Goal: Task Accomplishment & Management: Use online tool/utility

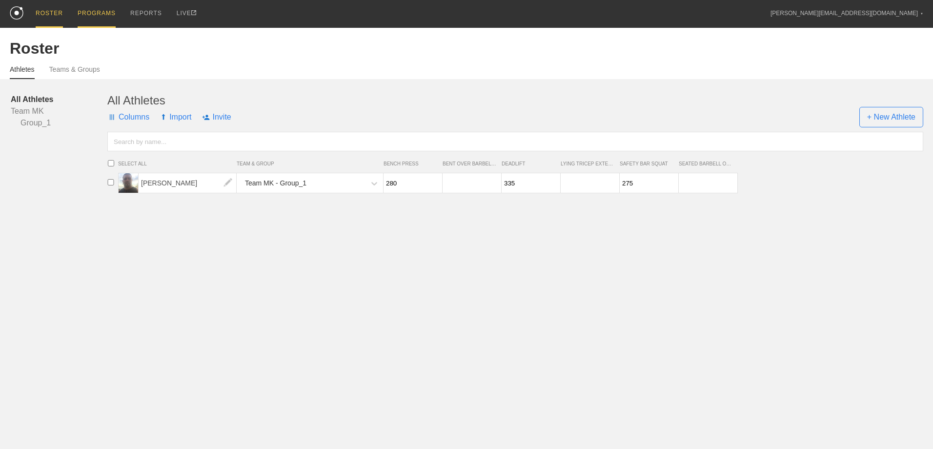
click at [85, 13] on div "PROGRAMS" at bounding box center [97, 14] width 38 height 28
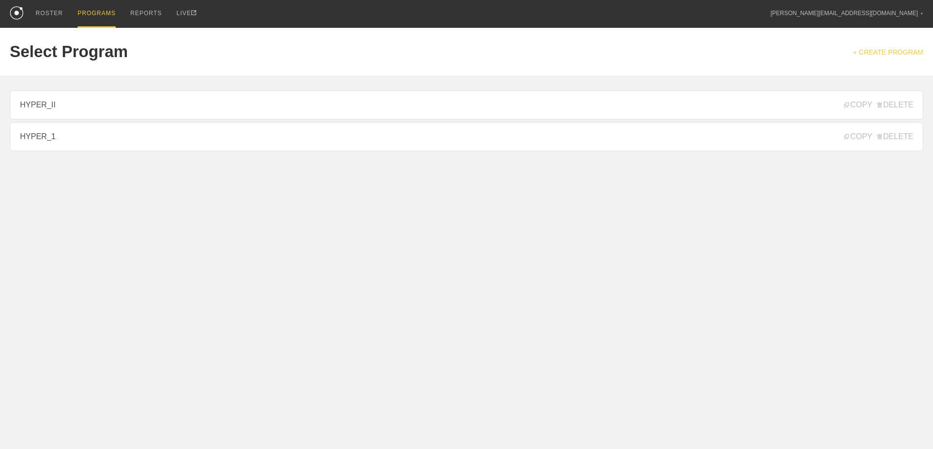
click at [881, 52] on link "+ CREATE PROGRAM" at bounding box center [888, 52] width 70 height 8
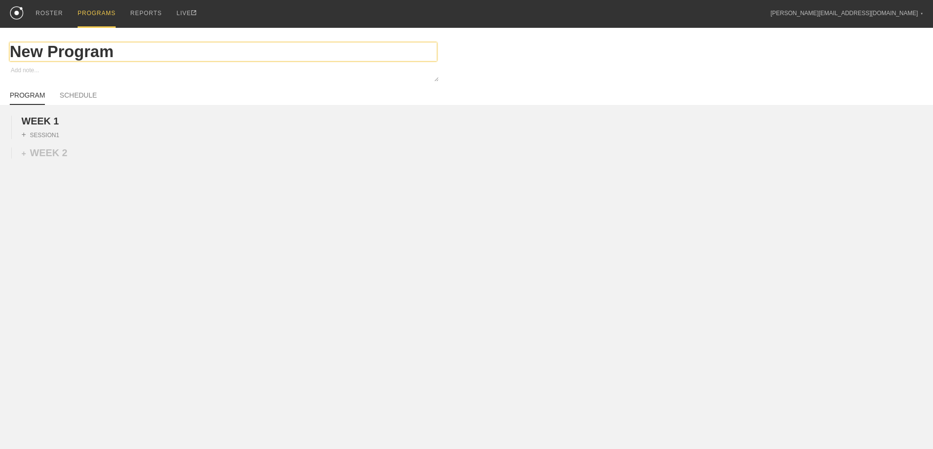
click at [51, 52] on input "New Program" at bounding box center [223, 51] width 427 height 19
drag, startPoint x: 124, startPoint y: 54, endPoint x: -38, endPoint y: 54, distance: 162.0
click at [0, 54] on html "ROSTER PROGRAMS REPORTS LIVE [PERSON_NAME][EMAIL_ADDRESS][DOMAIN_NAME] ▼ Settin…" at bounding box center [466, 152] width 933 height 305
type textarea "x"
type input "S"
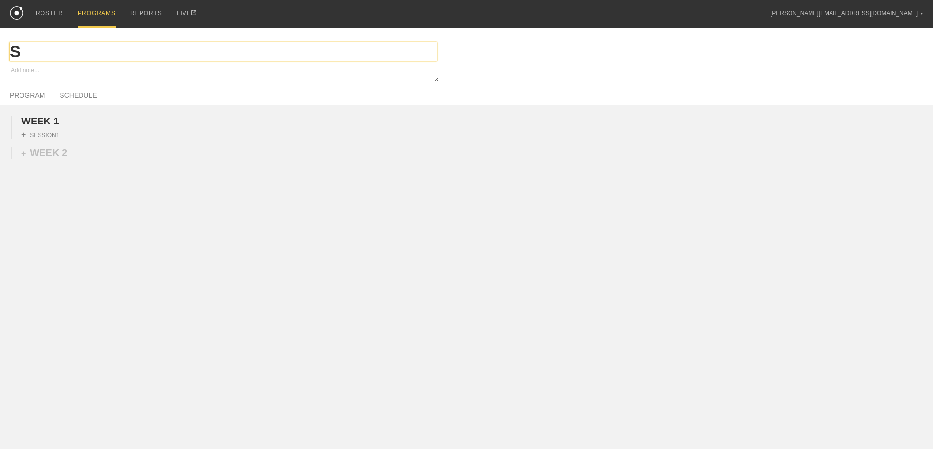
type textarea "x"
type input "Su"
type textarea "x"
type input "S"
type textarea "x"
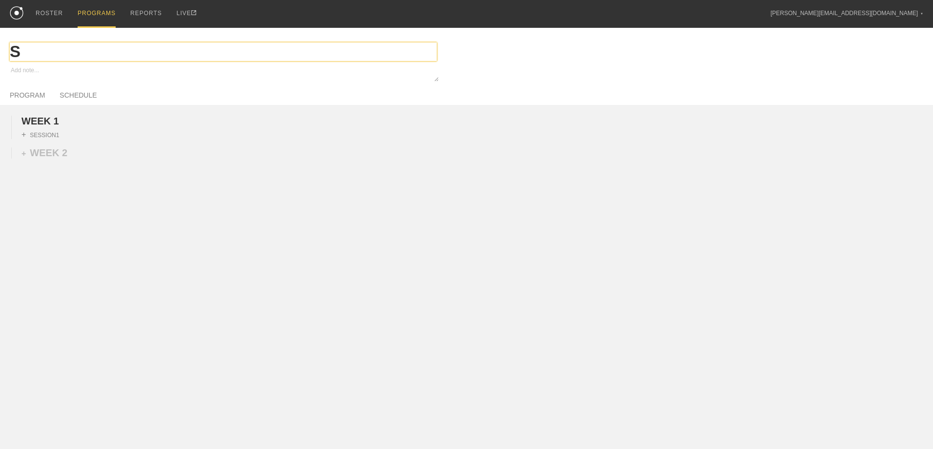
type input "SU"
type textarea "x"
type input "SUB"
type textarea "x"
type input "SUB_"
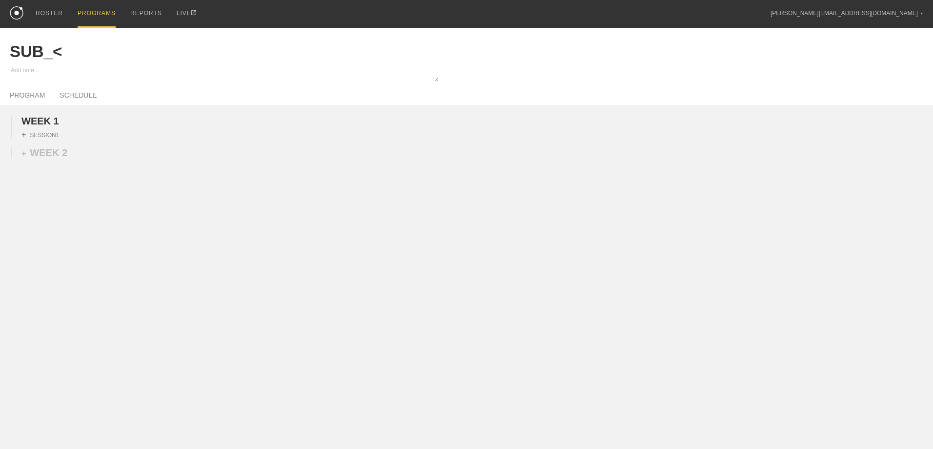
type textarea "x"
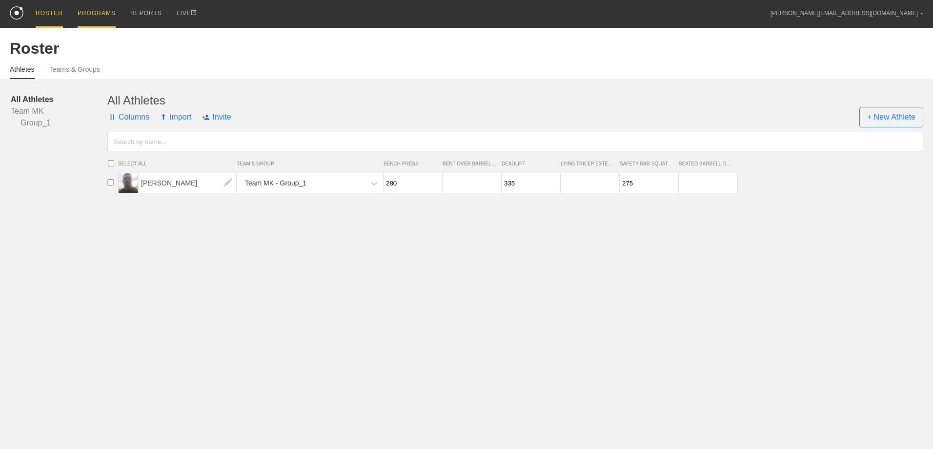
click at [83, 12] on div "PROGRAMS" at bounding box center [97, 14] width 38 height 28
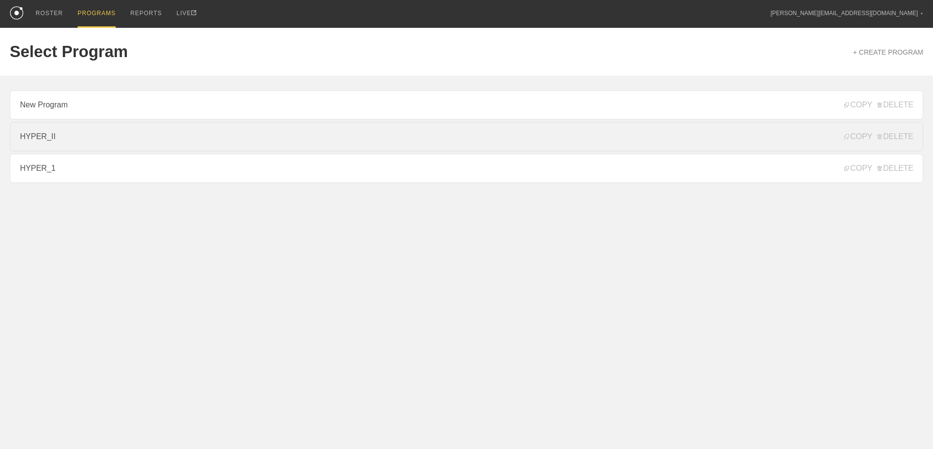
click at [66, 141] on link "HYPER_II" at bounding box center [466, 136] width 913 height 29
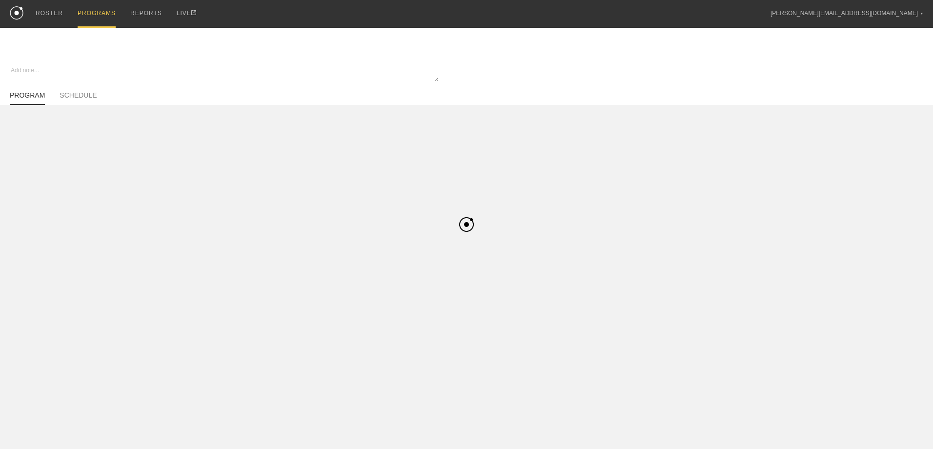
type textarea "x"
type input "HYPER_II"
type textarea "Hypertrophy II - 4 Week Progression (1-0-0, 2-0-0)"
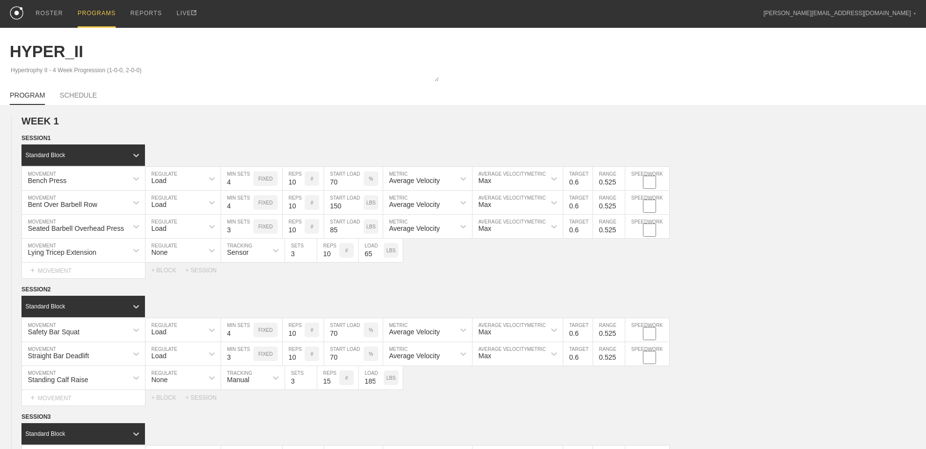
click at [93, 8] on div "PROGRAMS" at bounding box center [97, 14] width 38 height 28
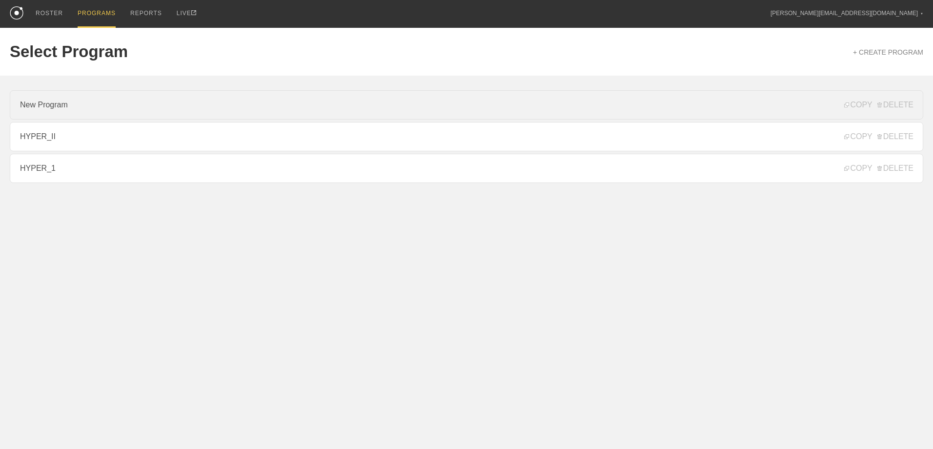
click at [69, 111] on link "New Program" at bounding box center [466, 104] width 913 height 29
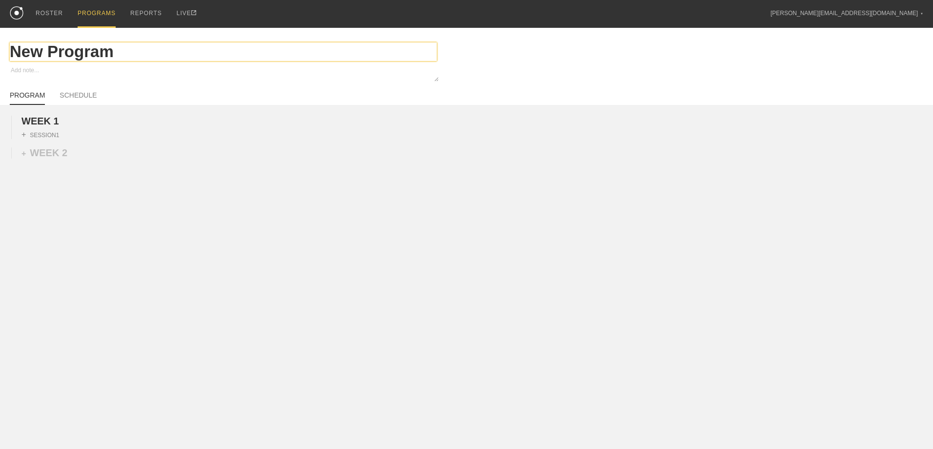
click at [72, 50] on input "New Program" at bounding box center [223, 51] width 427 height 19
drag, startPoint x: 118, startPoint y: 51, endPoint x: 15, endPoint y: 59, distance: 103.3
click at [15, 59] on input "New Program" at bounding box center [223, 51] width 427 height 19
type textarea "x"
type input "S"
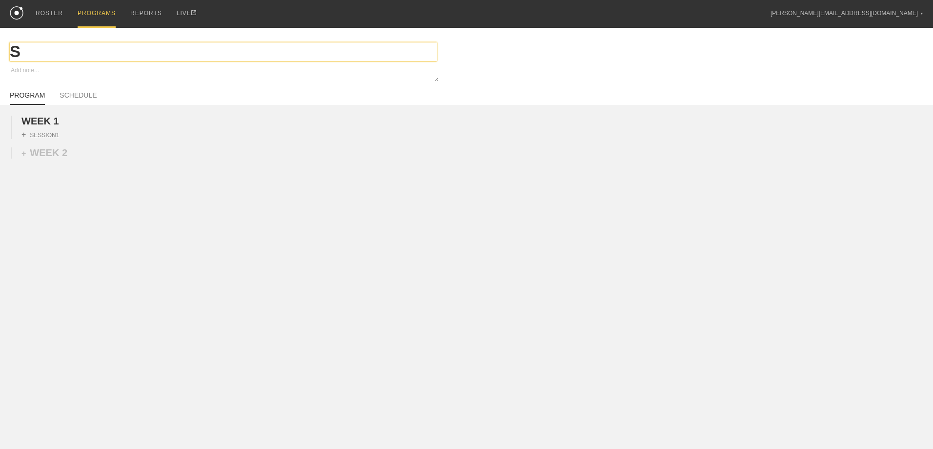
type textarea "x"
type input "SU"
type textarea "x"
type input "SUB"
type textarea "x"
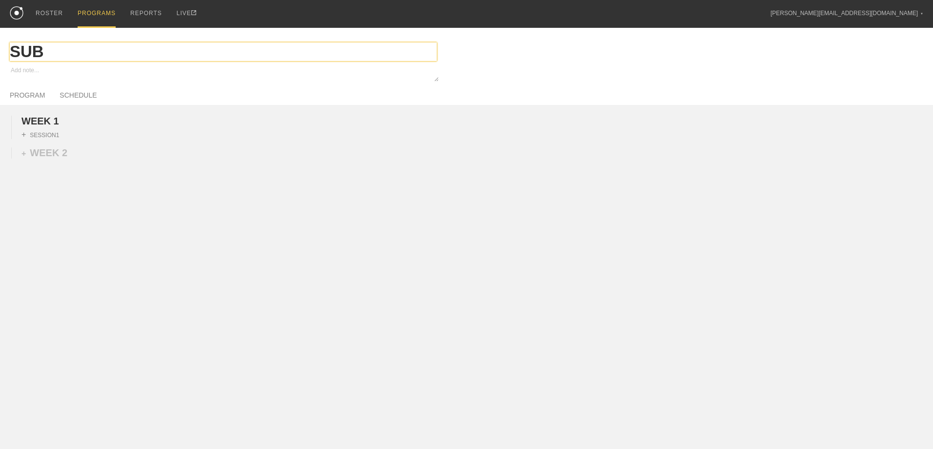
type input "SUB_"
type textarea "x"
type input "SUB_M"
type textarea "x"
type input "SUB_MA"
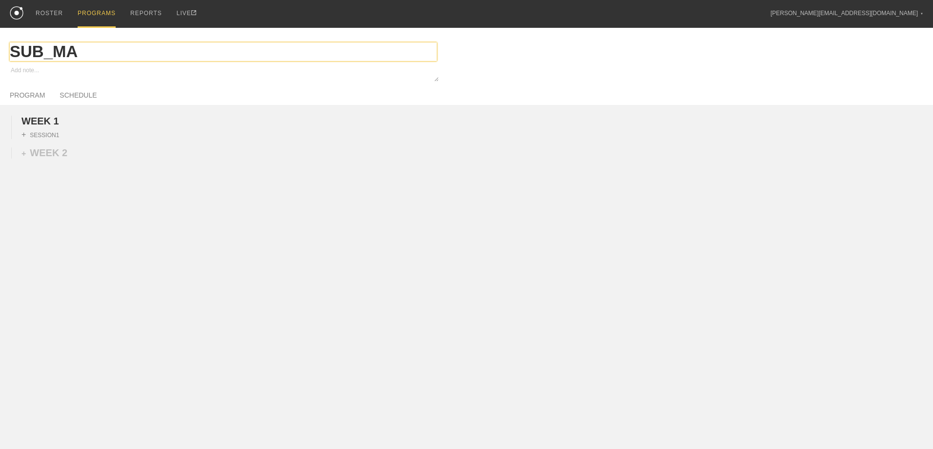
type textarea "x"
type input "SUB_MAX"
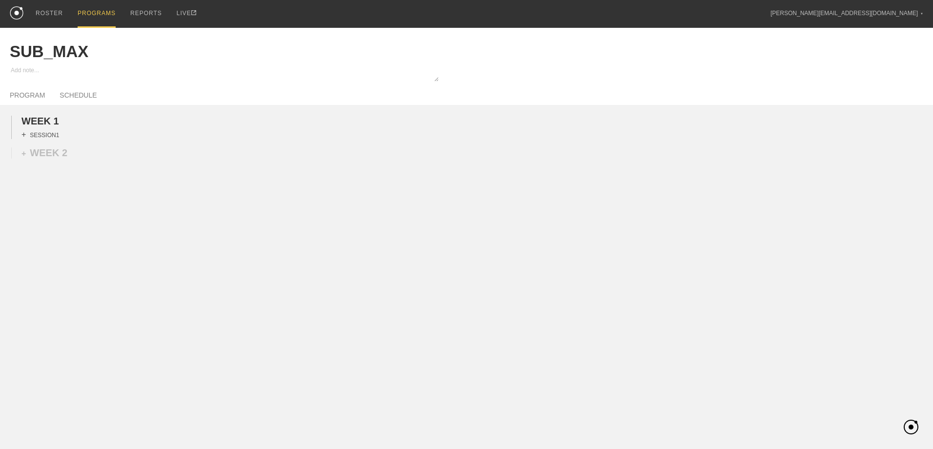
click at [45, 137] on div "+ SESSION 1" at bounding box center [40, 134] width 38 height 9
click at [71, 156] on div "+ BLOCK" at bounding box center [82, 152] width 123 height 16
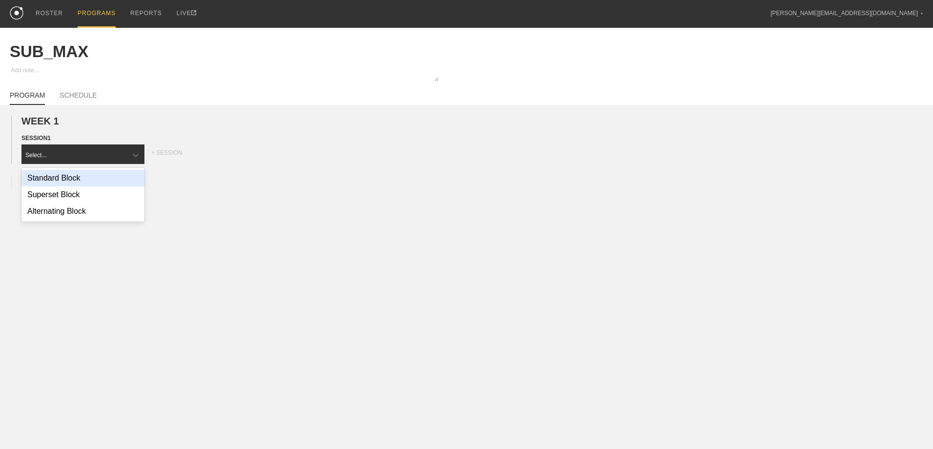
click at [65, 179] on div "Standard Block" at bounding box center [82, 178] width 123 height 17
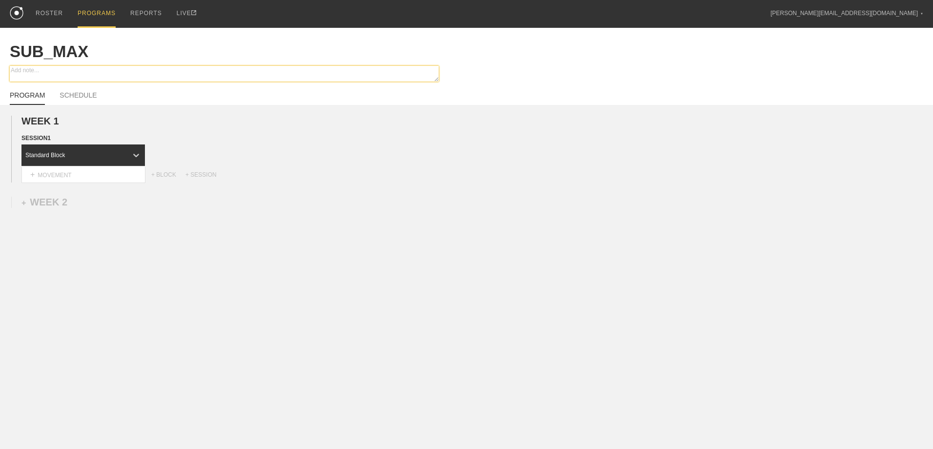
drag, startPoint x: 30, startPoint y: 74, endPoint x: 40, endPoint y: 73, distance: 10.3
click at [30, 74] on textarea at bounding box center [224, 74] width 429 height 16
type textarea "x"
type textarea "4"
type textarea "x"
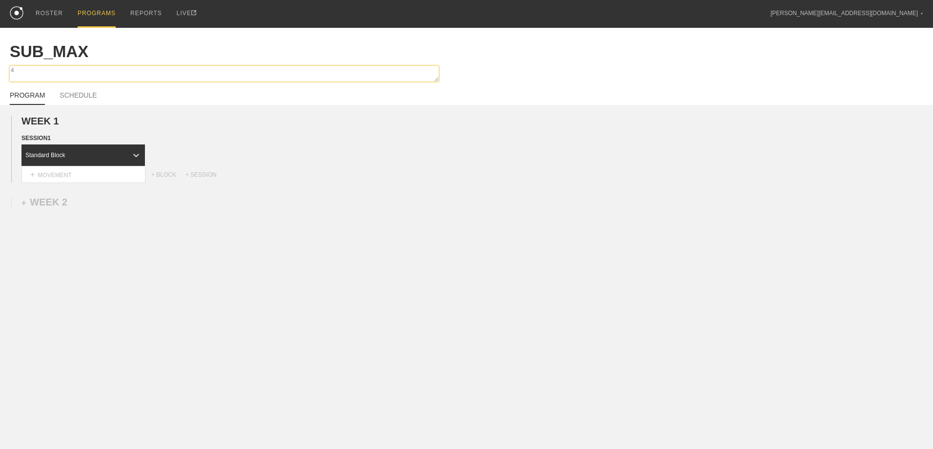
type textarea "4"
type textarea "x"
type textarea "4 W"
type textarea "x"
type textarea "4 We"
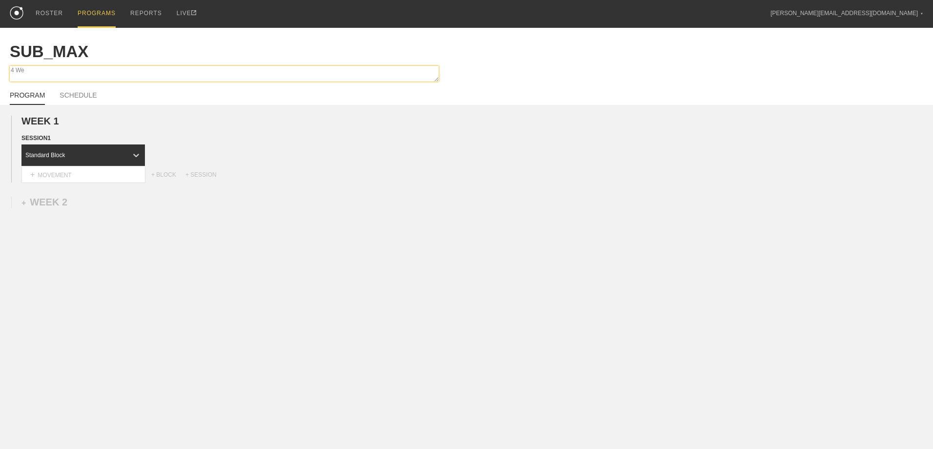
type textarea "x"
type textarea "4 Wee"
type textarea "x"
type textarea "4 Week"
type textarea "x"
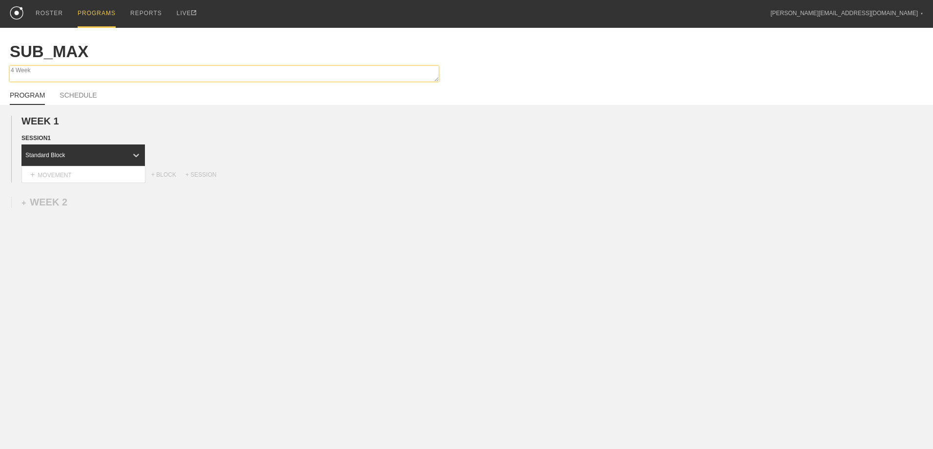
type textarea "4 Week"
type textarea "x"
type textarea "4 Week P"
type textarea "x"
type textarea "4 Week Pr"
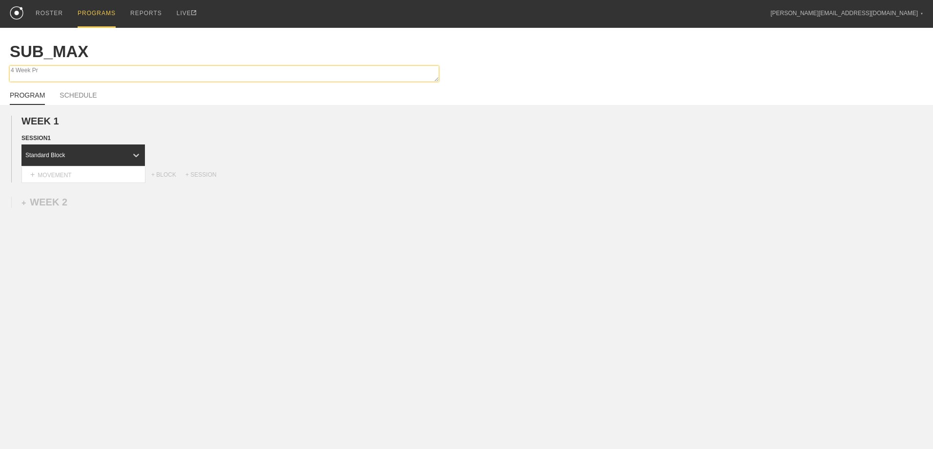
type textarea "x"
type textarea "4 Week Pro"
type textarea "x"
type textarea "4 Week Prog"
type textarea "x"
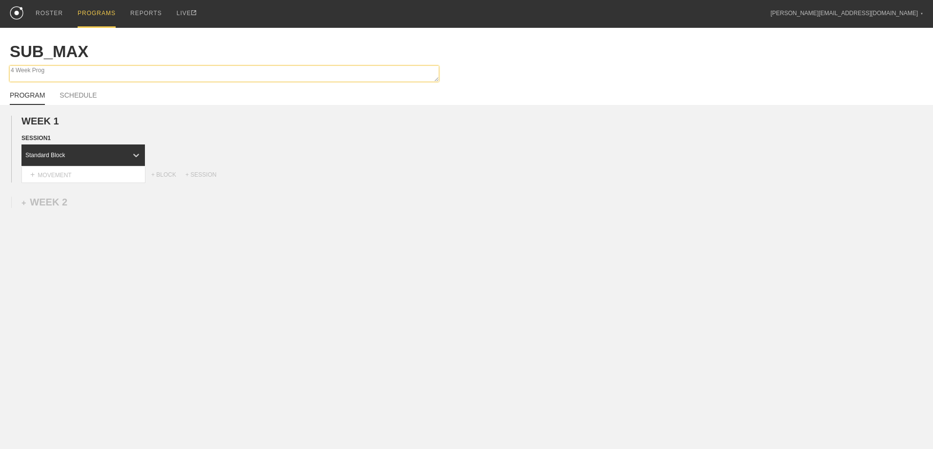
type textarea "4 Week Proge"
type textarea "x"
type textarea "4 Week Proges"
type textarea "x"
type textarea "4 Week Progess"
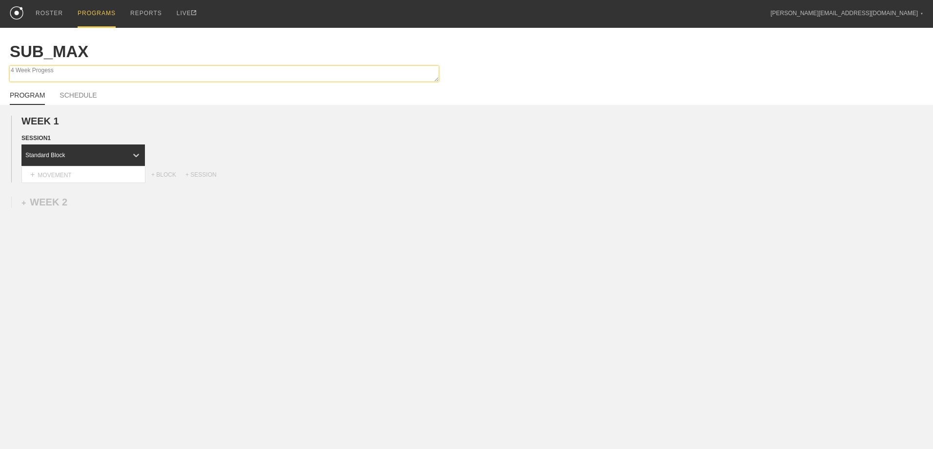
type textarea "x"
type textarea "4 Week Progessi"
type textarea "x"
type textarea "4 Week Progessio"
type textarea "x"
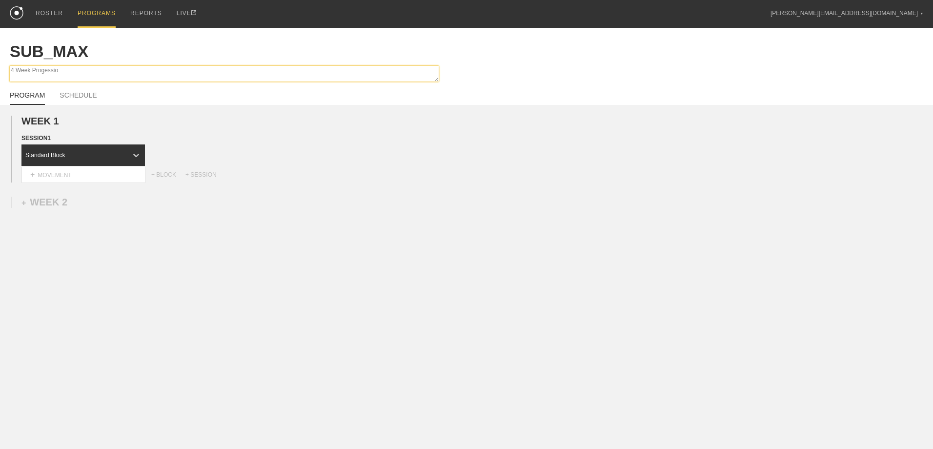
type textarea "4 Week Progession"
type textarea "x"
type textarea "4 Week Progression"
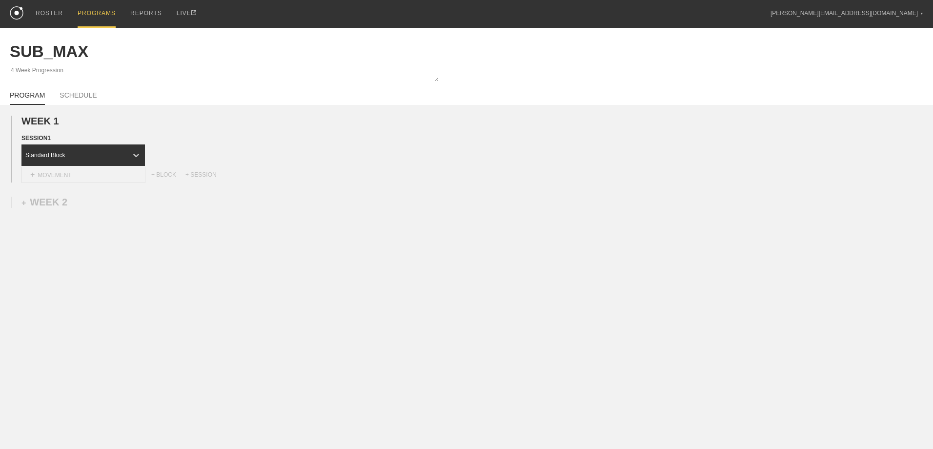
click at [62, 176] on div "+ MOVEMENT" at bounding box center [83, 175] width 124 height 16
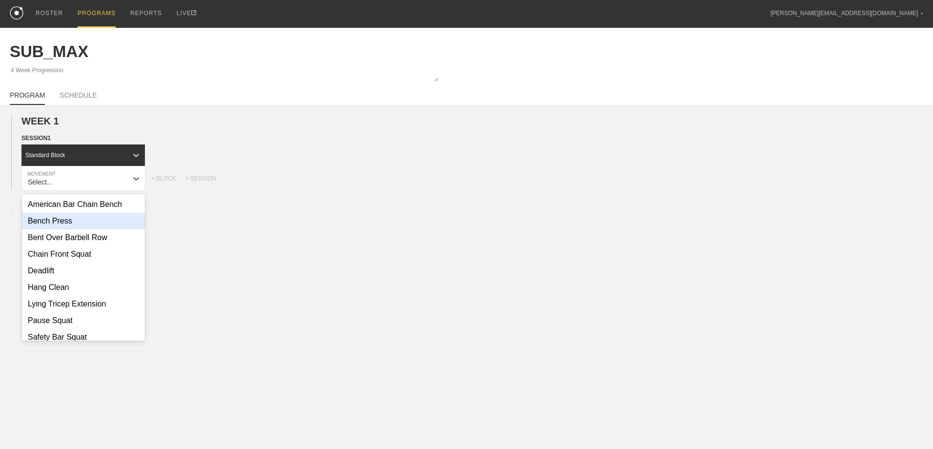
click at [77, 222] on div "Bench Press" at bounding box center [83, 221] width 123 height 17
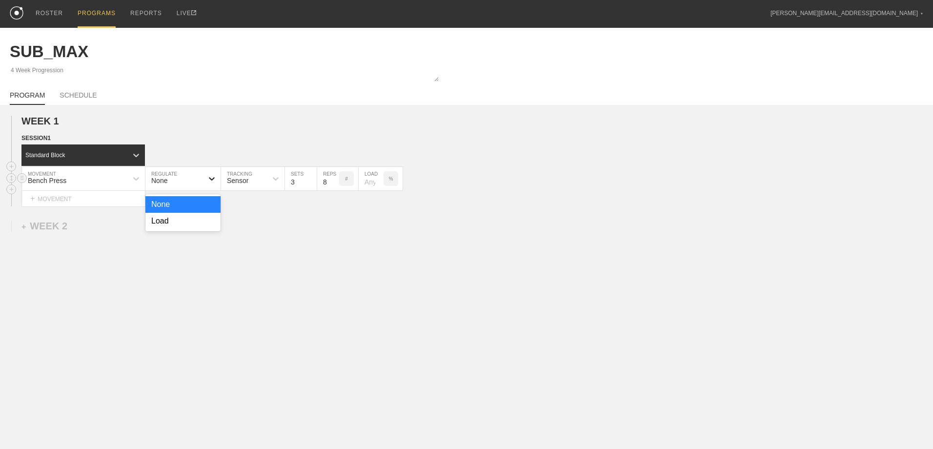
click at [212, 178] on icon at bounding box center [212, 179] width 10 height 10
click at [201, 224] on div "Load" at bounding box center [182, 221] width 75 height 17
type input "4"
click at [250, 181] on input "4" at bounding box center [237, 178] width 32 height 23
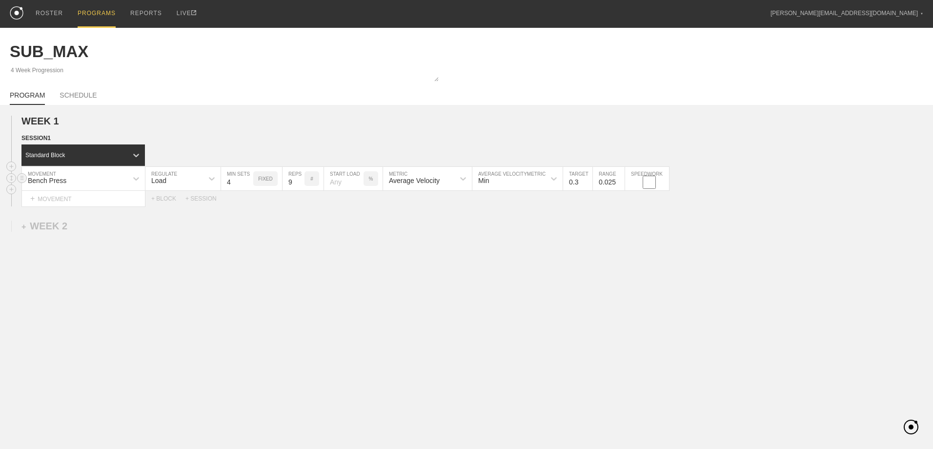
click at [300, 181] on input "9" at bounding box center [294, 178] width 22 height 23
type input "10"
click at [299, 182] on input "10" at bounding box center [294, 178] width 22 height 23
click at [350, 182] on input "number" at bounding box center [344, 178] width 40 height 23
type input "60"
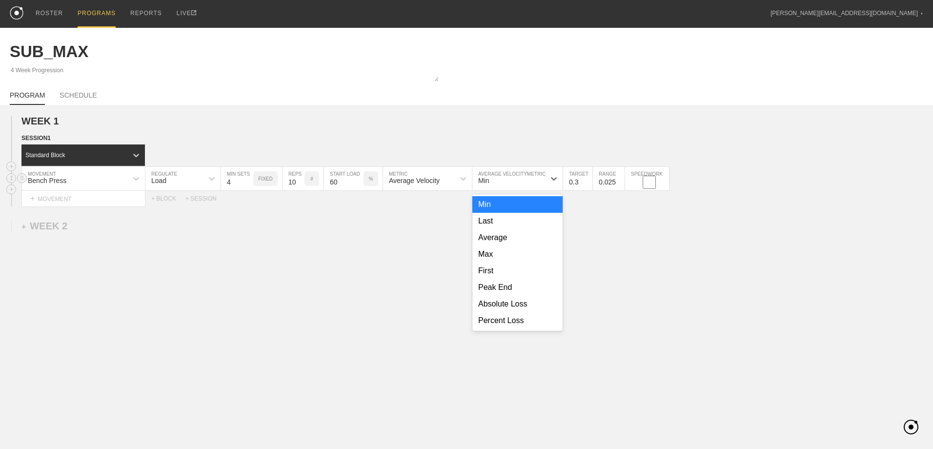
click at [507, 181] on div "Min" at bounding box center [508, 178] width 73 height 17
click at [509, 312] on div "Absolute Loss" at bounding box center [517, 304] width 90 height 17
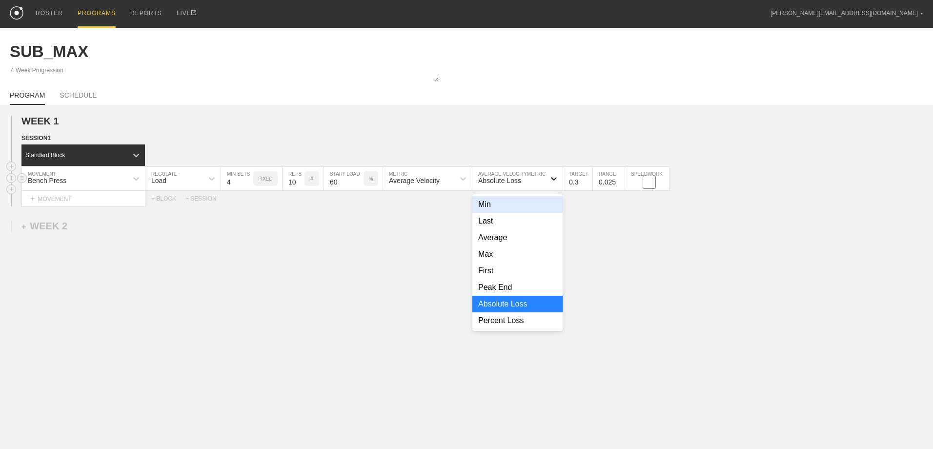
click at [556, 179] on icon at bounding box center [554, 179] width 10 height 10
click at [533, 320] on div "Percent Loss" at bounding box center [517, 320] width 90 height 17
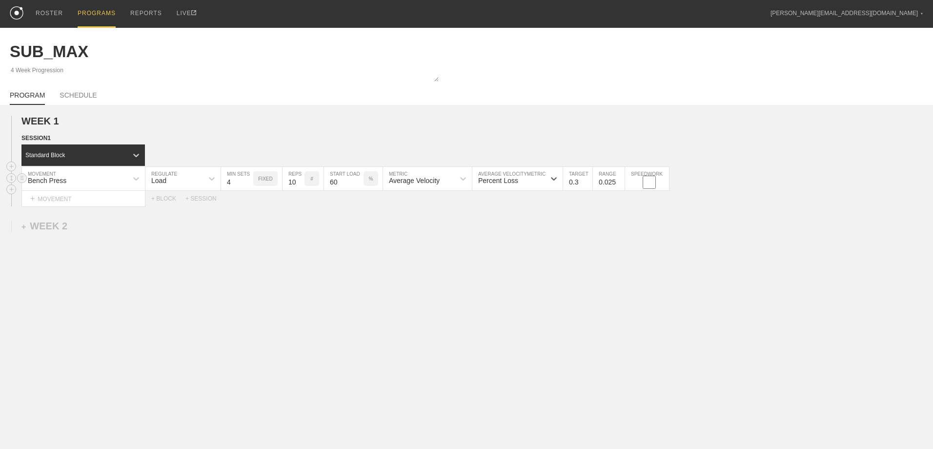
click at [579, 186] on input "0.3" at bounding box center [577, 178] width 29 height 23
click at [589, 187] on input "0.2" at bounding box center [577, 178] width 29 height 23
click at [587, 180] on input "0.3" at bounding box center [577, 178] width 29 height 23
click at [587, 180] on input "0.4" at bounding box center [577, 178] width 29 height 23
click at [587, 180] on input "0.5" at bounding box center [577, 178] width 29 height 23
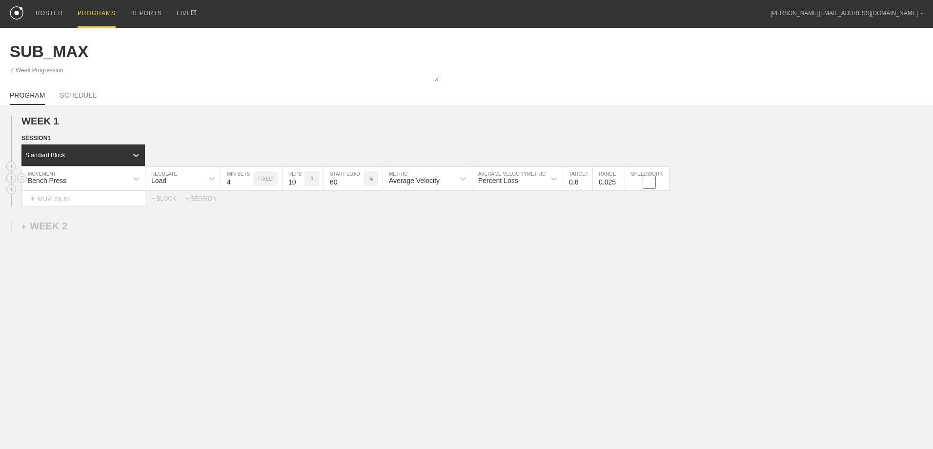
click at [589, 181] on input "0.6" at bounding box center [577, 178] width 29 height 23
click at [589, 181] on input "0.7" at bounding box center [577, 178] width 29 height 23
click at [589, 181] on input "1" at bounding box center [577, 178] width 29 height 23
click at [589, 184] on input "0.9" at bounding box center [577, 178] width 29 height 23
click at [589, 184] on input "0.8" at bounding box center [577, 178] width 29 height 23
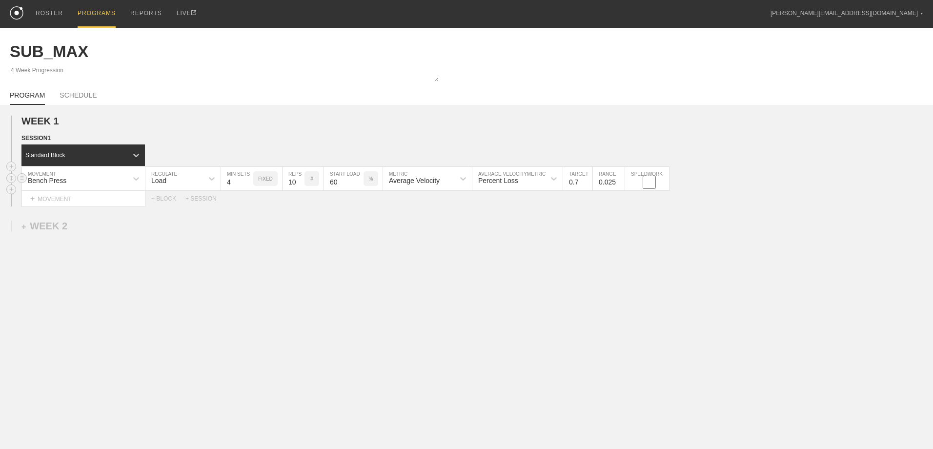
click at [589, 184] on input "0.7" at bounding box center [577, 178] width 29 height 23
type input "0.75"
click at [656, 286] on div "WEEK 1 DUPLICATE DELETE SESSION 1 Standard Block DUPLICATE INSERT MOVEMENT AFTE…" at bounding box center [466, 241] width 933 height 273
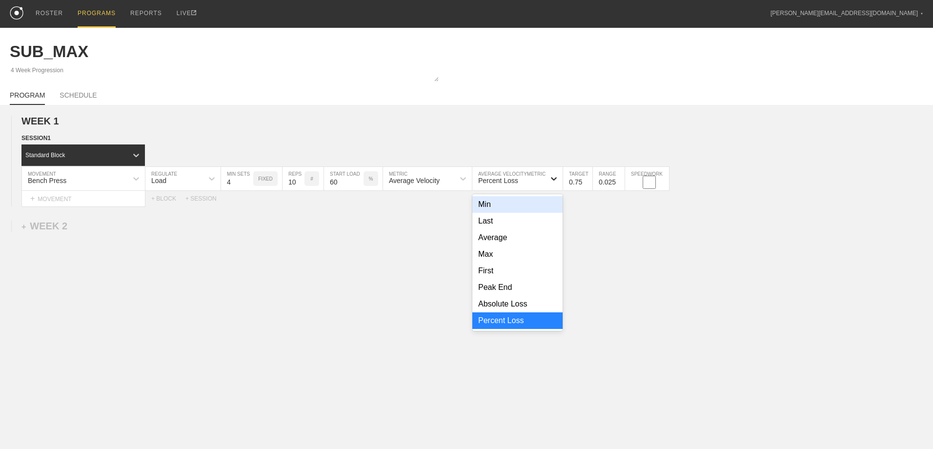
click at [553, 180] on icon at bounding box center [554, 179] width 10 height 10
click at [521, 240] on div "Average" at bounding box center [517, 237] width 90 height 17
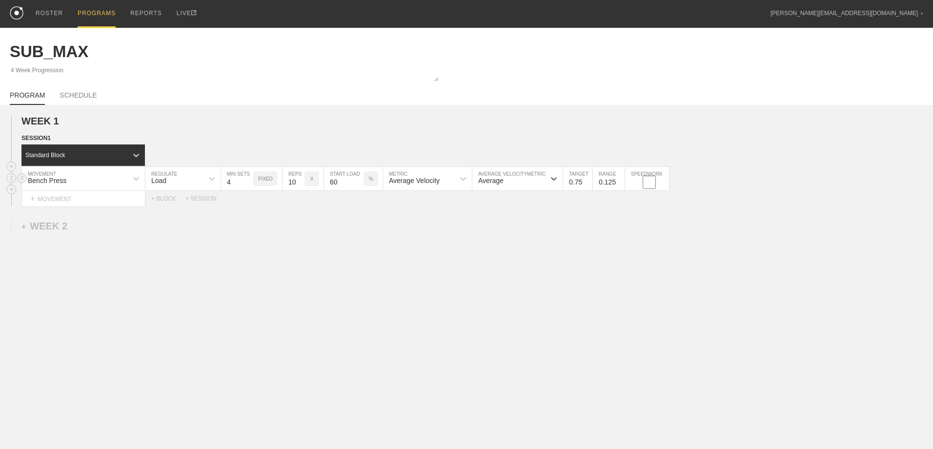
click at [619, 181] on input "0.125" at bounding box center [609, 178] width 32 height 23
type input "0.225"
click at [620, 180] on input "0.225" at bounding box center [609, 178] width 32 height 23
click at [622, 220] on div "WEEK 1 DUPLICATE DELETE SESSION 1 Standard Block DUPLICATE INSERT MOVEMENT AFTE…" at bounding box center [466, 241] width 933 height 273
click at [115, 199] on div "+ MOVEMENT" at bounding box center [83, 199] width 124 height 16
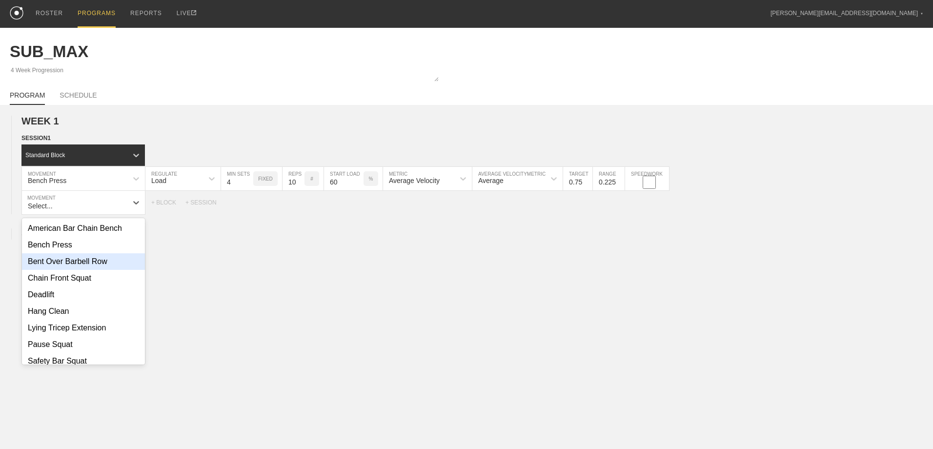
click at [101, 261] on div "Bent Over Barbell Row" at bounding box center [83, 261] width 123 height 17
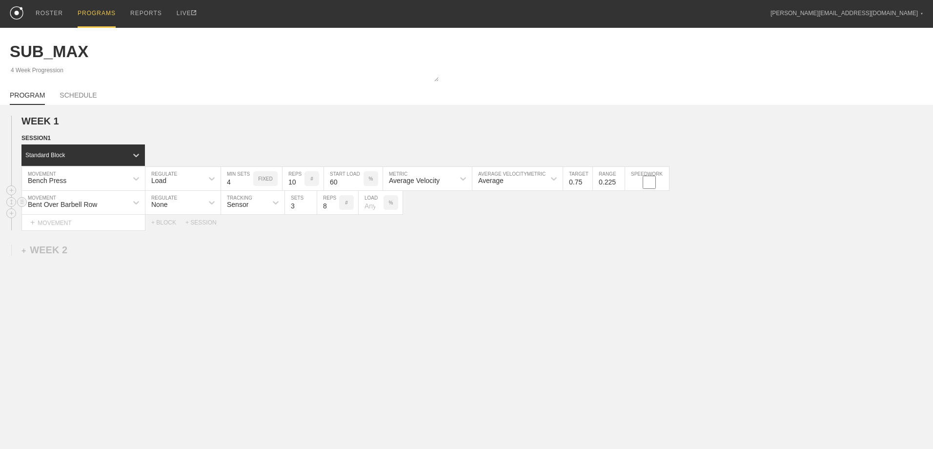
drag, startPoint x: 193, startPoint y: 208, endPoint x: 195, endPoint y: 215, distance: 6.8
click at [193, 209] on div "None" at bounding box center [174, 202] width 58 height 17
click at [204, 252] on div "Load" at bounding box center [182, 245] width 75 height 17
type input "4"
click at [249, 203] on input "4" at bounding box center [237, 202] width 32 height 23
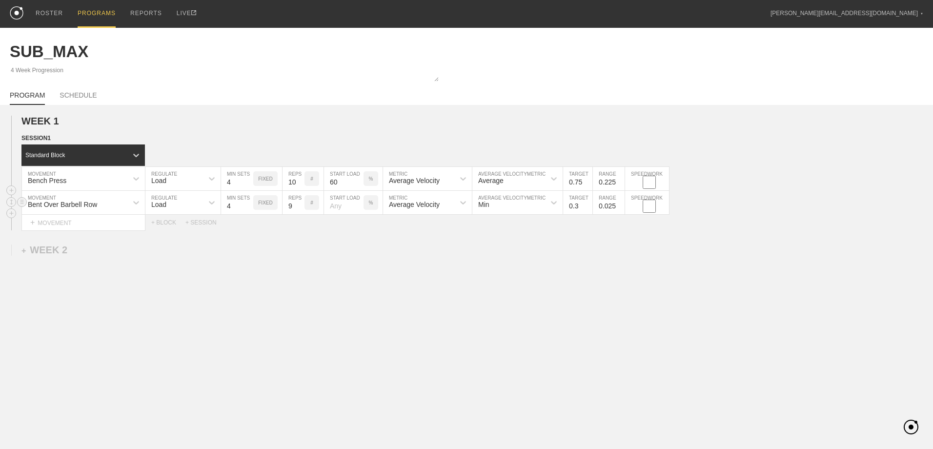
click at [300, 205] on input "9" at bounding box center [294, 202] width 22 height 23
type input "10"
click at [300, 204] on input "10" at bounding box center [294, 202] width 22 height 23
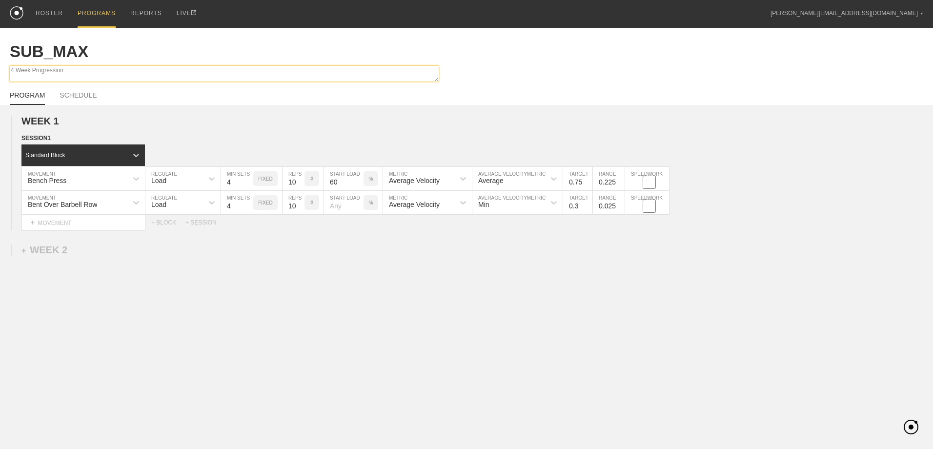
click at [58, 73] on textarea "4 Week Progression" at bounding box center [224, 74] width 429 height 16
click at [66, 71] on textarea "4 Week Progression" at bounding box center [224, 74] width 429 height 16
drag, startPoint x: 11, startPoint y: 72, endPoint x: 27, endPoint y: 68, distance: 16.5
click at [11, 71] on textarea "4 Week Progression" at bounding box center [224, 74] width 429 height 16
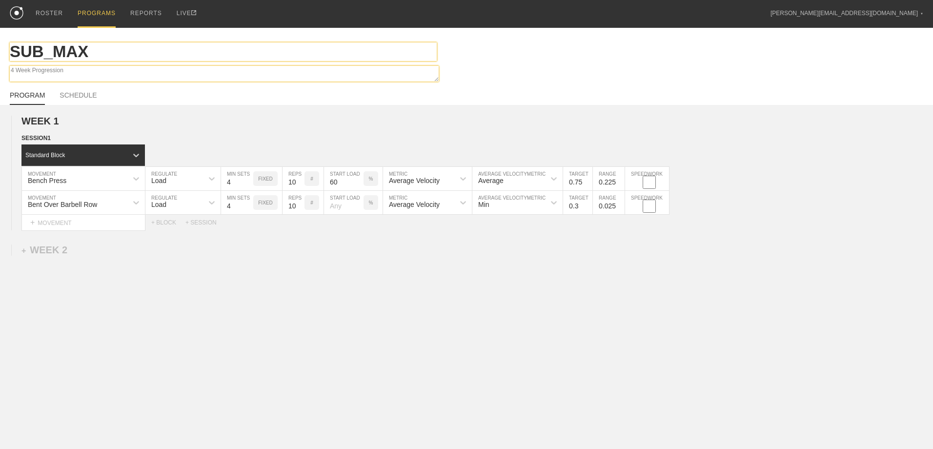
type textarea "x"
type textarea "S4 Week Progression"
type textarea "x"
type textarea "SU4 Week Progression"
type textarea "x"
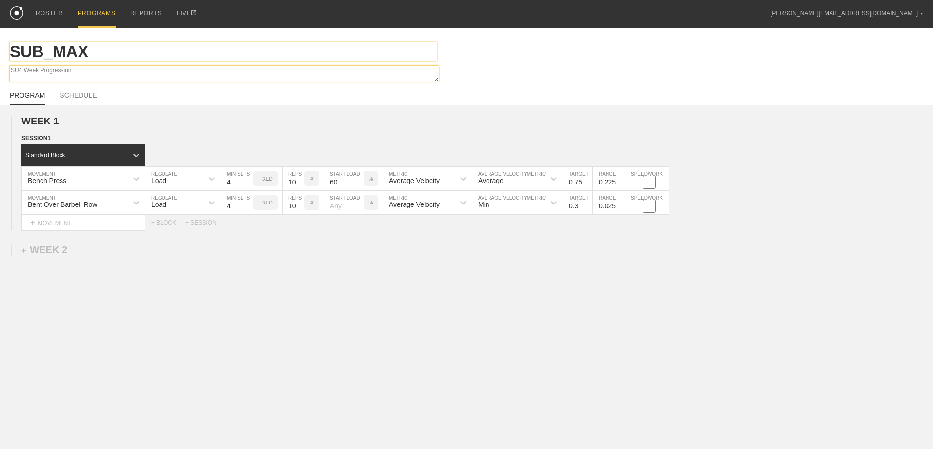
type textarea "SUN4 Week Progression"
type textarea "x"
type textarea "SU4 Week Progression"
type textarea "x"
type textarea "S4 Week Progression"
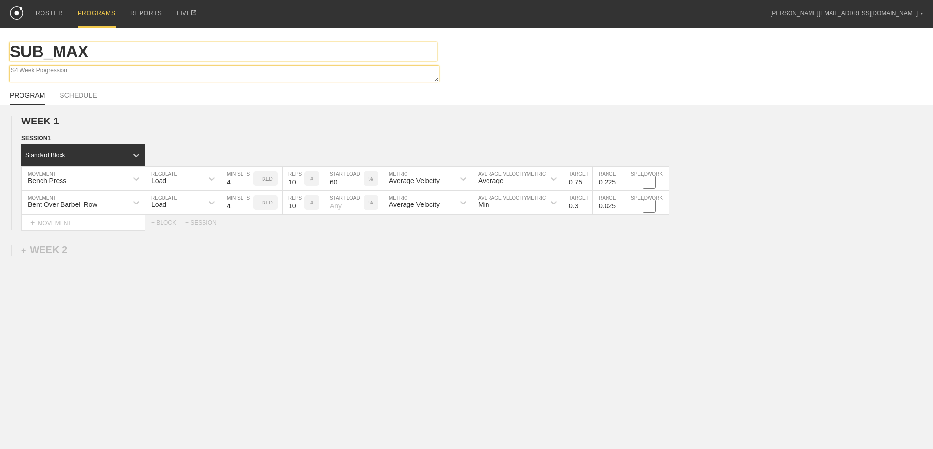
type textarea "x"
type textarea "Su4 Week Progression"
type textarea "x"
type textarea "Sub4 Week Progression"
type textarea "x"
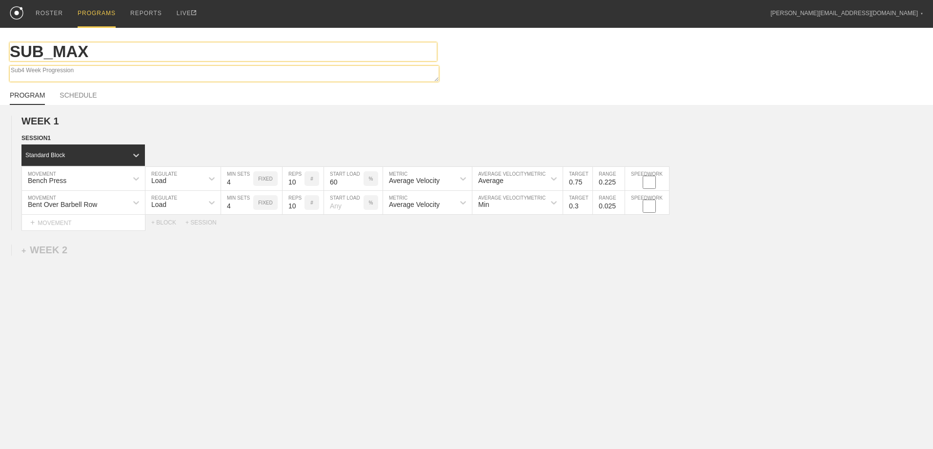
type textarea "Sub-4 Week Progression"
type textarea "x"
type textarea "Sub-M4 Week Progression"
type textarea "x"
type textarea "Sub-Ma4 Week Progression"
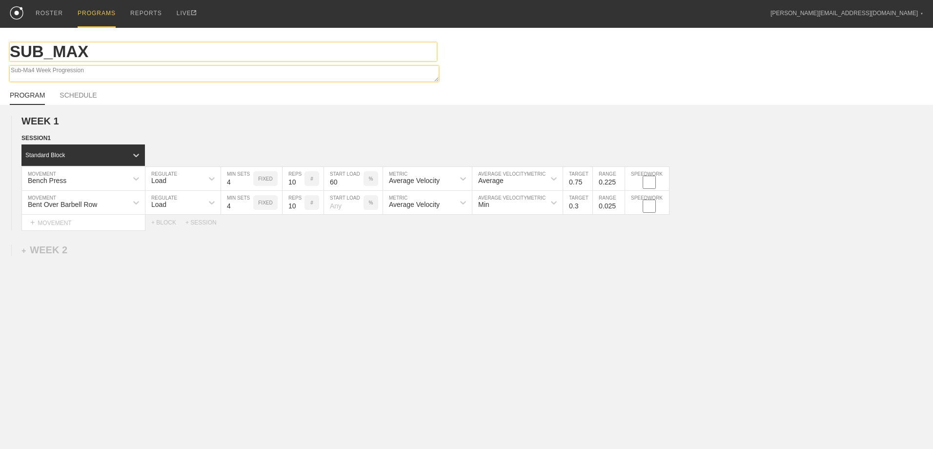
type textarea "x"
type textarea "Sub-Max4 Week Progression"
type textarea "x"
type textarea "Sub-Maxi4 Week Progression"
type textarea "x"
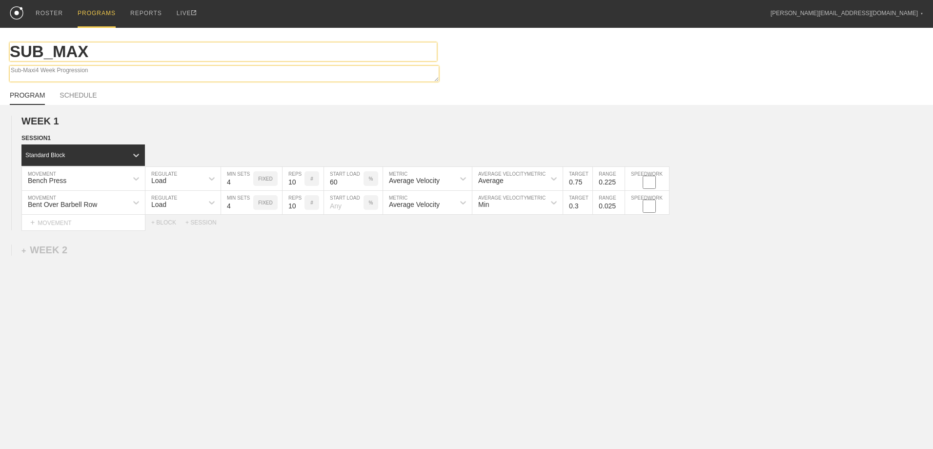
type textarea "Sub-Maxim4 Week Progression"
type textarea "x"
type textarea "Sub-Maxima4 Week Progression"
type textarea "x"
type textarea "Sub-Maximal4 Week Progression"
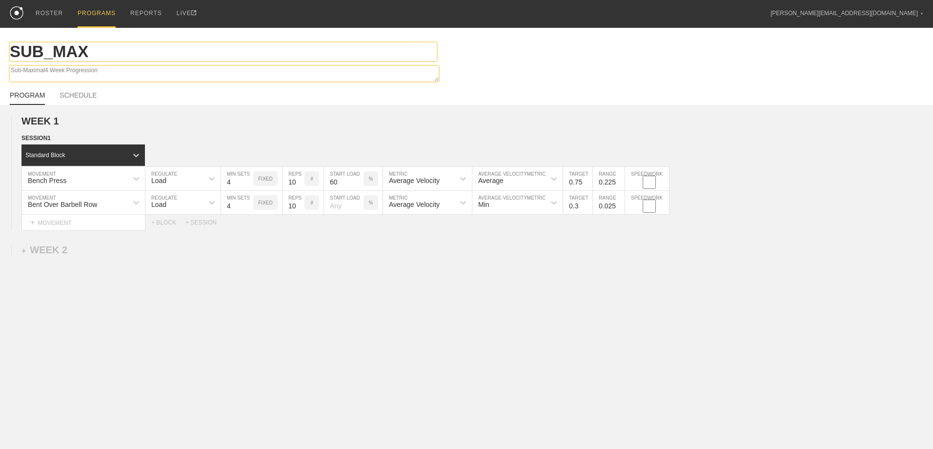
type textarea "x"
type textarea "Sub-Maximal 4 Week Progression"
type textarea "x"
type textarea "Sub-Maximal S4 Week Progression"
type textarea "x"
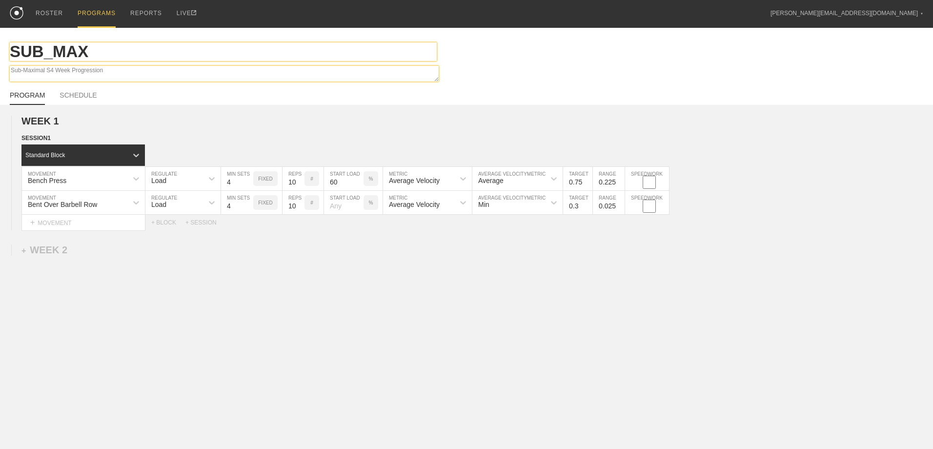
type textarea "Sub-Maximal St4 Week Progression"
type textarea "x"
type textarea "Sub-Maximal Str4 Week Progression"
type textarea "x"
type textarea "Sub-Maximal Stre4 Week Progression"
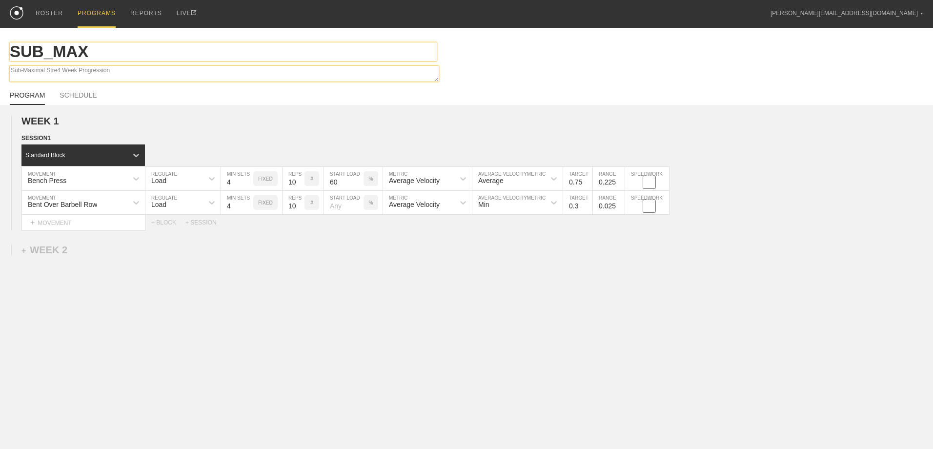
type textarea "x"
type textarea "Sub-Maximal Stren4 Week Progression"
type textarea "x"
type textarea "Sub-Maximal Streng4 Week Progression"
type textarea "x"
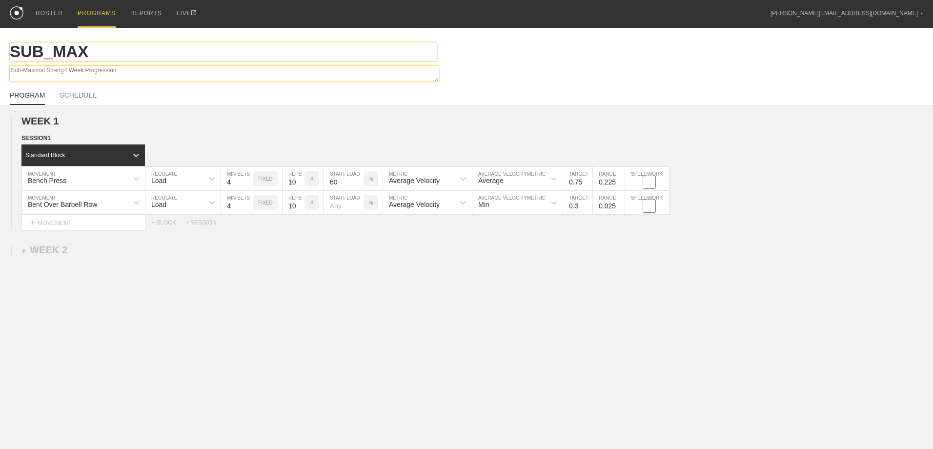
type textarea "Sub-Maximal Strengt4 Week Progression"
type textarea "x"
type textarea "Sub-Maximal Strength4 Week Progression"
type textarea "x"
type textarea "Sub-Maximal Strength 4 Week Progression"
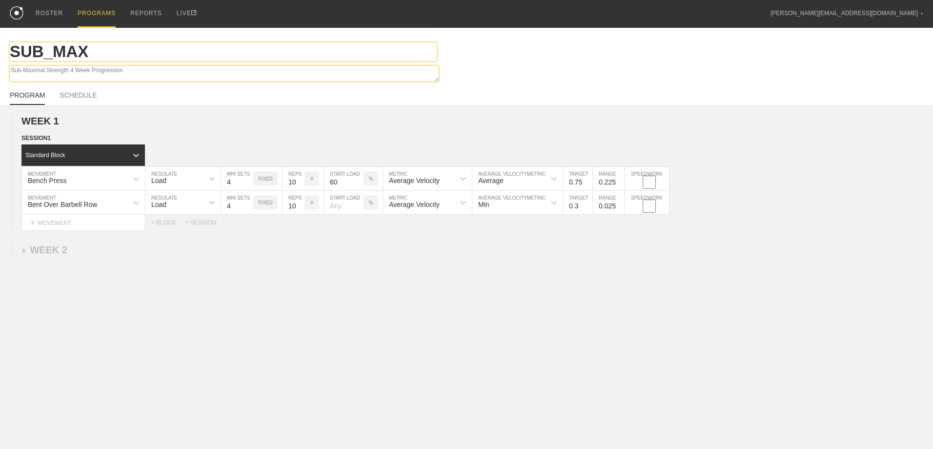
type textarea "x"
type textarea "Sub-Maximal Strength -4 Week Progression"
type textarea "x"
type textarea "Sub-Maximal Strength - 4 Week Progression"
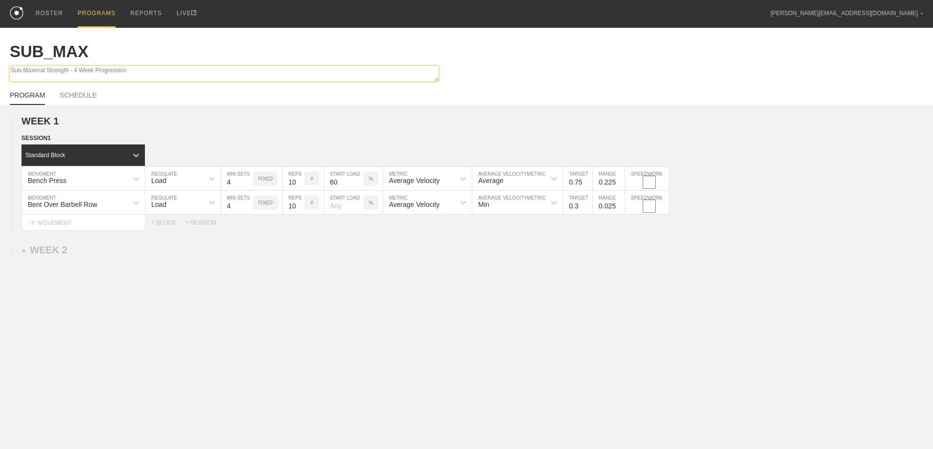
click at [138, 67] on textarea "Sub-Maximal Strength - 4 Week Progression" at bounding box center [224, 74] width 429 height 16
type textarea "x"
type textarea "Sub-Maximal Strength - 4 Week Progression"
type textarea "x"
type textarea "Sub-Maximal Strength - 4 Week Progression ("
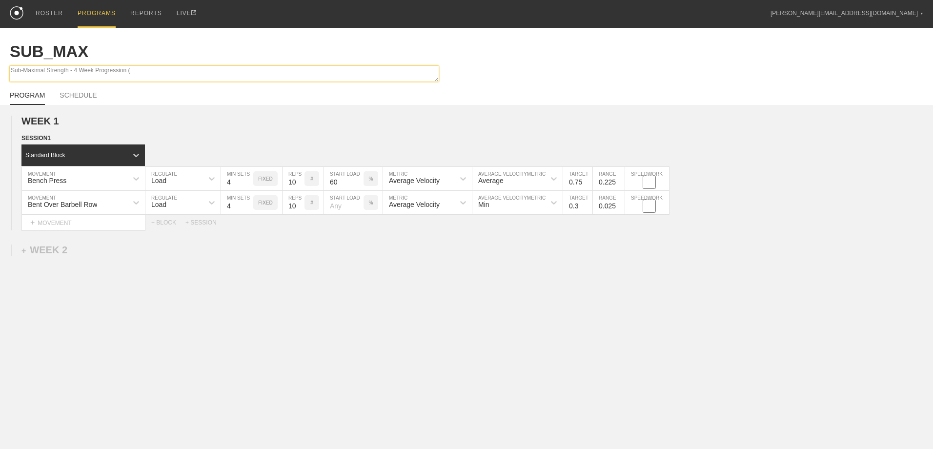
type textarea "x"
type textarea "Sub-Maximal Strength - 4 Week Progression (2"
type textarea "x"
type textarea "Sub-Maximal Strength - 4 Week Progression (2-"
type textarea "x"
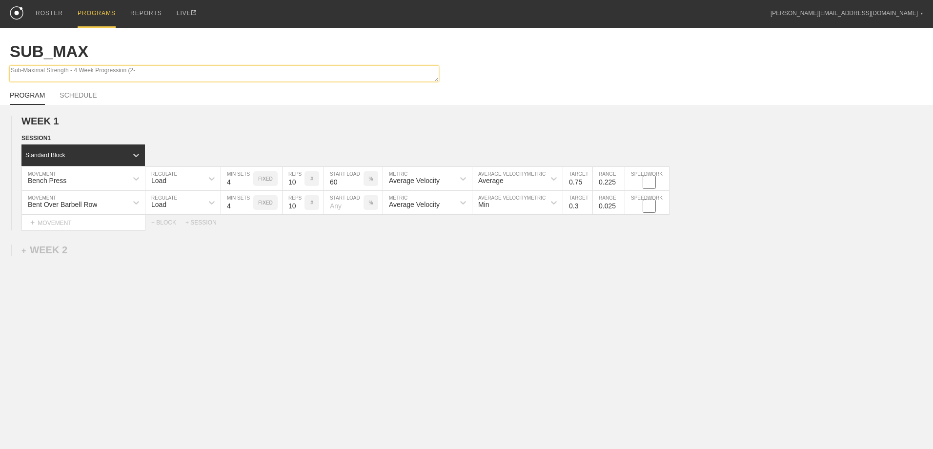
type textarea "Sub-Maximal Strength - 4 Week Progression (2-0"
type textarea "x"
type textarea "Sub-Maximal Strength - 4 Week Progression (2-0-"
type textarea "x"
type textarea "Sub-Maximal Strength - 4 Week Progression (2-0-0"
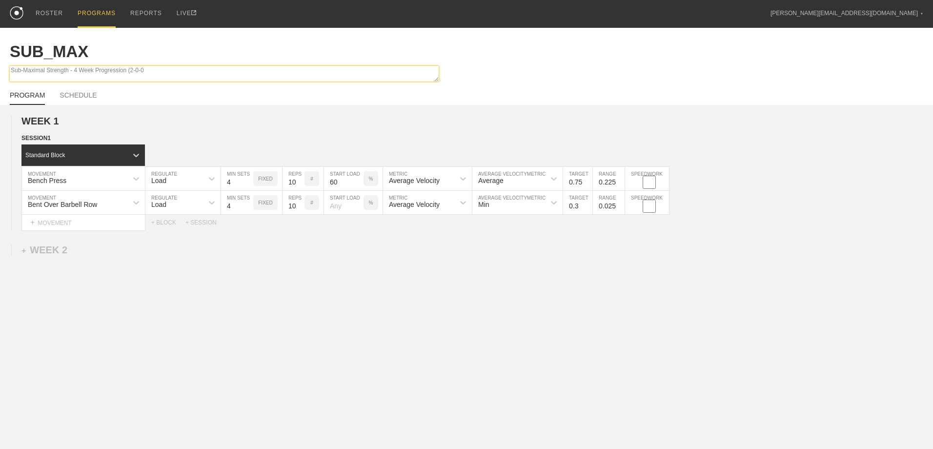
type textarea "x"
type textarea "Sub-Maximal Strength - 4 Week Progression (2-0-0)"
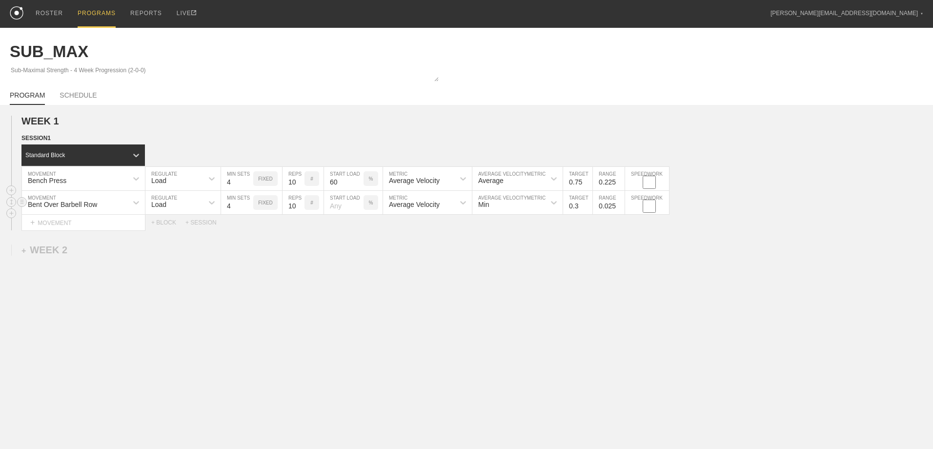
click at [345, 208] on input "number" at bounding box center [344, 202] width 40 height 23
click at [376, 204] on div "%" at bounding box center [371, 202] width 15 height 15
click at [376, 204] on div "KGS" at bounding box center [371, 202] width 15 height 15
click at [345, 206] on input "number" at bounding box center [344, 202] width 40 height 23
type input "150"
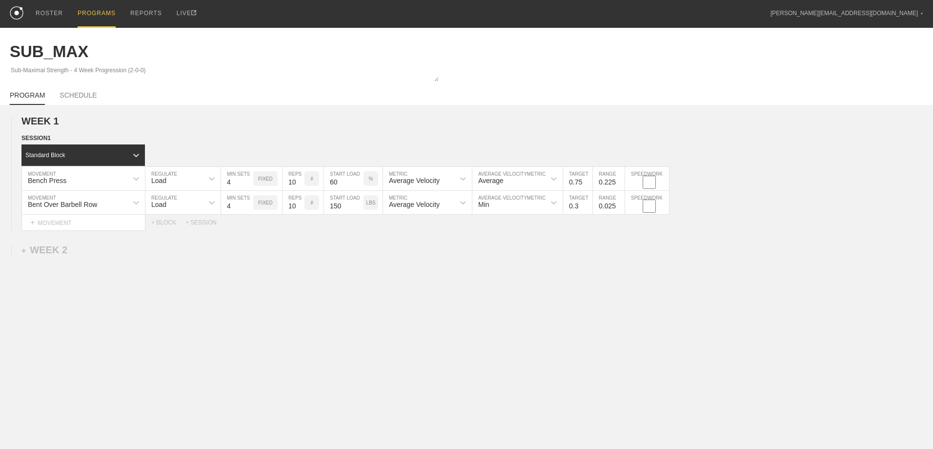
click at [414, 248] on div "WEEK 1 DUPLICATE DELETE SESSION 1 Standard Block DUPLICATE INSERT MOVEMENT AFTE…" at bounding box center [466, 253] width 933 height 297
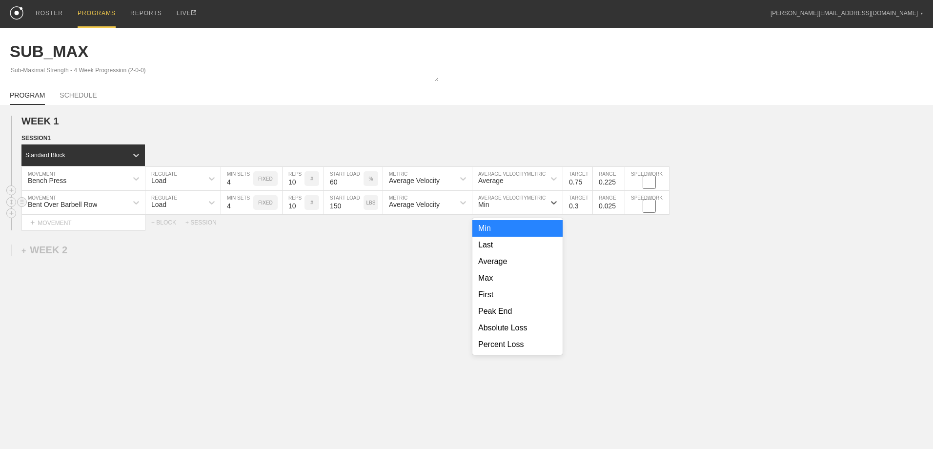
click at [500, 206] on div "Min" at bounding box center [508, 202] width 73 height 17
click at [508, 266] on div "Average" at bounding box center [517, 261] width 90 height 17
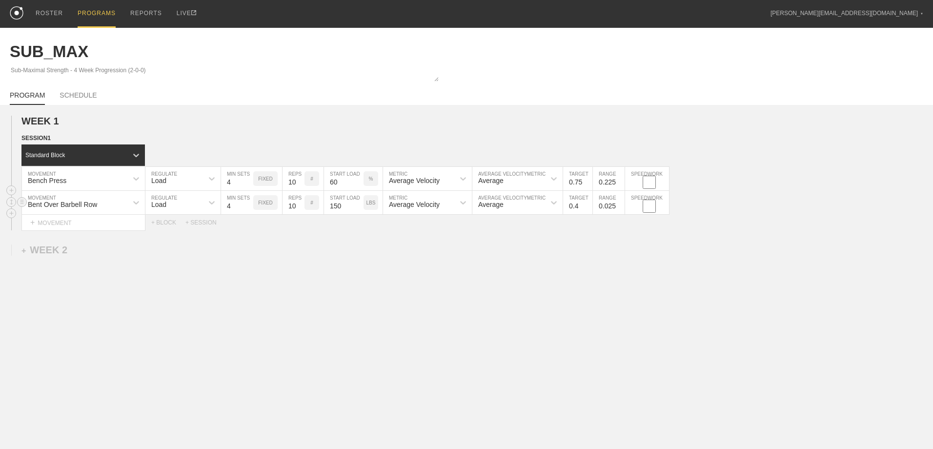
click at [588, 205] on input "0.4" at bounding box center [577, 202] width 29 height 23
click at [588, 205] on input "0.5" at bounding box center [577, 202] width 29 height 23
click at [588, 205] on input "0.6" at bounding box center [577, 202] width 29 height 23
click at [588, 205] on input "0.7" at bounding box center [577, 202] width 29 height 23
click at [578, 206] on input "0.7" at bounding box center [577, 202] width 29 height 23
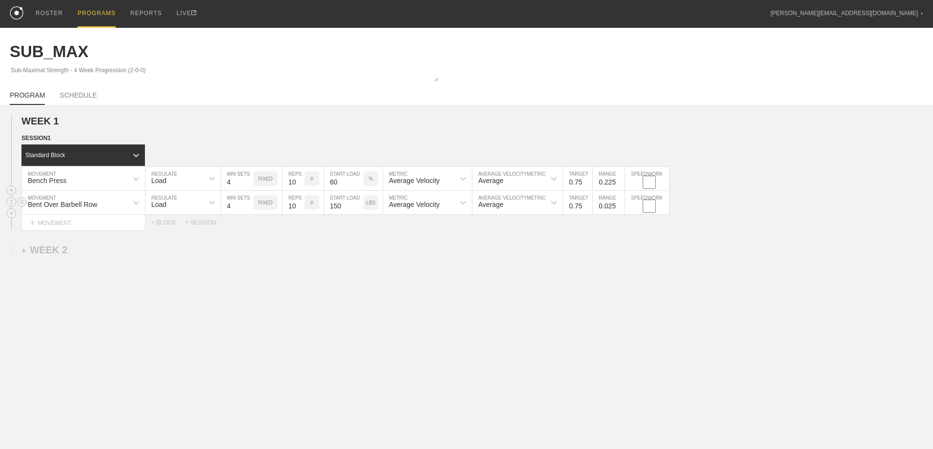
type input "0.75"
click at [620, 204] on input "0.125" at bounding box center [609, 202] width 32 height 23
type input "0.225"
click at [620, 204] on input "0.225" at bounding box center [609, 202] width 32 height 23
click at [621, 229] on div "Select... MOVEMENT + MOVEMENT + BLOCK + SESSION" at bounding box center [466, 223] width 933 height 16
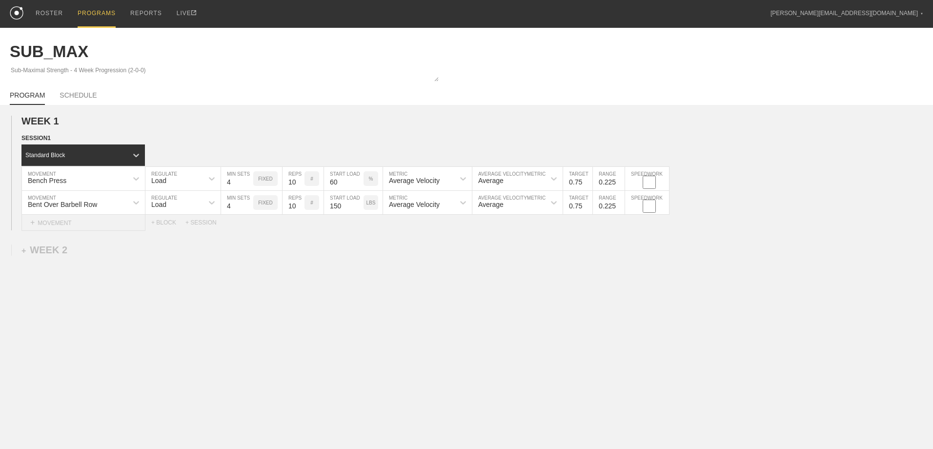
click at [123, 226] on div "+ MOVEMENT" at bounding box center [83, 223] width 124 height 16
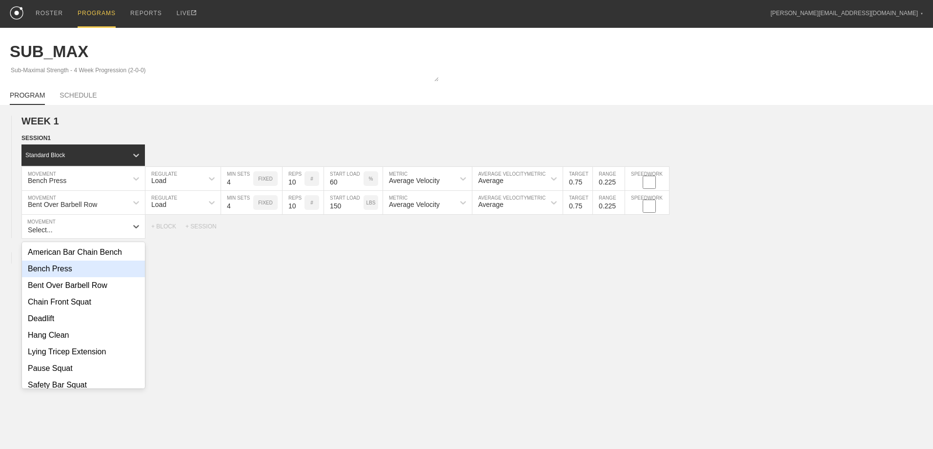
scroll to position [89, 0]
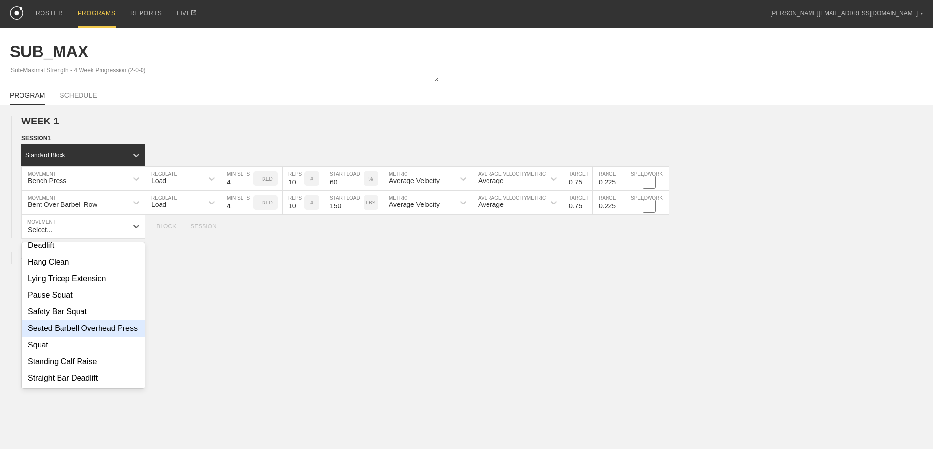
click at [118, 320] on div "Seated Barbell Overhead Press" at bounding box center [83, 328] width 123 height 17
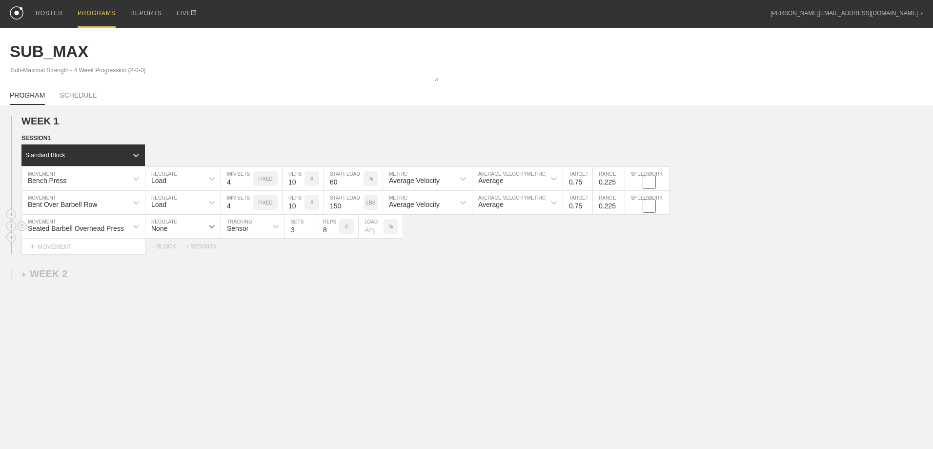
click at [212, 228] on icon at bounding box center [212, 227] width 10 height 10
click at [193, 272] on div "Load" at bounding box center [182, 269] width 75 height 17
type input "4"
click at [249, 228] on input "4" at bounding box center [237, 226] width 32 height 23
click at [300, 228] on input "9" at bounding box center [294, 226] width 22 height 23
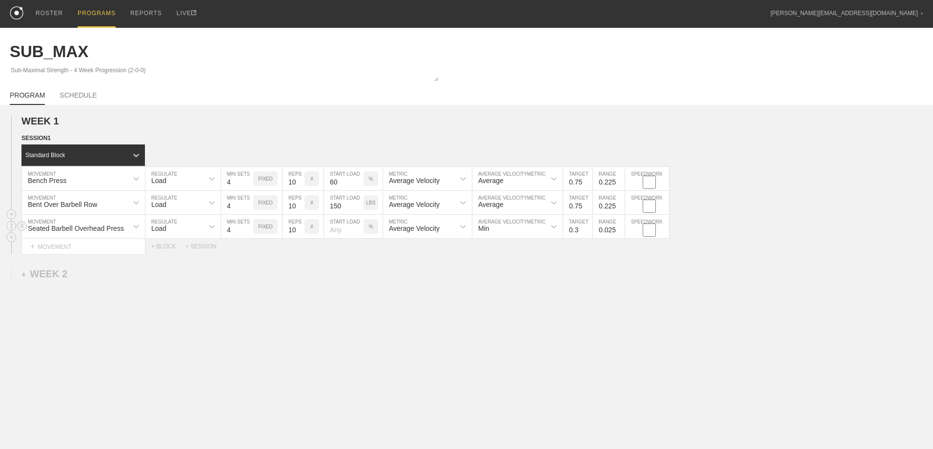
type input "10"
click at [300, 228] on input "10" at bounding box center [294, 226] width 22 height 23
click at [373, 230] on div "%" at bounding box center [371, 226] width 15 height 15
click at [373, 229] on p "KGS" at bounding box center [370, 226] width 10 height 5
click at [336, 230] on input "number" at bounding box center [344, 226] width 40 height 23
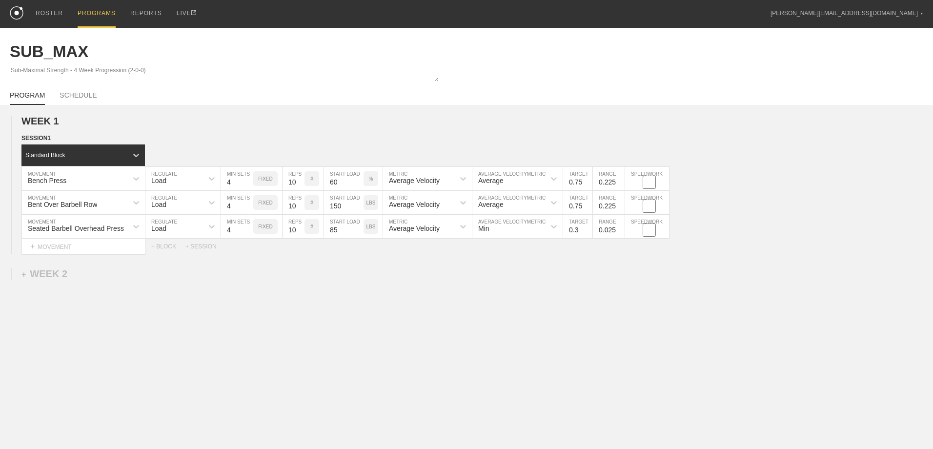
type input "85"
click at [385, 265] on div "WEEK 1 DUPLICATE DELETE SESSION 1 Standard Block DUPLICATE INSERT MOVEMENT AFTE…" at bounding box center [466, 265] width 933 height 321
click at [509, 230] on div "Min" at bounding box center [508, 226] width 73 height 17
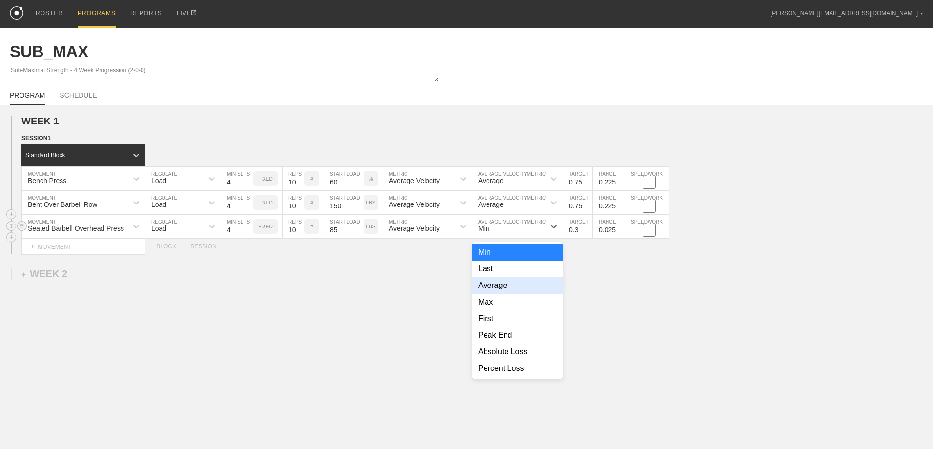
click at [507, 285] on div "Average" at bounding box center [517, 285] width 90 height 17
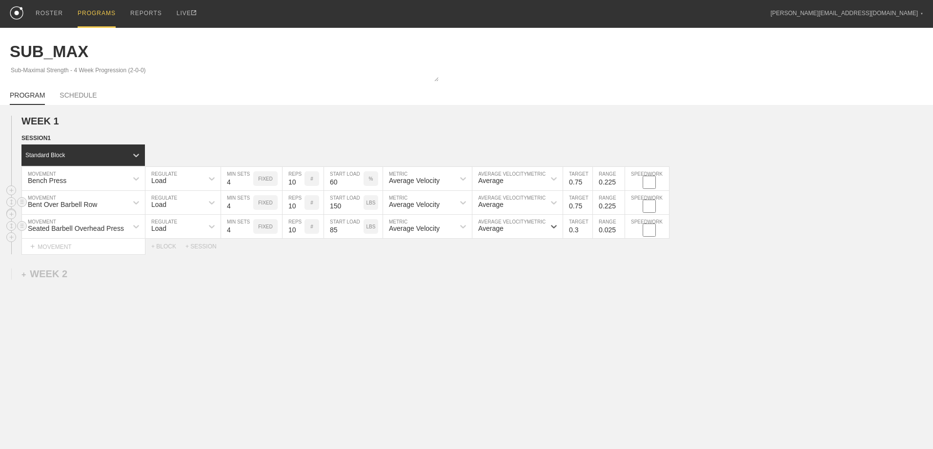
click at [345, 207] on input "150" at bounding box center [344, 202] width 40 height 23
type input "145"
click at [373, 284] on div "WEEK 1 DUPLICATE DELETE SESSION 1 Standard Block DUPLICATE INSERT MOVEMENT AFTE…" at bounding box center [466, 265] width 933 height 321
click at [342, 230] on input "85" at bounding box center [344, 226] width 40 height 23
type input "75"
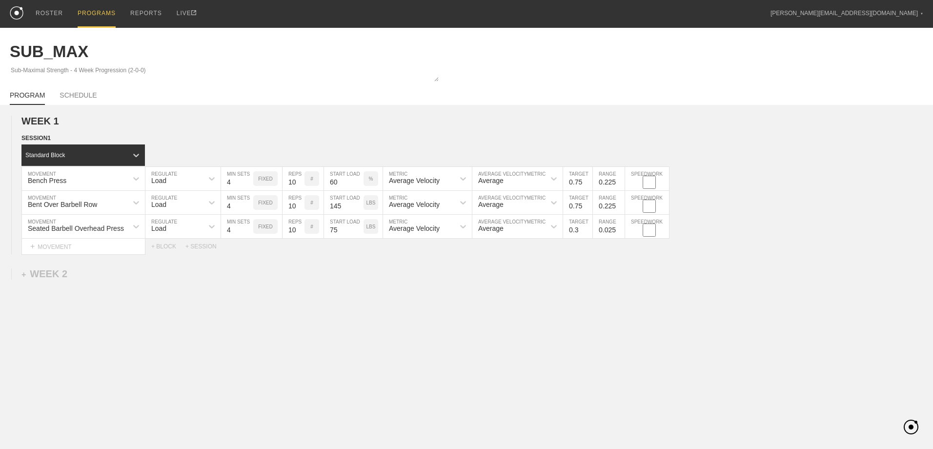
click at [393, 332] on div "WEEK 1 DUPLICATE DELETE SESSION 1 Standard Block DUPLICATE INSERT MOVEMENT AFTE…" at bounding box center [466, 265] width 933 height 321
click at [501, 230] on div "Average" at bounding box center [490, 228] width 25 height 8
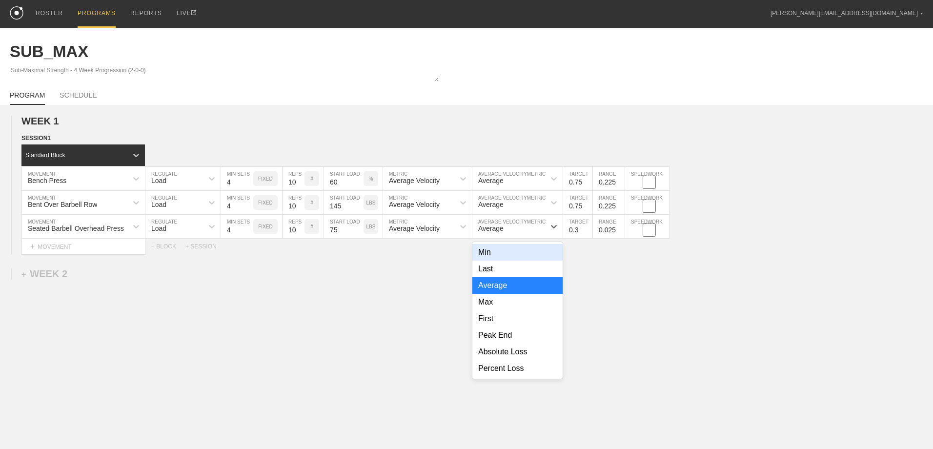
drag, startPoint x: 616, startPoint y: 304, endPoint x: 614, endPoint y: 298, distance: 6.8
click at [615, 302] on div "WEEK 1 DUPLICATE DELETE SESSION 1 Standard Block DUPLICATE INSERT MOVEMENT AFTE…" at bounding box center [466, 265] width 933 height 321
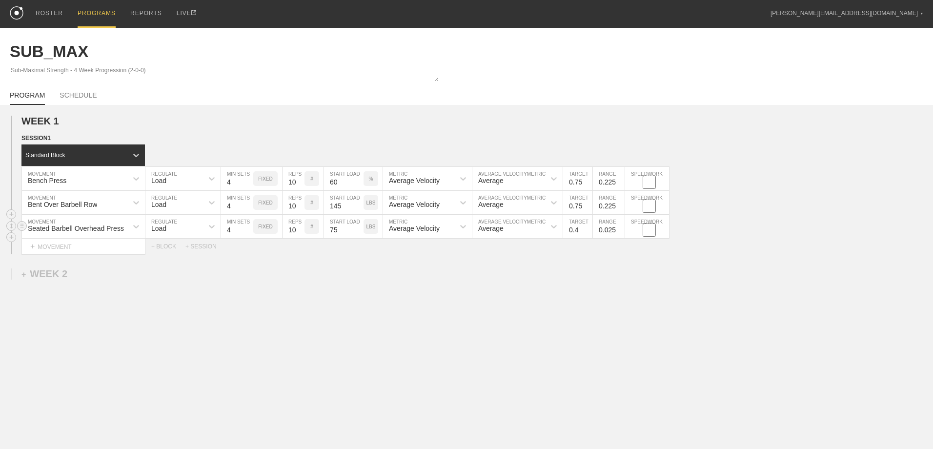
click at [589, 227] on input "0.4" at bounding box center [577, 226] width 29 height 23
click at [589, 228] on input "0.5" at bounding box center [577, 226] width 29 height 23
click at [589, 228] on input "0.6" at bounding box center [577, 226] width 29 height 23
click at [589, 228] on input "0.7" at bounding box center [577, 226] width 29 height 23
type input "0.75"
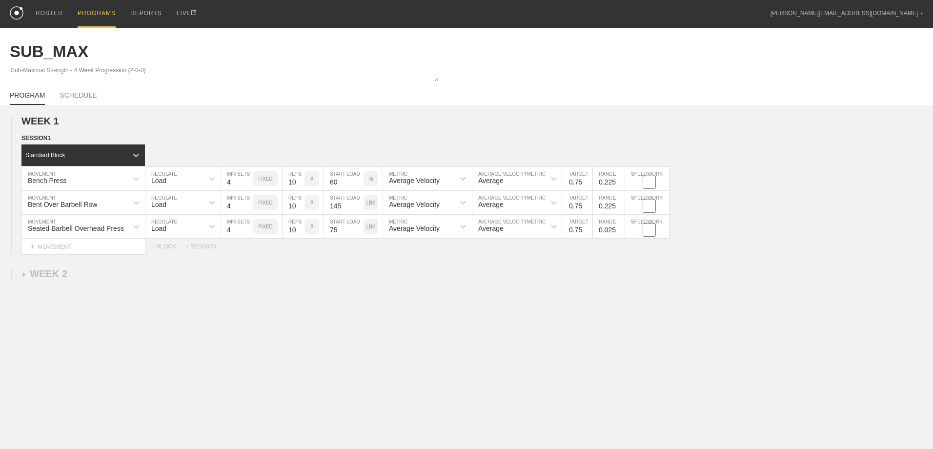
click at [564, 272] on div "WEEK 1 DUPLICATE DELETE SESSION 1 Standard Block DUPLICATE INSERT MOVEMENT AFTE…" at bounding box center [466, 265] width 933 height 321
click at [65, 247] on div "+ MOVEMENT" at bounding box center [83, 247] width 124 height 16
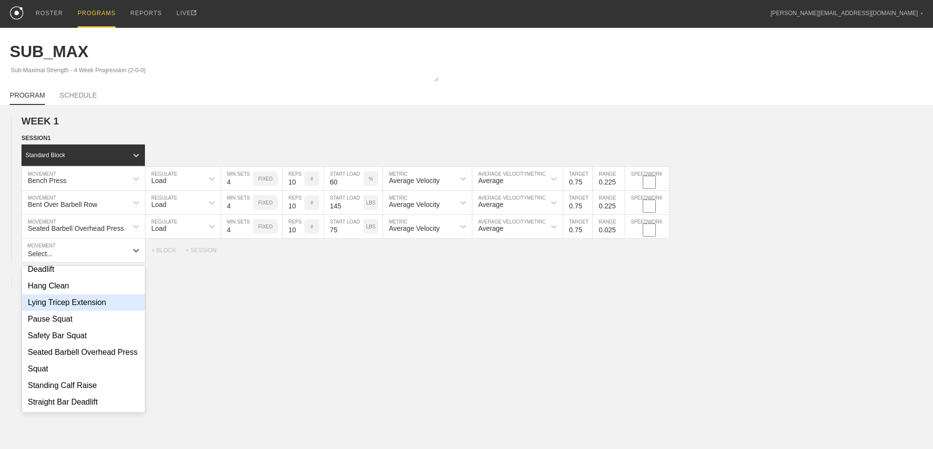
click at [103, 294] on div "Lying Tricep Extension" at bounding box center [83, 302] width 123 height 17
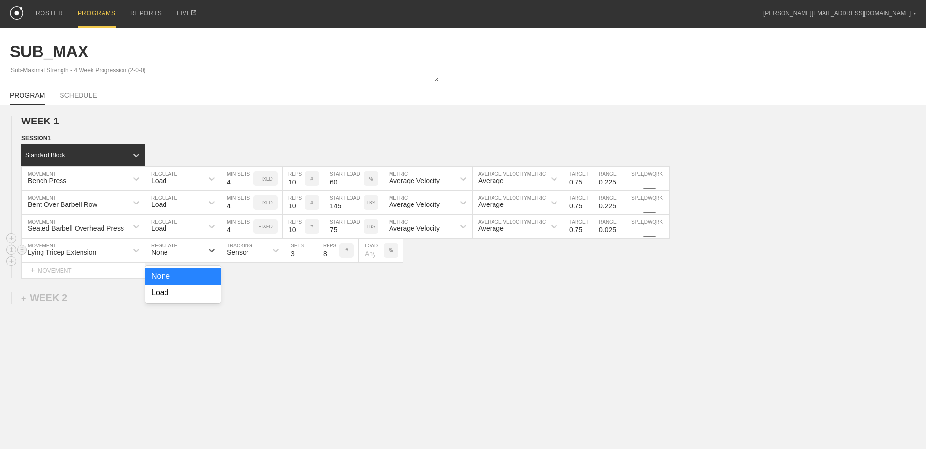
click at [182, 253] on div "None" at bounding box center [174, 250] width 58 height 17
click at [183, 293] on div "Load" at bounding box center [182, 292] width 75 height 17
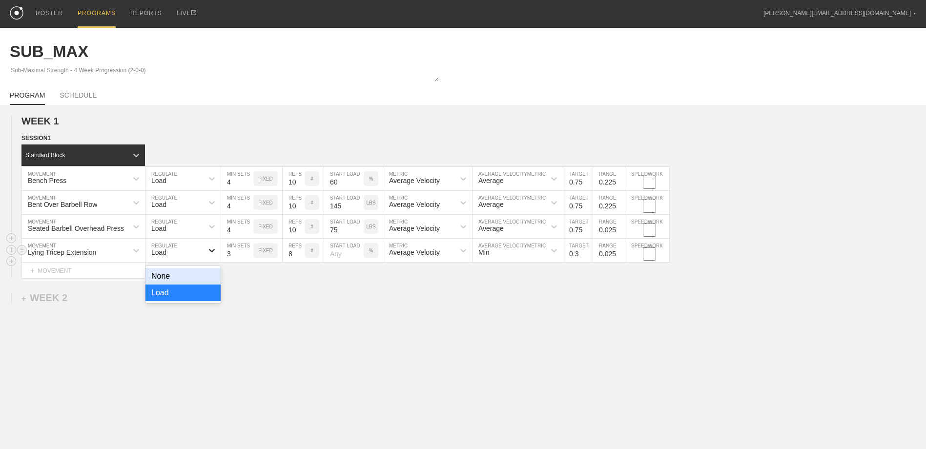
click at [211, 250] on icon at bounding box center [212, 250] width 10 height 10
click at [204, 276] on div "None" at bounding box center [182, 276] width 75 height 17
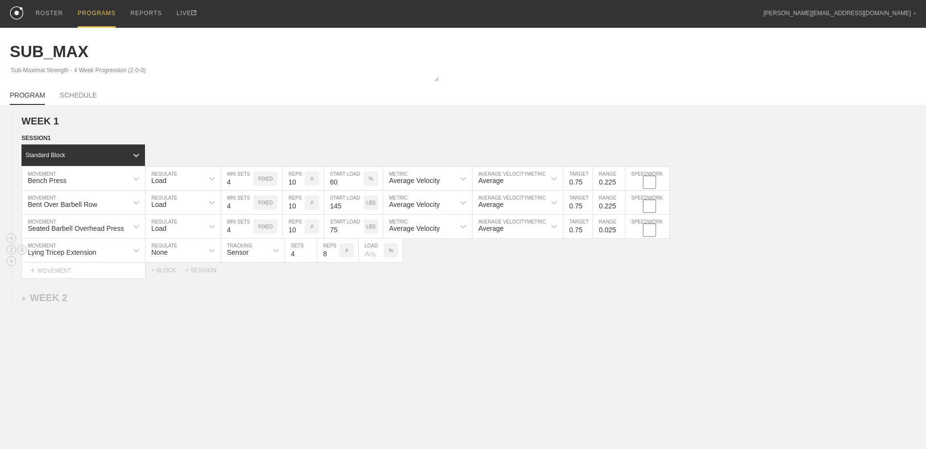
type input "4"
click at [312, 252] on input "4" at bounding box center [301, 250] width 32 height 23
click at [336, 253] on input "9" at bounding box center [328, 250] width 22 height 23
type input "10"
click at [335, 254] on input "10" at bounding box center [328, 250] width 22 height 23
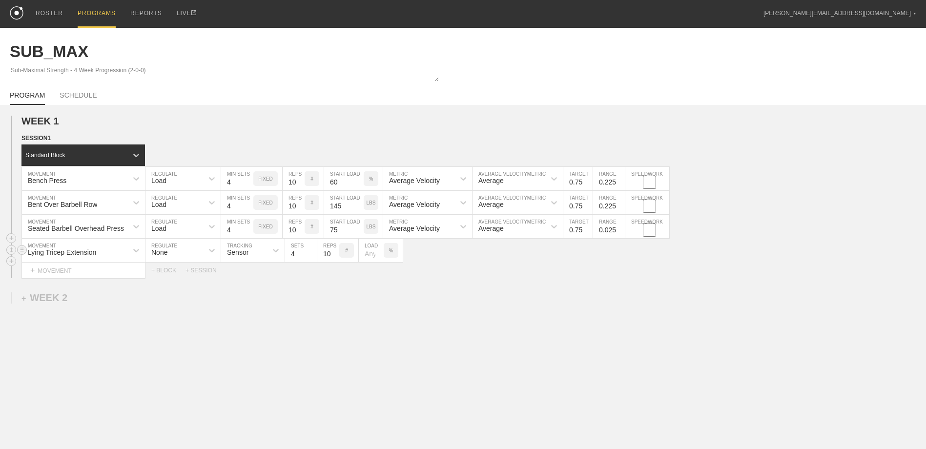
click at [368, 254] on input "number" at bounding box center [371, 250] width 25 height 23
type input "70"
click at [391, 250] on p "%" at bounding box center [391, 250] width 4 height 5
click at [391, 250] on p "KGS" at bounding box center [390, 250] width 10 height 5
click at [435, 285] on div "WEEK 1 DUPLICATE DELETE SESSION 1 Standard Block DUPLICATE INSERT MOVEMENT AFTE…" at bounding box center [463, 277] width 926 height 345
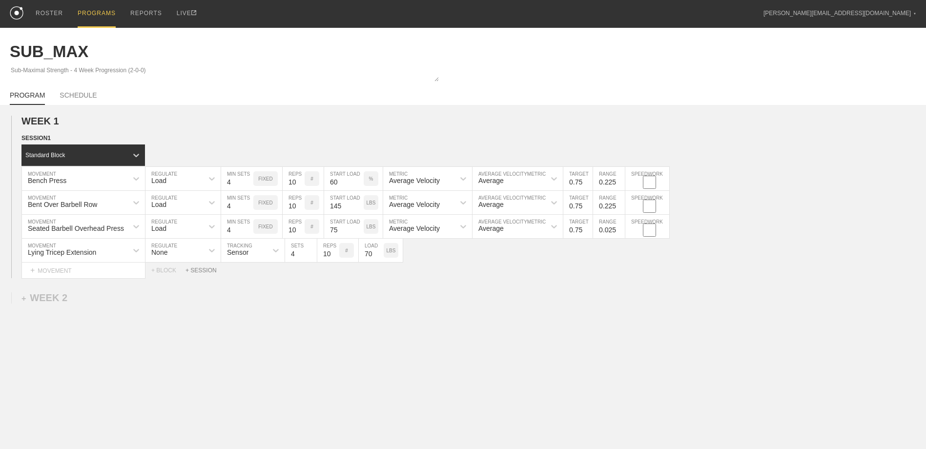
click at [202, 269] on div "+ SESSION" at bounding box center [204, 270] width 39 height 7
click at [115, 306] on div "+ BLOCK" at bounding box center [82, 304] width 123 height 16
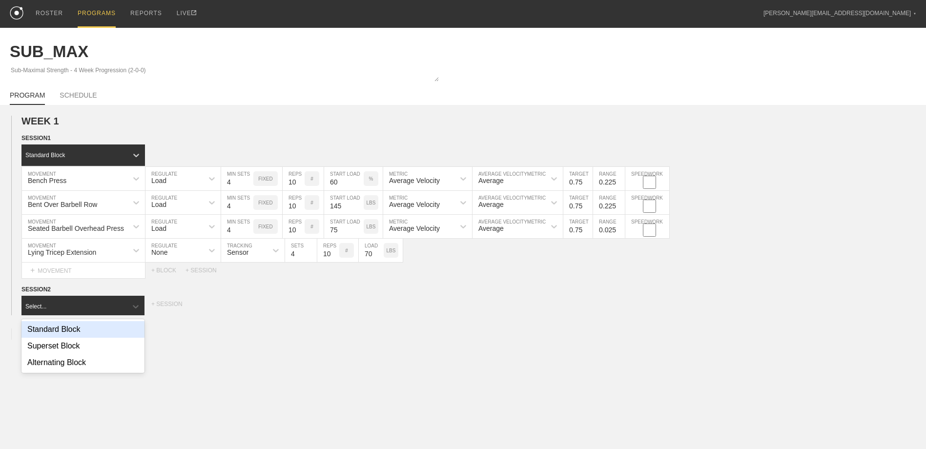
click at [108, 331] on div "Standard Block" at bounding box center [82, 329] width 123 height 17
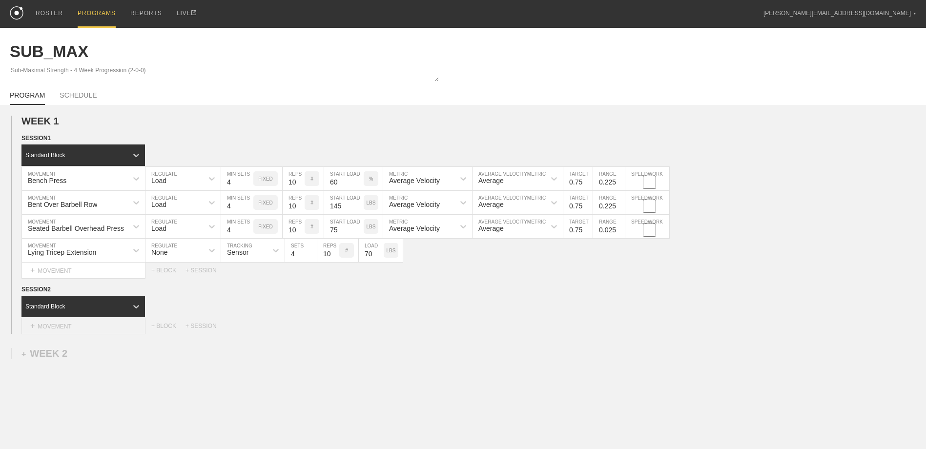
click at [67, 325] on div "+ MOVEMENT" at bounding box center [83, 326] width 124 height 16
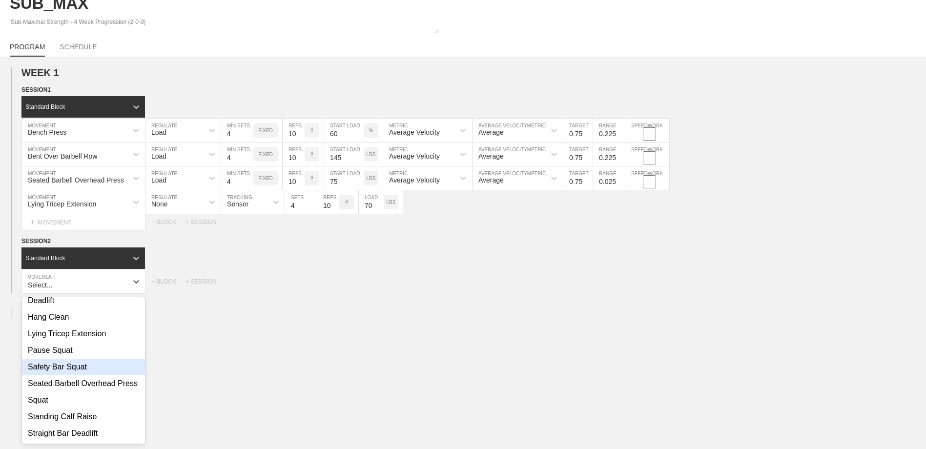
click at [83, 359] on div "Safety Bar Squat" at bounding box center [83, 367] width 123 height 17
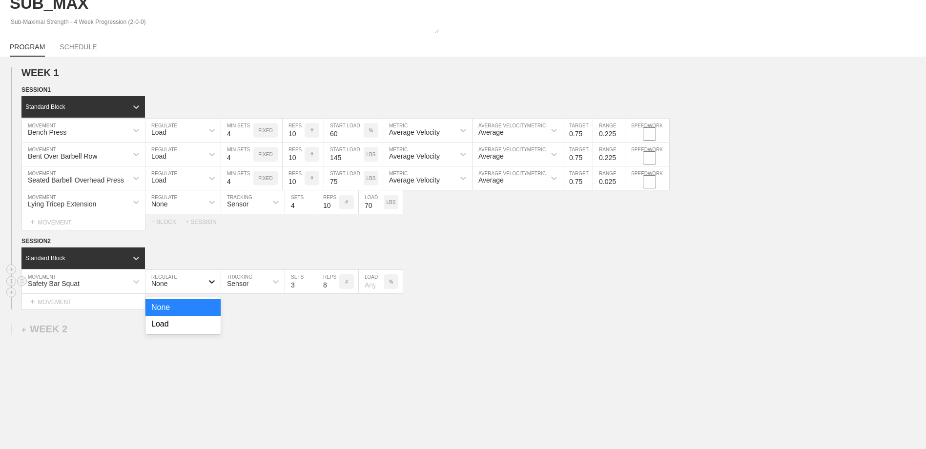
click at [212, 284] on icon at bounding box center [212, 282] width 10 height 10
click at [197, 326] on div "Load" at bounding box center [182, 324] width 75 height 17
type input "4"
click at [247, 284] on input "4" at bounding box center [237, 281] width 32 height 23
click at [300, 284] on input "9" at bounding box center [294, 281] width 22 height 23
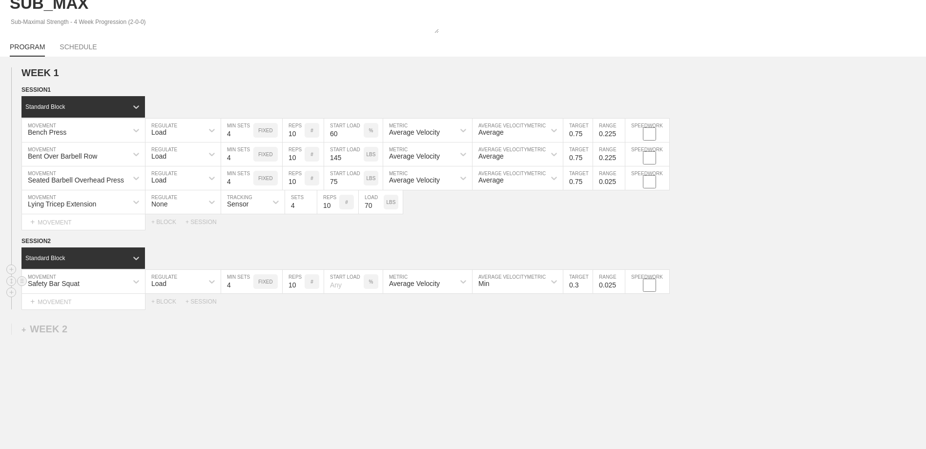
type input "10"
click at [300, 284] on input "10" at bounding box center [294, 281] width 22 height 23
click at [336, 286] on input "number" at bounding box center [344, 281] width 40 height 23
type input "60"
click at [343, 327] on div "WEEK 1 DUPLICATE DELETE SESSION 1 Standard Block DUPLICATE INSERT MOVEMENT AFTE…" at bounding box center [463, 269] width 926 height 425
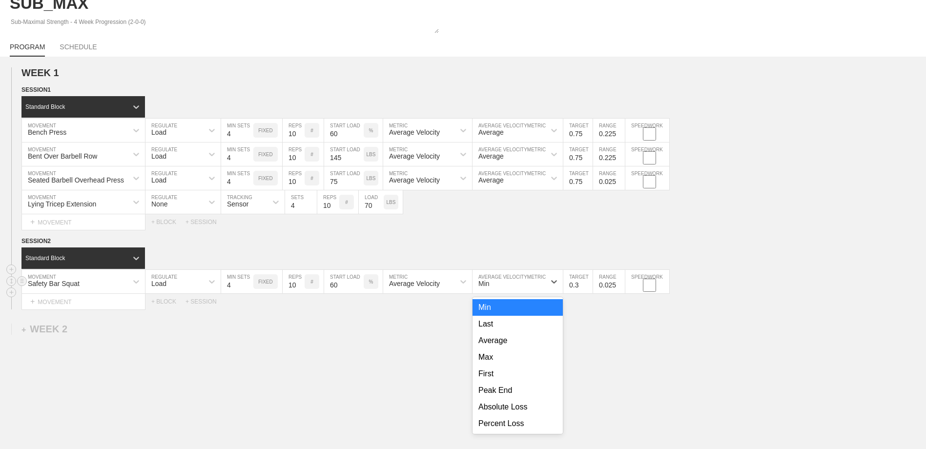
drag, startPoint x: 511, startPoint y: 288, endPoint x: 514, endPoint y: 292, distance: 5.6
click at [511, 289] on div "Min" at bounding box center [508, 281] width 73 height 17
click at [508, 345] on div "Average" at bounding box center [517, 340] width 90 height 17
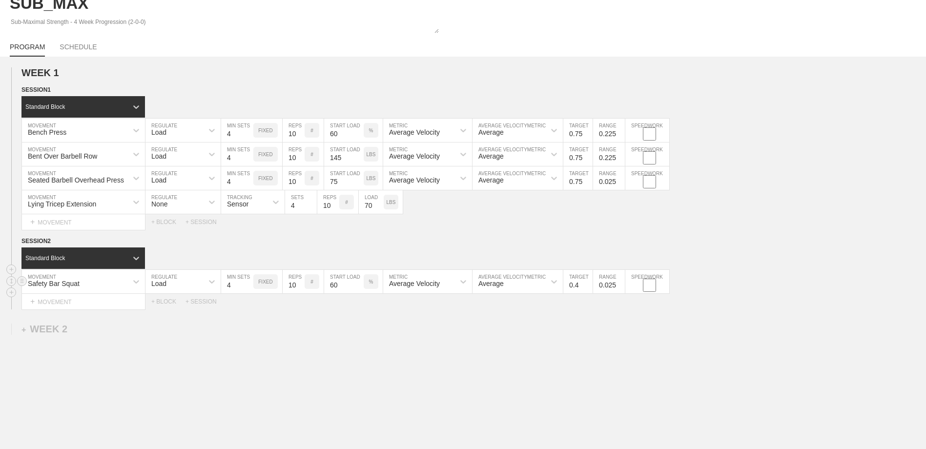
click at [588, 284] on input "0.4" at bounding box center [577, 281] width 29 height 23
click at [588, 284] on input "0.5" at bounding box center [577, 281] width 29 height 23
click at [588, 284] on input "0.6" at bounding box center [577, 281] width 29 height 23
click at [588, 284] on input "0.7" at bounding box center [577, 281] width 29 height 23
click at [588, 284] on input "0.8" at bounding box center [577, 281] width 29 height 23
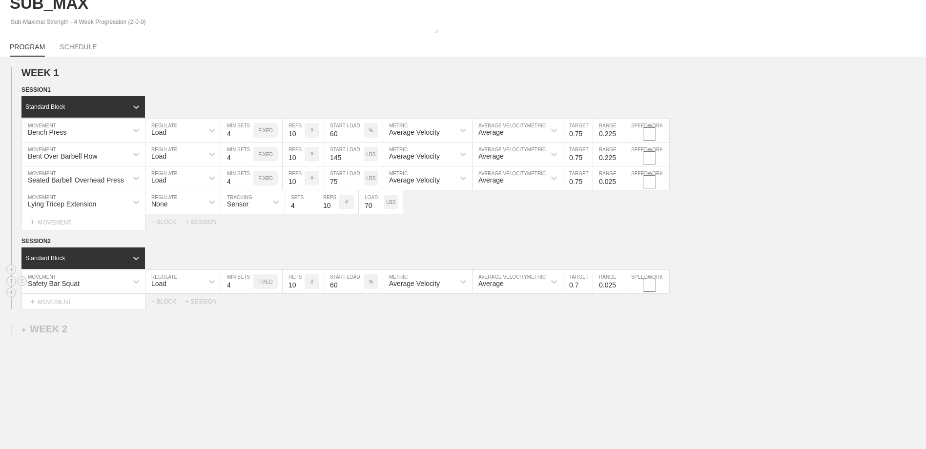
click at [587, 289] on input "0.7" at bounding box center [577, 281] width 29 height 23
type input "0.75"
click at [620, 284] on input "0.125" at bounding box center [609, 281] width 32 height 23
click at [620, 284] on input "0.225" at bounding box center [609, 281] width 32 height 23
click at [620, 284] on input "0.325" at bounding box center [609, 281] width 32 height 23
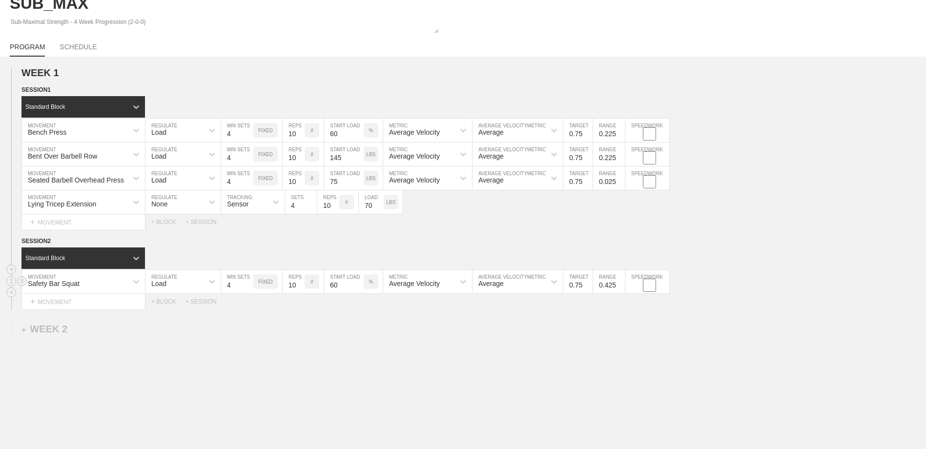
click at [620, 284] on input "0.425" at bounding box center [609, 281] width 32 height 23
click at [620, 293] on input "0.425" at bounding box center [609, 281] width 32 height 23
type input "0.325"
click at [620, 289] on input "0.325" at bounding box center [609, 281] width 32 height 23
click at [618, 320] on div "WEEK 1 DUPLICATE DELETE SESSION 1 Standard Block DUPLICATE INSERT MOVEMENT AFTE…" at bounding box center [463, 269] width 926 height 425
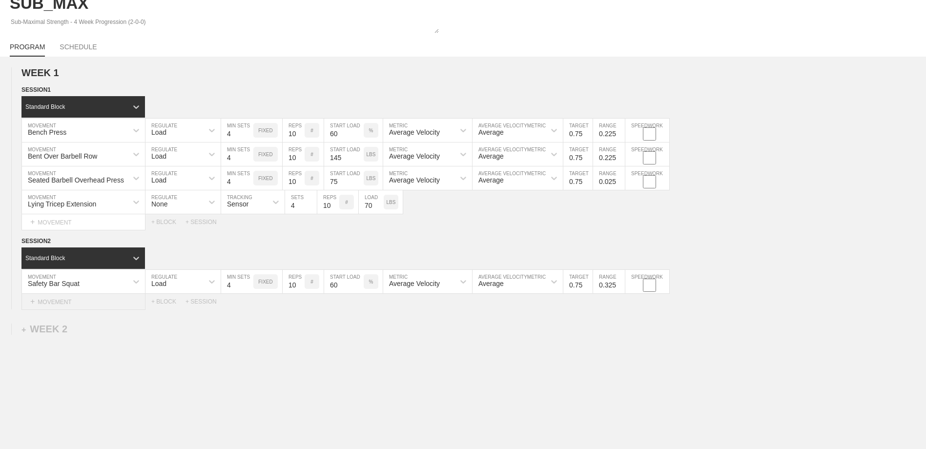
click at [101, 301] on div "+ MOVEMENT" at bounding box center [83, 302] width 124 height 16
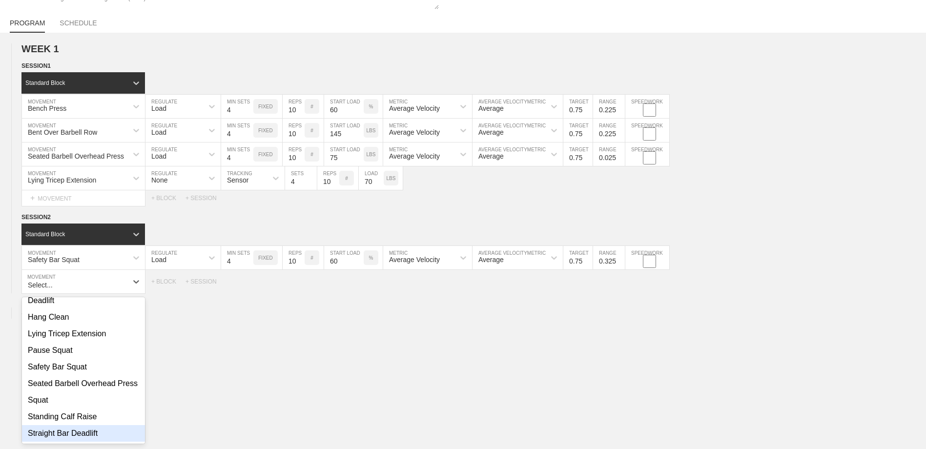
click at [94, 436] on div "Straight Bar Deadlift" at bounding box center [83, 433] width 123 height 17
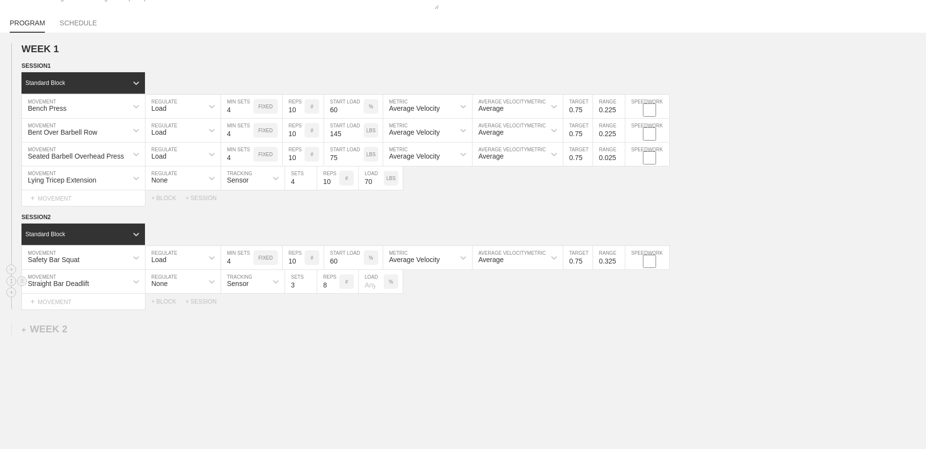
click at [170, 284] on div "None" at bounding box center [174, 281] width 58 height 17
click at [178, 332] on div "Load" at bounding box center [182, 324] width 75 height 17
type input "4"
click at [249, 284] on input "4" at bounding box center [237, 281] width 32 height 23
click at [300, 284] on input "9" at bounding box center [294, 281] width 22 height 23
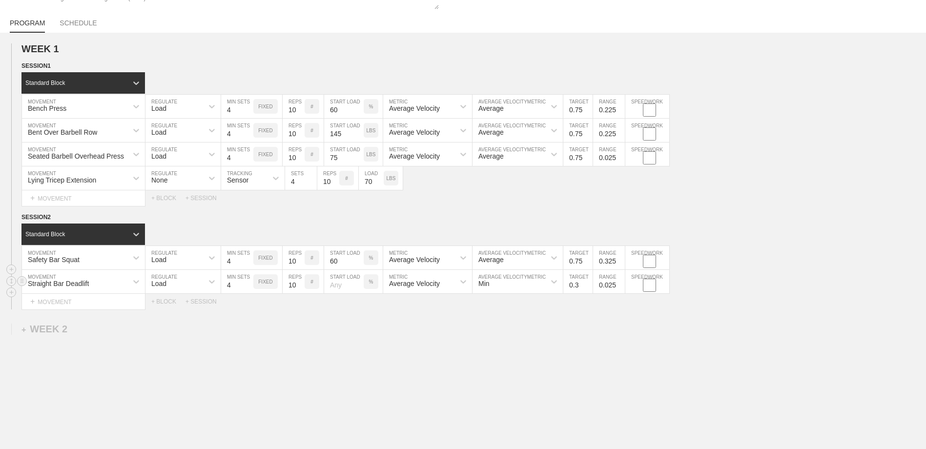
type input "10"
click at [300, 284] on input "10" at bounding box center [294, 281] width 22 height 23
click at [340, 286] on input "number" at bounding box center [344, 281] width 40 height 23
type input "60"
click at [407, 326] on div "WEEK 1 DUPLICATE DELETE SESSION 1 Standard Block DUPLICATE INSERT MOVEMENT AFTE…" at bounding box center [463, 257] width 926 height 448
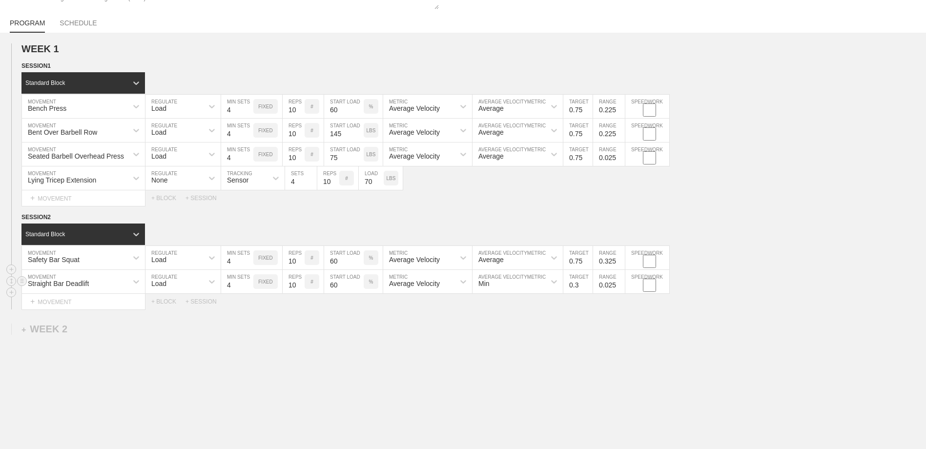
click at [498, 285] on div "Min" at bounding box center [508, 281] width 73 height 17
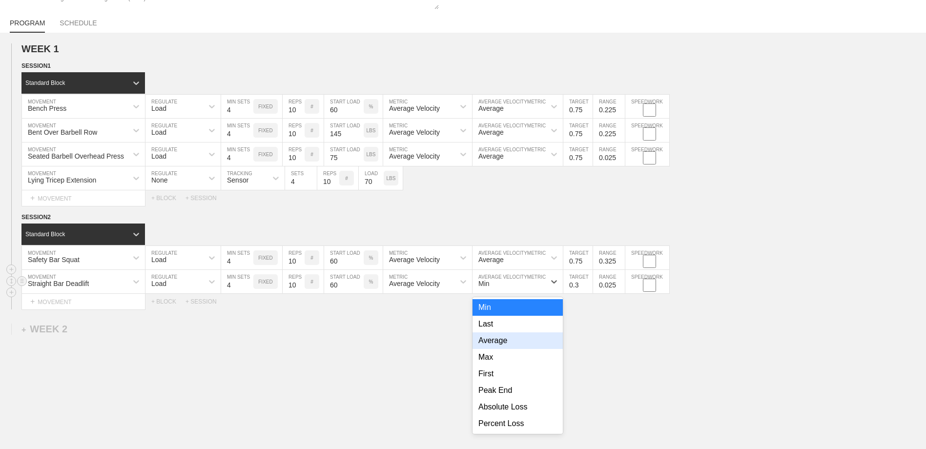
click at [498, 347] on div "Average" at bounding box center [517, 340] width 90 height 17
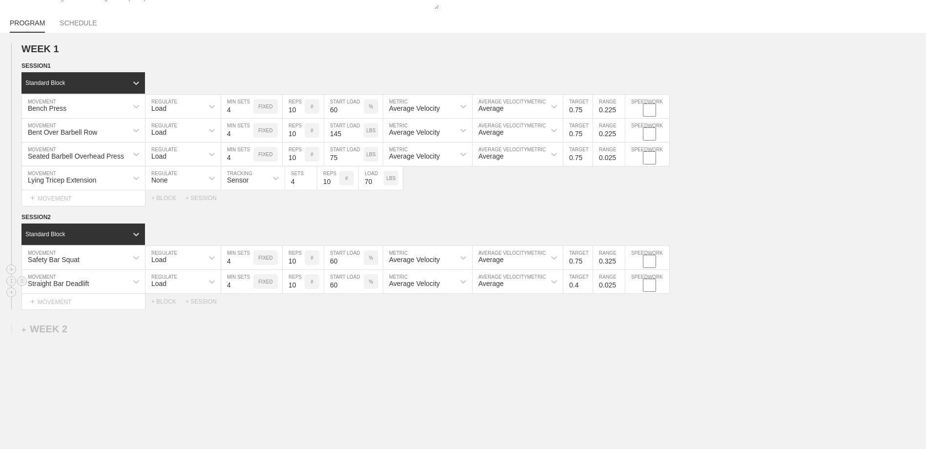
click at [587, 284] on input "0.4" at bounding box center [577, 281] width 29 height 23
click at [587, 284] on input "0.5" at bounding box center [577, 281] width 29 height 23
click at [587, 284] on input "0.6" at bounding box center [577, 281] width 29 height 23
type input "0.7"
click at [587, 284] on input "0.7" at bounding box center [577, 281] width 29 height 23
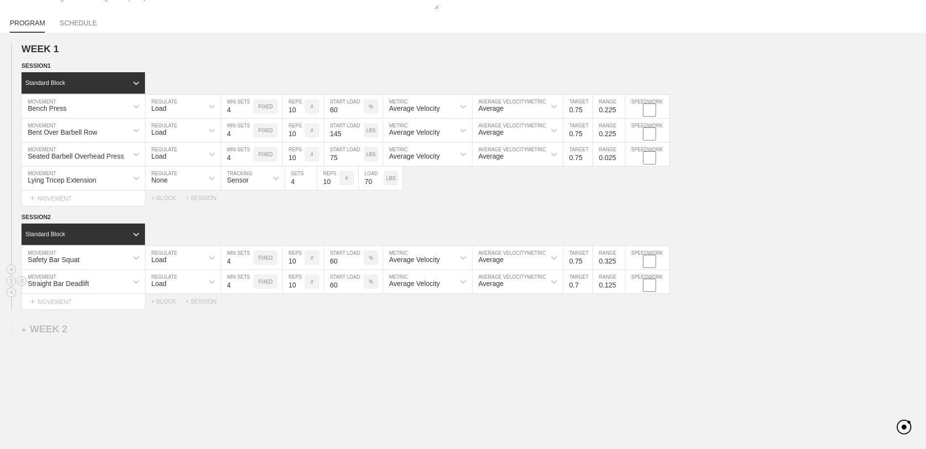
click at [620, 284] on input "0.125" at bounding box center [609, 281] width 32 height 23
click at [620, 284] on input "0.225" at bounding box center [609, 281] width 32 height 23
click at [620, 284] on input "0.325" at bounding box center [609, 281] width 32 height 23
click at [620, 284] on input "0.425" at bounding box center [609, 281] width 32 height 23
type input "0.325"
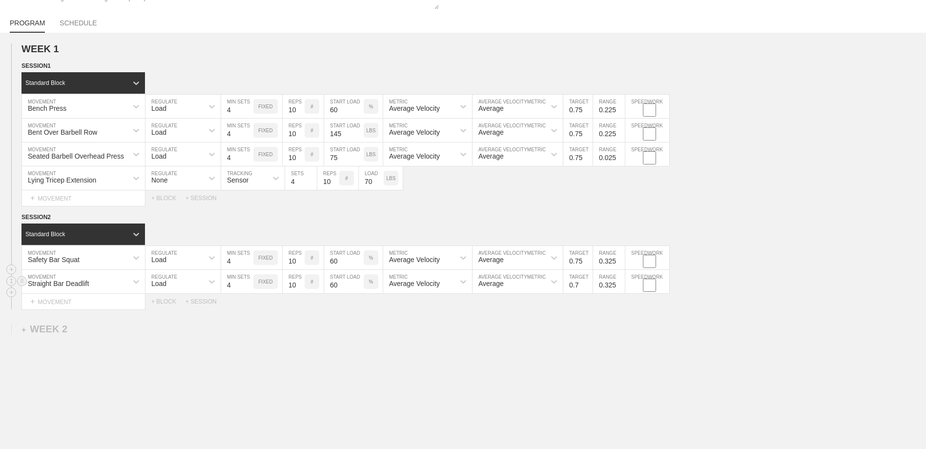
click at [620, 288] on input "0.325" at bounding box center [609, 281] width 32 height 23
drag, startPoint x: 620, startPoint y: 328, endPoint x: 615, endPoint y: 329, distance: 5.0
click at [617, 329] on div "WEEK 1 DUPLICATE DELETE SESSION 1 Standard Block DUPLICATE INSERT MOVEMENT AFTE…" at bounding box center [463, 257] width 926 height 448
click at [116, 304] on div "+ MOVEMENT" at bounding box center [83, 302] width 124 height 16
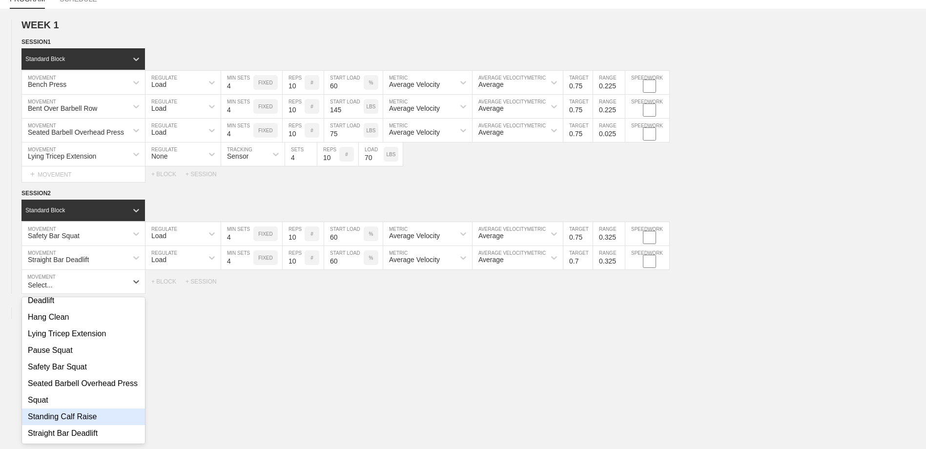
click at [96, 419] on div "Standing Calf Raise" at bounding box center [83, 416] width 123 height 17
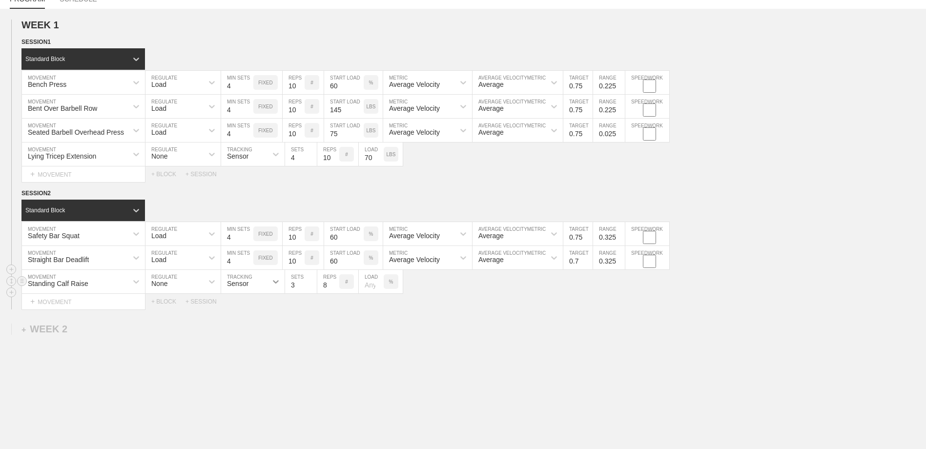
click at [274, 284] on icon at bounding box center [276, 282] width 10 height 10
click at [251, 326] on div "Manual" at bounding box center [252, 324] width 63 height 17
click at [334, 284] on input "9" at bounding box center [328, 281] width 22 height 23
click at [333, 284] on input "10" at bounding box center [328, 281] width 22 height 23
click at [333, 284] on input "11" at bounding box center [328, 281] width 22 height 23
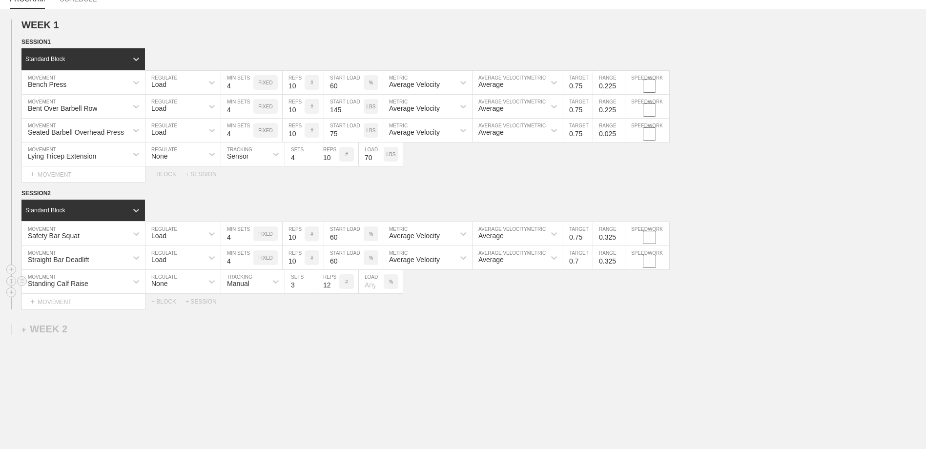
click at [333, 284] on input "12" at bounding box center [328, 281] width 22 height 23
click at [334, 284] on input "13" at bounding box center [328, 281] width 22 height 23
click at [334, 284] on input "14" at bounding box center [328, 281] width 22 height 23
type input "15"
click at [334, 284] on input "15" at bounding box center [328, 281] width 22 height 23
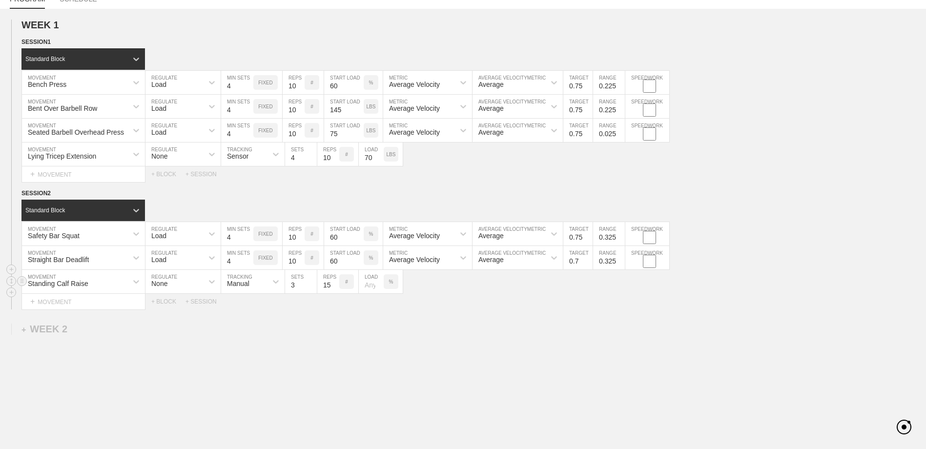
click at [397, 284] on div "%" at bounding box center [391, 281] width 15 height 15
click at [394, 284] on p "KGS" at bounding box center [390, 281] width 10 height 5
click at [370, 288] on input "number" at bounding box center [371, 281] width 25 height 23
type input "205"
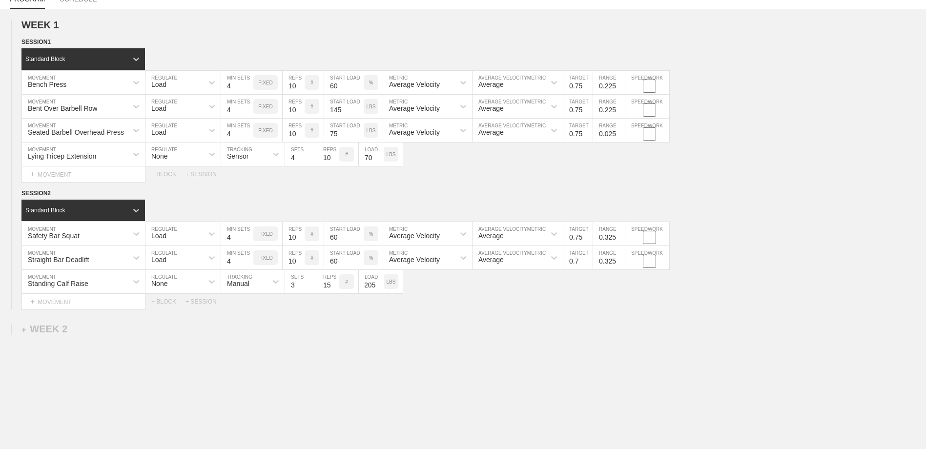
scroll to position [0, 0]
click at [434, 384] on div "WEEK 1 DUPLICATE DELETE SESSION 1 Standard Block DUPLICATE INSERT MOVEMENT AFTE…" at bounding box center [463, 245] width 926 height 472
click at [88, 298] on div "+ MOVEMENT" at bounding box center [83, 302] width 124 height 16
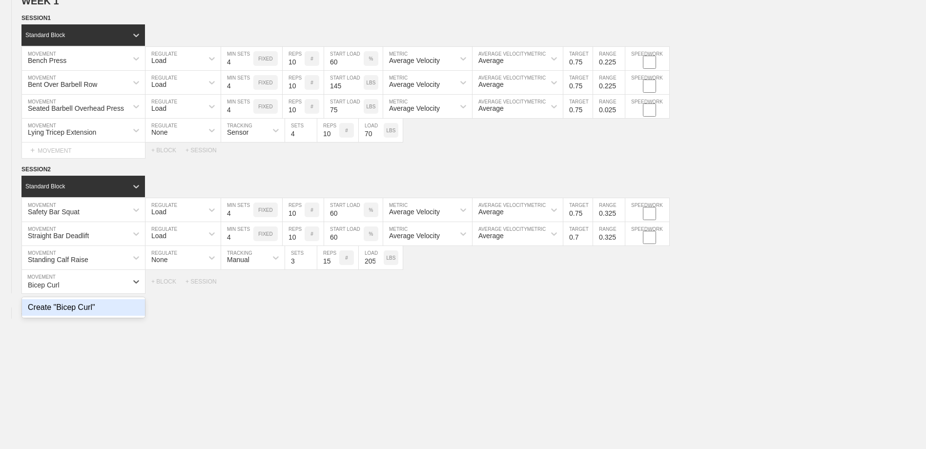
type input "Bicep Curl"
click at [224, 333] on div "WEEK 1 DUPLICATE DELETE SESSION 1 Standard Block DUPLICATE INSERT MOVEMENT AFTE…" at bounding box center [463, 221] width 926 height 472
click at [99, 279] on div "+ MOVEMENT" at bounding box center [83, 278] width 124 height 16
click at [68, 283] on div "+ MOVEMENT" at bounding box center [83, 278] width 124 height 16
type input "B"
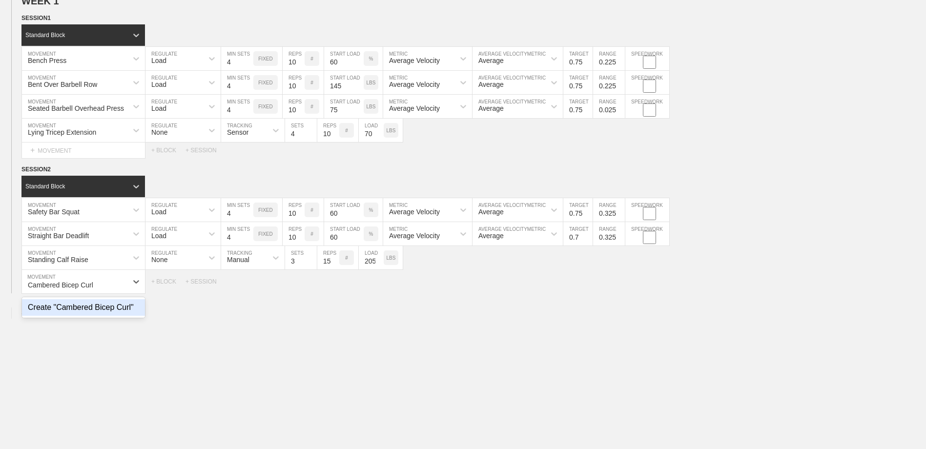
type input "Cambered Bicep Curl"
click at [334, 285] on input "9" at bounding box center [328, 281] width 22 height 23
click at [334, 285] on input "10" at bounding box center [328, 281] width 22 height 23
click at [334, 285] on input "11" at bounding box center [328, 281] width 22 height 23
type input "12"
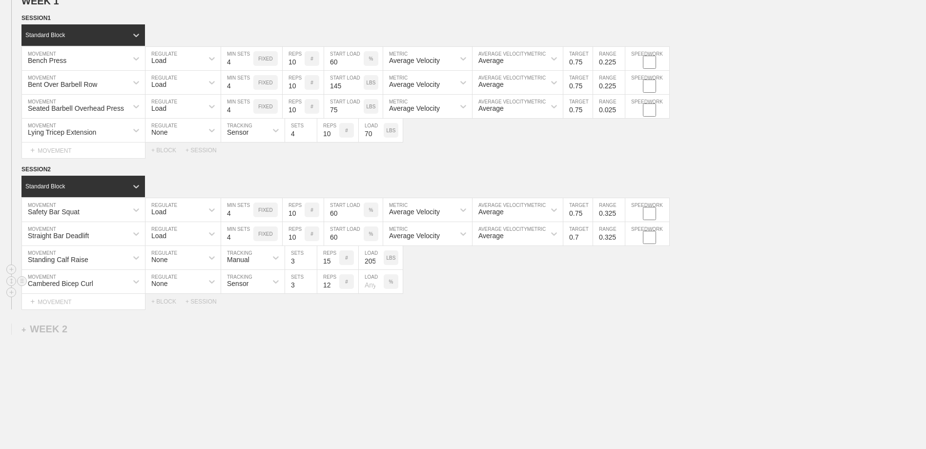
click at [334, 285] on input "12" at bounding box center [328, 281] width 22 height 23
click at [387, 283] on div "%" at bounding box center [391, 281] width 15 height 15
click at [387, 283] on p "KGS" at bounding box center [390, 281] width 10 height 5
click at [366, 285] on input "number" at bounding box center [371, 281] width 25 height 23
type input "60"
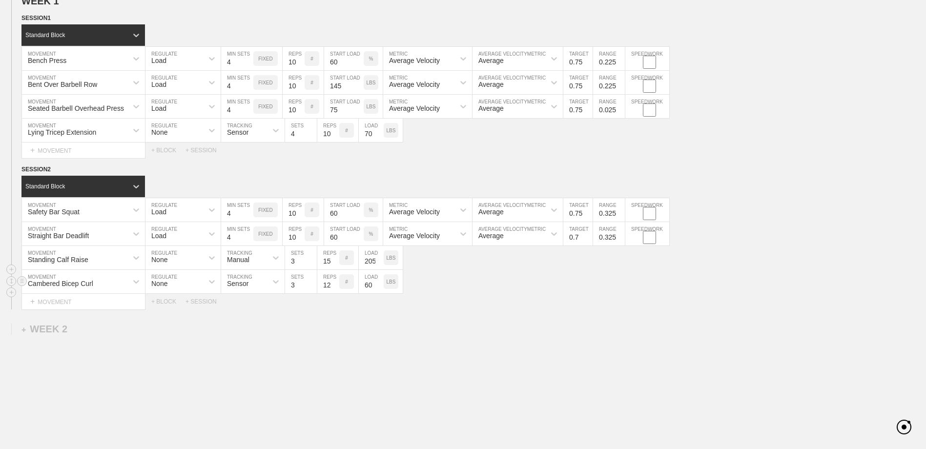
click at [462, 290] on div "Cambered Bicep Curl MOVEMENT None REGULATE Sensor TRACKING 3 SETS 12 REPS # 60 …" at bounding box center [463, 282] width 926 height 24
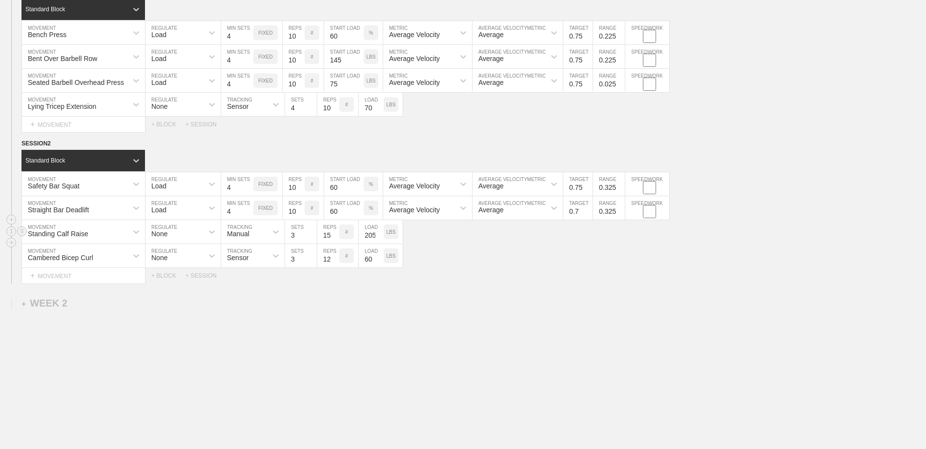
scroll to position [146, 0]
click at [204, 276] on div "+ SESSION" at bounding box center [204, 275] width 39 height 7
click at [109, 309] on div "+ BLOCK" at bounding box center [82, 309] width 123 height 16
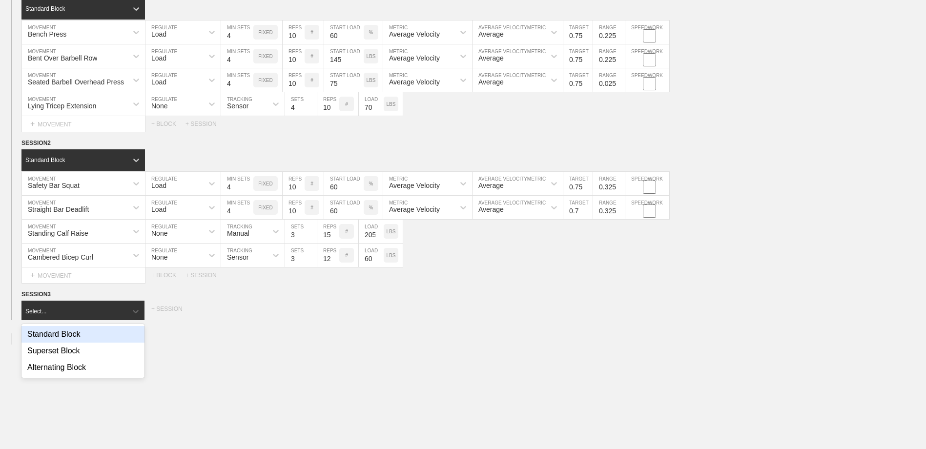
click at [99, 340] on div "Standard Block" at bounding box center [82, 334] width 123 height 17
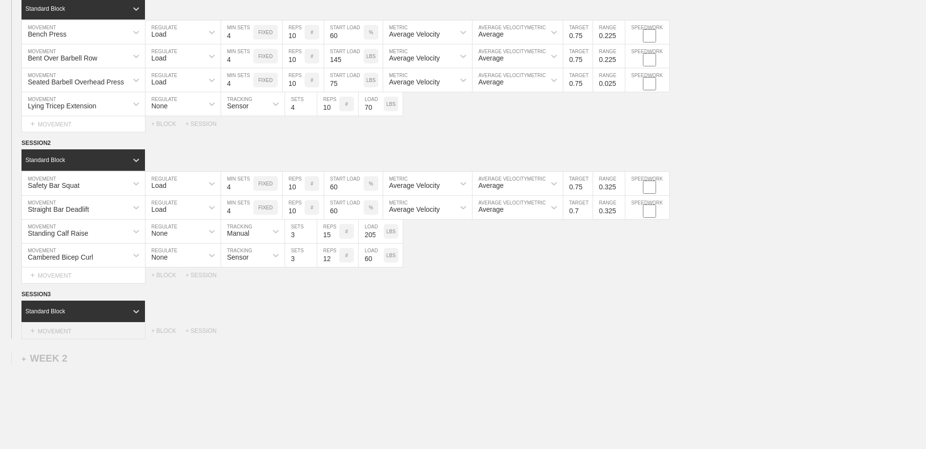
click at [102, 330] on div "+ MOVEMENT" at bounding box center [83, 331] width 124 height 16
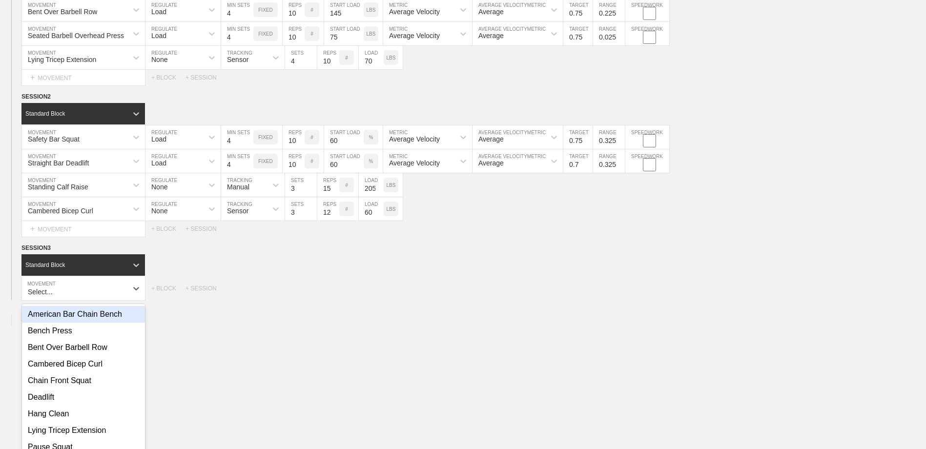
scroll to position [200, 0]
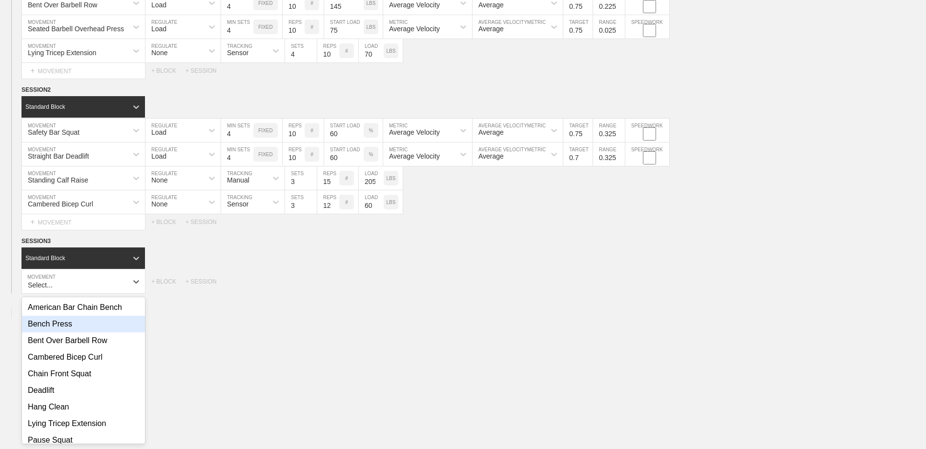
click at [114, 326] on div "Bench Press" at bounding box center [83, 324] width 123 height 17
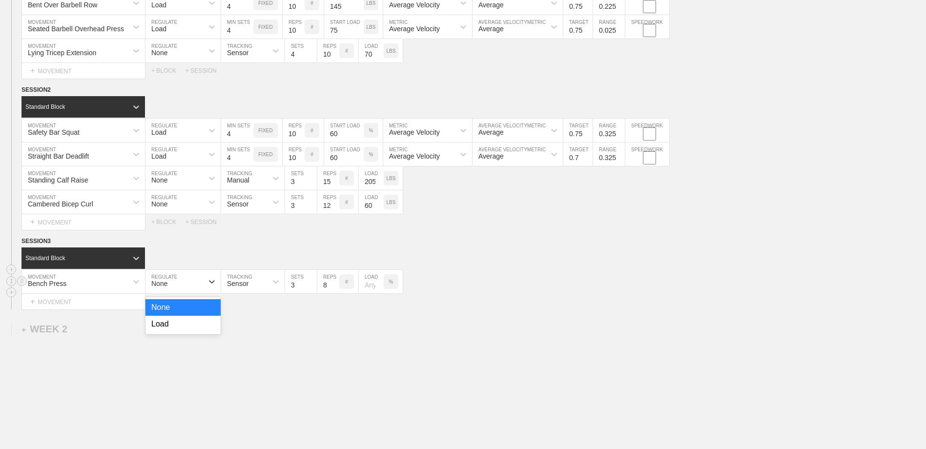
click at [203, 279] on div "None" at bounding box center [174, 281] width 58 height 17
click at [203, 327] on div "Load" at bounding box center [182, 324] width 75 height 17
type input "4"
click at [248, 284] on input "4" at bounding box center [237, 281] width 32 height 23
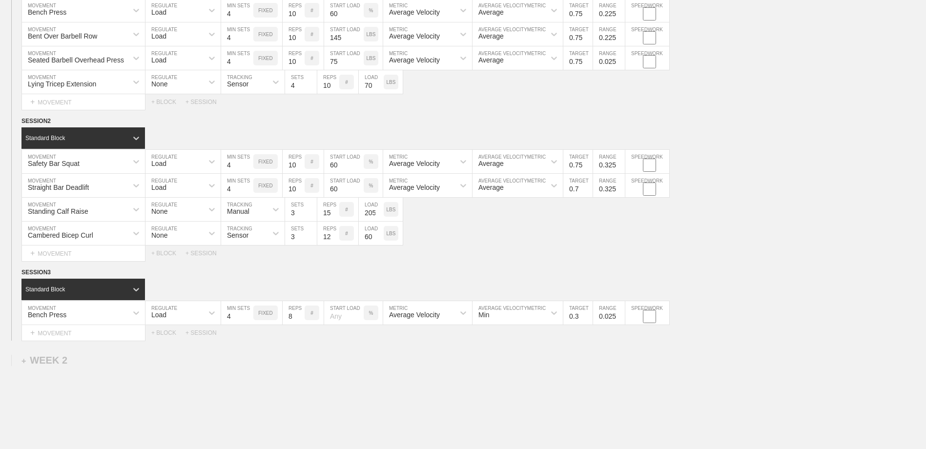
scroll to position [151, 0]
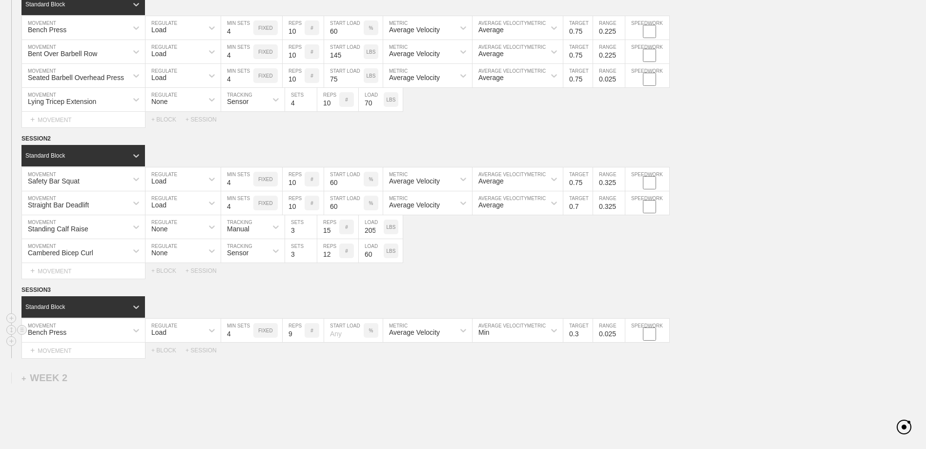
click at [301, 334] on input "9" at bounding box center [294, 330] width 22 height 23
type input "10"
click at [301, 332] on input "10" at bounding box center [294, 330] width 22 height 23
click at [340, 337] on input "number" at bounding box center [344, 330] width 40 height 23
type input "60"
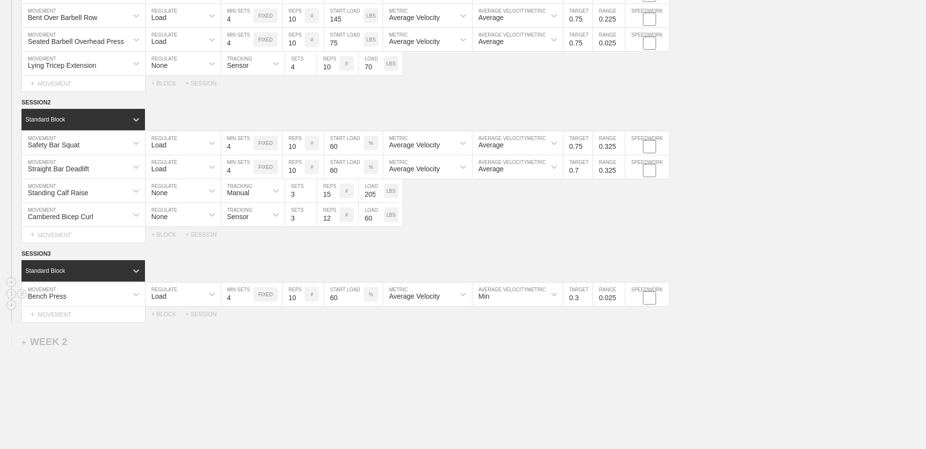
click at [506, 306] on div "Min" at bounding box center [517, 294] width 90 height 23
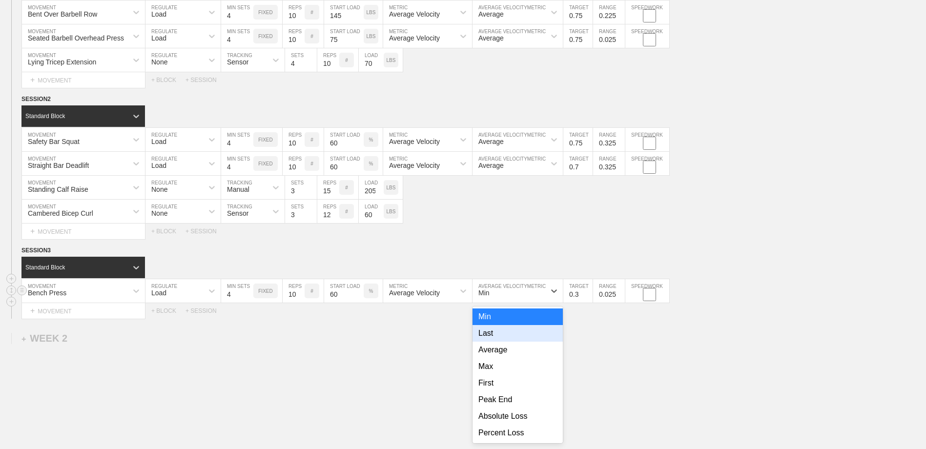
scroll to position [194, 0]
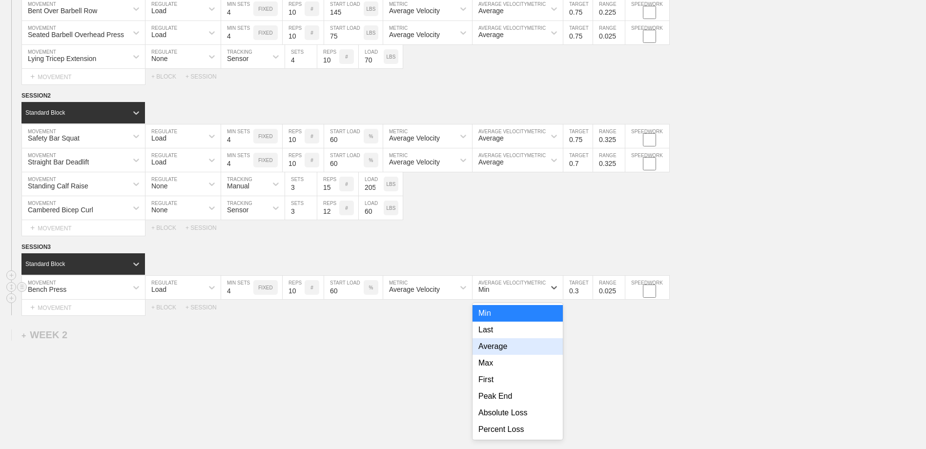
click at [506, 350] on div "Average" at bounding box center [517, 346] width 90 height 17
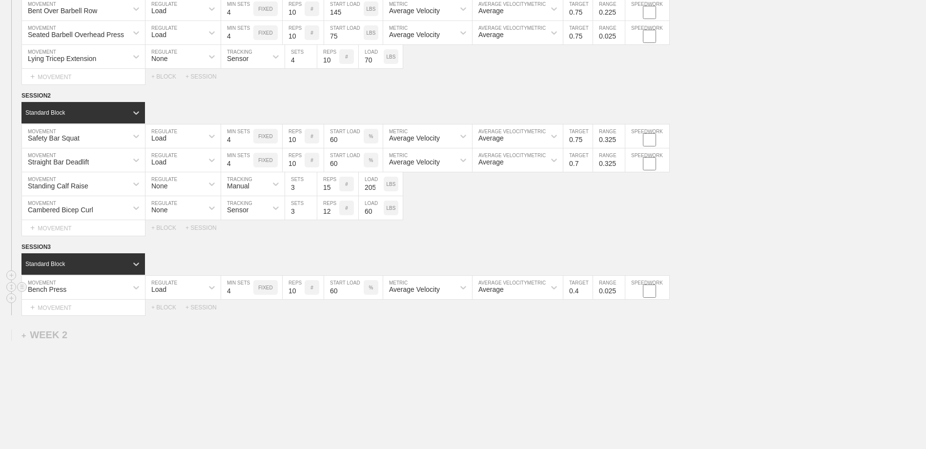
click at [588, 290] on input "0.4" at bounding box center [577, 287] width 29 height 23
click at [588, 290] on input "0.5" at bounding box center [577, 287] width 29 height 23
click at [588, 290] on input "0.6" at bounding box center [577, 287] width 29 height 23
click at [588, 290] on input "0.7" at bounding box center [577, 287] width 29 height 23
type input "0.75"
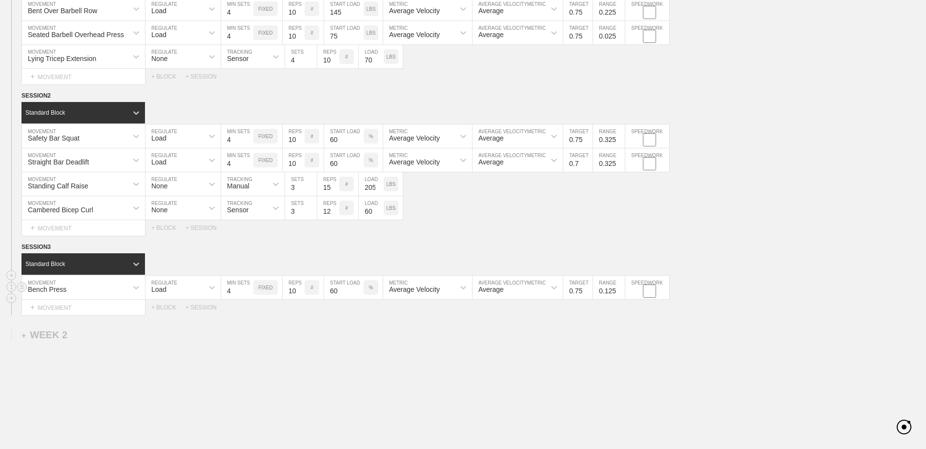
click at [620, 289] on input "0.125" at bounding box center [609, 287] width 32 height 23
type input "0.225"
click at [620, 289] on input "0.225" at bounding box center [609, 287] width 32 height 23
click at [629, 320] on div "WEEK 1 DUPLICATE DELETE SESSION 1 Standard Block DUPLICATE INSERT MOVEMENT AFTE…" at bounding box center [463, 199] width 926 height 576
click at [80, 308] on div "+ MOVEMENT" at bounding box center [83, 308] width 124 height 16
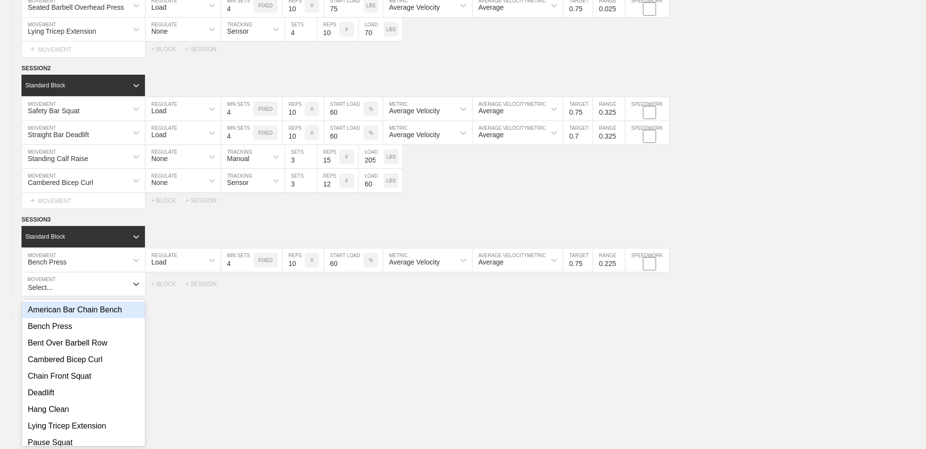
scroll to position [223, 0]
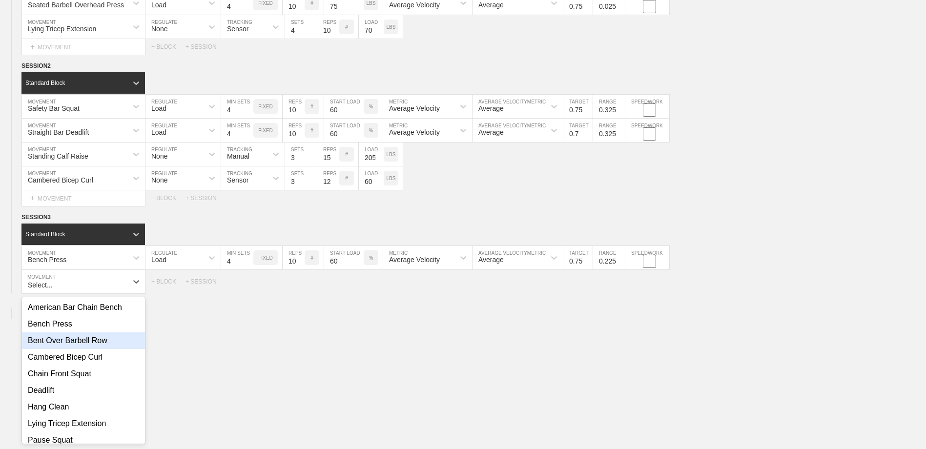
click at [95, 345] on div "Bent Over Barbell Row" at bounding box center [83, 340] width 123 height 17
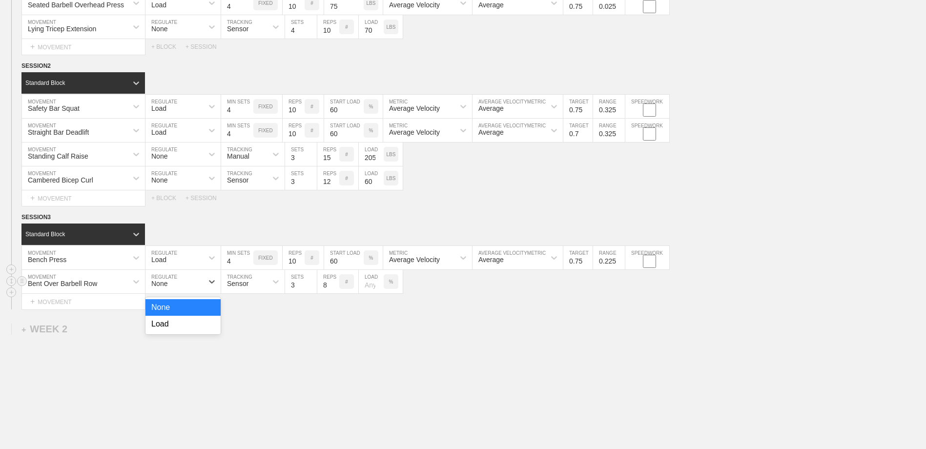
click at [199, 290] on div "None" at bounding box center [174, 281] width 58 height 17
click at [190, 332] on div "Load" at bounding box center [182, 324] width 75 height 17
type input "4"
click at [249, 284] on input "4" at bounding box center [237, 281] width 32 height 23
click at [301, 284] on input "9" at bounding box center [294, 281] width 22 height 23
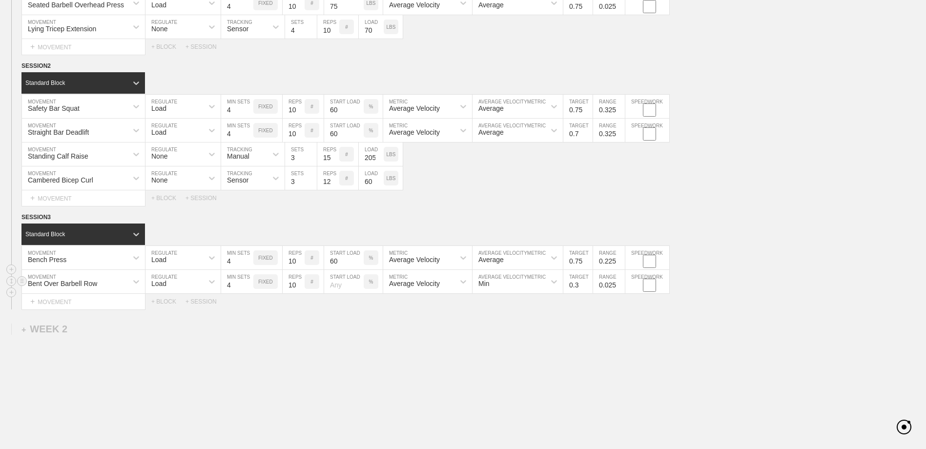
type input "10"
click at [301, 284] on input "10" at bounding box center [294, 281] width 22 height 23
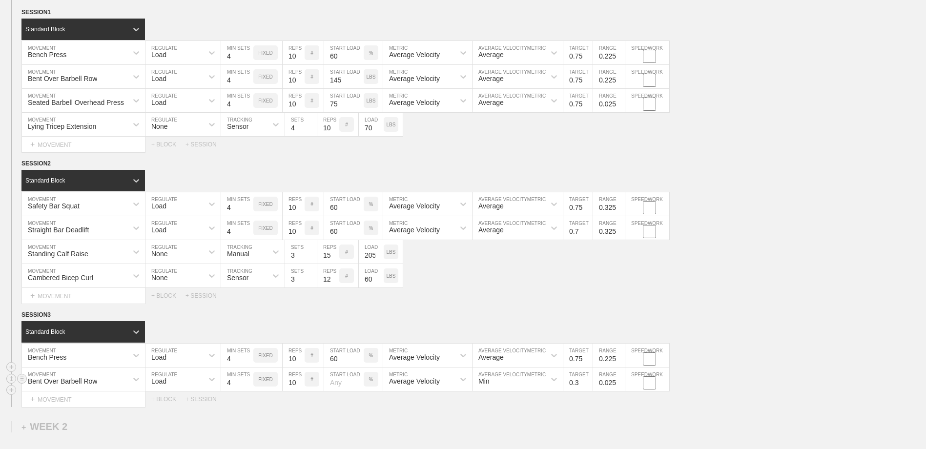
scroll to position [175, 0]
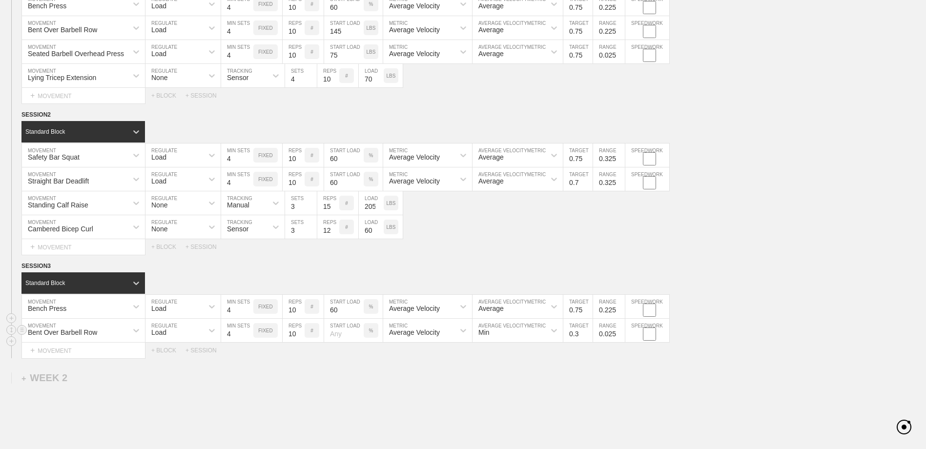
click at [340, 340] on input "number" at bounding box center [344, 330] width 40 height 23
type input "145"
click at [369, 329] on p "%" at bounding box center [371, 330] width 4 height 5
click at [370, 330] on p "KGS" at bounding box center [370, 330] width 10 height 5
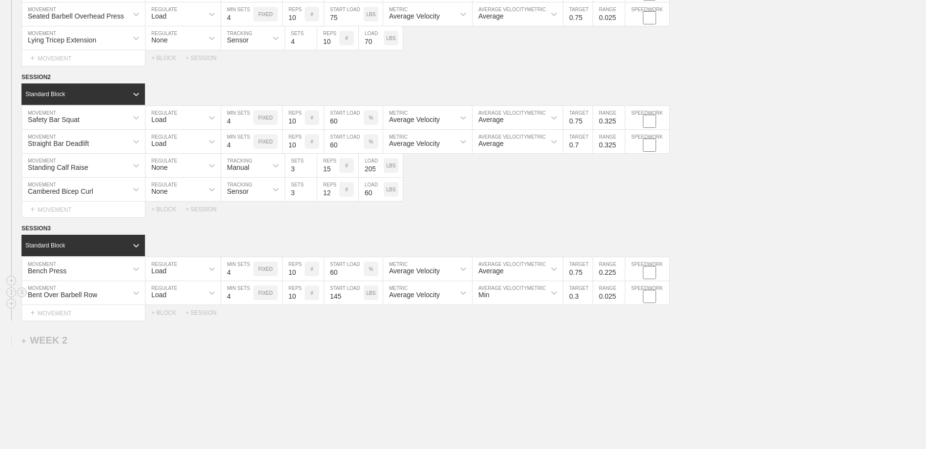
click at [512, 304] on div "Min" at bounding box center [517, 292] width 90 height 23
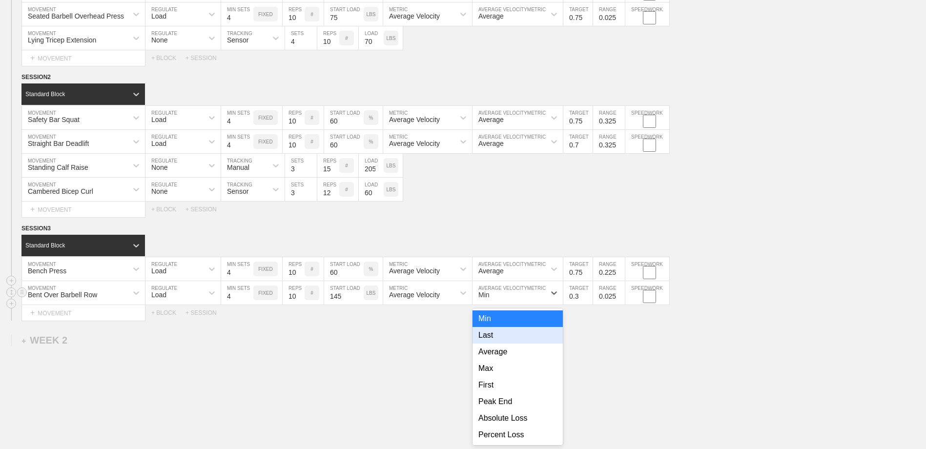
scroll to position [218, 0]
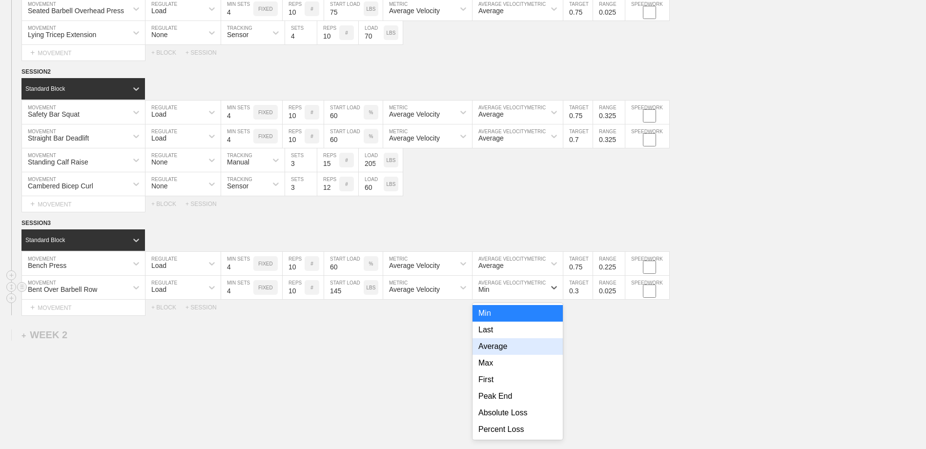
click at [507, 354] on div "Average" at bounding box center [517, 346] width 90 height 17
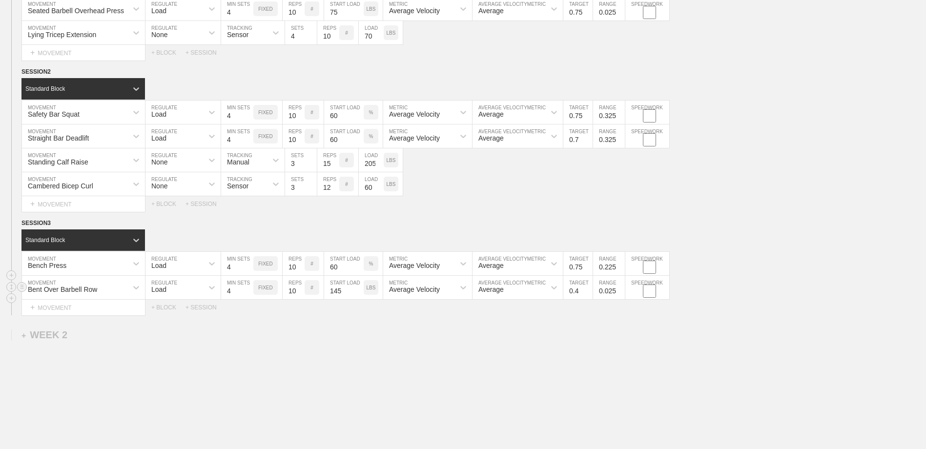
click at [588, 291] on input "0.4" at bounding box center [577, 287] width 29 height 23
click at [588, 291] on input "0.5" at bounding box center [577, 287] width 29 height 23
click at [588, 291] on input "0.6" at bounding box center [577, 287] width 29 height 23
click at [588, 291] on input "0.7" at bounding box center [577, 287] width 29 height 23
type input "0.75"
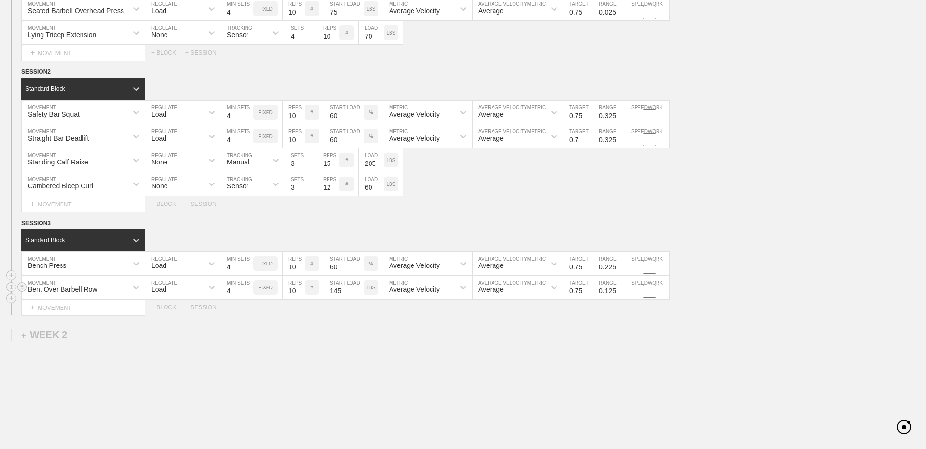
click at [620, 288] on input "0.125" at bounding box center [609, 287] width 32 height 23
click at [620, 288] on input "0.225" at bounding box center [609, 287] width 32 height 23
click at [620, 288] on input "0.325" at bounding box center [609, 287] width 32 height 23
type input "0.225"
click at [619, 294] on input "0.225" at bounding box center [609, 287] width 32 height 23
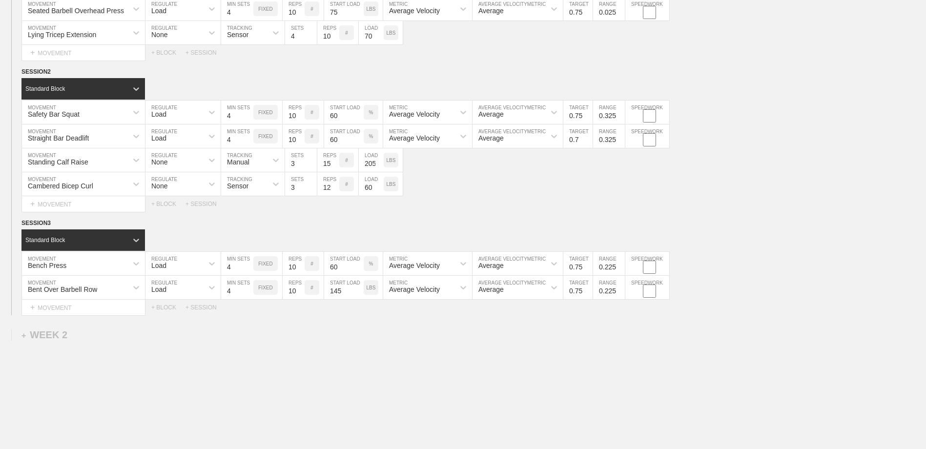
click at [631, 315] on div "Select... MOVEMENT + MOVEMENT + BLOCK + SESSION" at bounding box center [463, 308] width 926 height 16
click at [98, 314] on div "+ MOVEMENT" at bounding box center [83, 308] width 124 height 16
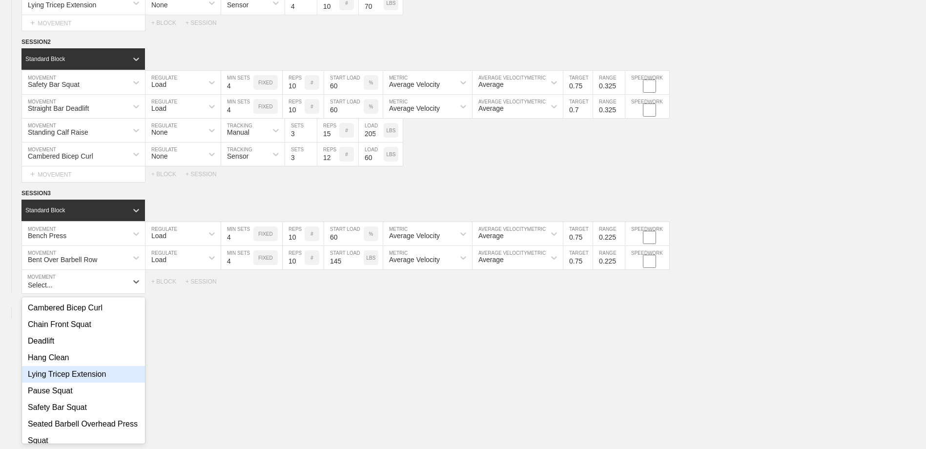
scroll to position [106, 0]
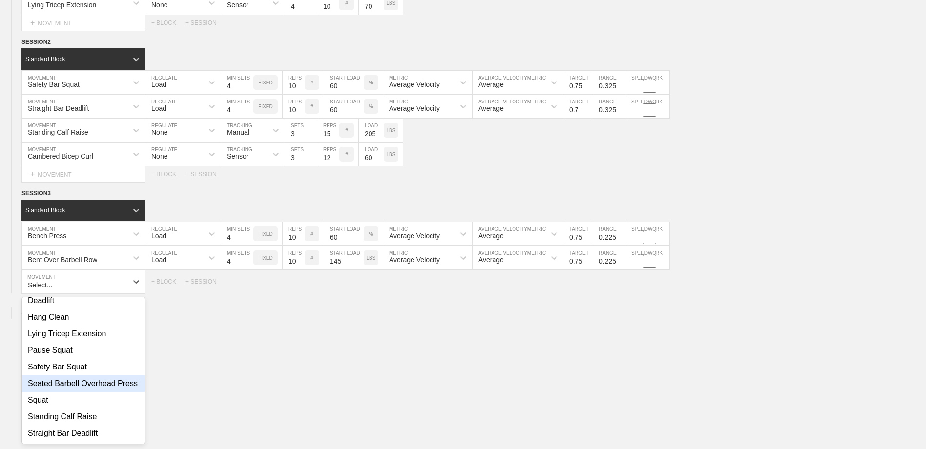
click at [96, 375] on div "Seated Barbell Overhead Press" at bounding box center [83, 383] width 123 height 17
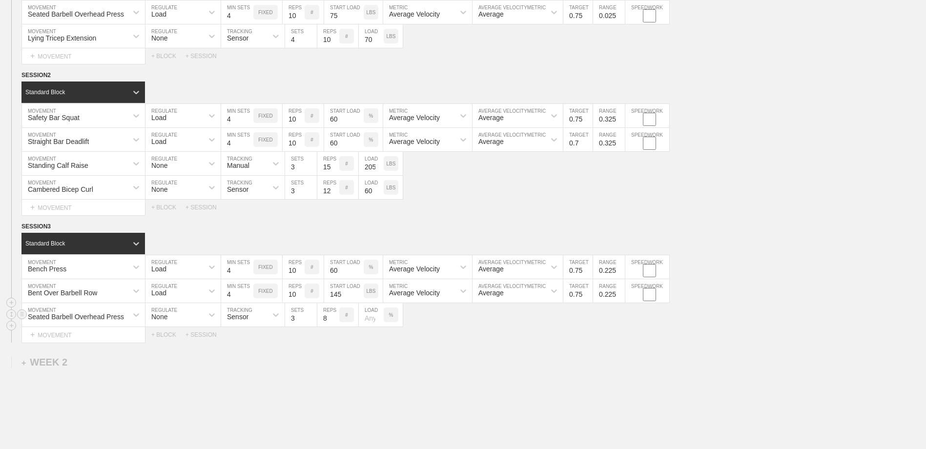
scroll to position [199, 0]
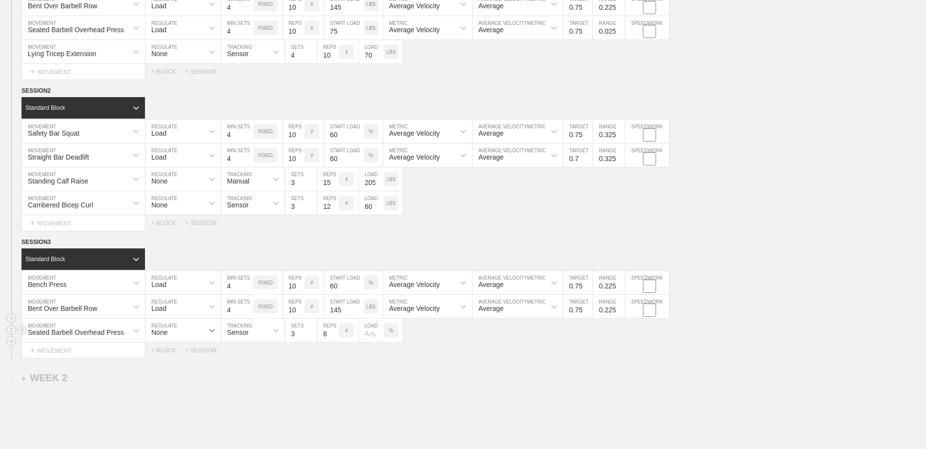
click at [211, 335] on icon at bounding box center [212, 330] width 10 height 10
click at [197, 373] on div "Load" at bounding box center [182, 373] width 75 height 17
type input "4"
click at [248, 334] on input "4" at bounding box center [237, 330] width 32 height 23
click at [299, 333] on input "9" at bounding box center [294, 330] width 22 height 23
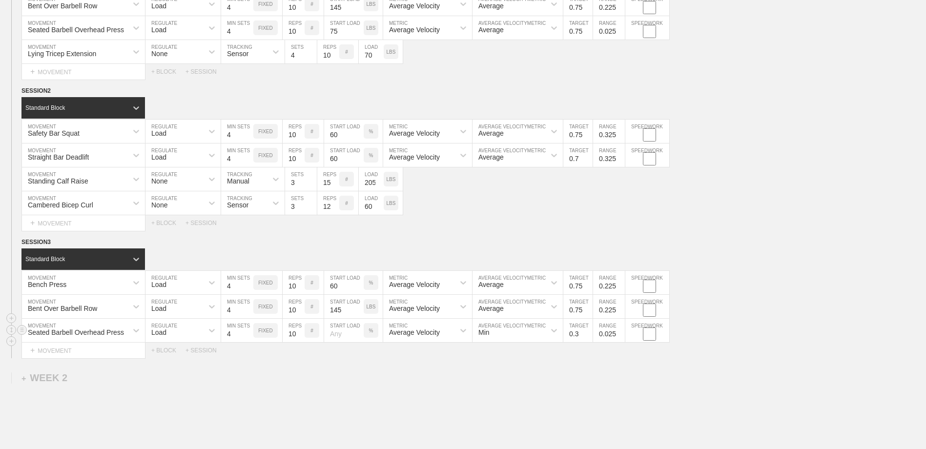
type input "10"
click at [299, 333] on input "10" at bounding box center [294, 330] width 22 height 23
click at [349, 333] on input "number" at bounding box center [344, 330] width 40 height 23
type input "75"
click at [494, 334] on div "Min" at bounding box center [517, 330] width 90 height 23
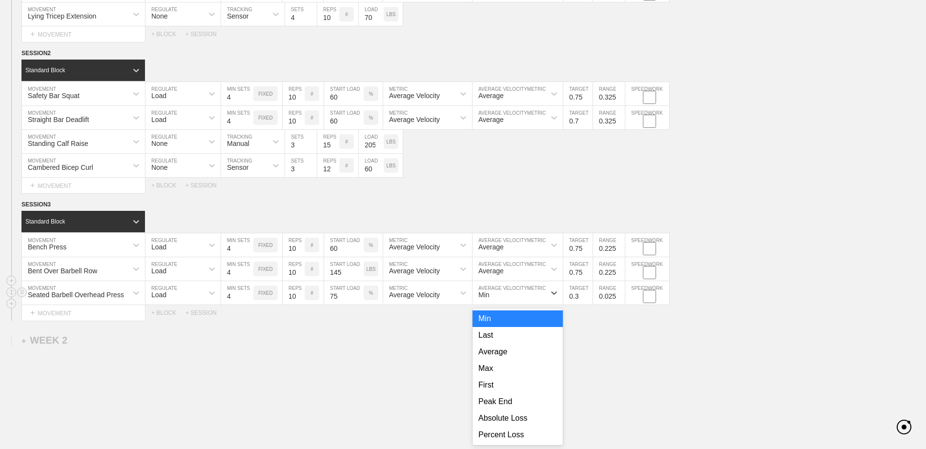
scroll to position [242, 0]
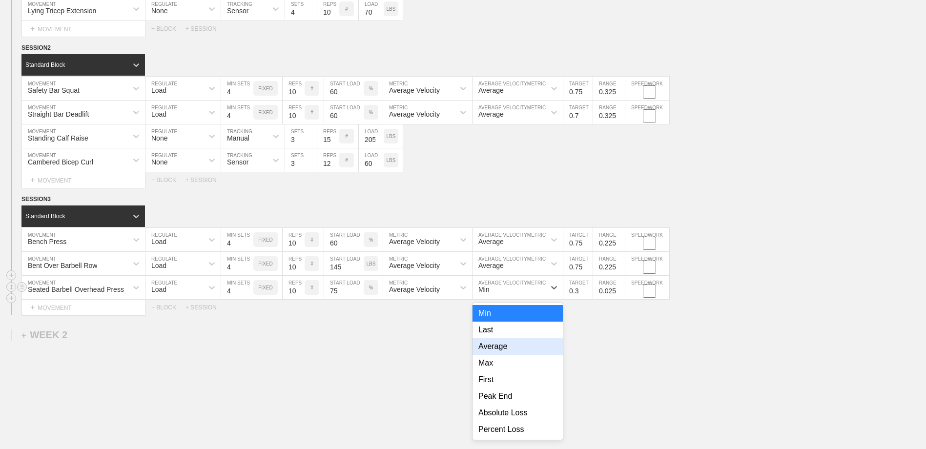
click at [496, 352] on div "Average" at bounding box center [517, 346] width 90 height 17
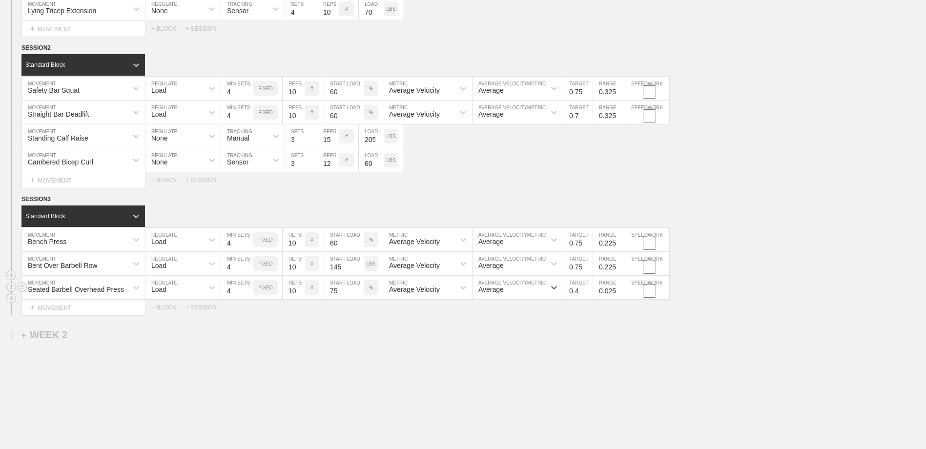
click at [588, 291] on input "0.4" at bounding box center [577, 287] width 29 height 23
click at [588, 291] on input "0.5" at bounding box center [577, 287] width 29 height 23
click at [588, 291] on input "0.6" at bounding box center [577, 287] width 29 height 23
click at [588, 291] on input "0.7" at bounding box center [577, 287] width 29 height 23
type input "0.75"
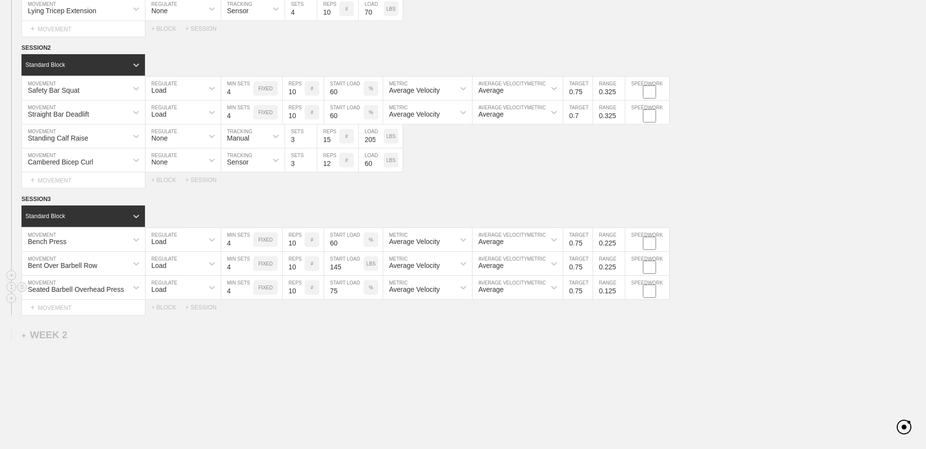
click at [620, 289] on input "0.125" at bounding box center [609, 287] width 32 height 23
click at [620, 289] on input "0.225" at bounding box center [609, 287] width 32 height 23
click at [620, 289] on input "0.325" at bounding box center [609, 287] width 32 height 23
type input "0.225"
click at [620, 295] on input "0.225" at bounding box center [609, 287] width 32 height 23
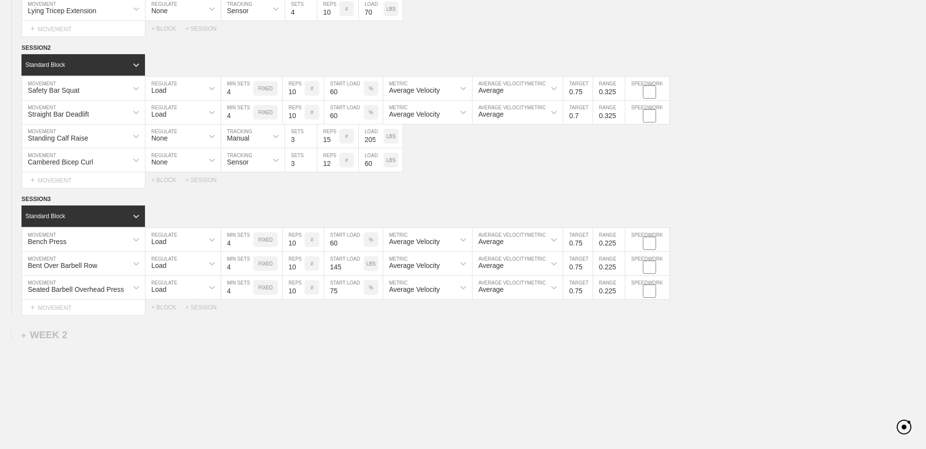
click at [618, 322] on div "WEEK 1 DUPLICATE DELETE SESSION 1 Standard Block DUPLICATE INSERT MOVEMENT AFTE…" at bounding box center [463, 175] width 926 height 624
click at [86, 310] on div "+ MOVEMENT" at bounding box center [83, 308] width 124 height 16
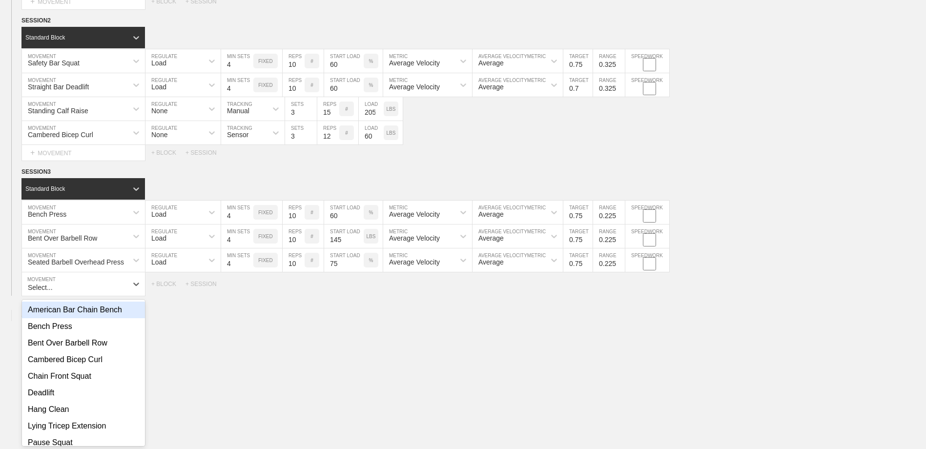
scroll to position [271, 0]
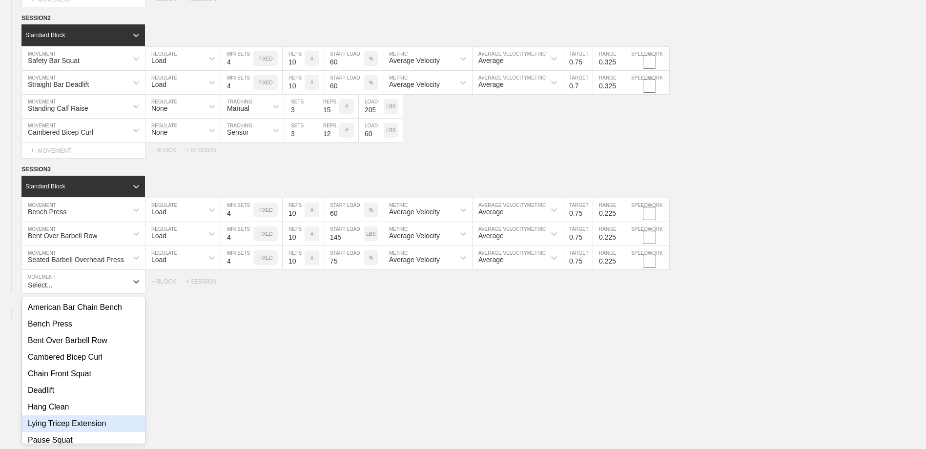
click at [92, 426] on div "Lying Tricep Extension" at bounding box center [83, 423] width 123 height 17
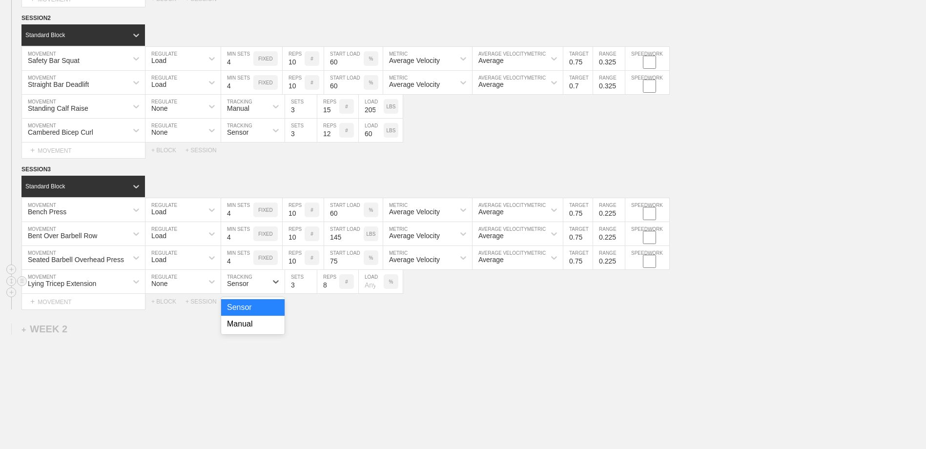
click at [251, 286] on div "Sensor" at bounding box center [244, 281] width 46 height 17
click at [291, 287] on input "3" at bounding box center [301, 281] width 32 height 23
click at [328, 378] on div "WEEK 1 DUPLICATE DELETE SESSION 1 Standard Block DUPLICATE INSERT MOVEMENT AFTE…" at bounding box center [463, 158] width 926 height 648
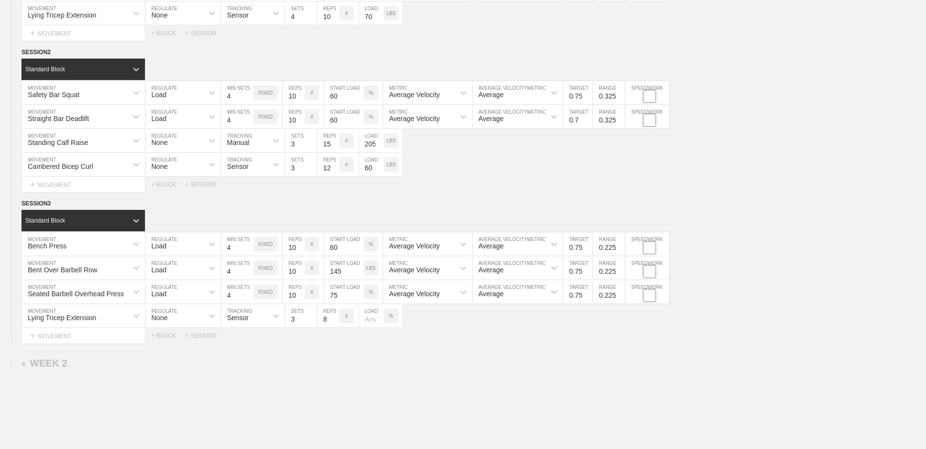
scroll to position [223, 0]
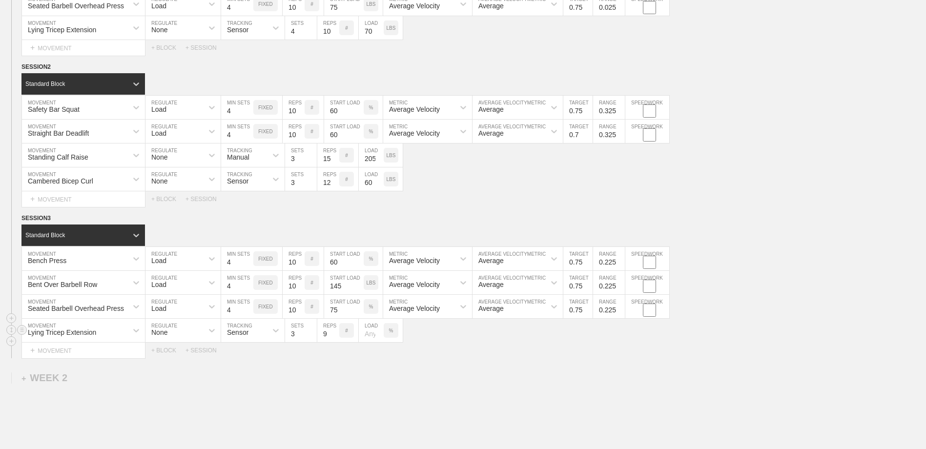
click at [334, 333] on input "9" at bounding box center [328, 330] width 22 height 23
type input "10"
click at [334, 331] on input "10" at bounding box center [328, 330] width 22 height 23
type input "4"
click at [311, 333] on input "4" at bounding box center [301, 330] width 32 height 23
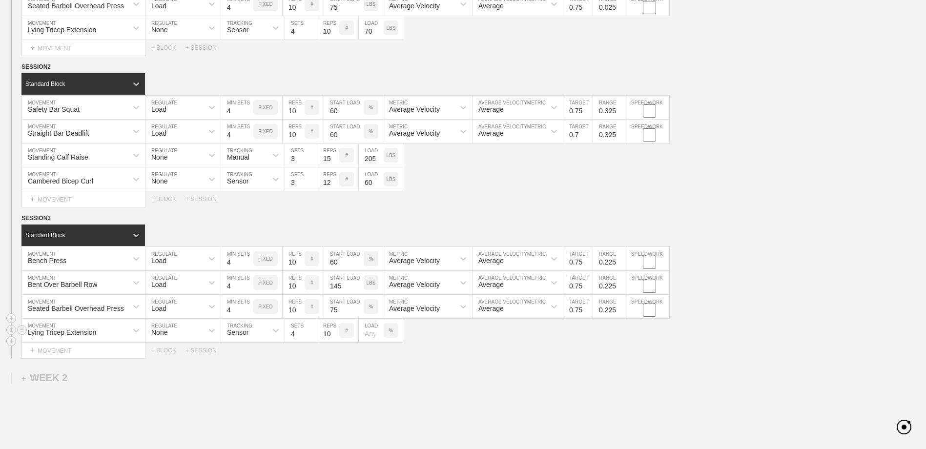
click at [385, 333] on div "%" at bounding box center [391, 330] width 15 height 15
click at [389, 333] on p "%" at bounding box center [391, 330] width 4 height 5
type input "-1"
click at [376, 336] on input "-1" at bounding box center [371, 330] width 25 height 23
click at [370, 335] on input "-1" at bounding box center [371, 330] width 25 height 23
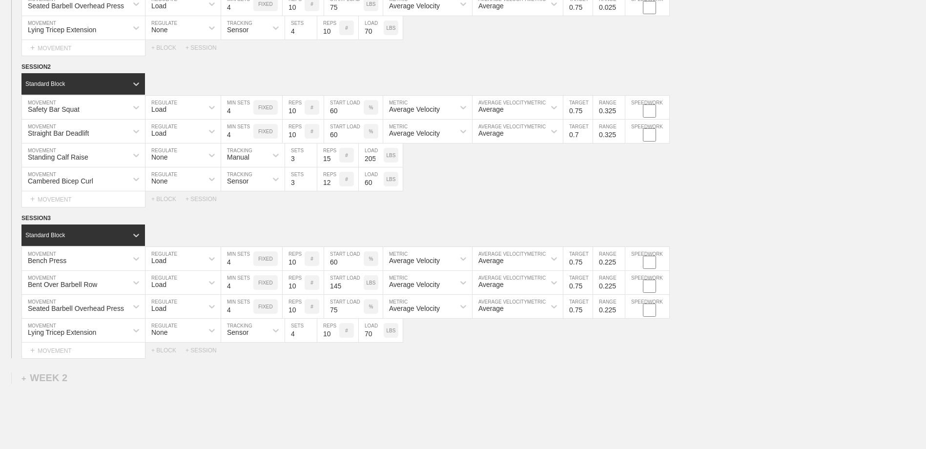
type input "70"
click at [421, 345] on div "Select... MOVEMENT + MOVEMENT + BLOCK + SESSION" at bounding box center [463, 351] width 926 height 16
click at [200, 350] on div "+ SESSION" at bounding box center [204, 350] width 39 height 7
click at [109, 383] on div "+ BLOCK" at bounding box center [82, 384] width 123 height 16
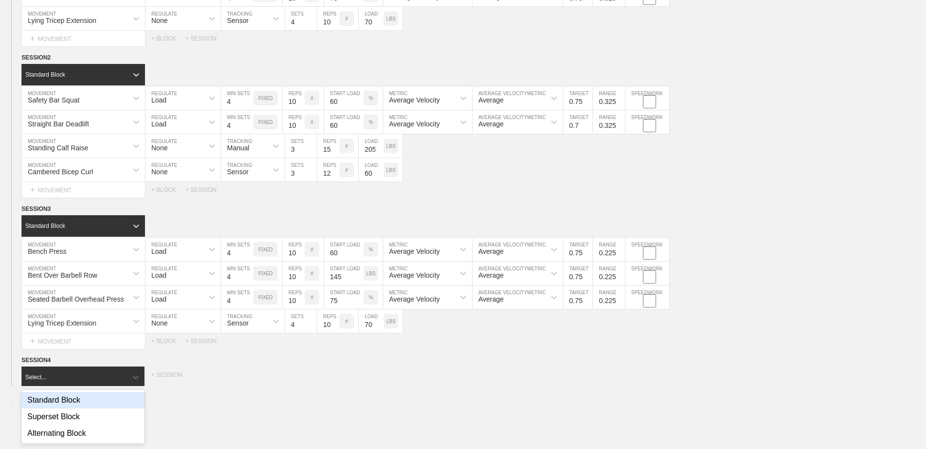
scroll to position [233, 0]
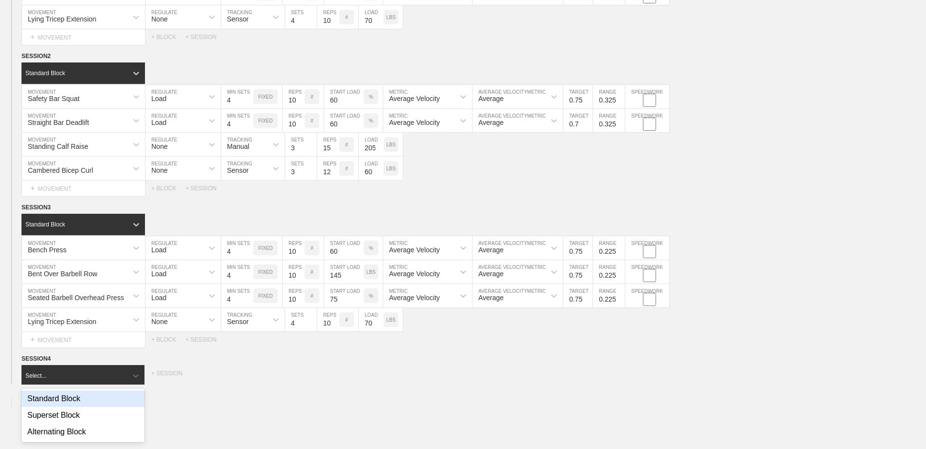
click at [103, 405] on div "Standard Block" at bounding box center [82, 398] width 123 height 17
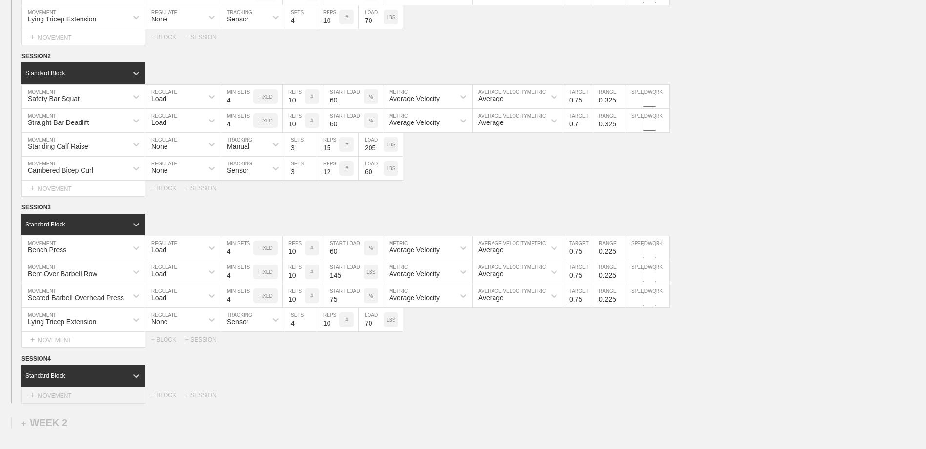
click at [105, 398] on div "+ MOVEMENT" at bounding box center [83, 395] width 124 height 16
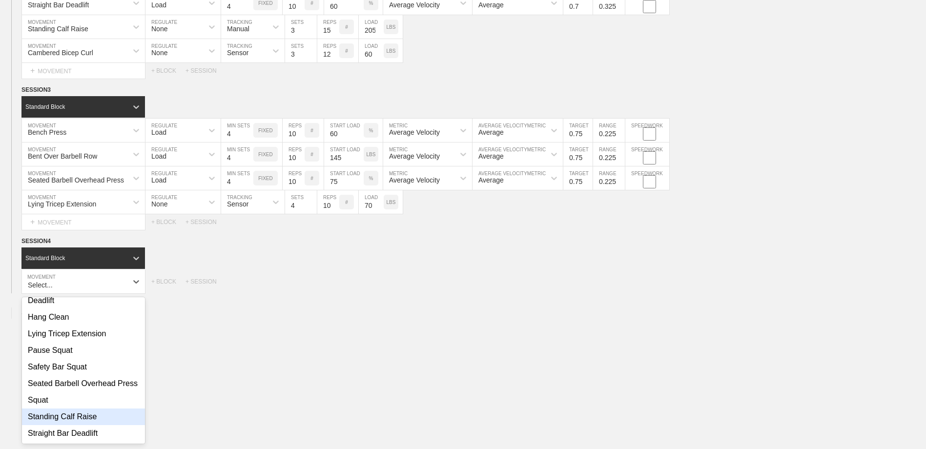
scroll to position [106, 0]
click at [97, 359] on div "Safety Bar Squat" at bounding box center [83, 367] width 123 height 17
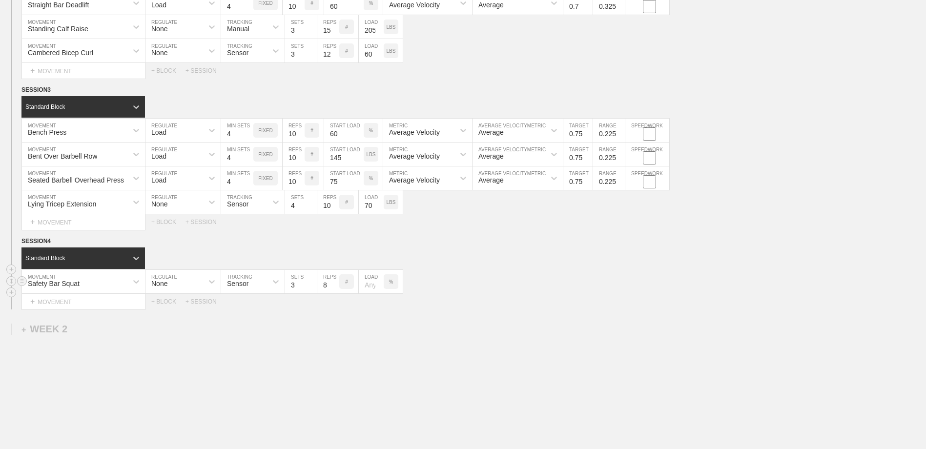
click at [180, 282] on div "None" at bounding box center [174, 281] width 58 height 17
click at [188, 334] on div "None Load" at bounding box center [182, 315] width 75 height 37
click at [188, 329] on div "Load" at bounding box center [182, 324] width 75 height 17
type input "4"
click at [248, 283] on input "4" at bounding box center [237, 281] width 32 height 23
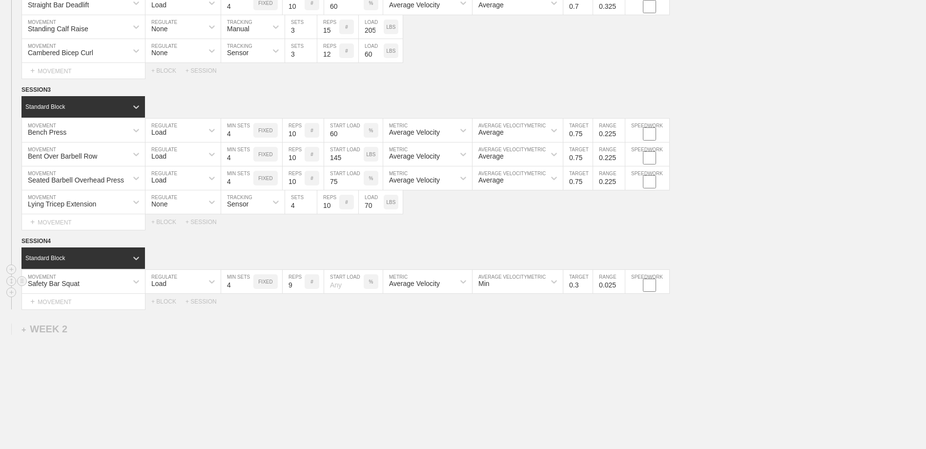
click at [300, 284] on input "9" at bounding box center [294, 281] width 22 height 23
type input "10"
click at [300, 284] on input "10" at bounding box center [294, 281] width 22 height 23
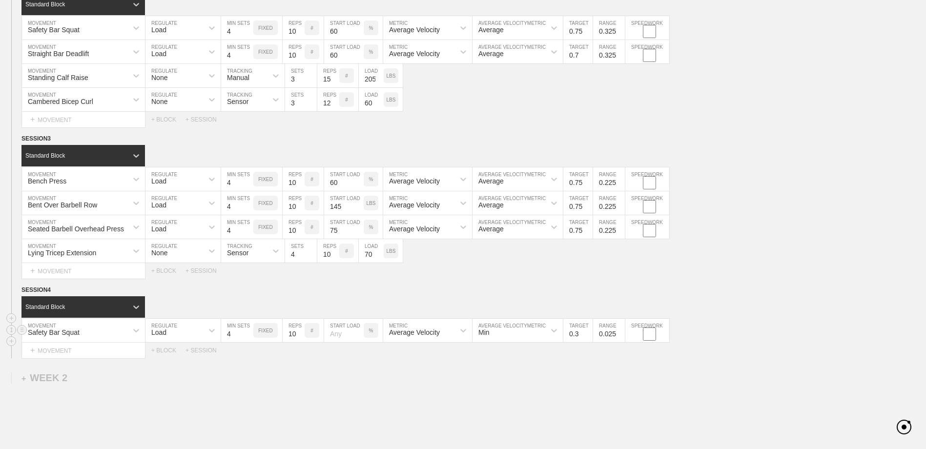
click at [345, 338] on input "number" at bounding box center [344, 330] width 40 height 23
type input "60"
click at [414, 357] on div "Select... MOVEMENT + MOVEMENT + BLOCK + SESSION" at bounding box center [463, 351] width 926 height 16
click at [497, 331] on div "Min" at bounding box center [517, 330] width 90 height 23
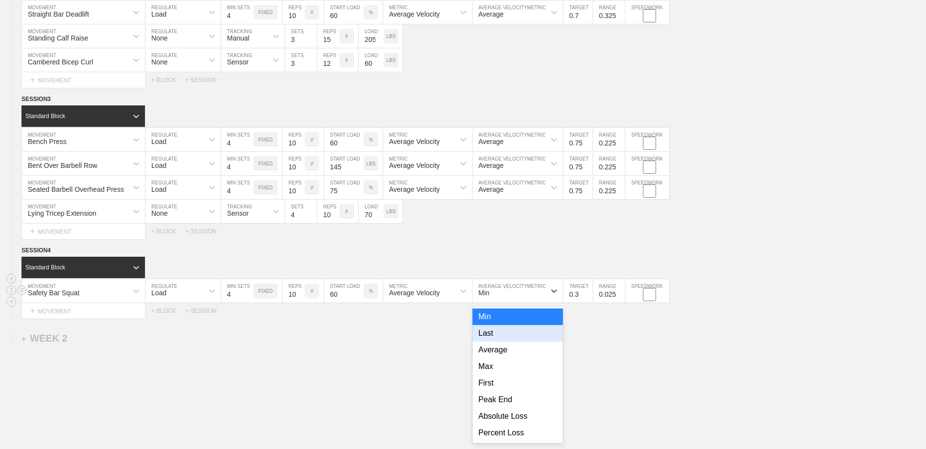
scroll to position [345, 0]
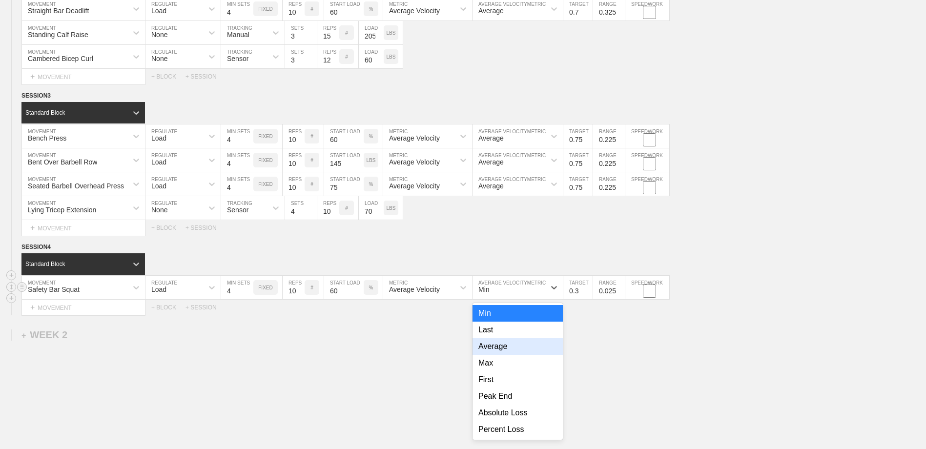
click at [492, 353] on div "Average" at bounding box center [517, 346] width 90 height 17
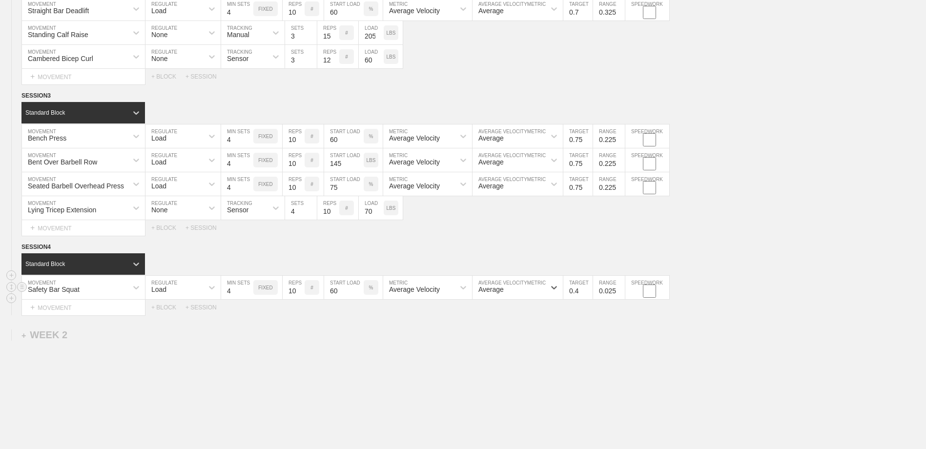
click at [589, 291] on input "0.4" at bounding box center [577, 287] width 29 height 23
click at [589, 291] on input "0.5" at bounding box center [577, 287] width 29 height 23
click at [589, 291] on input "0.6" at bounding box center [577, 287] width 29 height 23
click at [589, 291] on input "0.7" at bounding box center [577, 287] width 29 height 23
type input "0.75"
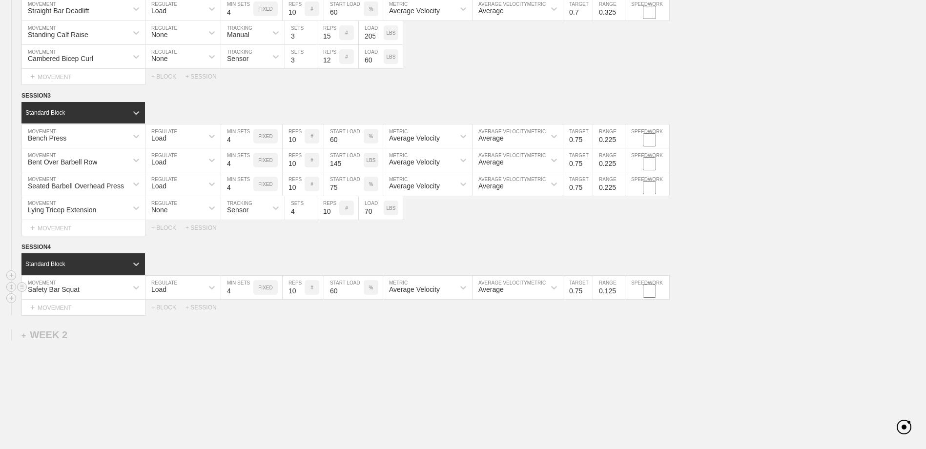
click at [619, 290] on input "0.225" at bounding box center [609, 287] width 32 height 23
type input "0.325"
click at [619, 289] on input "0.325" at bounding box center [609, 287] width 32 height 23
click at [617, 340] on div "WEEK 1 DUPLICATE DELETE SESSION 1 Standard Block DUPLICATE INSERT MOVEMENT AFTE…" at bounding box center [463, 123] width 926 height 727
click at [96, 308] on div "+ MOVEMENT" at bounding box center [83, 308] width 124 height 16
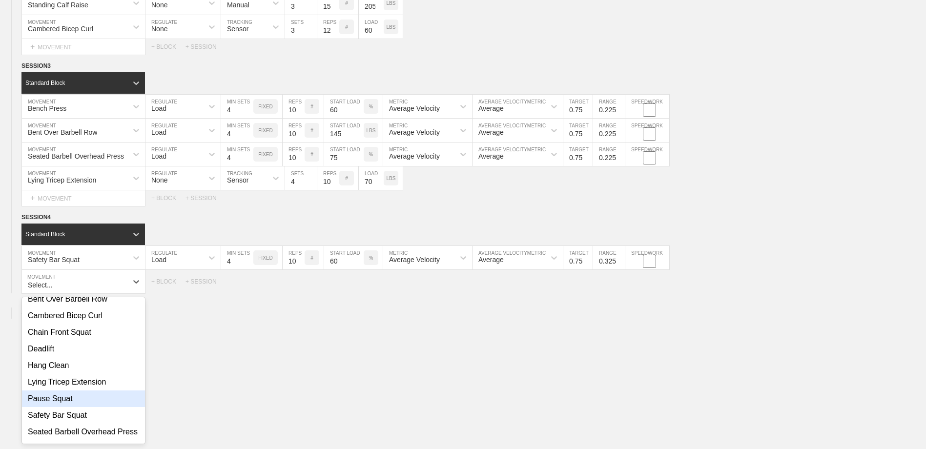
scroll to position [106, 0]
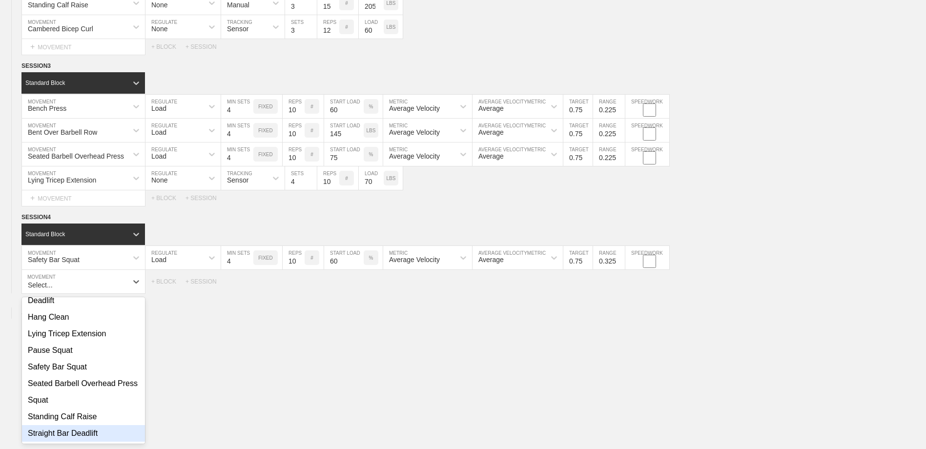
click at [72, 435] on div "Straight Bar Deadlift" at bounding box center [83, 433] width 123 height 17
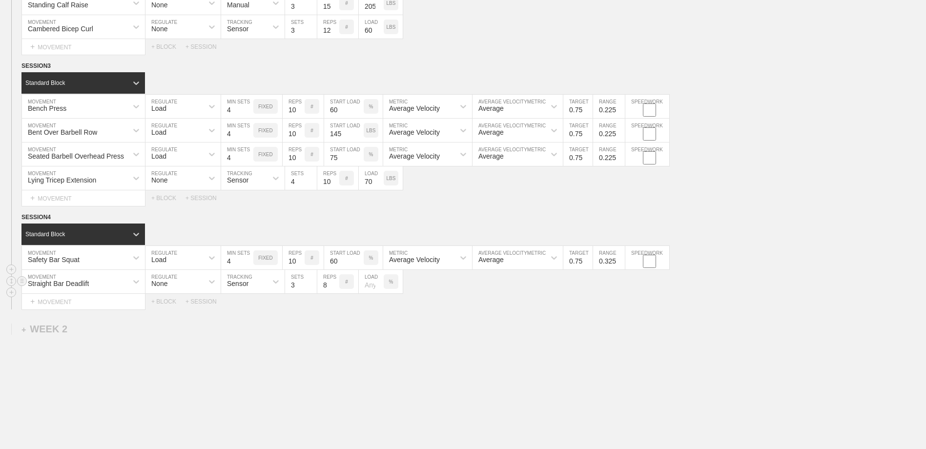
click at [199, 287] on div "None" at bounding box center [174, 281] width 58 height 17
click at [172, 330] on div "Load" at bounding box center [182, 324] width 75 height 17
type input "4"
click at [248, 284] on input "4" at bounding box center [237, 281] width 32 height 23
click at [301, 284] on input "9" at bounding box center [294, 281] width 22 height 23
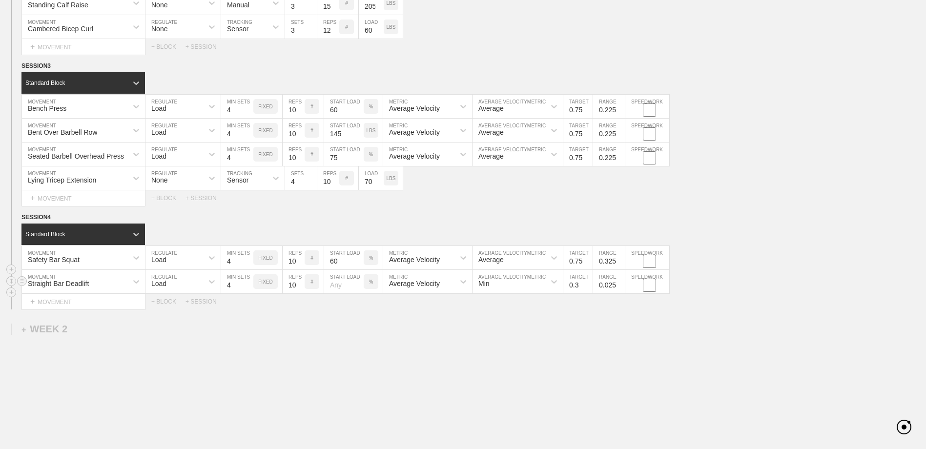
type input "10"
click at [301, 284] on input "10" at bounding box center [294, 281] width 22 height 23
click at [345, 286] on input "number" at bounding box center [344, 281] width 40 height 23
type input "60"
click at [358, 313] on div "WEEK 1 DUPLICATE DELETE SESSION 1 Standard Block DUPLICATE INSERT MOVEMENT AFTE…" at bounding box center [463, 105] width 926 height 751
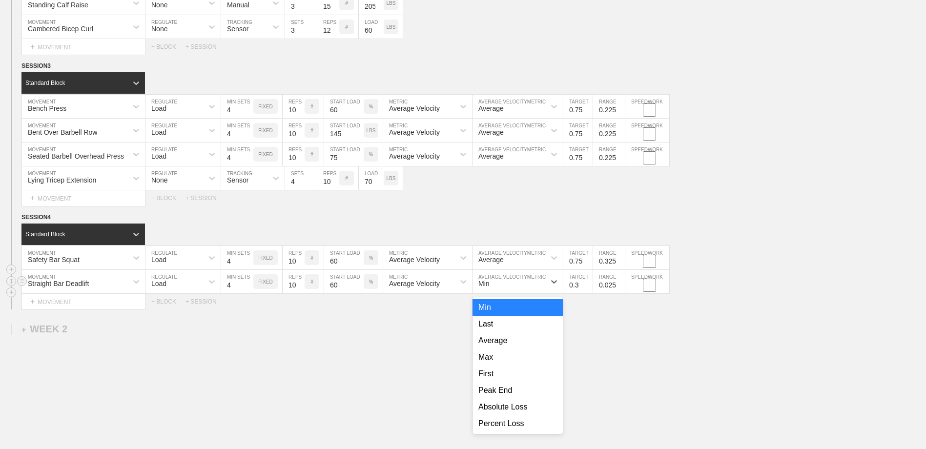
click at [507, 285] on div "Min" at bounding box center [508, 281] width 73 height 17
drag, startPoint x: 512, startPoint y: 345, endPoint x: 527, endPoint y: 342, distance: 15.4
click at [512, 345] on div "Average" at bounding box center [517, 340] width 90 height 17
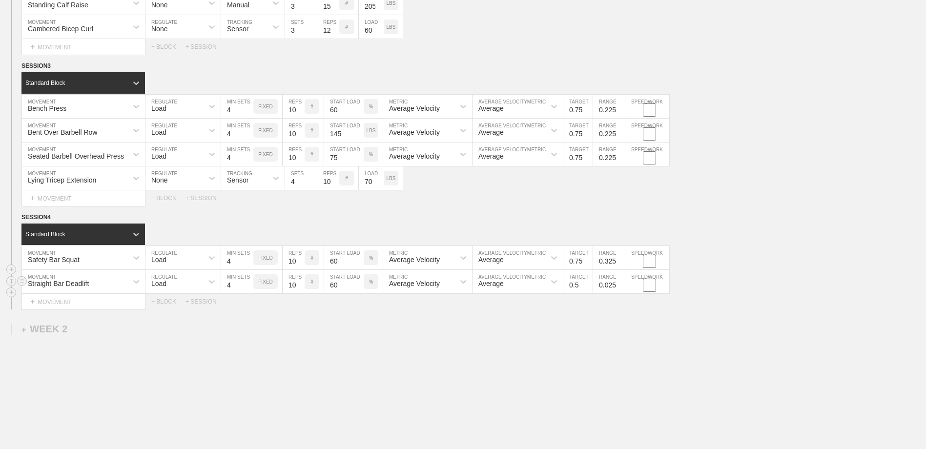
click at [588, 283] on input "0.5" at bounding box center [577, 281] width 29 height 23
click at [588, 283] on input "0.6" at bounding box center [577, 281] width 29 height 23
click at [588, 283] on input "0.7" at bounding box center [577, 281] width 29 height 23
type input "0.75"
click at [620, 284] on input "0.125" at bounding box center [609, 281] width 32 height 23
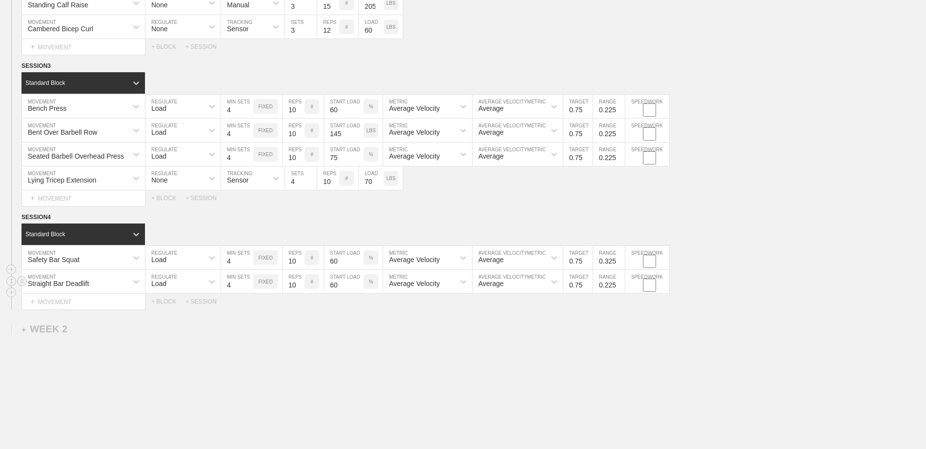
click at [620, 284] on input "0.225" at bounding box center [609, 281] width 32 height 23
type input "0.325"
click at [620, 284] on input "0.325" at bounding box center [609, 281] width 32 height 23
click at [620, 309] on div "Select... MOVEMENT + MOVEMENT + BLOCK + SESSION" at bounding box center [463, 302] width 926 height 16
click at [75, 303] on div "+ MOVEMENT" at bounding box center [83, 302] width 124 height 16
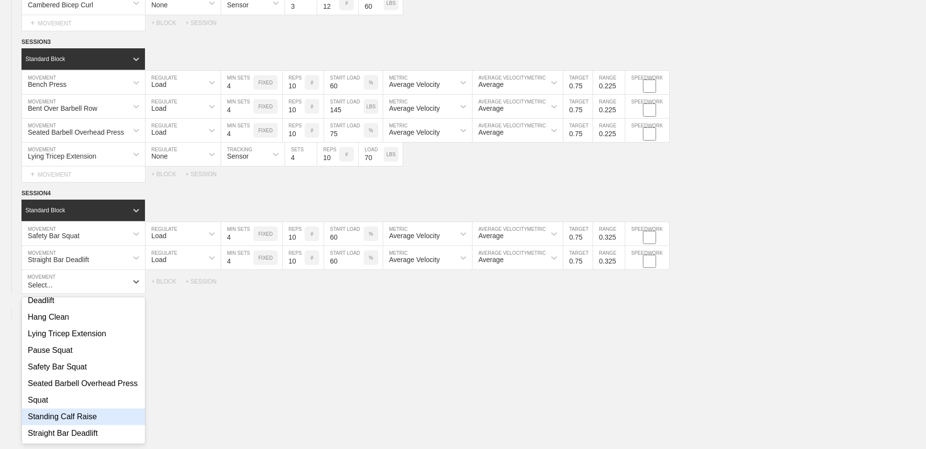
click at [95, 416] on div "Standing Calf Raise" at bounding box center [83, 416] width 123 height 17
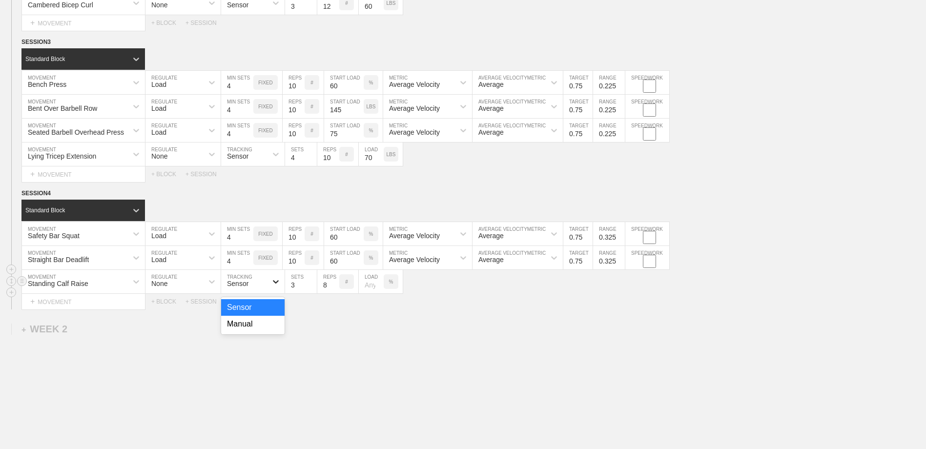
click at [267, 284] on div at bounding box center [276, 282] width 18 height 18
click at [250, 325] on div "Manual" at bounding box center [252, 324] width 63 height 17
click at [312, 285] on input "5" at bounding box center [301, 281] width 32 height 23
click at [313, 291] on input "5" at bounding box center [301, 281] width 32 height 23
click at [313, 288] on input "4" at bounding box center [301, 281] width 32 height 23
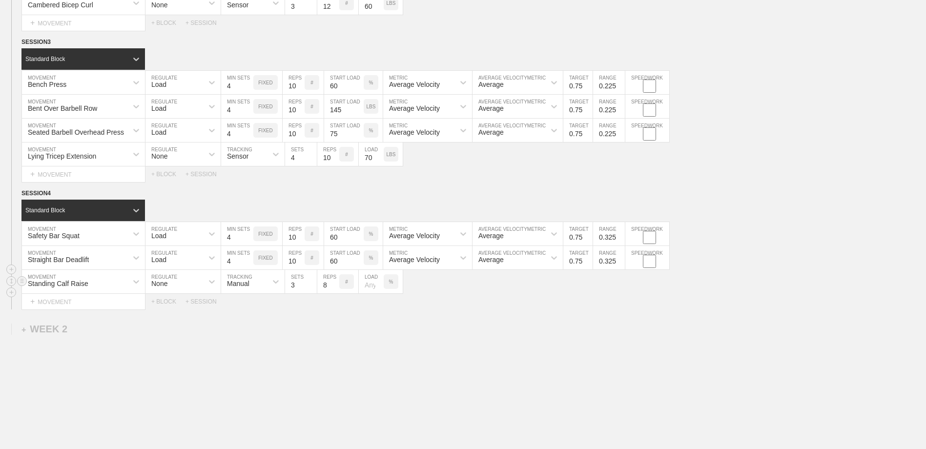
type input "3"
click at [313, 288] on input "3" at bounding box center [301, 281] width 32 height 23
click at [333, 284] on input "9" at bounding box center [328, 281] width 22 height 23
click at [333, 284] on input "10" at bounding box center [328, 281] width 22 height 23
click at [333, 284] on input "11" at bounding box center [328, 281] width 22 height 23
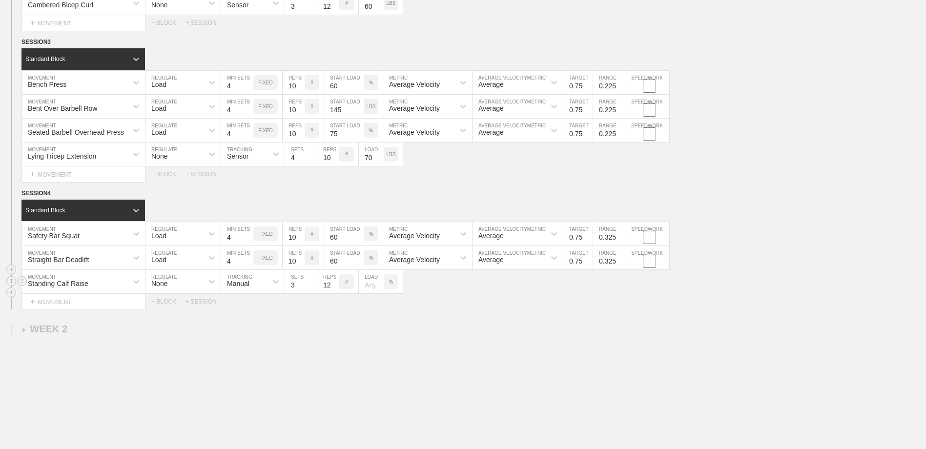
type input "12"
click at [333, 284] on input "12" at bounding box center [328, 281] width 22 height 23
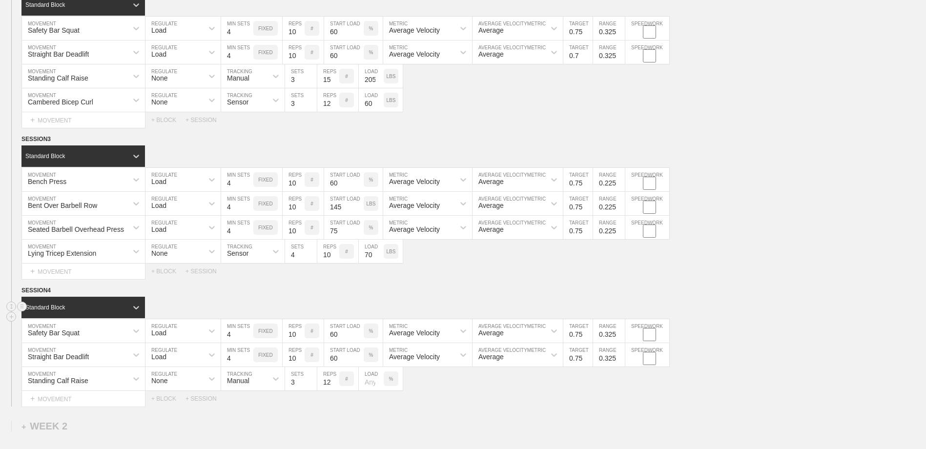
scroll to position [301, 0]
click at [369, 384] on input "number" at bounding box center [371, 378] width 25 height 23
type input "205"
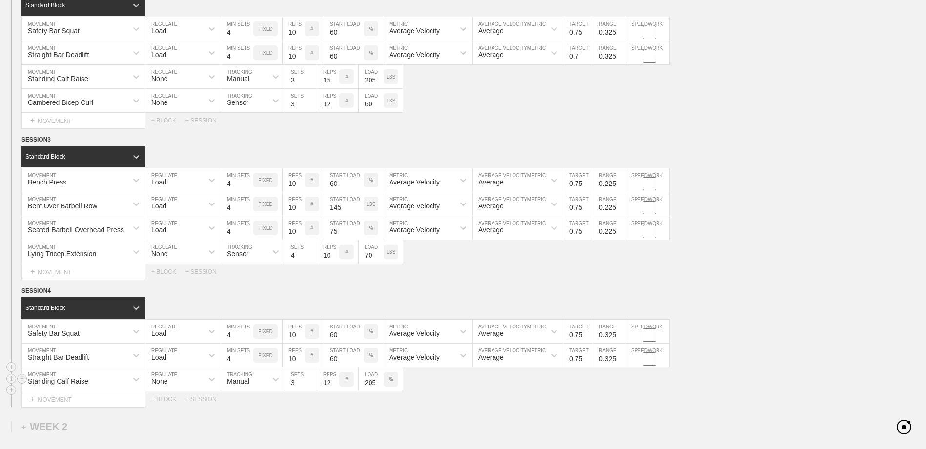
click at [437, 390] on div "Standing Calf Raise MOVEMENT None REGULATE Manual TRACKING 3 SETS 12 REPS # 205…" at bounding box center [463, 379] width 926 height 24
click at [392, 382] on div "%" at bounding box center [391, 379] width 15 height 15
click at [392, 382] on p "KGS" at bounding box center [390, 379] width 10 height 5
click at [465, 382] on div "Standing Calf Raise MOVEMENT None REGULATE Manual TRACKING 3 SETS 12 REPS # 205…" at bounding box center [463, 379] width 926 height 24
click at [372, 230] on p "%" at bounding box center [371, 227] width 4 height 5
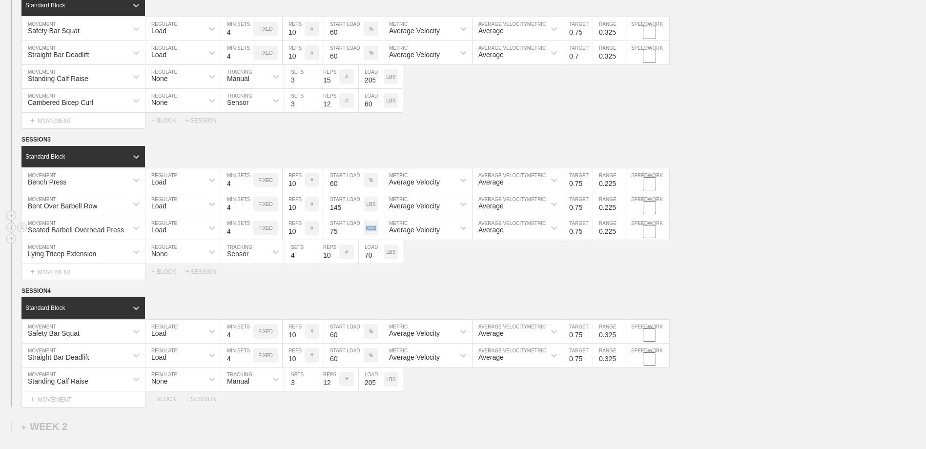
click at [372, 230] on p "KGS" at bounding box center [370, 227] width 10 height 5
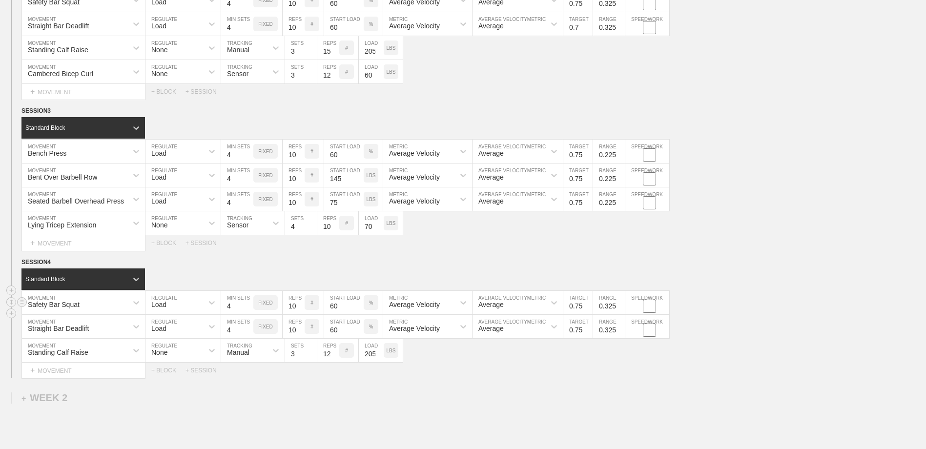
scroll to position [350, 0]
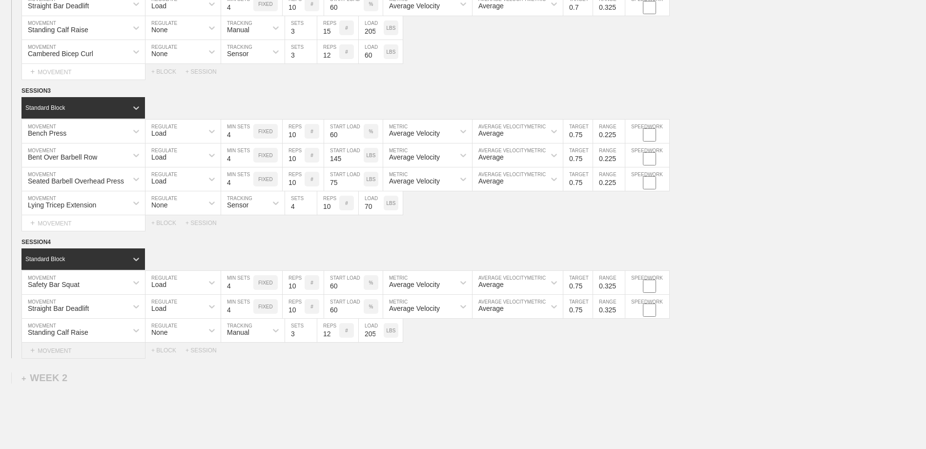
click at [90, 355] on div "+ MOVEMENT" at bounding box center [83, 351] width 124 height 16
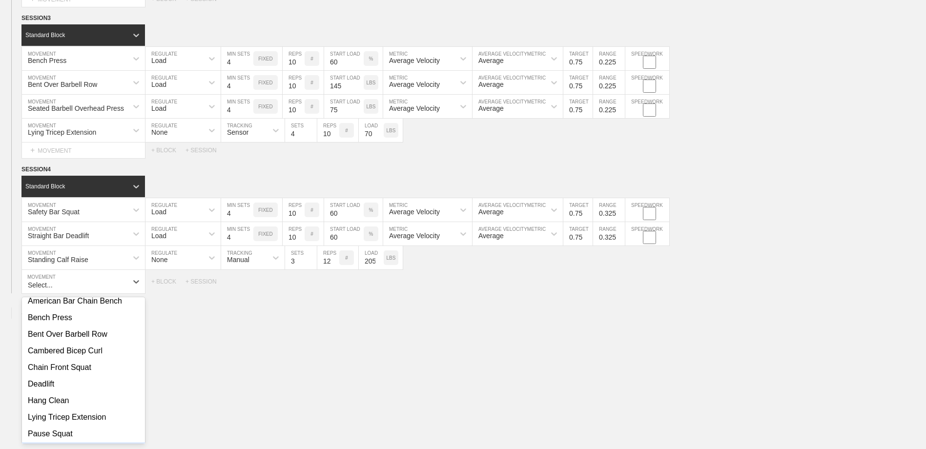
scroll to position [0, 0]
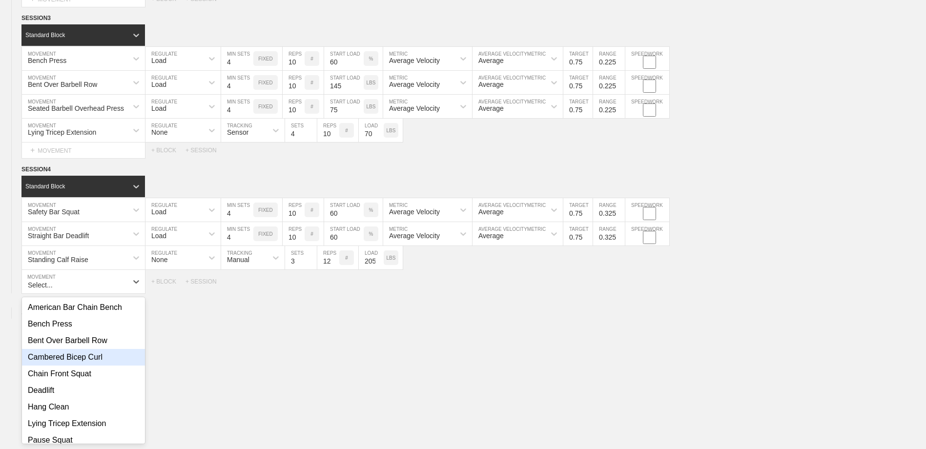
click at [103, 359] on div "Cambered Bicep Curl" at bounding box center [83, 357] width 123 height 17
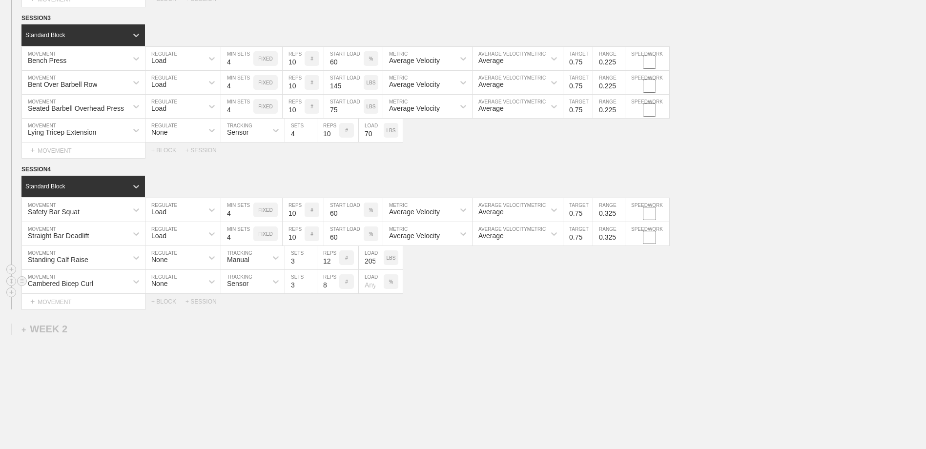
scroll to position [374, 0]
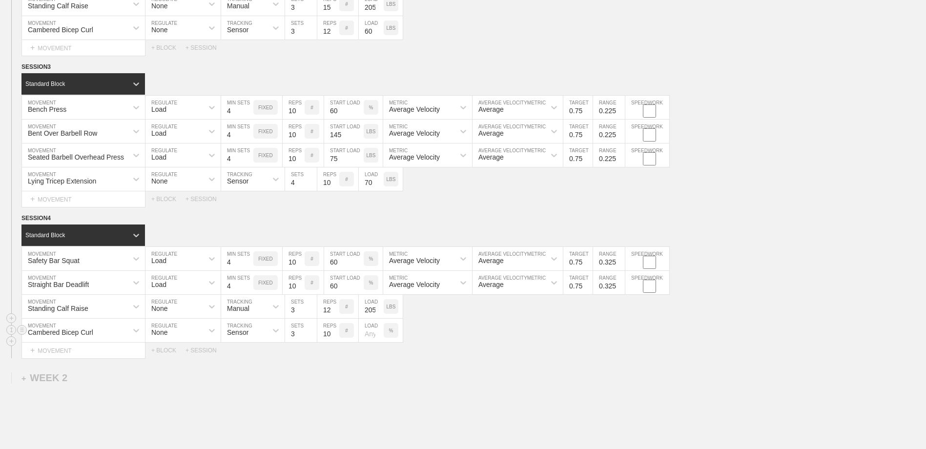
click at [335, 333] on input "11" at bounding box center [328, 330] width 22 height 23
type input "12"
click at [334, 333] on input "12" at bounding box center [328, 330] width 22 height 23
click at [388, 330] on div "%" at bounding box center [391, 330] width 15 height 15
click at [388, 330] on p "KGS" at bounding box center [390, 330] width 10 height 5
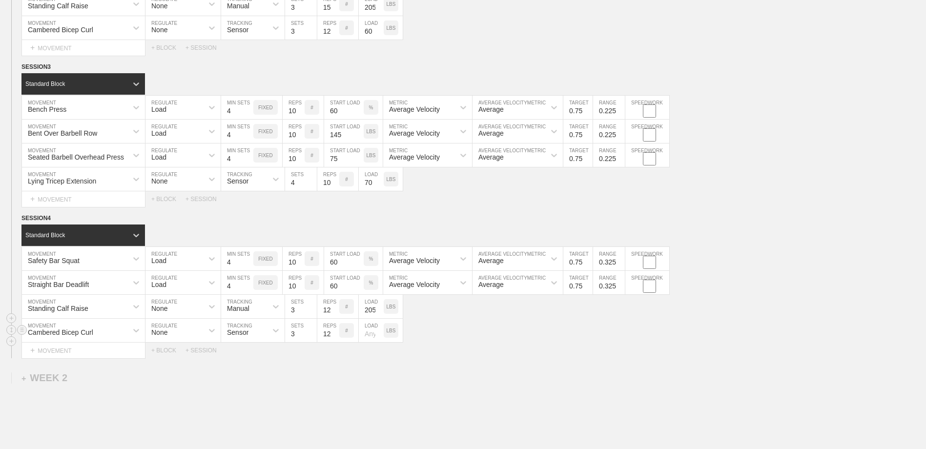
click at [371, 337] on input "number" at bounding box center [371, 330] width 25 height 23
type input "60"
click at [445, 348] on div "Select... MOVEMENT + MOVEMENT + BLOCK + SESSION" at bounding box center [463, 351] width 926 height 16
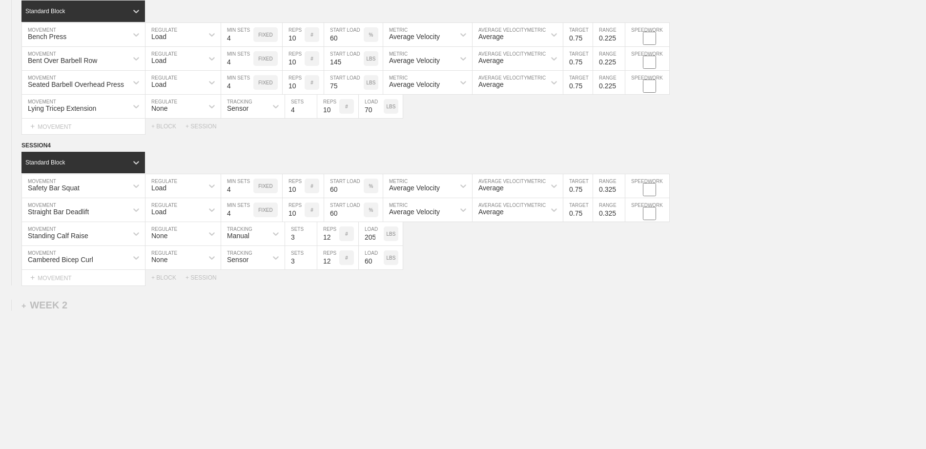
scroll to position [457, 0]
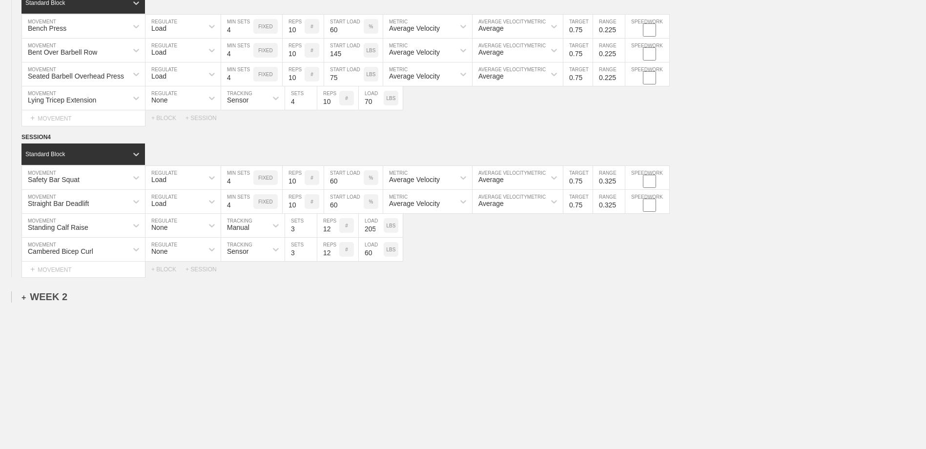
click at [41, 297] on div "+ WEEK 2" at bounding box center [44, 296] width 46 height 11
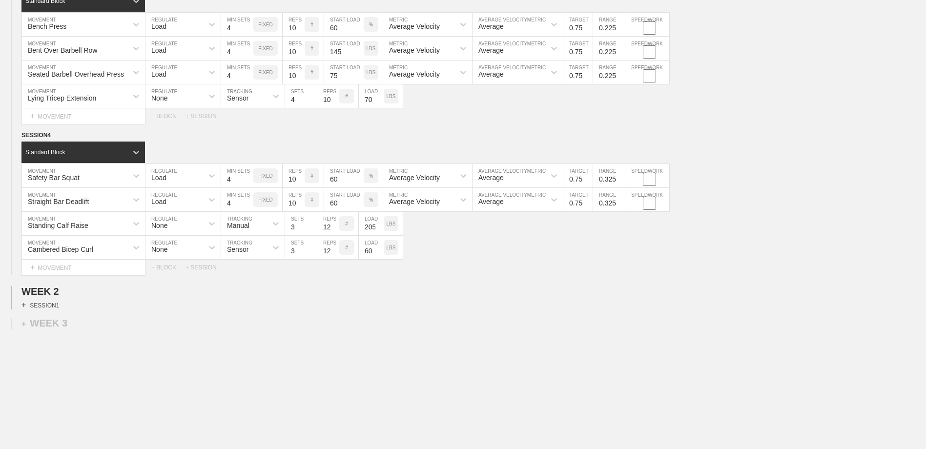
click at [42, 307] on div "+ SESSION 1" at bounding box center [40, 305] width 38 height 9
click at [63, 323] on div "+ BLOCK" at bounding box center [82, 323] width 123 height 16
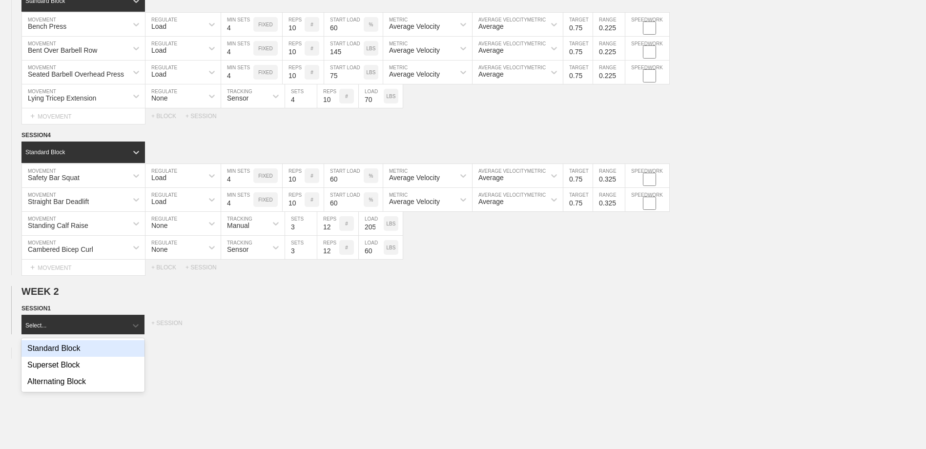
click at [66, 351] on div "Standard Block" at bounding box center [82, 348] width 123 height 17
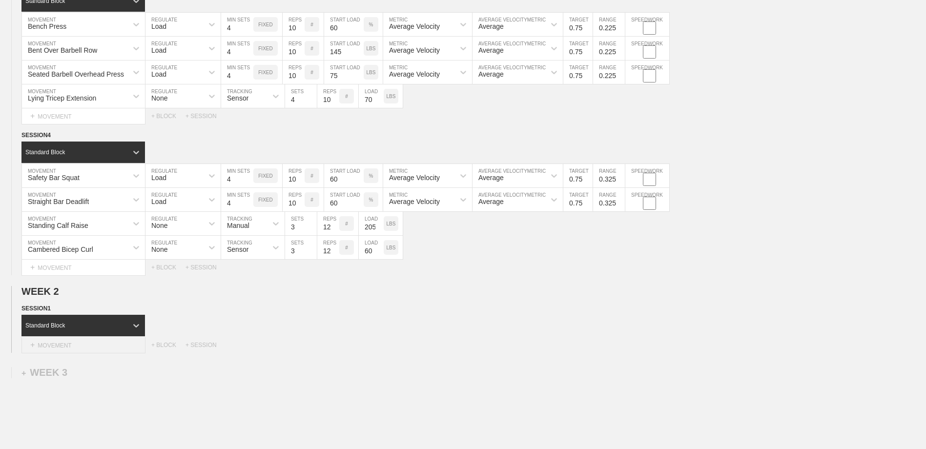
click at [70, 346] on div "+ MOVEMENT" at bounding box center [83, 345] width 124 height 16
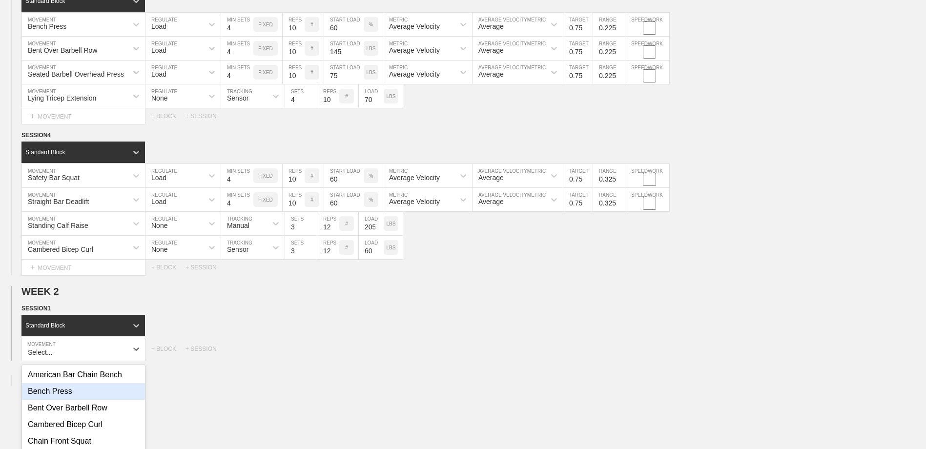
scroll to position [525, 0]
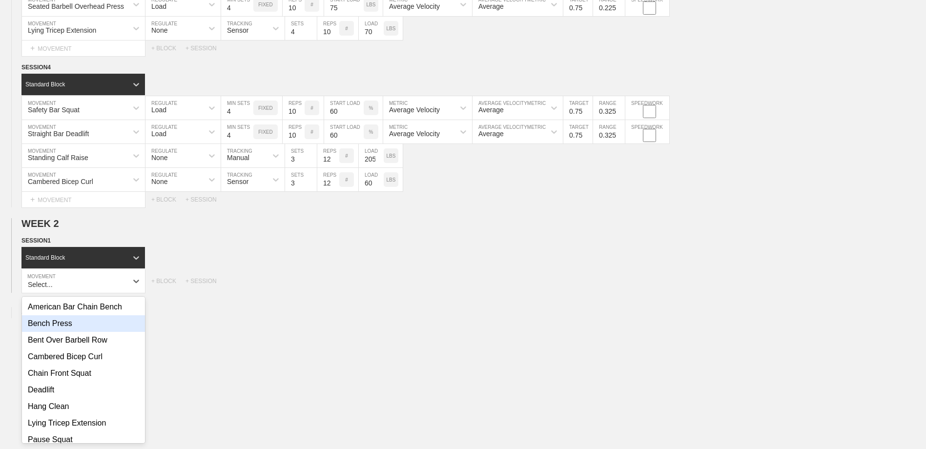
click at [75, 325] on div "Bench Press" at bounding box center [83, 323] width 123 height 17
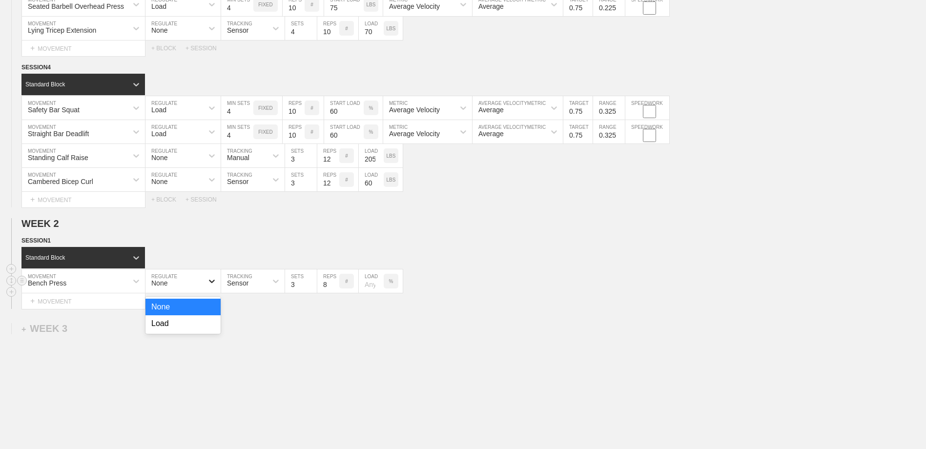
click at [212, 284] on icon at bounding box center [212, 281] width 10 height 10
click at [195, 325] on div "Load" at bounding box center [182, 323] width 75 height 17
click at [248, 284] on input "6" at bounding box center [237, 280] width 32 height 23
click at [247, 286] on input "5" at bounding box center [237, 280] width 32 height 23
type input "4"
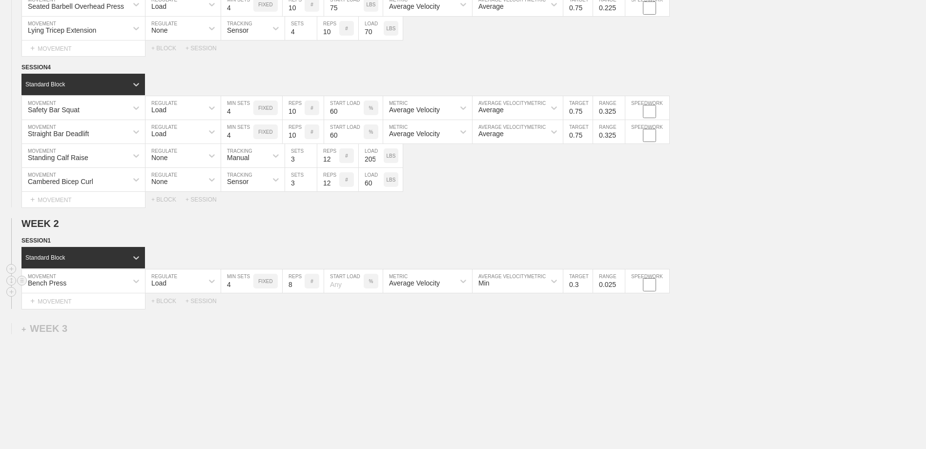
click at [248, 287] on input "4" at bounding box center [237, 280] width 32 height 23
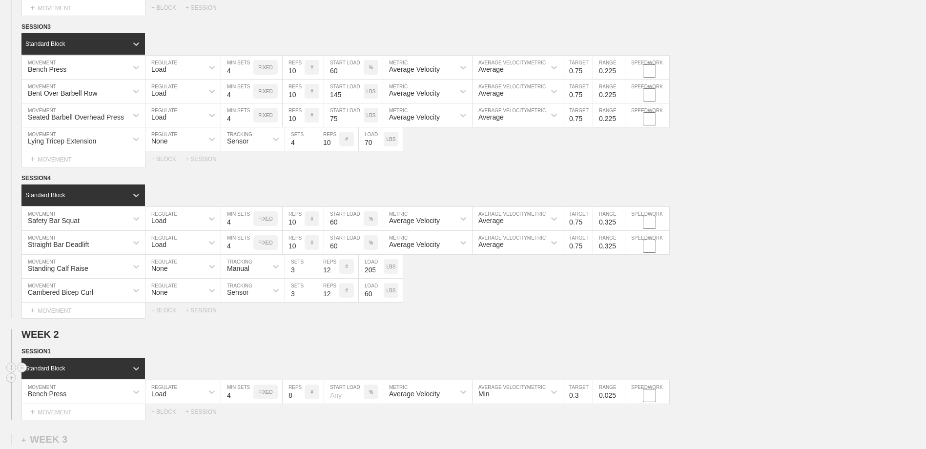
scroll to position [427, 0]
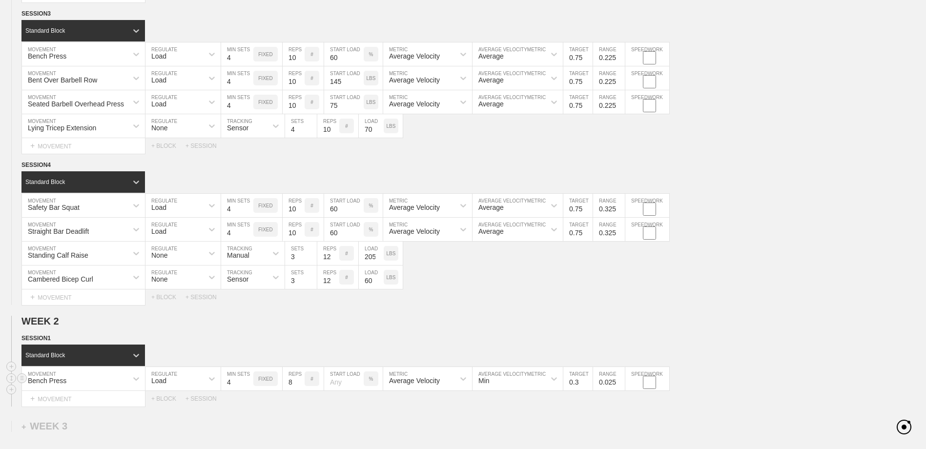
click at [339, 383] on input "number" at bounding box center [344, 378] width 40 height 23
type input "65"
click at [356, 405] on div "Select... MOVEMENT + MOVEMENT + BLOCK + SESSION" at bounding box center [463, 399] width 926 height 16
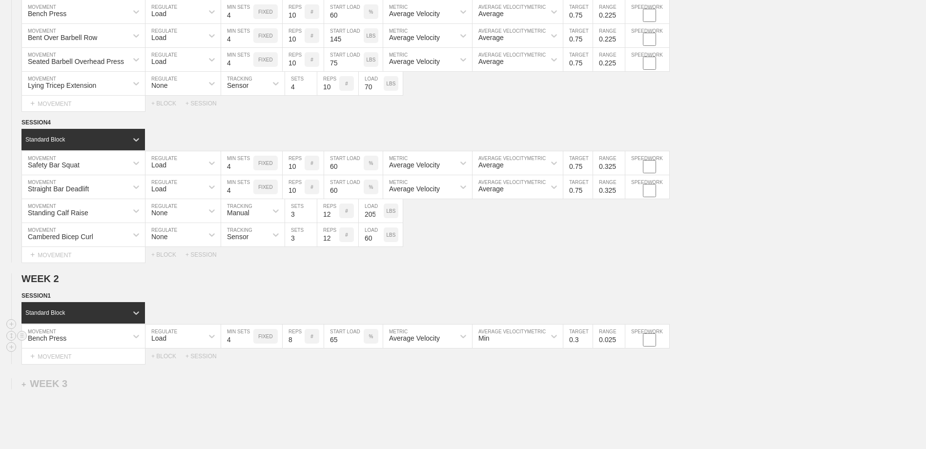
click at [502, 348] on div "Min" at bounding box center [517, 336] width 90 height 23
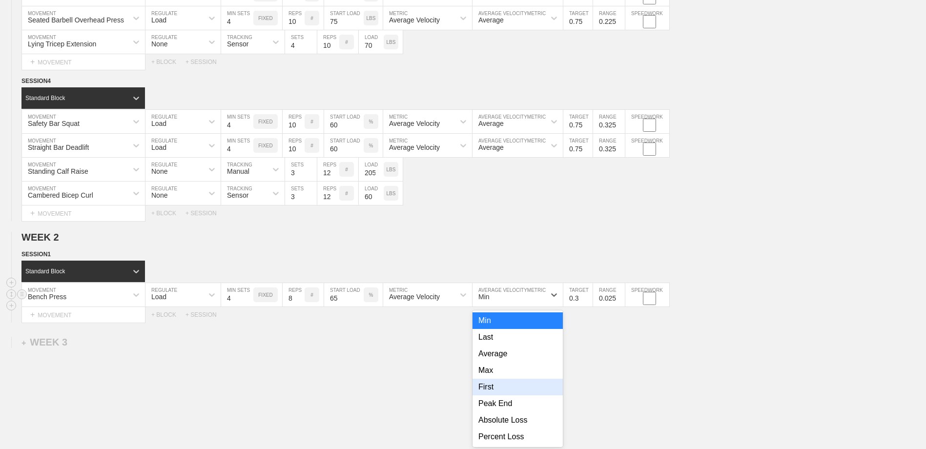
scroll to position [519, 0]
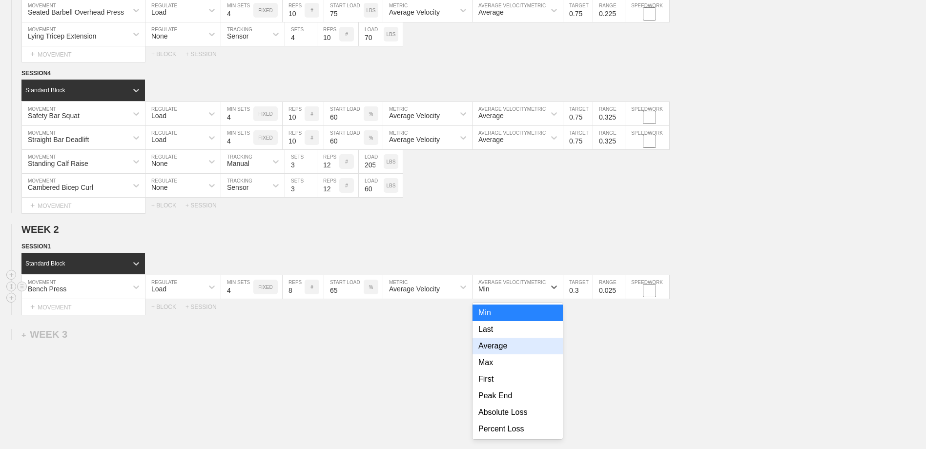
click at [499, 347] on div "Average" at bounding box center [517, 346] width 90 height 17
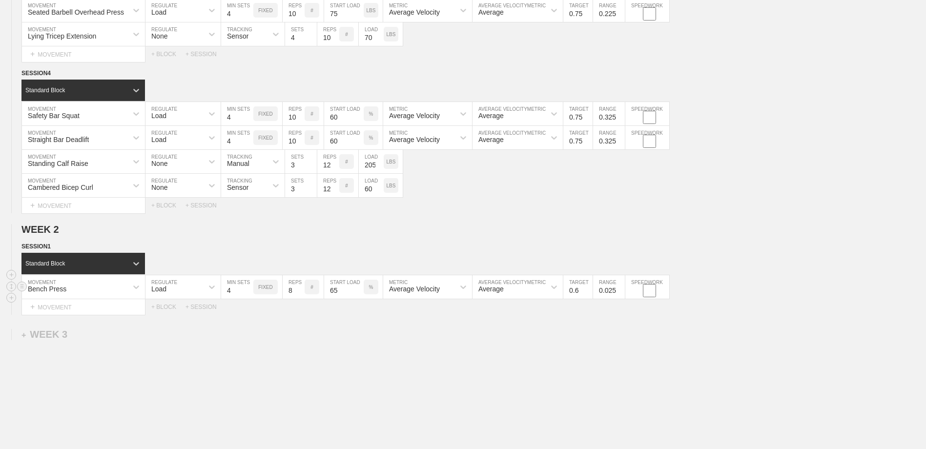
click at [586, 290] on input "0.6" at bounding box center [577, 286] width 29 height 23
type input "0.7"
click at [586, 289] on input "0.7" at bounding box center [577, 286] width 29 height 23
click at [619, 290] on input "0.225" at bounding box center [609, 286] width 32 height 23
click at [619, 290] on input "0.325" at bounding box center [609, 286] width 32 height 23
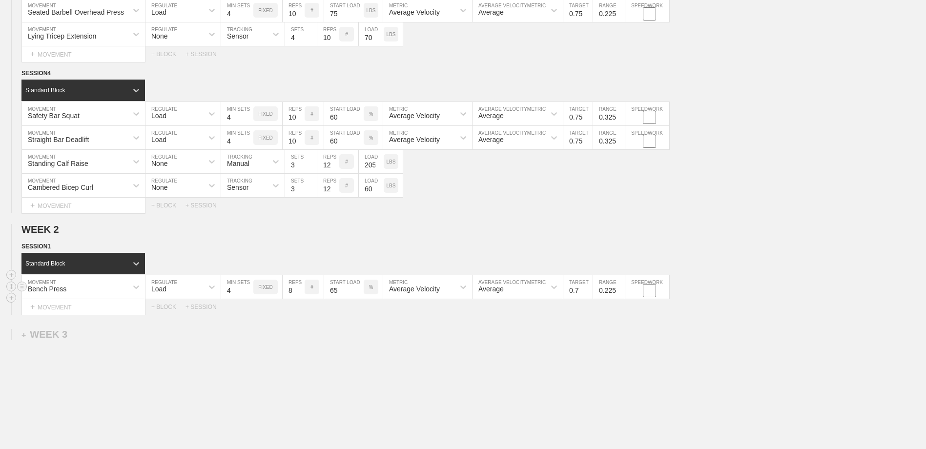
type input "0.225"
click at [620, 295] on input "0.225" at bounding box center [609, 286] width 32 height 23
click at [604, 315] on div "Select... MOVEMENT + MOVEMENT + BLOCK + SESSION" at bounding box center [463, 307] width 926 height 16
click at [110, 308] on div "+ MOVEMENT" at bounding box center [83, 307] width 124 height 16
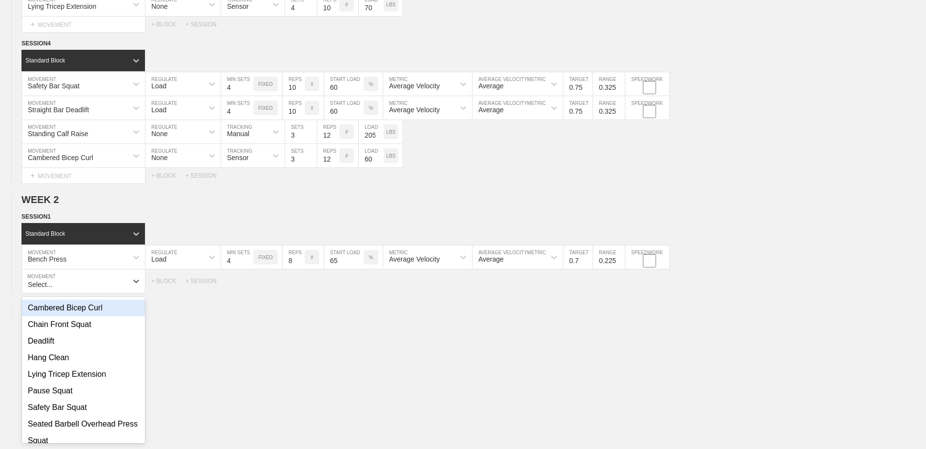
scroll to position [0, 0]
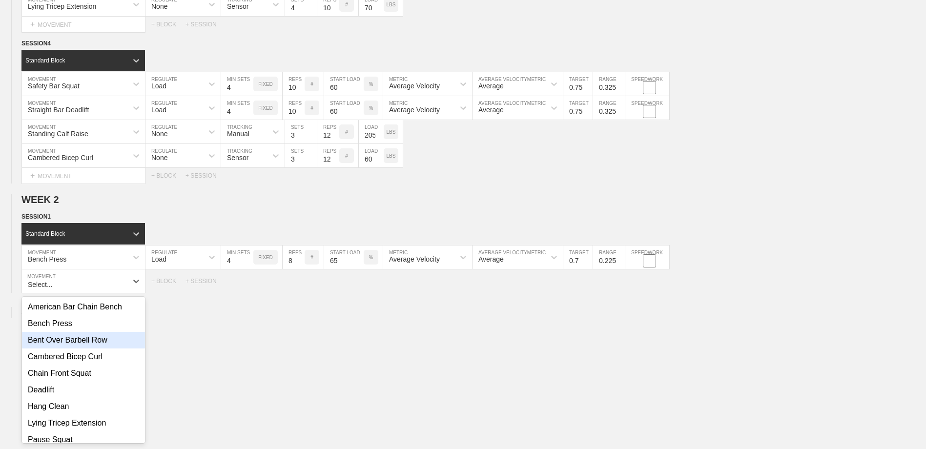
click at [105, 345] on div "Bent Over Barbell Row" at bounding box center [83, 340] width 123 height 17
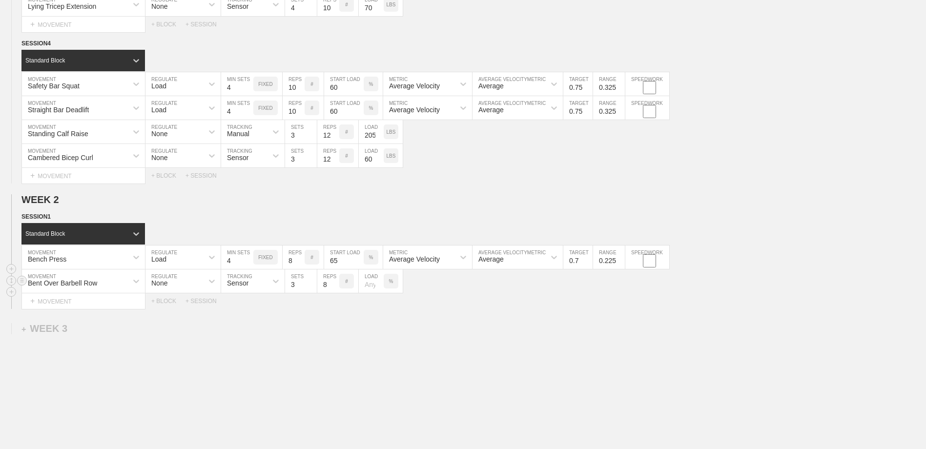
click at [199, 284] on div "None" at bounding box center [174, 281] width 58 height 17
click at [183, 328] on div "Load" at bounding box center [182, 323] width 75 height 17
type input "4"
click at [249, 284] on input "4" at bounding box center [237, 280] width 32 height 23
click at [371, 283] on p "%" at bounding box center [371, 281] width 4 height 5
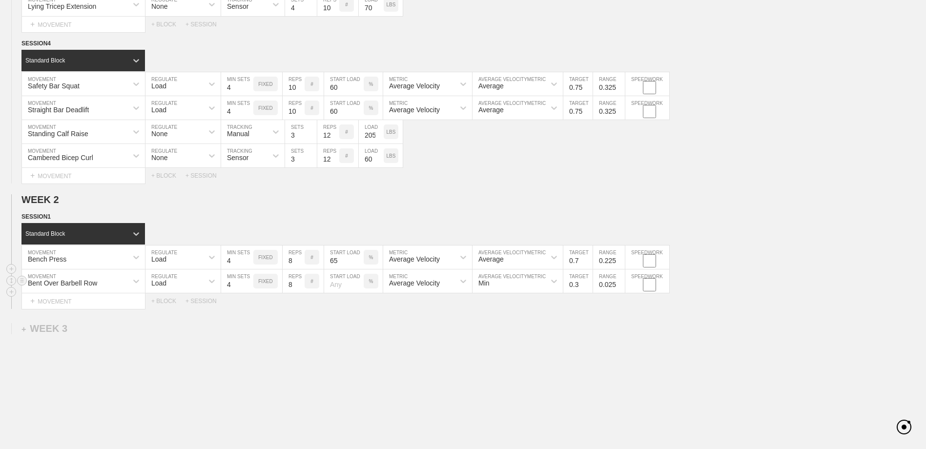
click at [371, 283] on p "%" at bounding box center [371, 281] width 4 height 5
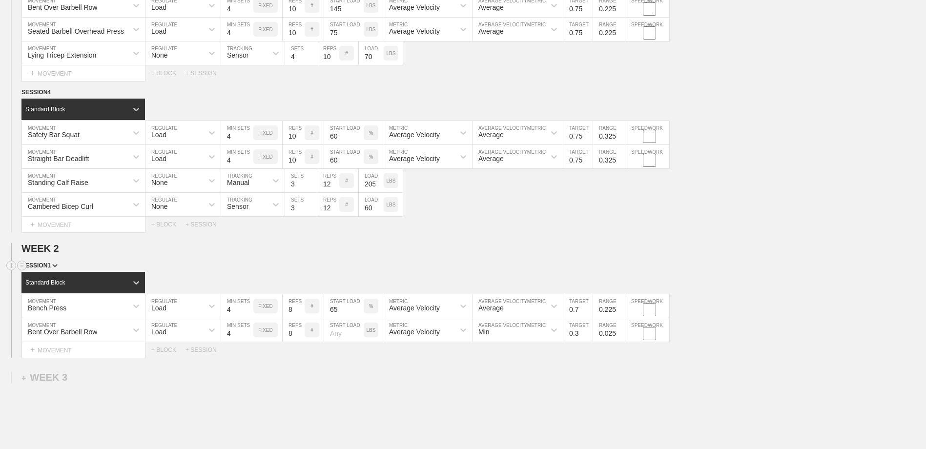
scroll to position [451, 0]
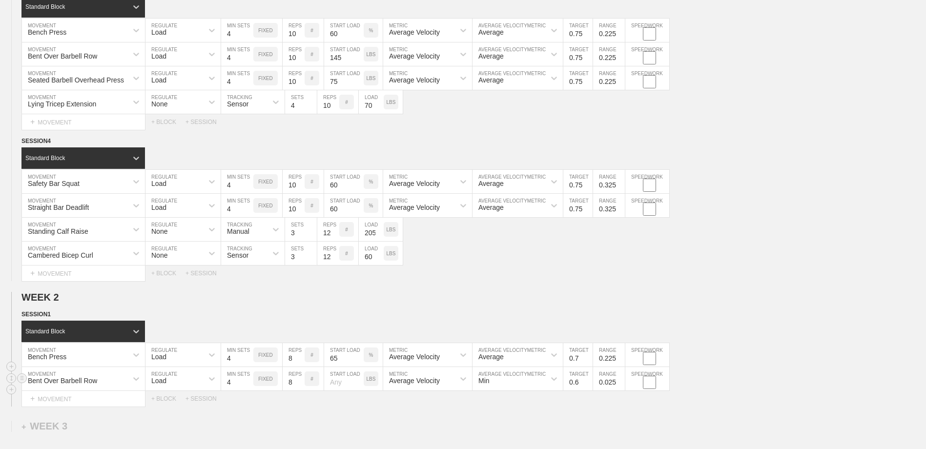
click at [588, 382] on input "0.6" at bounding box center [577, 378] width 29 height 23
click at [588, 382] on input "0.7" at bounding box center [577, 378] width 29 height 23
click at [588, 382] on input "0.8" at bounding box center [577, 378] width 29 height 23
click at [588, 382] on input "0.9" at bounding box center [577, 378] width 29 height 23
click at [588, 387] on input "0.8" at bounding box center [577, 378] width 29 height 23
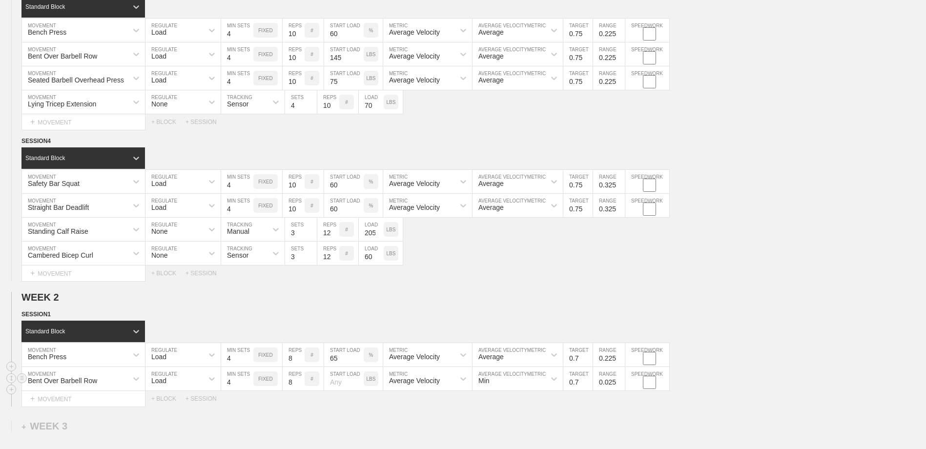
type input "0.7"
click at [588, 386] on input "0.7" at bounding box center [577, 378] width 29 height 23
click at [619, 381] on input "0.325" at bounding box center [609, 378] width 32 height 23
click at [619, 381] on input "0.825" at bounding box center [609, 378] width 32 height 23
click at [619, 386] on input "0.725" at bounding box center [609, 378] width 32 height 23
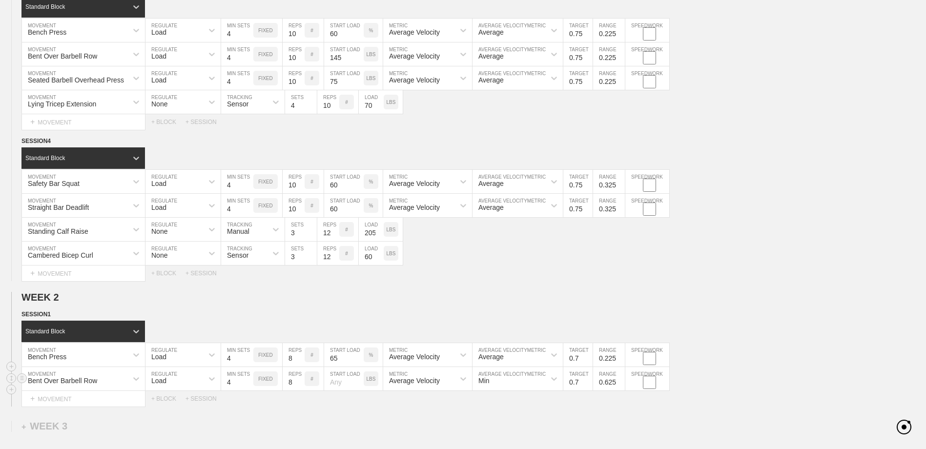
click at [620, 386] on input "0.625" at bounding box center [609, 378] width 32 height 23
click at [620, 385] on input "0.525" at bounding box center [609, 378] width 32 height 23
click at [620, 385] on input "0.425" at bounding box center [609, 378] width 32 height 23
click at [620, 385] on input "0.325" at bounding box center [609, 378] width 32 height 23
click at [620, 385] on input "0.225" at bounding box center [609, 378] width 32 height 23
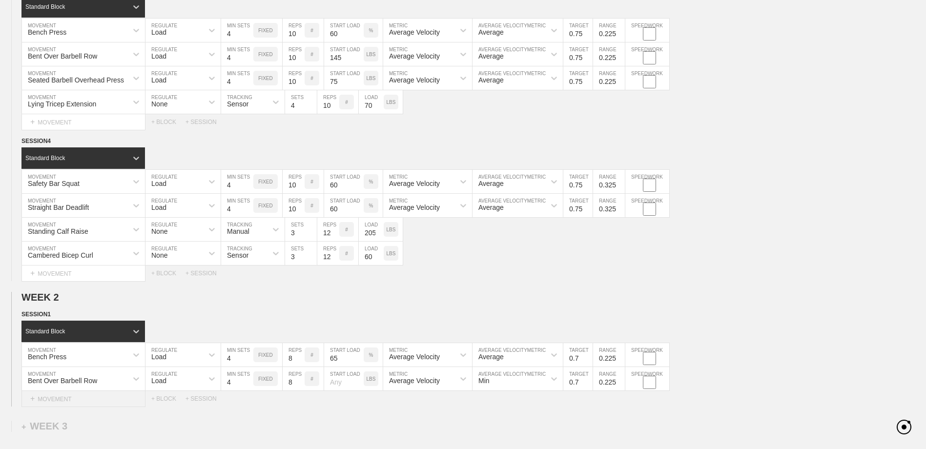
click at [112, 402] on div "+ MOVEMENT" at bounding box center [83, 399] width 124 height 16
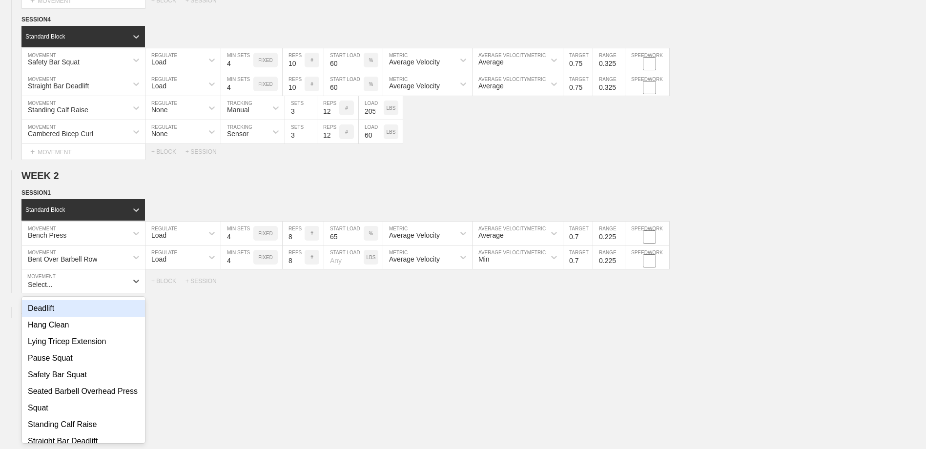
scroll to position [98, 0]
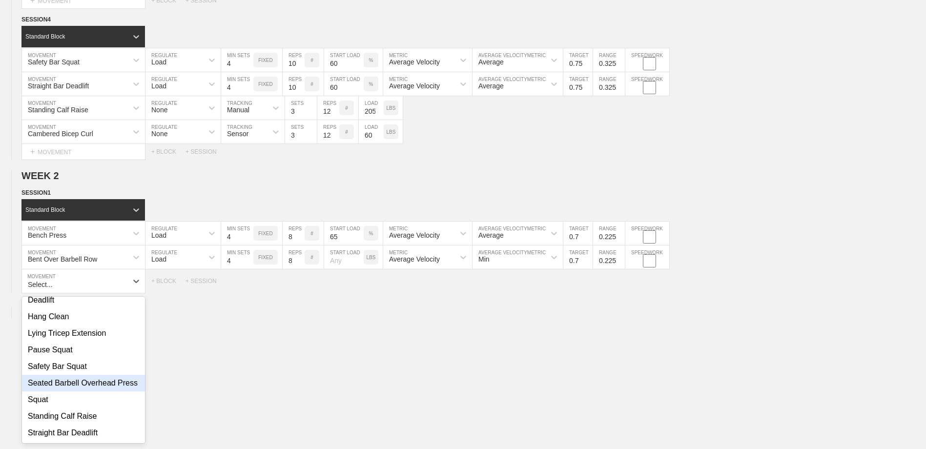
click at [113, 388] on div "Seated Barbell Overhead Press" at bounding box center [83, 383] width 123 height 17
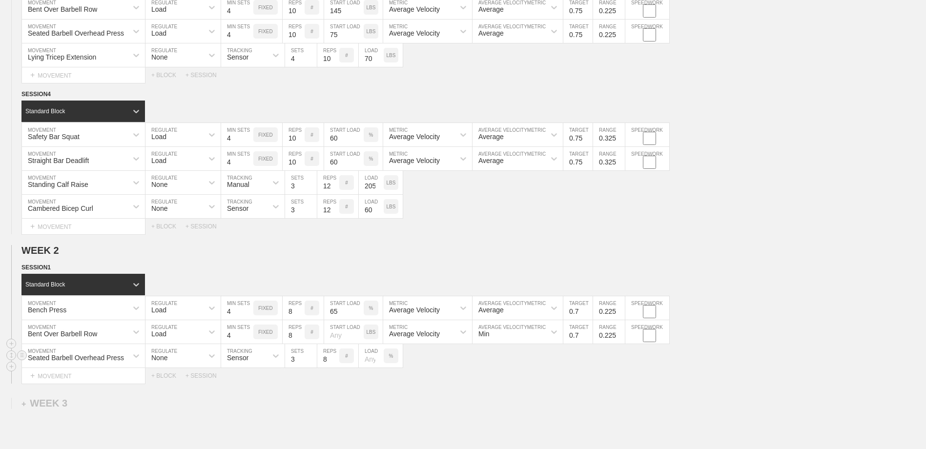
scroll to position [475, 0]
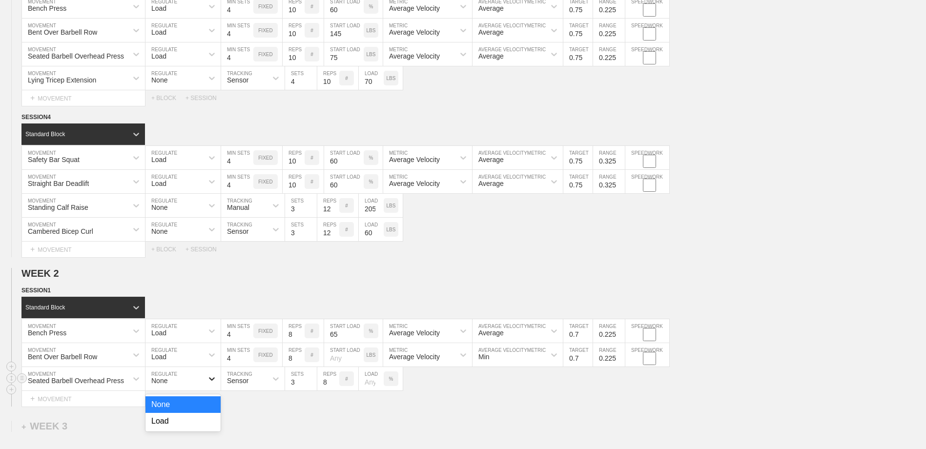
click at [211, 380] on icon at bounding box center [212, 379] width 10 height 10
click at [194, 420] on div "Load" at bounding box center [182, 421] width 75 height 17
click at [249, 382] on input "6" at bounding box center [237, 378] width 32 height 23
click at [248, 386] on input "5" at bounding box center [237, 378] width 32 height 23
click at [248, 388] on input "4" at bounding box center [237, 378] width 32 height 23
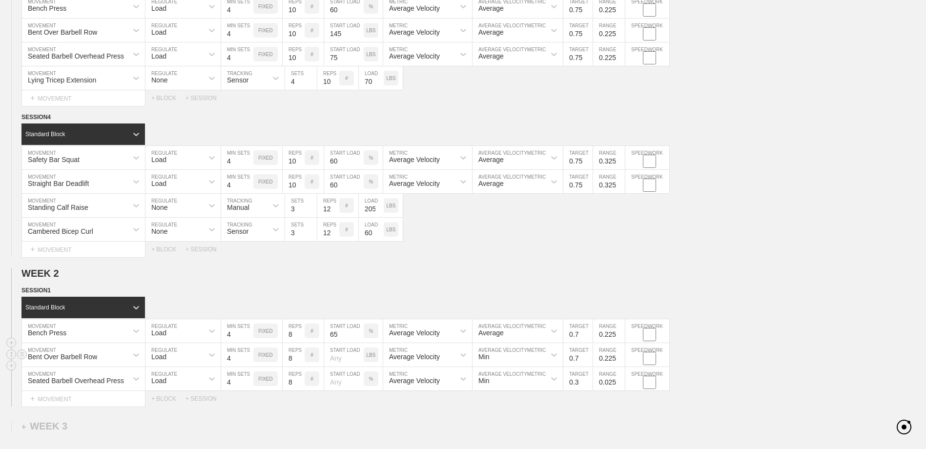
click at [342, 362] on input "number" at bounding box center [344, 354] width 40 height 23
click at [371, 411] on div "WEEK 1 DUPLICATE DELETE SESSION 1 Standard Block DUPLICATE INSERT MOVEMENT AFTE…" at bounding box center [463, 104] width 926 height 948
click at [346, 384] on input "number" at bounding box center [344, 378] width 40 height 23
click at [370, 381] on p "%" at bounding box center [371, 378] width 4 height 5
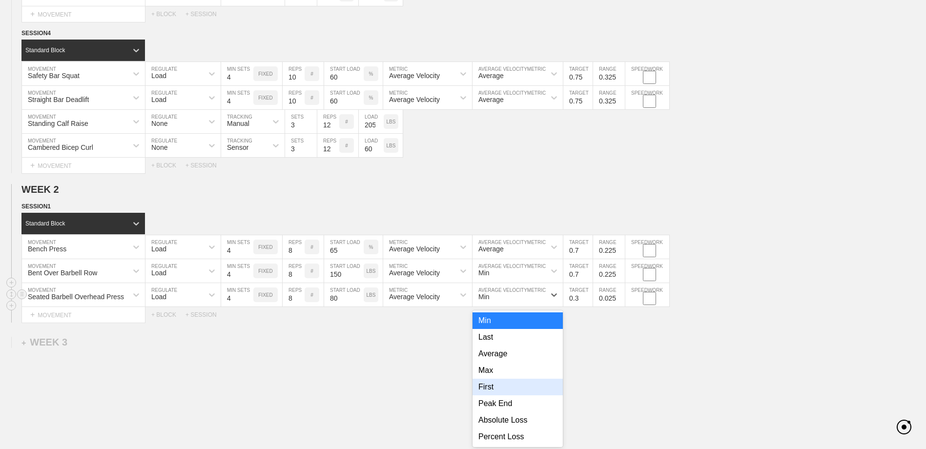
scroll to position [567, 0]
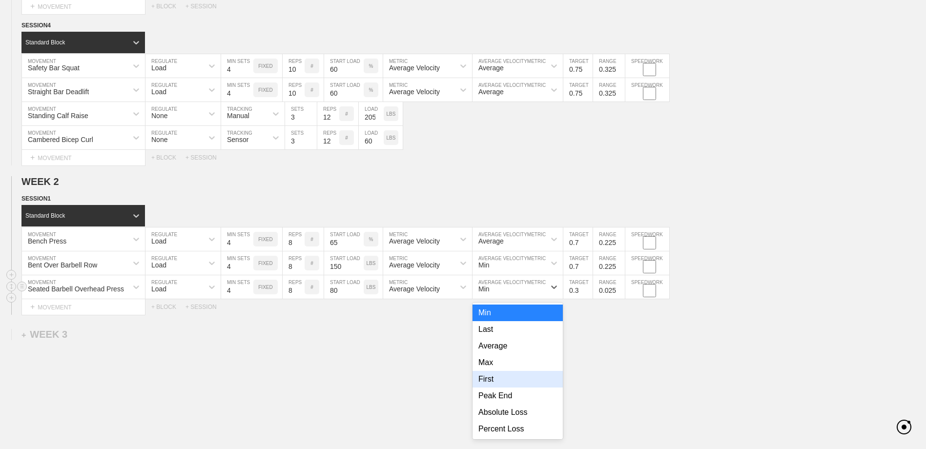
click at [532, 299] on div "option First focused, 5 of 8. 8 results available. Use Up and Down to choose op…" at bounding box center [517, 286] width 90 height 23
click at [502, 347] on div "Average" at bounding box center [517, 346] width 90 height 17
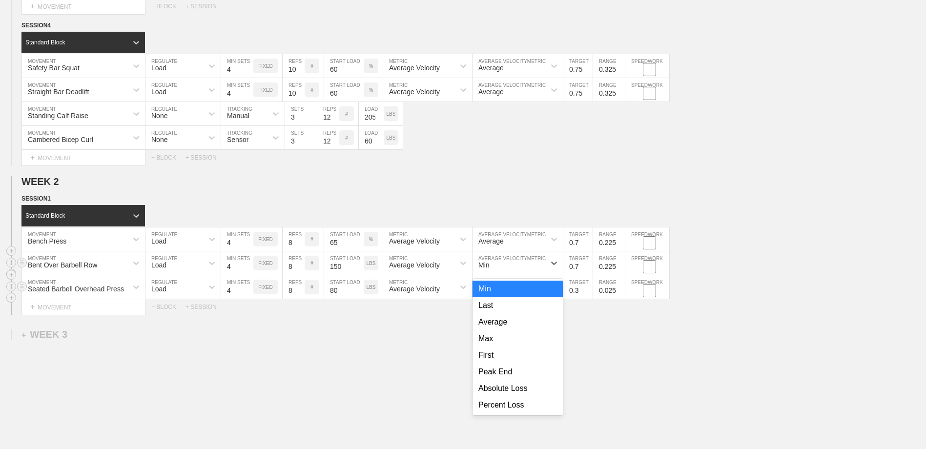
click at [498, 264] on div "Min" at bounding box center [508, 263] width 73 height 17
click at [495, 329] on div "Average" at bounding box center [517, 322] width 90 height 17
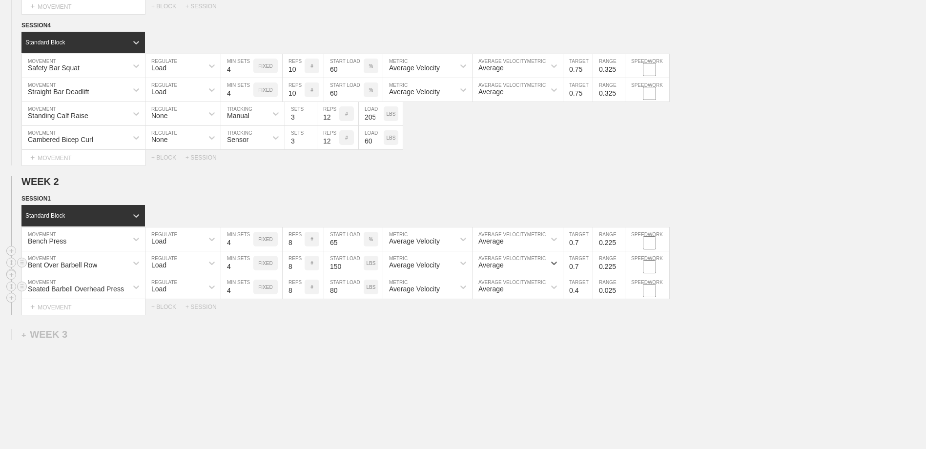
click at [588, 290] on input "0.4" at bounding box center [577, 286] width 29 height 23
click at [588, 290] on input "0.5" at bounding box center [577, 286] width 29 height 23
click at [588, 290] on input "0.6" at bounding box center [577, 286] width 29 height 23
click at [588, 290] on input "0.7" at bounding box center [577, 286] width 29 height 23
click at [620, 290] on input "0.325" at bounding box center [609, 286] width 32 height 23
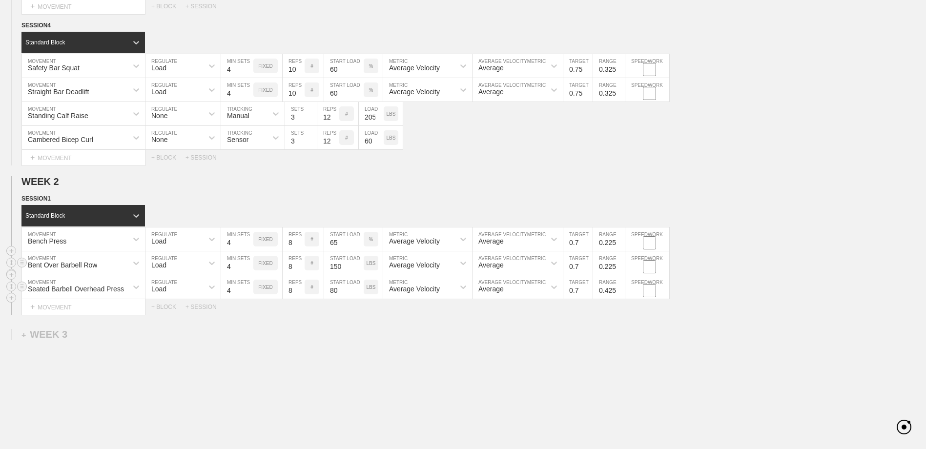
click at [620, 290] on input "0.425" at bounding box center [609, 286] width 32 height 23
click at [620, 293] on input "0.325" at bounding box center [609, 286] width 32 height 23
click at [620, 294] on input "0.225" at bounding box center [609, 286] width 32 height 23
click at [608, 321] on div "WEEK 1 DUPLICATE DELETE SESSION 1 Standard Block DUPLICATE INSERT MOVEMENT AFTE…" at bounding box center [463, 12] width 926 height 948
click at [84, 310] on div "+ MOVEMENT" at bounding box center [83, 307] width 124 height 16
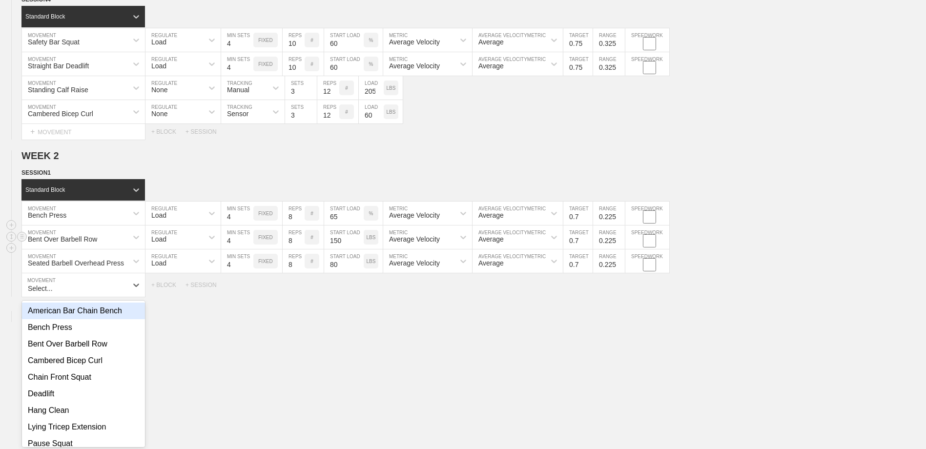
scroll to position [596, 0]
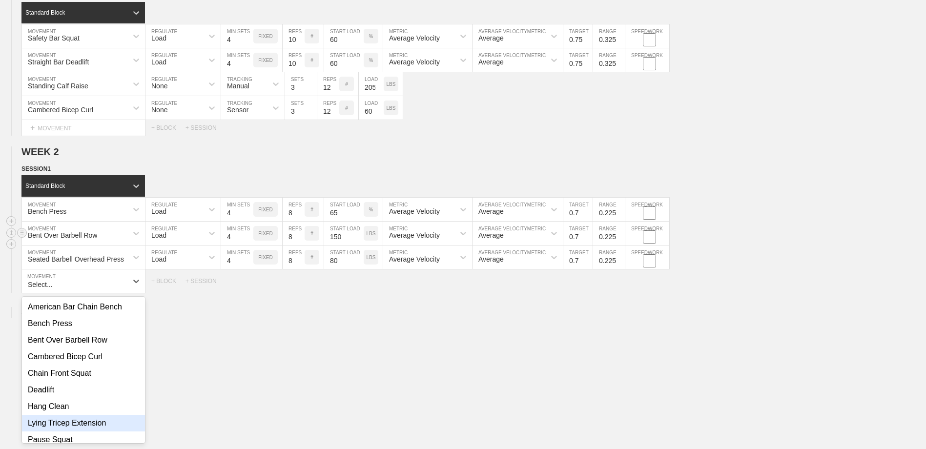
click at [81, 428] on div "Lying Tricep Extension" at bounding box center [83, 423] width 123 height 17
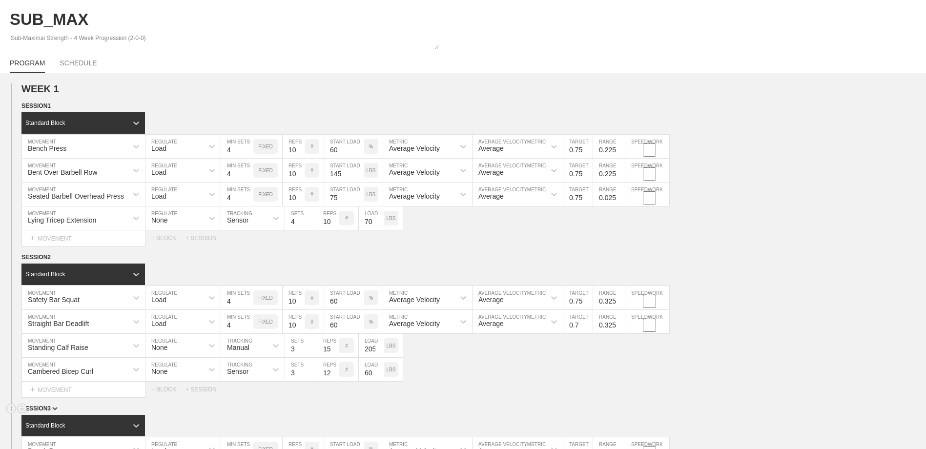
scroll to position [146, 0]
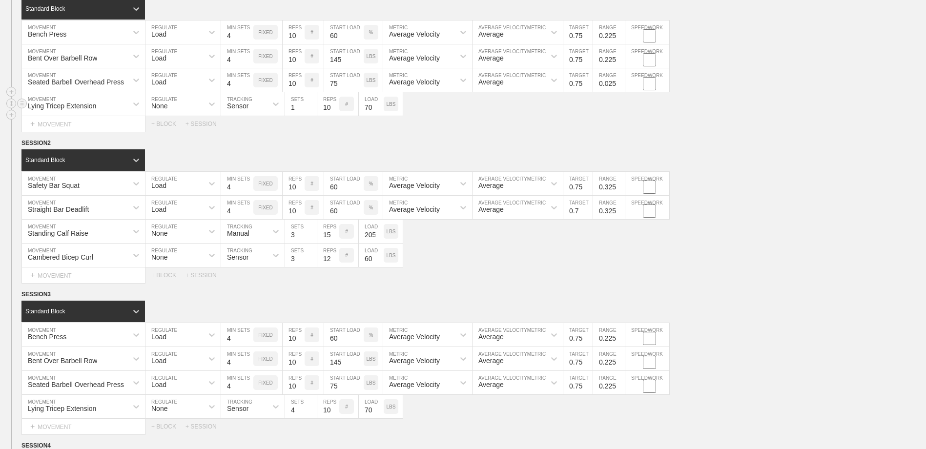
click at [312, 110] on input "1" at bounding box center [301, 103] width 32 height 23
click at [312, 107] on input "2" at bounding box center [301, 103] width 32 height 23
click at [312, 107] on input "3" at bounding box center [301, 103] width 32 height 23
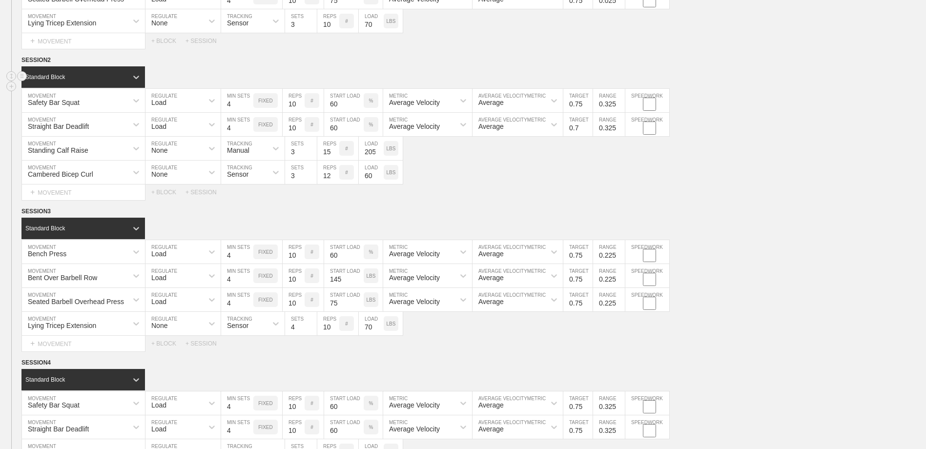
scroll to position [244, 0]
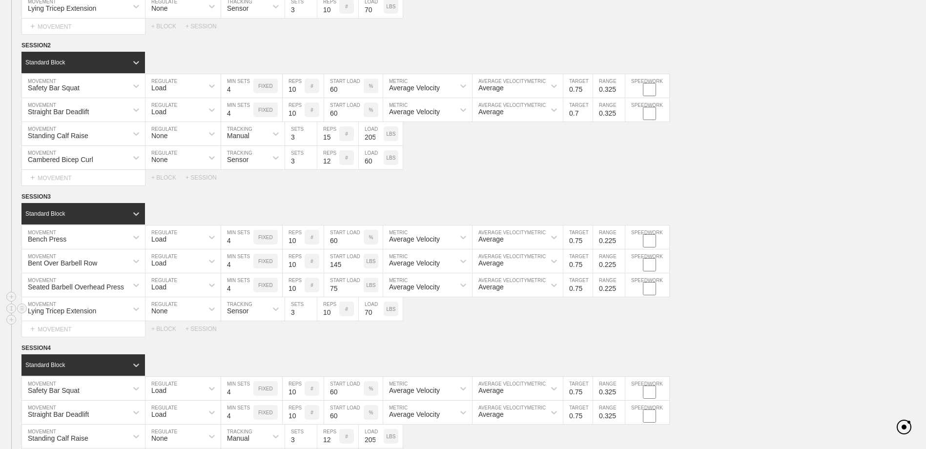
click at [311, 316] on input "3" at bounding box center [301, 308] width 32 height 23
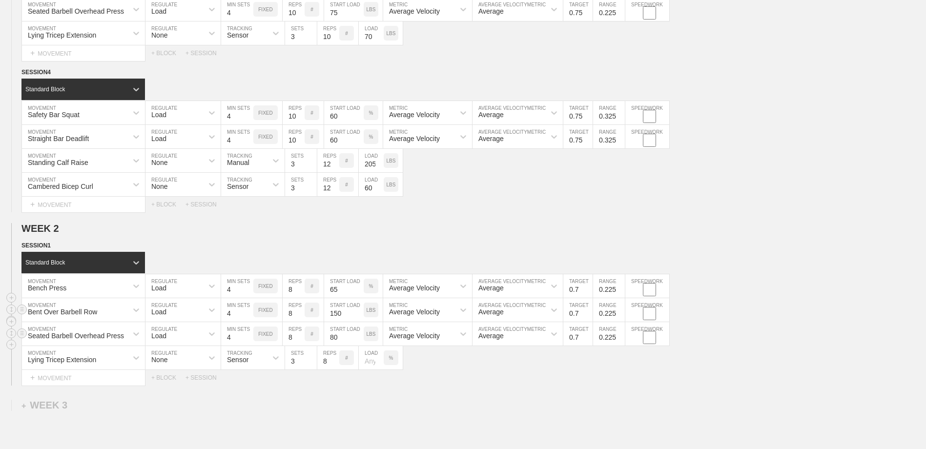
scroll to position [537, 0]
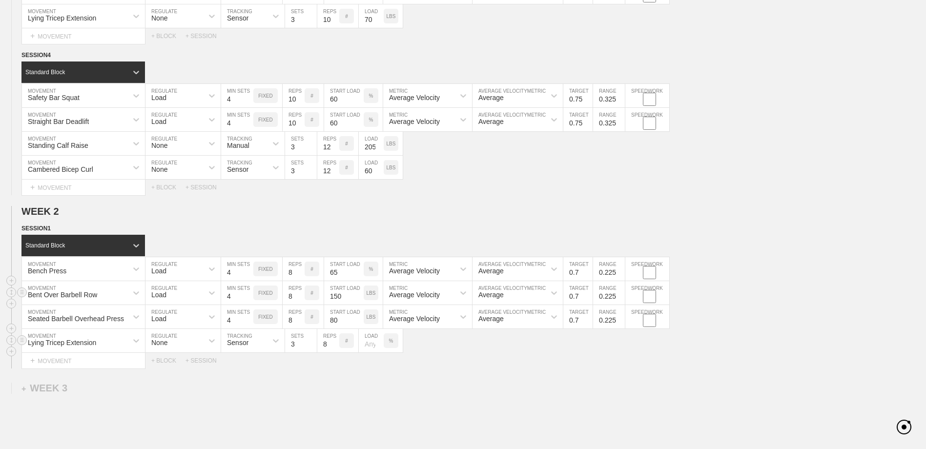
click at [395, 340] on div "%" at bounding box center [391, 340] width 15 height 15
click at [393, 340] on p "%" at bounding box center [391, 340] width 4 height 5
click at [367, 345] on input "number" at bounding box center [371, 340] width 25 height 23
click at [468, 379] on div "WEEK 1 DUPLICATE DELETE SESSION 1 Standard Block DUPLICATE INSERT MOVEMENT AFTE…" at bounding box center [463, 54] width 926 height 972
click at [203, 364] on div "+ SESSION" at bounding box center [204, 360] width 39 height 7
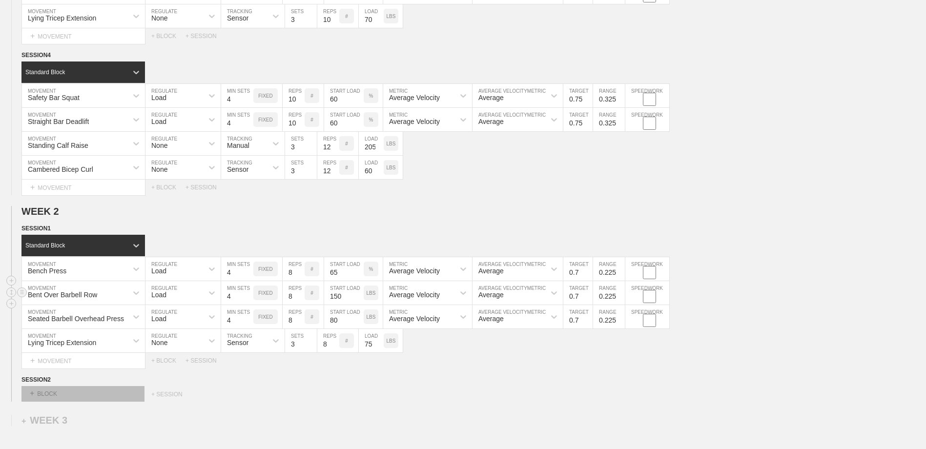
click at [109, 392] on div "+ BLOCK" at bounding box center [82, 394] width 123 height 16
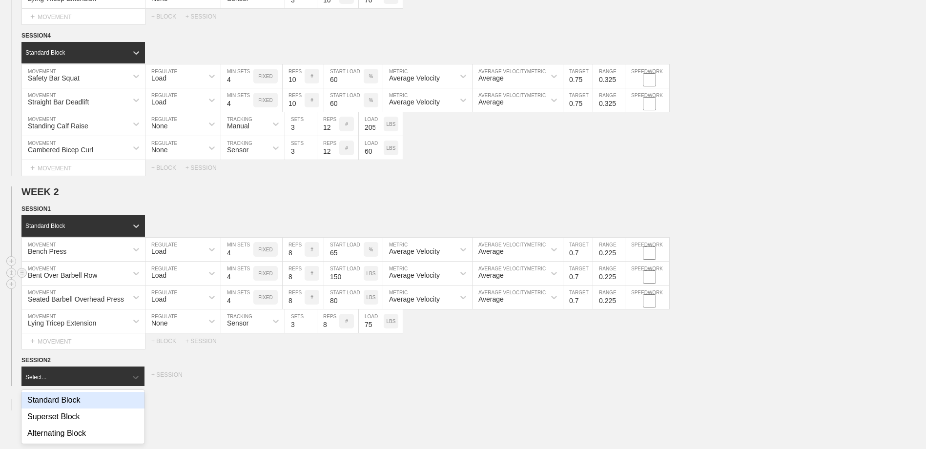
scroll to position [558, 0]
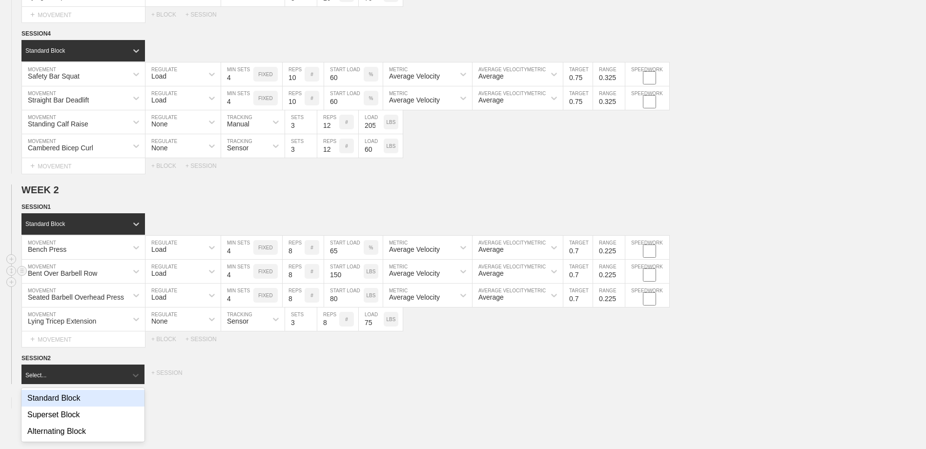
click at [102, 406] on div "Standard Block" at bounding box center [82, 398] width 123 height 17
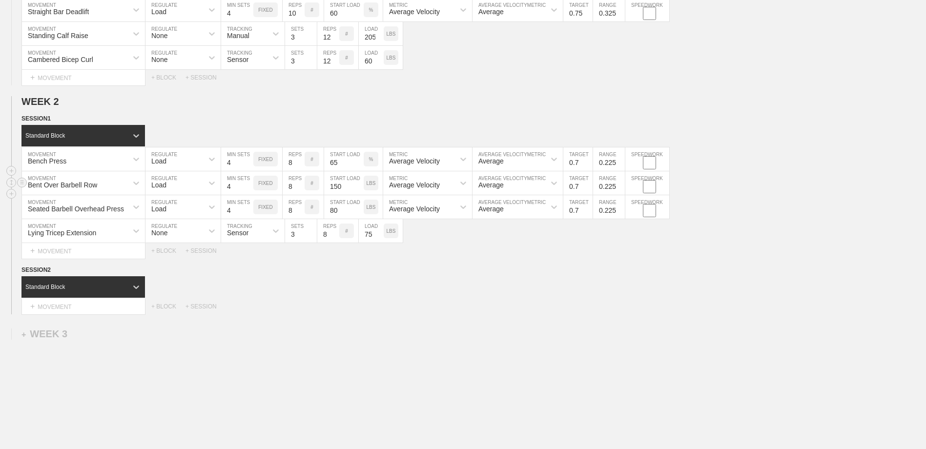
scroll to position [686, 0]
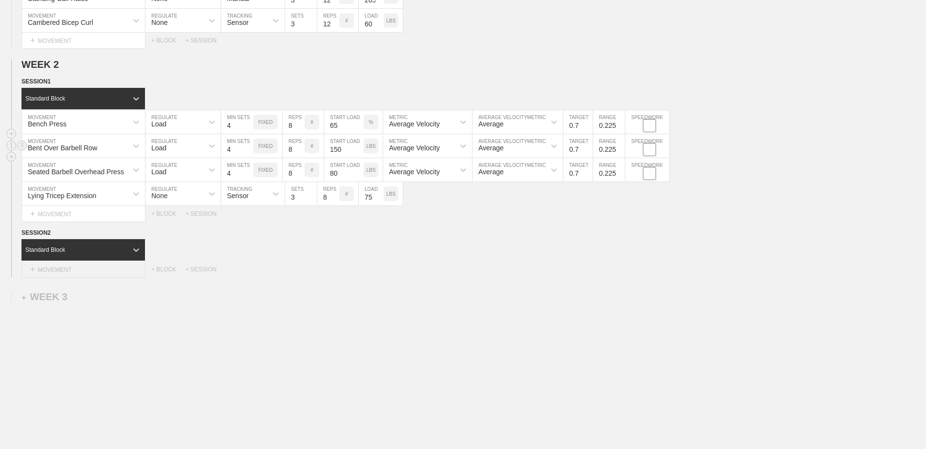
click at [87, 272] on div "+ MOVEMENT" at bounding box center [83, 270] width 124 height 16
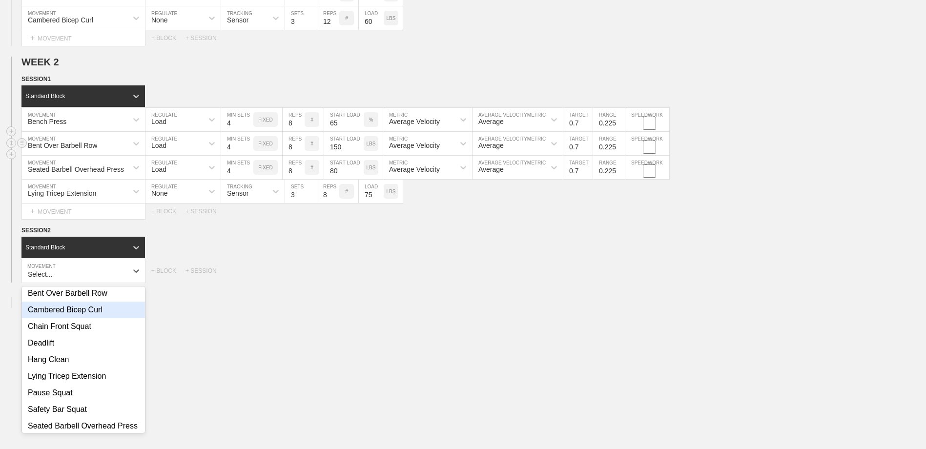
scroll to position [106, 0]
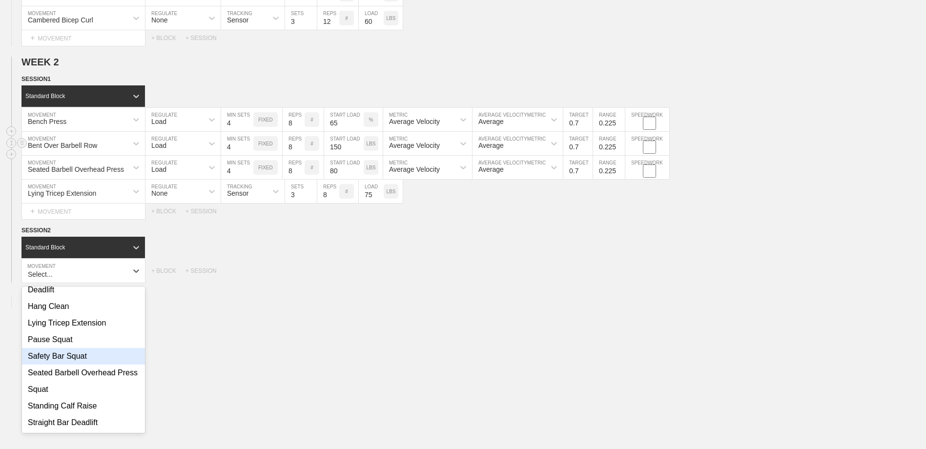
click at [109, 349] on div "Safety Bar Squat" at bounding box center [83, 356] width 123 height 17
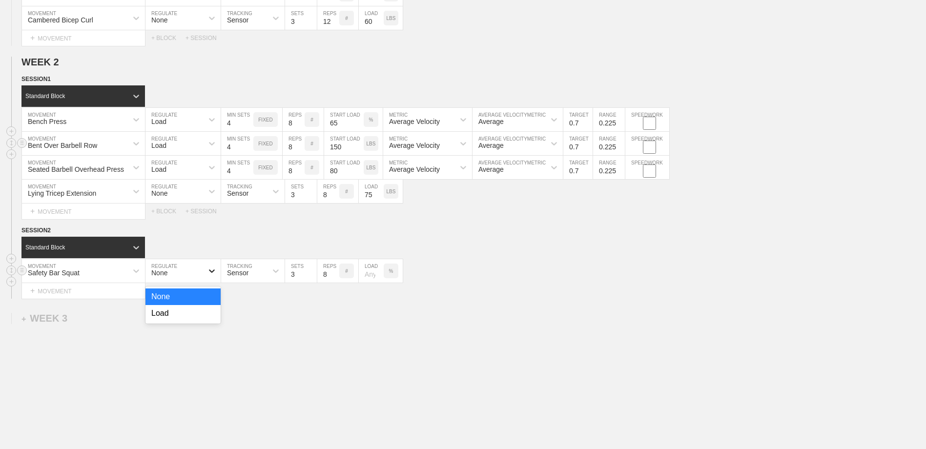
click at [213, 273] on icon at bounding box center [212, 270] width 6 height 3
click at [203, 313] on div "Load" at bounding box center [182, 313] width 75 height 17
click at [247, 273] on input "7" at bounding box center [237, 270] width 32 height 23
click at [248, 278] on input "6" at bounding box center [237, 270] width 32 height 23
click at [248, 278] on input "5" at bounding box center [237, 270] width 32 height 23
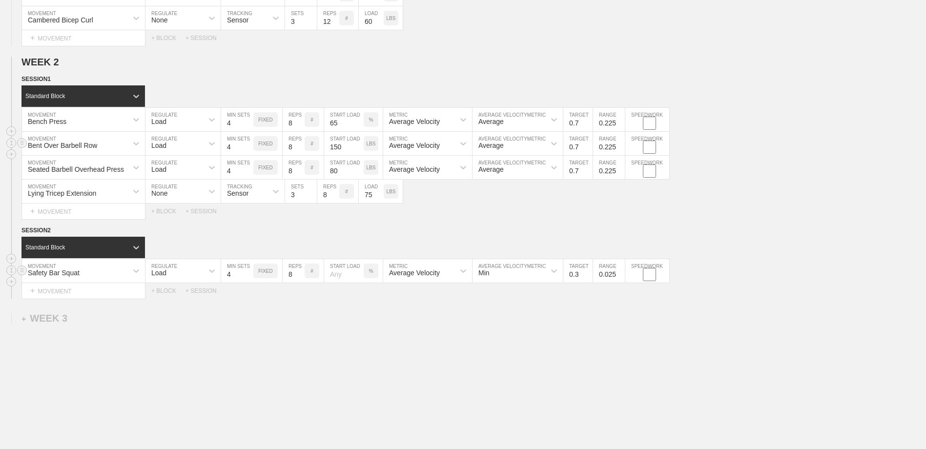
click at [248, 278] on input "4" at bounding box center [237, 270] width 32 height 23
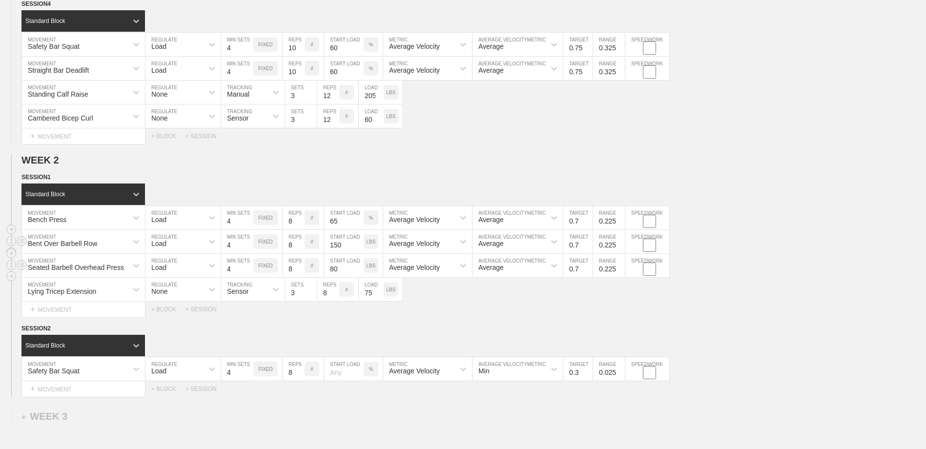
scroll to position [588, 0]
click at [340, 370] on input "number" at bounding box center [344, 368] width 40 height 23
click at [493, 370] on div "Min" at bounding box center [517, 368] width 90 height 23
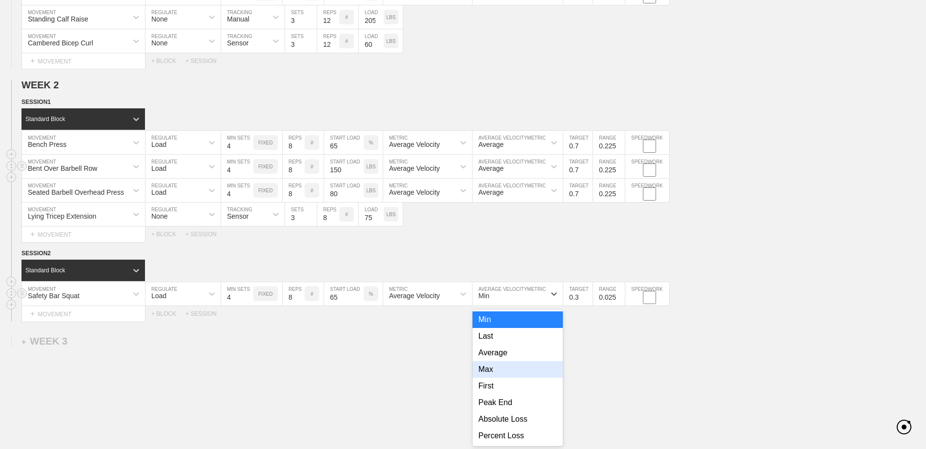
scroll to position [670, 0]
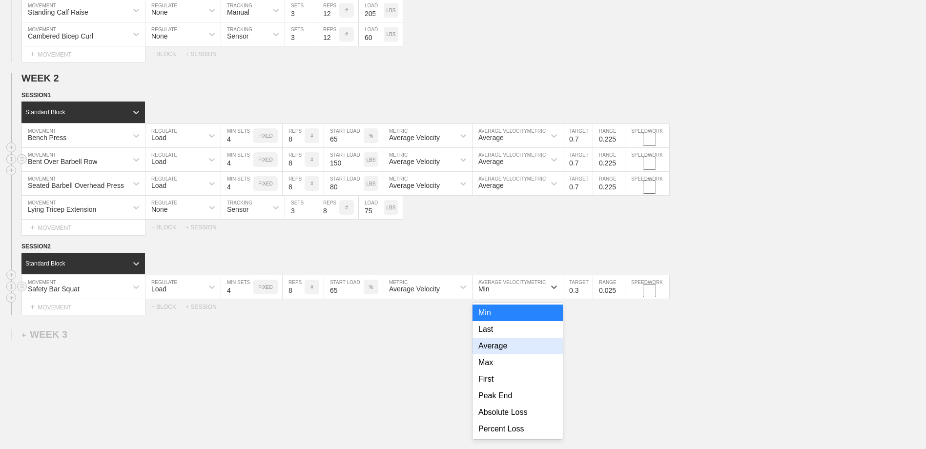
click at [503, 348] on div "Average" at bounding box center [517, 346] width 90 height 17
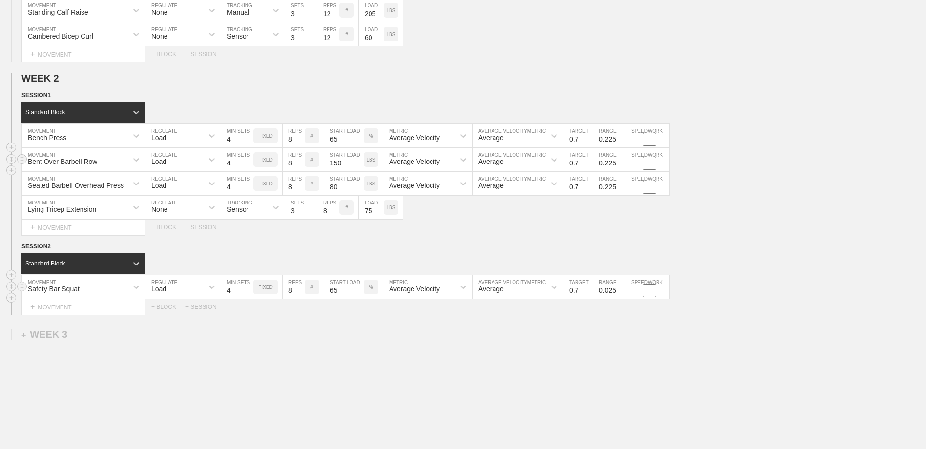
click at [588, 289] on input "0.7" at bounding box center [577, 286] width 29 height 23
click at [621, 289] on input "0.125" at bounding box center [609, 286] width 32 height 23
click at [621, 289] on input "0.225" at bounding box center [609, 286] width 32 height 23
click at [621, 289] on input "0.325" at bounding box center [609, 286] width 32 height 23
click at [620, 289] on input "0.425" at bounding box center [609, 286] width 32 height 23
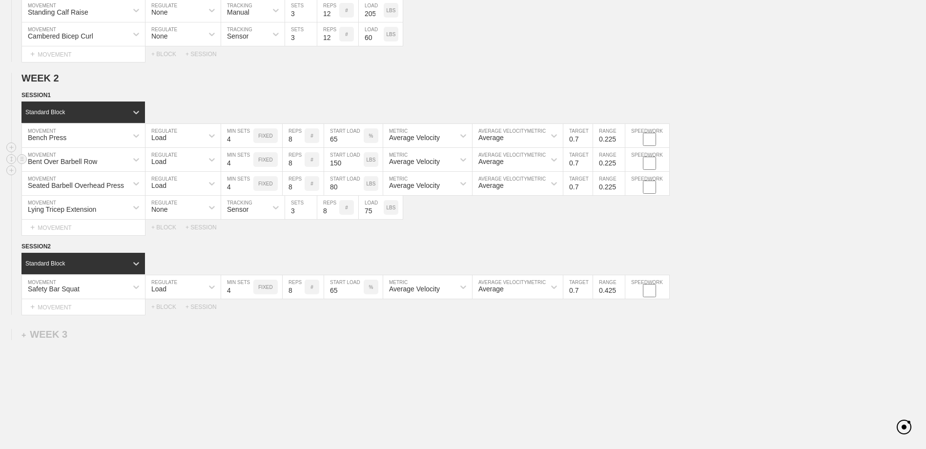
click at [63, 306] on div "+ MOVEMENT" at bounding box center [83, 307] width 124 height 16
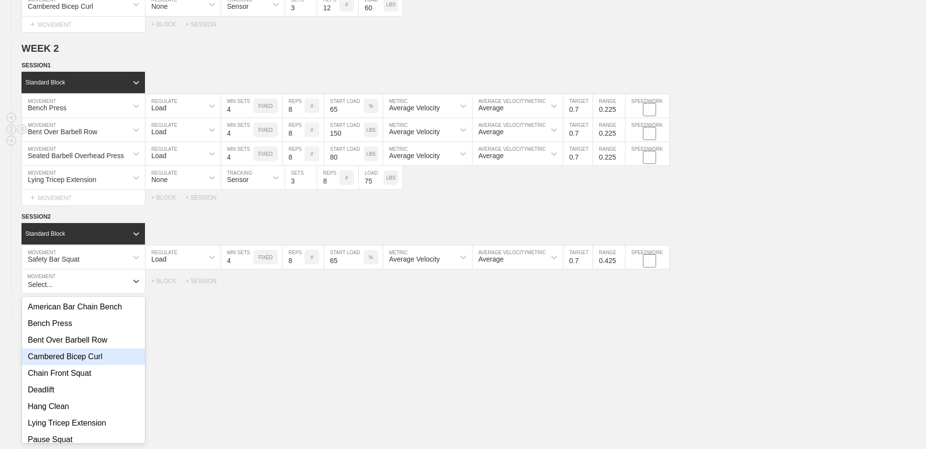
scroll to position [106, 0]
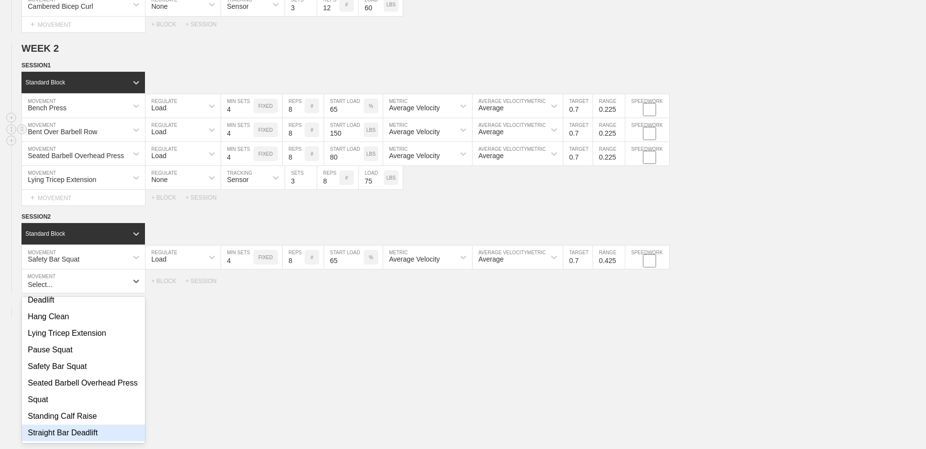
click at [92, 429] on div "Straight Bar Deadlift" at bounding box center [83, 433] width 123 height 17
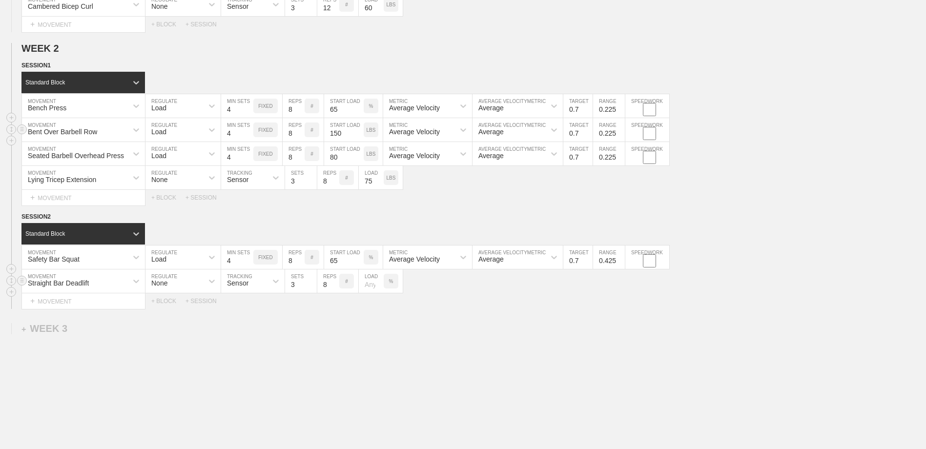
click at [197, 279] on div "None" at bounding box center [174, 281] width 58 height 17
click at [197, 320] on div "Load" at bounding box center [182, 323] width 75 height 17
click at [249, 284] on input "7" at bounding box center [237, 280] width 32 height 23
click at [248, 286] on input "4" at bounding box center [237, 280] width 32 height 23
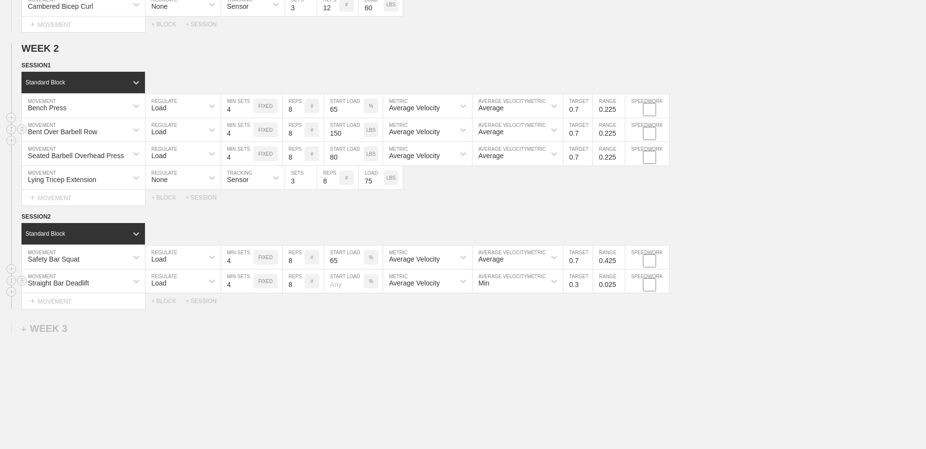
click at [248, 286] on input "3" at bounding box center [237, 280] width 32 height 23
click at [248, 284] on input "4" at bounding box center [237, 280] width 32 height 23
click at [337, 284] on input "number" at bounding box center [344, 280] width 40 height 23
click at [496, 284] on div "Min" at bounding box center [508, 281] width 73 height 17
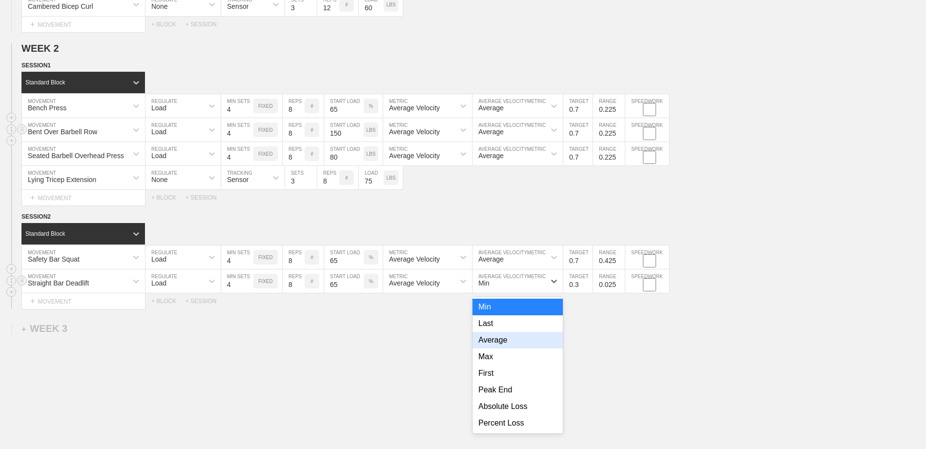
click at [495, 345] on div "Average" at bounding box center [517, 340] width 90 height 17
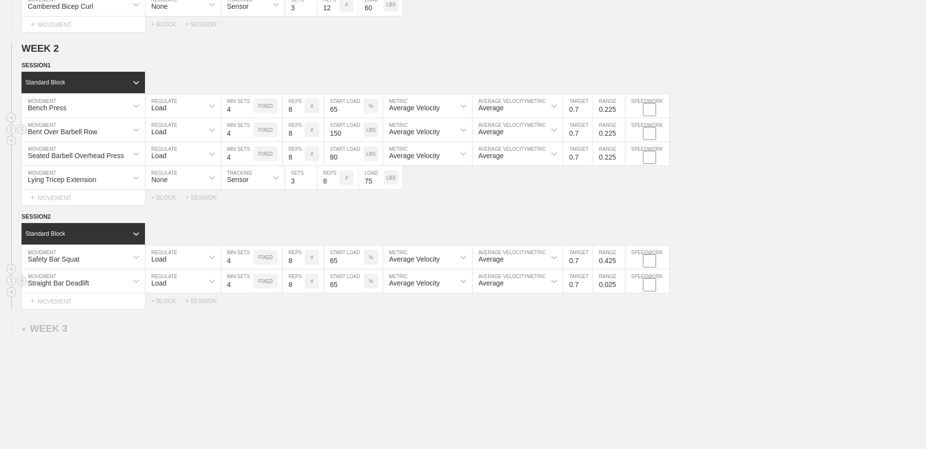
click at [588, 284] on input "0.7" at bounding box center [577, 280] width 29 height 23
click at [620, 283] on input "0.325" at bounding box center [609, 280] width 32 height 23
click at [620, 283] on input "0.425" at bounding box center [609, 280] width 32 height 23
click at [619, 309] on div "Select... MOVEMENT + MOVEMENT + BLOCK + SESSION" at bounding box center [463, 301] width 926 height 16
click at [104, 302] on div "+ MOVEMENT" at bounding box center [83, 301] width 124 height 16
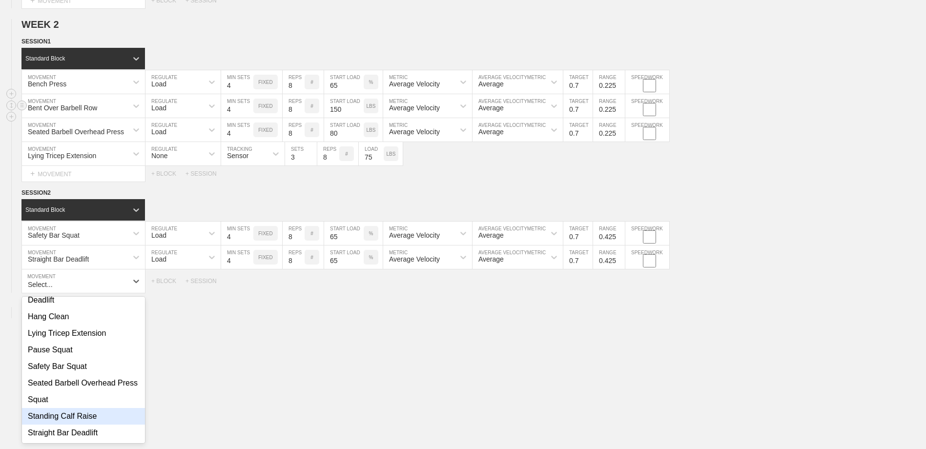
click at [98, 417] on div "Standing Calf Raise" at bounding box center [83, 416] width 123 height 17
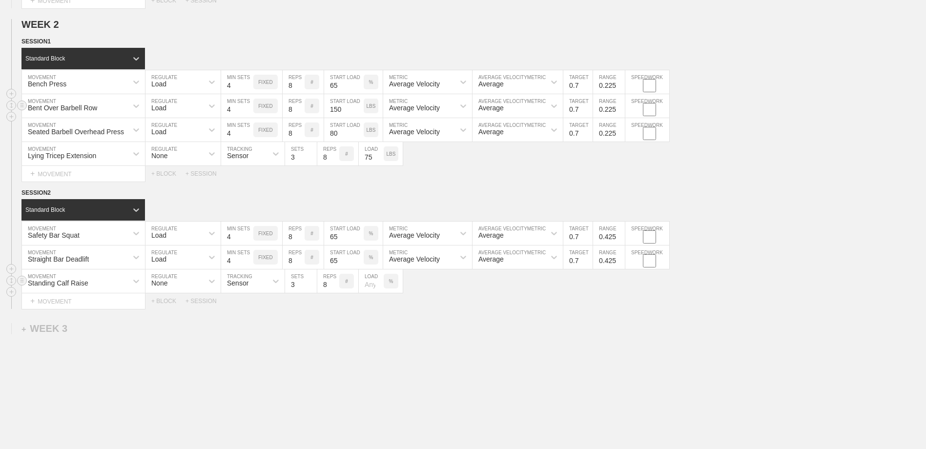
click at [250, 284] on div "Sensor" at bounding box center [244, 281] width 46 height 17
click at [246, 324] on div "Manual" at bounding box center [252, 323] width 63 height 17
click at [335, 284] on input "12" at bounding box center [328, 280] width 22 height 23
click at [335, 284] on input "15" at bounding box center [328, 280] width 22 height 23
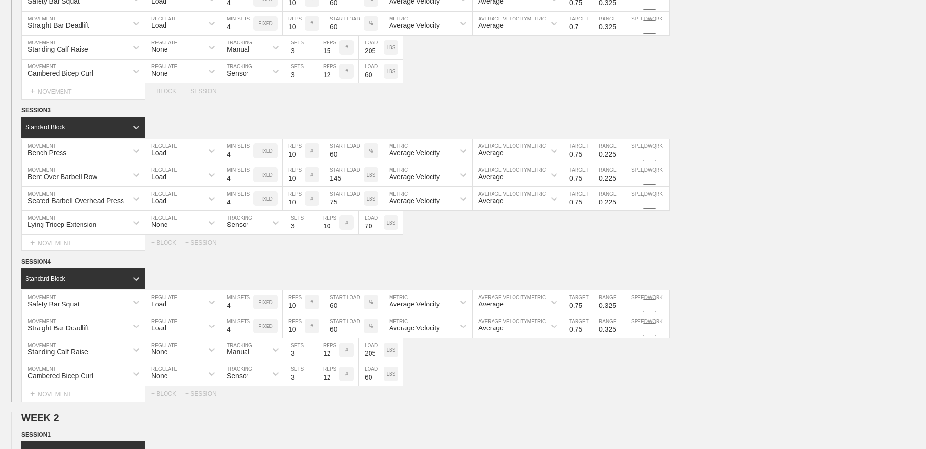
scroll to position [342, 0]
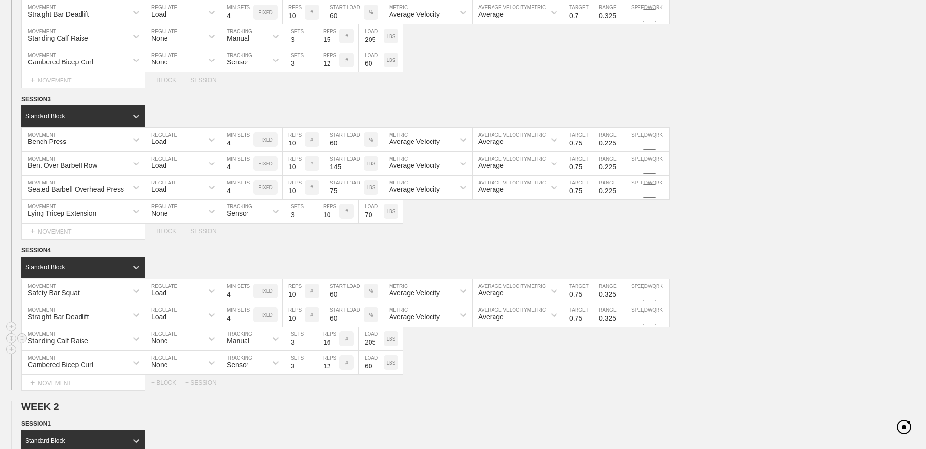
click at [333, 341] on input "16" at bounding box center [328, 338] width 22 height 23
click at [336, 344] on input "15" at bounding box center [328, 338] width 22 height 23
click at [463, 355] on div "Cambered Bicep Curl MOVEMENT None REGULATE Sensor TRACKING 3 SETS 12 REPS # 60 …" at bounding box center [463, 363] width 926 height 24
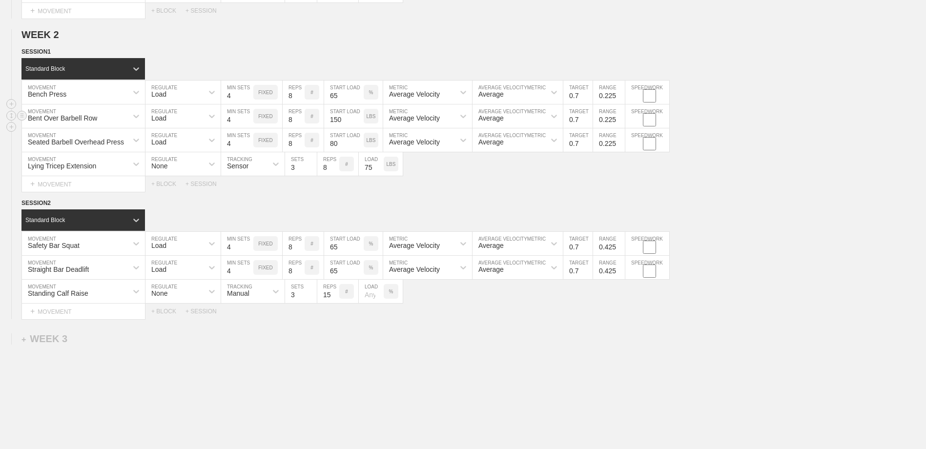
scroll to position [732, 0]
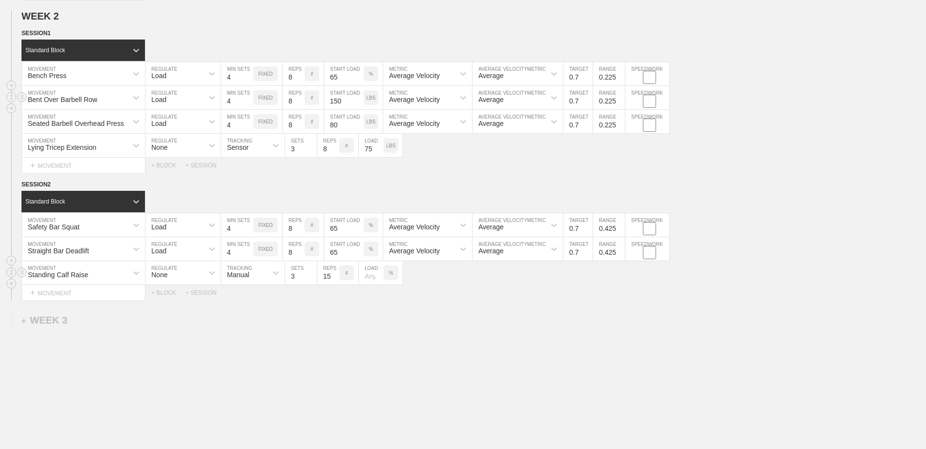
click at [368, 279] on input "number" at bounding box center [371, 272] width 25 height 23
click at [393, 276] on div "%" at bounding box center [391, 272] width 15 height 15
click at [393, 276] on p "KGS" at bounding box center [390, 272] width 10 height 5
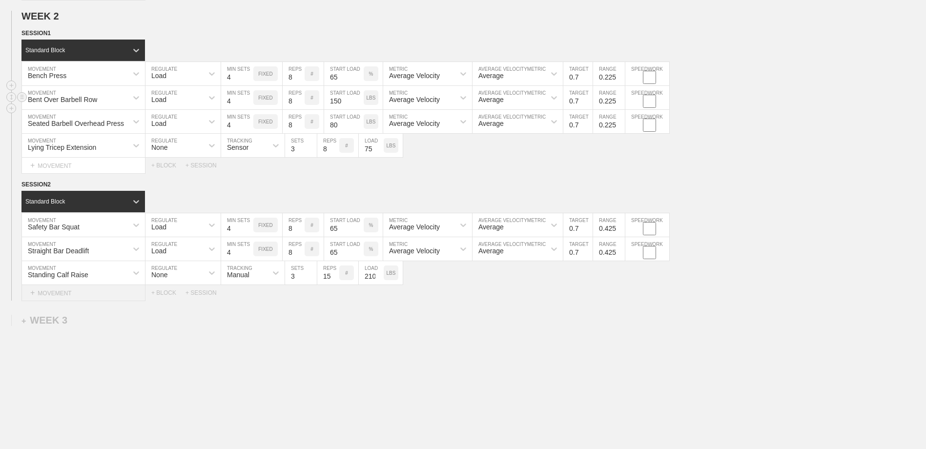
click at [99, 291] on div "+ MOVEMENT" at bounding box center [83, 293] width 124 height 16
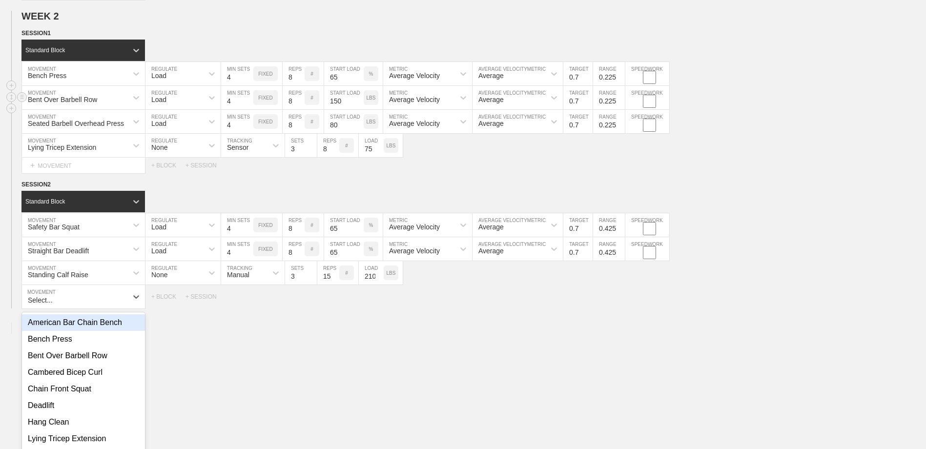
scroll to position [748, 0]
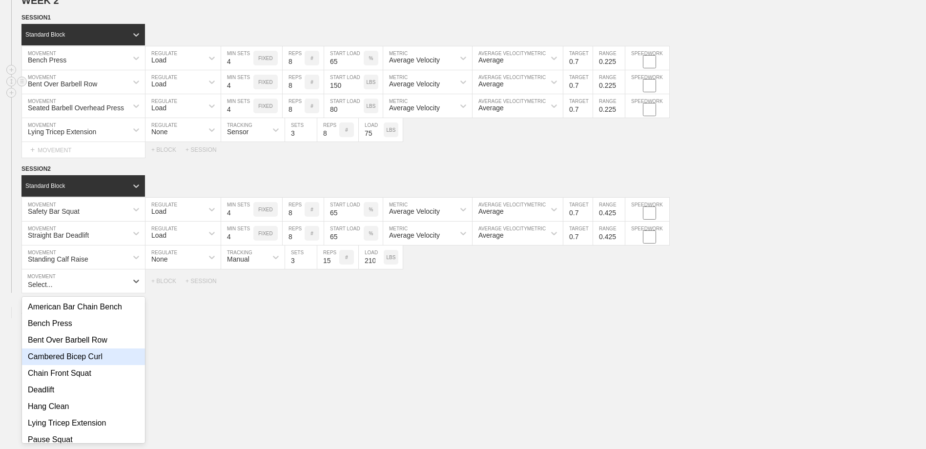
click at [88, 361] on div "Cambered Bicep Curl" at bounding box center [83, 356] width 123 height 17
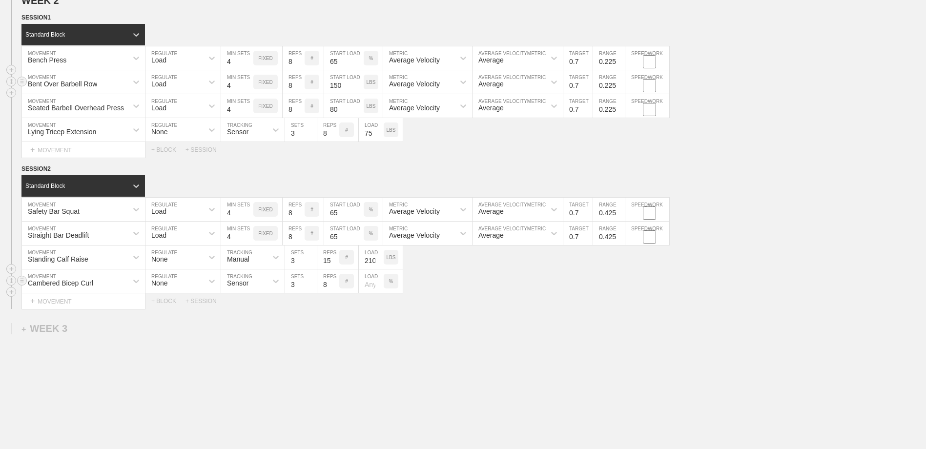
click at [192, 287] on div "None" at bounding box center [174, 281] width 58 height 17
click at [184, 309] on div "None" at bounding box center [182, 307] width 75 height 17
click at [243, 284] on div "Sensor" at bounding box center [237, 283] width 21 height 8
click at [246, 286] on div "Sensor" at bounding box center [237, 283] width 21 height 8
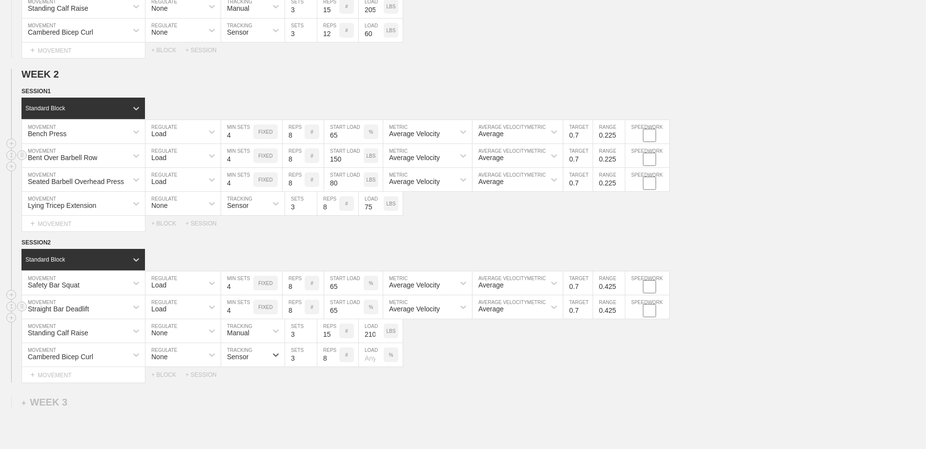
scroll to position [650, 0]
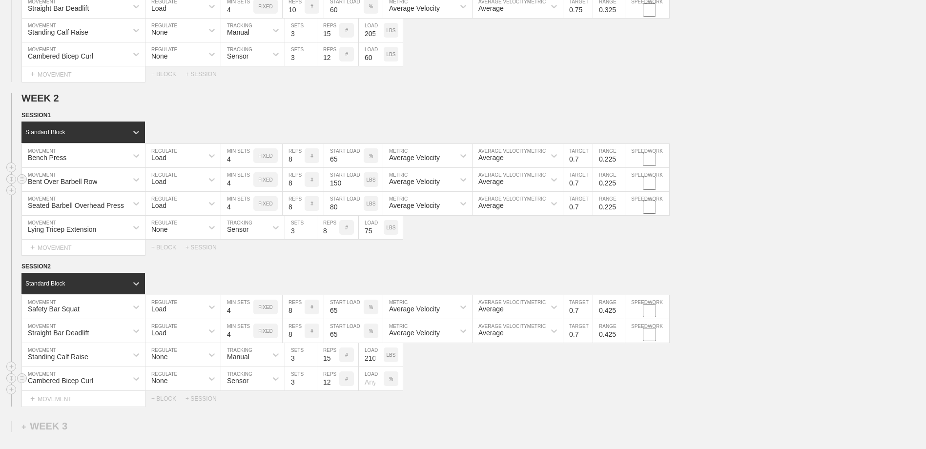
click at [335, 381] on input "12" at bounding box center [328, 378] width 22 height 23
click at [392, 378] on p "%" at bounding box center [391, 378] width 4 height 5
click at [392, 378] on p "KGS" at bounding box center [390, 378] width 10 height 5
click at [366, 384] on input "number" at bounding box center [371, 378] width 25 height 23
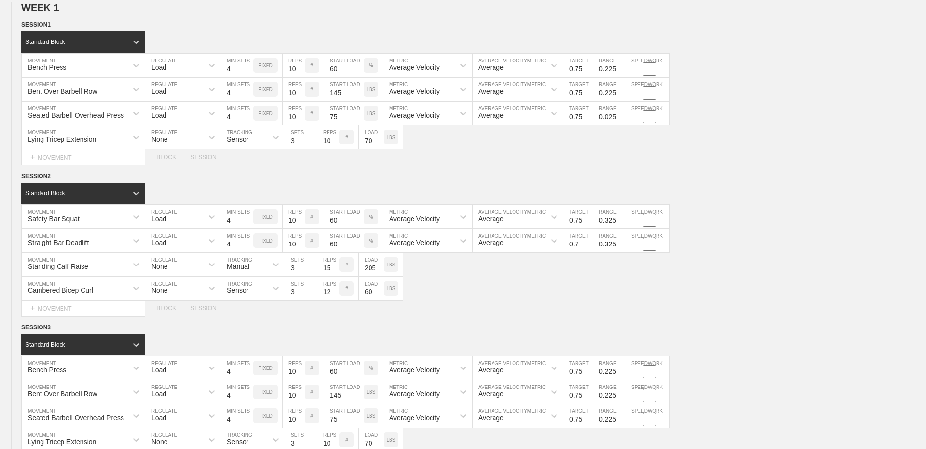
scroll to position [64, 0]
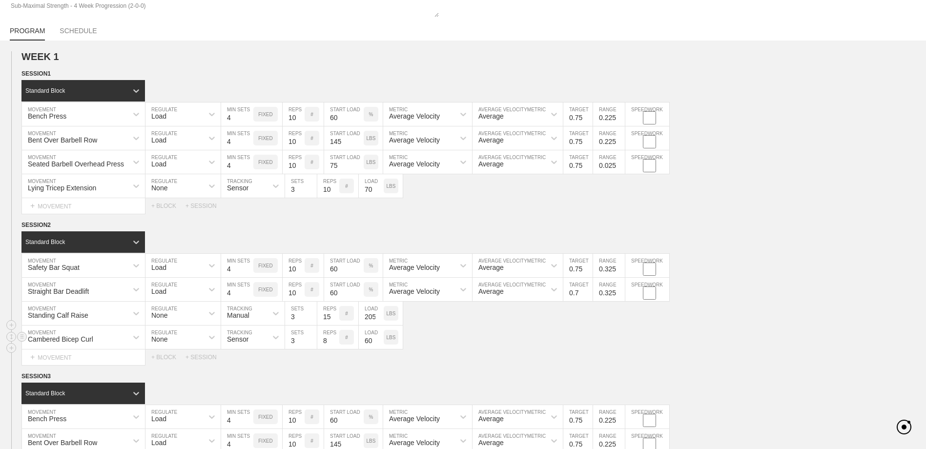
click at [334, 344] on input "8" at bounding box center [328, 336] width 22 height 23
click at [333, 339] on input "9" at bounding box center [328, 336] width 22 height 23
click at [333, 339] on input "10" at bounding box center [328, 336] width 22 height 23
click at [448, 334] on div "Cambered Bicep Curl MOVEMENT None REGULATE Sensor TRACKING 3 SETS 10 REPS # 60 …" at bounding box center [463, 337] width 926 height 24
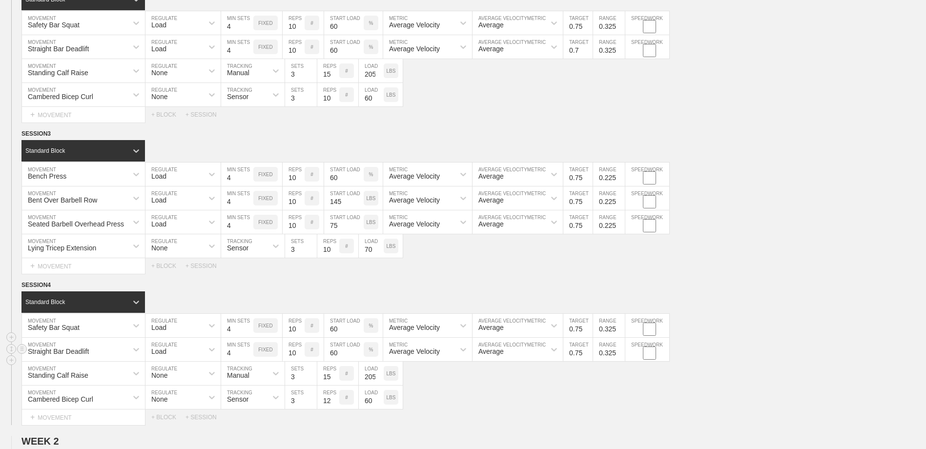
scroll to position [308, 0]
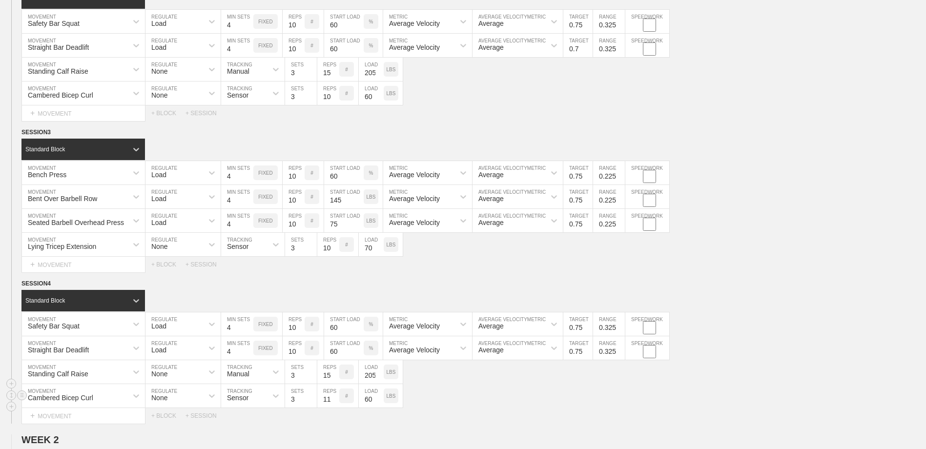
click at [335, 403] on input "11" at bounding box center [328, 395] width 22 height 23
click at [335, 403] on input "10" at bounding box center [328, 395] width 22 height 23
click at [415, 417] on div "Select... MOVEMENT + MOVEMENT + BLOCK + SESSION" at bounding box center [463, 416] width 926 height 16
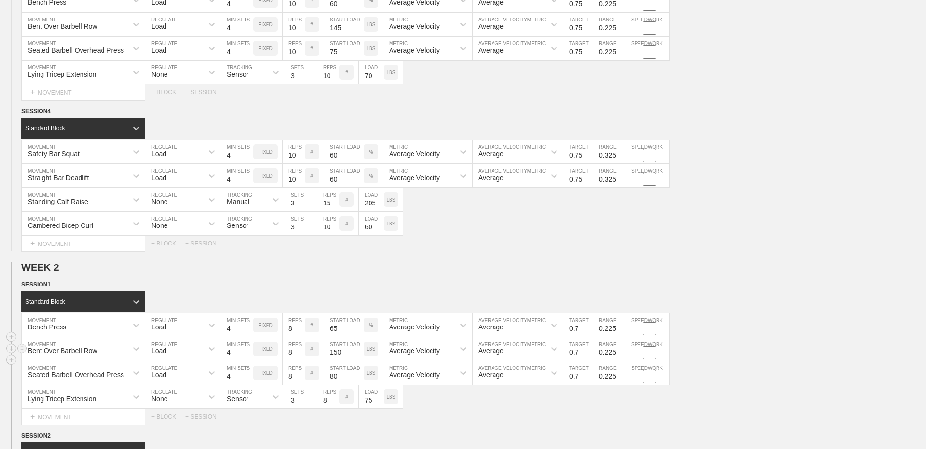
scroll to position [504, 0]
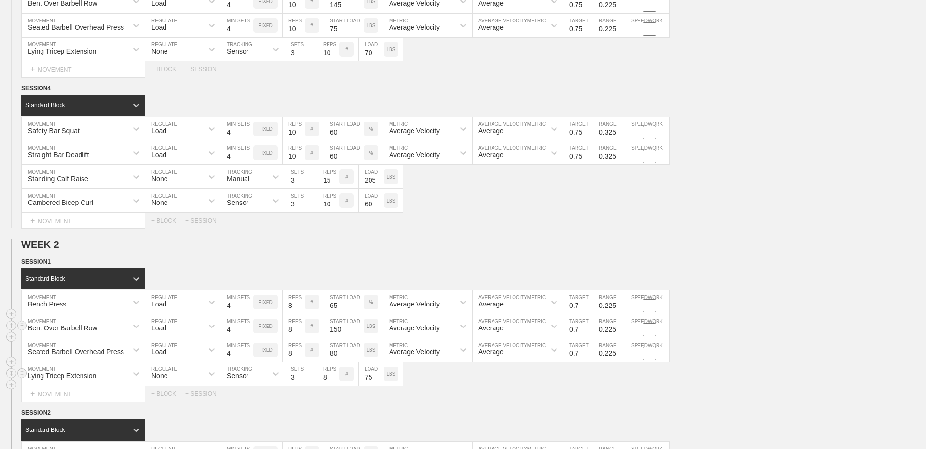
click at [432, 380] on div "Lying Tricep Extension MOVEMENT None REGULATE Sensor TRACKING 3 SETS 8 REPS # 7…" at bounding box center [463, 374] width 926 height 24
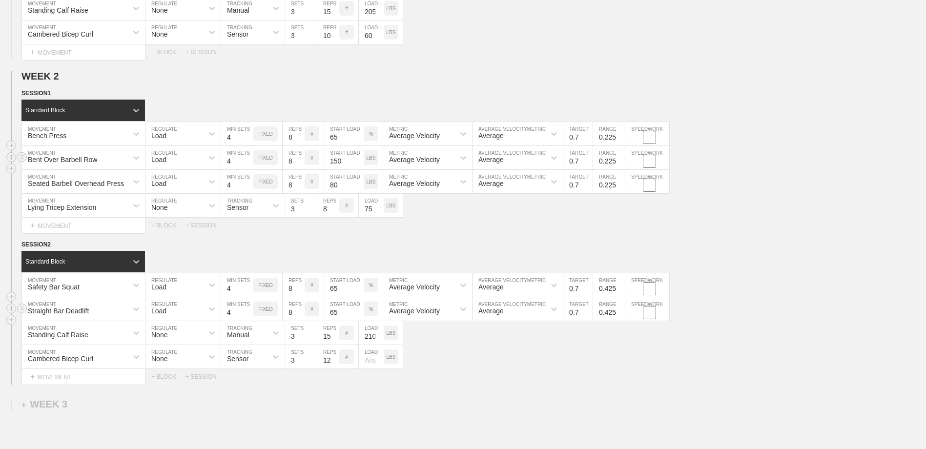
scroll to position [650, 0]
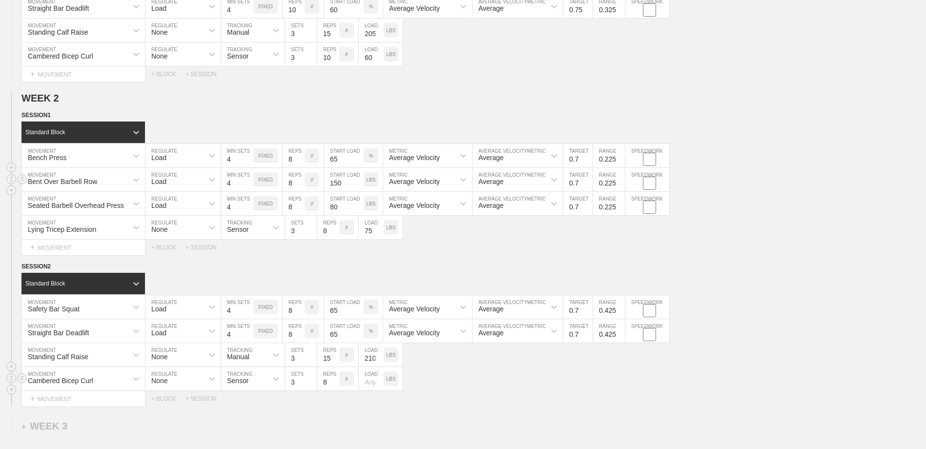
click at [334, 386] on input "8" at bounding box center [328, 378] width 22 height 23
click at [334, 378] on input "8" at bounding box center [328, 378] width 22 height 23
click at [370, 386] on input "number" at bounding box center [371, 378] width 25 height 23
click at [434, 381] on div "Cambered Bicep Curl MOVEMENT None REGULATE Sensor TRACKING 3 SETS 8 REPS # 65 L…" at bounding box center [463, 379] width 926 height 24
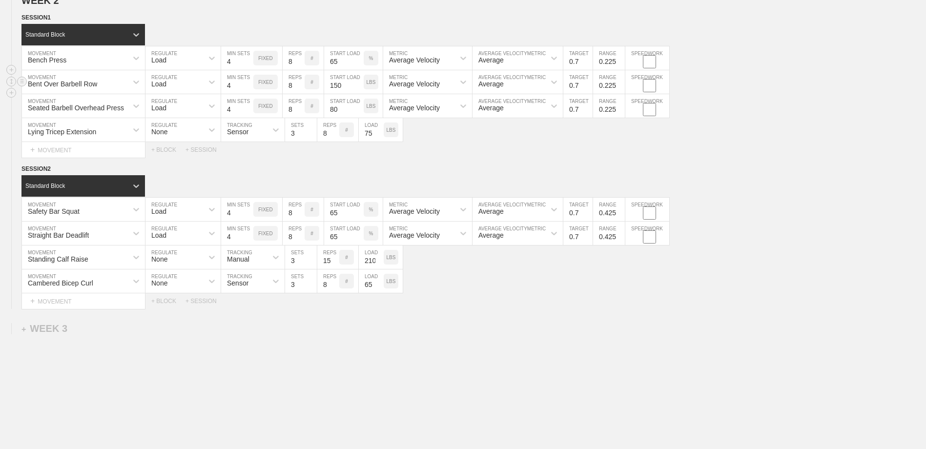
scroll to position [699, 0]
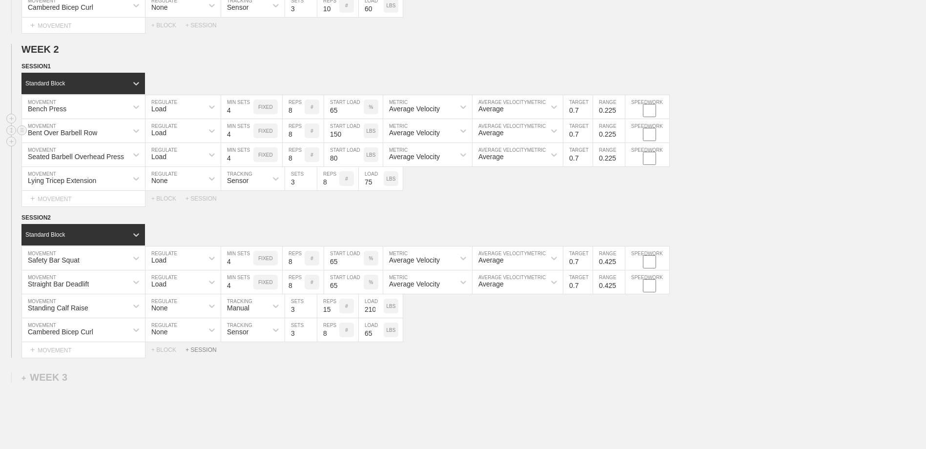
click at [199, 351] on div "+ SESSION" at bounding box center [204, 349] width 39 height 7
click at [111, 384] on div "+ BLOCK" at bounding box center [82, 383] width 123 height 16
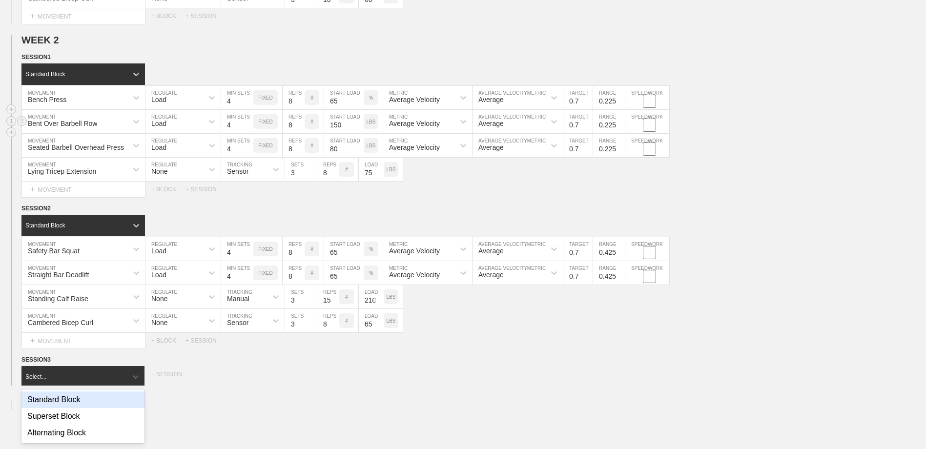
scroll to position [710, 0]
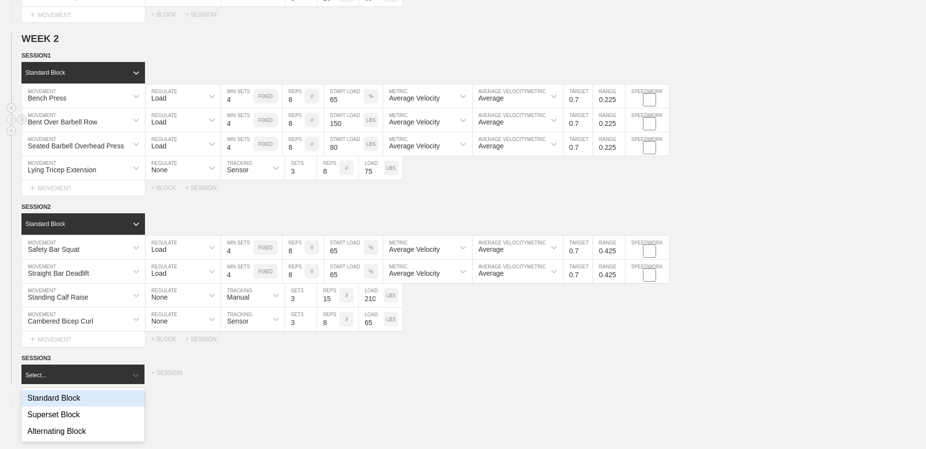
click at [101, 398] on div "Standard Block" at bounding box center [82, 398] width 123 height 17
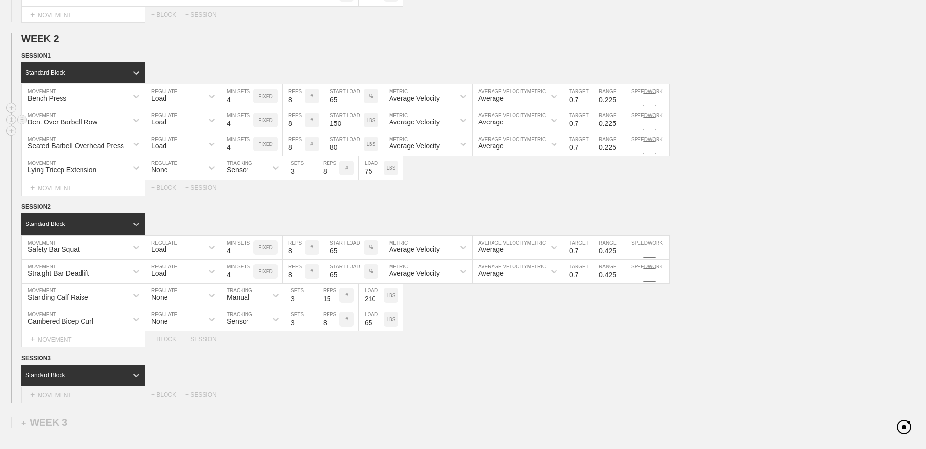
click at [119, 392] on div "+ MOVEMENT" at bounding box center [83, 395] width 124 height 16
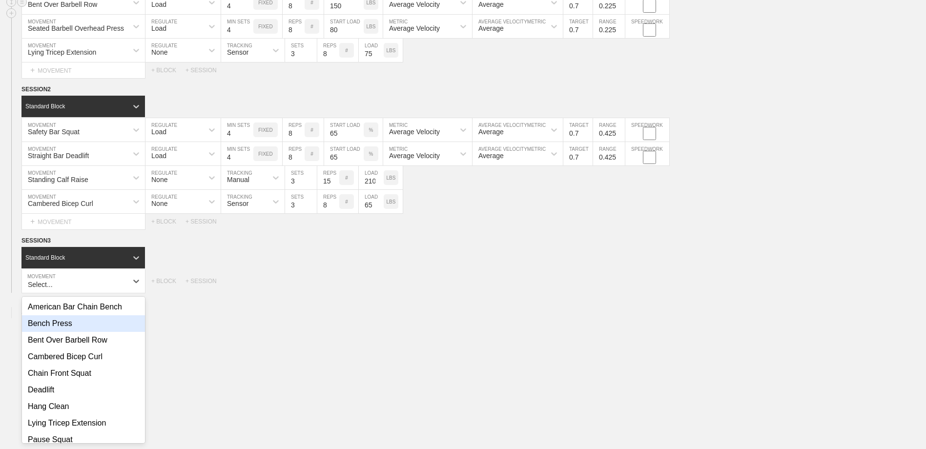
click at [101, 331] on div "Bench Press" at bounding box center [83, 323] width 123 height 17
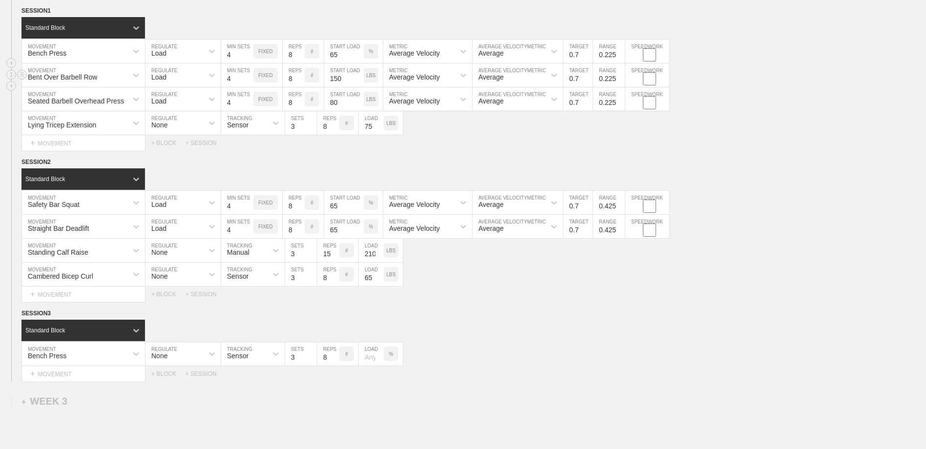
scroll to position [730, 0]
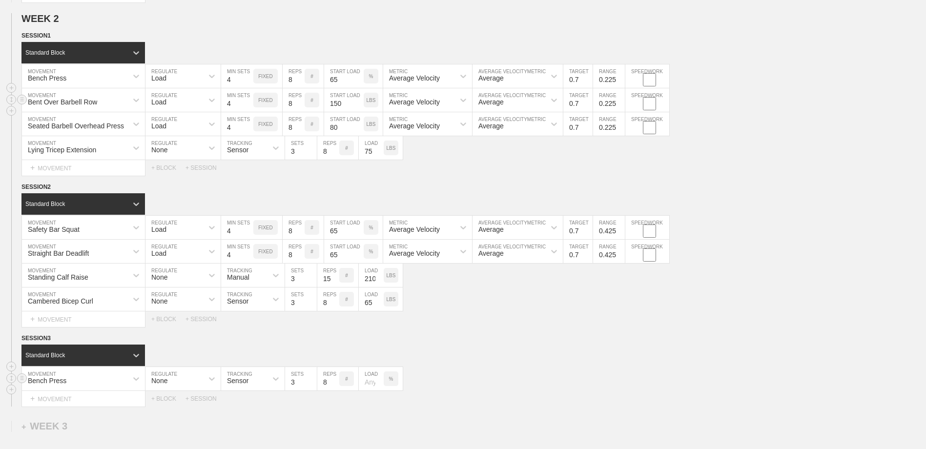
click at [185, 380] on div "None" at bounding box center [174, 378] width 58 height 17
click at [177, 420] on div "Load" at bounding box center [182, 421] width 75 height 17
click at [248, 381] on input "7" at bounding box center [237, 378] width 32 height 23
click at [250, 385] on input "6" at bounding box center [237, 378] width 32 height 23
click at [250, 385] on input "5" at bounding box center [237, 378] width 32 height 23
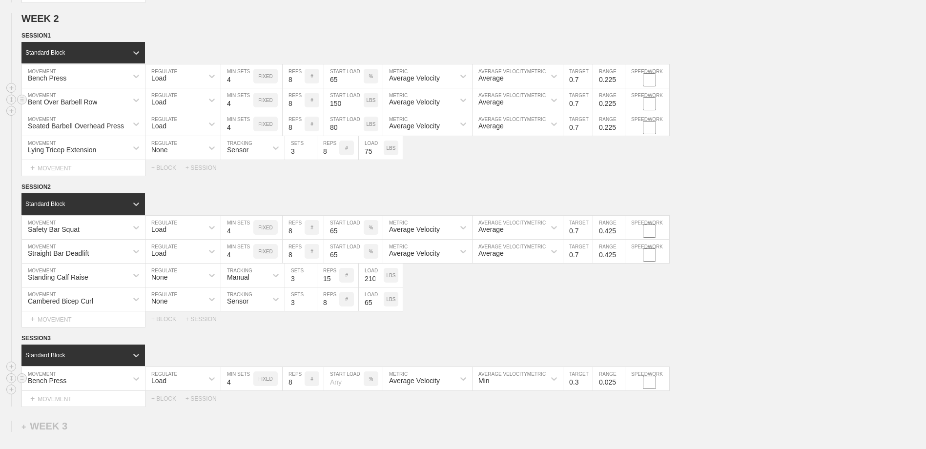
click at [250, 385] on input "4" at bounding box center [237, 378] width 32 height 23
click at [339, 385] on input "number" at bounding box center [344, 378] width 40 height 23
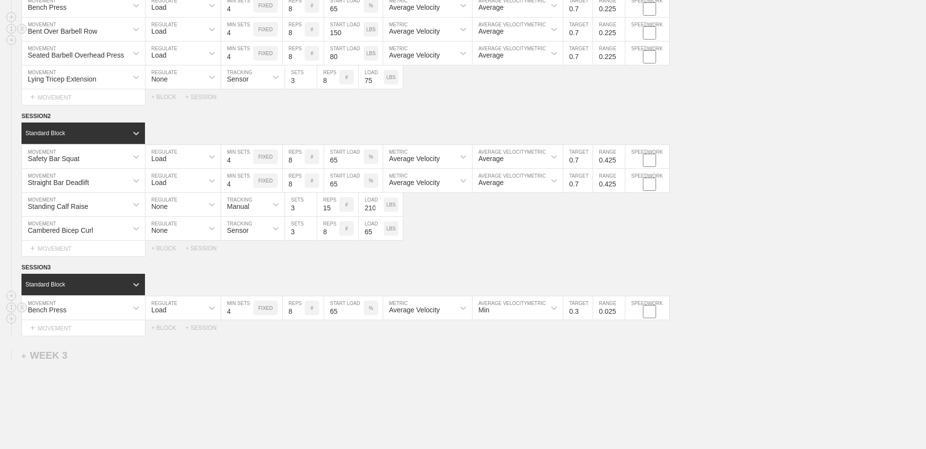
click at [518, 320] on div "Min" at bounding box center [517, 307] width 90 height 23
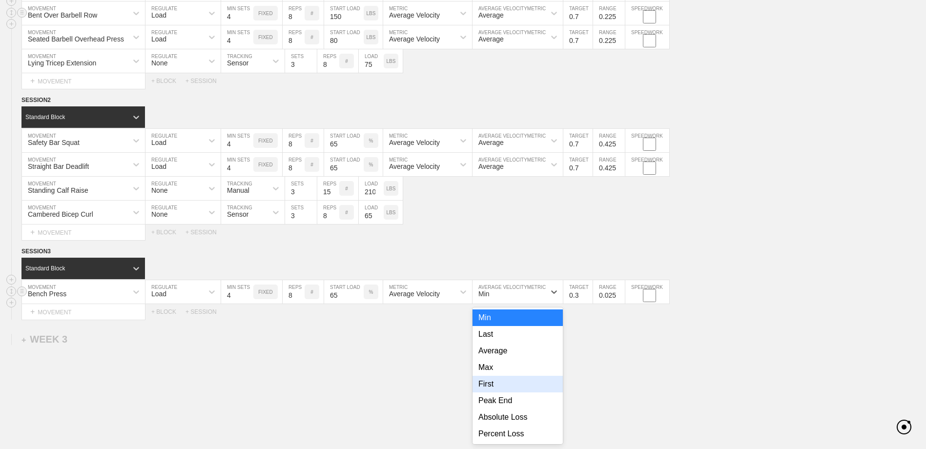
scroll to position [821, 0]
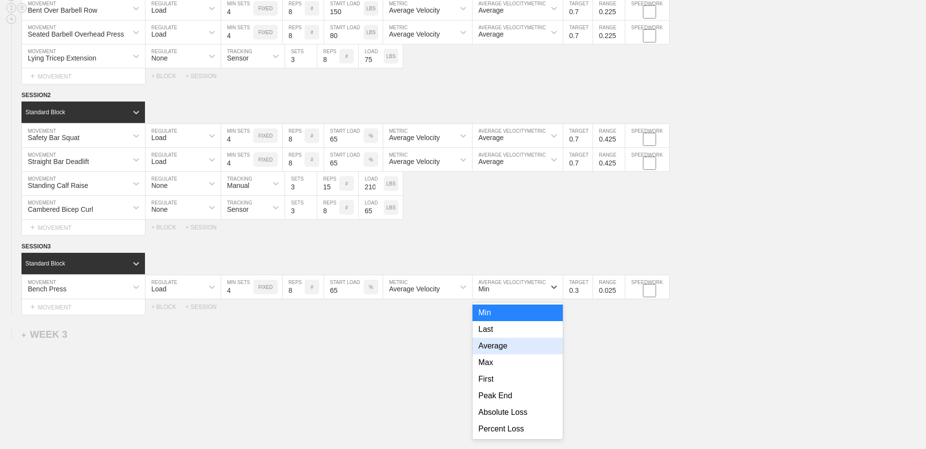
click at [516, 353] on div "Average" at bounding box center [517, 346] width 90 height 17
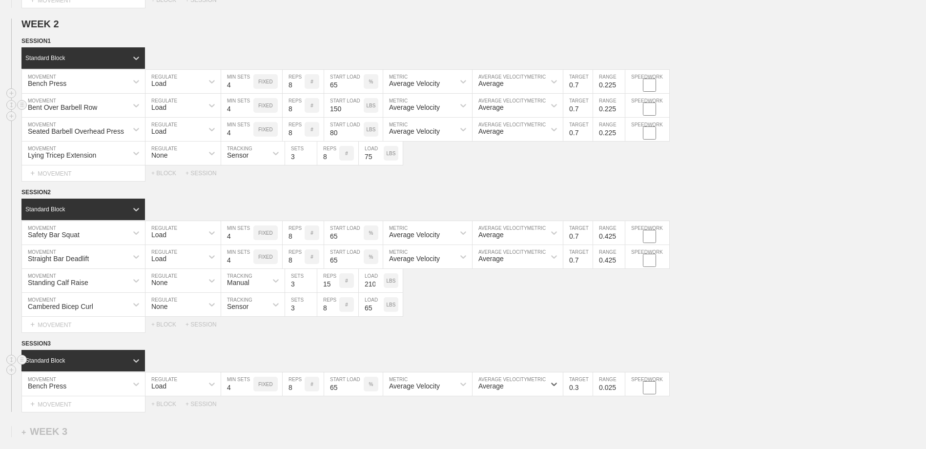
scroll to position [724, 0]
click at [588, 386] on input "0.8" at bounding box center [577, 384] width 29 height 23
click at [587, 392] on input "0.7" at bounding box center [577, 384] width 29 height 23
click at [620, 386] on input "0.125" at bounding box center [609, 384] width 32 height 23
click at [620, 386] on input "0.225" at bounding box center [609, 384] width 32 height 23
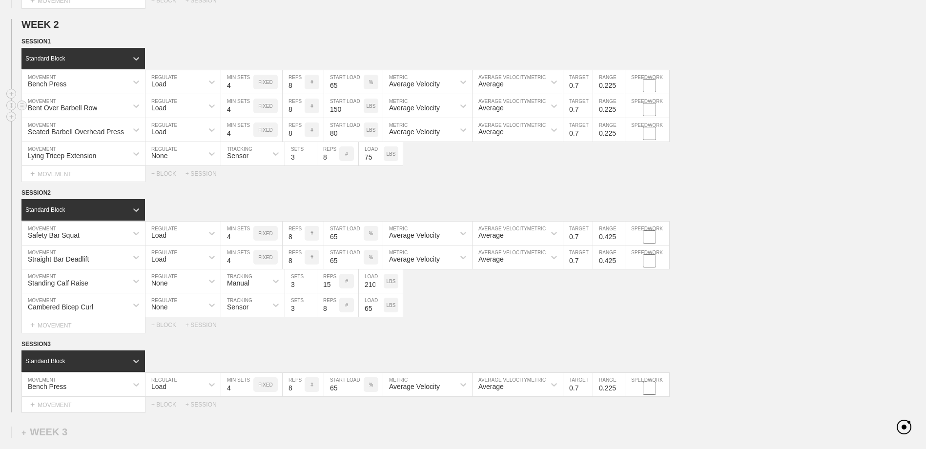
click at [360, 412] on div "Select... MOVEMENT + MOVEMENT + BLOCK + SESSION" at bounding box center [463, 405] width 926 height 16
click at [53, 405] on div "+ MOVEMENT" at bounding box center [83, 405] width 124 height 16
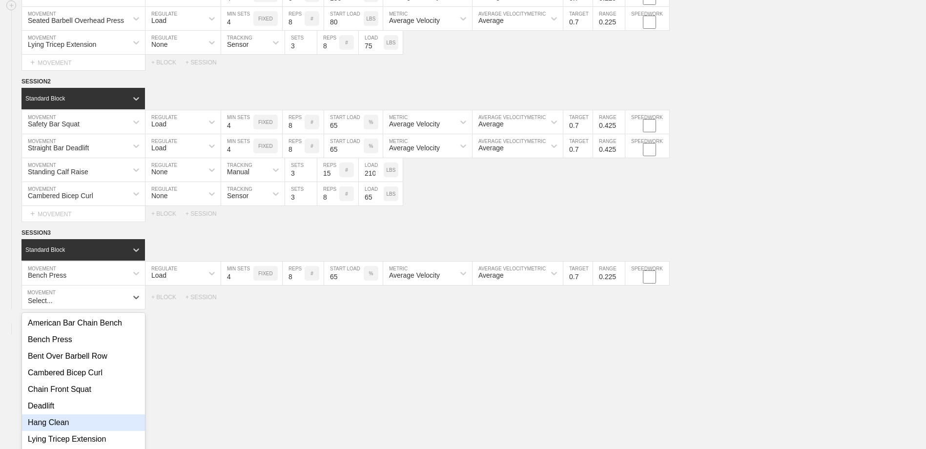
scroll to position [851, 0]
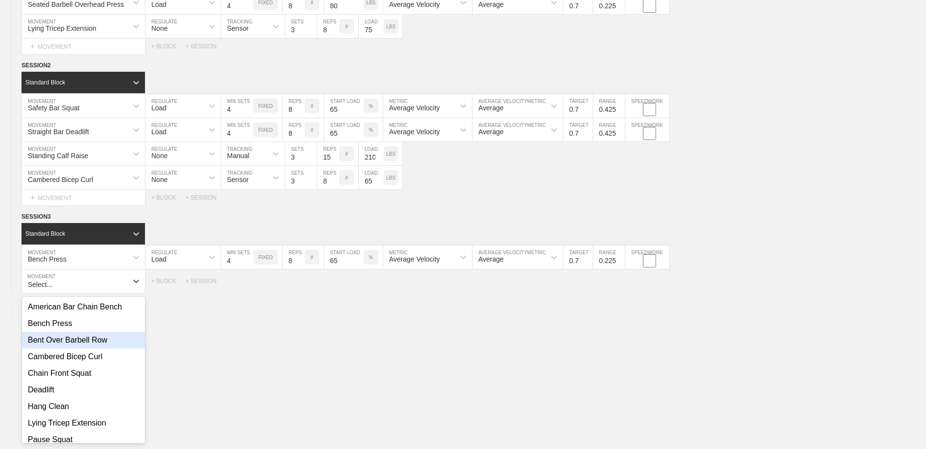
click at [88, 343] on div "Bent Over Barbell Row" at bounding box center [83, 340] width 123 height 17
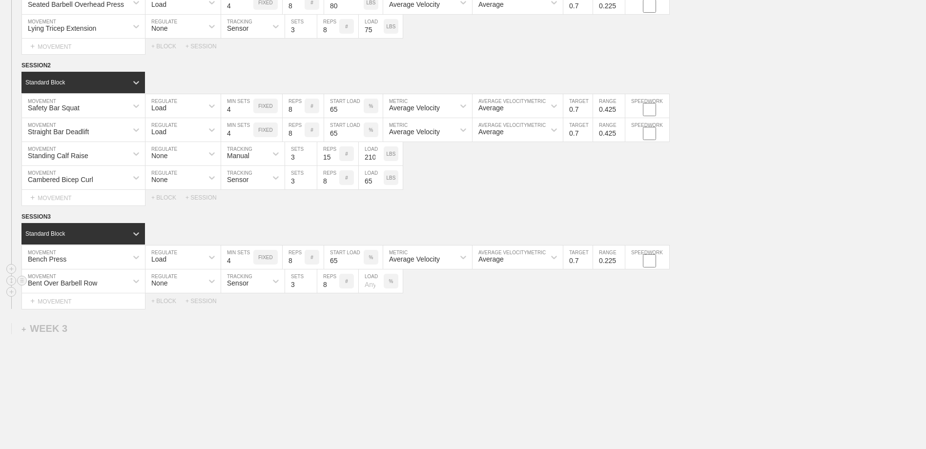
click at [192, 288] on div "None" at bounding box center [174, 281] width 58 height 17
click at [183, 325] on div "Load" at bounding box center [182, 323] width 75 height 17
click at [248, 283] on input "7" at bounding box center [237, 280] width 32 height 23
click at [249, 290] on input "7" at bounding box center [237, 280] width 32 height 23
click at [247, 289] on input "6" at bounding box center [237, 280] width 32 height 23
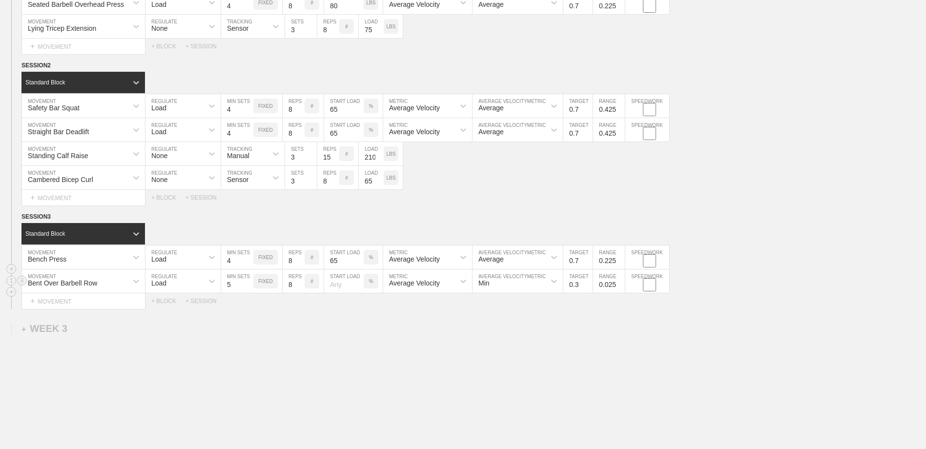
click at [247, 289] on input "5" at bounding box center [237, 280] width 32 height 23
click at [247, 289] on input "4" at bounding box center [237, 280] width 32 height 23
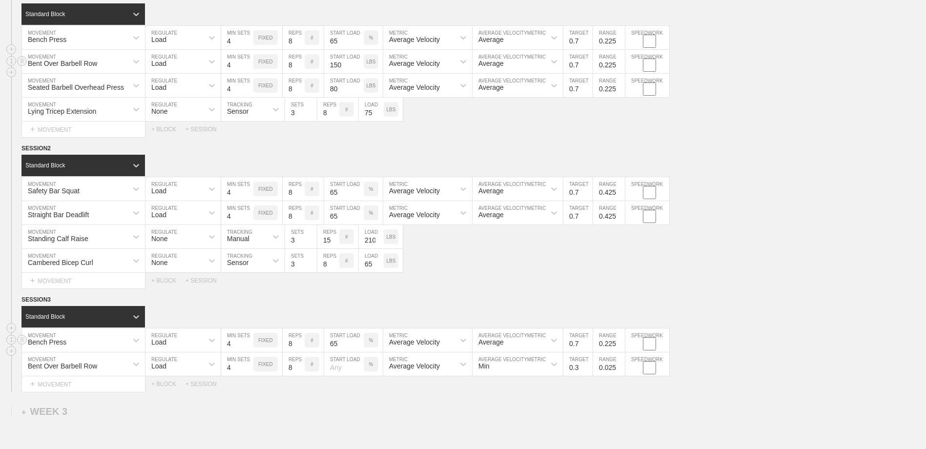
scroll to position [753, 0]
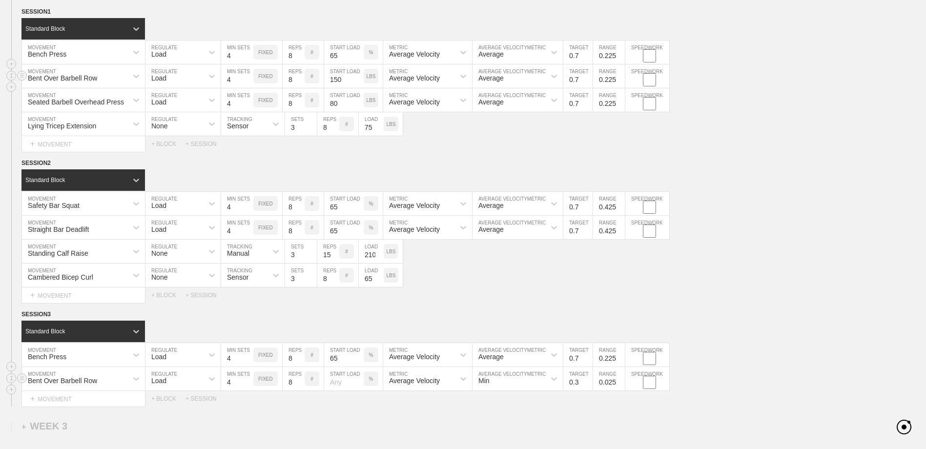
click at [343, 384] on input "number" at bounding box center [344, 378] width 40 height 23
click at [370, 381] on p "%" at bounding box center [371, 378] width 4 height 5
click at [507, 383] on div "option Average focused, 3 of 8. 8 results available. Use Up and Down to choose …" at bounding box center [517, 378] width 90 height 23
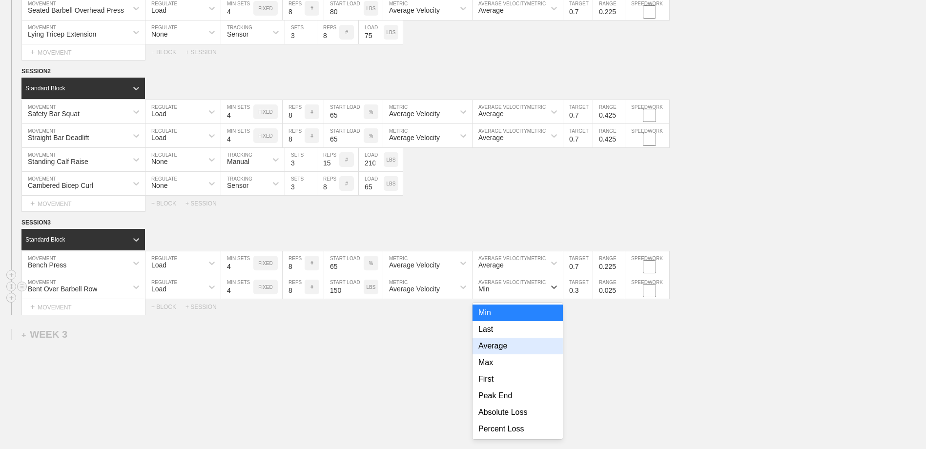
click at [512, 351] on div "Average" at bounding box center [517, 346] width 90 height 17
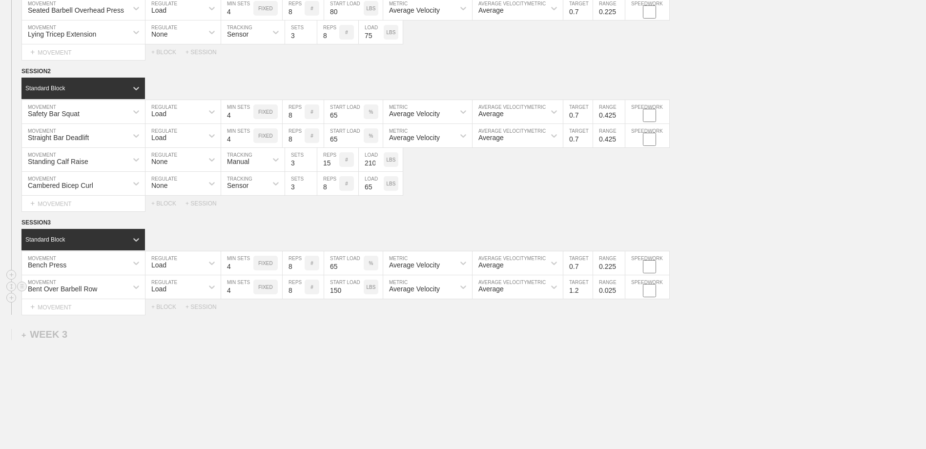
click at [588, 289] on input "1.2" at bounding box center [577, 286] width 29 height 23
click at [588, 289] on input "1.3" at bounding box center [577, 286] width 29 height 23
click at [588, 292] on input "1.2" at bounding box center [577, 286] width 29 height 23
click at [588, 292] on input "1.1" at bounding box center [577, 286] width 29 height 23
click at [588, 292] on input "1" at bounding box center [577, 286] width 29 height 23
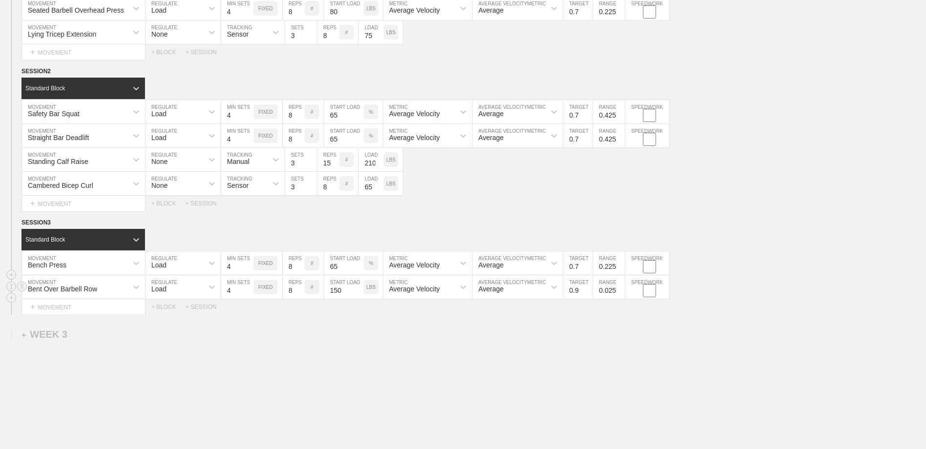
click at [588, 292] on input "0.9" at bounding box center [577, 286] width 29 height 23
click at [588, 292] on input "0.8" at bounding box center [577, 286] width 29 height 23
click at [588, 292] on input "0.7" at bounding box center [577, 286] width 29 height 23
click at [620, 290] on input "0.425" at bounding box center [609, 286] width 32 height 23
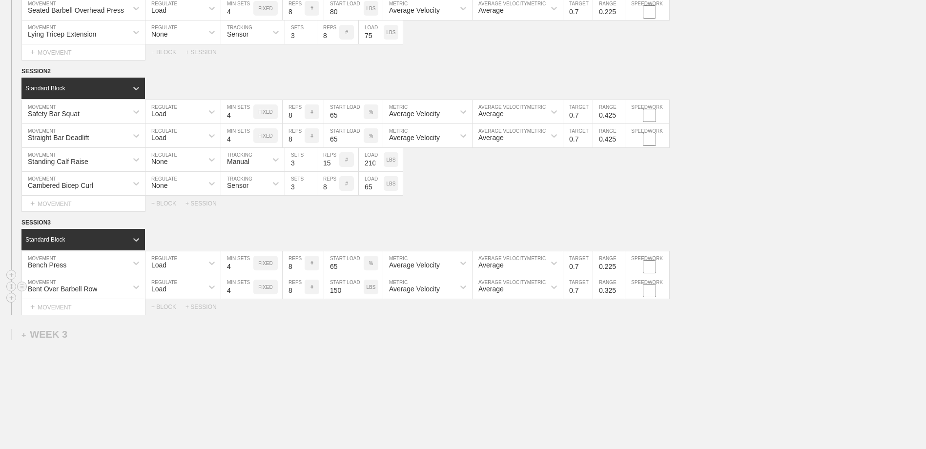
click at [620, 294] on input "0.325" at bounding box center [609, 286] width 32 height 23
click at [620, 294] on input "0.225" at bounding box center [609, 286] width 32 height 23
click at [94, 309] on div "+ MOVEMENT" at bounding box center [83, 307] width 124 height 16
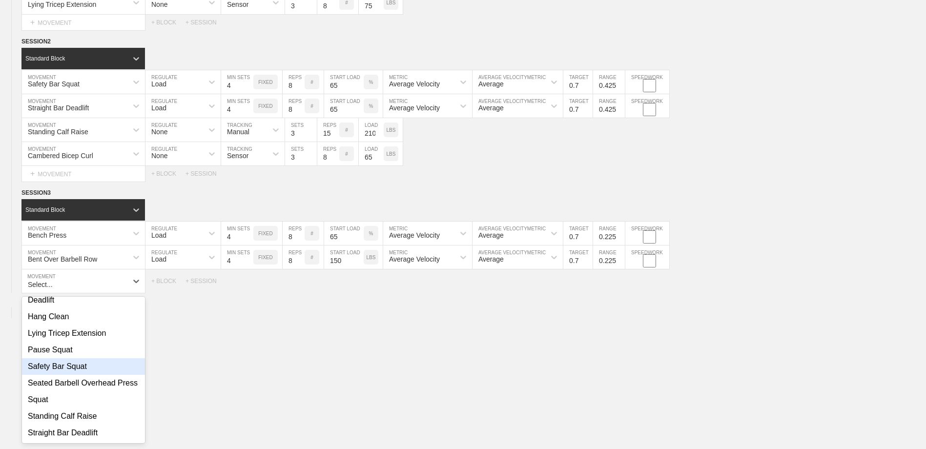
scroll to position [106, 0]
click at [105, 377] on div "Seated Barbell Overhead Press" at bounding box center [83, 383] width 123 height 17
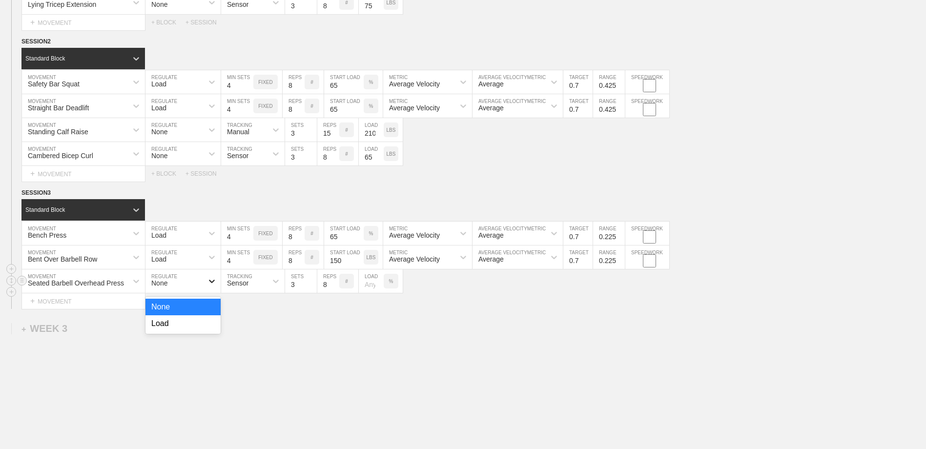
click at [213, 282] on icon at bounding box center [212, 281] width 10 height 10
click at [198, 329] on div "Load" at bounding box center [182, 323] width 75 height 17
click at [249, 284] on input "8" at bounding box center [237, 280] width 32 height 23
click at [249, 288] on input "7" at bounding box center [237, 280] width 32 height 23
click at [249, 288] on input "6" at bounding box center [237, 280] width 32 height 23
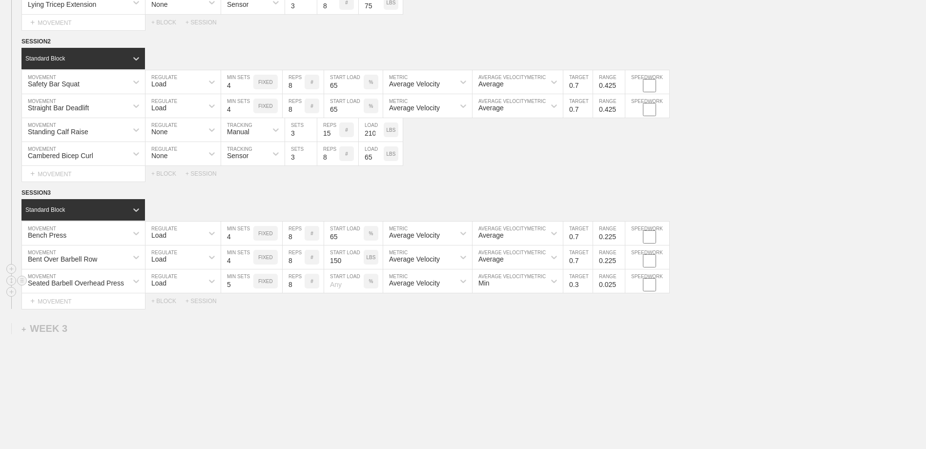
click at [249, 288] on input "5" at bounding box center [237, 280] width 32 height 23
click at [249, 288] on input "4" at bounding box center [237, 280] width 32 height 23
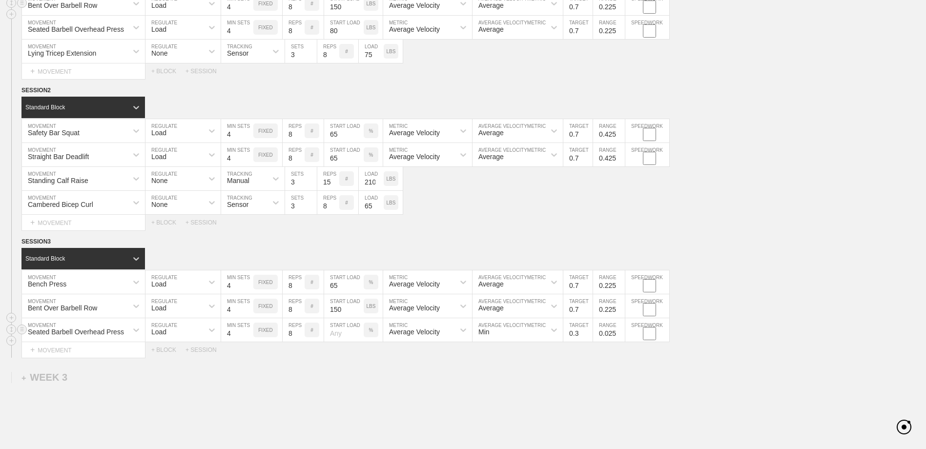
click at [370, 331] on p "%" at bounding box center [371, 329] width 4 height 5
click at [342, 335] on input "number" at bounding box center [344, 329] width 40 height 23
click at [499, 336] on div "Seated Barbell Overhead Press MOVEMENT Load REGULATE 4 MIN SETS FIXED 8 REPS # …" at bounding box center [345, 330] width 648 height 24
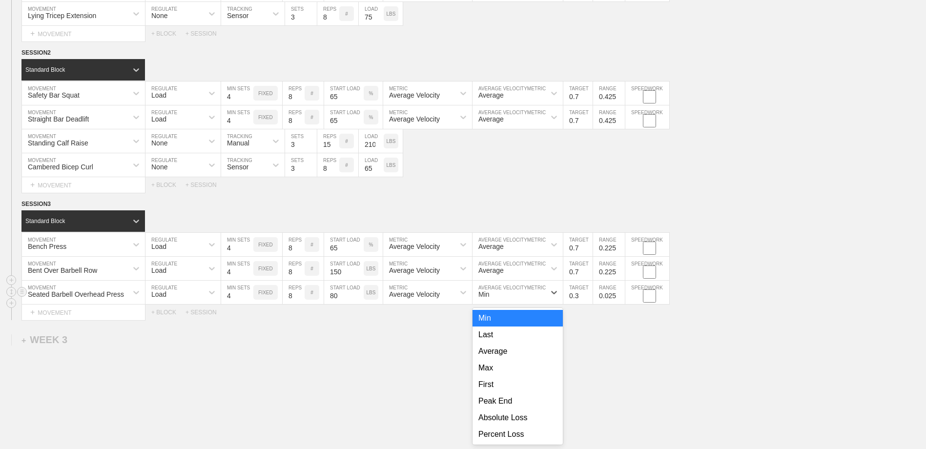
scroll to position [869, 0]
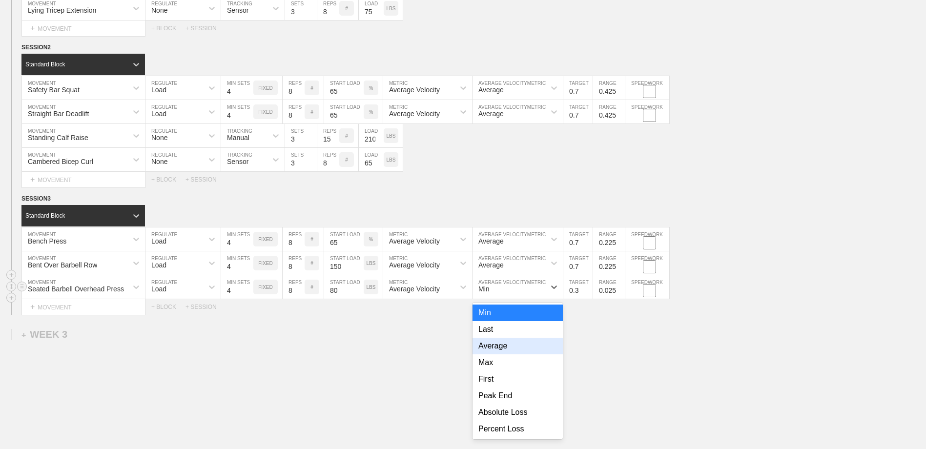
click at [501, 348] on div "Average" at bounding box center [517, 346] width 90 height 17
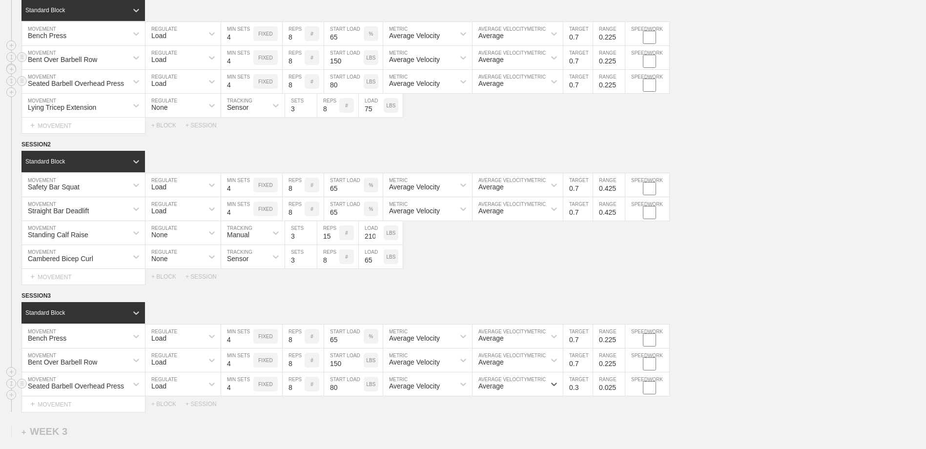
scroll to position [771, 0]
click at [620, 387] on input "0.525" at bounding box center [609, 384] width 32 height 23
click at [620, 390] on input "0.425" at bounding box center [609, 384] width 32 height 23
click at [620, 390] on input "0.325" at bounding box center [609, 384] width 32 height 23
click at [620, 390] on input "0.225" at bounding box center [609, 384] width 32 height 23
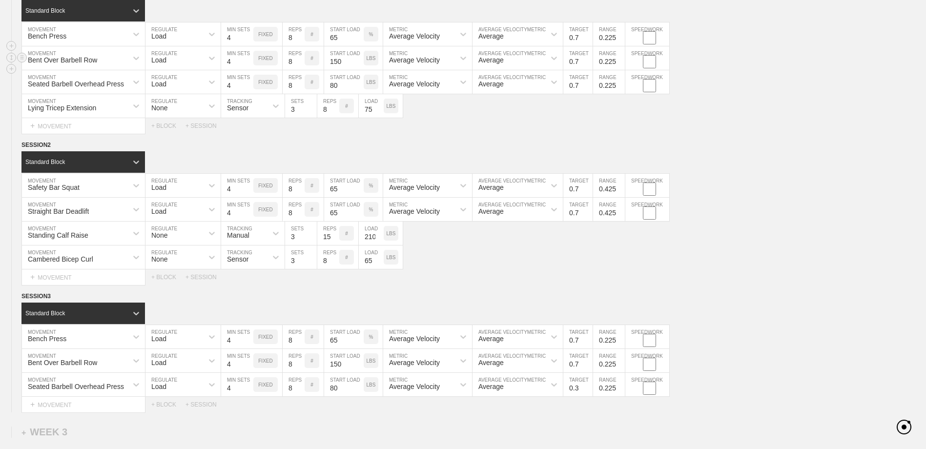
click at [610, 412] on div "Select... MOVEMENT + MOVEMENT + BLOCK + SESSION" at bounding box center [463, 405] width 926 height 16
click at [73, 407] on div "+ MOVEMENT" at bounding box center [83, 405] width 124 height 16
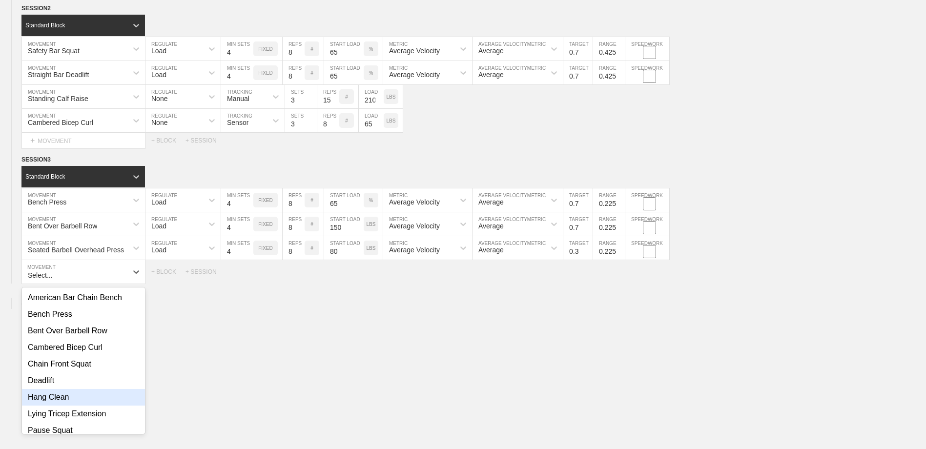
scroll to position [917, 0]
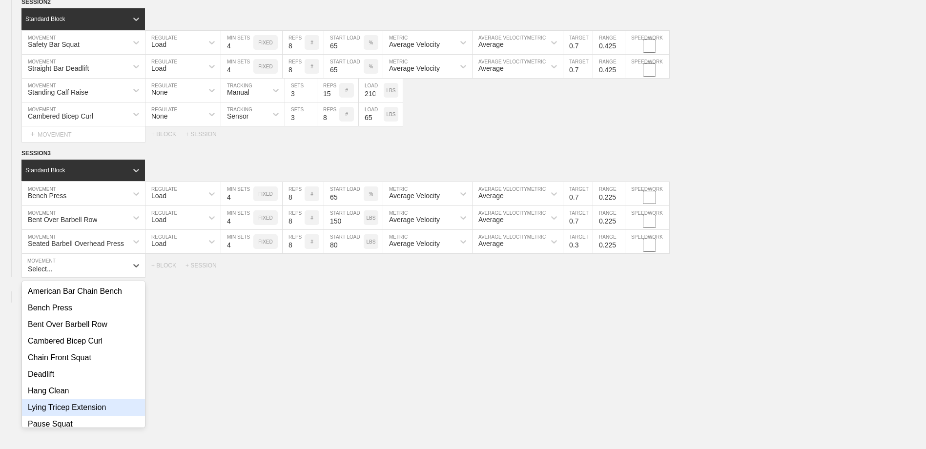
click at [88, 408] on div "Lying Tricep Extension" at bounding box center [83, 407] width 123 height 17
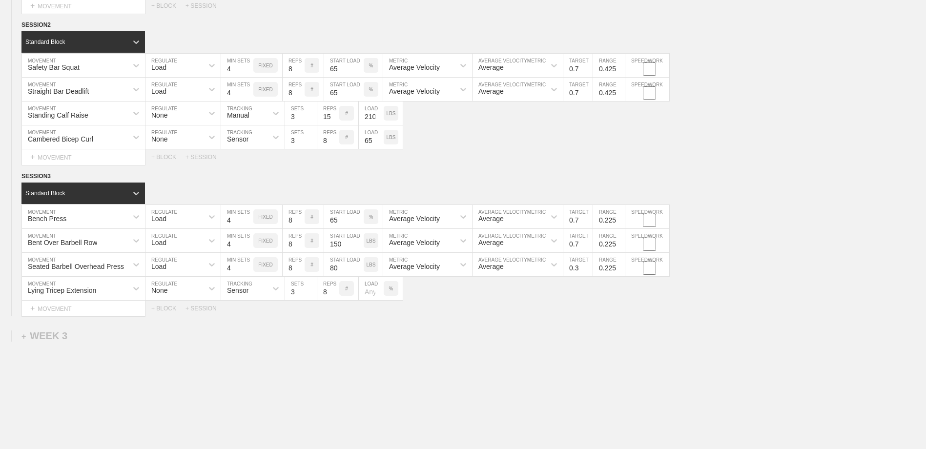
scroll to position [868, 0]
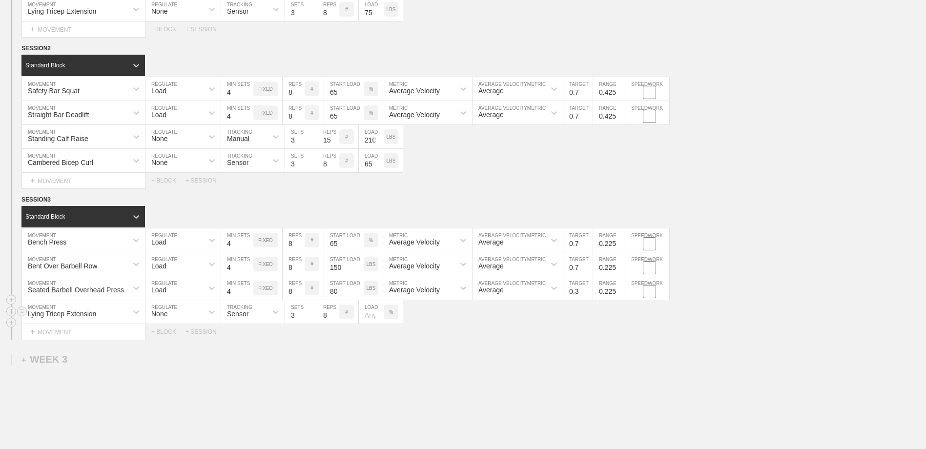
click at [393, 316] on div "%" at bounding box center [391, 311] width 15 height 15
click at [392, 315] on p "KGS" at bounding box center [390, 311] width 10 height 5
click at [373, 322] on input "number" at bounding box center [371, 311] width 25 height 23
click at [430, 324] on div "Lying Tricep Extension MOVEMENT None REGULATE Sensor TRACKING 3 SETS 8 REPS # 7…" at bounding box center [463, 312] width 926 height 24
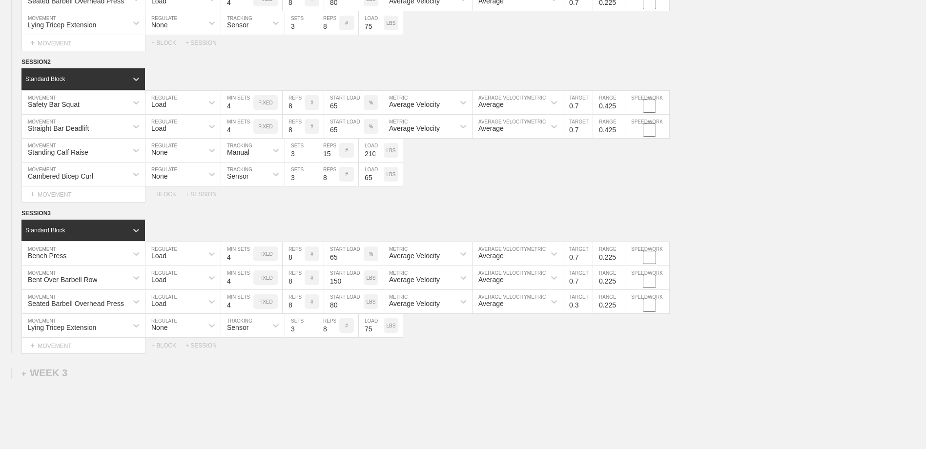
scroll to position [884, 0]
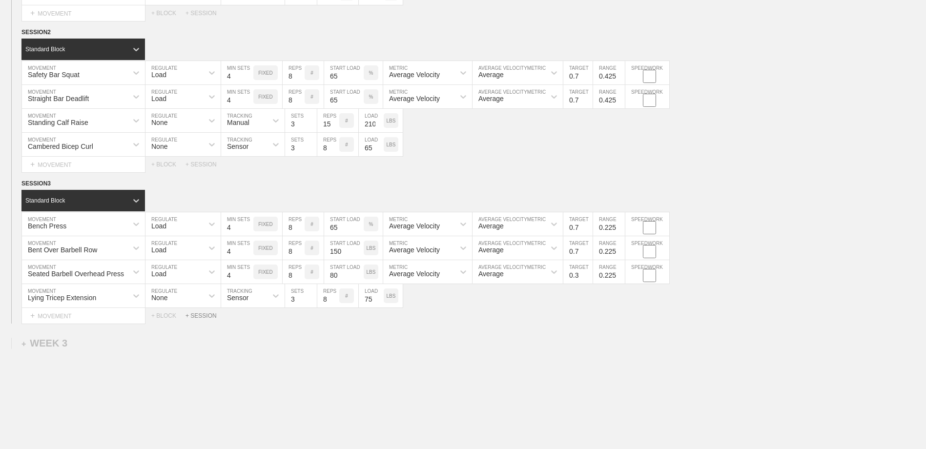
click at [204, 319] on div "+ SESSION" at bounding box center [204, 315] width 39 height 7
click at [92, 350] on div "+ BLOCK" at bounding box center [82, 349] width 123 height 16
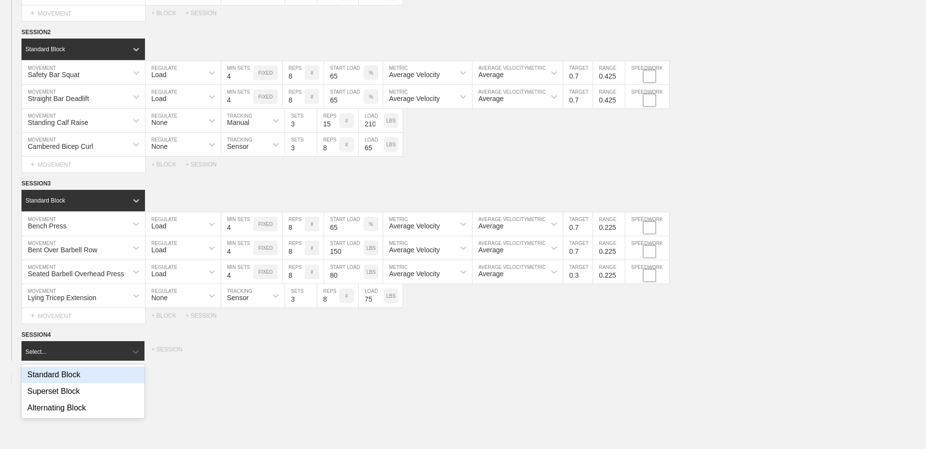
click at [86, 380] on div "Standard Block" at bounding box center [82, 374] width 123 height 17
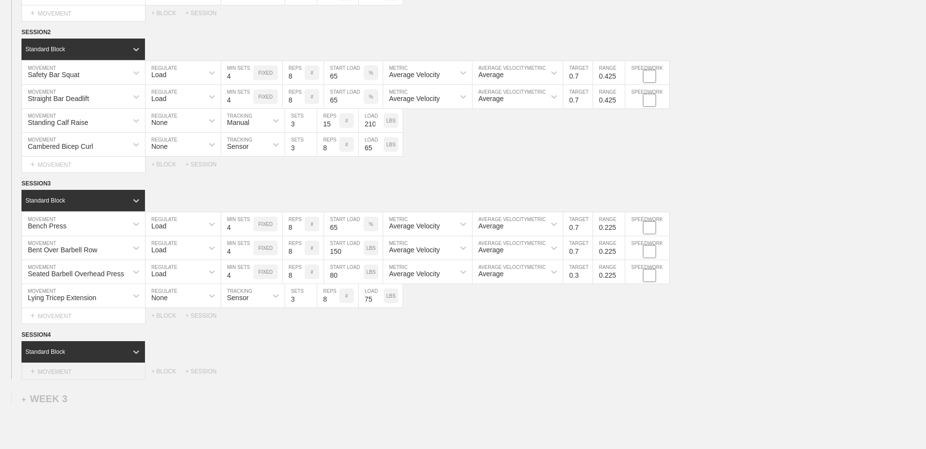
click at [84, 379] on div "+ MOVEMENT" at bounding box center [83, 372] width 124 height 16
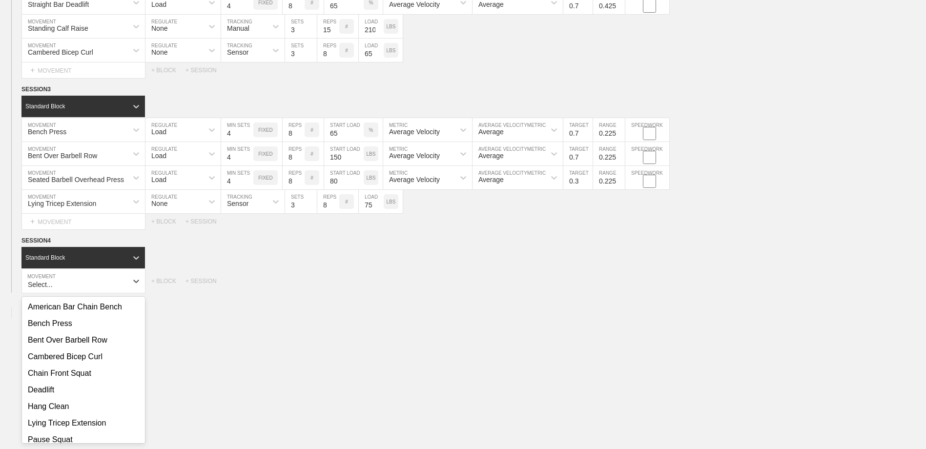
scroll to position [106, 0]
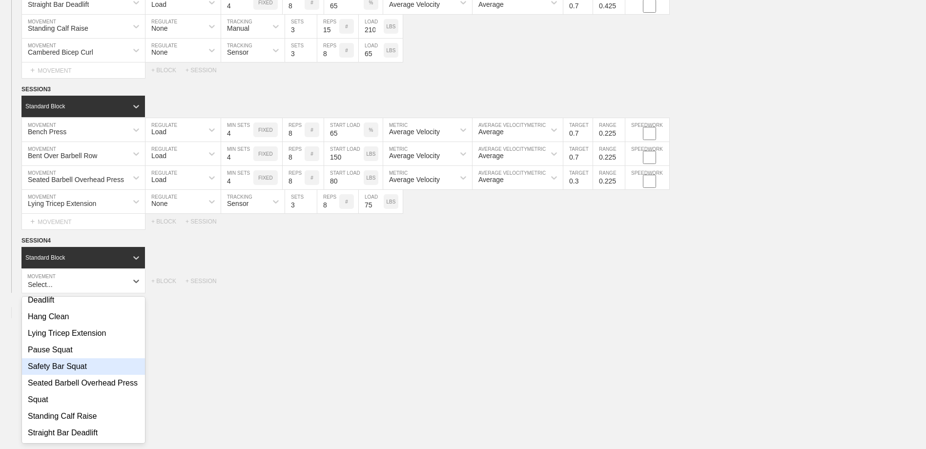
click at [89, 360] on div "Safety Bar Squat" at bounding box center [83, 366] width 123 height 17
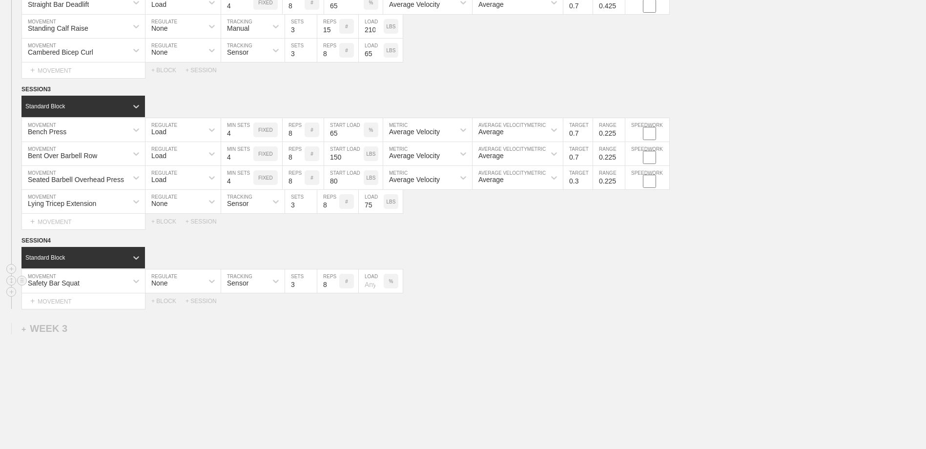
click at [194, 285] on div "None" at bounding box center [174, 281] width 58 height 17
click at [184, 329] on div "Load" at bounding box center [182, 323] width 75 height 17
click at [249, 284] on input "4" at bounding box center [237, 280] width 32 height 23
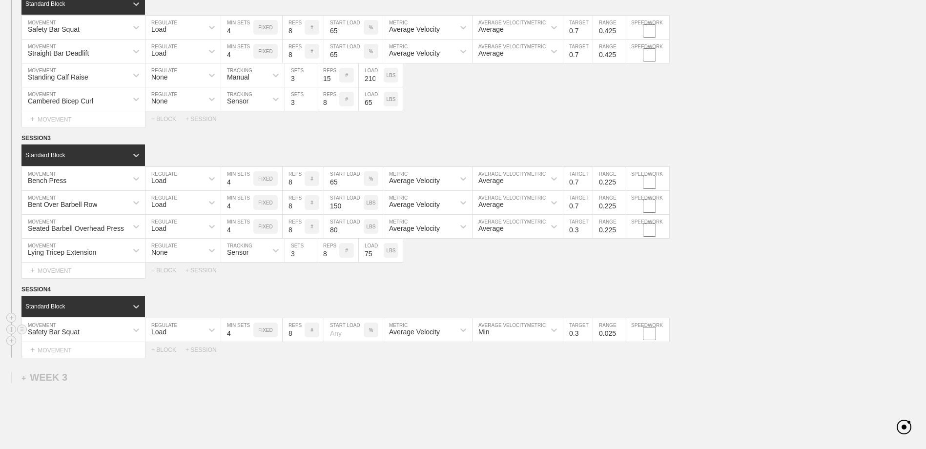
click at [346, 334] on input "number" at bounding box center [344, 329] width 40 height 23
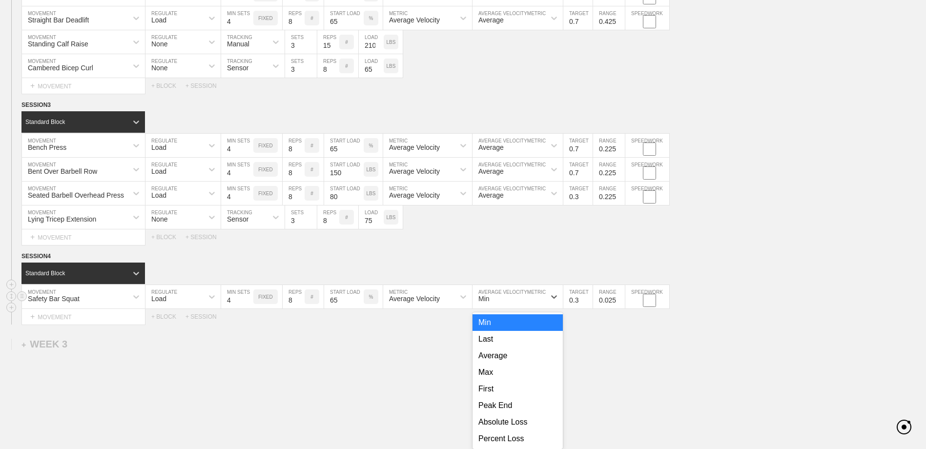
click at [500, 308] on div "option Min focused, 1 of 8. 8 results available. Use Up and Down to choose opti…" at bounding box center [517, 296] width 90 height 23
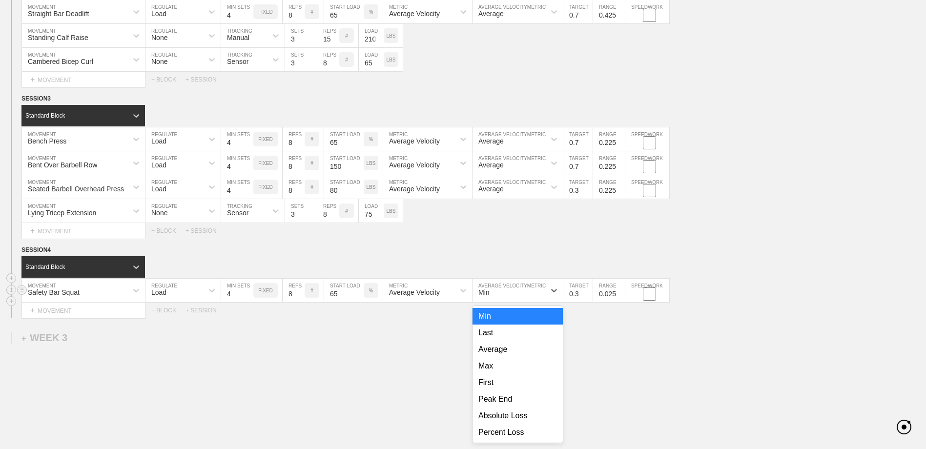
scroll to position [973, 0]
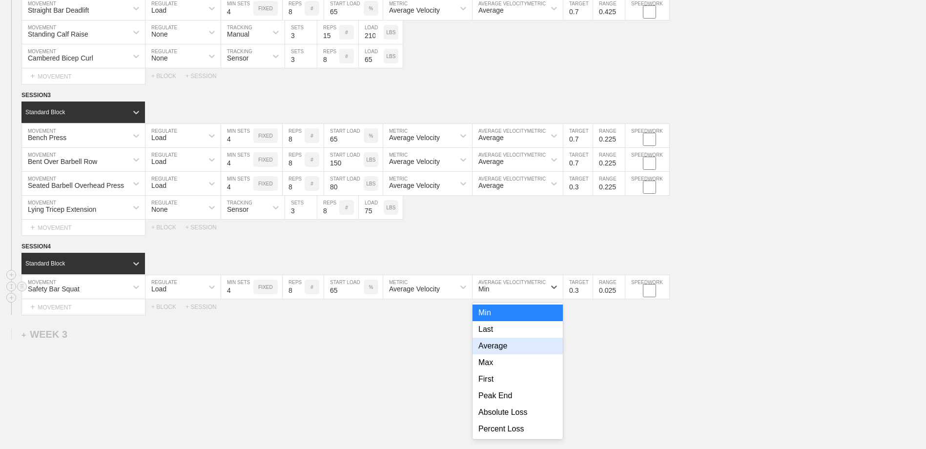
click at [504, 348] on div "Average" at bounding box center [517, 346] width 90 height 17
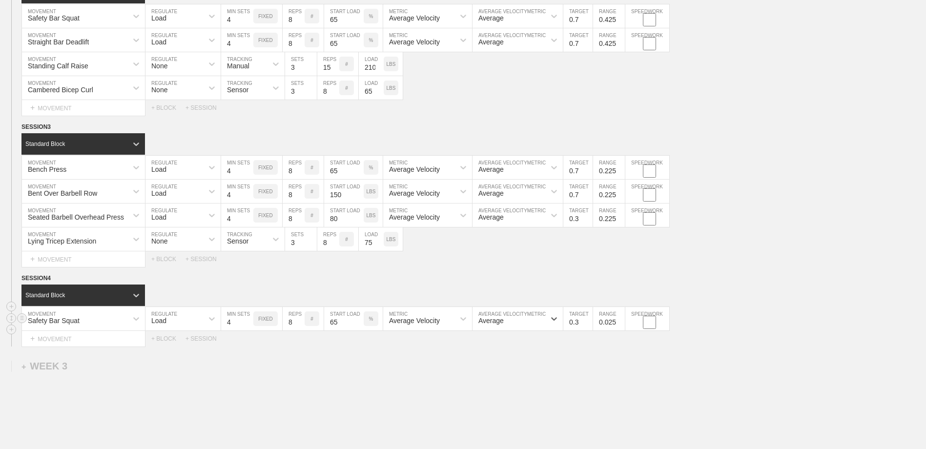
scroll to position [924, 0]
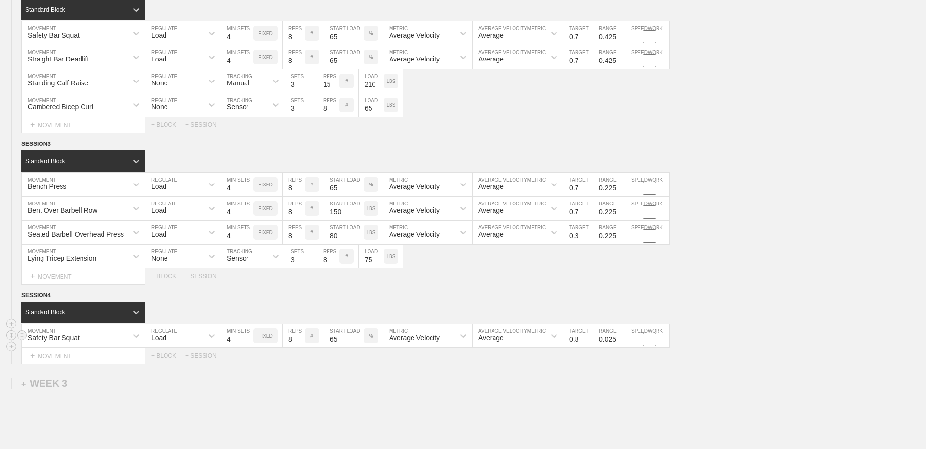
click at [587, 338] on input "0.8" at bounding box center [577, 335] width 29 height 23
click at [587, 344] on input "0.7" at bounding box center [577, 335] width 29 height 23
click at [620, 339] on input "0.125" at bounding box center [609, 335] width 32 height 23
click at [620, 339] on input "0.225" at bounding box center [609, 335] width 32 height 23
click at [620, 338] on input "0.325" at bounding box center [609, 335] width 32 height 23
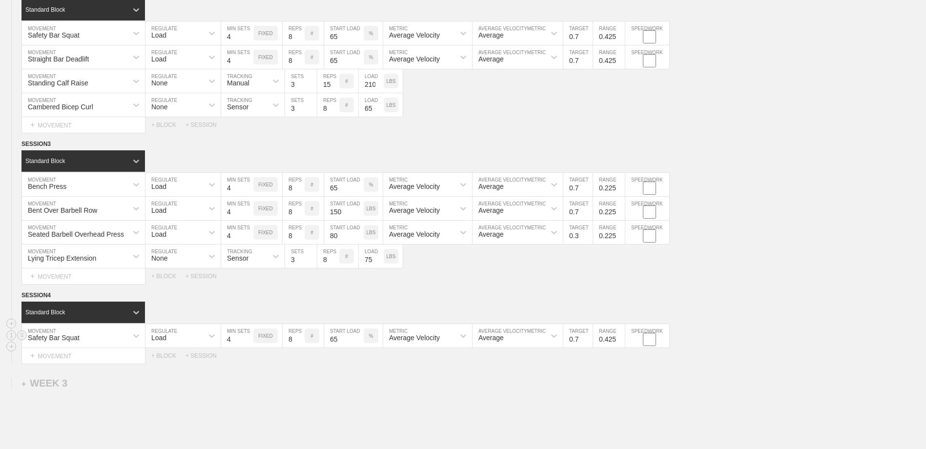
click at [620, 338] on input "0.425" at bounding box center [609, 335] width 32 height 23
click at [82, 359] on div "+ MOVEMENT" at bounding box center [83, 356] width 124 height 16
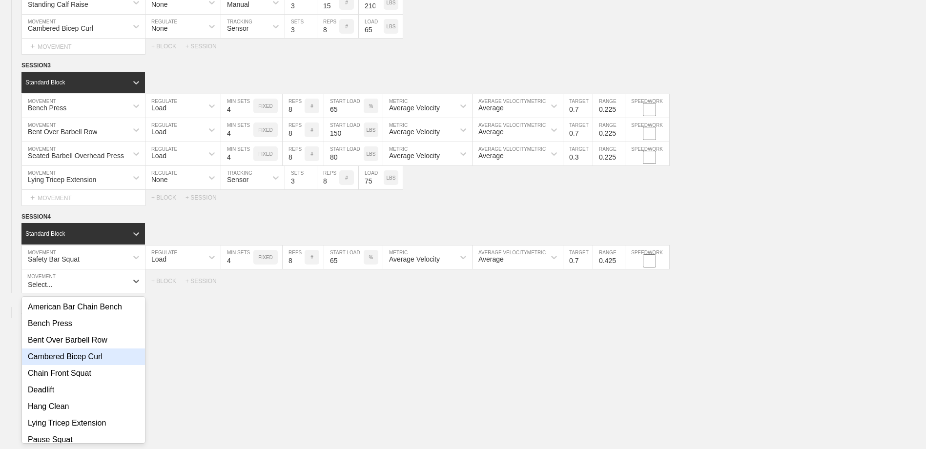
scroll to position [106, 0]
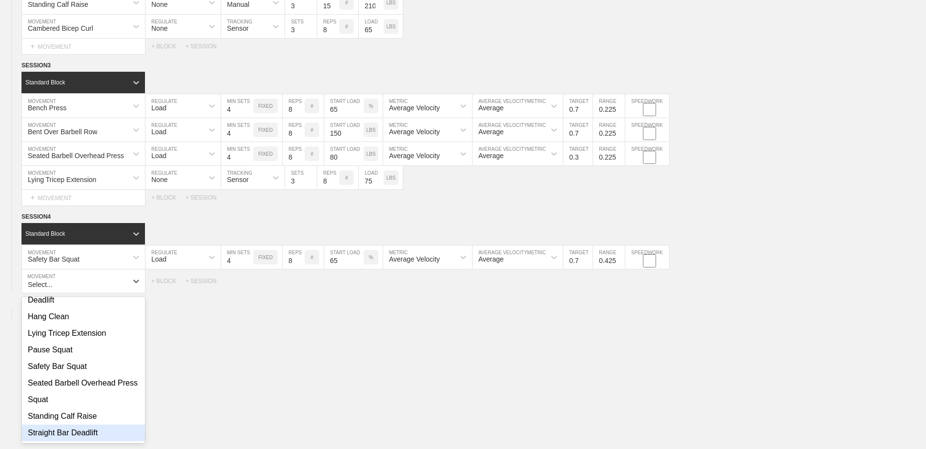
click at [84, 428] on div "Straight Bar Deadlift" at bounding box center [83, 433] width 123 height 17
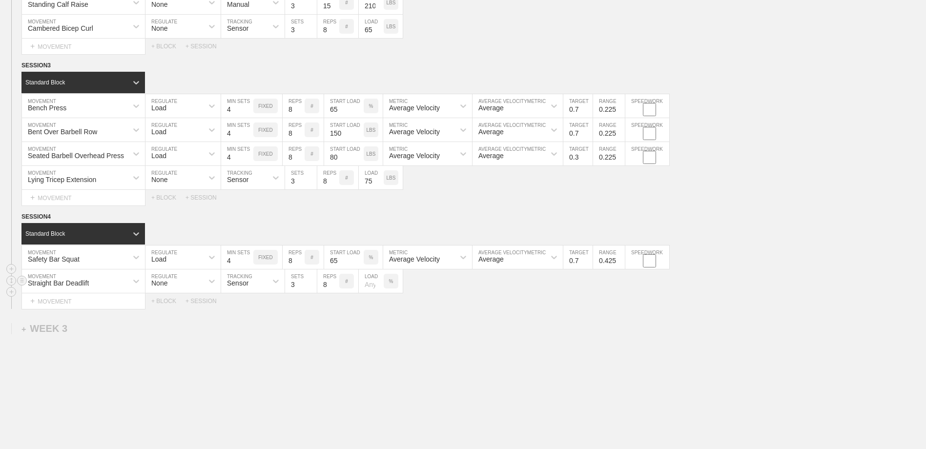
click at [192, 284] on div "None" at bounding box center [174, 281] width 58 height 17
click at [179, 324] on div "Load" at bounding box center [182, 323] width 75 height 17
click at [247, 284] on input "4" at bounding box center [237, 280] width 32 height 23
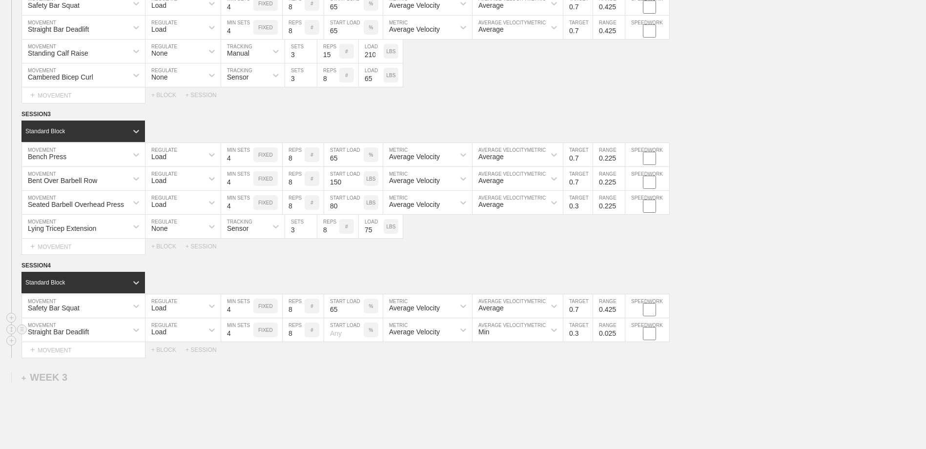
click at [345, 337] on input "number" at bounding box center [344, 329] width 40 height 23
click at [491, 329] on div "Min" at bounding box center [517, 329] width 90 height 23
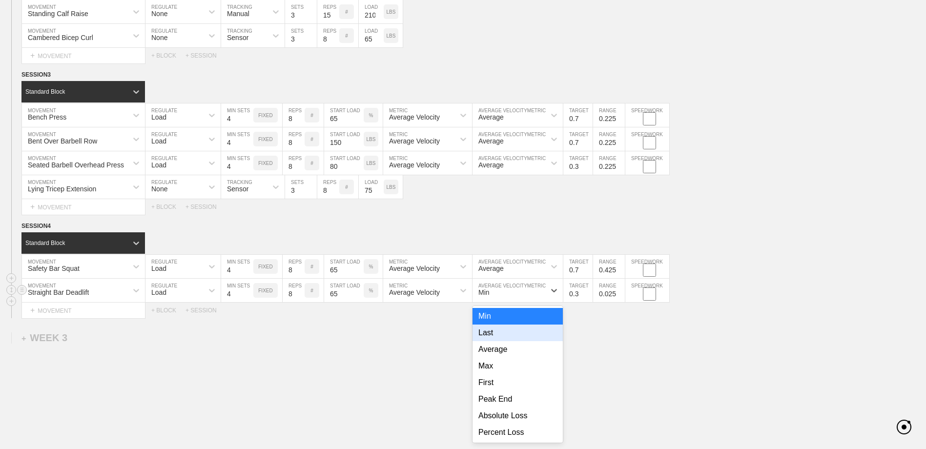
scroll to position [996, 0]
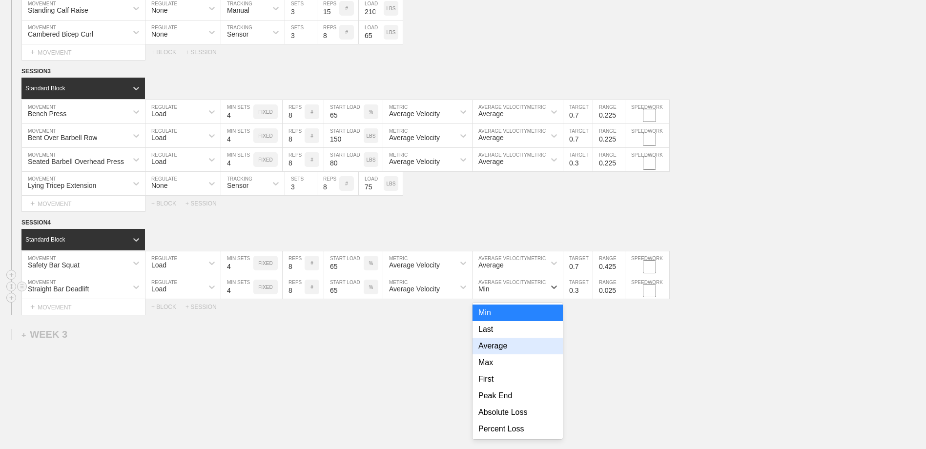
click at [498, 350] on div "Average" at bounding box center [517, 346] width 90 height 17
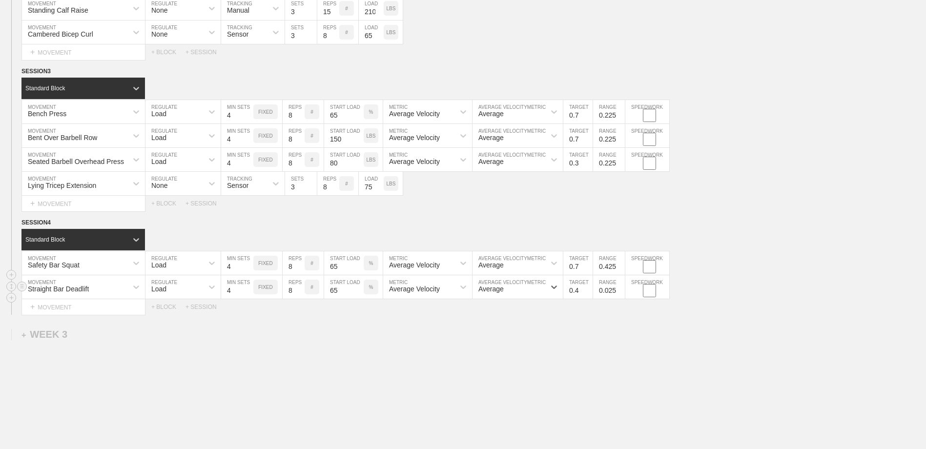
click at [588, 289] on input "0.4" at bounding box center [577, 286] width 29 height 23
click at [588, 289] on input "0.5" at bounding box center [577, 286] width 29 height 23
click at [588, 289] on input "0.6" at bounding box center [577, 286] width 29 height 23
click at [588, 289] on input "0.7" at bounding box center [577, 286] width 29 height 23
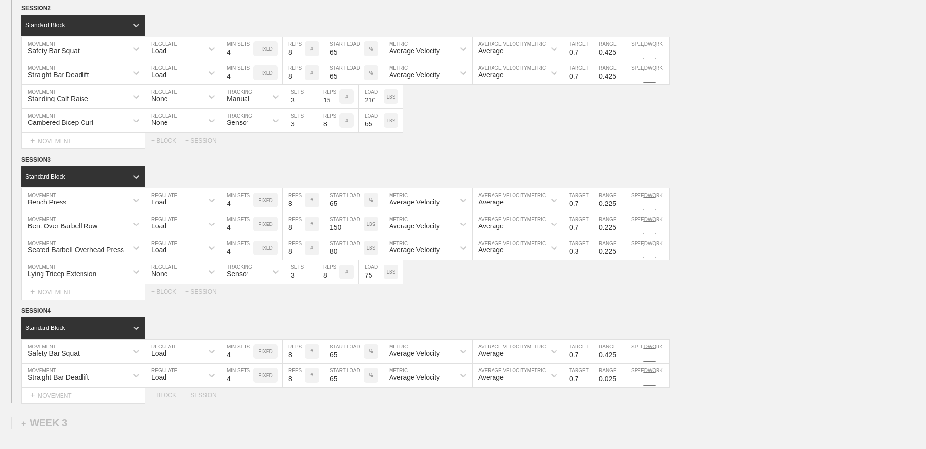
scroll to position [899, 0]
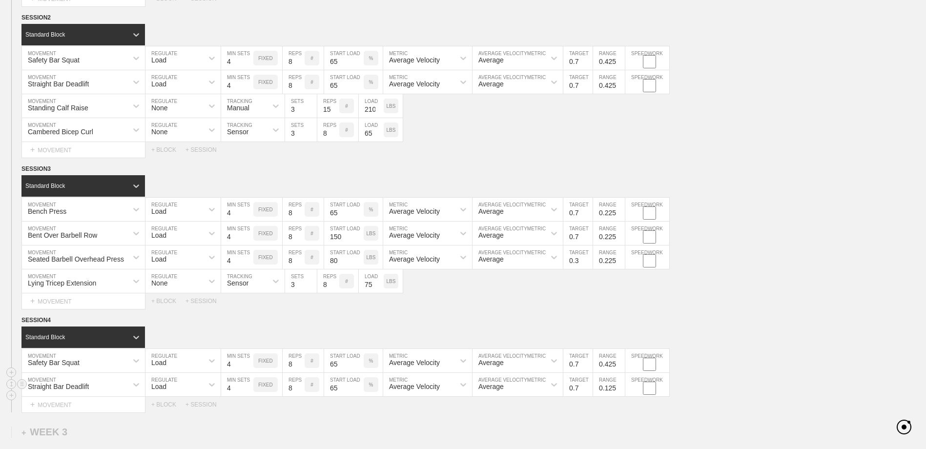
click at [620, 386] on input "0.125" at bounding box center [609, 384] width 32 height 23
click at [620, 386] on input "0.225" at bounding box center [609, 384] width 32 height 23
click at [620, 386] on input "0.325" at bounding box center [609, 384] width 32 height 23
click at [620, 386] on input "0.425" at bounding box center [609, 384] width 32 height 23
click at [613, 409] on div "Select... MOVEMENT + MOVEMENT + BLOCK + SESSION" at bounding box center [463, 405] width 926 height 16
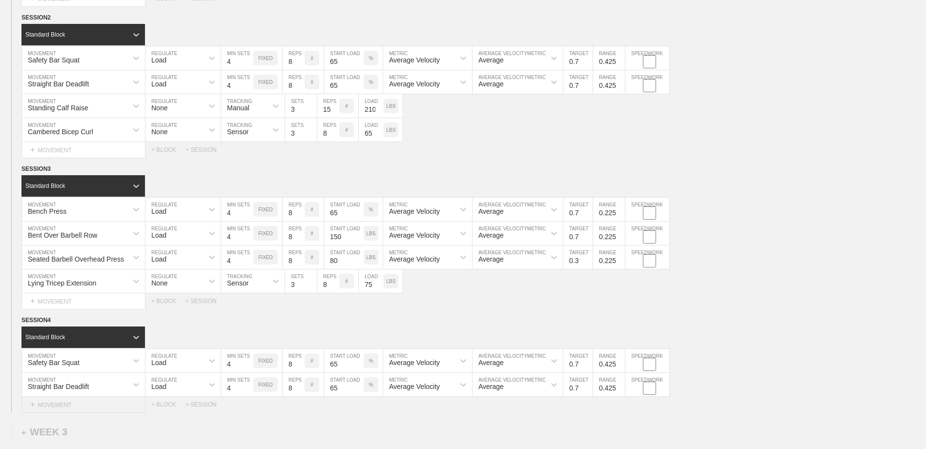
click at [112, 409] on div "+ MOVEMENT" at bounding box center [83, 405] width 124 height 16
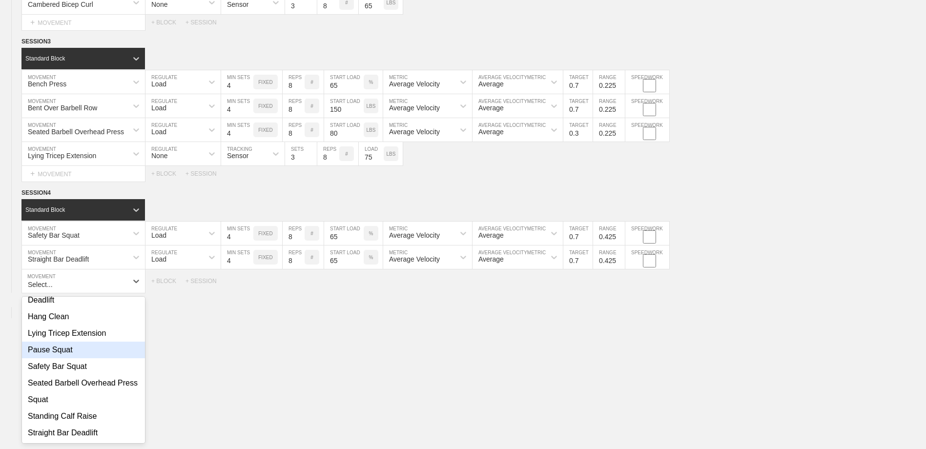
scroll to position [106, 0]
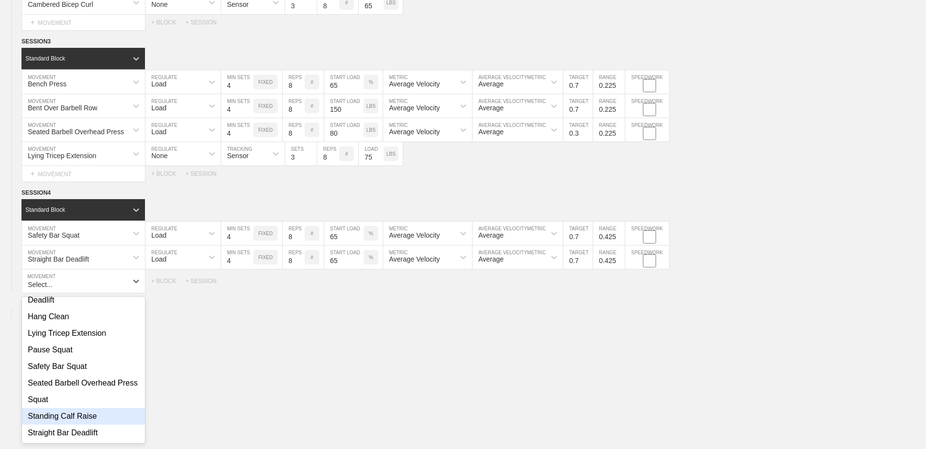
click at [92, 416] on div "Standing Calf Raise" at bounding box center [83, 416] width 123 height 17
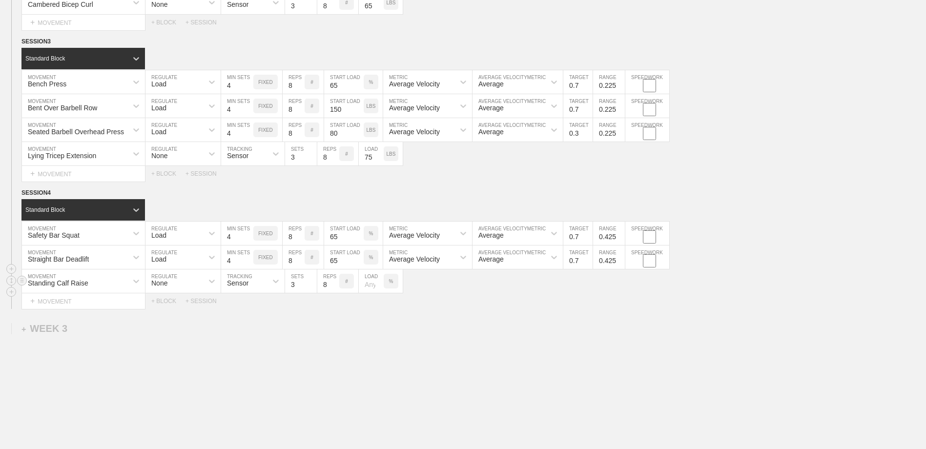
click at [254, 285] on div "Sensor" at bounding box center [244, 281] width 46 height 17
click at [251, 321] on div "Manual" at bounding box center [252, 323] width 63 height 17
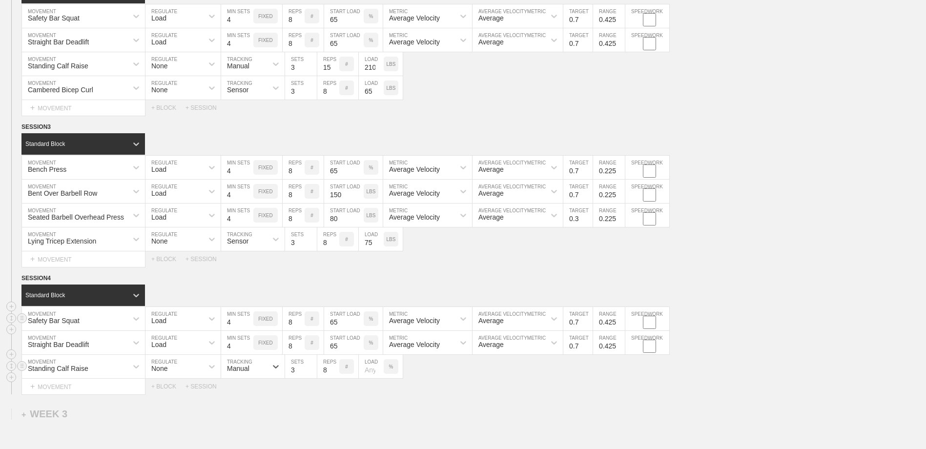
scroll to position [914, 0]
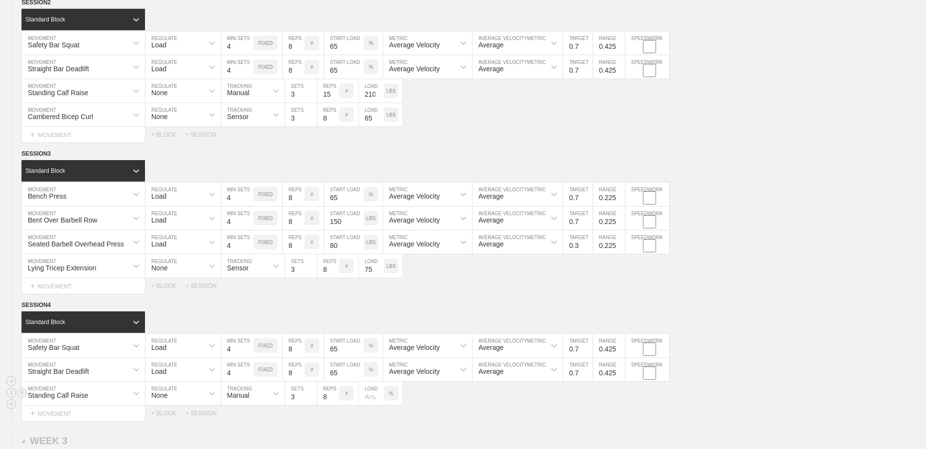
click at [335, 394] on input "8" at bounding box center [328, 393] width 22 height 23
click at [333, 395] on input "9" at bounding box center [328, 393] width 22 height 23
click at [333, 395] on input "10" at bounding box center [328, 393] width 22 height 23
click at [333, 395] on input "11" at bounding box center [328, 393] width 22 height 23
click at [333, 395] on input "12" at bounding box center [328, 393] width 22 height 23
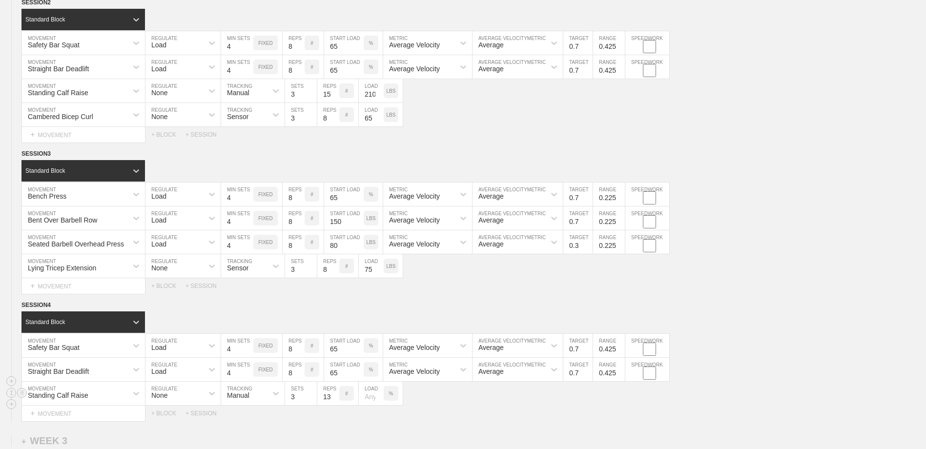
click at [333, 395] on input "13" at bounding box center [328, 393] width 22 height 23
click at [333, 395] on input "14" at bounding box center [328, 393] width 22 height 23
click at [333, 395] on input "15" at bounding box center [328, 393] width 22 height 23
click at [389, 393] on p "%" at bounding box center [391, 393] width 4 height 5
click at [389, 393] on p "KGS" at bounding box center [390, 393] width 10 height 5
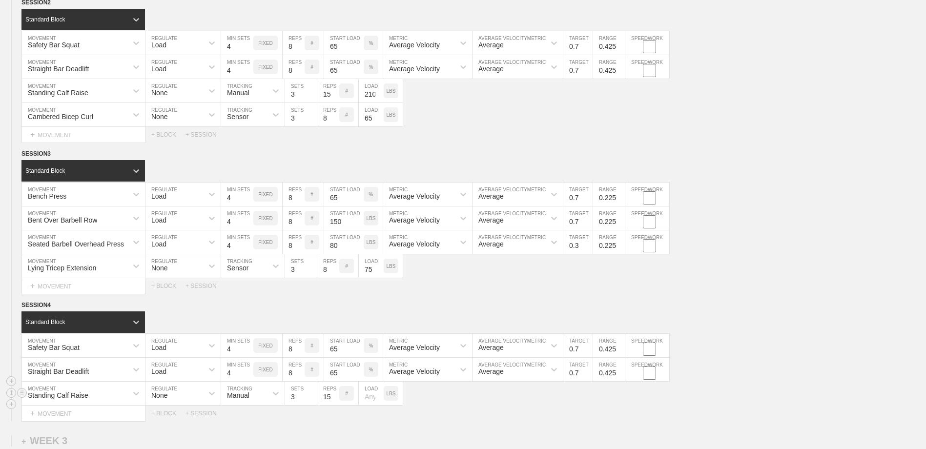
click at [367, 399] on input "number" at bounding box center [371, 393] width 25 height 23
drag, startPoint x: 508, startPoint y: 130, endPoint x: 511, endPoint y: 135, distance: 6.0
click at [508, 130] on div "Select... MOVEMENT + MOVEMENT + BLOCK + SESSION" at bounding box center [463, 135] width 926 height 16
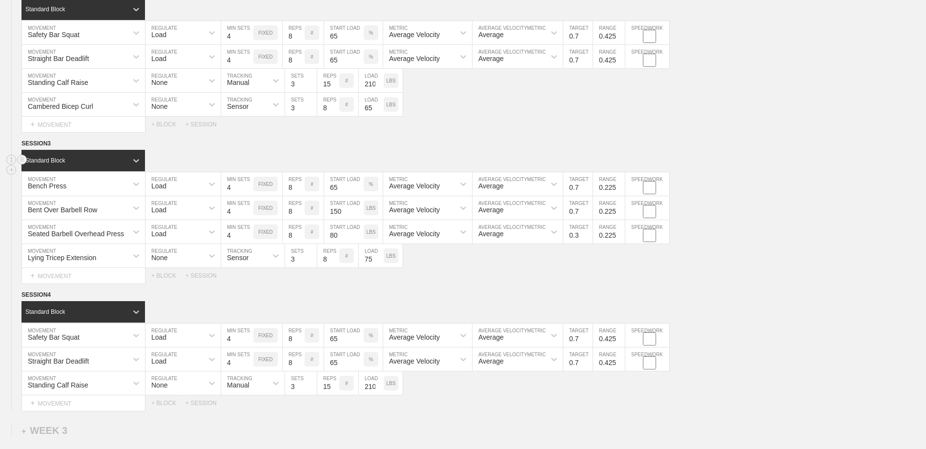
scroll to position [963, 0]
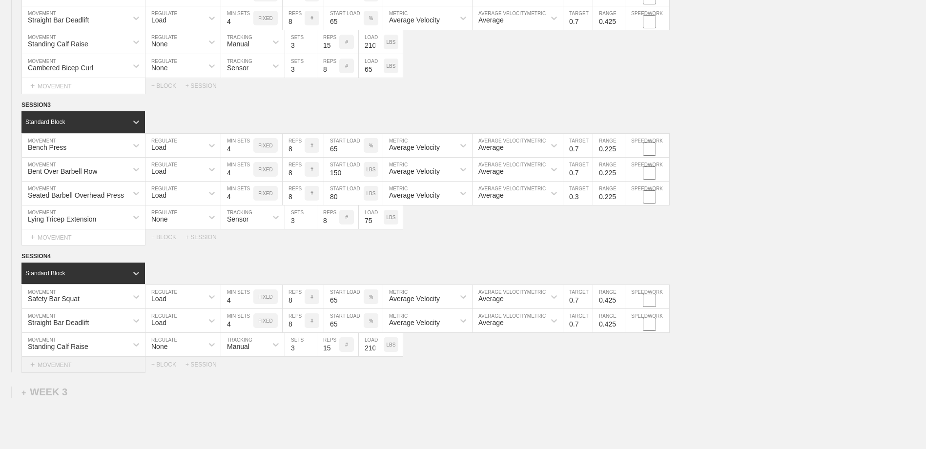
click at [69, 365] on div "+ MOVEMENT" at bounding box center [83, 365] width 124 height 16
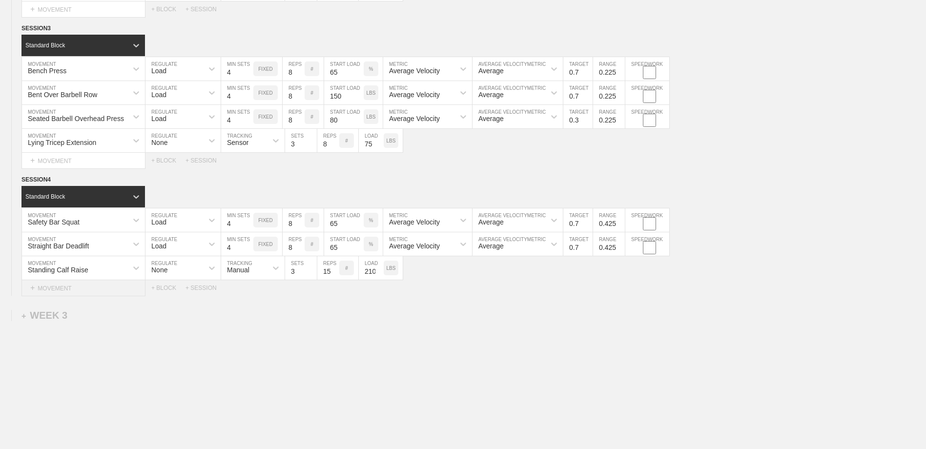
scroll to position [1050, 0]
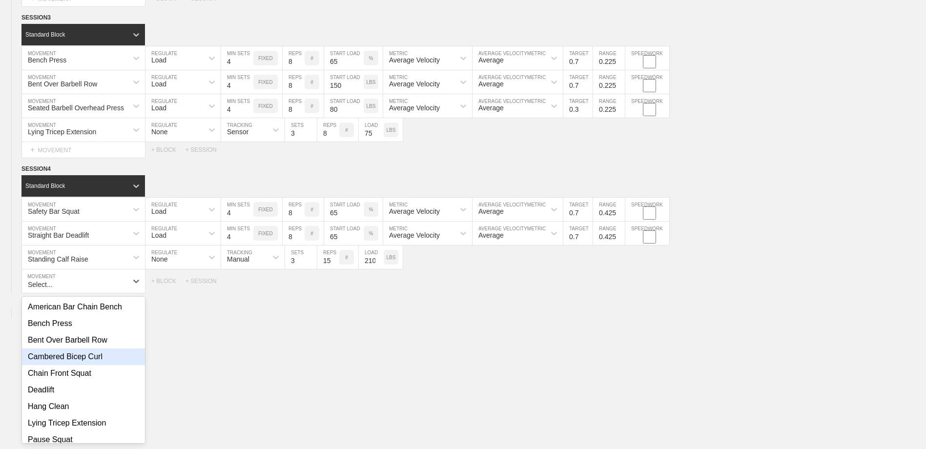
click at [94, 362] on div "Cambered Bicep Curl" at bounding box center [83, 356] width 123 height 17
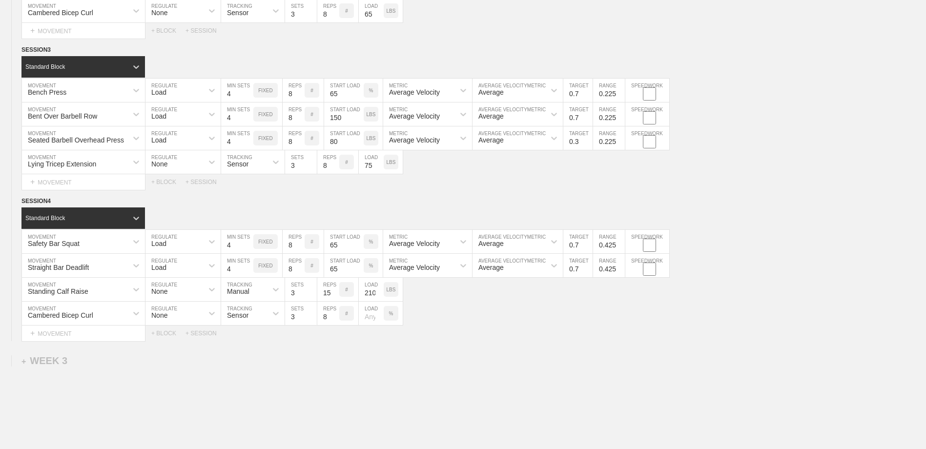
scroll to position [1001, 0]
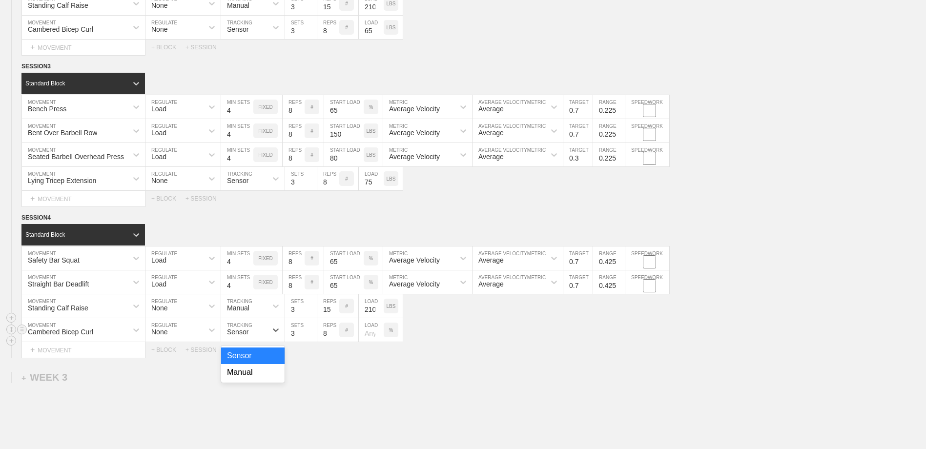
drag, startPoint x: 233, startPoint y: 332, endPoint x: 242, endPoint y: 367, distance: 36.2
click at [238, 334] on div "Sensor" at bounding box center [237, 332] width 21 height 8
click at [241, 358] on div "Sensor" at bounding box center [252, 355] width 63 height 17
click at [367, 339] on input "number" at bounding box center [371, 329] width 25 height 23
click at [406, 349] on div "Select... MOVEMENT + MOVEMENT + BLOCK + SESSION" at bounding box center [463, 350] width 926 height 16
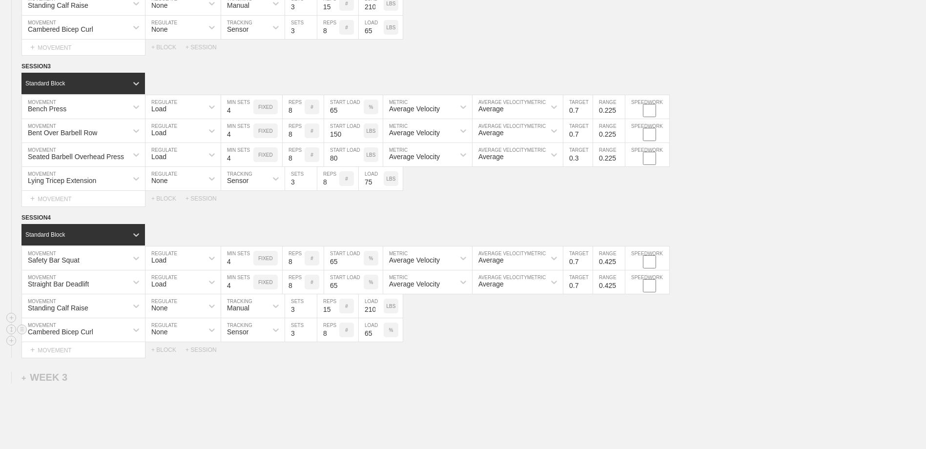
click at [393, 332] on div "%" at bounding box center [391, 330] width 15 height 15
click at [393, 332] on p "KGS" at bounding box center [390, 329] width 10 height 5
click at [535, 336] on div "Cambered Bicep Curl MOVEMENT None REGULATE Sensor TRACKING 3 SETS 8 REPS # 65 L…" at bounding box center [463, 330] width 926 height 24
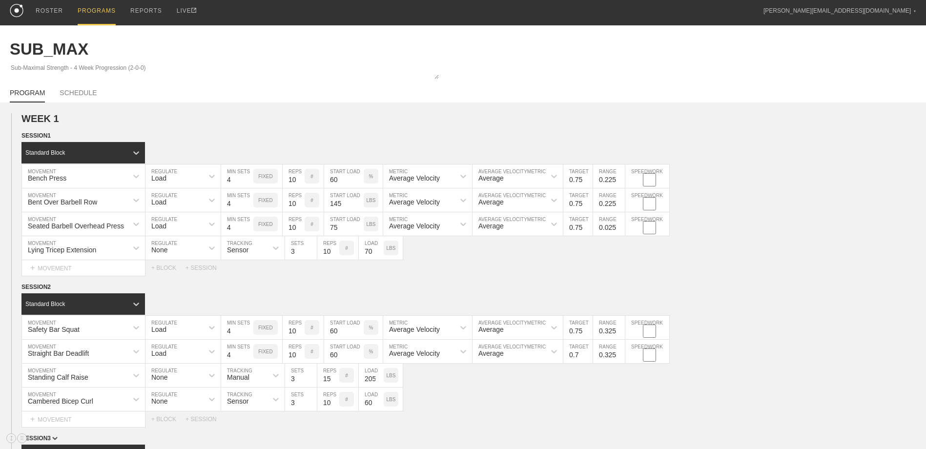
scroll to position [0, 0]
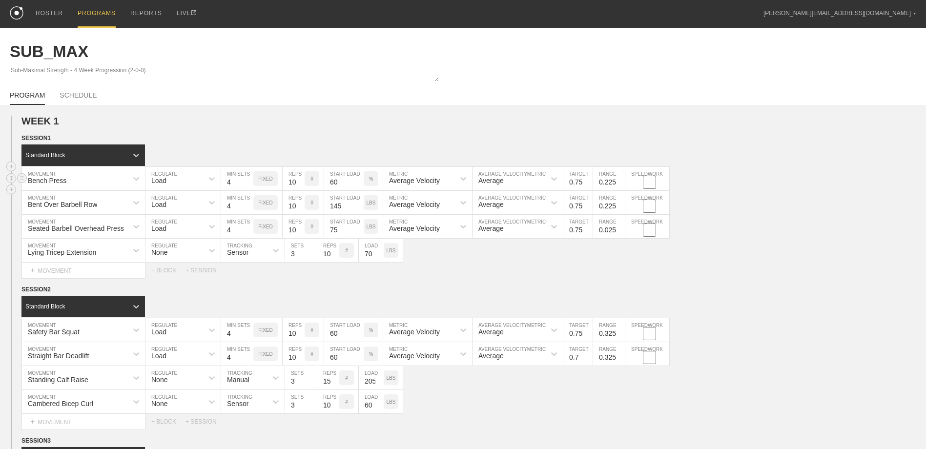
click at [344, 183] on input "60" at bounding box center [344, 178] width 40 height 23
click at [359, 183] on input "61" at bounding box center [344, 178] width 40 height 23
click at [359, 183] on input "62" at bounding box center [344, 178] width 40 height 23
click at [359, 183] on input "70" at bounding box center [344, 178] width 40 height 23
click at [358, 182] on input "71" at bounding box center [344, 178] width 40 height 23
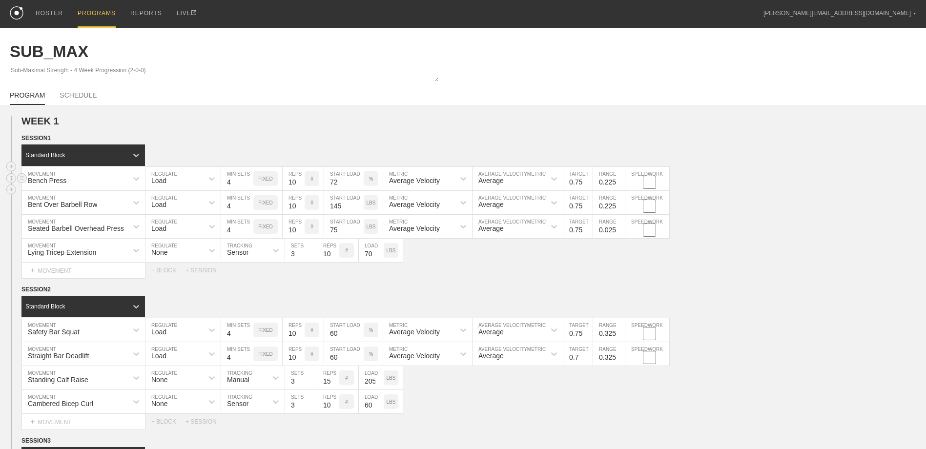
click at [358, 182] on input "72" at bounding box center [344, 178] width 40 height 23
click at [358, 182] on input "73" at bounding box center [344, 178] width 40 height 23
click at [358, 182] on input "74" at bounding box center [344, 178] width 40 height 23
click at [358, 182] on input "75" at bounding box center [344, 178] width 40 height 23
click at [455, 288] on div "SESSION 2" at bounding box center [473, 289] width 904 height 11
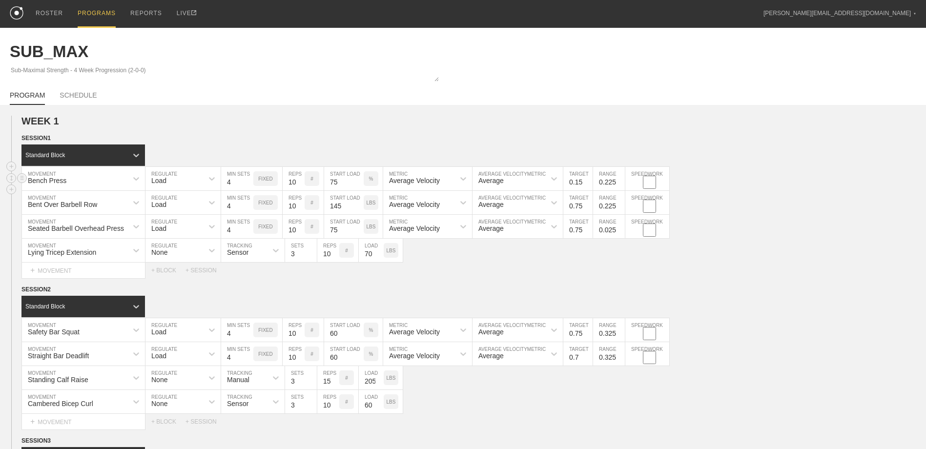
click at [588, 183] on input "0.15" at bounding box center [577, 178] width 29 height 23
click at [588, 183] on input "0.05" at bounding box center [577, 178] width 29 height 23
click at [588, 180] on input "0.15" at bounding box center [577, 178] width 29 height 23
click at [588, 180] on input "0.25" at bounding box center [577, 178] width 29 height 23
click at [588, 180] on input "0.35" at bounding box center [577, 178] width 29 height 23
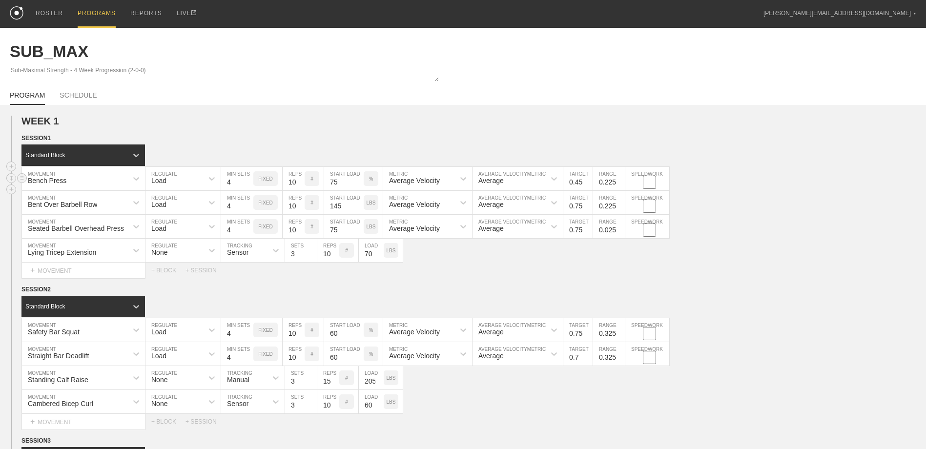
click at [588, 180] on input "0.45" at bounding box center [577, 178] width 29 height 23
click at [588, 180] on input "0.55" at bounding box center [577, 178] width 29 height 23
click at [588, 180] on input "0.65" at bounding box center [577, 178] width 29 height 23
click at [588, 180] on input "0.75" at bounding box center [577, 178] width 29 height 23
click at [587, 185] on input "0.65" at bounding box center [577, 178] width 29 height 23
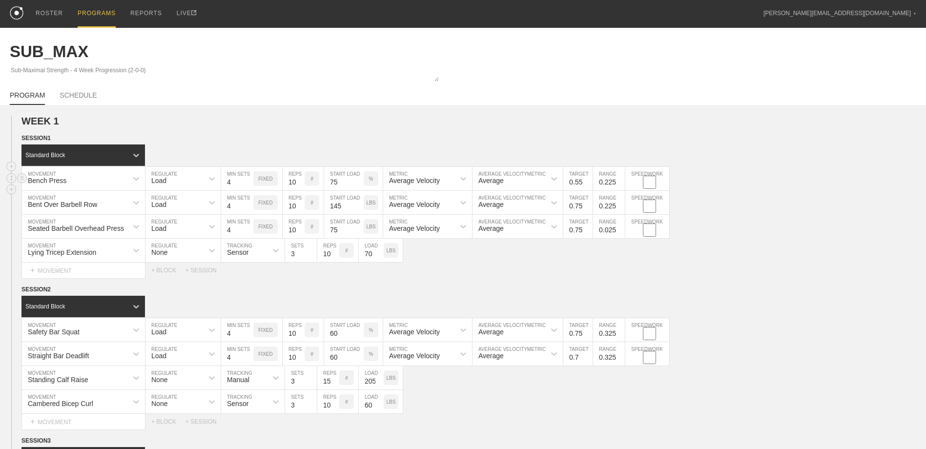
click at [587, 184] on input "0.55" at bounding box center [577, 178] width 29 height 23
click at [587, 184] on input "0.45" at bounding box center [577, 178] width 29 height 23
click at [588, 181] on input "0.55" at bounding box center [577, 178] width 29 height 23
click at [588, 208] on input "0.15" at bounding box center [577, 202] width 29 height 23
click at [587, 203] on input "0.25" at bounding box center [577, 202] width 29 height 23
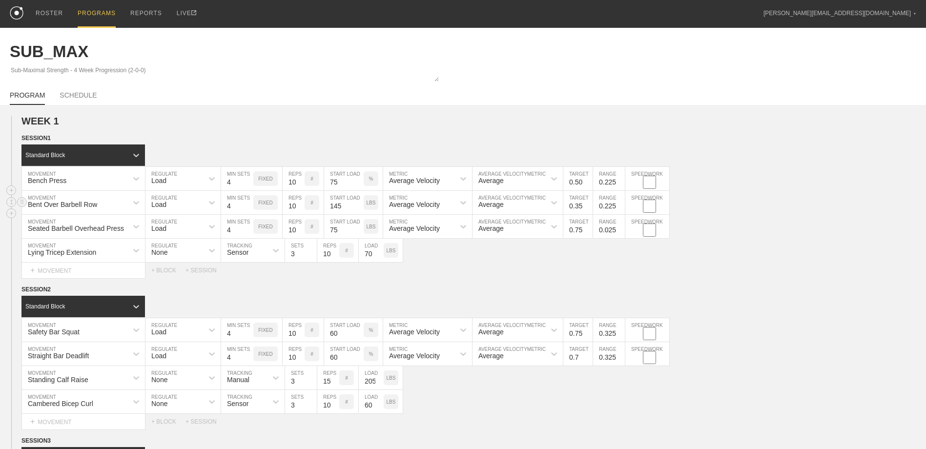
click at [587, 203] on input "0.35" at bounding box center [577, 202] width 29 height 23
click at [587, 203] on input "0.45" at bounding box center [577, 202] width 29 height 23
click at [587, 203] on input "0.55" at bounding box center [577, 202] width 29 height 23
click at [587, 203] on input "0.65" at bounding box center [577, 202] width 29 height 23
click at [588, 209] on input "0.55" at bounding box center [577, 202] width 29 height 23
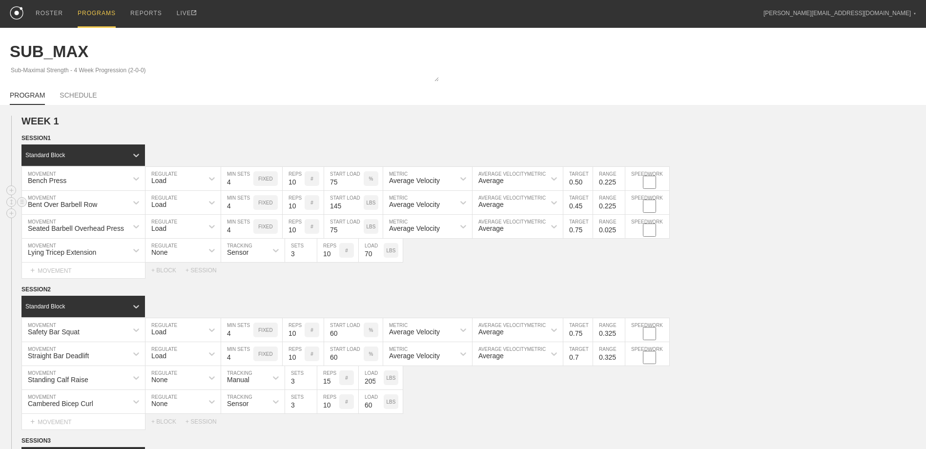
click at [588, 209] on input "0.45" at bounding box center [577, 202] width 29 height 23
click at [588, 204] on input "0.55" at bounding box center [577, 202] width 29 height 23
click at [684, 205] on div "Bent Over Barbell Row MOVEMENT Load REGULATE 4 MIN SETS FIXED 10 REPS # 145 STA…" at bounding box center [463, 203] width 926 height 24
click at [588, 233] on input "0.15" at bounding box center [577, 226] width 29 height 23
click at [588, 229] on input "0.25" at bounding box center [577, 226] width 29 height 23
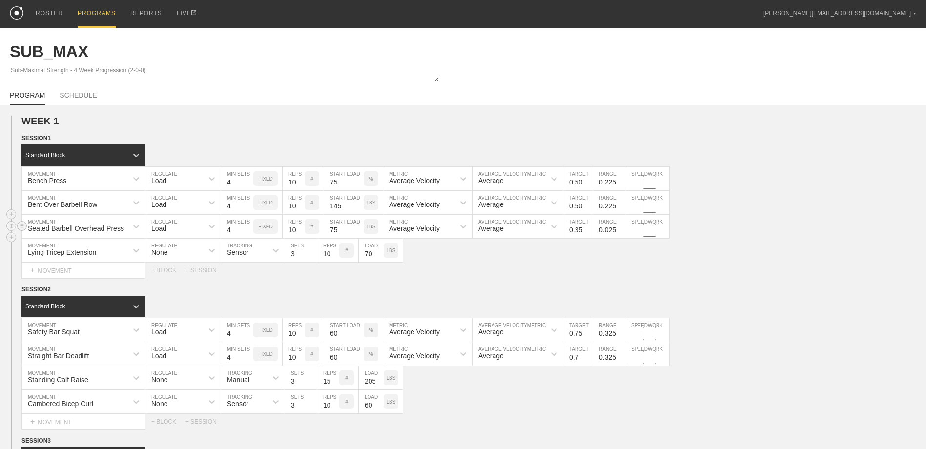
click at [588, 230] on input "0.35" at bounding box center [577, 226] width 29 height 23
click at [588, 230] on input "0.45" at bounding box center [577, 226] width 29 height 23
click at [588, 230] on input "0.55" at bounding box center [577, 226] width 29 height 23
click at [627, 263] on div "Lying Tricep Extension MOVEMENT None REGULATE Sensor TRACKING 3 SETS 10 REPS # …" at bounding box center [463, 251] width 926 height 24
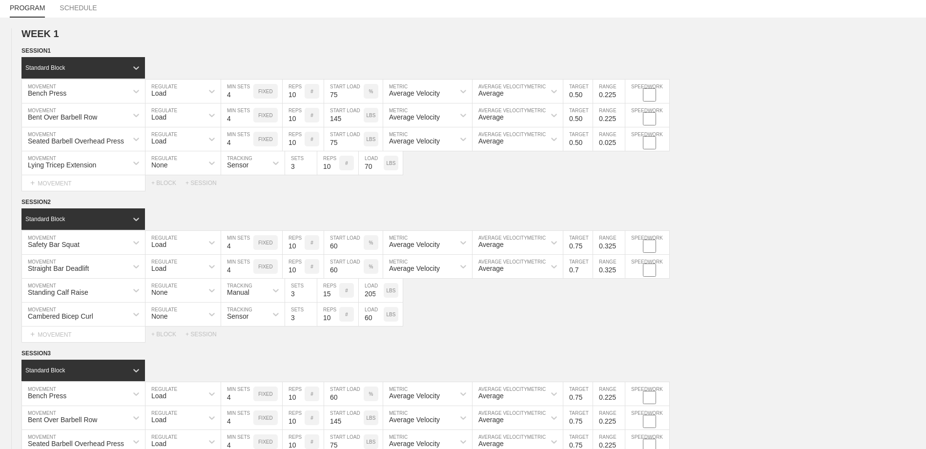
scroll to position [98, 0]
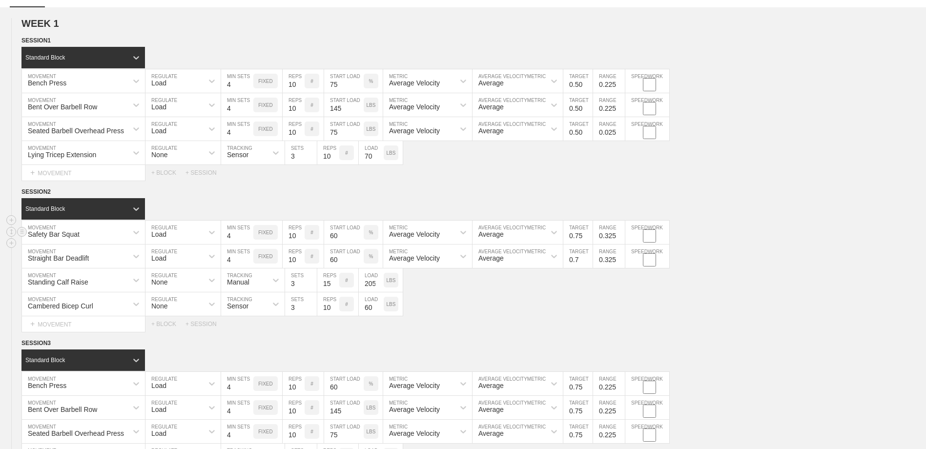
click at [339, 238] on input "60" at bounding box center [344, 232] width 40 height 23
click at [476, 292] on div "Standing Calf Raise MOVEMENT None REGULATE Manual TRACKING 3 SETS 15 REPS # 205…" at bounding box center [463, 280] width 926 height 24
click at [589, 239] on input "0.65" at bounding box center [577, 232] width 29 height 23
click at [589, 238] on input "0.55" at bounding box center [577, 232] width 29 height 23
click at [588, 238] on input "0.45" at bounding box center [577, 232] width 29 height 23
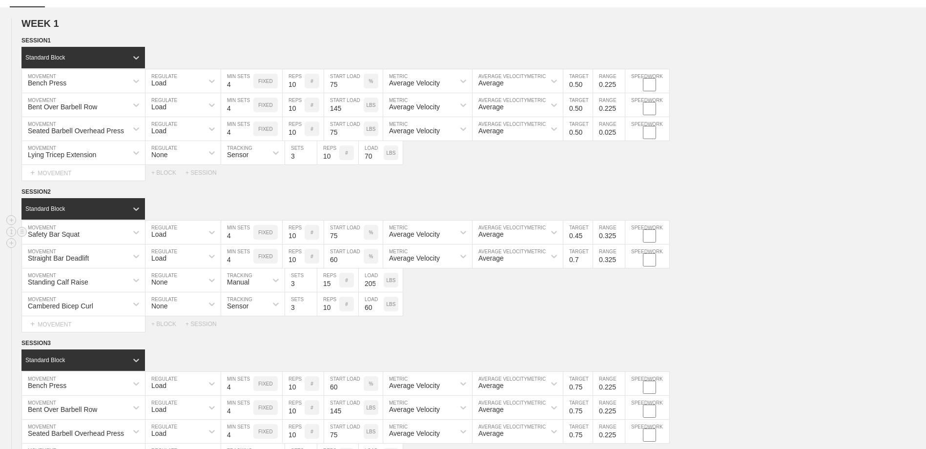
click at [588, 232] on input "0.45" at bounding box center [577, 232] width 29 height 23
click at [588, 231] on input "0.45" at bounding box center [577, 232] width 29 height 23
click at [588, 234] on input "0.55" at bounding box center [577, 232] width 29 height 23
click at [725, 232] on div "Safety Bar Squat MOVEMENT Load REGULATE 4 MIN SETS FIXED 10 REPS # 75 START LOA…" at bounding box center [463, 233] width 926 height 24
click at [344, 261] on input "60" at bounding box center [344, 255] width 40 height 23
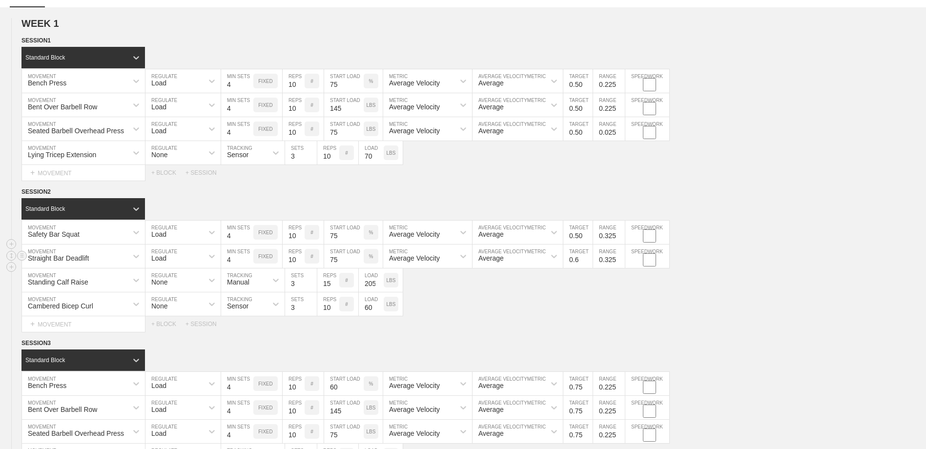
click at [588, 261] on input "0.6" at bounding box center [577, 255] width 29 height 23
click at [588, 261] on input "0.5" at bounding box center [577, 255] width 29 height 23
click at [620, 304] on div "Cambered Bicep Curl MOVEMENT None REGULATE Sensor TRACKING 3 SETS 10 REPS # 60 …" at bounding box center [463, 304] width 926 height 24
click at [583, 262] on input "0.5" at bounding box center [577, 255] width 29 height 23
click at [579, 259] on input "0.5" at bounding box center [577, 255] width 29 height 23
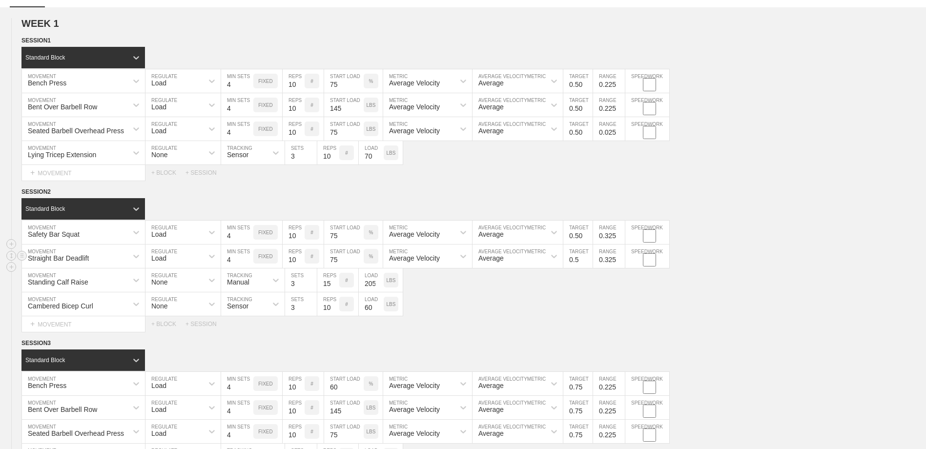
click at [581, 262] on input "0.5" at bounding box center [577, 255] width 29 height 23
click at [571, 314] on div "Cambered Bicep Curl MOVEMENT None REGULATE Sensor TRACKING 3 SETS 10 REPS # 60 …" at bounding box center [463, 304] width 926 height 24
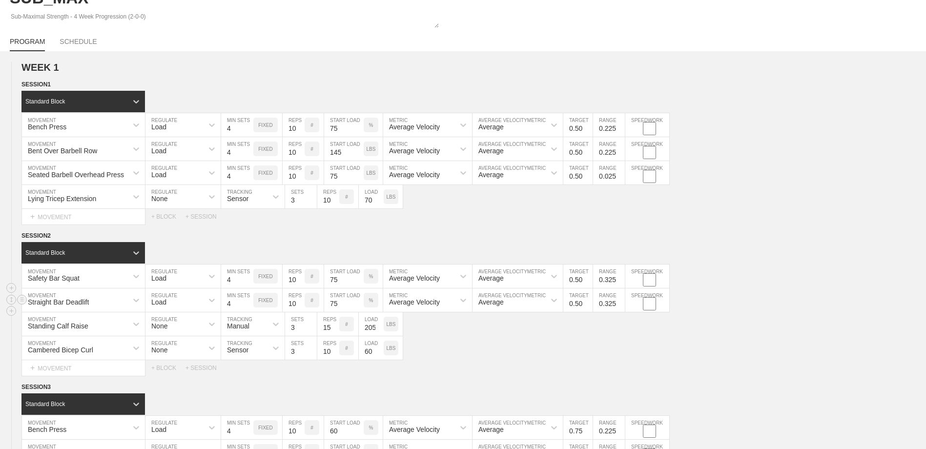
scroll to position [49, 0]
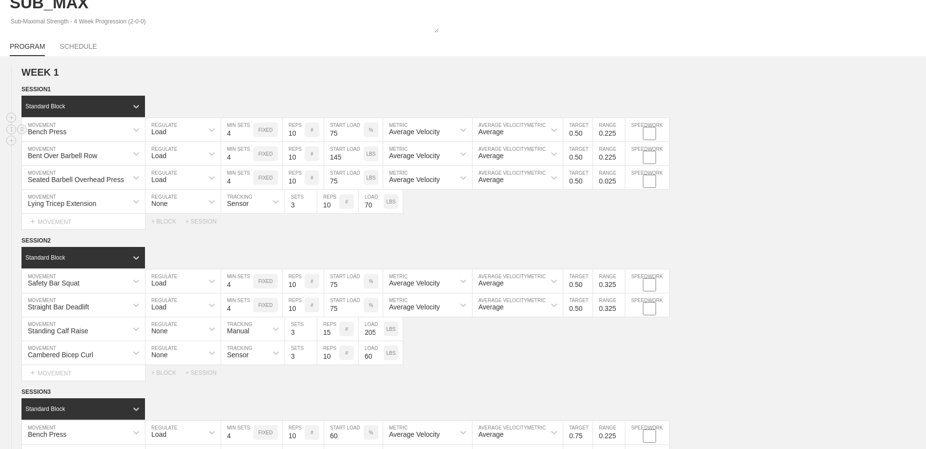
click at [349, 137] on input "75" at bounding box center [344, 129] width 40 height 23
click at [490, 218] on div "Select... MOVEMENT + MOVEMENT + BLOCK + SESSION" at bounding box center [463, 222] width 926 height 16
click at [339, 288] on input "75" at bounding box center [344, 280] width 40 height 23
drag, startPoint x: 342, startPoint y: 283, endPoint x: 323, endPoint y: 288, distance: 19.2
click at [323, 288] on div "Safety Bar Squat MOVEMENT Load REGULATE 4 MIN SETS FIXED 10 REPS # 75 START LOA…" at bounding box center [345, 281] width 648 height 24
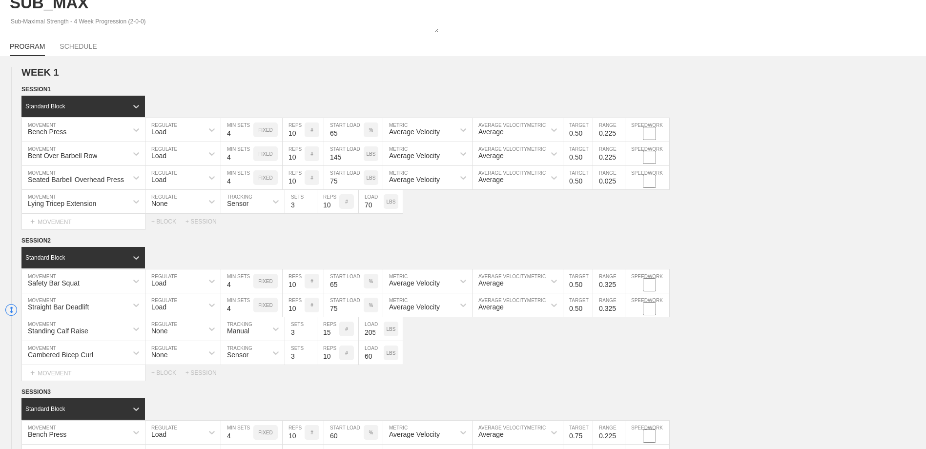
click at [476, 331] on div "Standing Calf Raise MOVEMENT None REGULATE Manual TRACKING 3 SETS 15 REPS # 205…" at bounding box center [463, 329] width 926 height 24
click at [336, 310] on input "75" at bounding box center [344, 304] width 40 height 23
click at [617, 345] on div "Cambered Bicep Curl MOVEMENT None REGULATE Sensor TRACKING 3 SETS 10 REPS # 60 …" at bounding box center [463, 353] width 926 height 24
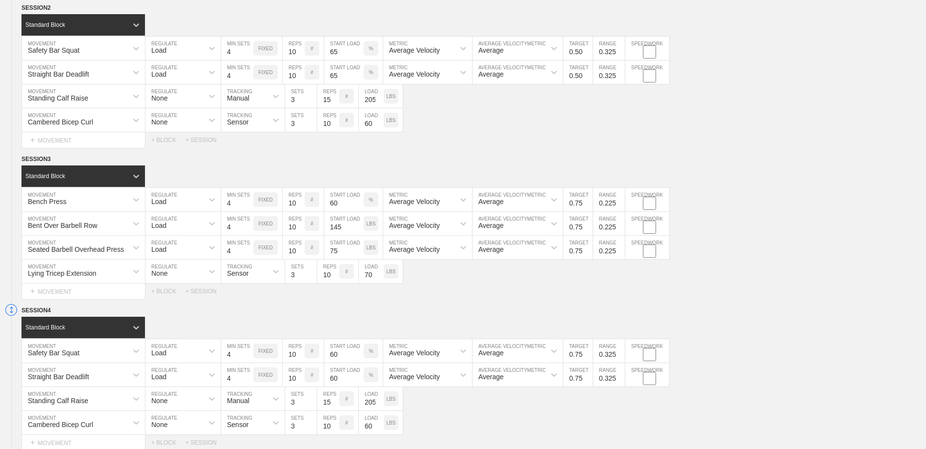
scroll to position [293, 0]
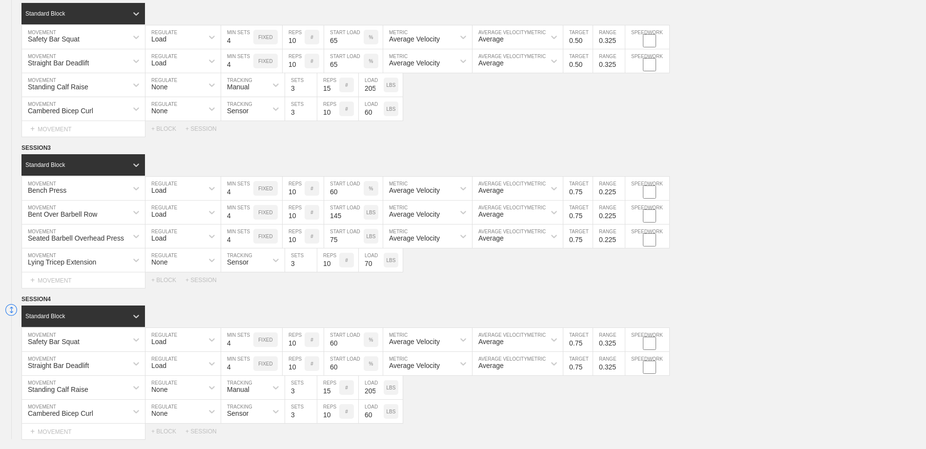
click at [349, 198] on input "60" at bounding box center [344, 188] width 40 height 23
click at [588, 194] on input "0.15" at bounding box center [577, 188] width 29 height 23
click at [588, 194] on input "0.05" at bounding box center [577, 188] width 29 height 23
click at [588, 191] on input "0.15" at bounding box center [577, 188] width 29 height 23
click at [588, 191] on input "0.25" at bounding box center [577, 188] width 29 height 23
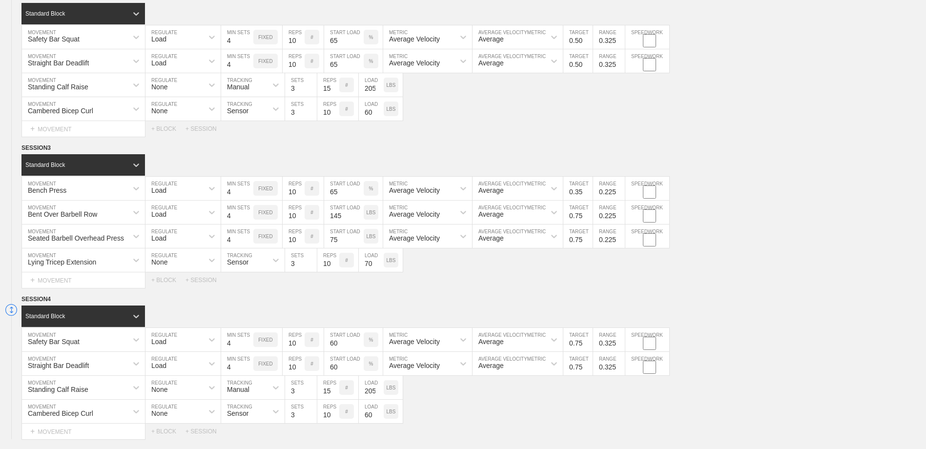
click at [588, 191] on input "0.35" at bounding box center [577, 188] width 29 height 23
click at [588, 191] on input "0.45" at bounding box center [577, 188] width 29 height 23
click at [588, 191] on input "0.55" at bounding box center [577, 188] width 29 height 23
click at [728, 184] on div "Bench Press MOVEMENT Load REGULATE 4 MIN SETS FIXED 10 REPS # 65 START LOAD % A…" at bounding box center [463, 189] width 926 height 24
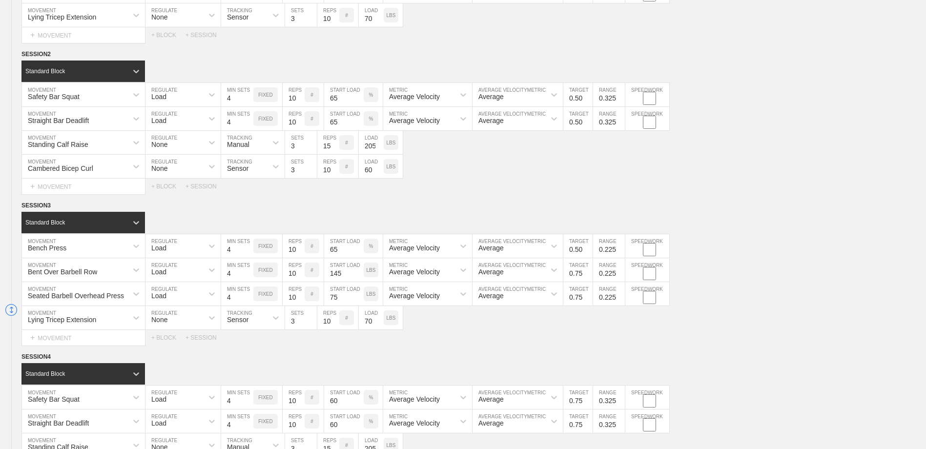
scroll to position [244, 0]
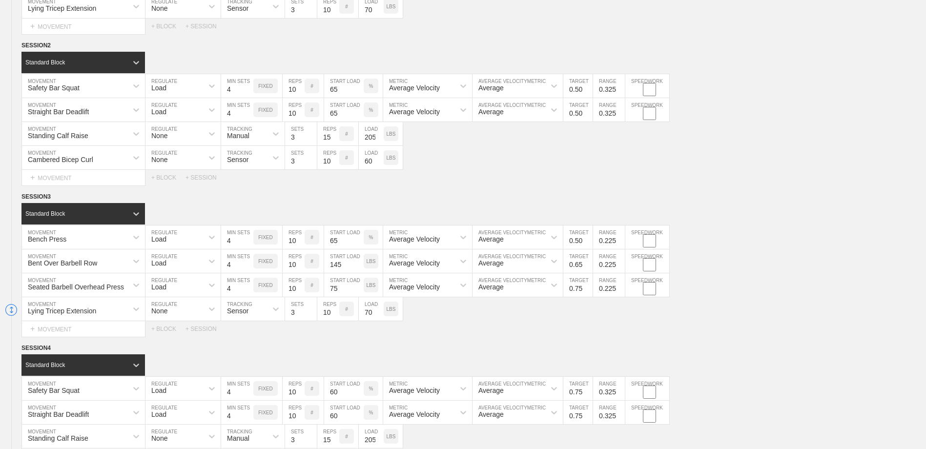
click at [587, 266] on input "0.65" at bounding box center [577, 260] width 29 height 23
click at [587, 266] on input "0.55" at bounding box center [577, 260] width 29 height 23
click at [587, 266] on input "0.45" at bounding box center [577, 260] width 29 height 23
click at [587, 266] on input "0.35" at bounding box center [577, 260] width 29 height 23
click at [587, 261] on input "0.35" at bounding box center [577, 260] width 29 height 23
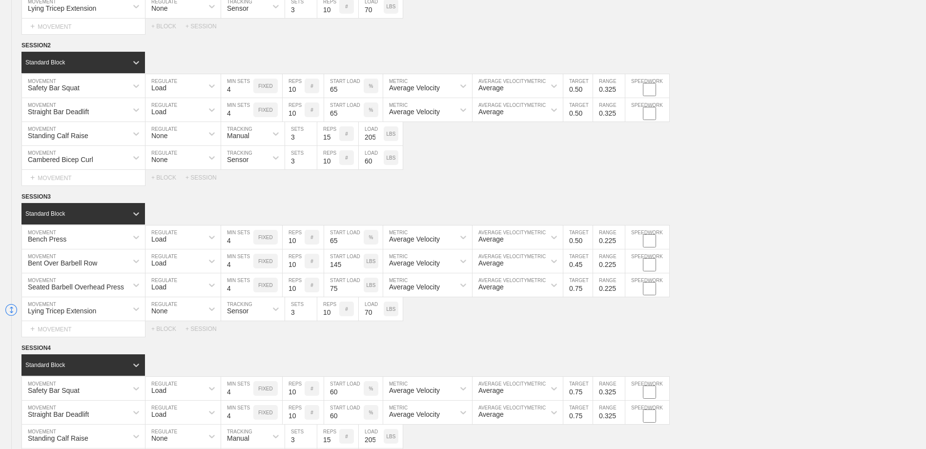
click at [587, 263] on input "0.45" at bounding box center [577, 260] width 29 height 23
click at [587, 263] on input "0.55" at bounding box center [577, 260] width 29 height 23
click at [559, 325] on div "Select... MOVEMENT + MOVEMENT + BLOCK + SESSION" at bounding box center [463, 329] width 926 height 16
click at [588, 292] on input "0.15" at bounding box center [577, 284] width 29 height 23
click at [588, 288] on input "0.25" at bounding box center [577, 284] width 29 height 23
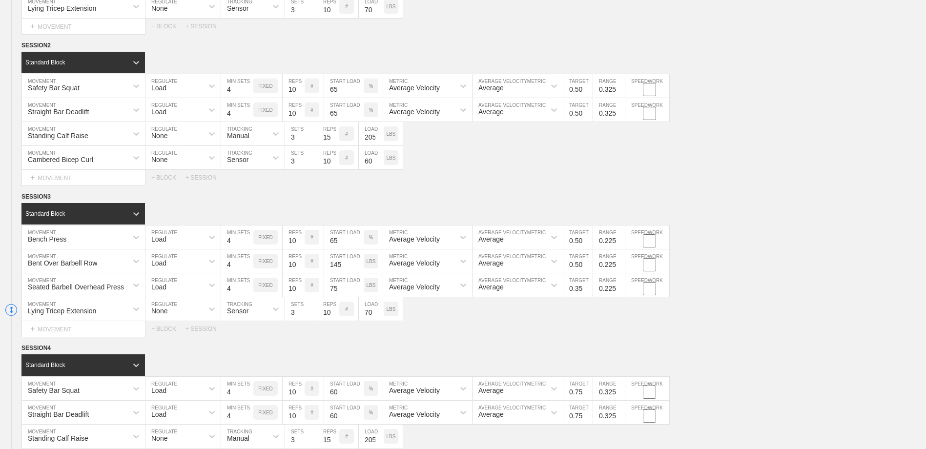
click at [588, 288] on input "0.35" at bounding box center [577, 284] width 29 height 23
click at [588, 288] on input "0.45" at bounding box center [577, 284] width 29 height 23
click at [588, 288] on input "0.55" at bounding box center [577, 284] width 29 height 23
click at [607, 317] on div "Lying Tricep Extension MOVEMENT None REGULATE Sensor TRACKING 3 SETS 10 REPS # …" at bounding box center [463, 309] width 926 height 24
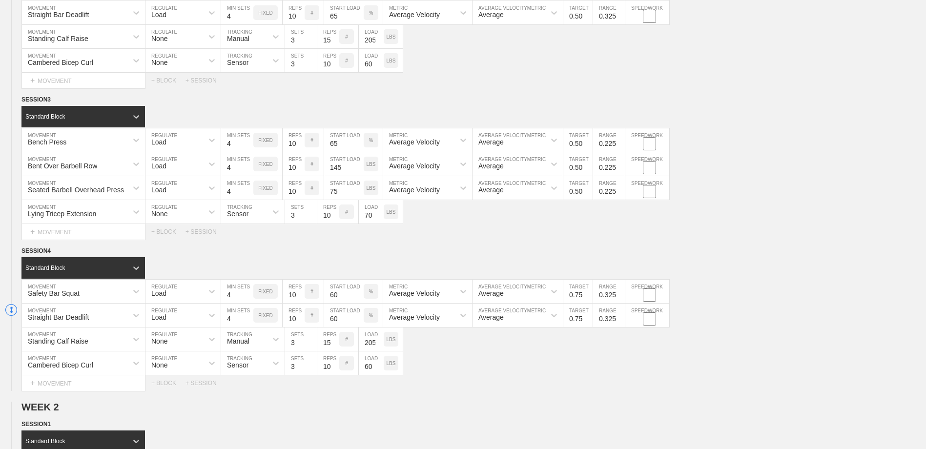
scroll to position [342, 0]
click at [343, 299] on input "60" at bounding box center [344, 290] width 40 height 23
click at [587, 297] on input "0.65" at bounding box center [577, 290] width 29 height 23
click at [587, 297] on input "0.55" at bounding box center [577, 290] width 29 height 23
click at [587, 297] on input "0.45" at bounding box center [577, 290] width 29 height 23
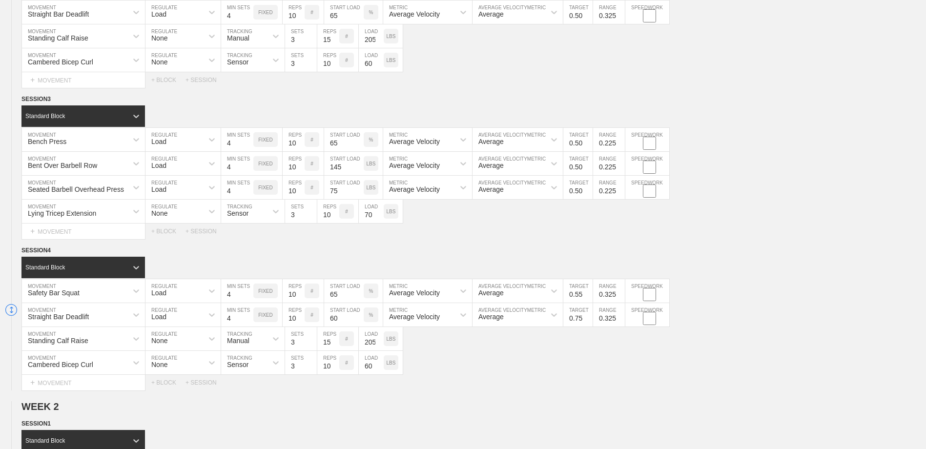
click at [588, 291] on input "0.55" at bounding box center [577, 290] width 29 height 23
click at [753, 273] on div "Standard Block" at bounding box center [473, 267] width 904 height 21
click at [339, 321] on input "60" at bounding box center [344, 314] width 40 height 23
click at [588, 321] on input "0.65" at bounding box center [577, 314] width 29 height 23
click at [588, 321] on input "0.55" at bounding box center [577, 314] width 29 height 23
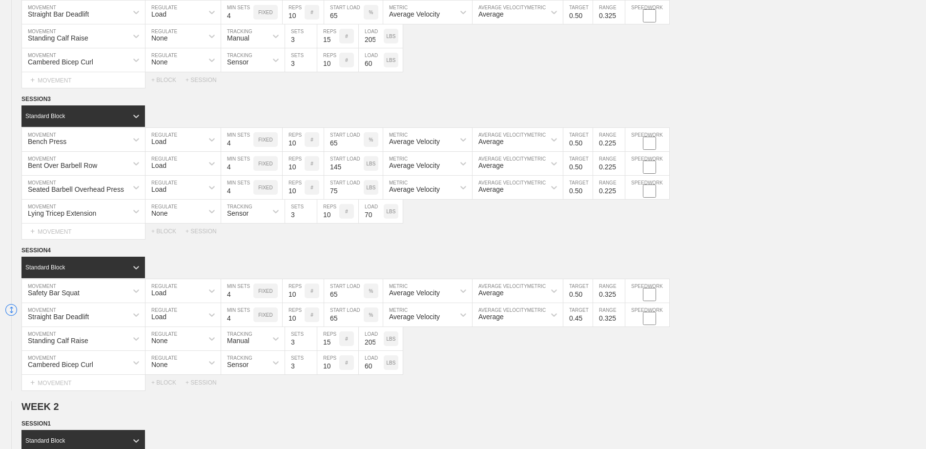
click at [588, 321] on input "0.45" at bounding box center [577, 314] width 29 height 23
click at [587, 317] on input "0.55" at bounding box center [577, 314] width 29 height 23
click at [656, 374] on div "Cambered Bicep Curl MOVEMENT None REGULATE Sensor TRACKING 3 SETS 10 REPS # 60 …" at bounding box center [463, 363] width 926 height 24
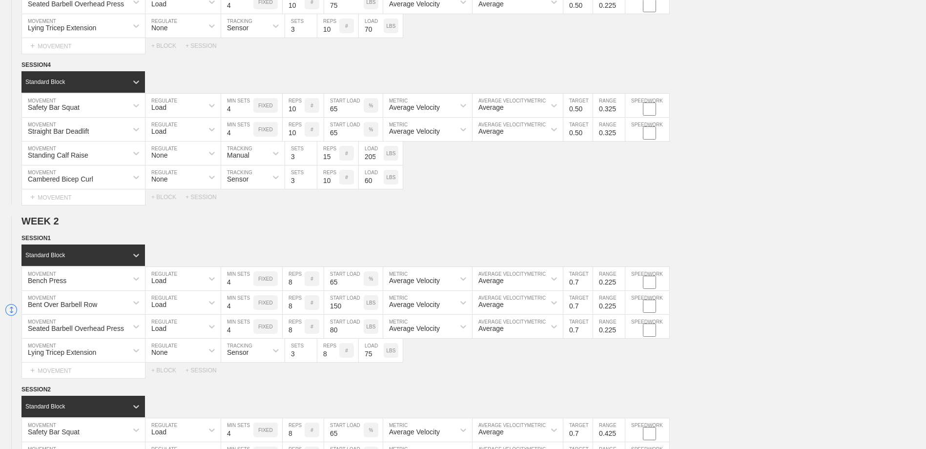
scroll to position [537, 0]
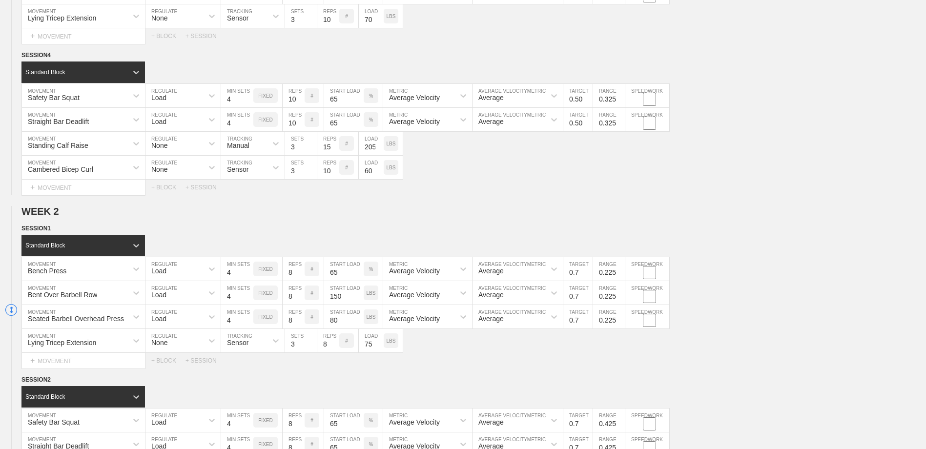
click at [338, 274] on input "65" at bounding box center [344, 268] width 40 height 23
click at [587, 276] on input "0.1" at bounding box center [577, 268] width 29 height 23
click at [587, 276] on input "0" at bounding box center [577, 268] width 29 height 23
click at [588, 272] on input "0.1" at bounding box center [577, 268] width 29 height 23
click at [588, 272] on input "0.2" at bounding box center [577, 268] width 29 height 23
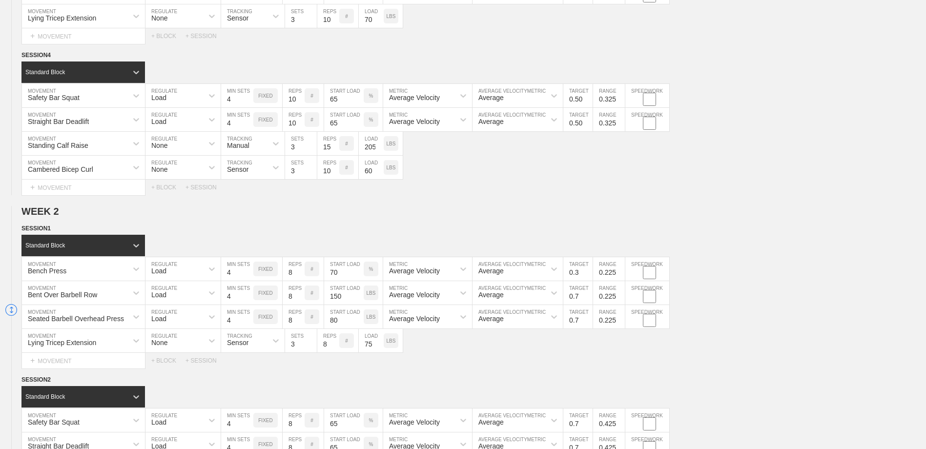
click at [588, 272] on input "0.3" at bounding box center [577, 268] width 29 height 23
click at [588, 272] on input "0.4" at bounding box center [577, 268] width 29 height 23
click at [588, 272] on input "0.5" at bounding box center [577, 268] width 29 height 23
click at [725, 188] on div "Select... MOVEMENT + MOVEMENT + BLOCK + SESSION" at bounding box center [463, 188] width 926 height 16
click at [620, 271] on input "0.325" at bounding box center [609, 268] width 32 height 23
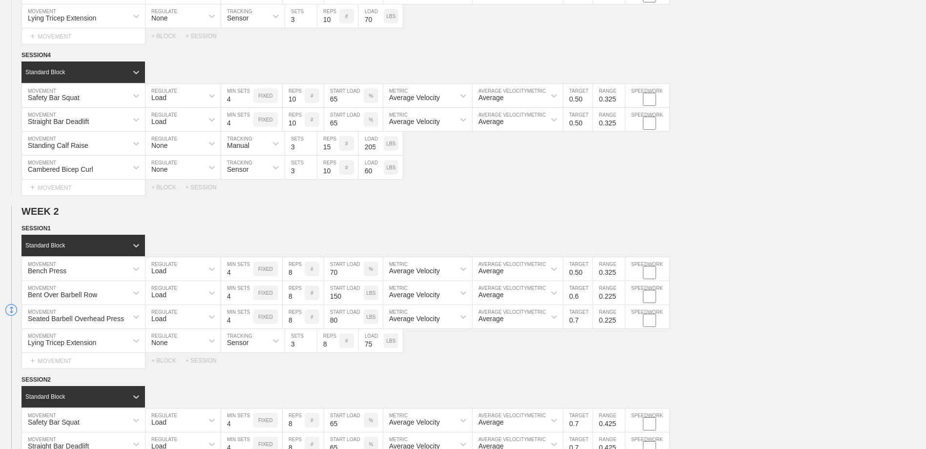
click at [587, 300] on input "0.6" at bounding box center [577, 292] width 29 height 23
click at [586, 300] on input "0.5" at bounding box center [577, 292] width 29 height 23
click at [621, 296] on input "0.325" at bounding box center [609, 292] width 32 height 23
click at [588, 324] on input "0.6" at bounding box center [577, 316] width 29 height 23
click at [588, 323] on input "0.1" at bounding box center [577, 316] width 29 height 23
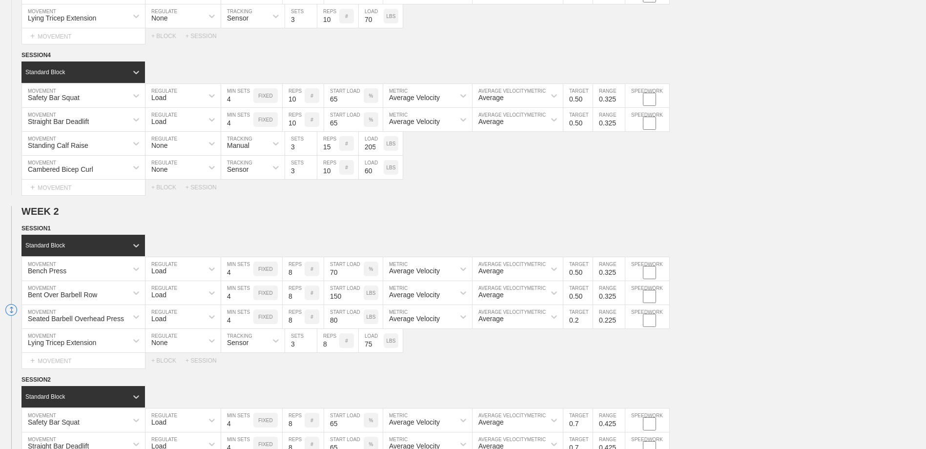
click at [588, 321] on input "0.2" at bounding box center [577, 316] width 29 height 23
click at [588, 321] on input "0.3" at bounding box center [577, 316] width 29 height 23
click at [588, 321] on input "0.4" at bounding box center [577, 316] width 29 height 23
click at [588, 321] on input "0.5" at bounding box center [577, 316] width 29 height 23
click at [621, 321] on input "0.325" at bounding box center [609, 316] width 32 height 23
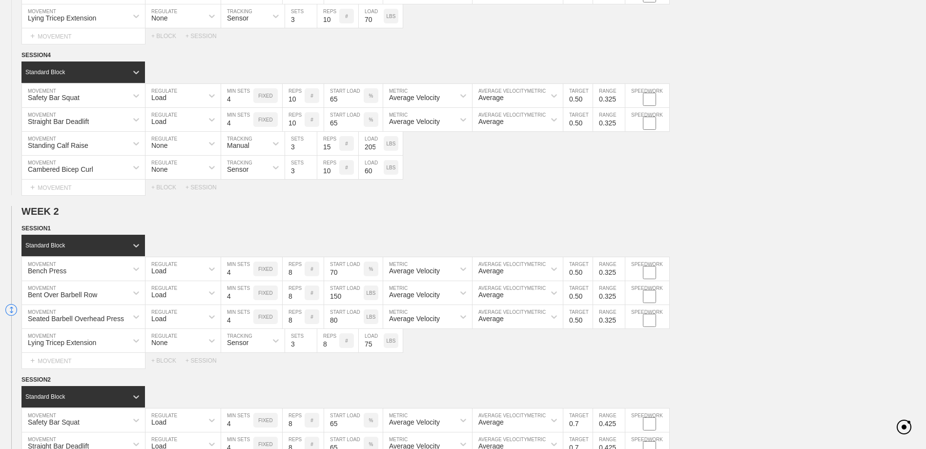
click at [732, 326] on div "Seated Barbell Overhead Press MOVEMENT Load REGULATE 4 MIN SETS FIXED 8 REPS # …" at bounding box center [463, 317] width 926 height 24
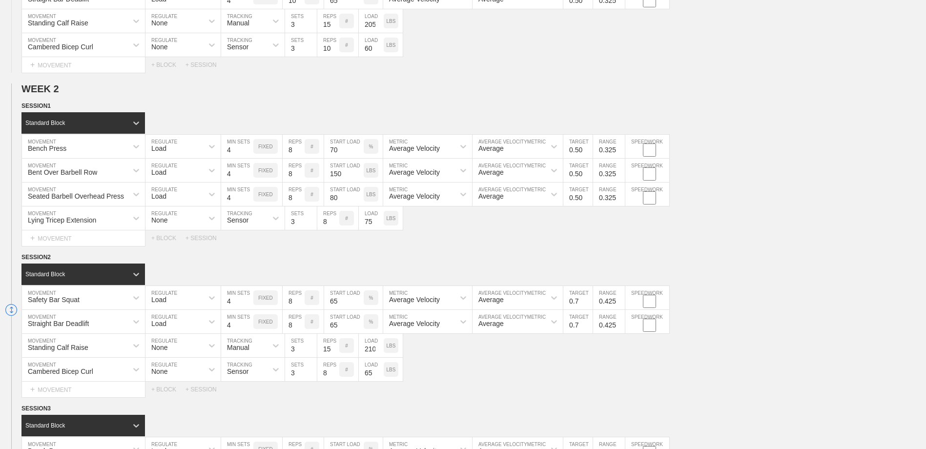
scroll to position [683, 0]
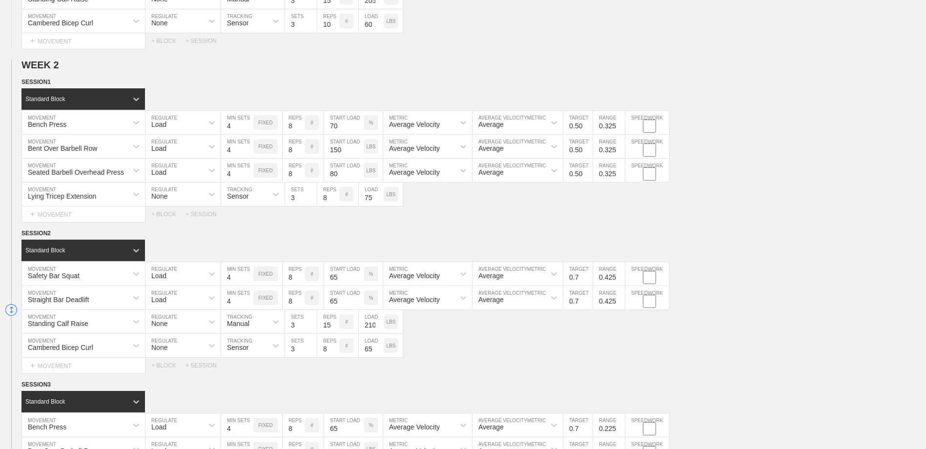
click at [338, 281] on input "65" at bounding box center [344, 273] width 40 height 23
click at [589, 280] on input "0" at bounding box center [577, 273] width 29 height 23
click at [589, 277] on input "0.1" at bounding box center [577, 273] width 29 height 23
click at [589, 277] on input "0.2" at bounding box center [577, 273] width 29 height 23
click at [589, 277] on input "0.3" at bounding box center [577, 273] width 29 height 23
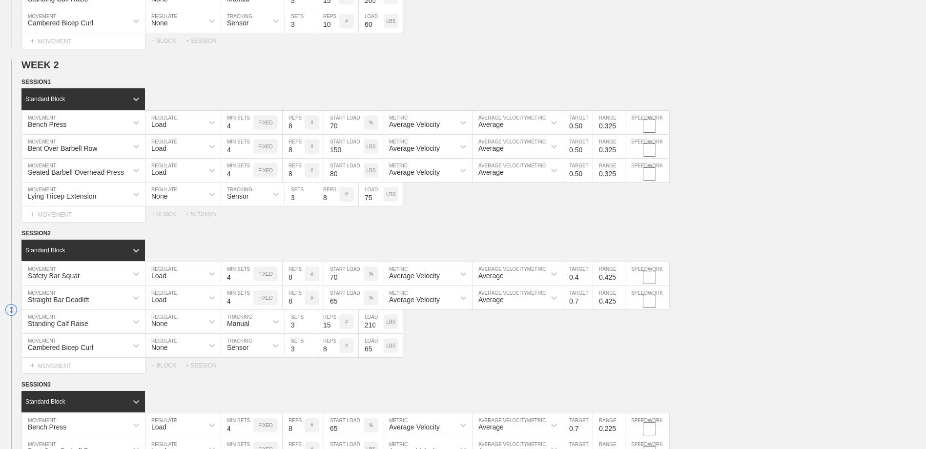
click at [589, 277] on input "0.4" at bounding box center [577, 273] width 29 height 23
click at [589, 277] on input "0.5" at bounding box center [577, 273] width 29 height 23
click at [619, 281] on input "0.325" at bounding box center [609, 273] width 32 height 23
click at [769, 273] on div "Safety Bar Squat MOVEMENT Load REGULATE 4 MIN SETS FIXED 8 REPS # 70 START LOAD…" at bounding box center [463, 274] width 926 height 24
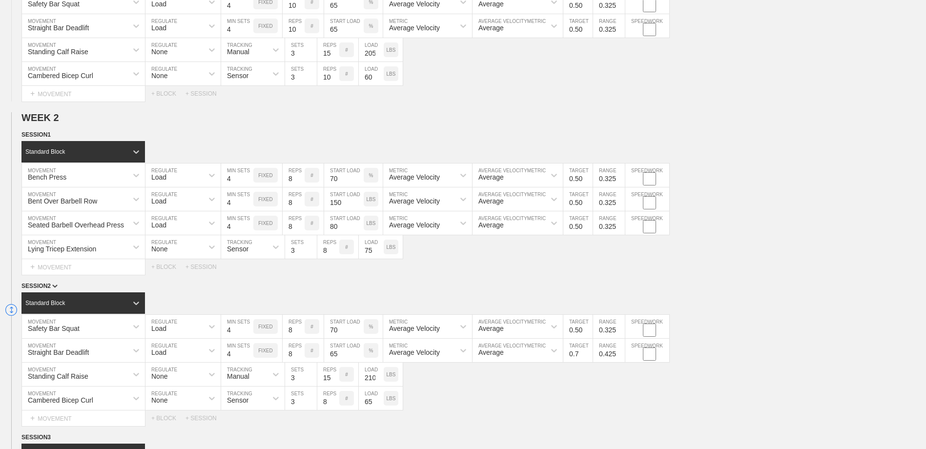
scroll to position [634, 0]
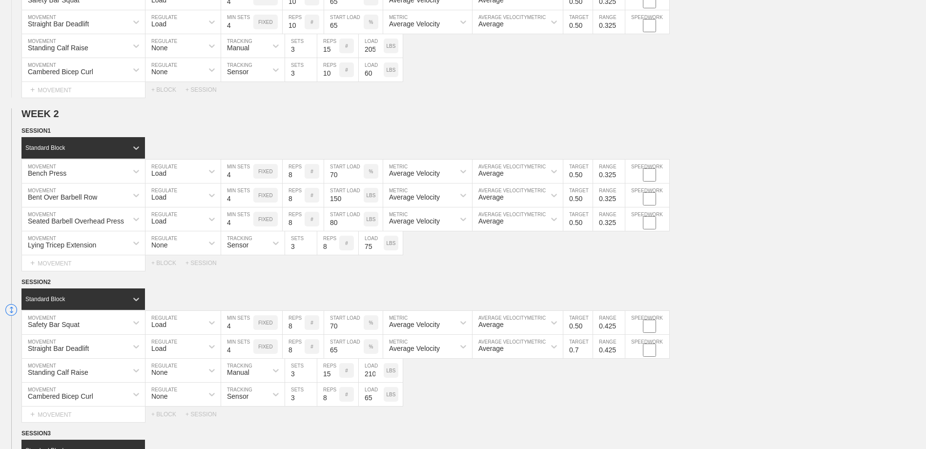
click at [619, 325] on input "0.425" at bounding box center [609, 322] width 32 height 23
click at [746, 313] on div "Safety Bar Squat MOVEMENT Load REGULATE 4 MIN SETS FIXED 8 REPS # 70 START LOAD…" at bounding box center [463, 323] width 926 height 24
click at [338, 349] on input "65" at bounding box center [344, 346] width 40 height 23
click at [512, 380] on div "Standing Calf Raise MOVEMENT None REGULATE Manual TRACKING 3 SETS 15 REPS # 210…" at bounding box center [463, 371] width 926 height 24
click at [588, 353] on input "0.1" at bounding box center [577, 346] width 29 height 23
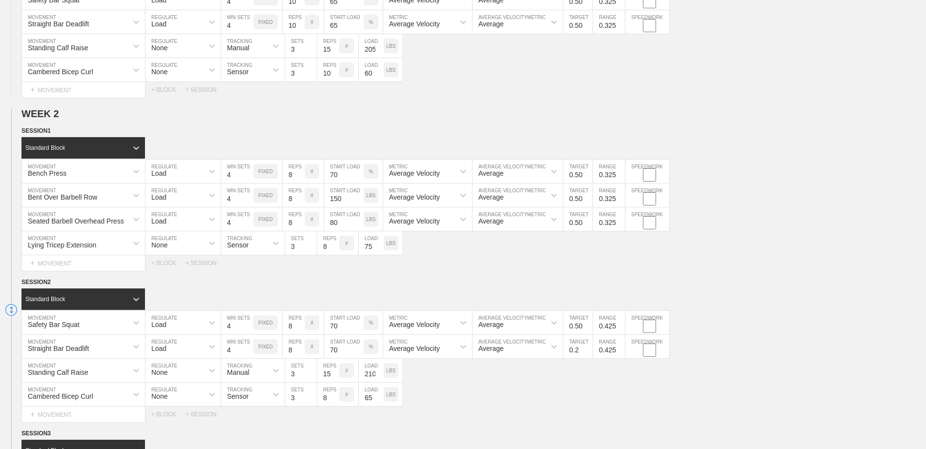
click at [588, 347] on input "0.2" at bounding box center [577, 346] width 29 height 23
click at [588, 347] on input "0.3" at bounding box center [577, 346] width 29 height 23
click at [588, 347] on input "0.4" at bounding box center [577, 346] width 29 height 23
click at [588, 347] on input "0.5" at bounding box center [577, 346] width 29 height 23
click at [616, 382] on div "Standing Calf Raise MOVEMENT None REGULATE Manual TRACKING 3 SETS 15 REPS # 210…" at bounding box center [463, 371] width 926 height 24
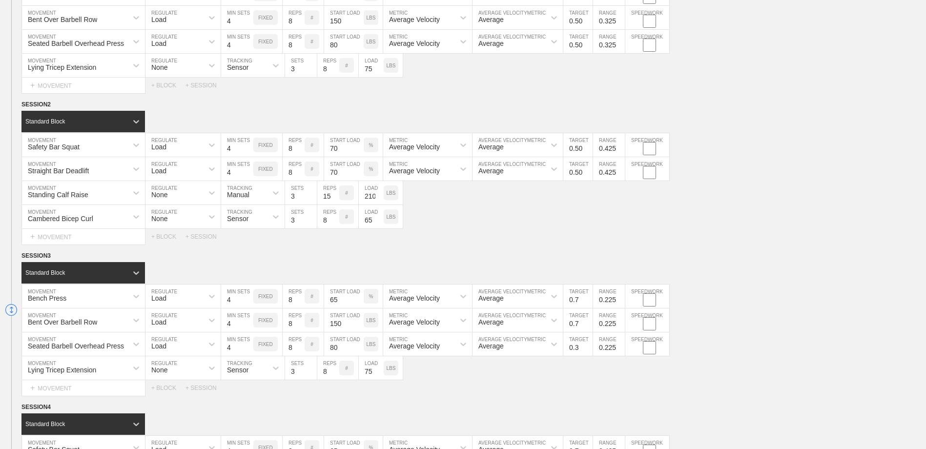
scroll to position [830, 0]
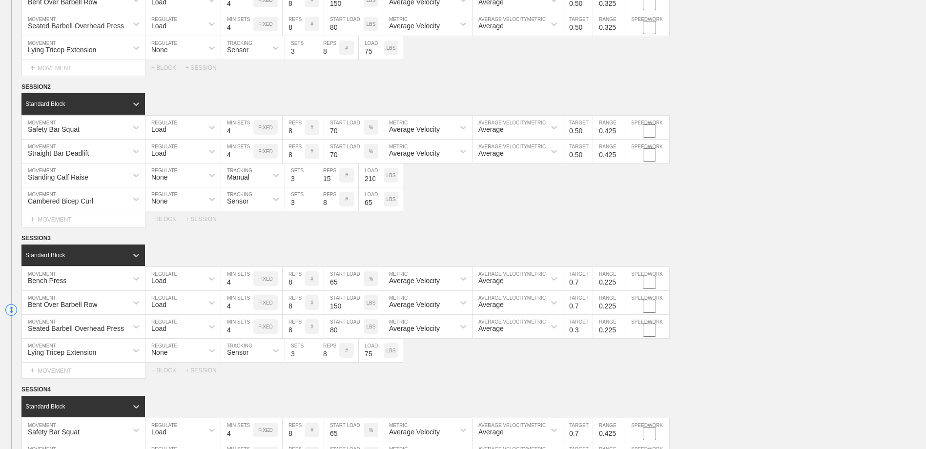
click at [340, 284] on input "65" at bounding box center [344, 278] width 40 height 23
click at [589, 285] on input "0.6" at bounding box center [577, 278] width 29 height 23
click at [589, 285] on input "0.5" at bounding box center [577, 278] width 29 height 23
click at [620, 281] on input "0.725" at bounding box center [609, 278] width 32 height 23
click at [620, 286] on input "0.625" at bounding box center [609, 278] width 32 height 23
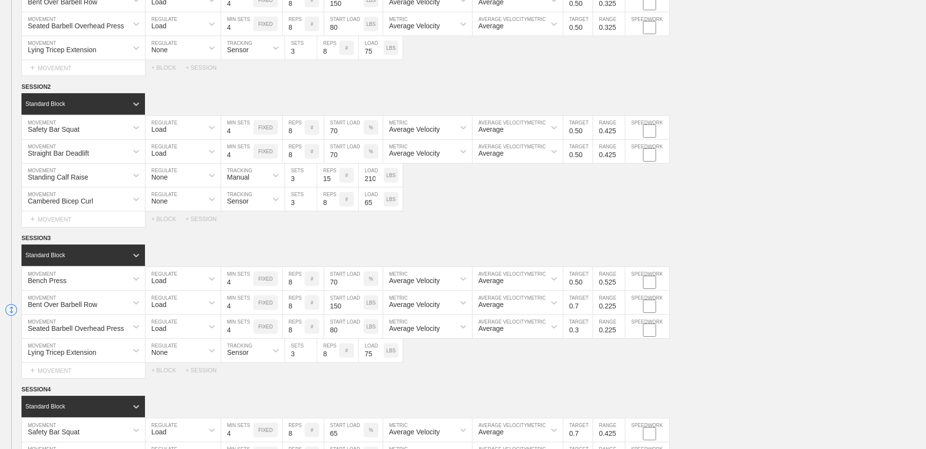
click at [620, 285] on input "0.525" at bounding box center [609, 278] width 32 height 23
click at [620, 285] on input "0.425" at bounding box center [609, 278] width 32 height 23
click at [620, 285] on input "0.325" at bounding box center [609, 278] width 32 height 23
drag, startPoint x: 711, startPoint y: 277, endPoint x: 577, endPoint y: 304, distance: 136.9
click at [711, 277] on div "Bench Press MOVEMENT Load REGULATE 4 MIN SETS FIXED 8 REPS # 70 START LOAD % Av…" at bounding box center [463, 279] width 926 height 24
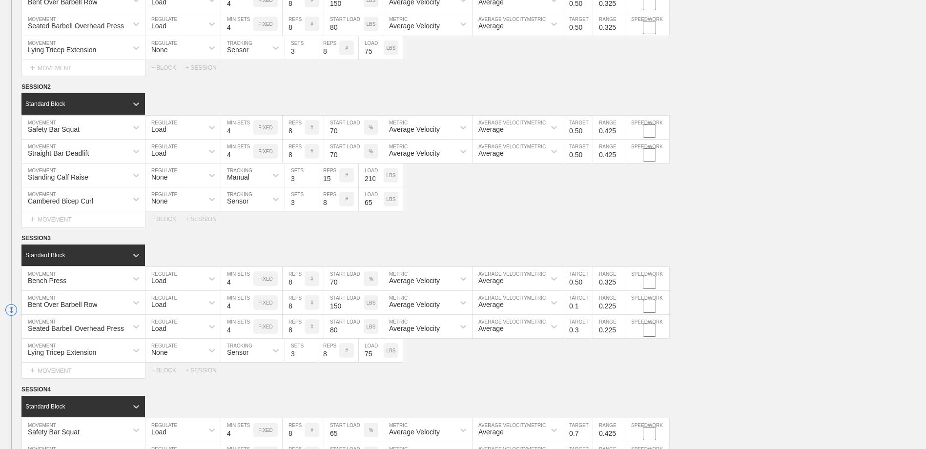
click at [588, 310] on input "0" at bounding box center [577, 302] width 29 height 23
click at [588, 306] on input "0.1" at bounding box center [577, 302] width 29 height 23
click at [588, 306] on input "0.3" at bounding box center [577, 302] width 29 height 23
click at [588, 306] on input "0.4" at bounding box center [577, 302] width 29 height 23
click at [588, 306] on input "0.5" at bounding box center [577, 302] width 29 height 23
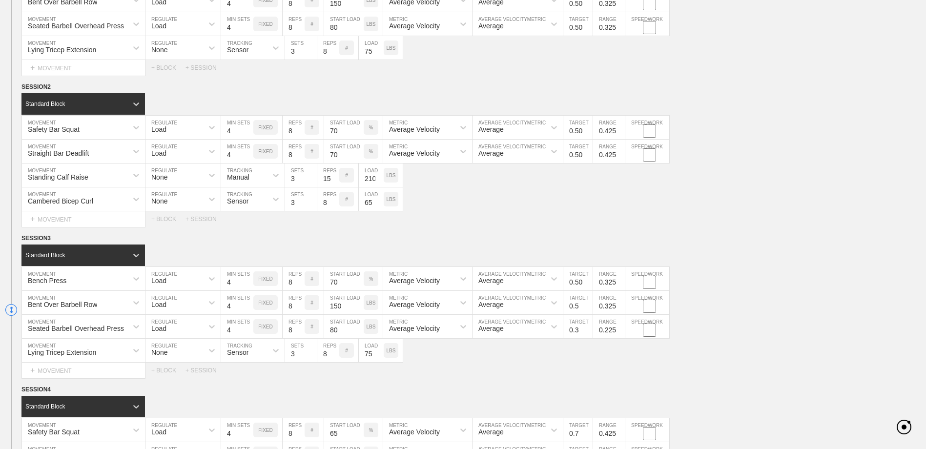
click at [620, 305] on input "0.325" at bounding box center [609, 302] width 32 height 23
click at [588, 329] on input "0.4" at bounding box center [577, 326] width 29 height 23
click at [588, 330] on input "0.5" at bounding box center [577, 326] width 29 height 23
click at [619, 329] on input "0.725" at bounding box center [609, 326] width 32 height 23
click at [622, 335] on input "0.625" at bounding box center [609, 326] width 32 height 23
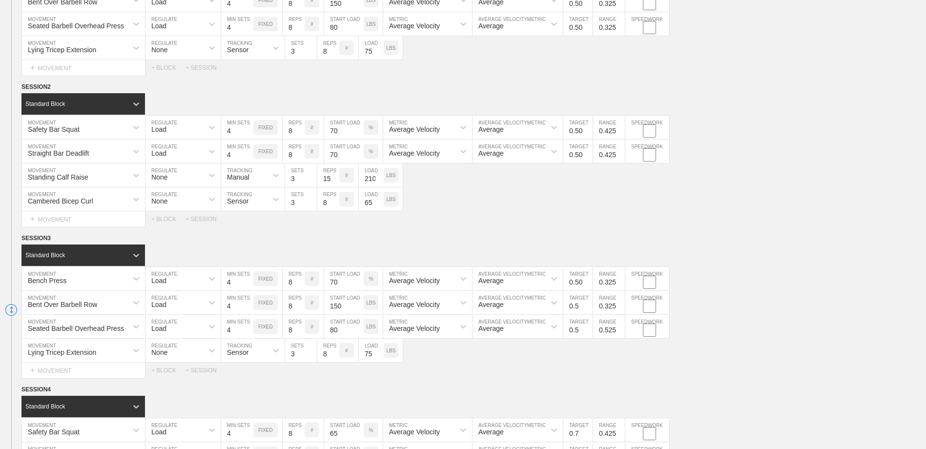
click at [620, 335] on input "0.525" at bounding box center [609, 326] width 32 height 23
click at [620, 335] on input "0.425" at bounding box center [609, 326] width 32 height 23
click at [620, 335] on input "0.325" at bounding box center [609, 326] width 32 height 23
drag, startPoint x: 664, startPoint y: 361, endPoint x: 579, endPoint y: 359, distance: 84.5
click at [665, 361] on div "Lying Tricep Extension MOVEMENT None REGULATE Sensor TRACKING 3 SETS 8 REPS # 7…" at bounding box center [463, 351] width 926 height 24
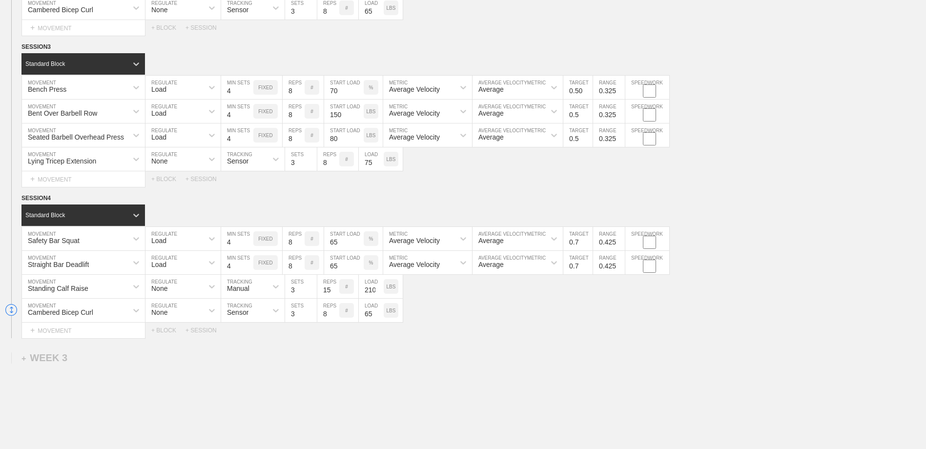
scroll to position [1025, 0]
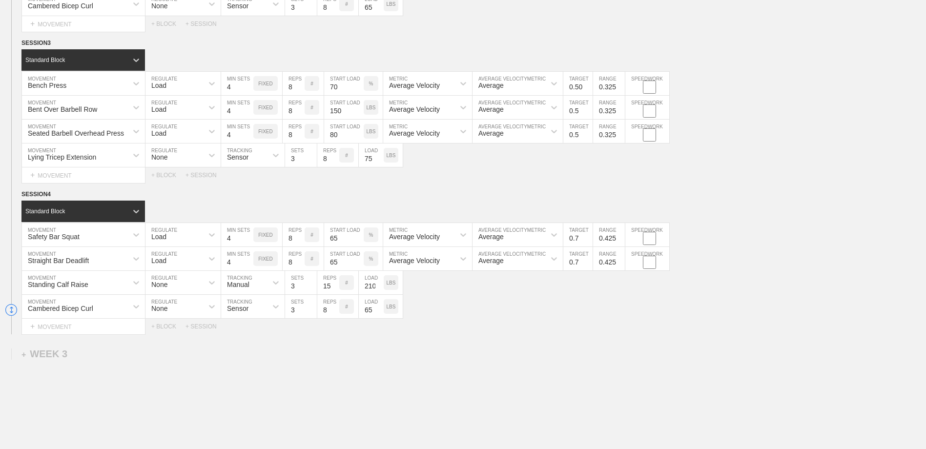
click at [339, 243] on input "65" at bounding box center [344, 234] width 40 height 23
click at [340, 267] on input "65" at bounding box center [344, 258] width 40 height 23
click at [462, 307] on div "Cambered Bicep Curl MOVEMENT None REGULATE Sensor TRACKING 3 SETS 8 REPS # 65 L…" at bounding box center [463, 307] width 926 height 24
click at [587, 242] on input "-0.4" at bounding box center [577, 234] width 29 height 23
click at [587, 237] on input "-0.3" at bounding box center [577, 234] width 29 height 23
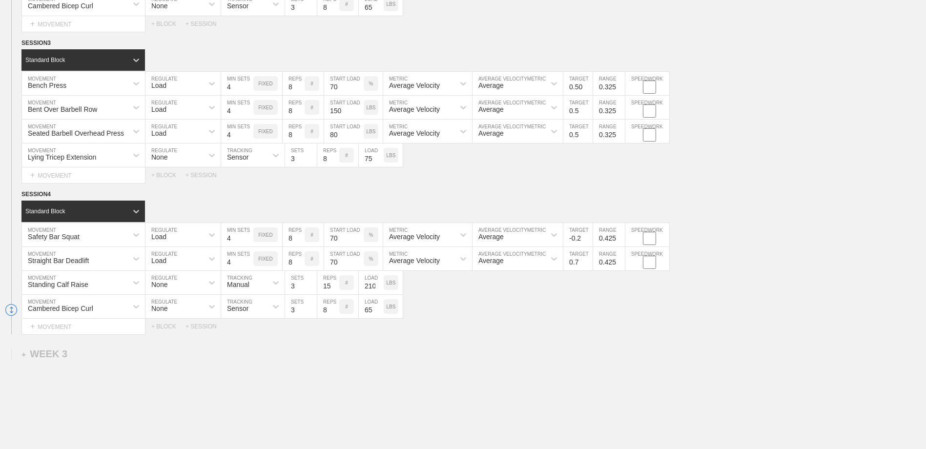
click at [587, 237] on input "-0.2" at bounding box center [577, 234] width 29 height 23
click at [587, 237] on input "-0.1" at bounding box center [577, 234] width 29 height 23
click at [587, 237] on input "0" at bounding box center [577, 234] width 29 height 23
click at [587, 237] on input "0.1" at bounding box center [577, 234] width 29 height 23
click at [587, 237] on input "0.2" at bounding box center [577, 234] width 29 height 23
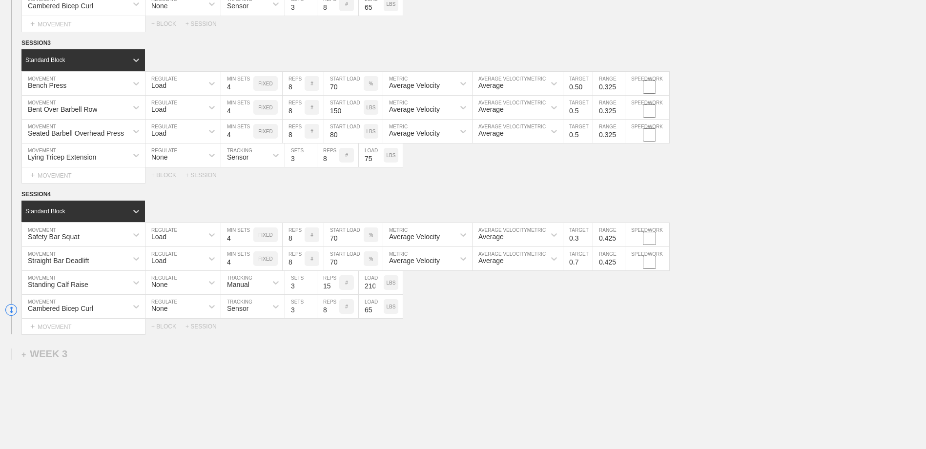
click at [587, 237] on input "0.3" at bounding box center [577, 234] width 29 height 23
click at [587, 237] on input "0.4" at bounding box center [577, 234] width 29 height 23
click at [587, 237] on input "0.5" at bounding box center [577, 234] width 29 height 23
click at [587, 265] on input "0.1" at bounding box center [577, 258] width 29 height 23
click at [588, 262] on input "0.2" at bounding box center [577, 258] width 29 height 23
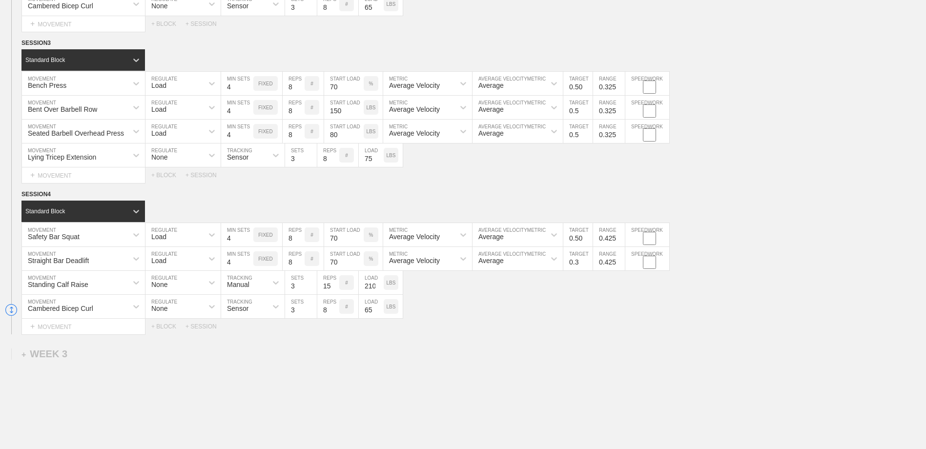
click at [587, 262] on input "0.3" at bounding box center [577, 258] width 29 height 23
click at [587, 262] on input "0.4" at bounding box center [577, 258] width 29 height 23
click at [587, 262] on input "0.5" at bounding box center [577, 258] width 29 height 23
click at [616, 302] on div "Cambered Bicep Curl MOVEMENT None REGULATE Sensor TRACKING 3 SETS 8 REPS # 65 L…" at bounding box center [463, 307] width 926 height 24
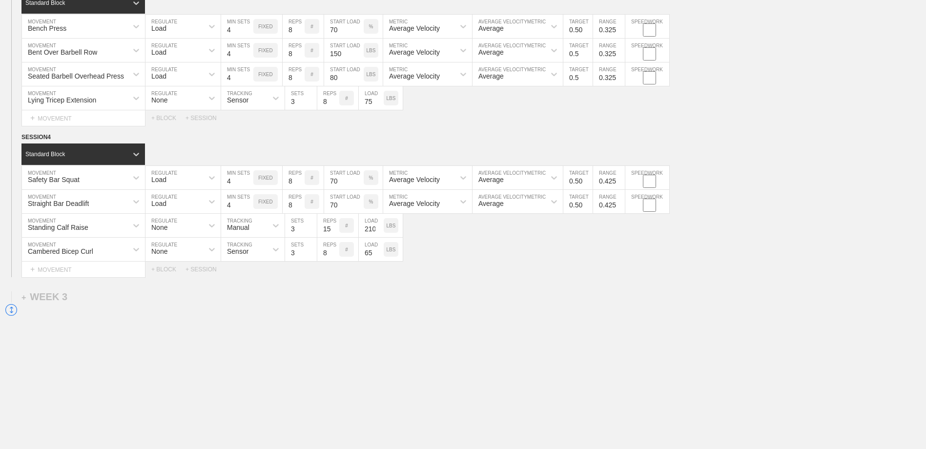
scroll to position [1084, 0]
click at [41, 297] on div "+ WEEK 3" at bounding box center [44, 296] width 46 height 11
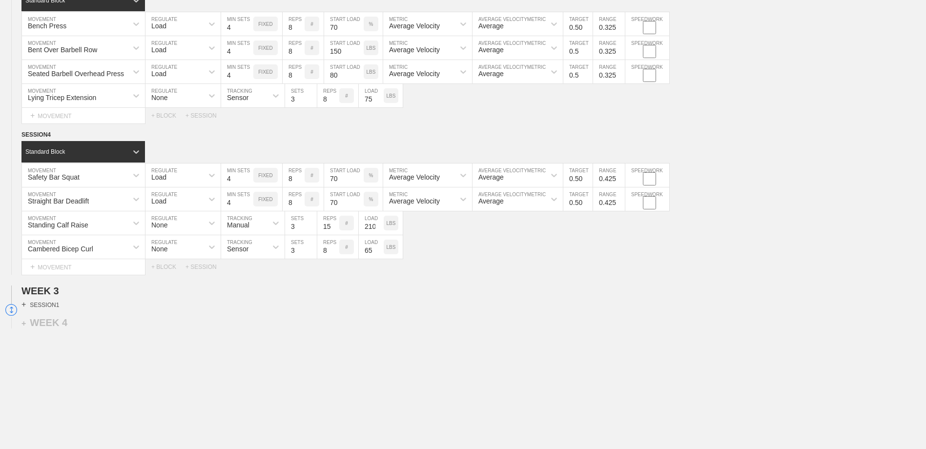
click at [46, 309] on div "+ SESSION 1" at bounding box center [40, 304] width 38 height 9
click at [50, 323] on div "+ BLOCK" at bounding box center [82, 322] width 123 height 16
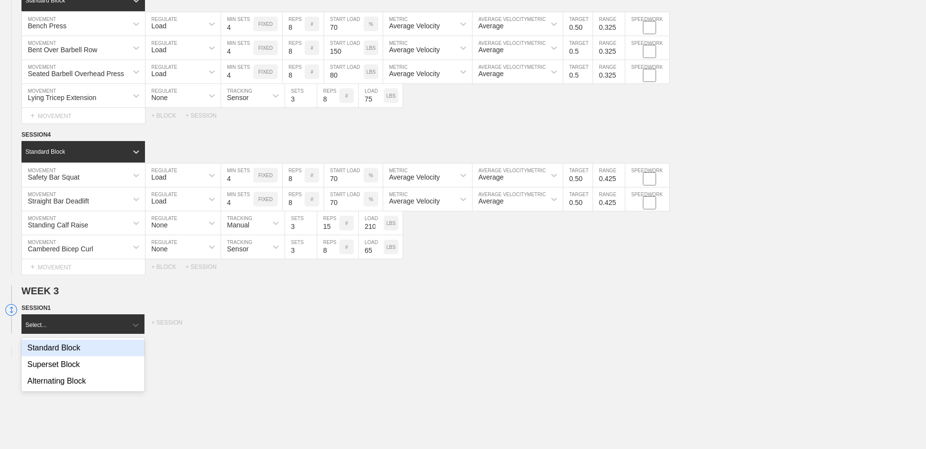
click at [55, 350] on div "Standard Block" at bounding box center [82, 348] width 123 height 17
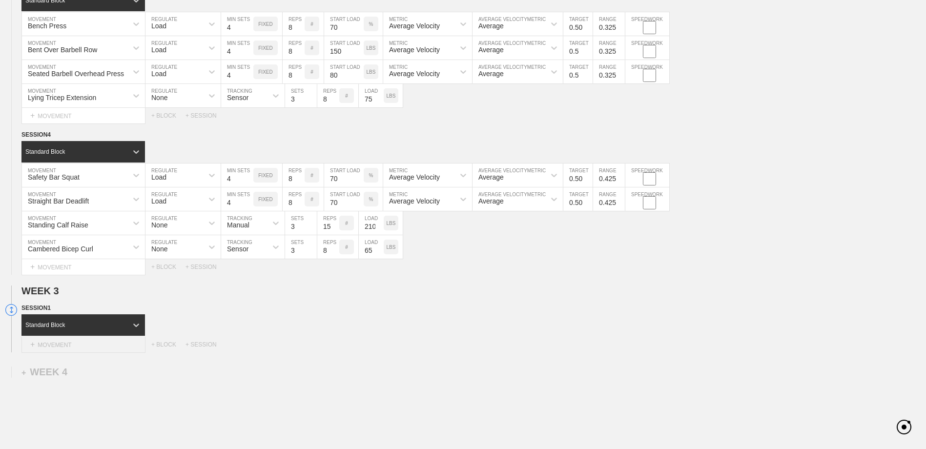
click at [55, 348] on div "+ MOVEMENT" at bounding box center [83, 345] width 124 height 16
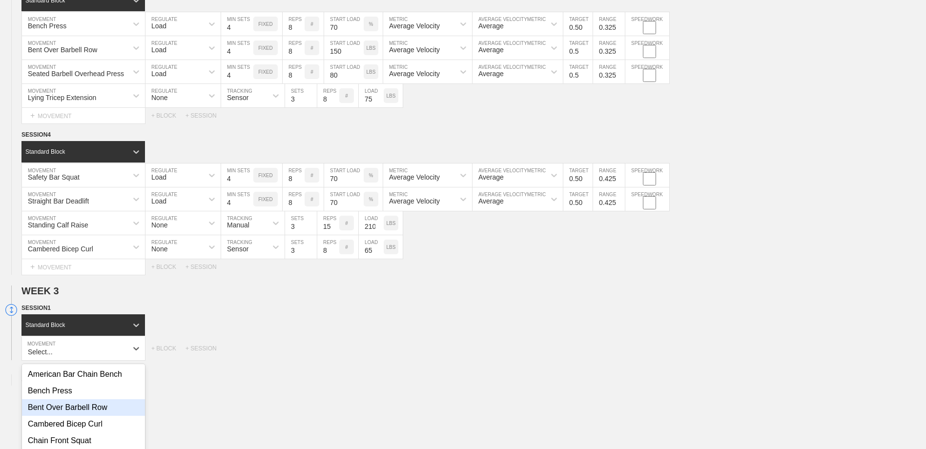
scroll to position [1152, 0]
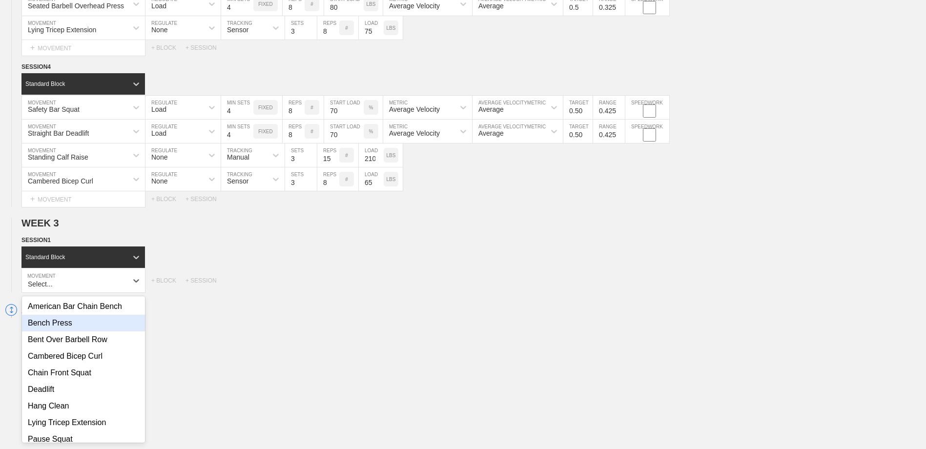
click at [58, 329] on div "Bench Press" at bounding box center [83, 323] width 123 height 17
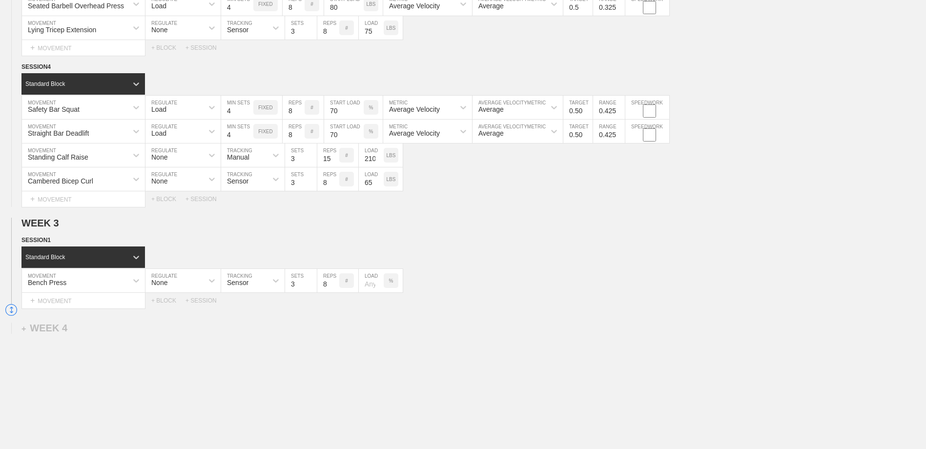
click at [183, 288] on div "None" at bounding box center [174, 280] width 58 height 17
click at [175, 327] on div "Load" at bounding box center [182, 323] width 75 height 17
click at [248, 284] on input "9" at bounding box center [237, 280] width 32 height 23
click at [248, 284] on input "10" at bounding box center [237, 280] width 32 height 23
click at [250, 289] on input "9" at bounding box center [237, 280] width 32 height 23
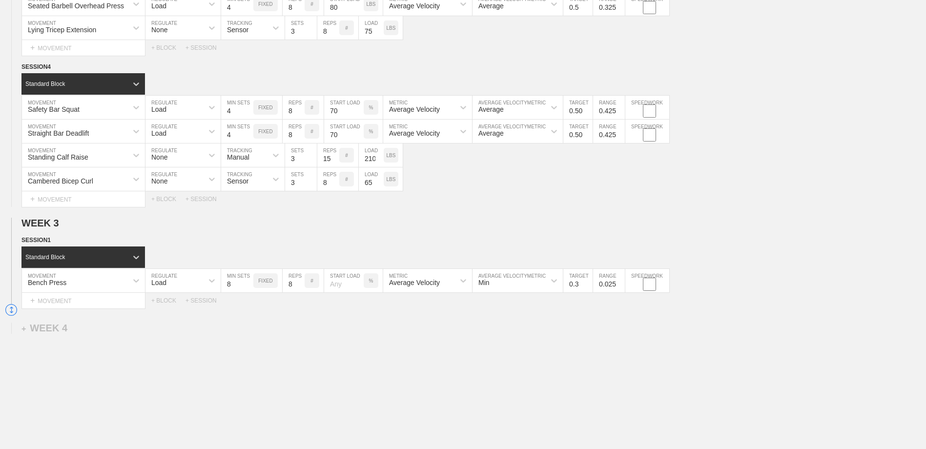
click at [249, 289] on input "8" at bounding box center [237, 280] width 32 height 23
click at [249, 288] on input "7" at bounding box center [237, 280] width 32 height 23
click at [249, 288] on input "6" at bounding box center [237, 280] width 32 height 23
click at [249, 288] on input "5" at bounding box center [237, 280] width 32 height 23
click at [299, 288] on input "2" at bounding box center [294, 280] width 22 height 23
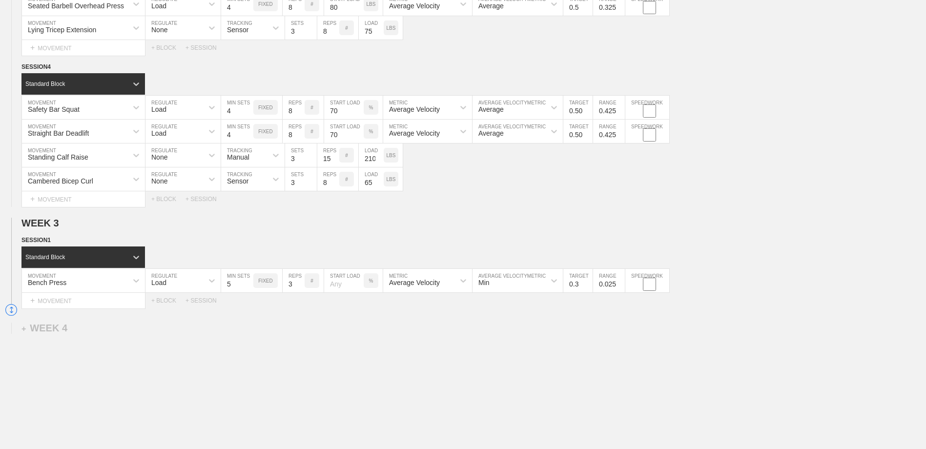
click at [300, 284] on input "3" at bounding box center [294, 280] width 22 height 23
click at [300, 284] on input "4" at bounding box center [294, 280] width 22 height 23
click at [300, 284] on input "5" at bounding box center [294, 280] width 22 height 23
click at [300, 284] on input "6" at bounding box center [294, 280] width 22 height 23
click at [345, 287] on input "number" at bounding box center [344, 280] width 40 height 23
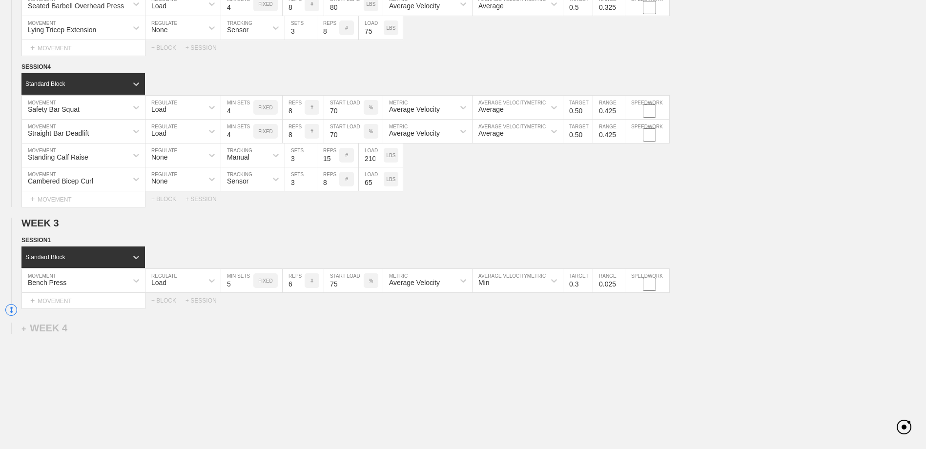
click at [490, 289] on div "Min" at bounding box center [508, 280] width 73 height 17
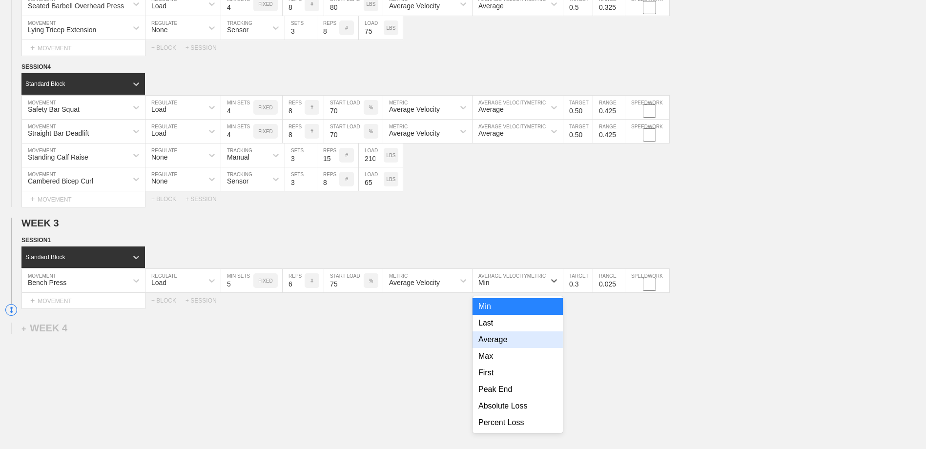
click at [490, 342] on div "Average" at bounding box center [517, 339] width 90 height 17
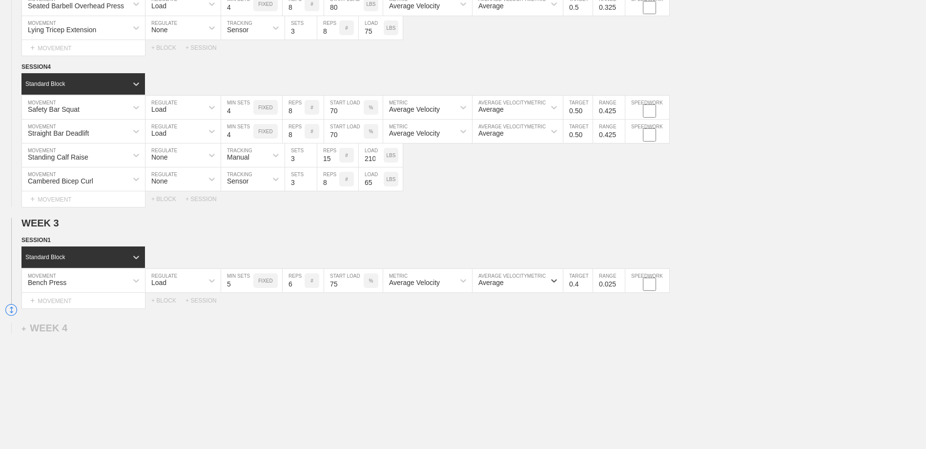
click at [588, 284] on input "0.4" at bounding box center [577, 280] width 29 height 23
click at [588, 284] on input "0.5" at bounding box center [577, 280] width 29 height 23
click at [621, 285] on input "0.625" at bounding box center [609, 280] width 32 height 23
click at [619, 288] on input "0.525" at bounding box center [609, 280] width 32 height 23
click at [619, 288] on input "0.425" at bounding box center [609, 280] width 32 height 23
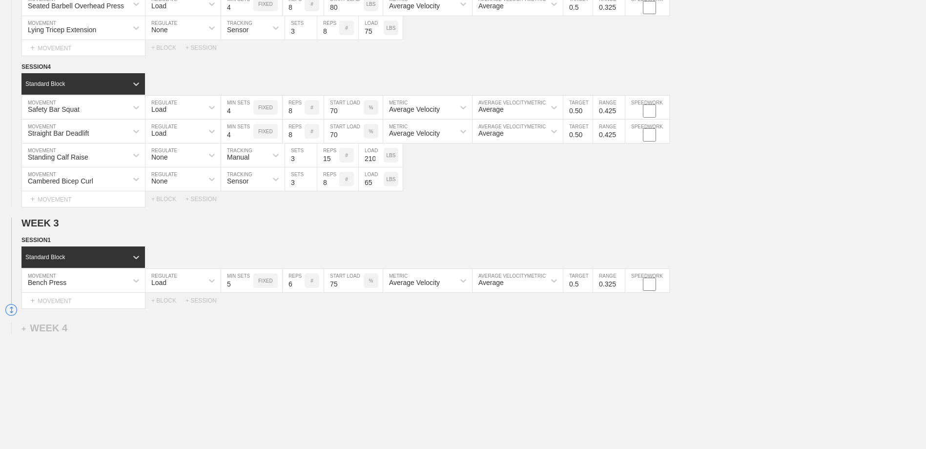
click at [619, 288] on input "0.325" at bounding box center [609, 280] width 32 height 23
click at [619, 304] on div "Select... MOVEMENT + MOVEMENT + BLOCK + SESSION" at bounding box center [463, 301] width 926 height 16
click at [618, 284] on input "0.425" at bounding box center [609, 280] width 32 height 23
click at [620, 307] on div "Select... MOVEMENT + MOVEMENT + BLOCK + SESSION" at bounding box center [463, 301] width 926 height 16
click at [89, 301] on div "+ MOVEMENT" at bounding box center [83, 301] width 124 height 16
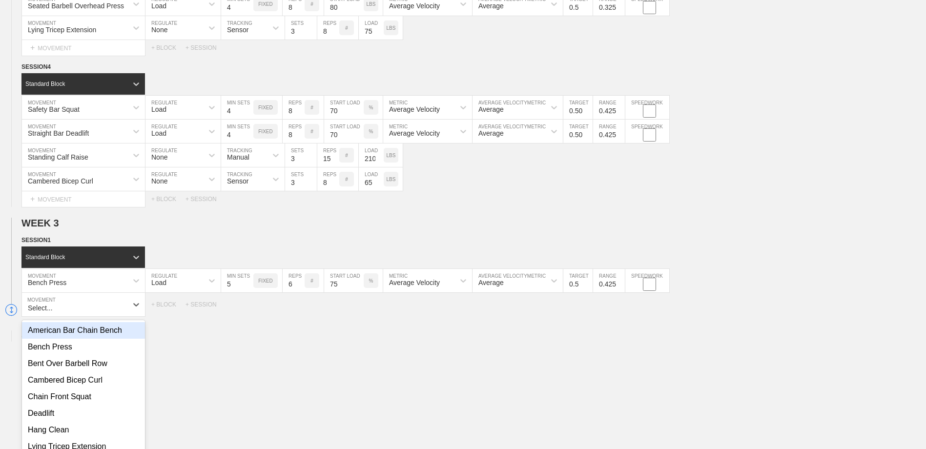
scroll to position [1176, 0]
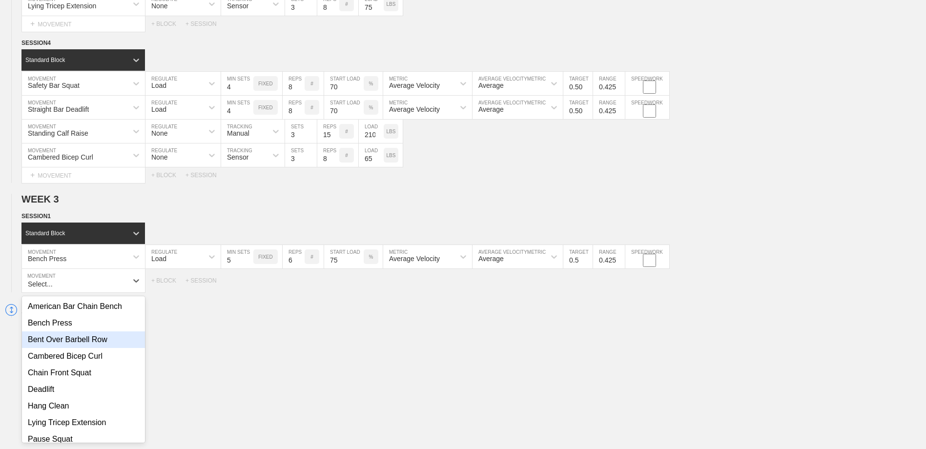
click at [92, 348] on div "Bent Over Barbell Row" at bounding box center [83, 339] width 123 height 17
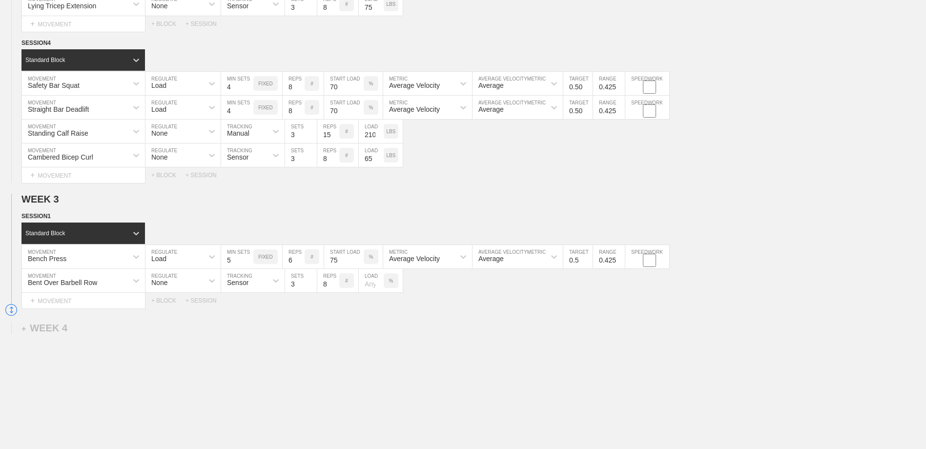
click at [183, 287] on div "None" at bounding box center [174, 280] width 58 height 17
click at [175, 324] on div "Load" at bounding box center [182, 323] width 75 height 17
click at [248, 284] on input "10" at bounding box center [237, 280] width 32 height 23
click at [247, 287] on input "9" at bounding box center [237, 280] width 32 height 23
click at [247, 287] on input "8" at bounding box center [237, 280] width 32 height 23
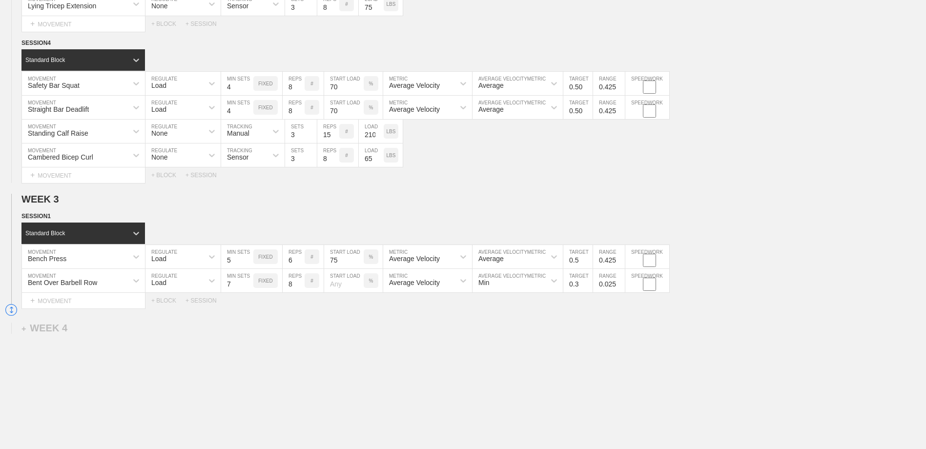
click at [247, 287] on input "7" at bounding box center [237, 280] width 32 height 23
click at [247, 287] on input "6" at bounding box center [237, 280] width 32 height 23
click at [247, 287] on input "5" at bounding box center [237, 280] width 32 height 23
click at [301, 288] on input "7" at bounding box center [294, 280] width 22 height 23
click at [301, 288] on input "6" at bounding box center [294, 280] width 22 height 23
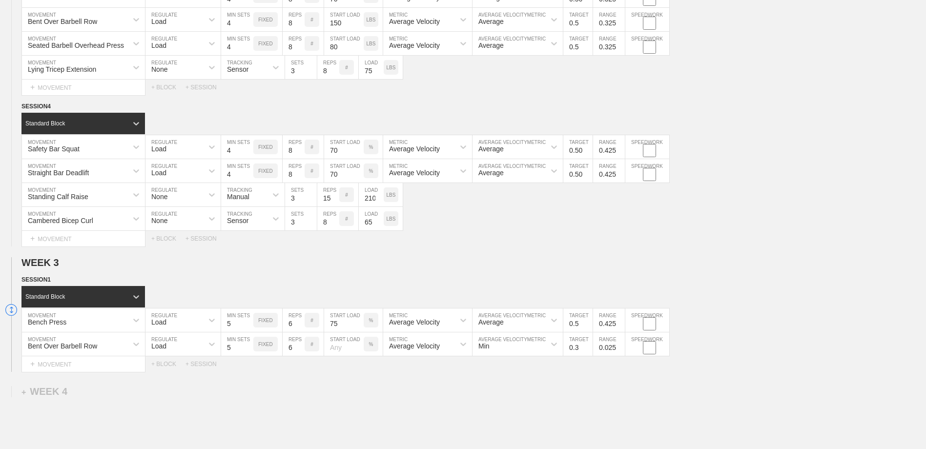
scroll to position [1127, 0]
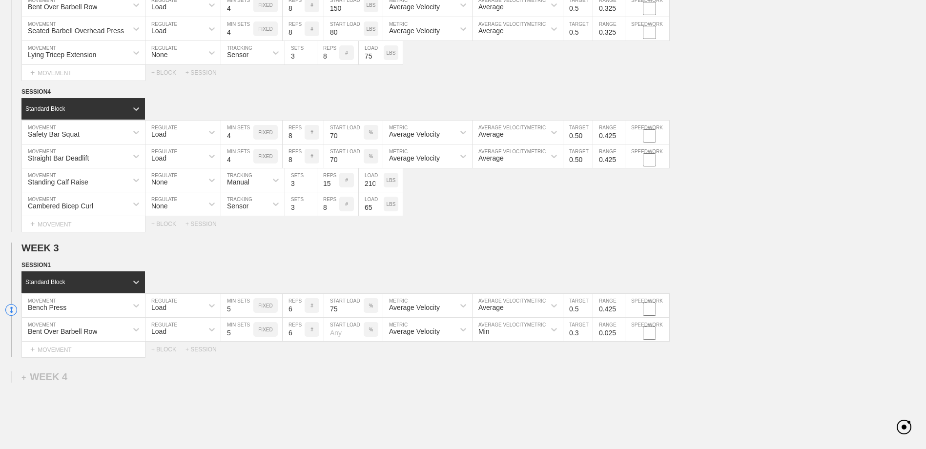
click at [342, 336] on input "number" at bounding box center [344, 329] width 40 height 23
click at [370, 331] on p "%" at bounding box center [371, 329] width 4 height 5
click at [370, 330] on p "%" at bounding box center [371, 329] width 4 height 5
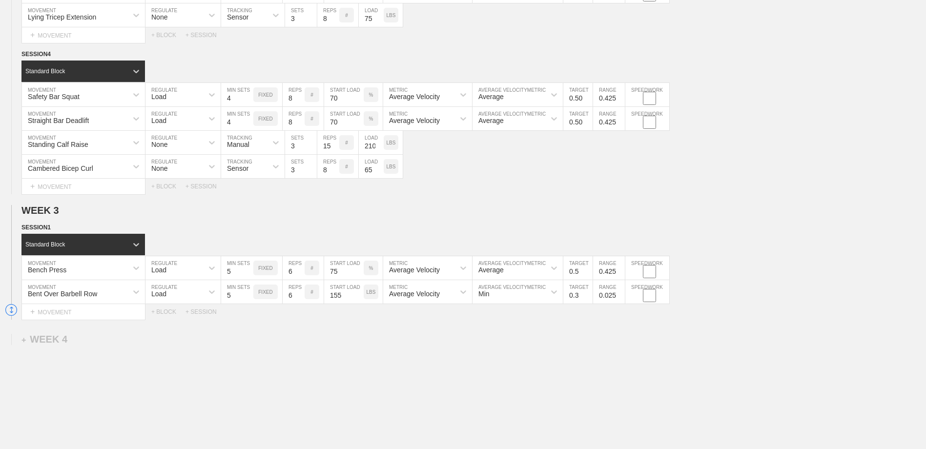
click at [526, 304] on div "Min" at bounding box center [517, 291] width 90 height 23
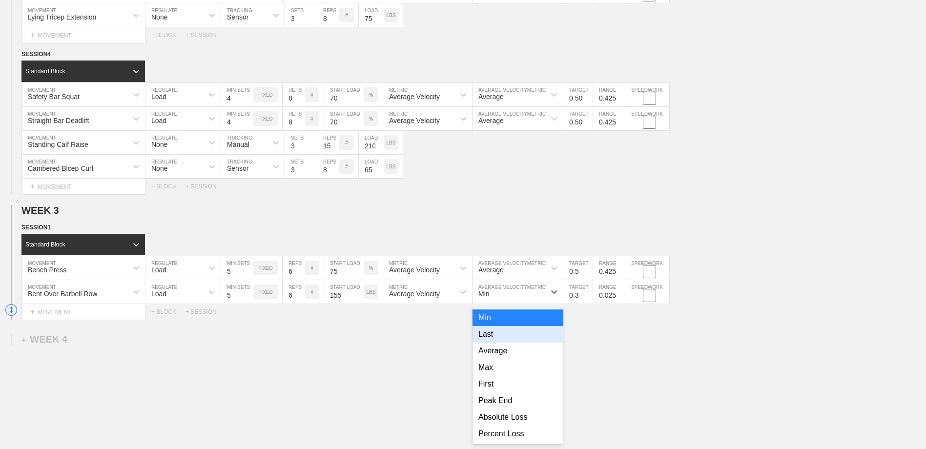
scroll to position [1170, 0]
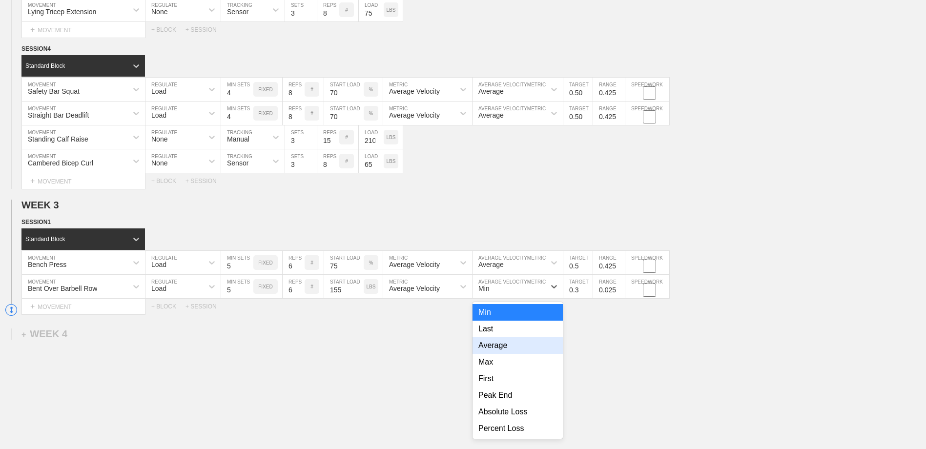
drag, startPoint x: 516, startPoint y: 349, endPoint x: 529, endPoint y: 344, distance: 14.7
click at [515, 350] on div "Average" at bounding box center [517, 345] width 90 height 17
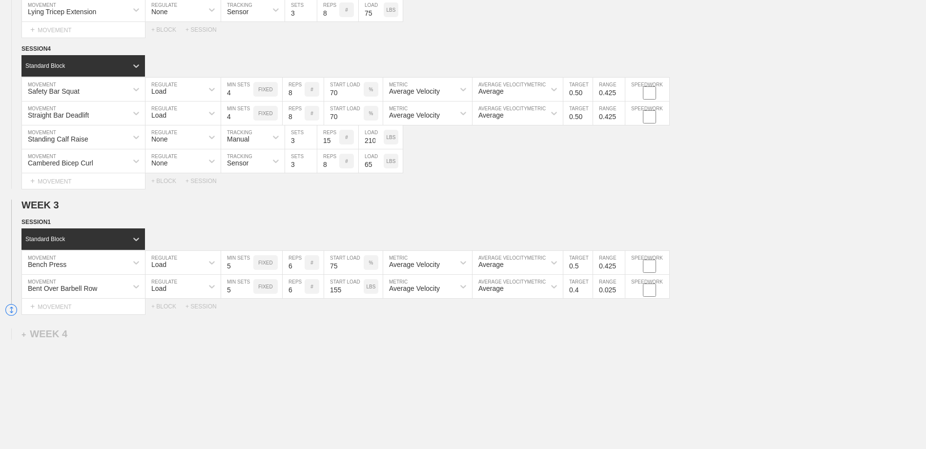
click at [588, 291] on input "0.4" at bounding box center [577, 286] width 29 height 23
click at [588, 291] on input "0.5" at bounding box center [577, 286] width 29 height 23
click at [620, 289] on input "0.725" at bounding box center [609, 286] width 32 height 23
click at [619, 293] on input "0.825" at bounding box center [609, 286] width 32 height 23
click at [619, 293] on input "0.725" at bounding box center [609, 286] width 32 height 23
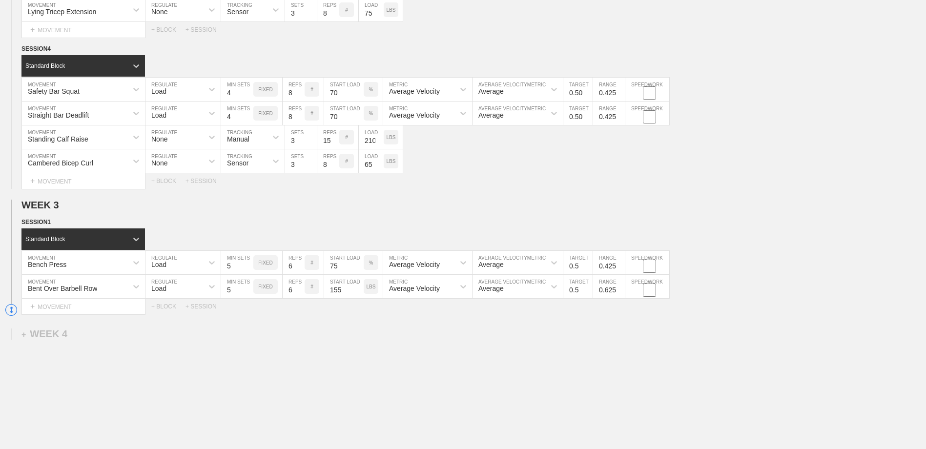
click at [619, 293] on input "0.625" at bounding box center [609, 286] width 32 height 23
click at [619, 293] on input "0.525" at bounding box center [609, 286] width 32 height 23
click at [619, 293] on input "0.425" at bounding box center [609, 286] width 32 height 23
click at [617, 313] on div "Select... MOVEMENT + MOVEMENT + BLOCK + SESSION" at bounding box center [463, 307] width 926 height 16
click at [89, 308] on div "+ MOVEMENT" at bounding box center [83, 307] width 124 height 16
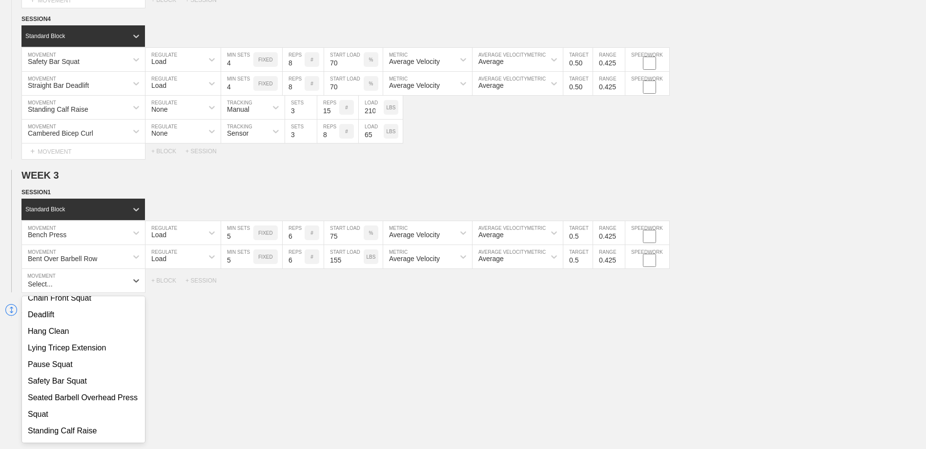
scroll to position [98, 0]
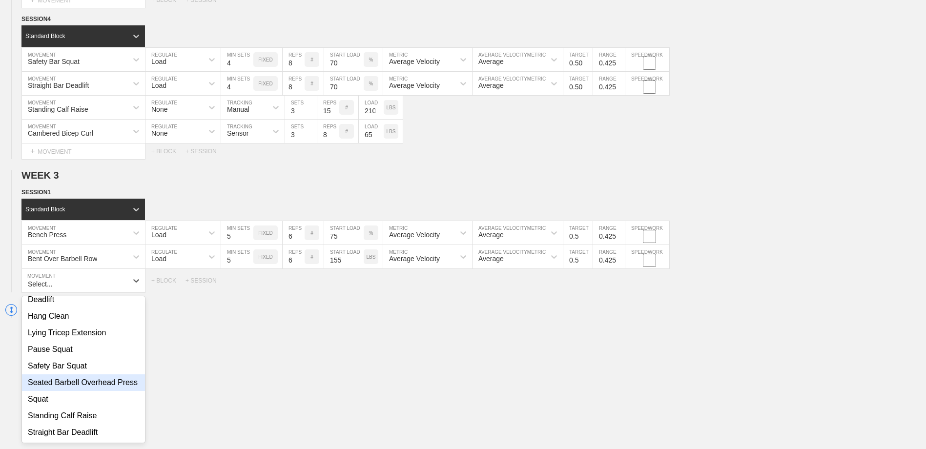
click at [91, 383] on div "Seated Barbell Overhead Press" at bounding box center [83, 382] width 123 height 17
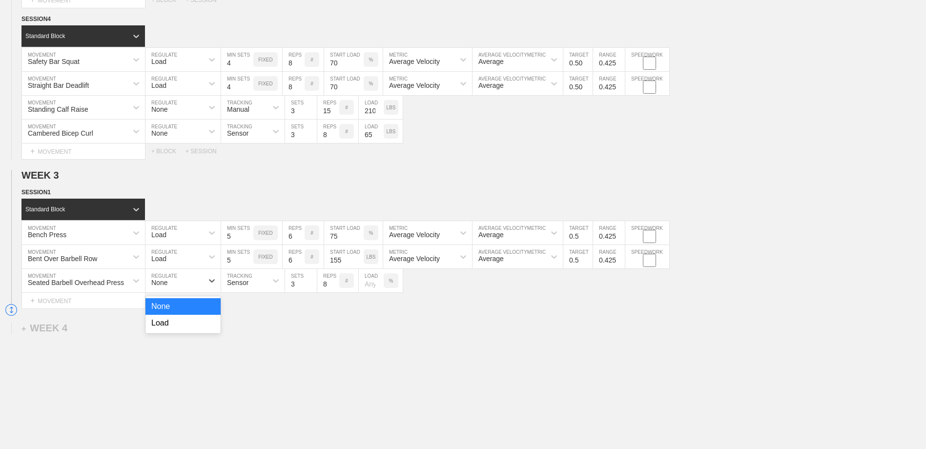
click at [177, 285] on div "None" at bounding box center [174, 280] width 58 height 17
click at [181, 326] on div "Load" at bounding box center [182, 323] width 75 height 17
click at [248, 284] on input "10" at bounding box center [237, 280] width 32 height 23
click at [248, 288] on input "9" at bounding box center [237, 280] width 32 height 23
click at [248, 288] on input "8" at bounding box center [237, 280] width 32 height 23
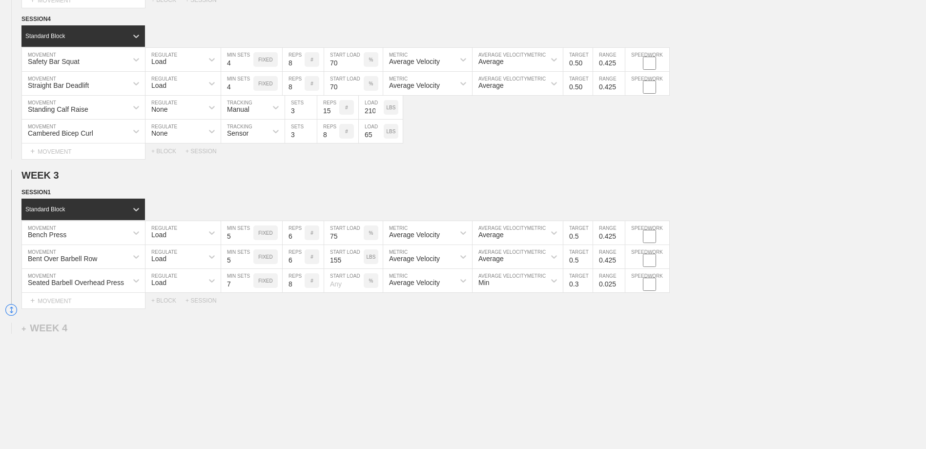
click at [248, 288] on input "7" at bounding box center [237, 280] width 32 height 23
click at [248, 288] on input "6" at bounding box center [237, 280] width 32 height 23
click at [248, 288] on input "5" at bounding box center [237, 280] width 32 height 23
click at [300, 289] on input "1" at bounding box center [294, 280] width 22 height 23
click at [300, 285] on input "2" at bounding box center [294, 280] width 22 height 23
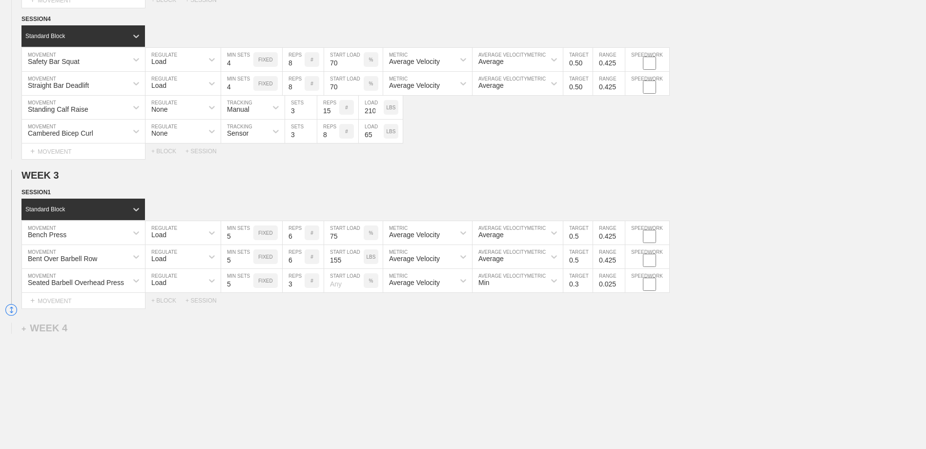
click at [300, 285] on input "3" at bounding box center [294, 280] width 22 height 23
click at [300, 285] on input "4" at bounding box center [294, 280] width 22 height 23
click at [300, 285] on input "5" at bounding box center [294, 280] width 22 height 23
click at [300, 285] on input "6" at bounding box center [294, 280] width 22 height 23
drag, startPoint x: 331, startPoint y: 309, endPoint x: 341, endPoint y: 303, distance: 11.6
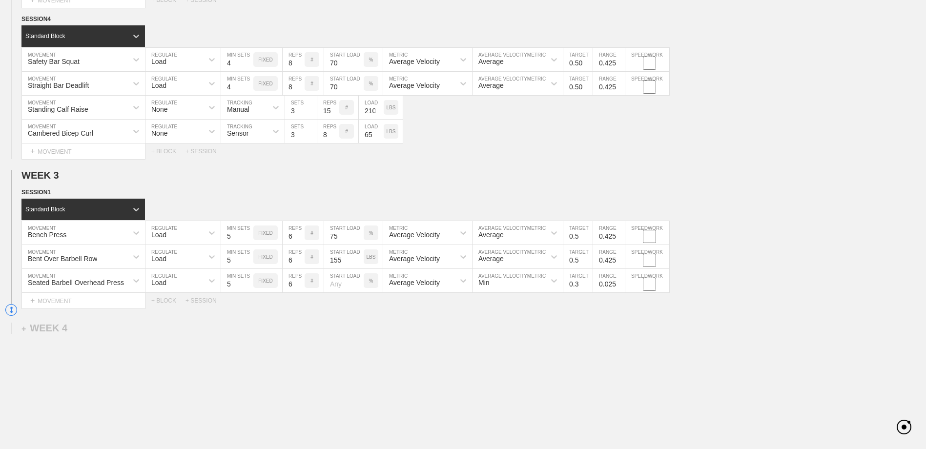
click at [331, 308] on div "Select... MOVEMENT + MOVEMENT + BLOCK + SESSION" at bounding box center [463, 301] width 926 height 16
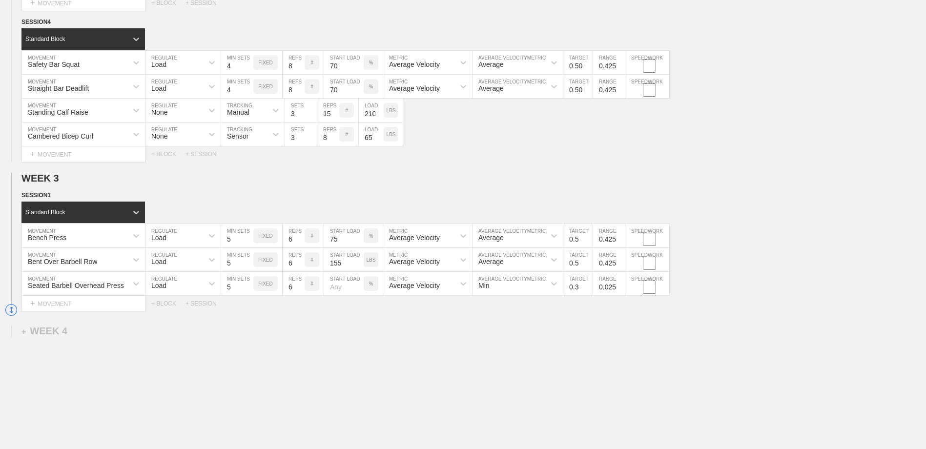
scroll to position [1200, 0]
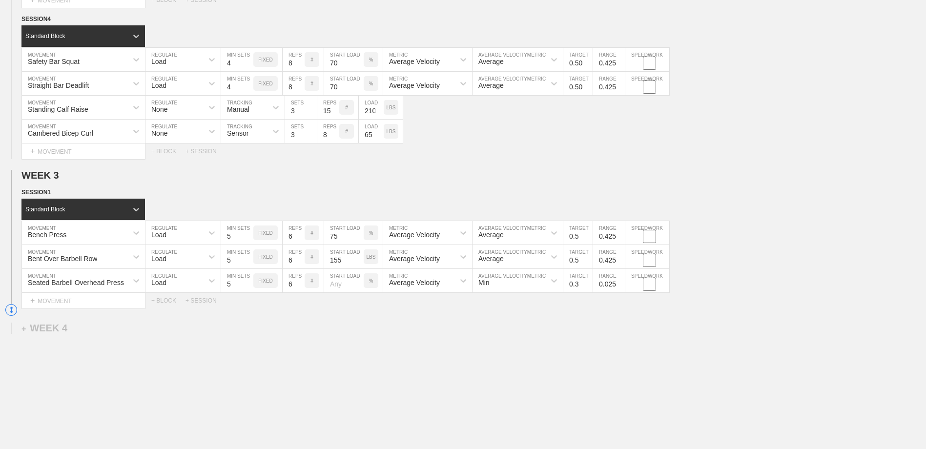
click at [342, 286] on input "number" at bounding box center [344, 280] width 40 height 23
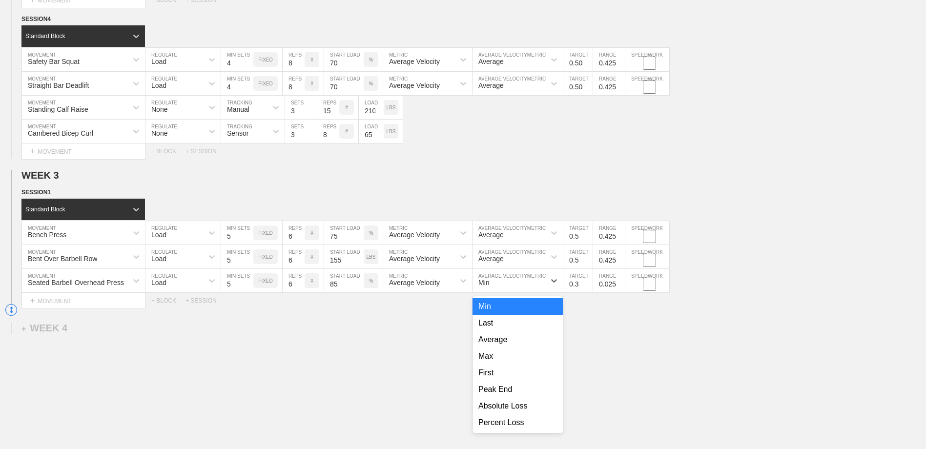
click at [491, 286] on div "Min" at bounding box center [508, 280] width 73 height 17
click at [496, 344] on div "Average" at bounding box center [517, 339] width 90 height 17
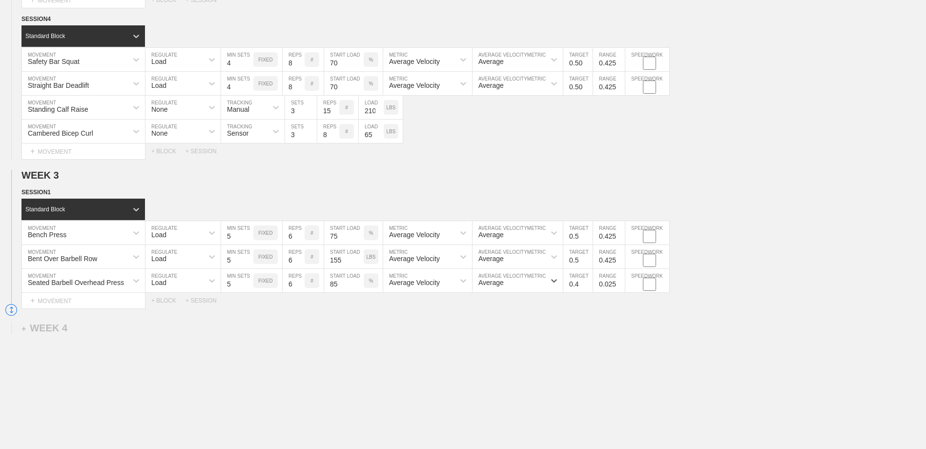
click at [588, 284] on input "0.4" at bounding box center [577, 280] width 29 height 23
click at [588, 284] on input "0.5" at bounding box center [577, 280] width 29 height 23
click at [620, 284] on input "0.125" at bounding box center [609, 280] width 32 height 23
click at [620, 284] on input "0.625" at bounding box center [609, 280] width 32 height 23
click at [620, 284] on input "0.725" at bounding box center [609, 280] width 32 height 23
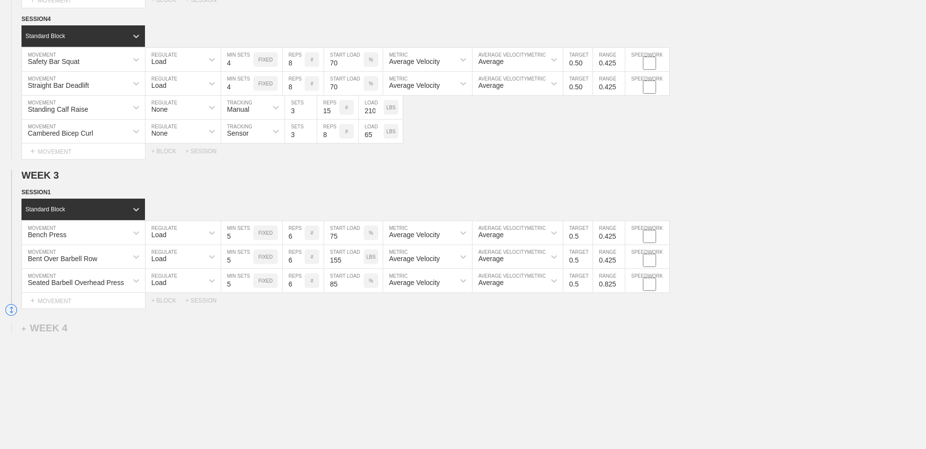
click at [620, 284] on input "0.825" at bounding box center [609, 280] width 32 height 23
click at [619, 287] on input "0.725" at bounding box center [609, 280] width 32 height 23
click at [619, 287] on input "0.625" at bounding box center [609, 280] width 32 height 23
click at [619, 287] on input "0.525" at bounding box center [609, 280] width 32 height 23
click at [619, 287] on input "0.425" at bounding box center [609, 280] width 32 height 23
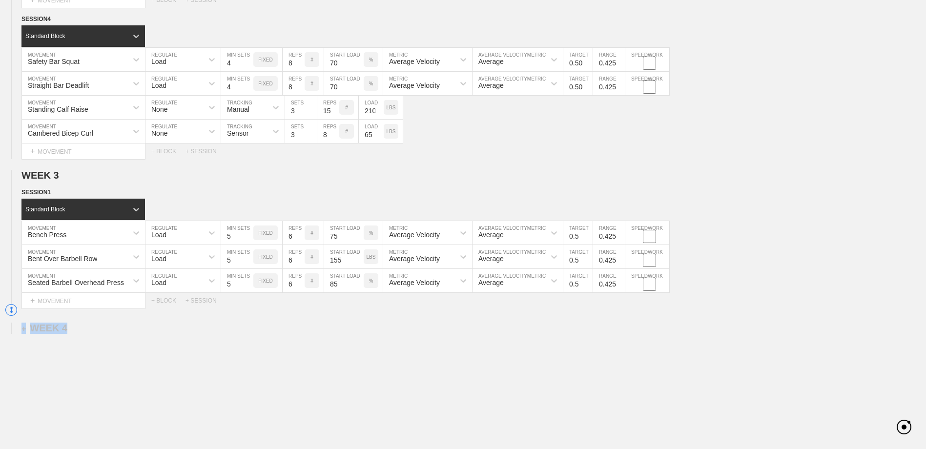
click at [65, 302] on div "+ MOVEMENT" at bounding box center [83, 301] width 124 height 16
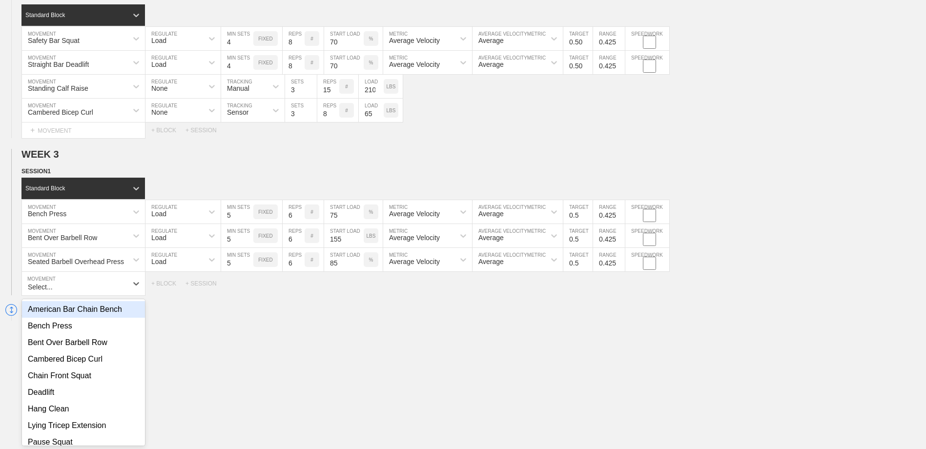
scroll to position [1224, 0]
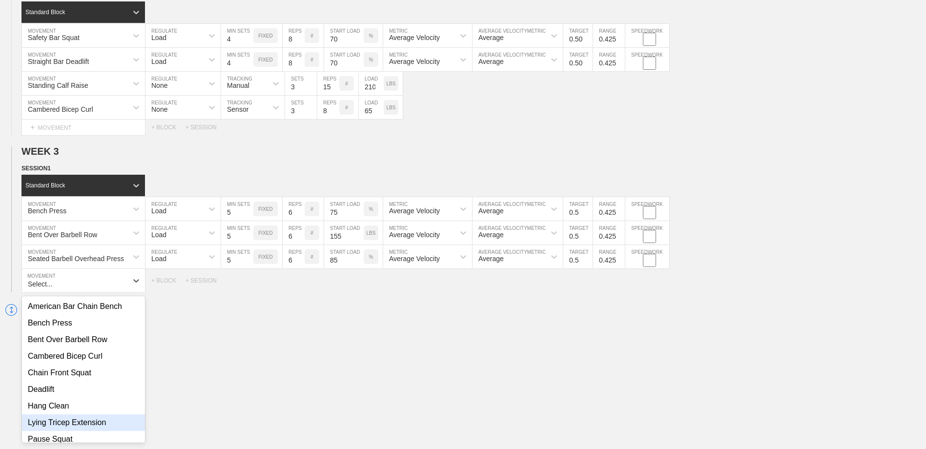
click at [76, 426] on div "Lying Tricep Extension" at bounding box center [83, 422] width 123 height 17
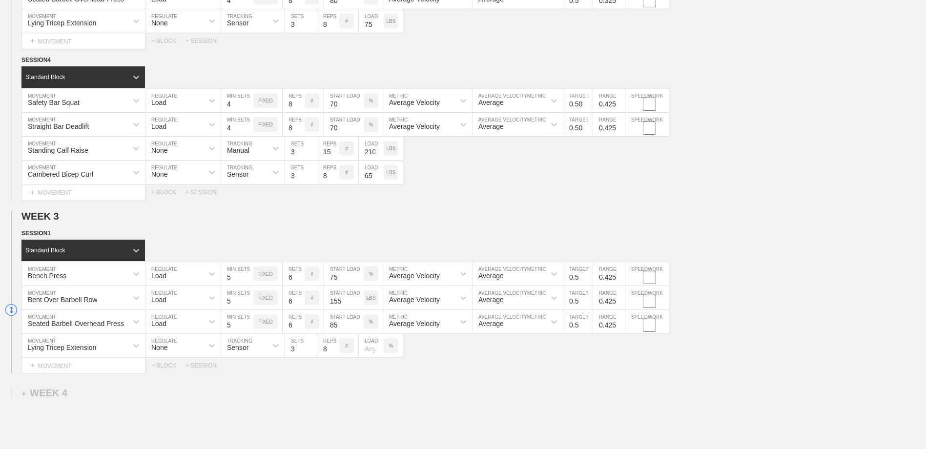
scroll to position [1175, 0]
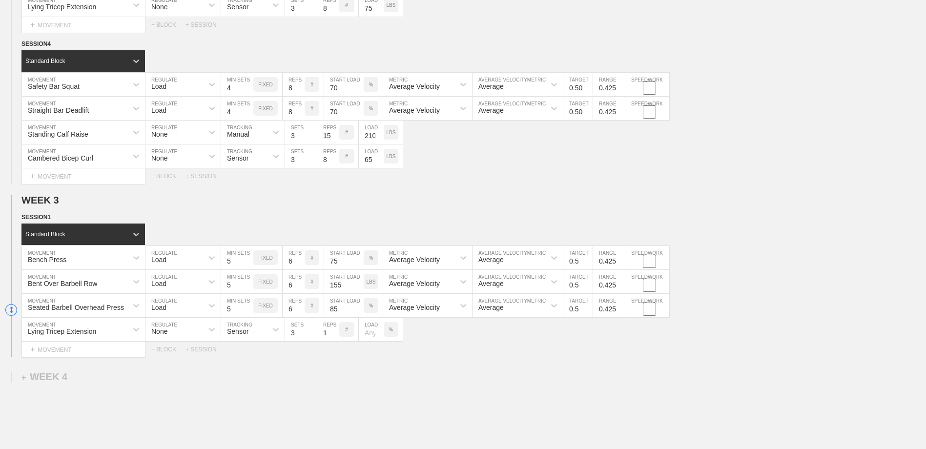
click at [334, 336] on input "1" at bounding box center [328, 329] width 22 height 23
click at [334, 334] on input "2" at bounding box center [328, 329] width 22 height 23
click at [334, 334] on input "3" at bounding box center [328, 329] width 22 height 23
click at [334, 334] on input "4" at bounding box center [328, 329] width 22 height 23
click at [334, 334] on input "5" at bounding box center [328, 329] width 22 height 23
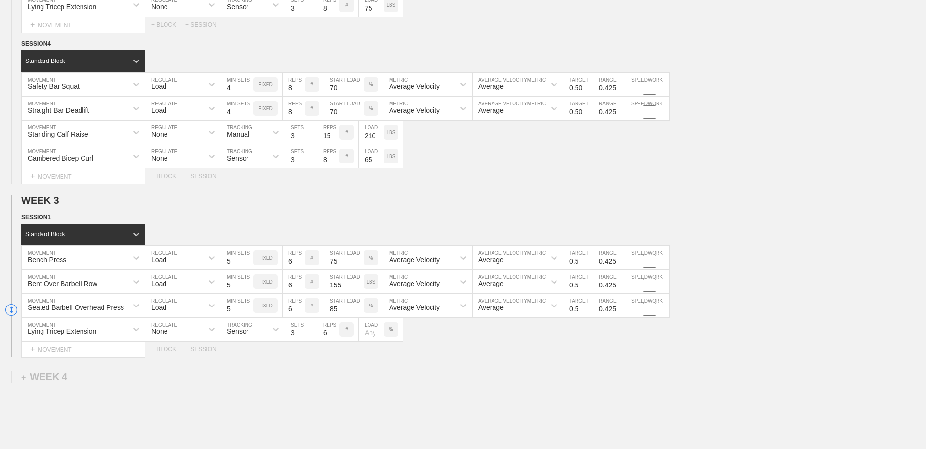
click at [334, 334] on input "6" at bounding box center [328, 329] width 22 height 23
click at [333, 346] on div "Select... MOVEMENT + MOVEMENT + BLOCK + SESSION" at bounding box center [463, 350] width 926 height 16
click at [391, 332] on p "%" at bounding box center [391, 329] width 4 height 5
click at [391, 332] on p "KGS" at bounding box center [390, 329] width 10 height 5
click at [369, 306] on p "%" at bounding box center [371, 305] width 4 height 5
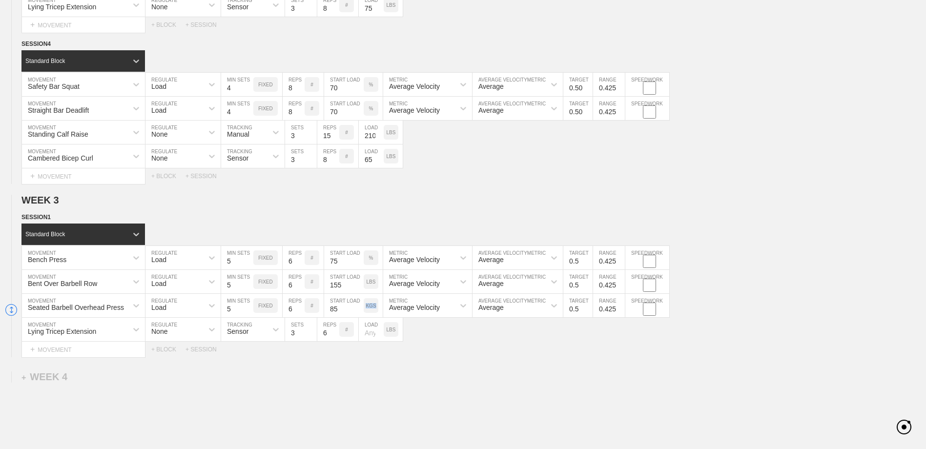
click at [369, 307] on p "KGS" at bounding box center [370, 305] width 10 height 5
click at [366, 335] on input "number" at bounding box center [371, 329] width 25 height 23
click at [313, 333] on input "9" at bounding box center [301, 329] width 32 height 23
click at [312, 337] on input "8" at bounding box center [301, 329] width 32 height 23
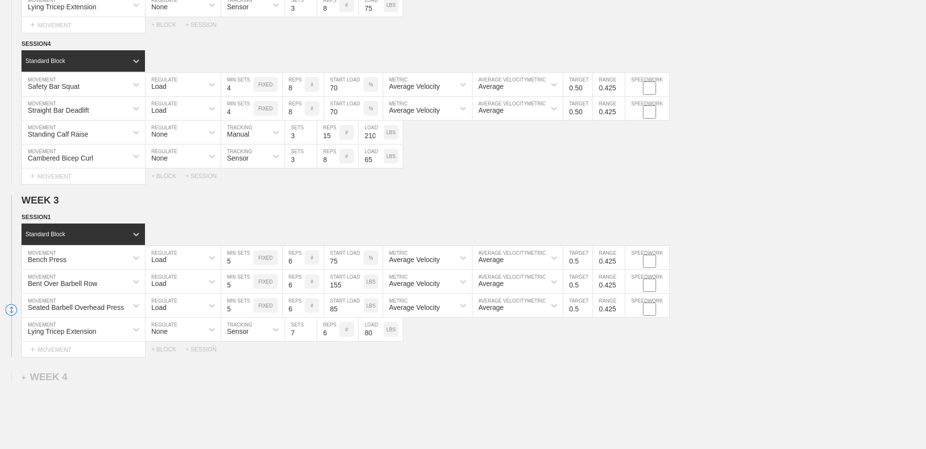
click at [312, 337] on input "7" at bounding box center [301, 329] width 32 height 23
click at [312, 337] on input "6" at bounding box center [301, 329] width 32 height 23
click at [312, 337] on input "5" at bounding box center [301, 329] width 32 height 23
click at [312, 337] on input "4" at bounding box center [301, 329] width 32 height 23
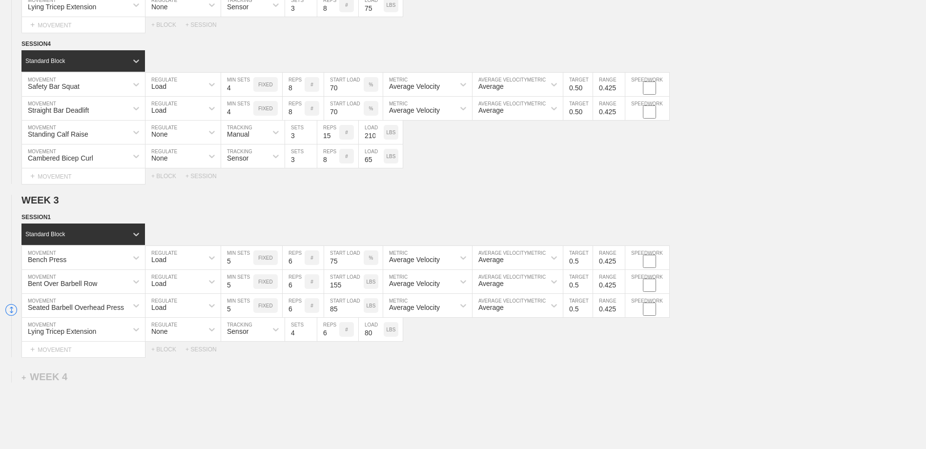
click at [205, 351] on div "+ SESSION" at bounding box center [204, 349] width 39 height 7
click at [118, 379] on div "+ BLOCK" at bounding box center [82, 383] width 123 height 16
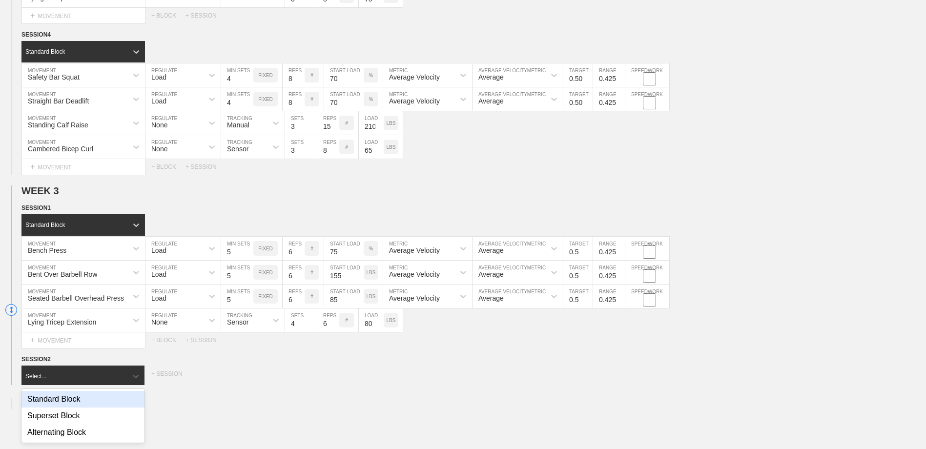
scroll to position [1186, 0]
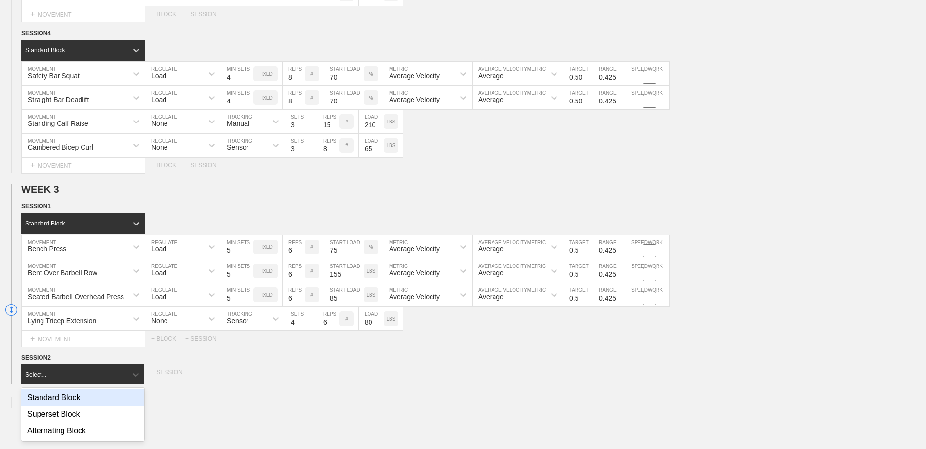
click at [103, 394] on div "Standard Block" at bounding box center [82, 397] width 123 height 17
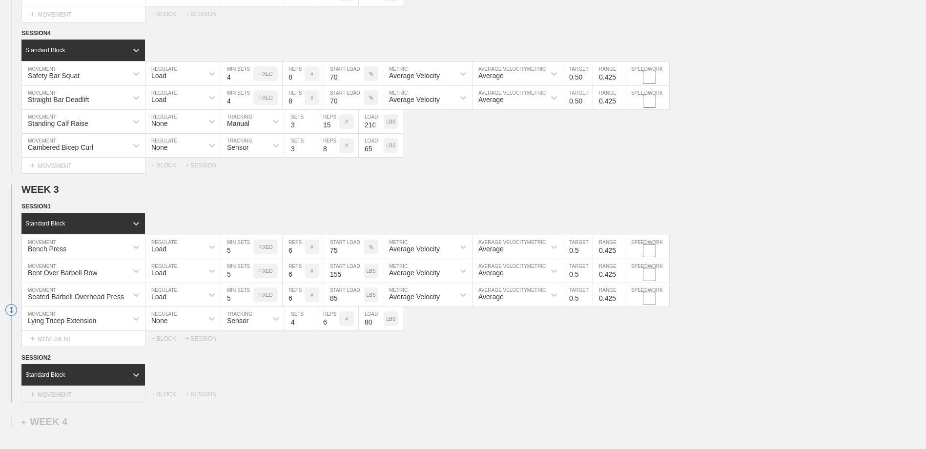
click at [90, 397] on div "+ MOVEMENT" at bounding box center [83, 394] width 124 height 16
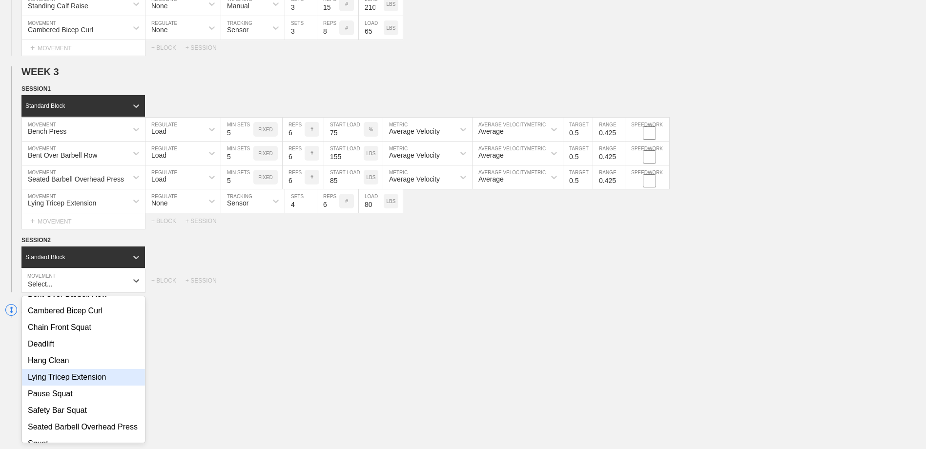
scroll to position [106, 0]
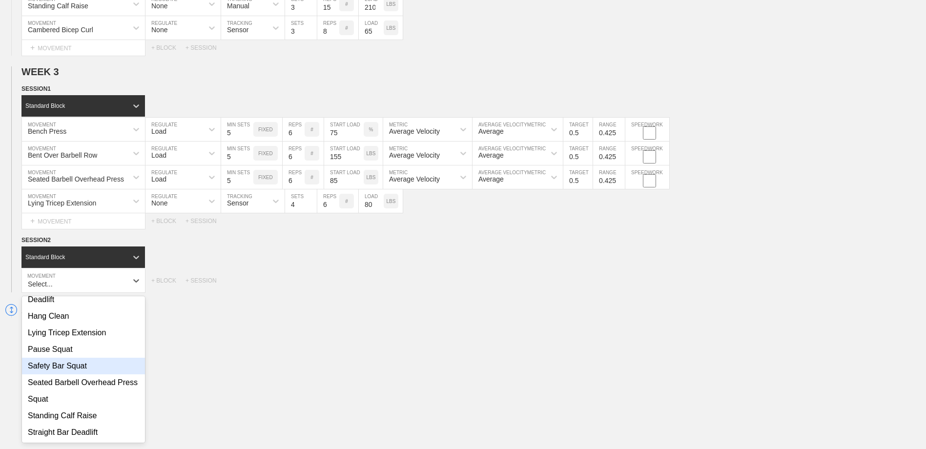
click at [93, 358] on div "Safety Bar Squat" at bounding box center [83, 366] width 123 height 17
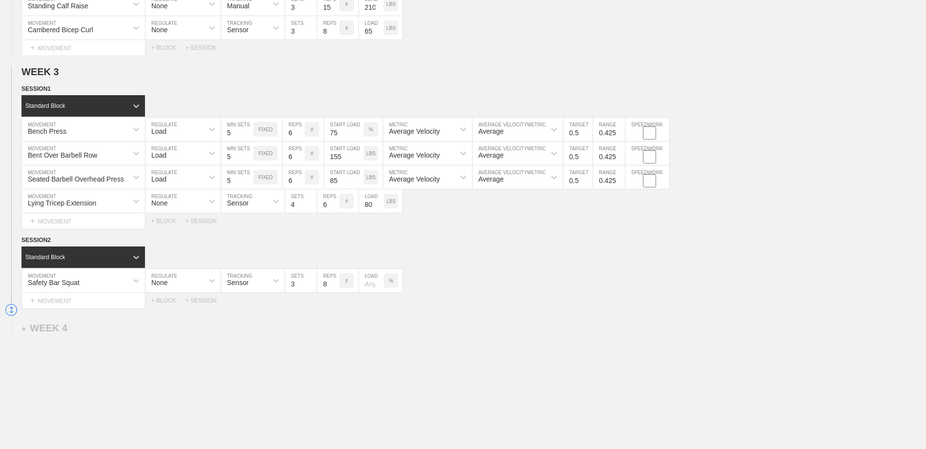
click at [176, 284] on div "None" at bounding box center [174, 280] width 58 height 17
click at [177, 323] on div "Load" at bounding box center [182, 323] width 75 height 17
click at [248, 283] on input "10" at bounding box center [237, 280] width 32 height 23
click at [248, 288] on input "9" at bounding box center [237, 280] width 32 height 23
click at [248, 288] on input "8" at bounding box center [237, 280] width 32 height 23
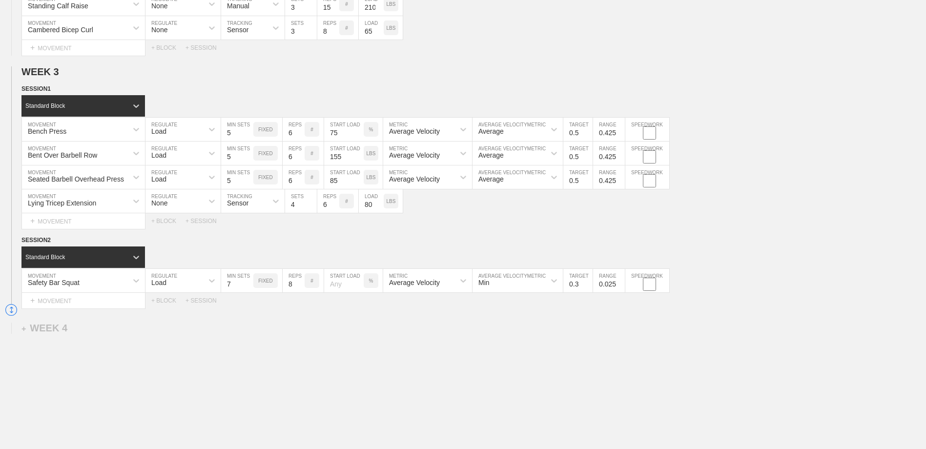
click at [248, 288] on input "7" at bounding box center [237, 280] width 32 height 23
click at [248, 288] on input "6" at bounding box center [237, 280] width 32 height 23
click at [248, 288] on input "5" at bounding box center [237, 280] width 32 height 23
click at [300, 287] on input "7" at bounding box center [294, 280] width 22 height 23
click at [300, 287] on input "1" at bounding box center [294, 280] width 22 height 23
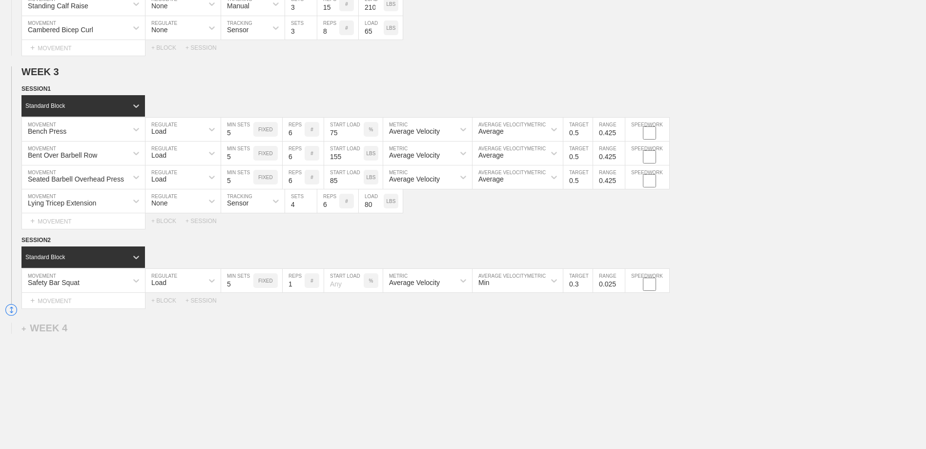
click at [339, 286] on input "number" at bounding box center [344, 280] width 40 height 23
click at [513, 285] on div "Min" at bounding box center [508, 280] width 73 height 17
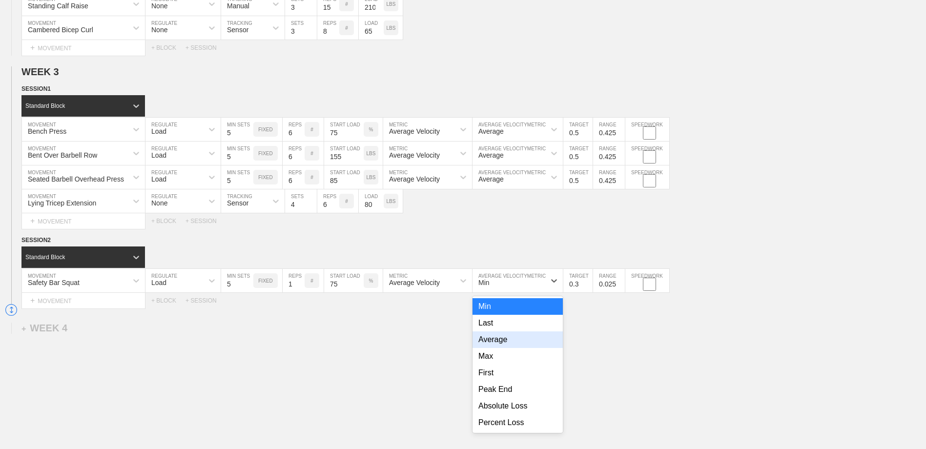
click at [506, 345] on div "Average" at bounding box center [517, 339] width 90 height 17
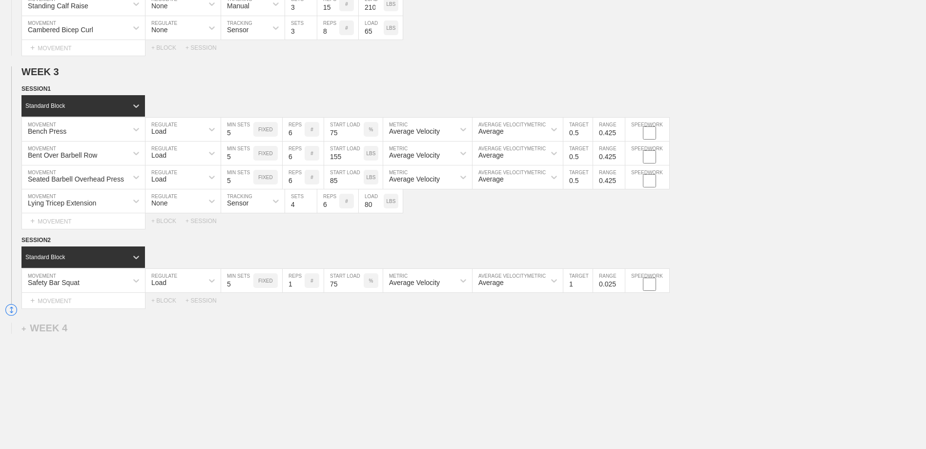
click at [588, 283] on input "1" at bounding box center [577, 280] width 29 height 23
click at [588, 289] on input "0.9" at bounding box center [577, 280] width 29 height 23
click at [587, 289] on input "0.8" at bounding box center [577, 280] width 29 height 23
click at [587, 288] on input "0.7" at bounding box center [577, 280] width 29 height 23
click at [588, 288] on input "0.6" at bounding box center [577, 280] width 29 height 23
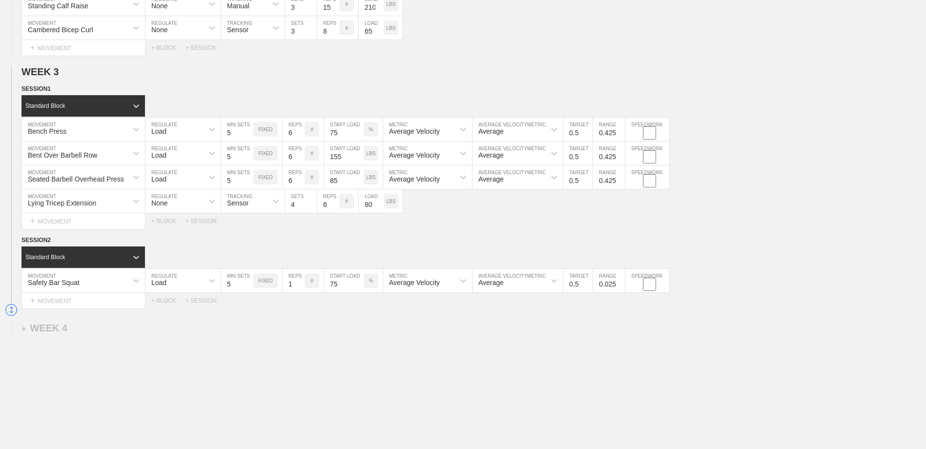
click at [588, 288] on input "0.5" at bounding box center [577, 280] width 29 height 23
click at [588, 288] on input "0.4" at bounding box center [577, 280] width 29 height 23
click at [588, 284] on input "0.5" at bounding box center [577, 280] width 29 height 23
click at [619, 284] on input "0.125" at bounding box center [609, 280] width 32 height 23
click at [619, 284] on input "0.225" at bounding box center [609, 280] width 32 height 23
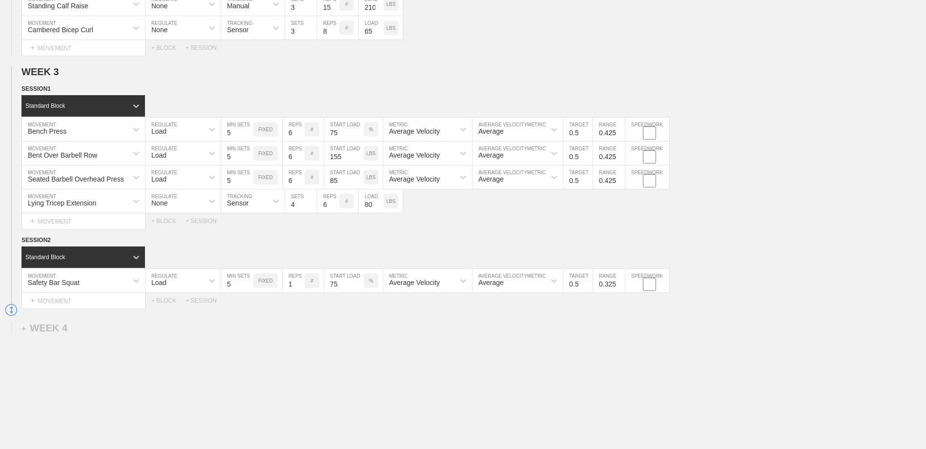
click at [619, 284] on input "0.325" at bounding box center [609, 280] width 32 height 23
click at [619, 284] on input "0.425" at bounding box center [609, 280] width 32 height 23
click at [619, 284] on input "0.525" at bounding box center [609, 280] width 32 height 23
click at [609, 308] on div "Select... MOVEMENT + MOVEMENT + BLOCK + SESSION" at bounding box center [463, 301] width 926 height 16
click at [79, 303] on div "+ MOVEMENT" at bounding box center [83, 301] width 124 height 16
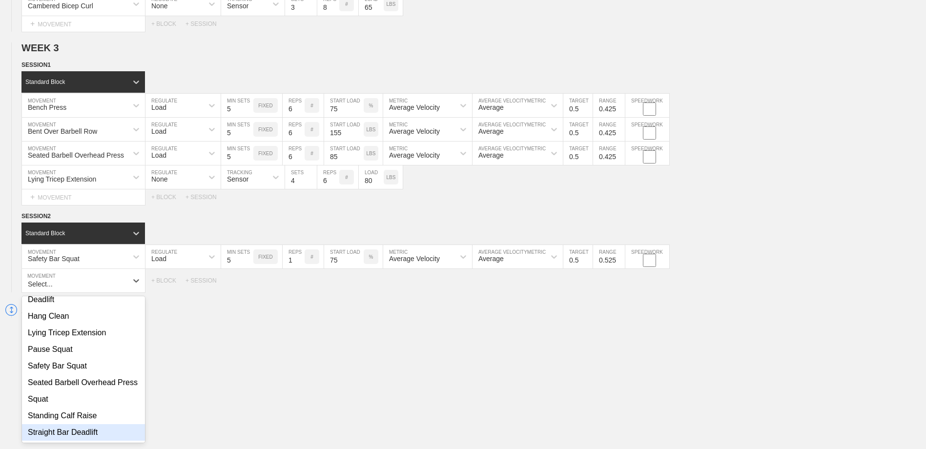
click at [88, 432] on div "Straight Bar Deadlift" at bounding box center [83, 432] width 123 height 17
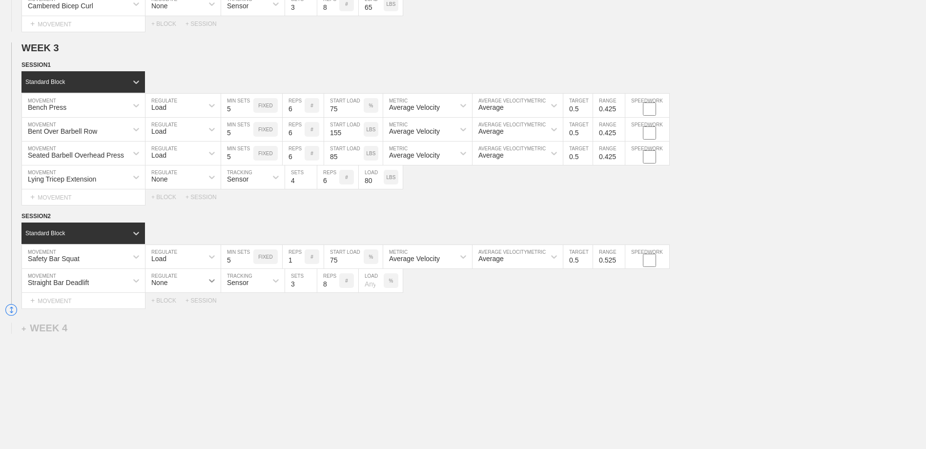
click at [203, 284] on div at bounding box center [212, 281] width 18 height 18
click at [179, 325] on div "Load" at bounding box center [182, 323] width 75 height 17
click at [248, 284] on input "10" at bounding box center [237, 280] width 32 height 23
click at [248, 287] on input "9" at bounding box center [237, 280] width 32 height 23
click at [248, 287] on input "8" at bounding box center [237, 280] width 32 height 23
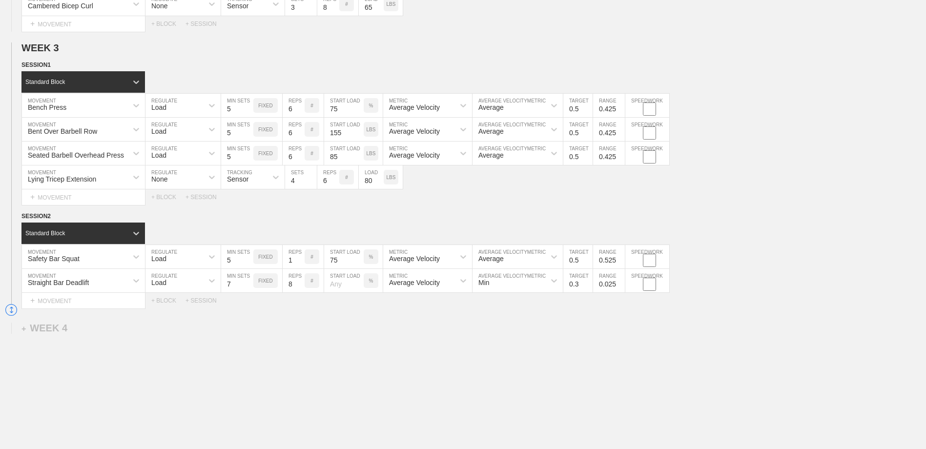
click at [248, 287] on input "7" at bounding box center [237, 280] width 32 height 23
click at [248, 287] on input "6" at bounding box center [237, 280] width 32 height 23
click at [248, 287] on input "5" at bounding box center [237, 280] width 32 height 23
click at [301, 261] on input "2" at bounding box center [294, 256] width 22 height 23
click at [301, 261] on input "3" at bounding box center [294, 256] width 22 height 23
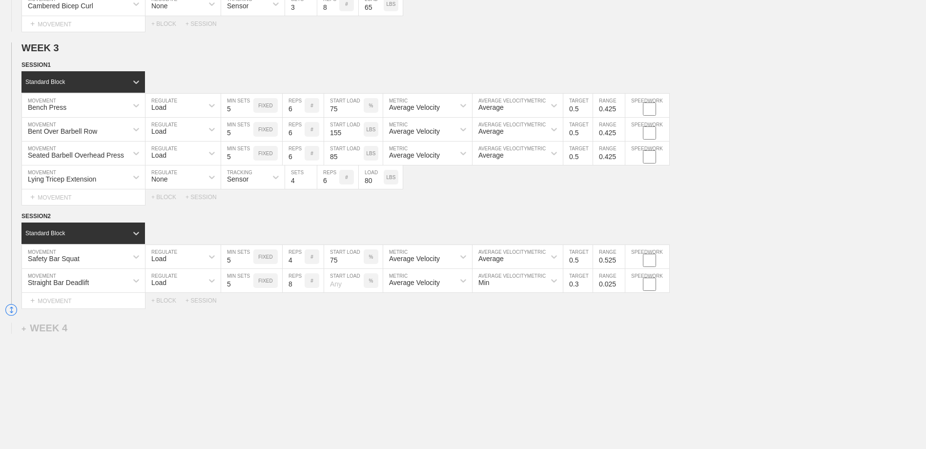
click at [301, 261] on input "4" at bounding box center [294, 256] width 22 height 23
click at [301, 261] on input "5" at bounding box center [294, 256] width 22 height 23
click at [301, 261] on input "6" at bounding box center [294, 256] width 22 height 23
click at [300, 289] on input "7" at bounding box center [294, 280] width 22 height 23
click at [300, 289] on input "6" at bounding box center [294, 280] width 22 height 23
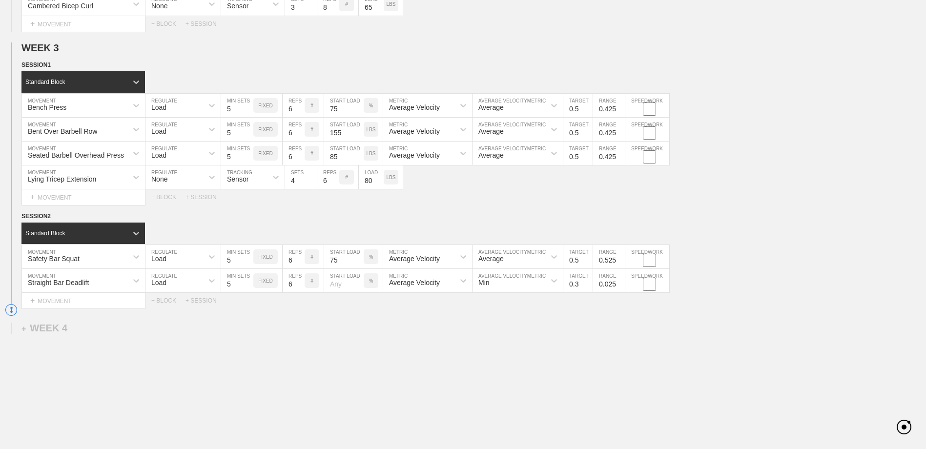
click at [307, 308] on div "Select... MOVEMENT + MOVEMENT + BLOCK + SESSION" at bounding box center [463, 301] width 926 height 16
click at [339, 283] on input "number" at bounding box center [344, 280] width 40 height 23
drag, startPoint x: 371, startPoint y: 309, endPoint x: 494, endPoint y: 275, distance: 127.6
drag, startPoint x: 494, startPoint y: 275, endPoint x: 496, endPoint y: 294, distance: 18.6
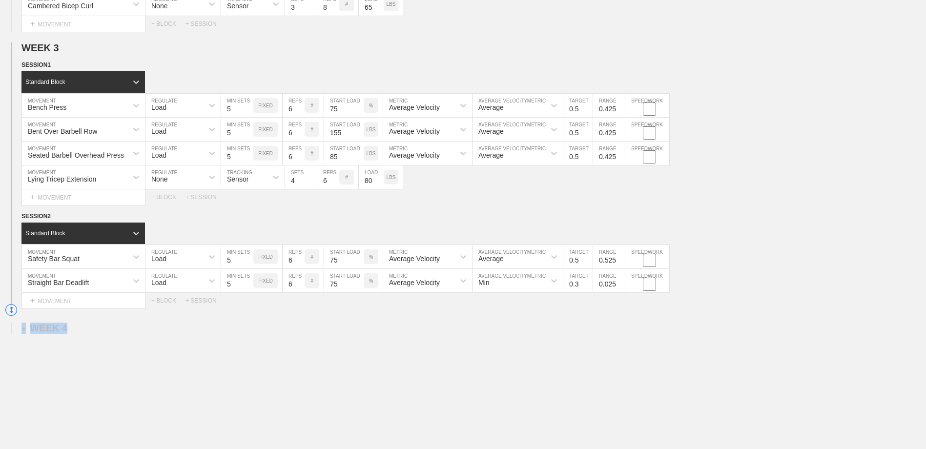
click at [498, 284] on div "Min" at bounding box center [508, 280] width 73 height 17
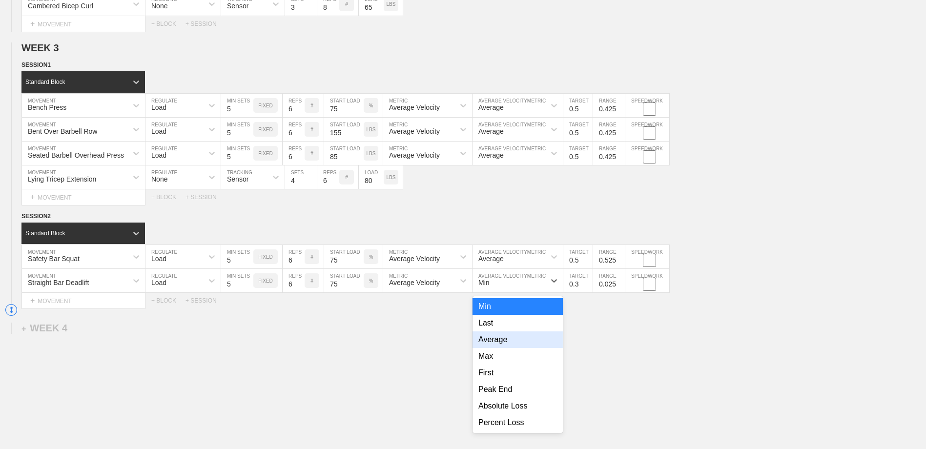
click at [505, 342] on div "Average" at bounding box center [517, 339] width 90 height 17
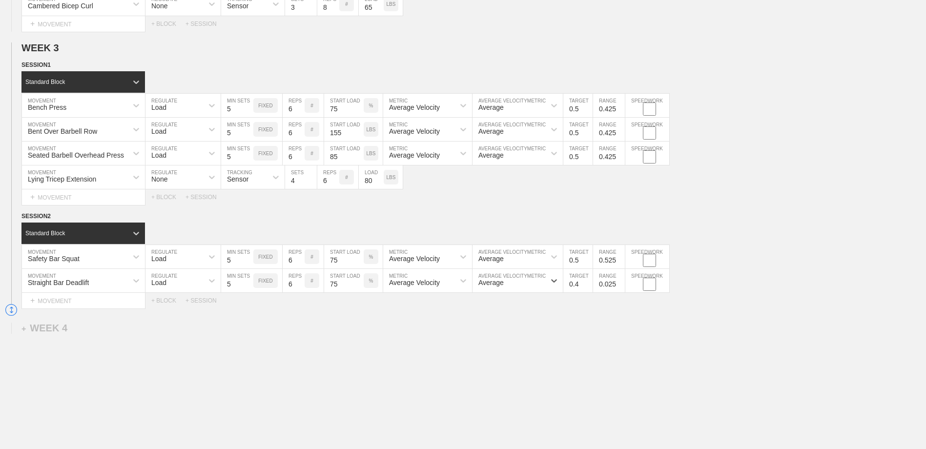
click at [587, 284] on input "0.4" at bounding box center [577, 280] width 29 height 23
click at [587, 284] on input "0.5" at bounding box center [577, 280] width 29 height 23
click at [620, 284] on input "0.125" at bounding box center [609, 280] width 32 height 23
click at [620, 284] on input "0.225" at bounding box center [609, 280] width 32 height 23
click at [620, 284] on input "0.325" at bounding box center [609, 280] width 32 height 23
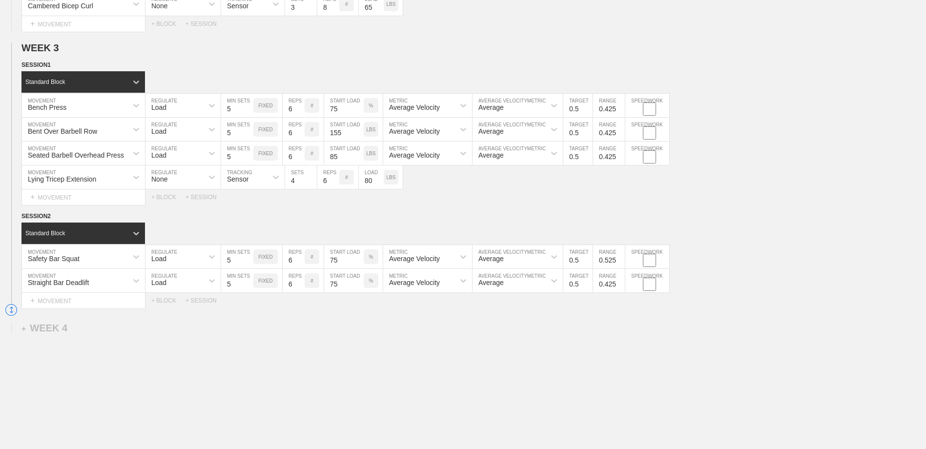
click at [620, 284] on input "0.425" at bounding box center [609, 280] width 32 height 23
click at [620, 284] on input "0.525" at bounding box center [609, 280] width 32 height 23
click at [615, 307] on div "Select... MOVEMENT + MOVEMENT + BLOCK + SESSION" at bounding box center [463, 301] width 926 height 16
click at [95, 304] on div "+ MOVEMENT" at bounding box center [83, 301] width 124 height 16
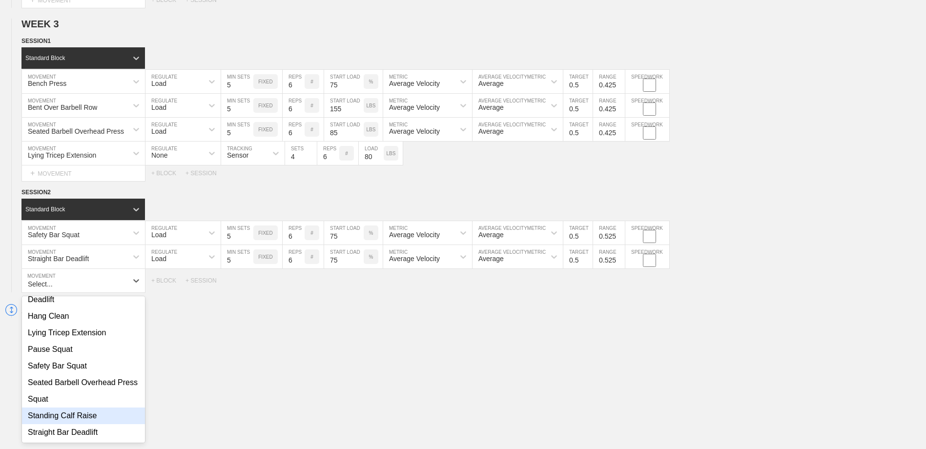
click at [92, 416] on div "Standing Calf Raise" at bounding box center [83, 415] width 123 height 17
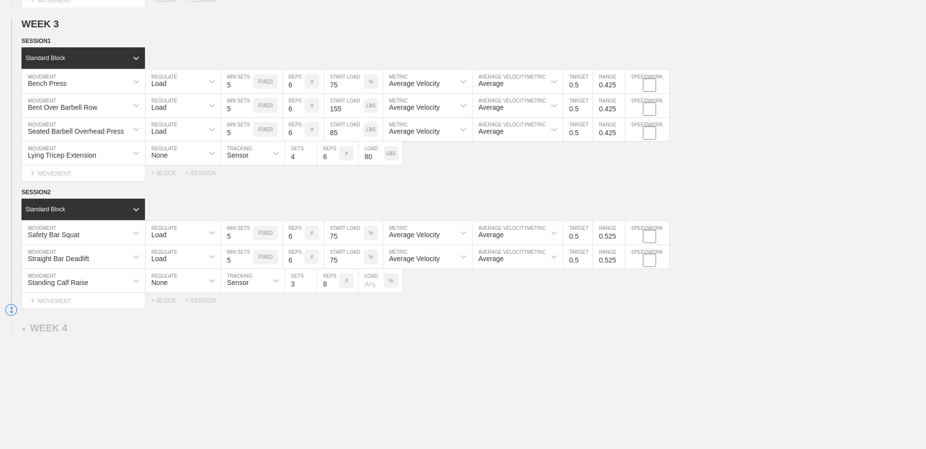
click at [256, 282] on div "Sensor" at bounding box center [244, 280] width 46 height 17
click at [251, 330] on div "Manual" at bounding box center [252, 323] width 63 height 17
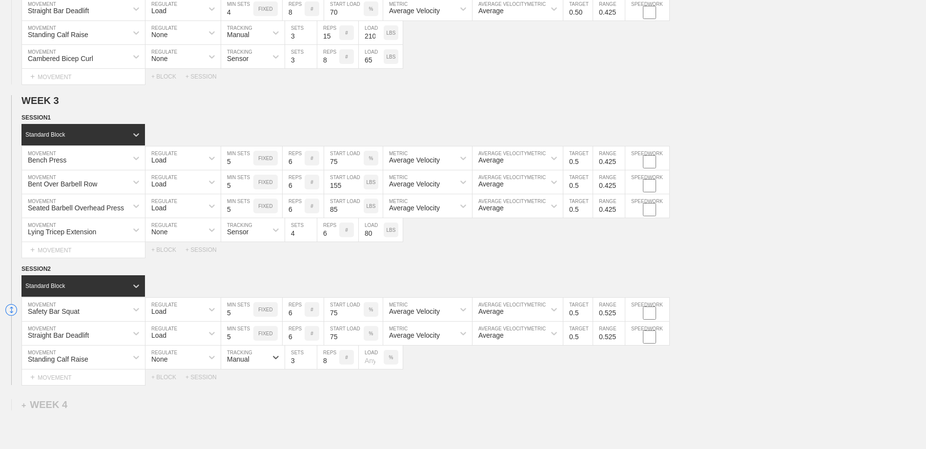
scroll to position [1302, 0]
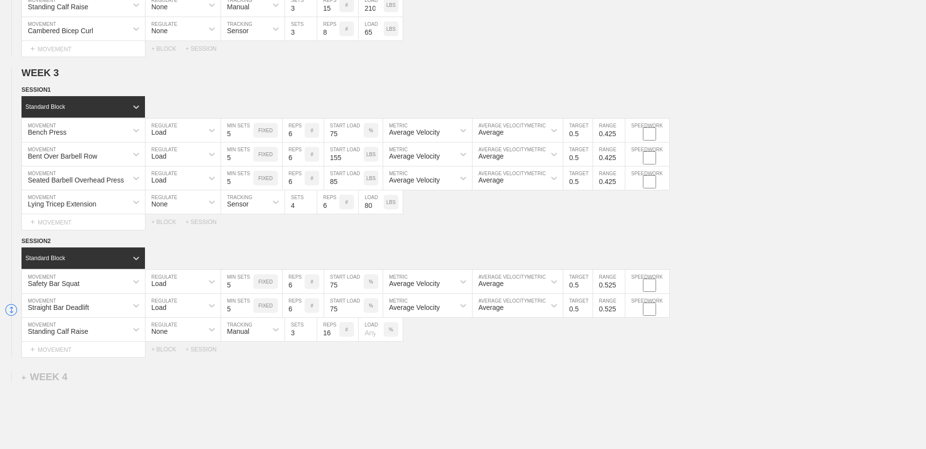
click at [336, 333] on input "16" at bounding box center [328, 329] width 22 height 23
click at [335, 338] on input "15" at bounding box center [328, 329] width 22 height 23
click at [369, 333] on input "number" at bounding box center [371, 329] width 25 height 23
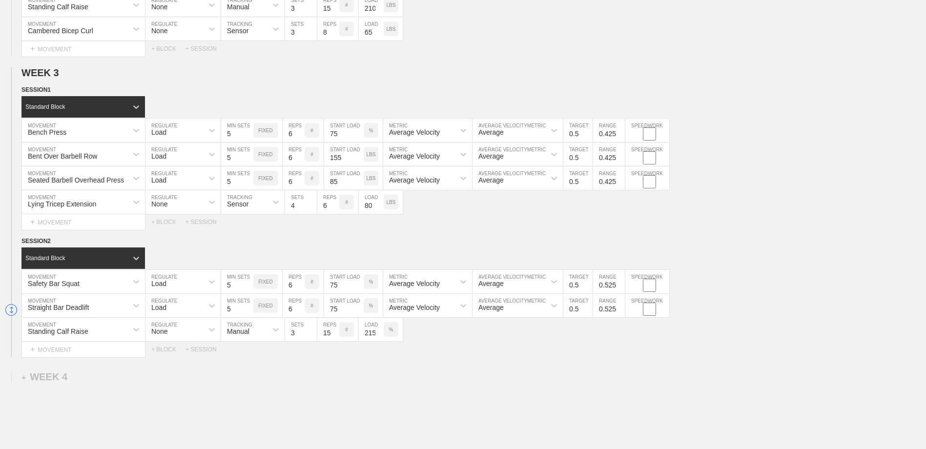
click at [388, 333] on div "%" at bounding box center [391, 329] width 15 height 15
click at [389, 332] on p "%" at bounding box center [391, 329] width 4 height 5
click at [431, 351] on div "Select... MOVEMENT + MOVEMENT + BLOCK + SESSION" at bounding box center [463, 350] width 926 height 16
click at [115, 348] on div "+ MOVEMENT" at bounding box center [83, 350] width 124 height 16
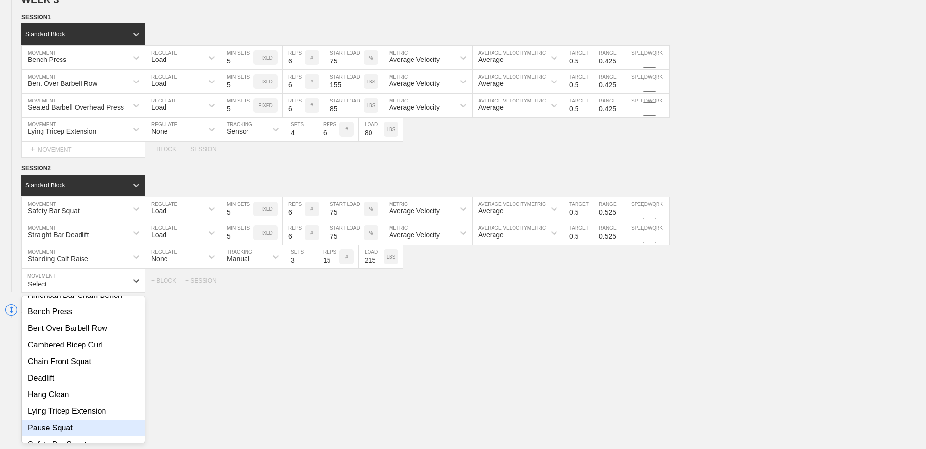
scroll to position [8, 0]
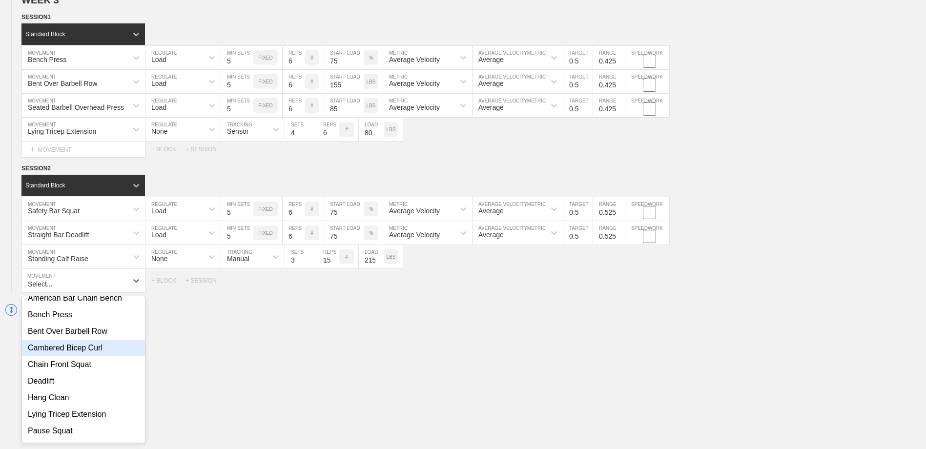
click at [103, 349] on div "Cambered Bicep Curl" at bounding box center [83, 348] width 123 height 17
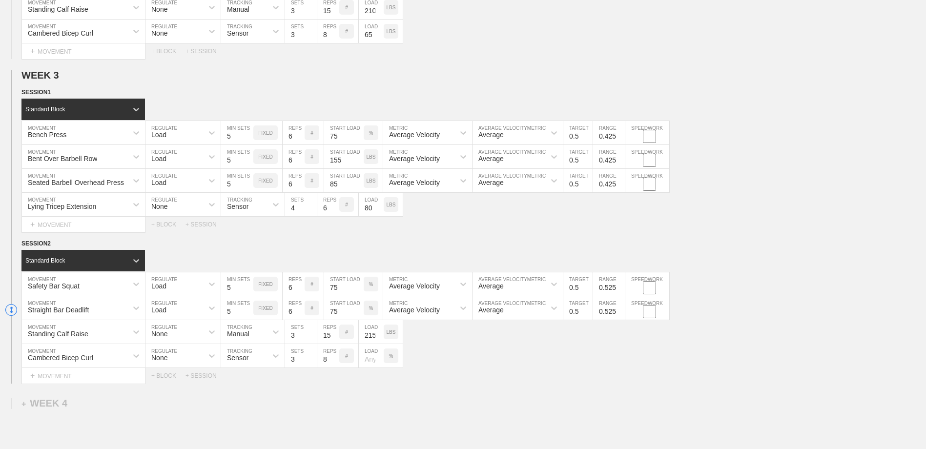
scroll to position [1278, 0]
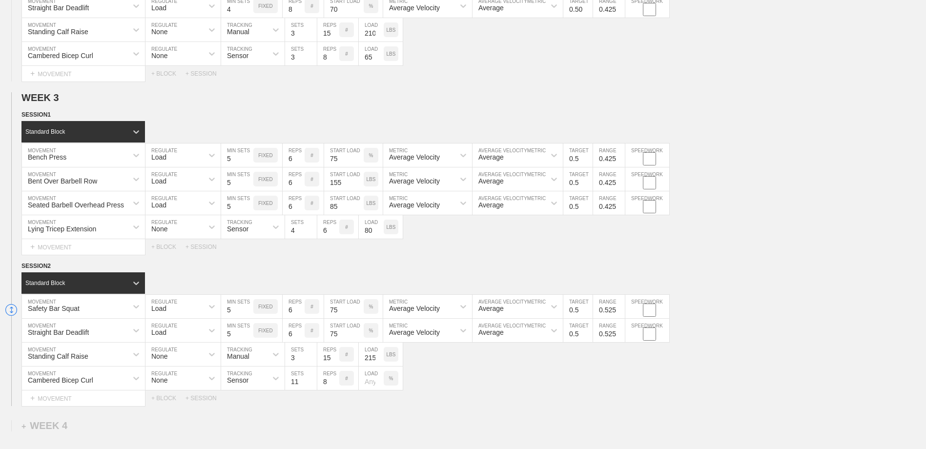
click at [311, 382] on input "11" at bounding box center [301, 377] width 32 height 23
click at [311, 385] on input "10" at bounding box center [301, 377] width 32 height 23
click at [311, 385] on input "9" at bounding box center [301, 377] width 32 height 23
click at [311, 385] on input "8" at bounding box center [301, 377] width 32 height 23
click at [311, 385] on input "7" at bounding box center [301, 377] width 32 height 23
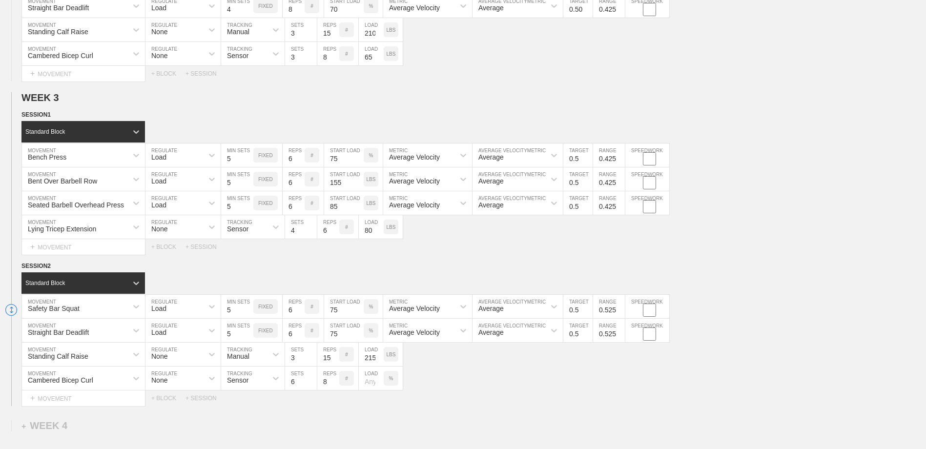
click at [311, 385] on input "6" at bounding box center [301, 377] width 32 height 23
click at [311, 385] on input "5" at bounding box center [301, 377] width 32 height 23
click at [311, 385] on input "4" at bounding box center [301, 377] width 32 height 23
click at [333, 385] on input "7" at bounding box center [328, 377] width 22 height 23
click at [333, 385] on input "6" at bounding box center [328, 377] width 22 height 23
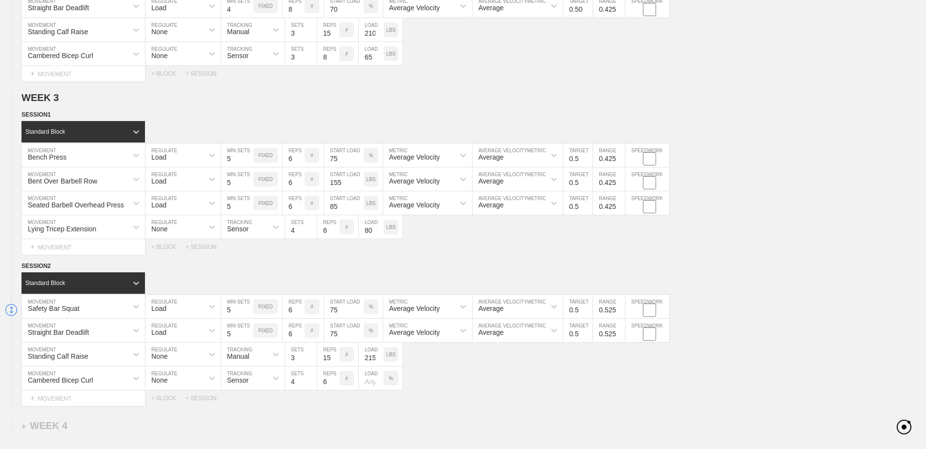
click at [393, 377] on div "%" at bounding box center [391, 378] width 15 height 15
click at [393, 378] on p "KGS" at bounding box center [390, 378] width 10 height 5
click at [366, 383] on input "number" at bounding box center [371, 377] width 25 height 23
click at [421, 383] on div "Cambered Bicep Curl MOVEMENT None REGULATE Sensor TRACKING 4 SETS 6 REPS # 70 L…" at bounding box center [463, 378] width 926 height 24
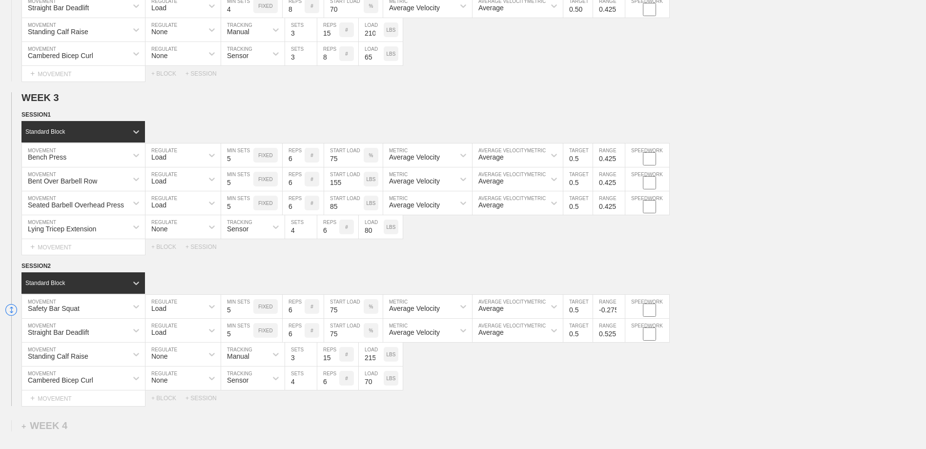
click at [620, 316] on input "-0.275" at bounding box center [609, 306] width 32 height 23
click at [619, 311] on input "-0.175" at bounding box center [609, 306] width 32 height 23
click at [619, 311] on input "-0.075" at bounding box center [609, 306] width 32 height 23
click at [619, 311] on input "0.025" at bounding box center [609, 306] width 32 height 23
click at [619, 311] on input "0.125" at bounding box center [609, 306] width 32 height 23
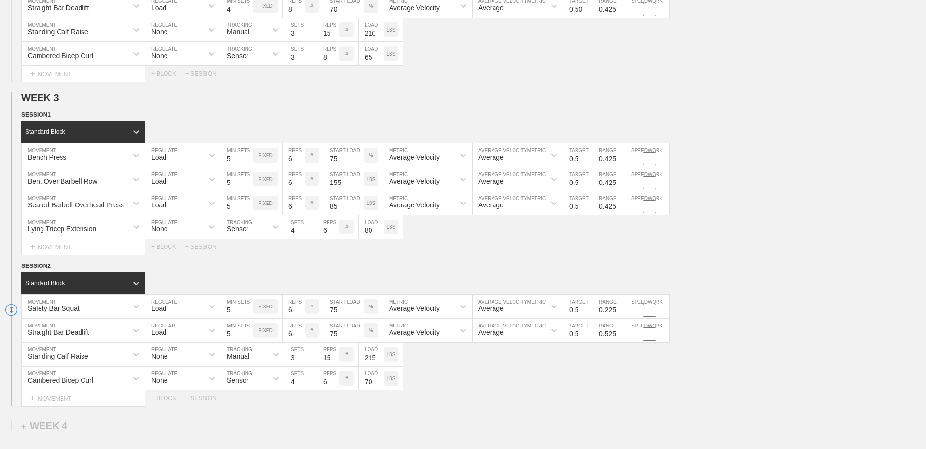
click at [619, 311] on input "0.225" at bounding box center [609, 306] width 32 height 23
click at [619, 311] on input "0.325" at bounding box center [609, 306] width 32 height 23
click at [619, 311] on input "0.425" at bounding box center [609, 306] width 32 height 23
click at [621, 337] on input "0.425" at bounding box center [609, 330] width 32 height 23
click at [643, 265] on div "SESSION 2" at bounding box center [473, 266] width 904 height 11
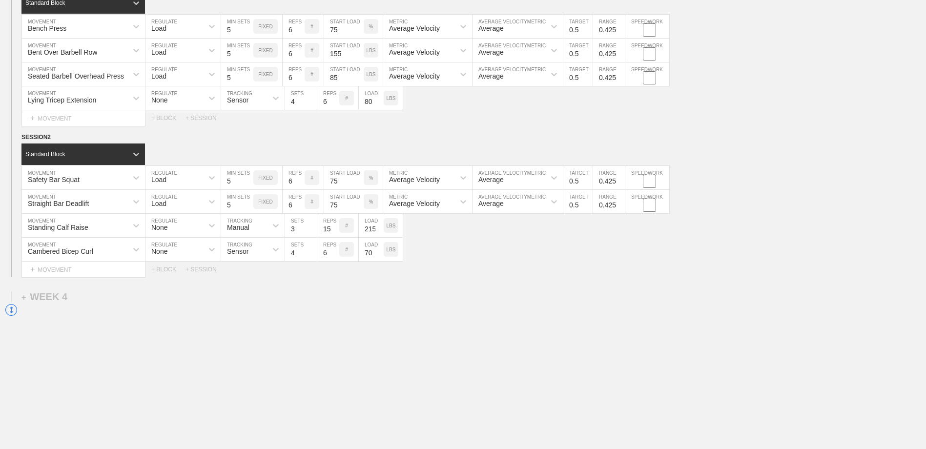
scroll to position [1409, 0]
click at [198, 268] on div "+ SESSION" at bounding box center [204, 269] width 39 height 7
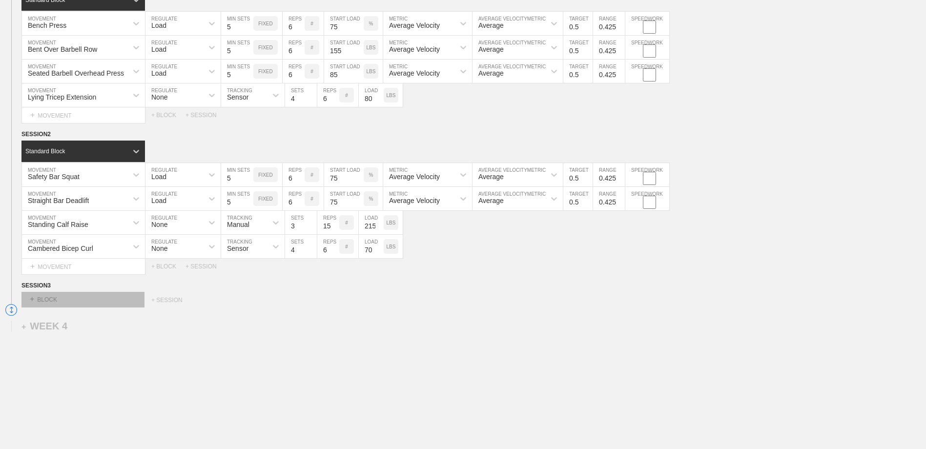
click at [128, 304] on div "+ BLOCK" at bounding box center [82, 300] width 123 height 16
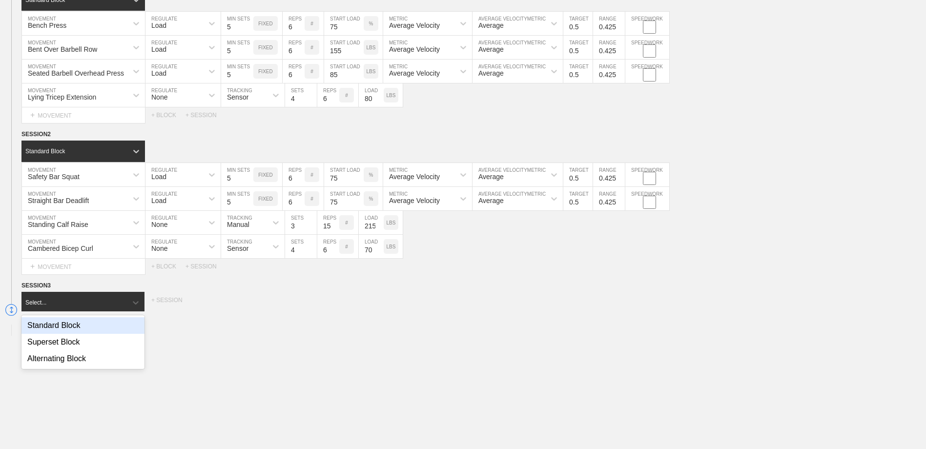
click at [116, 325] on div "Standard Block" at bounding box center [82, 325] width 123 height 17
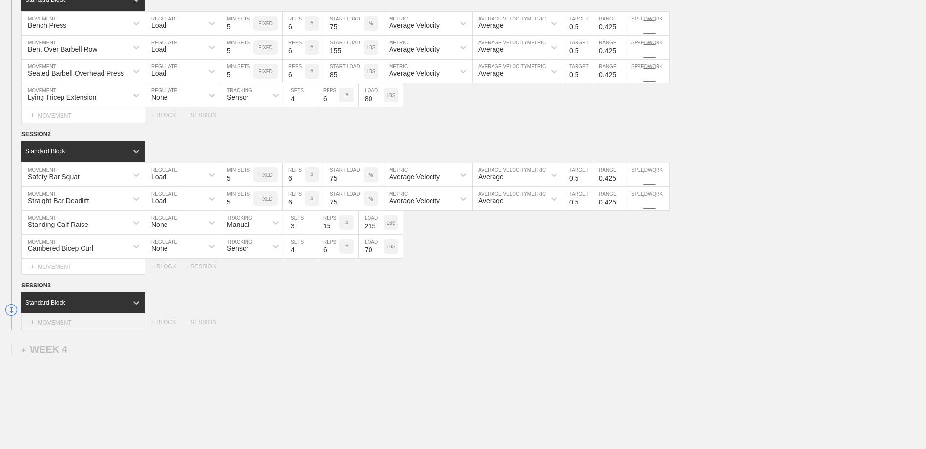
click at [107, 325] on div "+ MOVEMENT" at bounding box center [83, 322] width 124 height 16
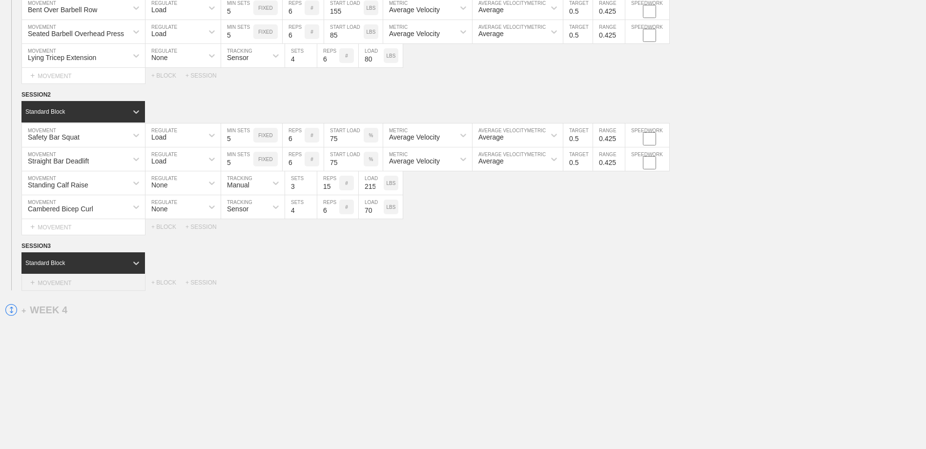
scroll to position [1455, 0]
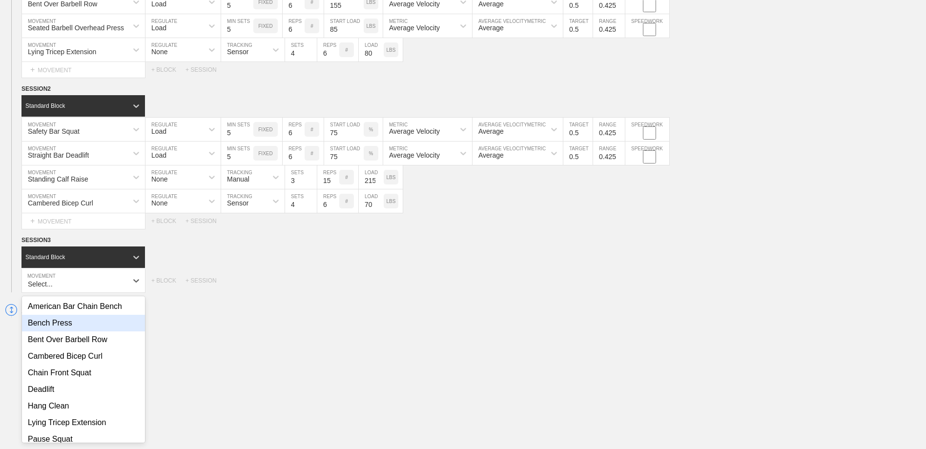
click at [86, 326] on div "Bench Press" at bounding box center [83, 323] width 123 height 17
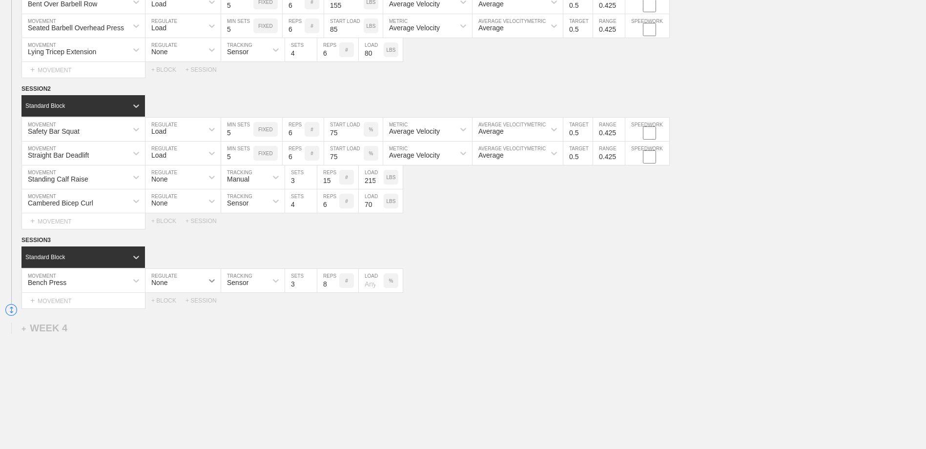
click at [209, 284] on icon at bounding box center [212, 281] width 10 height 10
click at [182, 324] on div "Load" at bounding box center [182, 323] width 75 height 17
click at [247, 284] on input "4" at bounding box center [237, 280] width 32 height 23
click at [248, 284] on input "5" at bounding box center [237, 280] width 32 height 23
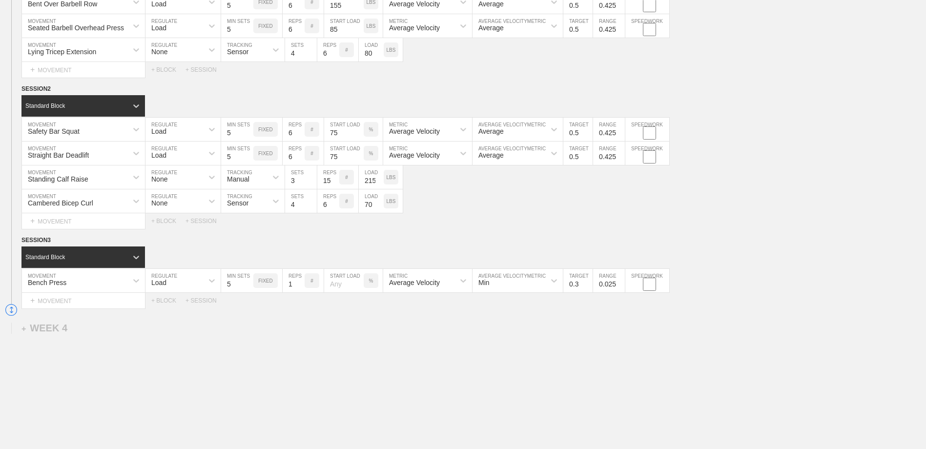
click at [300, 288] on input "1" at bounding box center [294, 280] width 22 height 23
click at [301, 285] on input "2" at bounding box center [294, 280] width 22 height 23
click at [301, 285] on input "3" at bounding box center [294, 280] width 22 height 23
click at [301, 285] on input "4" at bounding box center [294, 280] width 22 height 23
click at [301, 285] on input "5" at bounding box center [294, 280] width 22 height 23
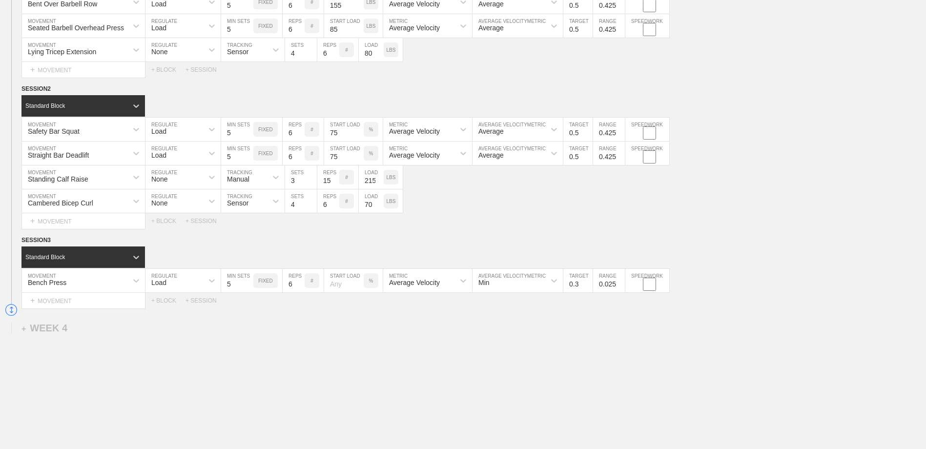
click at [301, 285] on input "6" at bounding box center [294, 280] width 22 height 23
drag, startPoint x: 302, startPoint y: 316, endPoint x: 340, endPoint y: 299, distance: 42.2
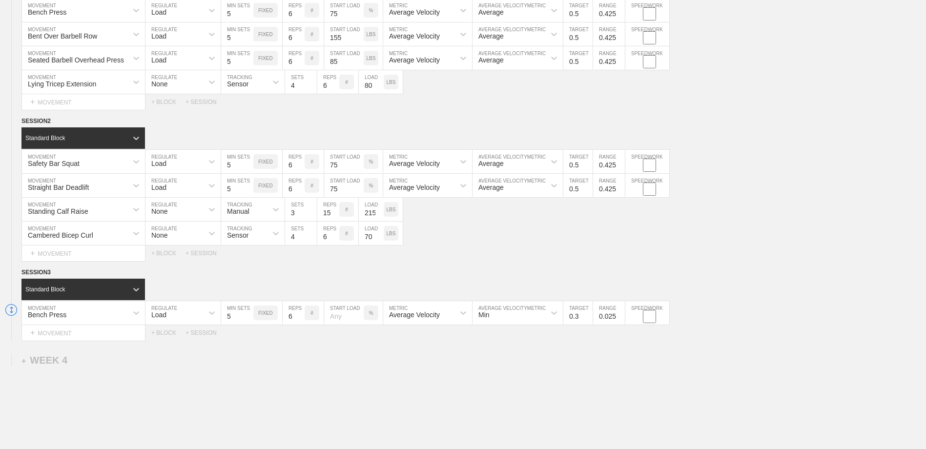
scroll to position [1406, 0]
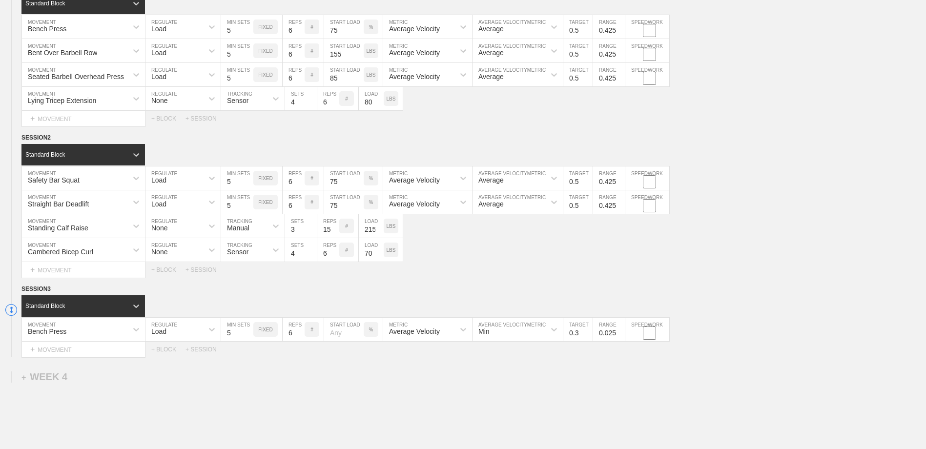
click at [337, 336] on input "number" at bounding box center [344, 329] width 40 height 23
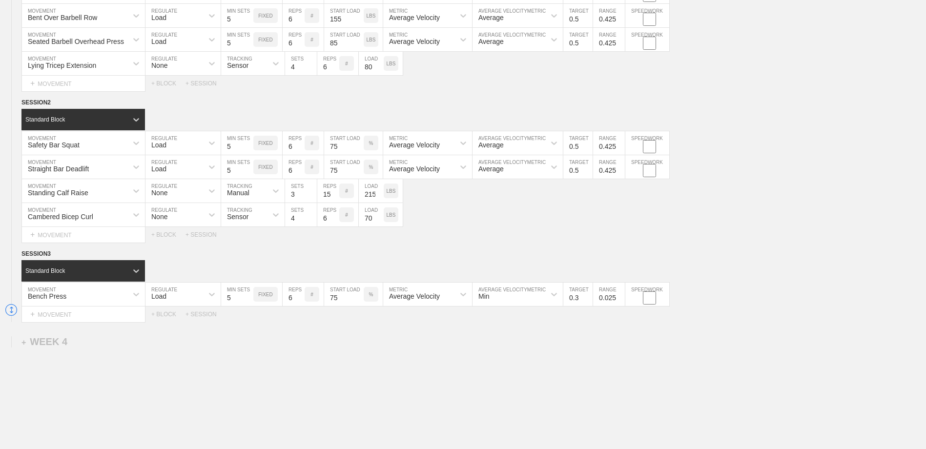
click at [494, 306] on div "Min" at bounding box center [517, 294] width 90 height 23
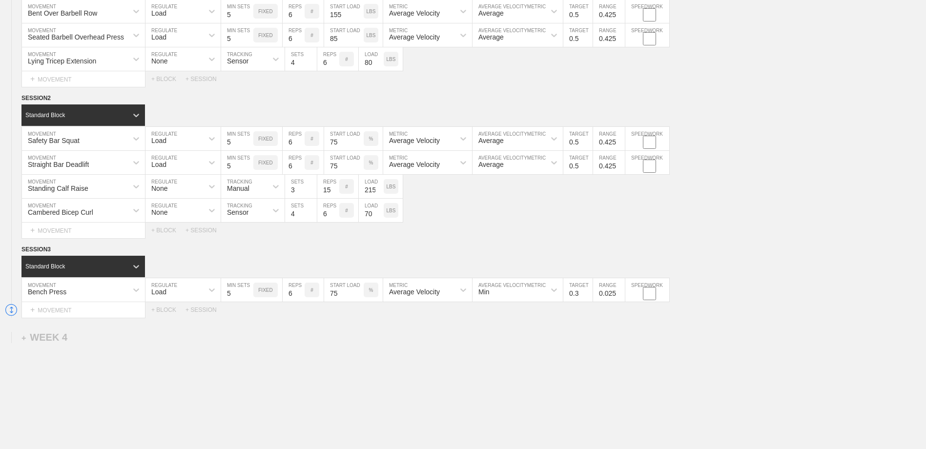
scroll to position [1449, 0]
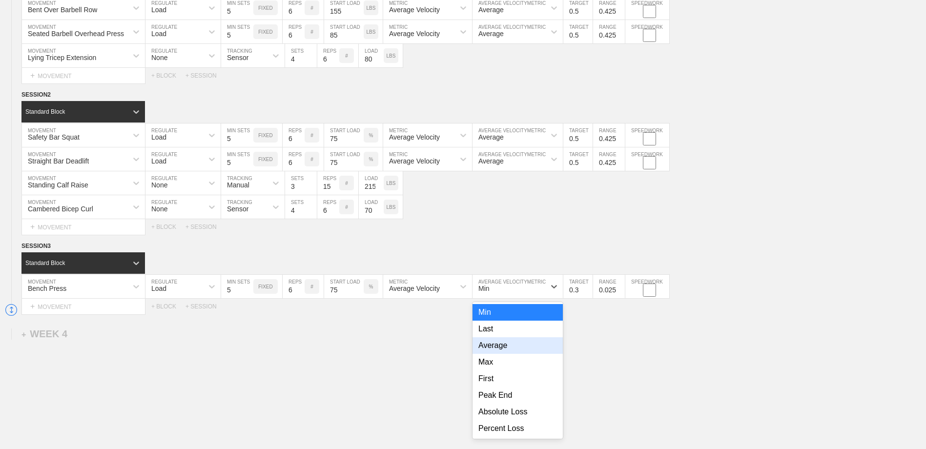
click at [501, 349] on div "Average" at bounding box center [517, 345] width 90 height 17
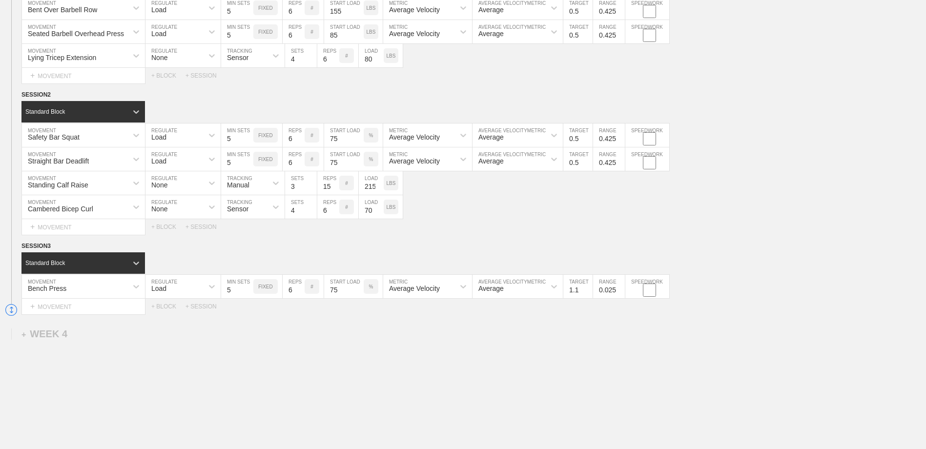
click at [587, 289] on input "1.1" at bounding box center [577, 286] width 29 height 23
click at [588, 294] on input "1" at bounding box center [577, 286] width 29 height 23
click at [588, 294] on input "0.9" at bounding box center [577, 286] width 29 height 23
click at [588, 294] on input "0.8" at bounding box center [577, 286] width 29 height 23
click at [588, 295] on input "0.7" at bounding box center [577, 286] width 29 height 23
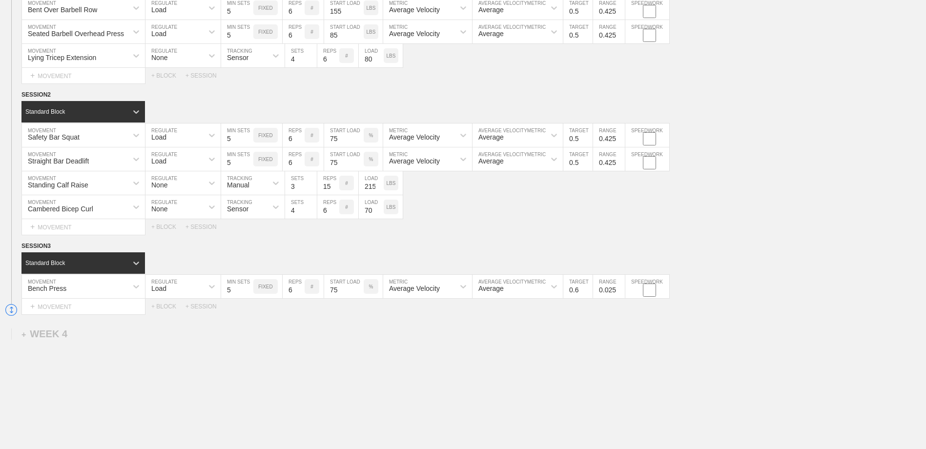
click at [588, 295] on input "0.6" at bounding box center [577, 286] width 29 height 23
click at [588, 295] on input "0.5" at bounding box center [577, 286] width 29 height 23
click at [620, 290] on input "0.125" at bounding box center [609, 286] width 32 height 23
click at [620, 290] on input "0.225" at bounding box center [609, 286] width 32 height 23
click at [619, 291] on input "0.325" at bounding box center [609, 286] width 32 height 23
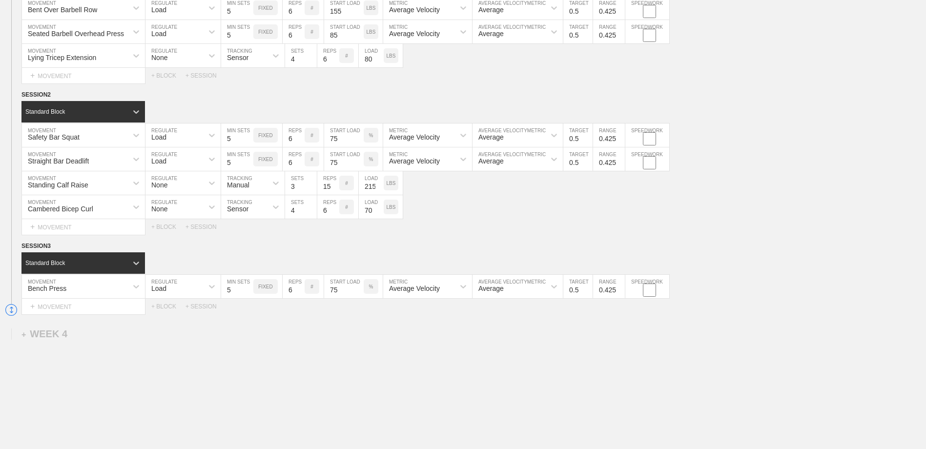
click at [619, 291] on input "0.425" at bounding box center [609, 286] width 32 height 23
click at [113, 312] on div "+ MOVEMENT" at bounding box center [83, 307] width 124 height 16
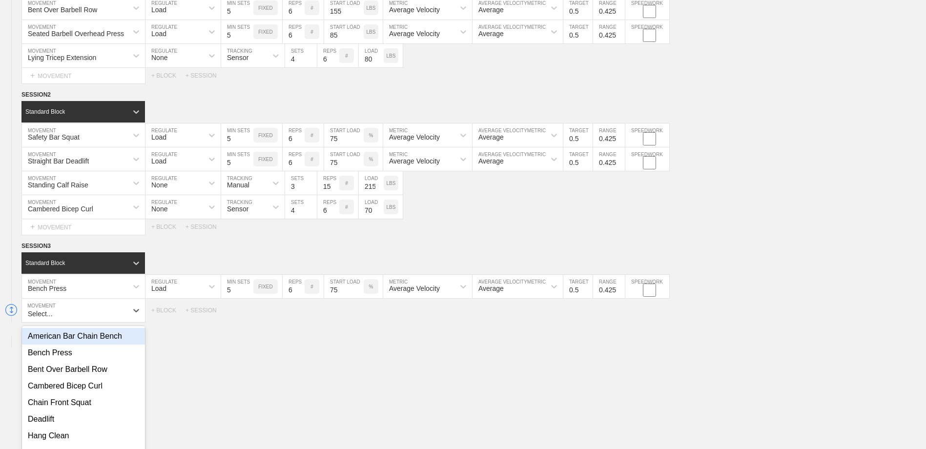
scroll to position [1479, 0]
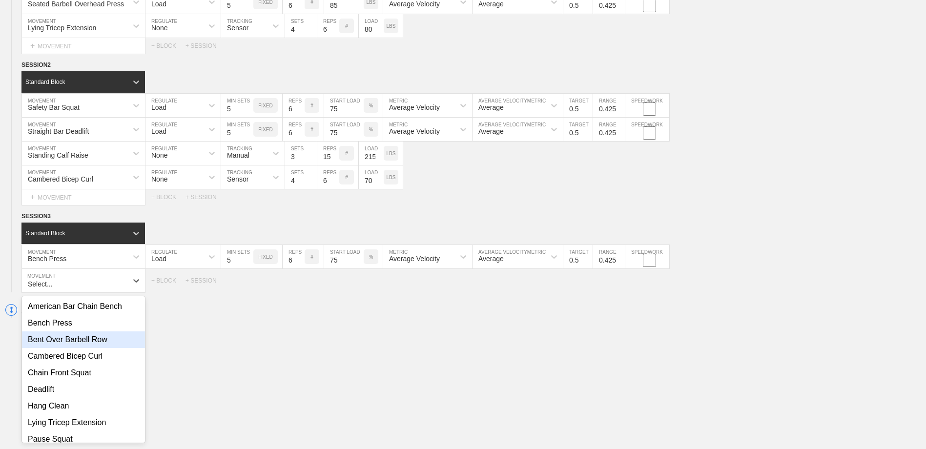
click at [93, 346] on div "Bent Over Barbell Row" at bounding box center [83, 339] width 123 height 17
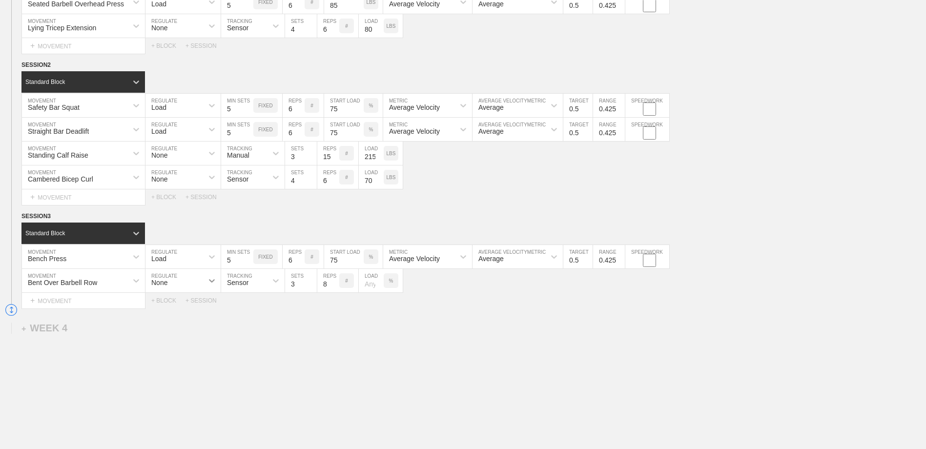
click at [212, 285] on icon at bounding box center [212, 281] width 10 height 10
click at [178, 322] on div "Load" at bounding box center [182, 323] width 75 height 17
click at [249, 284] on input "11" at bounding box center [237, 280] width 32 height 23
click at [248, 288] on input "10" at bounding box center [237, 280] width 32 height 23
click at [248, 288] on input "9" at bounding box center [237, 280] width 32 height 23
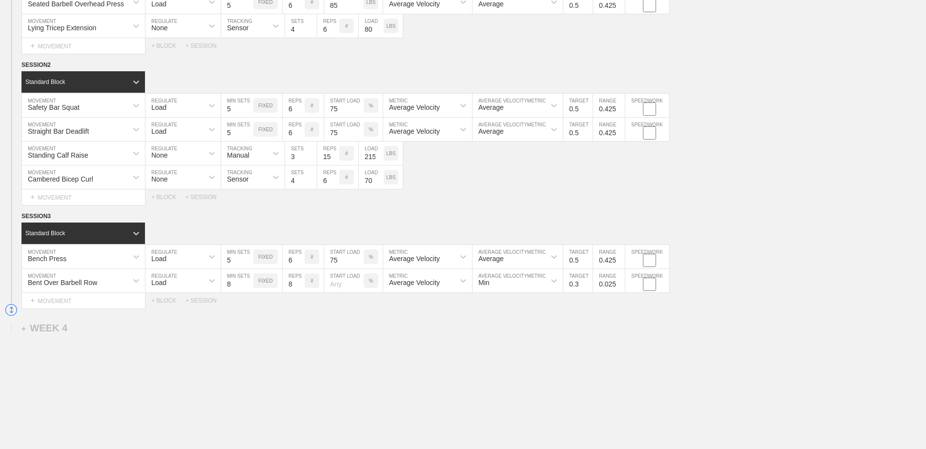
click at [248, 288] on input "8" at bounding box center [237, 280] width 32 height 23
click at [248, 288] on input "7" at bounding box center [237, 280] width 32 height 23
click at [248, 288] on input "6" at bounding box center [237, 280] width 32 height 23
click at [248, 288] on input "5" at bounding box center [237, 280] width 32 height 23
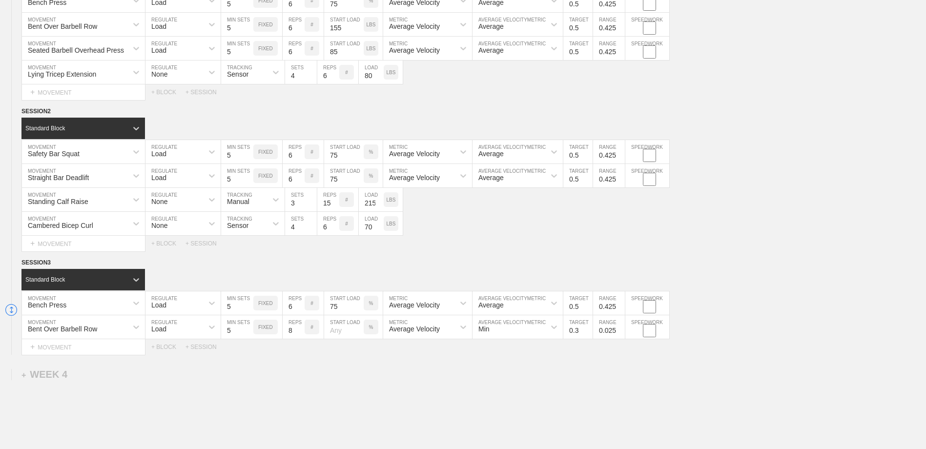
scroll to position [1430, 0]
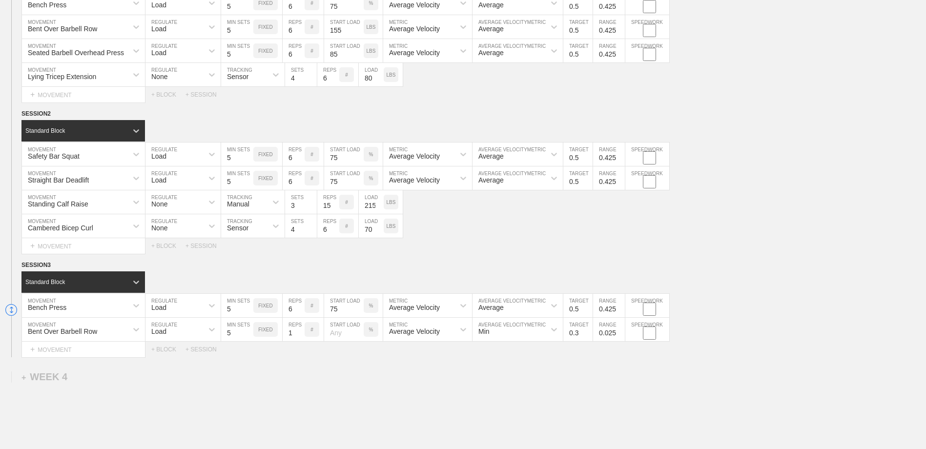
click at [300, 336] on input "1" at bounding box center [294, 329] width 22 height 23
click at [300, 331] on input "2" at bounding box center [294, 329] width 22 height 23
click at [299, 333] on input "3" at bounding box center [294, 329] width 22 height 23
click at [299, 333] on input "4" at bounding box center [294, 329] width 22 height 23
click at [298, 332] on input "5" at bounding box center [294, 329] width 22 height 23
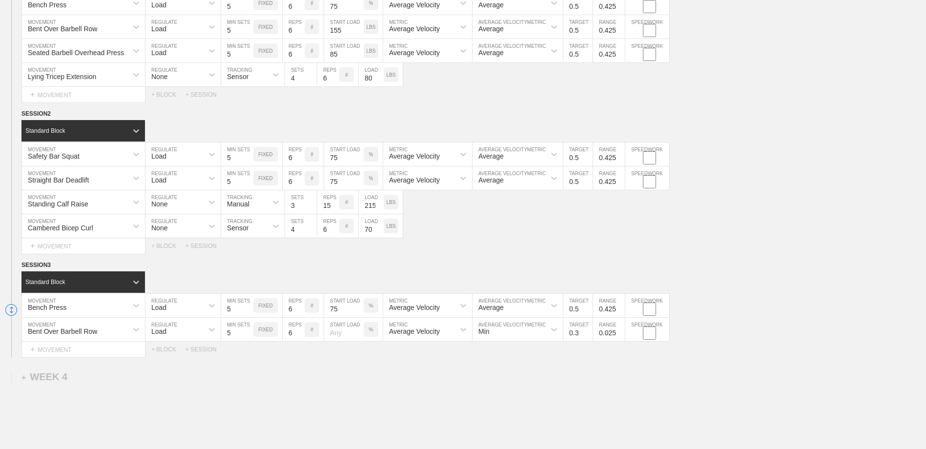
click at [298, 332] on input "6" at bounding box center [294, 329] width 22 height 23
click at [341, 334] on input "number" at bounding box center [344, 329] width 40 height 23
click at [369, 331] on p "%" at bounding box center [371, 329] width 4 height 5
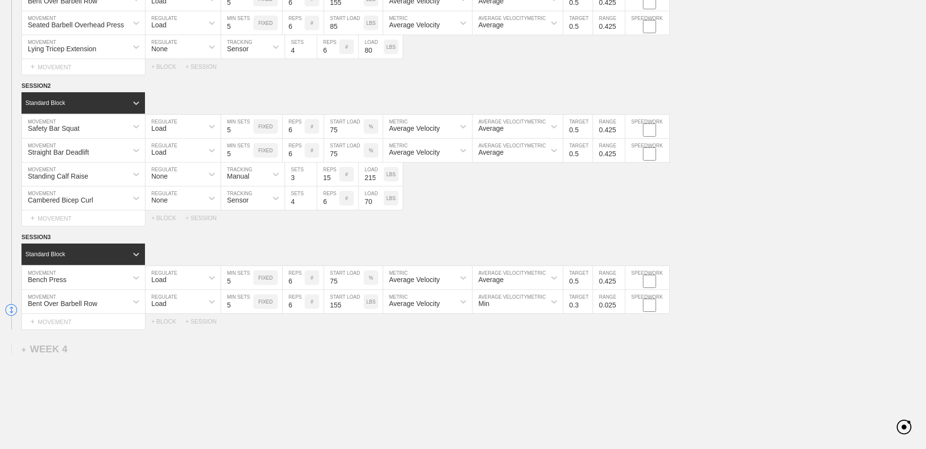
click at [504, 313] on div "Min" at bounding box center [517, 301] width 90 height 23
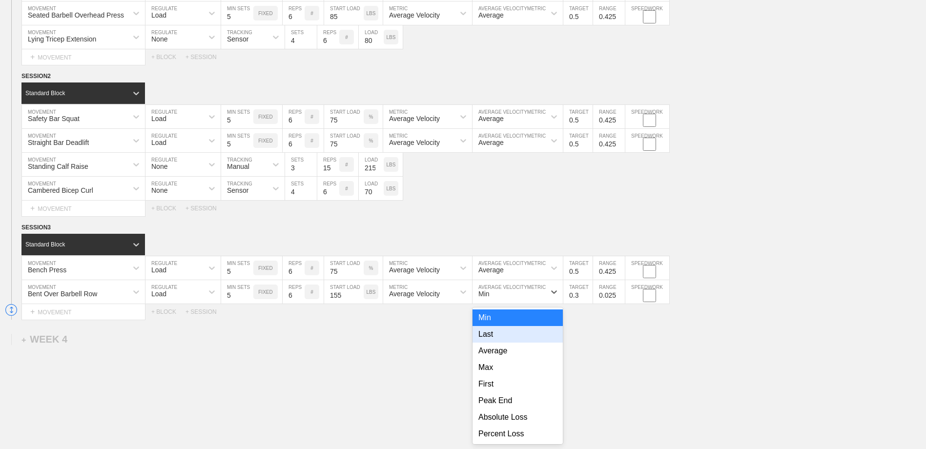
scroll to position [1473, 0]
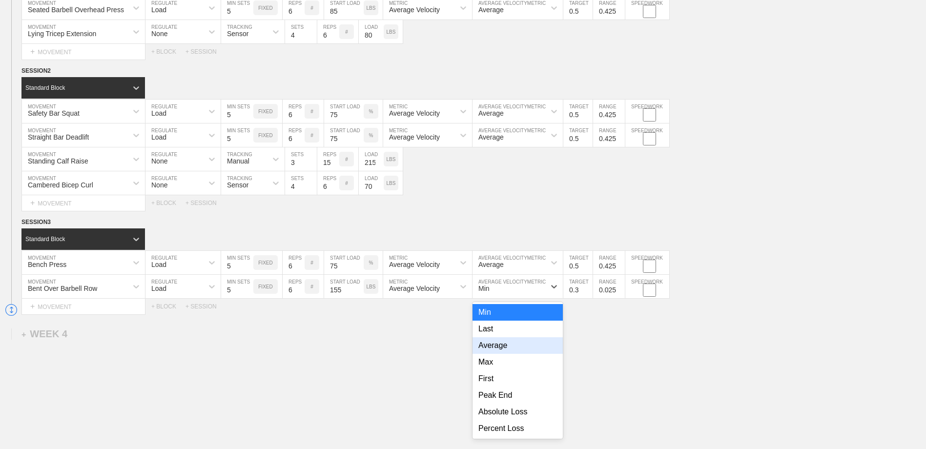
click at [503, 349] on div "Average" at bounding box center [517, 345] width 90 height 17
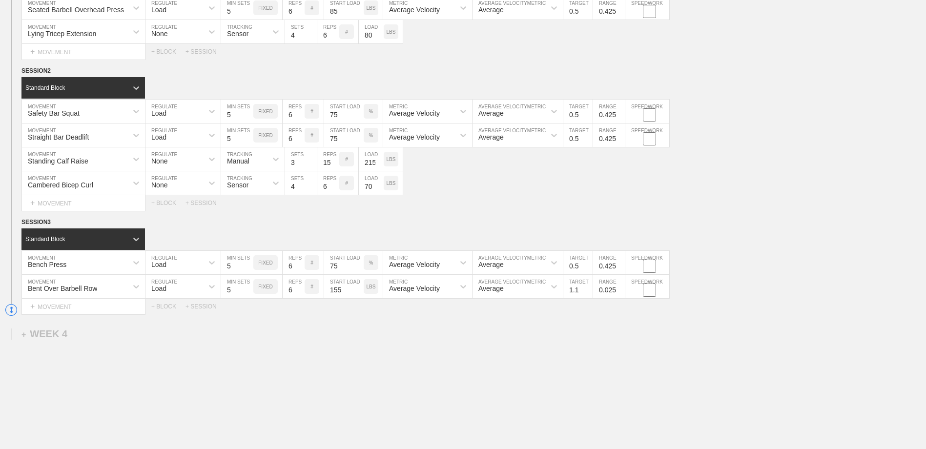
click at [587, 289] on input "1.1" at bounding box center [577, 286] width 29 height 23
click at [587, 293] on input "1" at bounding box center [577, 286] width 29 height 23
click at [587, 293] on input "0.9" at bounding box center [577, 286] width 29 height 23
click at [587, 293] on input "0.8" at bounding box center [577, 286] width 29 height 23
click at [587, 293] on input "0.7" at bounding box center [577, 286] width 29 height 23
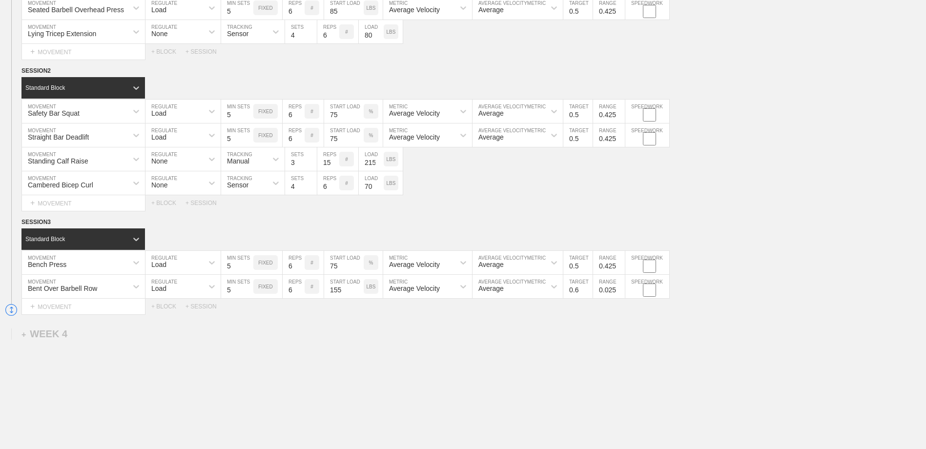
click at [587, 293] on input "0.6" at bounding box center [577, 286] width 29 height 23
click at [587, 293] on input "0.5" at bounding box center [577, 286] width 29 height 23
click at [621, 291] on input "0.125" at bounding box center [609, 286] width 32 height 23
click at [621, 291] on input "0.225" at bounding box center [609, 286] width 32 height 23
click at [621, 291] on input "0.325" at bounding box center [609, 286] width 32 height 23
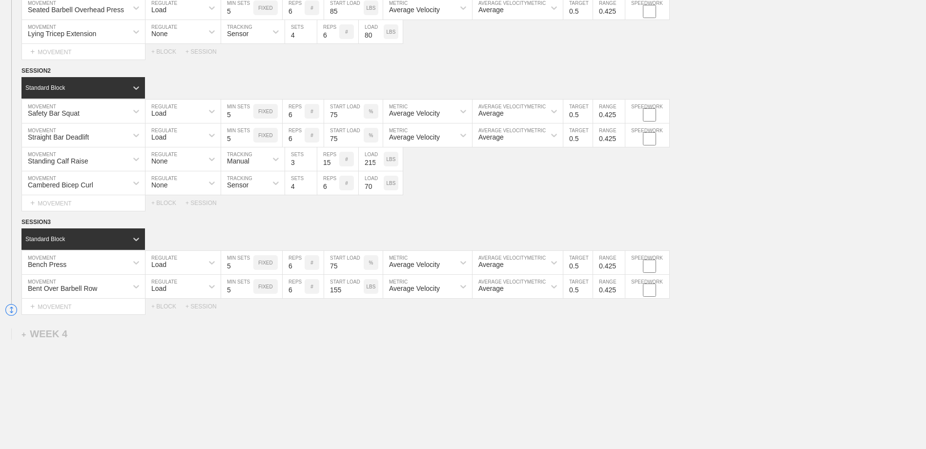
click at [621, 291] on input "0.425" at bounding box center [609, 286] width 32 height 23
click at [76, 310] on div "+ MOVEMENT" at bounding box center [83, 307] width 124 height 16
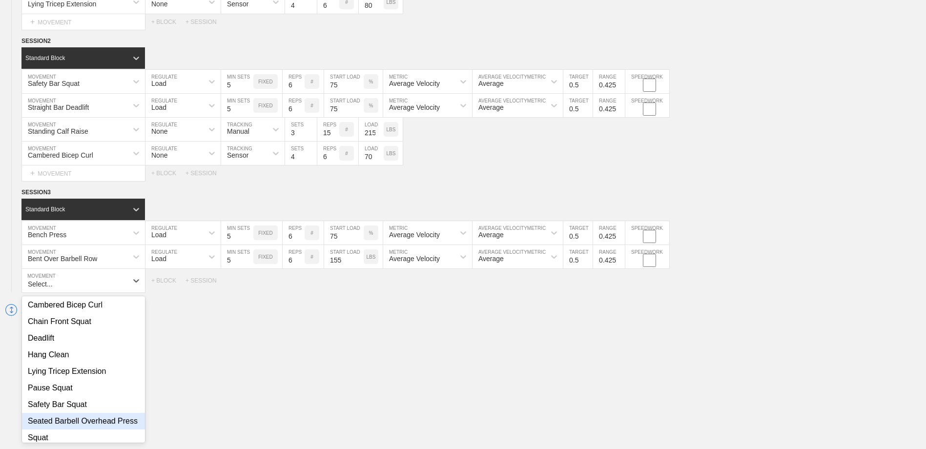
scroll to position [106, 0]
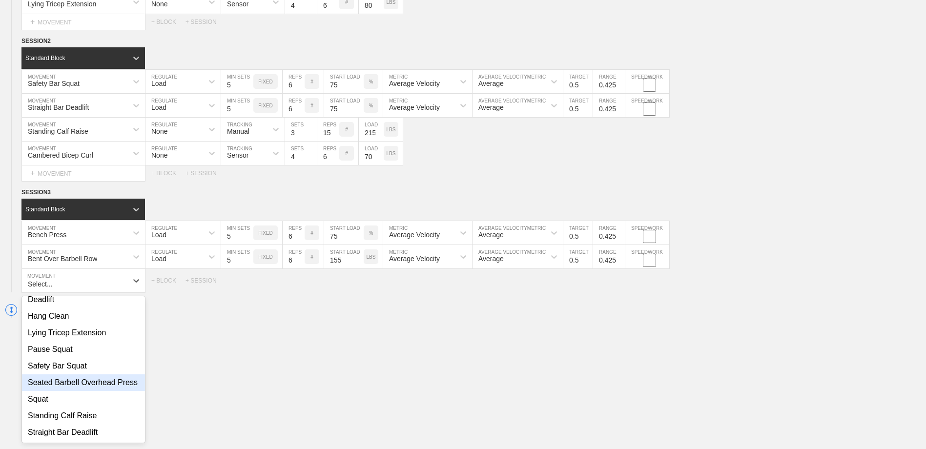
click at [81, 375] on div "Seated Barbell Overhead Press" at bounding box center [83, 382] width 123 height 17
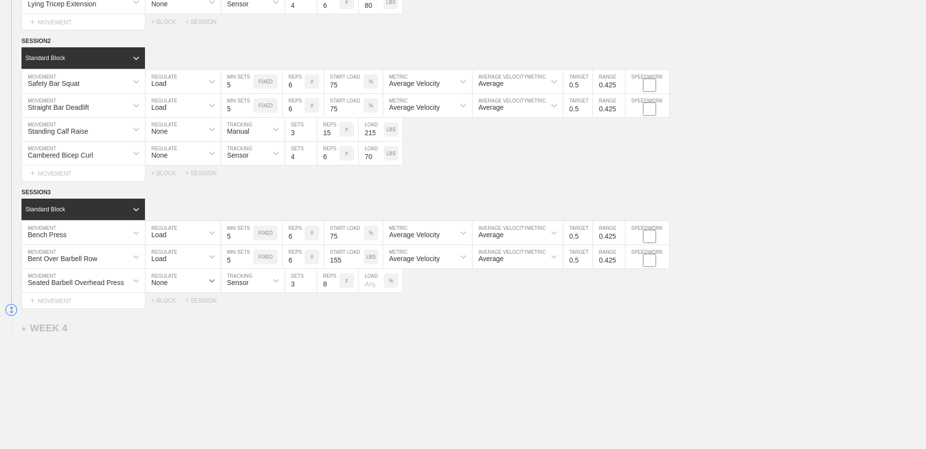
click at [213, 285] on icon at bounding box center [212, 281] width 10 height 10
drag, startPoint x: 204, startPoint y: 327, endPoint x: 211, endPoint y: 329, distance: 6.5
click at [204, 328] on div "Load" at bounding box center [182, 323] width 75 height 17
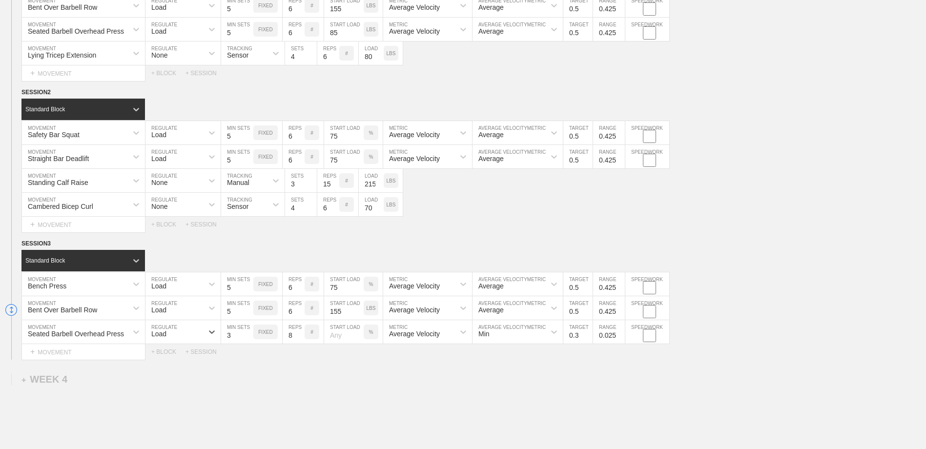
scroll to position [1454, 0]
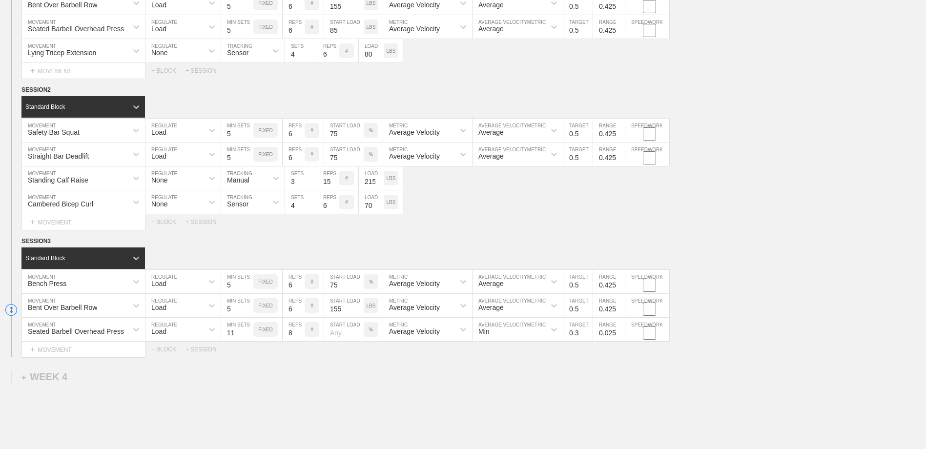
click at [248, 331] on input "11" at bounding box center [237, 329] width 32 height 23
click at [249, 336] on input "10" at bounding box center [237, 329] width 32 height 23
click at [249, 336] on input "9" at bounding box center [237, 329] width 32 height 23
click at [249, 336] on input "8" at bounding box center [237, 329] width 32 height 23
click at [249, 336] on input "7" at bounding box center [237, 329] width 32 height 23
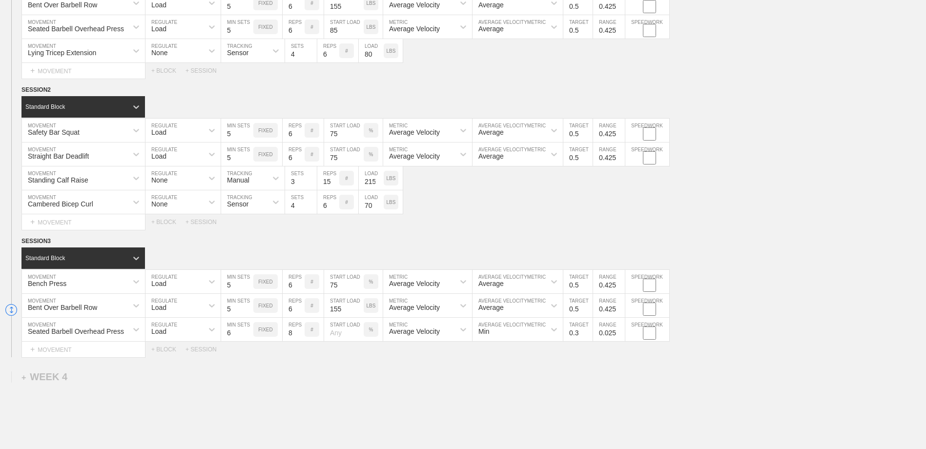
click at [249, 336] on input "6" at bounding box center [237, 329] width 32 height 23
click at [249, 336] on input "5" at bounding box center [237, 329] width 32 height 23
click at [300, 338] on input "1" at bounding box center [294, 329] width 22 height 23
click at [300, 334] on input "2" at bounding box center [294, 329] width 22 height 23
click at [300, 334] on input "3" at bounding box center [294, 329] width 22 height 23
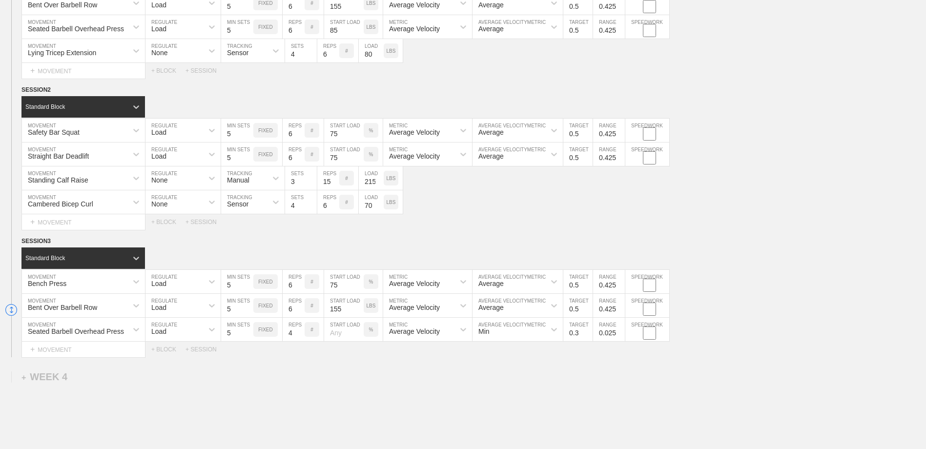
click at [300, 334] on input "4" at bounding box center [294, 329] width 22 height 23
click at [300, 334] on input "5" at bounding box center [294, 329] width 22 height 23
click at [300, 334] on input "6" at bounding box center [294, 329] width 22 height 23
click at [369, 329] on p "%" at bounding box center [371, 329] width 4 height 5
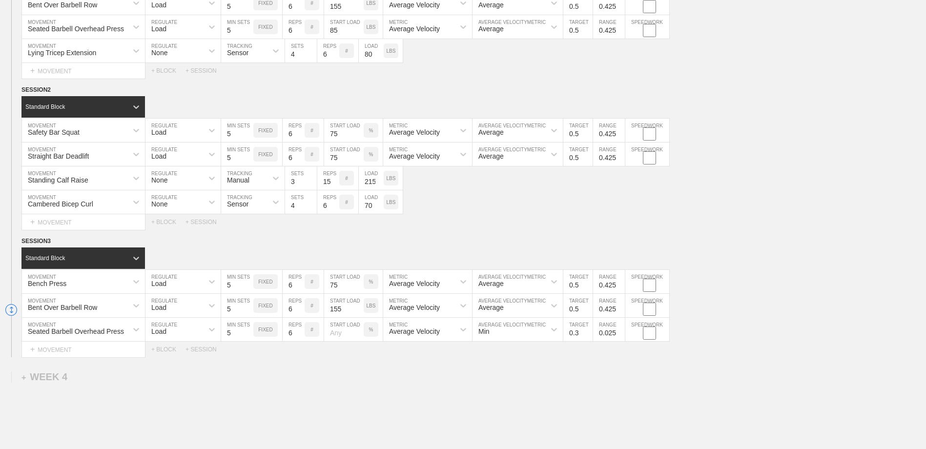
click at [369, 329] on p "%" at bounding box center [371, 329] width 4 height 5
click at [341, 337] on input "number" at bounding box center [344, 329] width 40 height 23
click at [479, 335] on div "Min" at bounding box center [517, 329] width 90 height 23
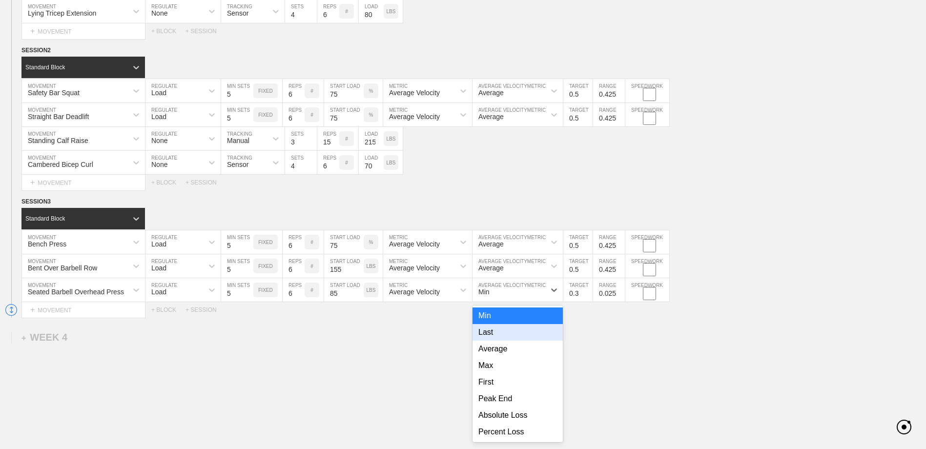
scroll to position [1497, 0]
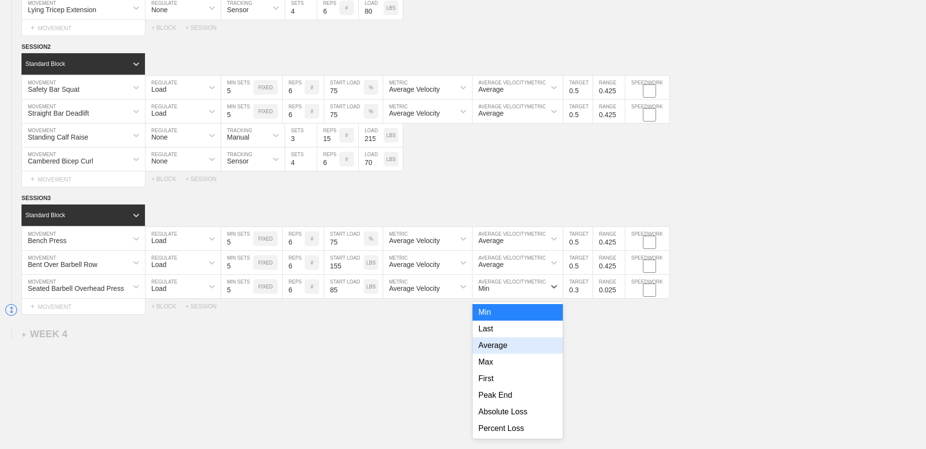
click at [490, 352] on div "Average" at bounding box center [517, 345] width 90 height 17
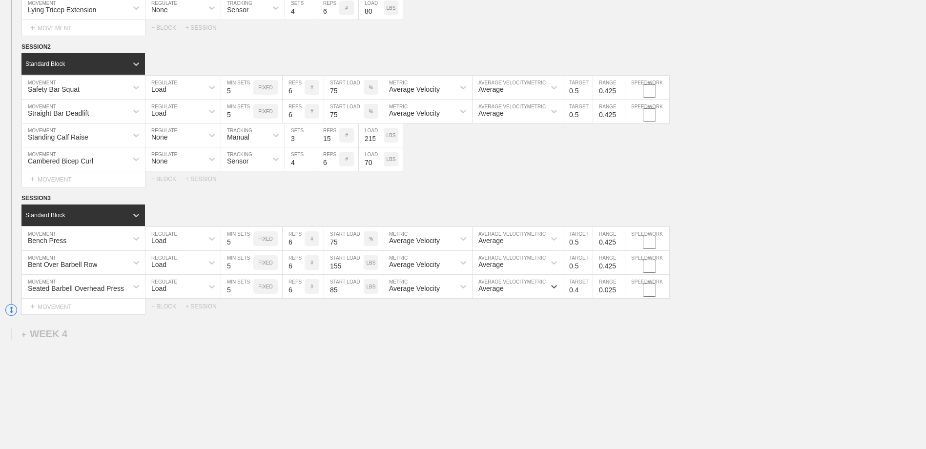
click at [588, 291] on input "0.4" at bounding box center [577, 286] width 29 height 23
click at [586, 292] on input "0.5" at bounding box center [577, 286] width 29 height 23
click at [619, 289] on input "0.125" at bounding box center [609, 286] width 32 height 23
click at [619, 289] on input "0.925" at bounding box center [609, 286] width 32 height 23
click at [619, 289] on input "1.025" at bounding box center [609, 286] width 32 height 23
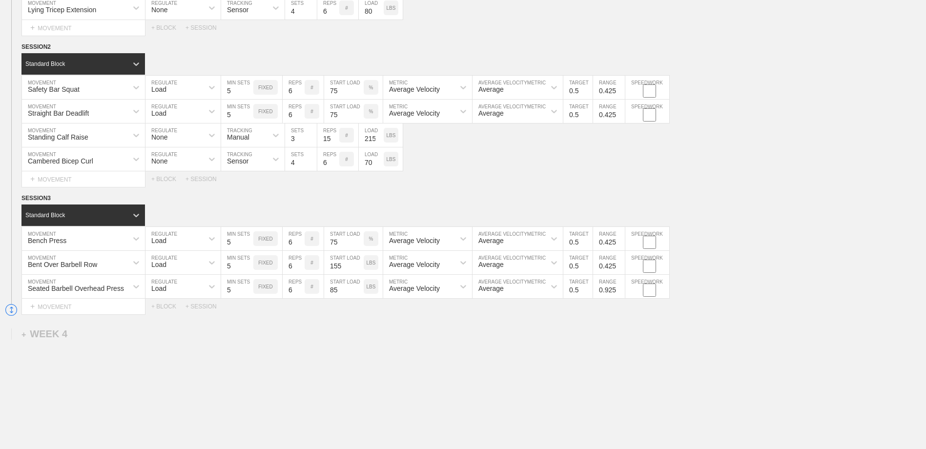
click at [619, 293] on input "0.925" at bounding box center [609, 286] width 32 height 23
click at [619, 293] on input "0.825" at bounding box center [609, 286] width 32 height 23
click at [619, 293] on input "0.725" at bounding box center [609, 286] width 32 height 23
click at [619, 293] on input "0.625" at bounding box center [609, 286] width 32 height 23
click at [619, 293] on input "0.525" at bounding box center [609, 286] width 32 height 23
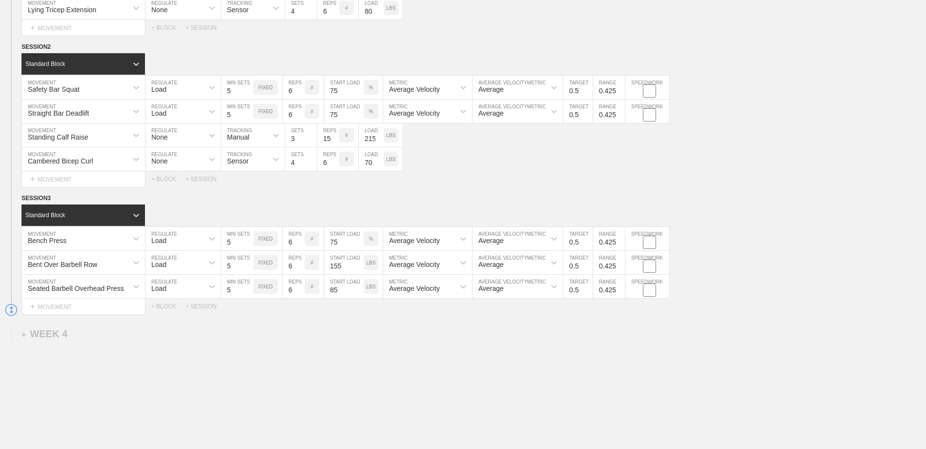
click at [619, 293] on input "0.425" at bounding box center [609, 286] width 32 height 23
click at [63, 307] on div "+ MOVEMENT" at bounding box center [83, 307] width 124 height 16
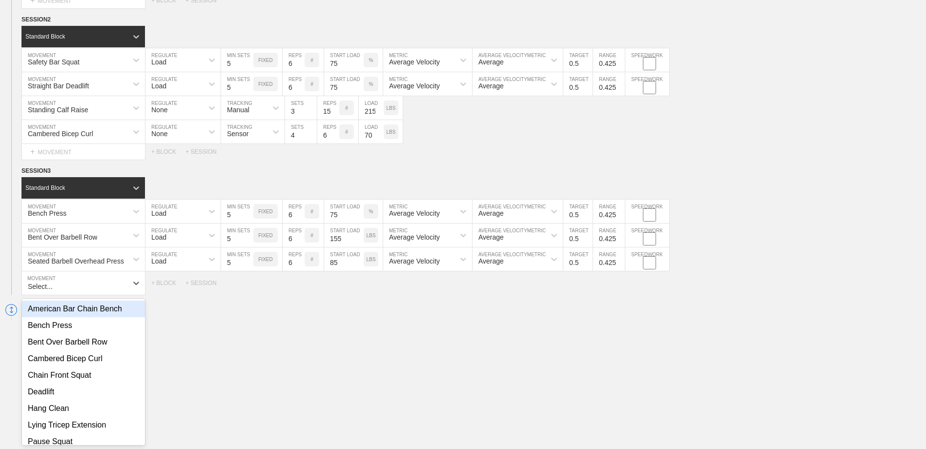
scroll to position [1526, 0]
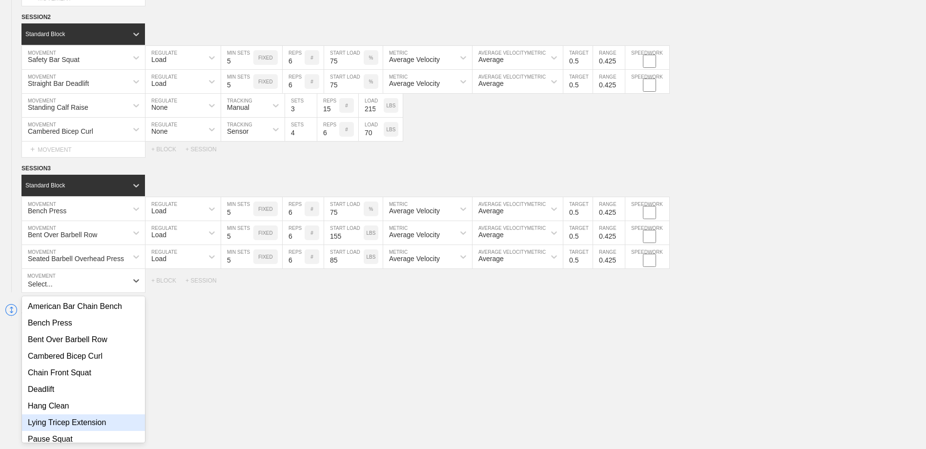
click at [81, 424] on div "Lying Tricep Extension" at bounding box center [83, 422] width 123 height 17
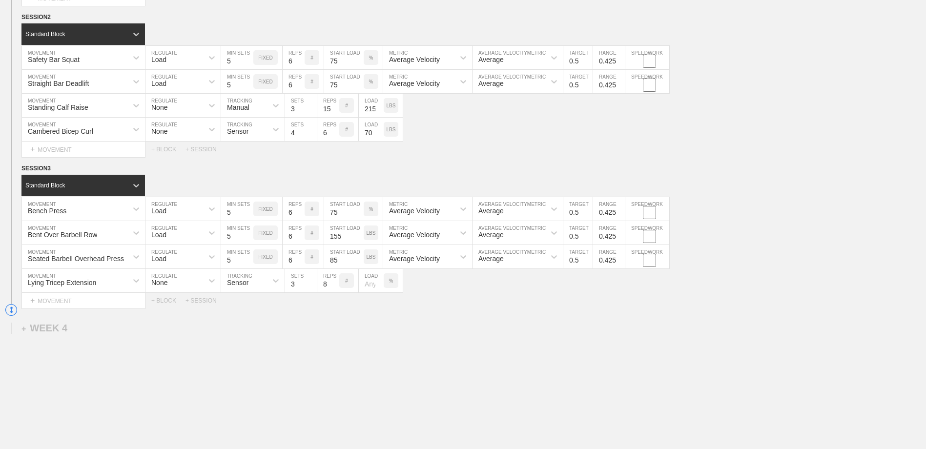
scroll to position [1478, 0]
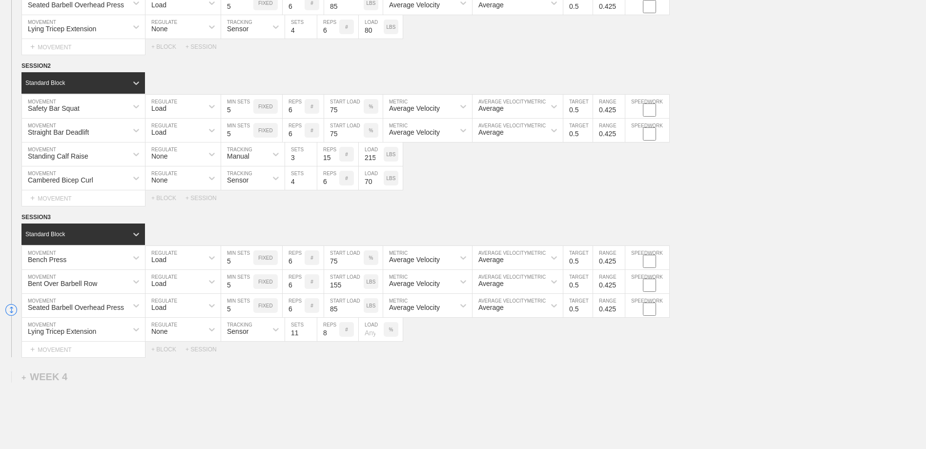
click at [311, 332] on input "11" at bounding box center [301, 329] width 32 height 23
click at [312, 334] on input "12" at bounding box center [301, 329] width 32 height 23
click at [312, 336] on input "11" at bounding box center [301, 329] width 32 height 23
click at [312, 336] on input "10" at bounding box center [301, 329] width 32 height 23
click at [312, 336] on input "9" at bounding box center [301, 329] width 32 height 23
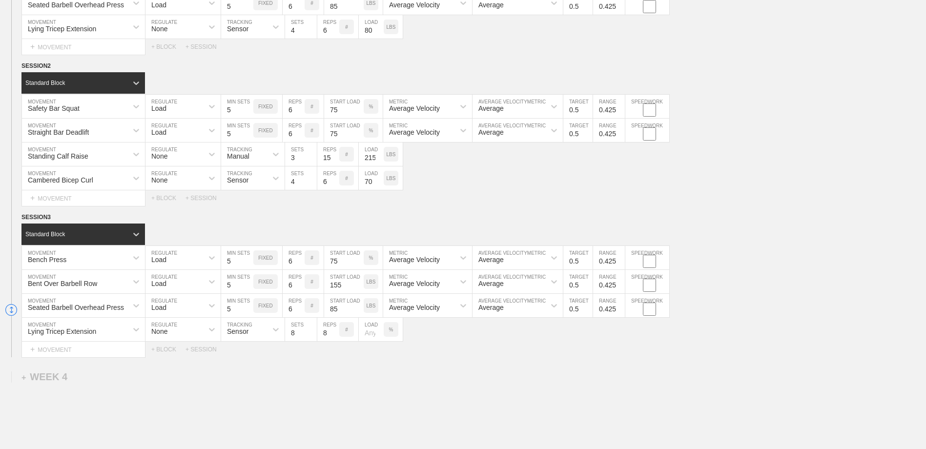
click at [312, 336] on input "8" at bounding box center [301, 329] width 32 height 23
click at [312, 336] on input "7" at bounding box center [301, 329] width 32 height 23
click at [312, 336] on input "6" at bounding box center [301, 329] width 32 height 23
click at [312, 336] on input "5" at bounding box center [301, 329] width 32 height 23
click at [312, 336] on input "4" at bounding box center [301, 329] width 32 height 23
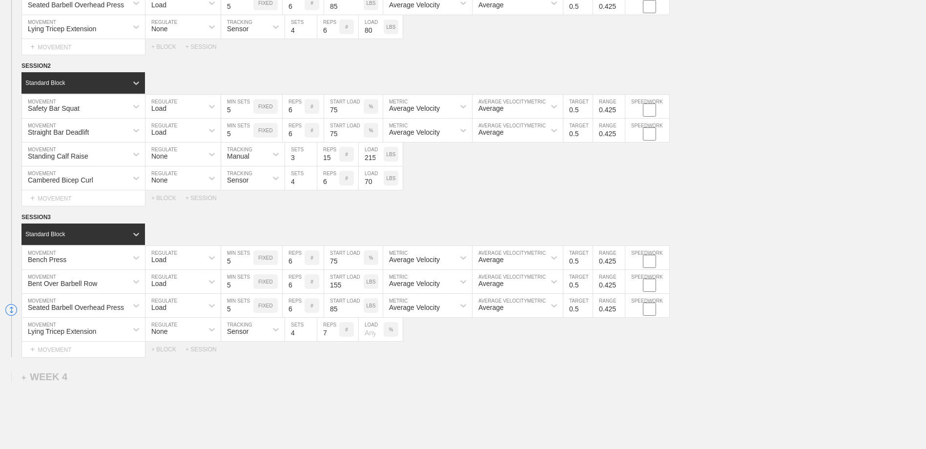
click at [334, 337] on input "7" at bounding box center [328, 329] width 22 height 23
click at [334, 337] on input "1" at bounding box center [328, 329] width 22 height 23
click at [393, 331] on div "%" at bounding box center [391, 329] width 15 height 15
click at [393, 331] on p "KGS" at bounding box center [390, 329] width 10 height 5
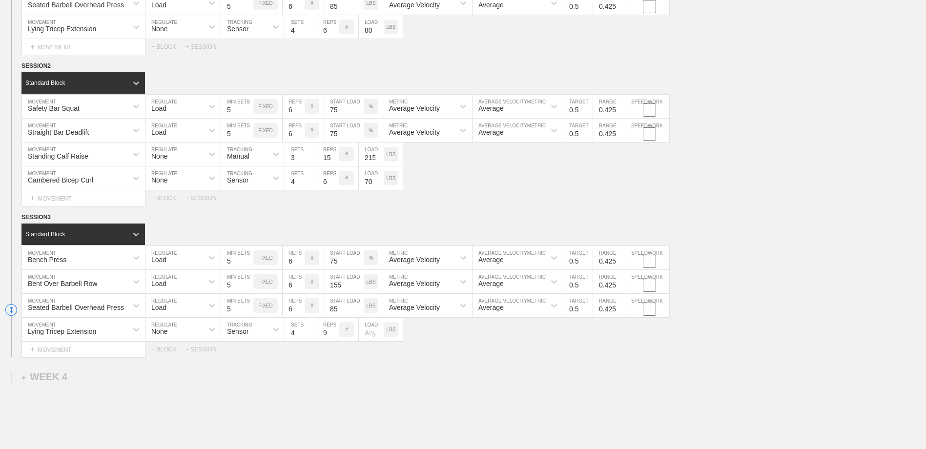
click at [334, 333] on input "9" at bounding box center [328, 329] width 22 height 23
click at [333, 338] on input "8" at bounding box center [328, 329] width 22 height 23
click at [333, 338] on input "7" at bounding box center [328, 329] width 22 height 23
click at [333, 338] on input "6" at bounding box center [328, 329] width 22 height 23
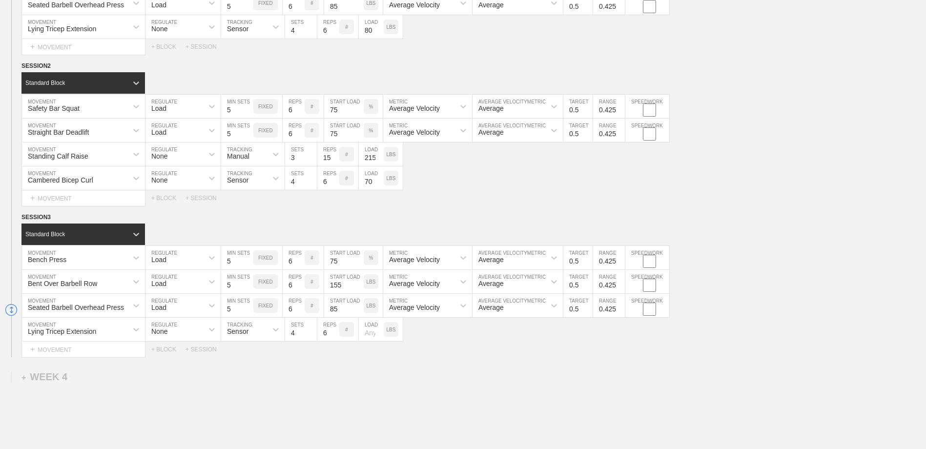
click at [369, 332] on input "number" at bounding box center [371, 329] width 25 height 23
click at [484, 357] on div "Select... MOVEMENT + MOVEMENT + BLOCK + SESSION" at bounding box center [463, 350] width 926 height 16
click at [42, 381] on div "+ WEEK 4" at bounding box center [44, 376] width 46 height 11
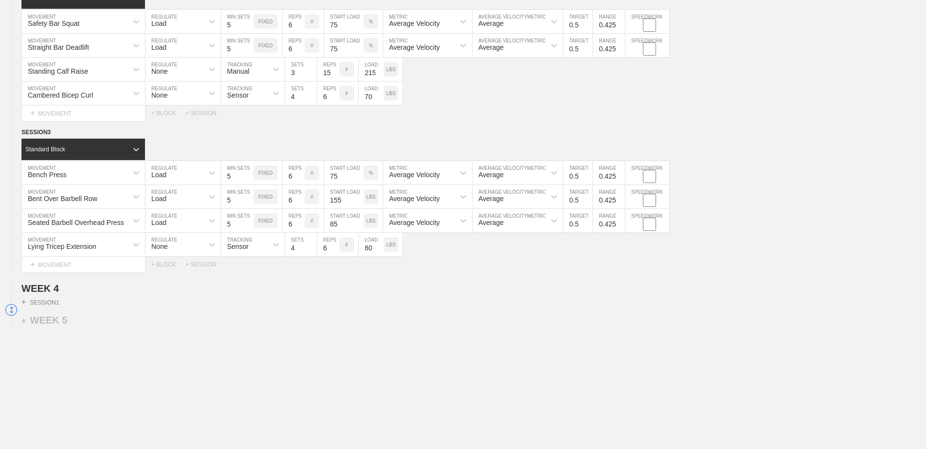
scroll to position [1575, 0]
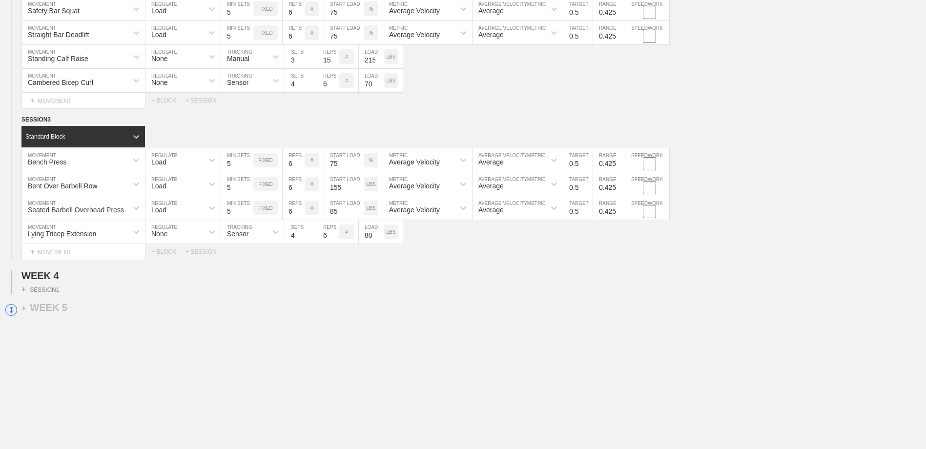
click at [41, 290] on div "+ SESSION 1" at bounding box center [40, 289] width 38 height 9
click at [206, 253] on div "+ SESSION" at bounding box center [204, 251] width 39 height 7
click at [111, 289] on div "+ BLOCK" at bounding box center [82, 285] width 123 height 16
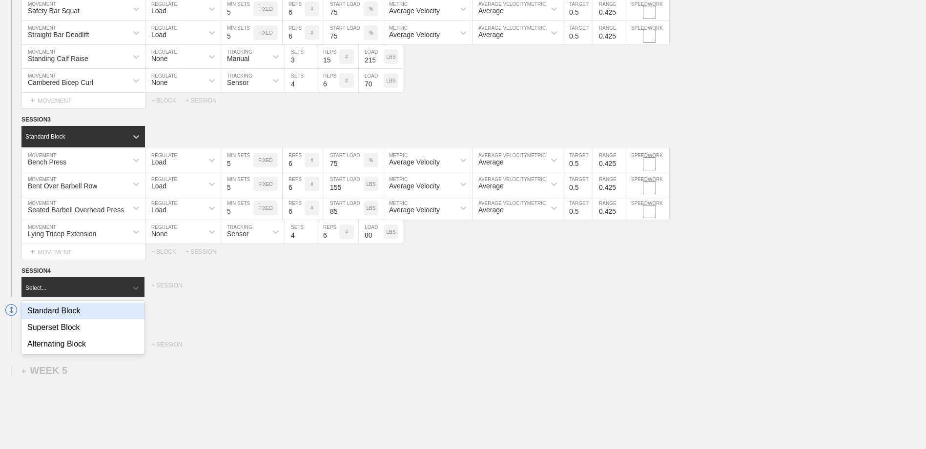
click at [97, 313] on div "Standard Block" at bounding box center [82, 311] width 123 height 17
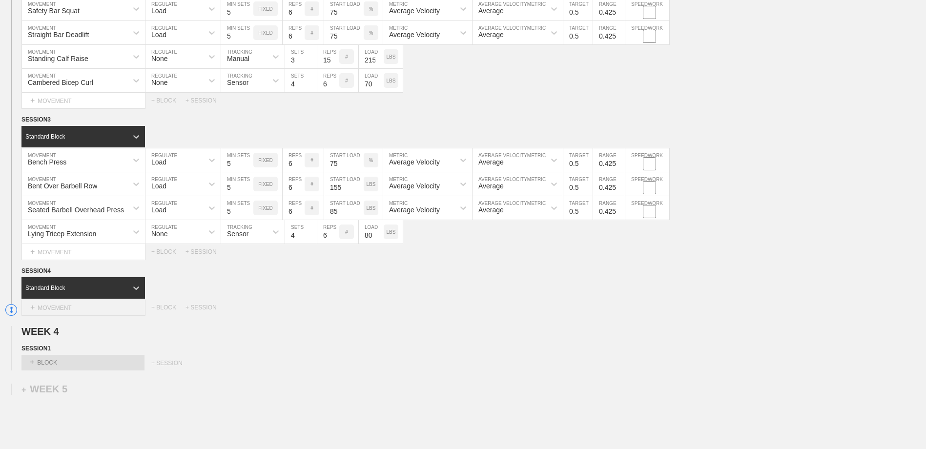
click at [105, 306] on div "+ MOVEMENT" at bounding box center [83, 308] width 124 height 16
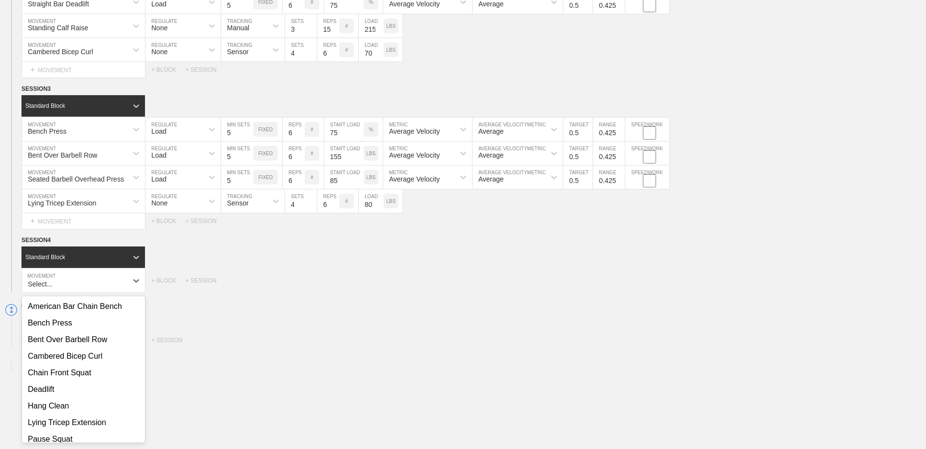
scroll to position [106, 0]
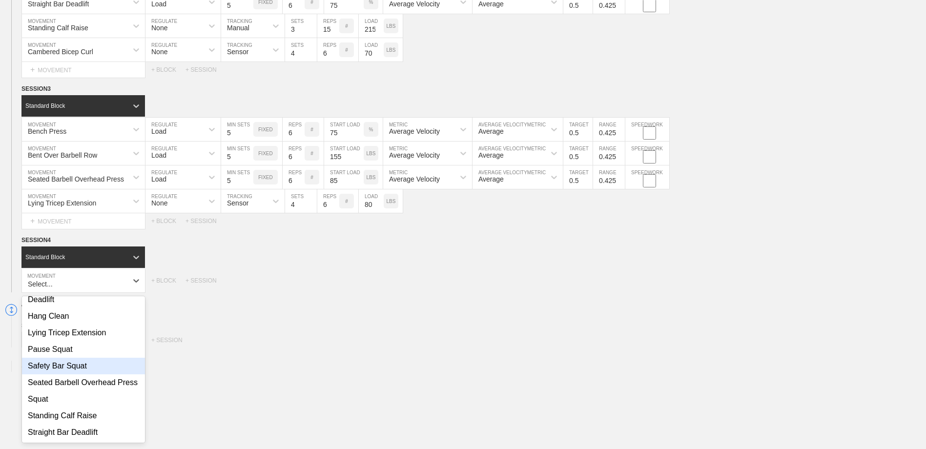
click at [87, 358] on div "Safety Bar Squat" at bounding box center [83, 366] width 123 height 17
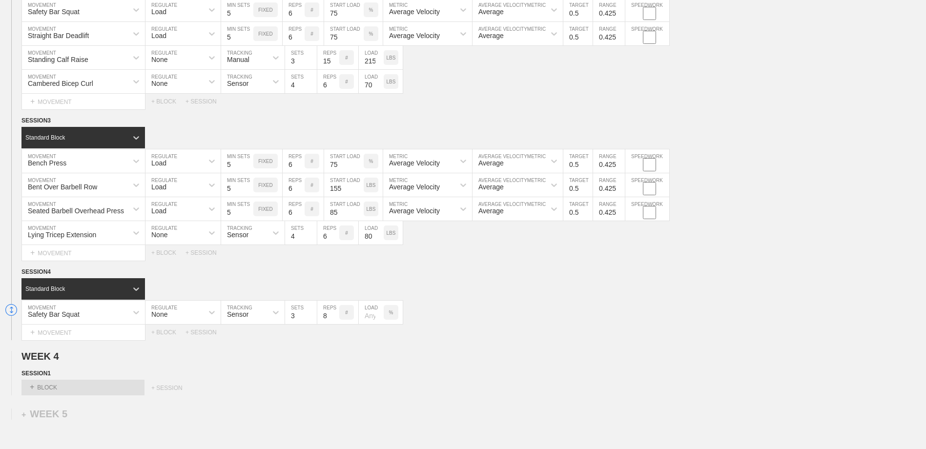
scroll to position [1557, 0]
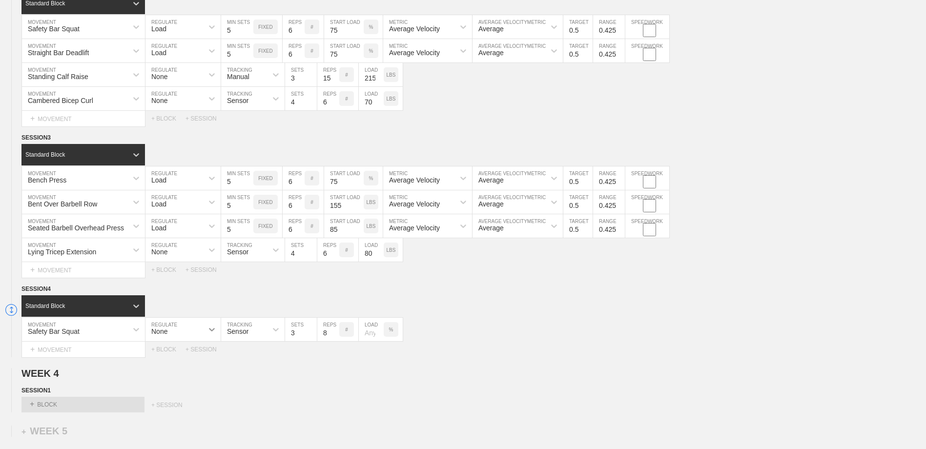
click at [216, 333] on icon at bounding box center [212, 330] width 10 height 10
drag, startPoint x: 197, startPoint y: 370, endPoint x: 203, endPoint y: 363, distance: 9.7
click at [196, 370] on div "Load" at bounding box center [182, 372] width 75 height 17
click at [248, 333] on input "4" at bounding box center [237, 329] width 32 height 23
click at [248, 333] on input "5" at bounding box center [237, 329] width 32 height 23
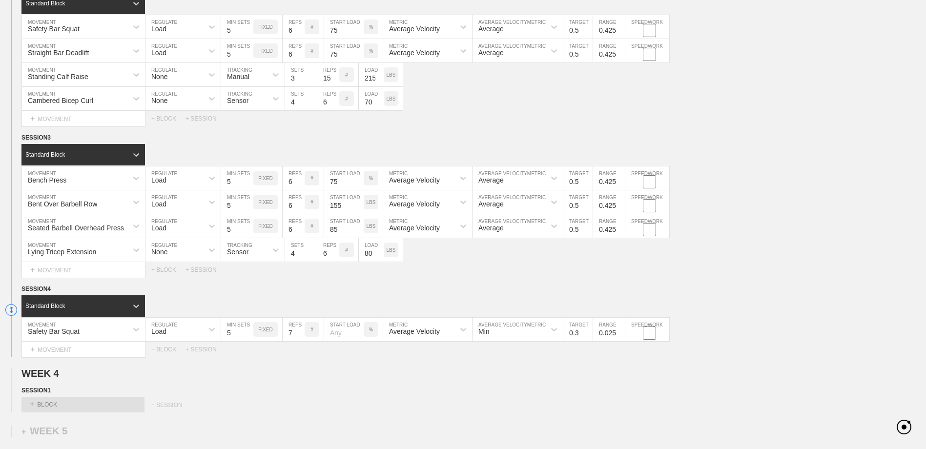
click at [300, 336] on input "7" at bounding box center [294, 329] width 22 height 23
click at [300, 336] on input "1" at bounding box center [294, 329] width 22 height 23
click at [339, 334] on input "number" at bounding box center [344, 329] width 40 height 23
click at [518, 335] on div "Min" at bounding box center [517, 329] width 90 height 23
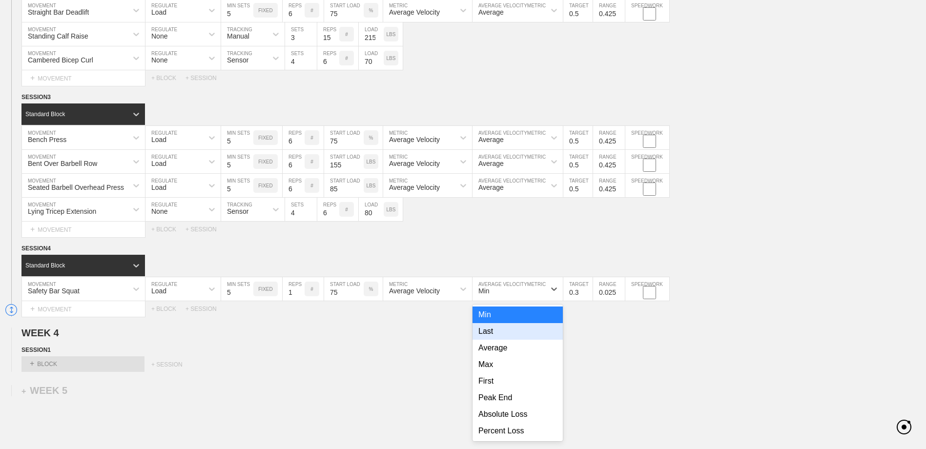
scroll to position [1600, 0]
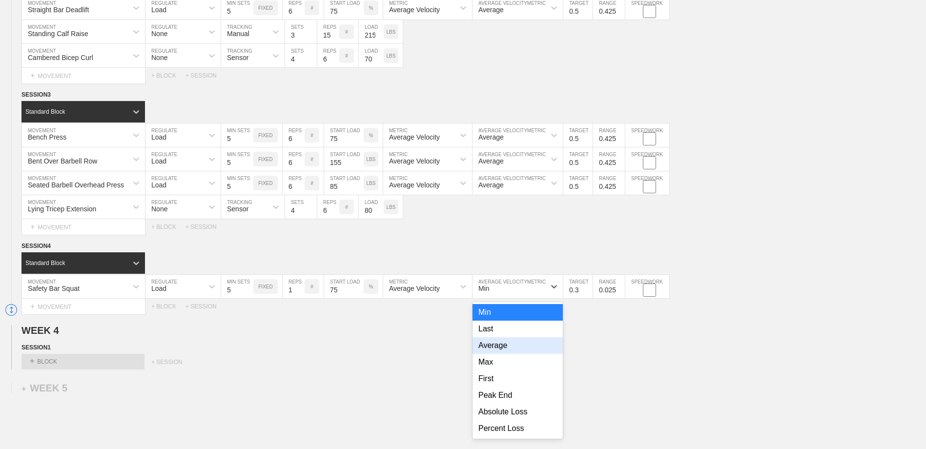
click at [509, 350] on div "Average" at bounding box center [517, 345] width 90 height 17
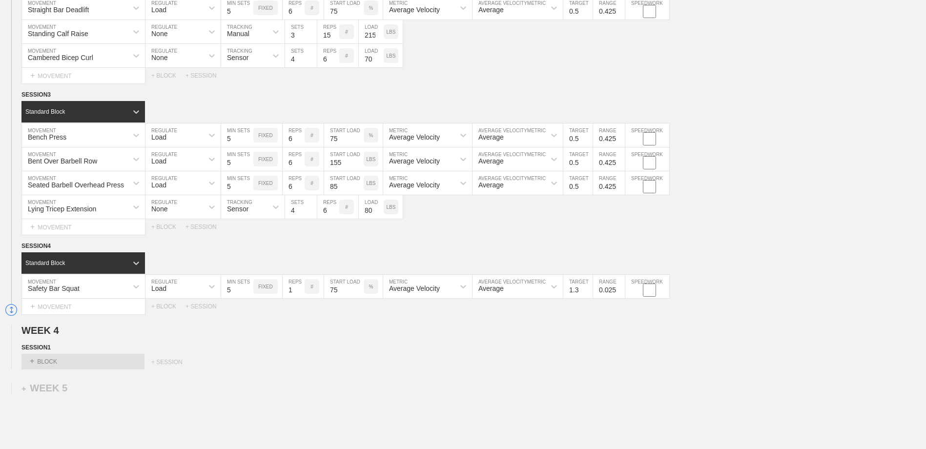
click at [588, 291] on input "1.3" at bounding box center [577, 286] width 29 height 23
click at [587, 295] on input "1.2" at bounding box center [577, 286] width 29 height 23
click at [588, 294] on input "1.1" at bounding box center [577, 286] width 29 height 23
click at [588, 294] on input "1" at bounding box center [577, 286] width 29 height 23
click at [588, 294] on input "0.9" at bounding box center [577, 286] width 29 height 23
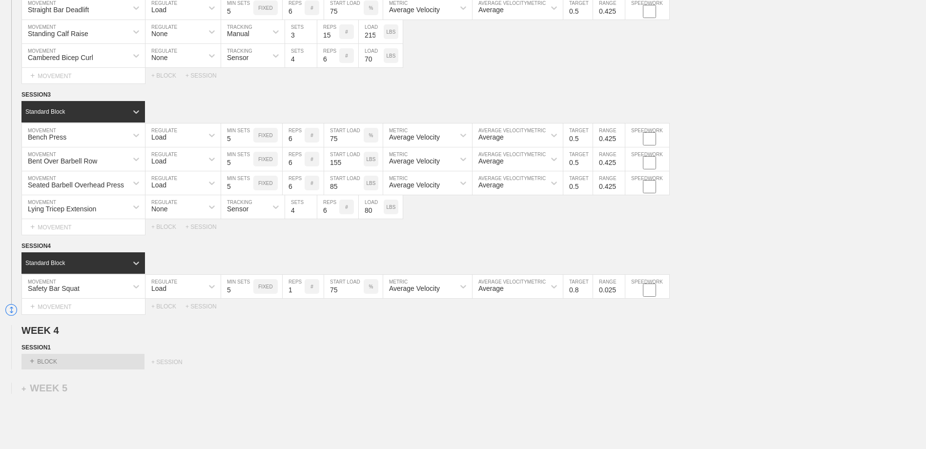
click at [588, 294] on input "0.8" at bounding box center [577, 286] width 29 height 23
click at [588, 294] on input "0.7" at bounding box center [577, 286] width 29 height 23
click at [588, 294] on input "0.6" at bounding box center [577, 286] width 29 height 23
click at [588, 294] on input "0.5" at bounding box center [577, 286] width 29 height 23
click at [621, 289] on input "0.925" at bounding box center [609, 286] width 32 height 23
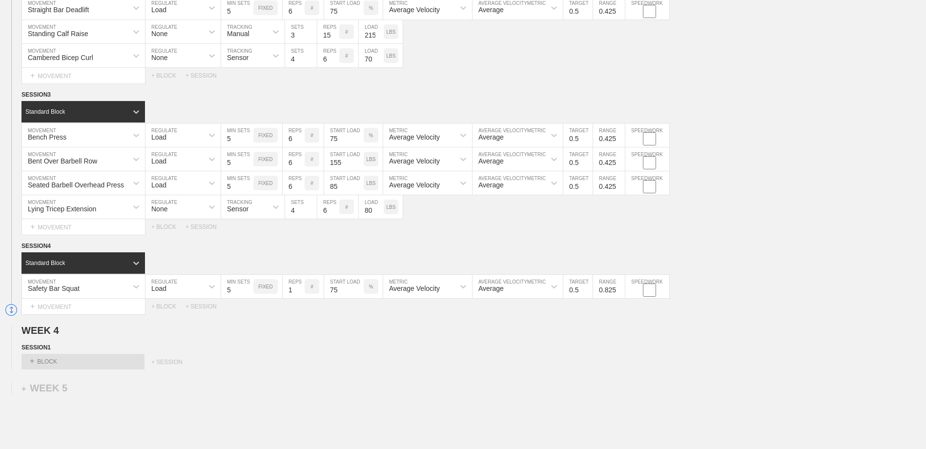
click at [619, 293] on input "0.825" at bounding box center [609, 286] width 32 height 23
click at [619, 293] on input "0.725" at bounding box center [609, 286] width 32 height 23
click at [619, 293] on input "0.625" at bounding box center [609, 286] width 32 height 23
click at [619, 293] on input "0.525" at bounding box center [609, 286] width 32 height 23
click at [619, 293] on input "0.425" at bounding box center [609, 286] width 32 height 23
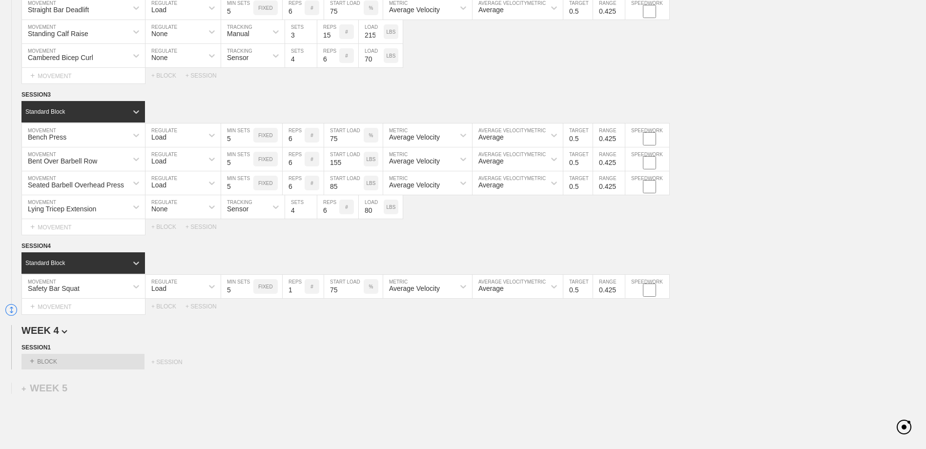
click at [621, 333] on h2 "WEEK 4" at bounding box center [473, 330] width 904 height 11
click at [68, 308] on div "+ MOVEMENT" at bounding box center [83, 307] width 124 height 16
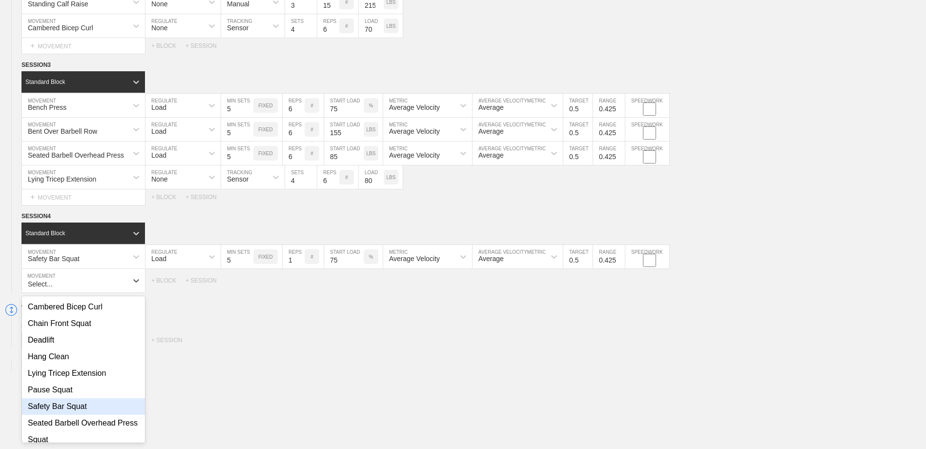
scroll to position [106, 0]
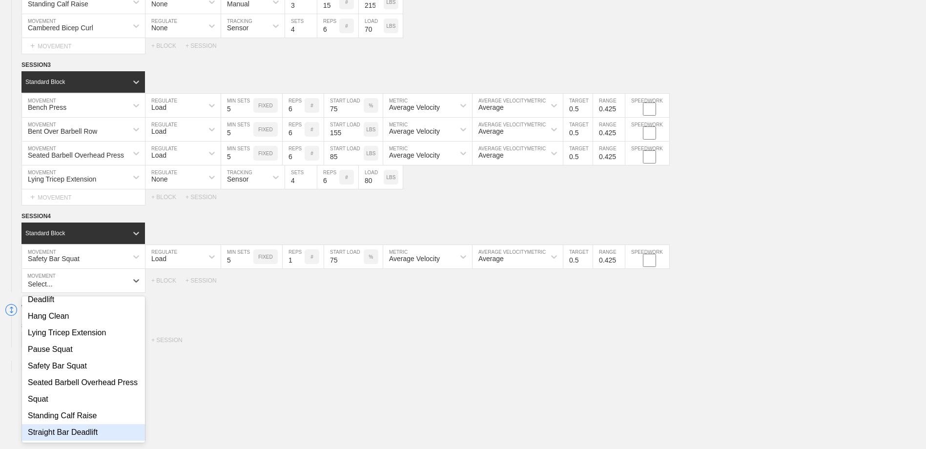
click at [83, 429] on div "Straight Bar Deadlift" at bounding box center [83, 432] width 123 height 17
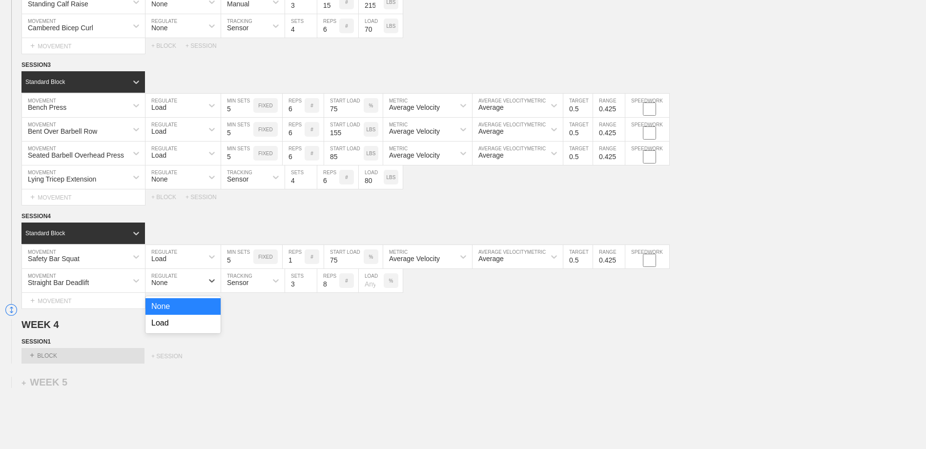
click at [183, 285] on div "None" at bounding box center [174, 280] width 58 height 17
click at [183, 324] on div "Load" at bounding box center [182, 323] width 75 height 17
click at [249, 285] on input "4" at bounding box center [237, 280] width 32 height 23
click at [248, 285] on input "5" at bounding box center [237, 280] width 32 height 23
click at [299, 259] on input "2" at bounding box center [294, 256] width 22 height 23
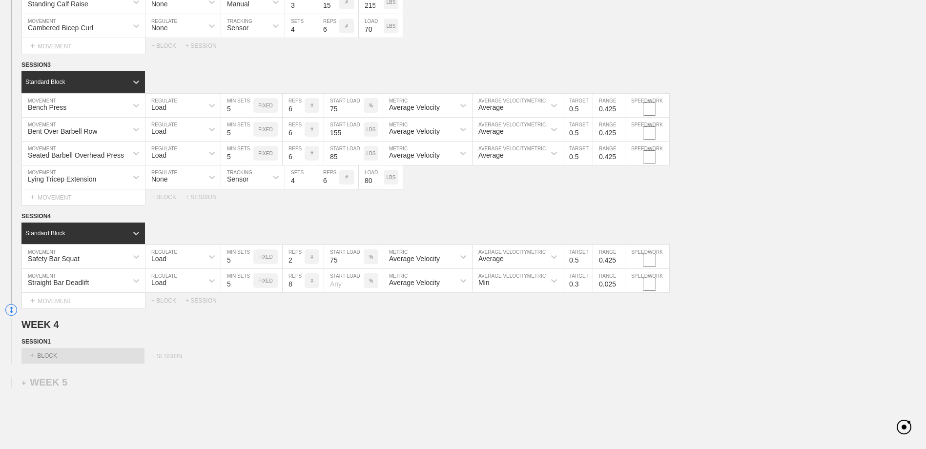
click at [299, 259] on input "3" at bounding box center [294, 256] width 22 height 23
click at [299, 259] on input "4" at bounding box center [294, 256] width 22 height 23
click at [299, 259] on input "5" at bounding box center [294, 256] width 22 height 23
click at [299, 259] on input "6" at bounding box center [294, 256] width 22 height 23
click at [300, 287] on input "1" at bounding box center [294, 280] width 22 height 23
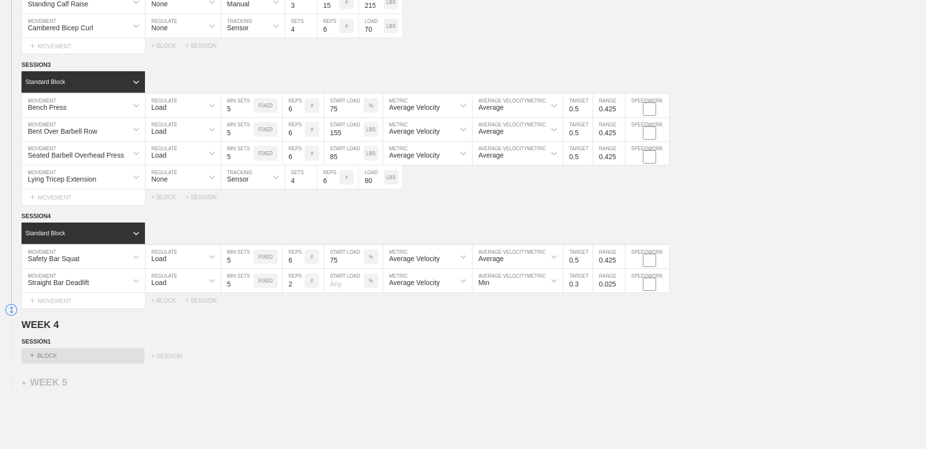
click at [300, 283] on input "2" at bounding box center [294, 280] width 22 height 23
click at [300, 283] on input "3" at bounding box center [294, 280] width 22 height 23
click at [299, 284] on input "4" at bounding box center [294, 280] width 22 height 23
click at [299, 284] on input "5" at bounding box center [294, 280] width 22 height 23
click at [299, 284] on input "6" at bounding box center [294, 280] width 22 height 23
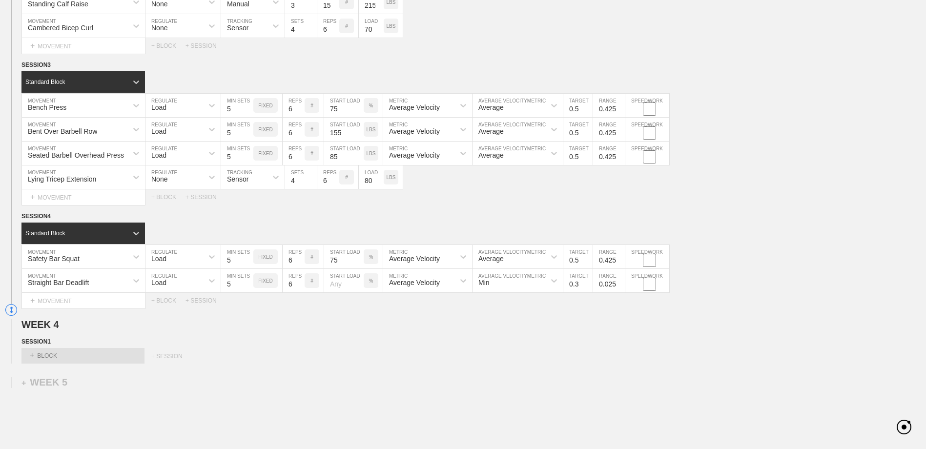
click at [301, 308] on div "Select... MOVEMENT + MOVEMENT + BLOCK + SESSION" at bounding box center [463, 301] width 926 height 16
click at [346, 286] on input "number" at bounding box center [344, 280] width 40 height 23
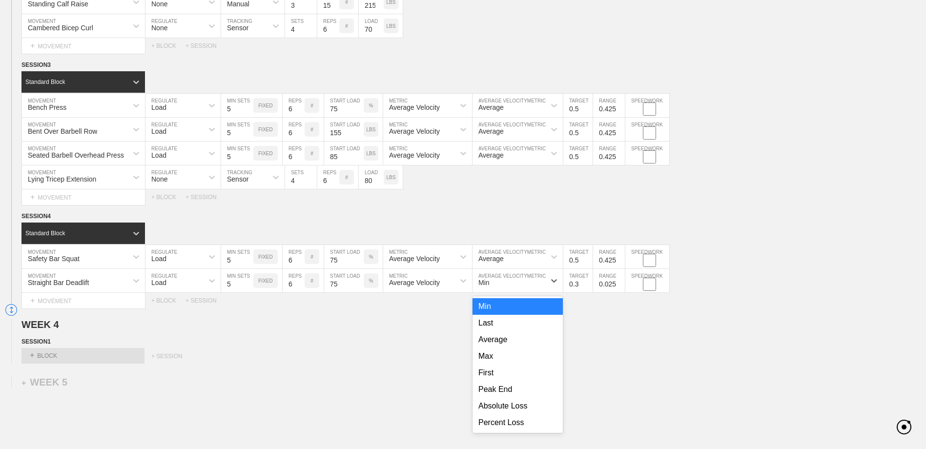
click at [486, 285] on div "Min" at bounding box center [483, 283] width 11 height 8
click at [506, 343] on div "Average" at bounding box center [517, 339] width 90 height 17
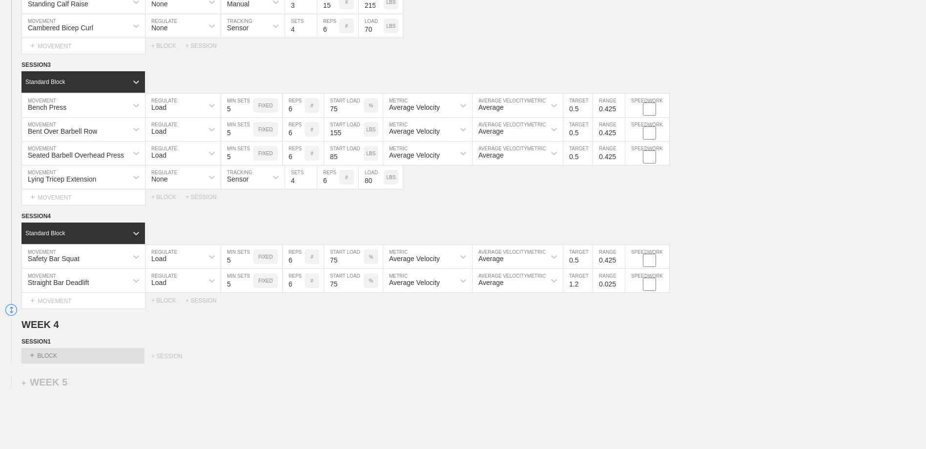
click at [588, 284] on input "1.2" at bounding box center [577, 280] width 29 height 23
click at [588, 287] on input "1.1" at bounding box center [577, 280] width 29 height 23
click at [588, 287] on input "1" at bounding box center [577, 280] width 29 height 23
click at [588, 287] on input "0.9" at bounding box center [577, 280] width 29 height 23
click at [588, 287] on input "0.8" at bounding box center [577, 280] width 29 height 23
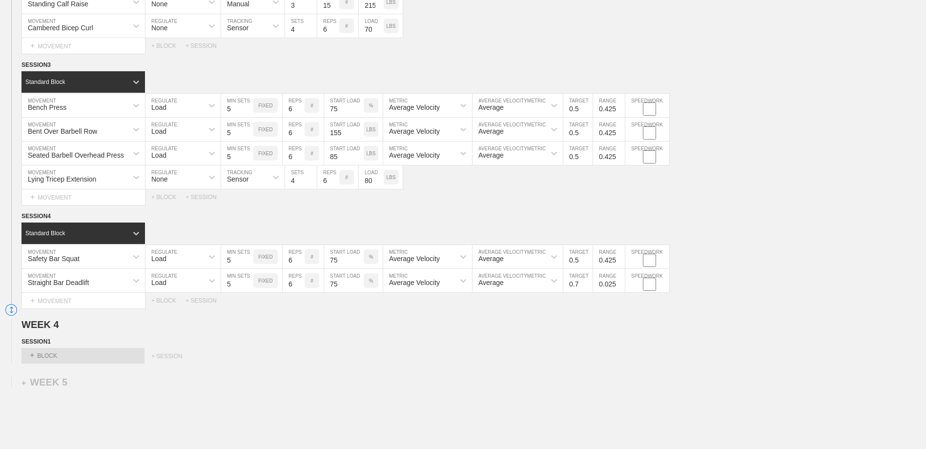
click at [588, 287] on input "0.7" at bounding box center [577, 280] width 29 height 23
click at [588, 287] on input "0.6" at bounding box center [577, 280] width 29 height 23
click at [588, 287] on input "0.5" at bounding box center [577, 280] width 29 height 23
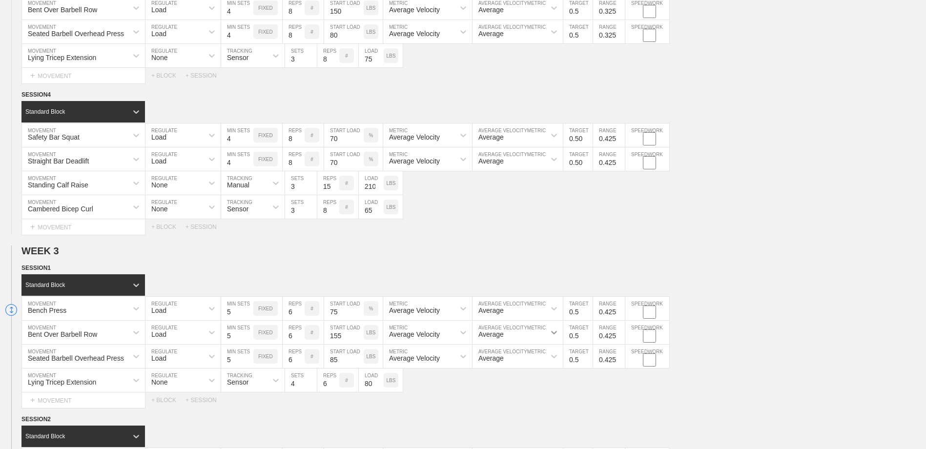
scroll to position [1142, 0]
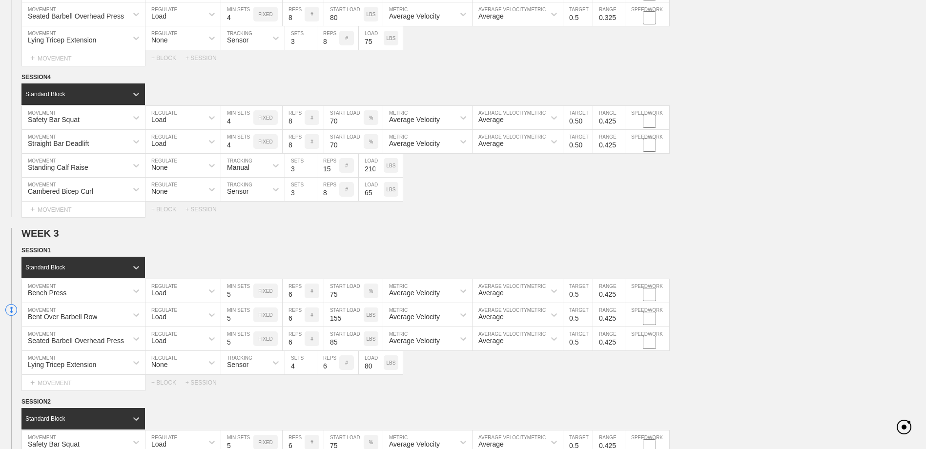
click at [579, 299] on input "0.5" at bounding box center [577, 290] width 29 height 23
click at [579, 318] on input "0.5" at bounding box center [577, 314] width 29 height 23
click at [579, 319] on input "0.5" at bounding box center [577, 314] width 29 height 23
drag, startPoint x: 579, startPoint y: 319, endPoint x: 587, endPoint y: 318, distance: 7.8
click at [579, 319] on input "0.5" at bounding box center [577, 314] width 29 height 23
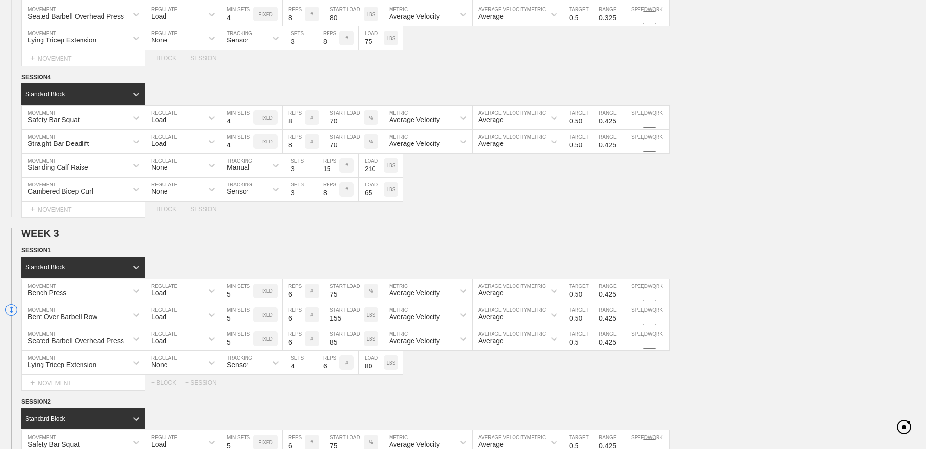
click at [580, 344] on input "0.5" at bounding box center [577, 338] width 29 height 23
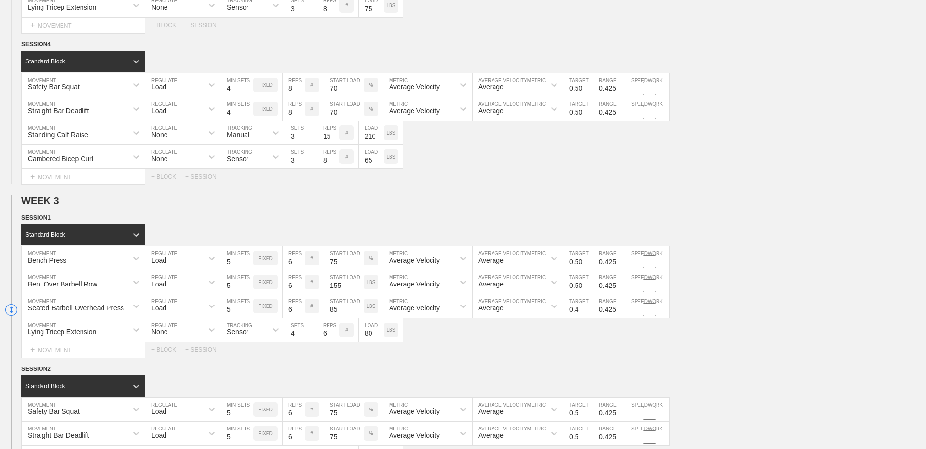
scroll to position [1239, 0]
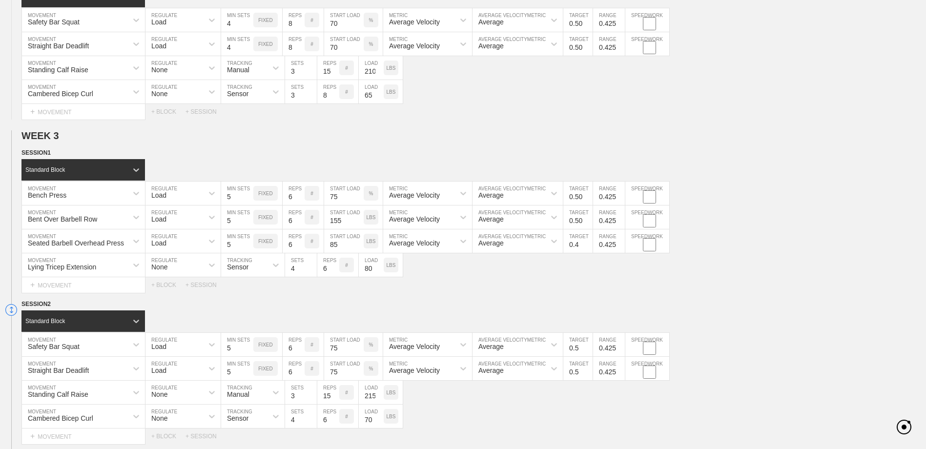
click at [578, 347] on input "0.5" at bounding box center [577, 344] width 29 height 23
click at [579, 373] on input "0.5" at bounding box center [577, 368] width 29 height 23
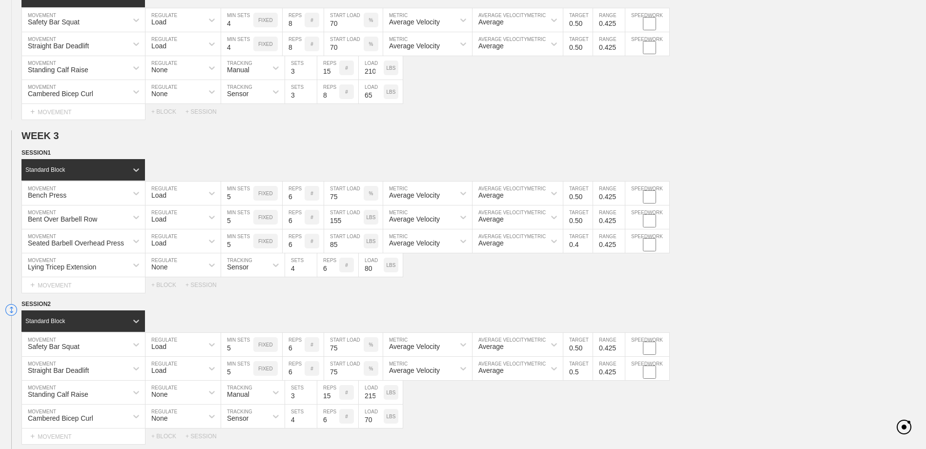
click at [579, 372] on input "0.5" at bounding box center [577, 368] width 29 height 23
drag, startPoint x: 578, startPoint y: 392, endPoint x: 518, endPoint y: 397, distance: 59.7
click at [577, 392] on div "Standing Calf Raise MOVEMENT None REGULATE Manual TRACKING 3 SETS 15 REPS # 215…" at bounding box center [463, 393] width 926 height 24
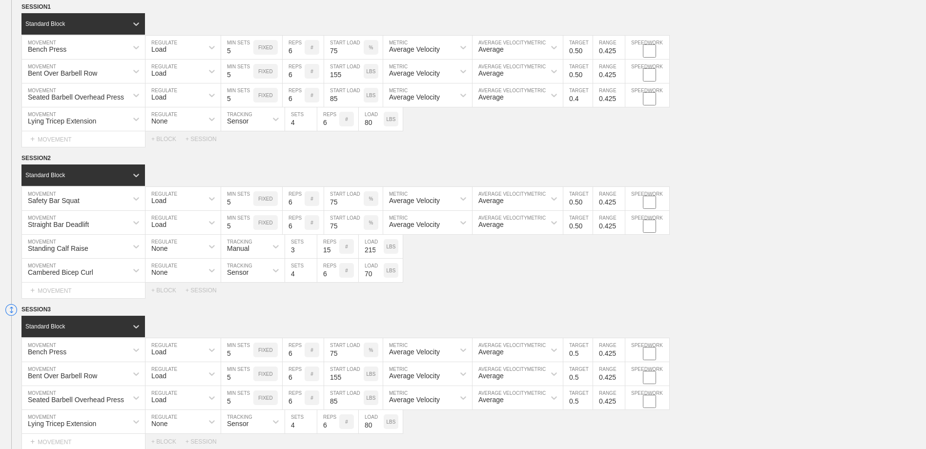
scroll to position [1386, 0]
click at [577, 354] on input "0.5" at bounding box center [577, 349] width 29 height 23
click at [578, 355] on input "0.5" at bounding box center [577, 349] width 29 height 23
click at [578, 378] on input "0.5" at bounding box center [577, 373] width 29 height 23
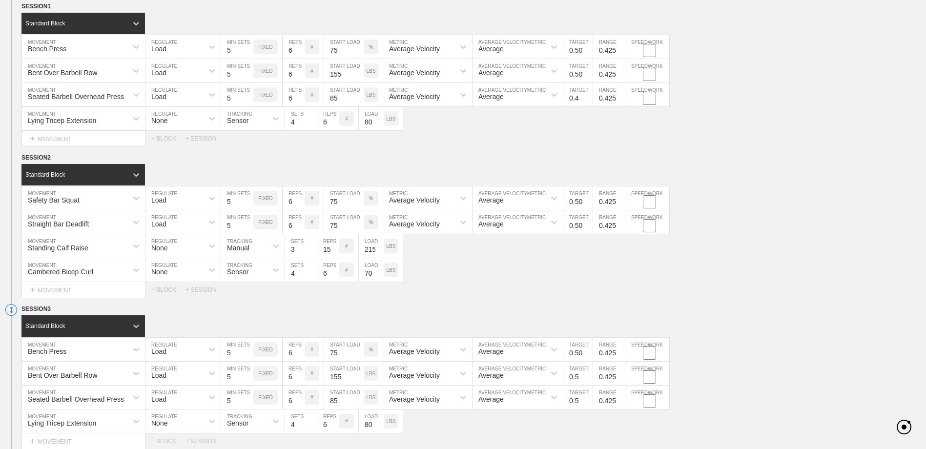
click at [578, 378] on input "0.5" at bounding box center [577, 373] width 29 height 23
click at [578, 403] on input "0.5" at bounding box center [577, 396] width 29 height 23
click at [578, 402] on input "0.5" at bounding box center [577, 396] width 29 height 23
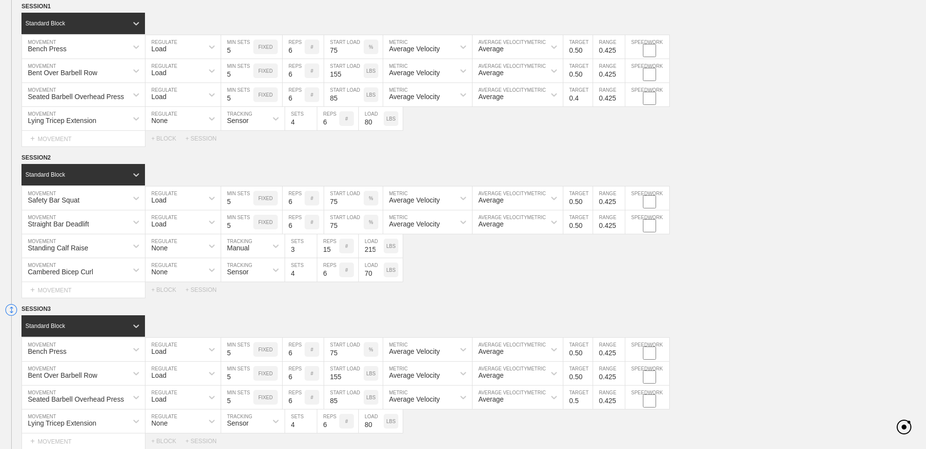
click at [578, 402] on input "0.5" at bounding box center [577, 396] width 29 height 23
click at [577, 402] on input "0.5" at bounding box center [577, 396] width 29 height 23
click at [686, 385] on div "Bent Over Barbell Row MOVEMENT Load REGULATE 5 MIN SETS FIXED 6 REPS # 155 STAR…" at bounding box center [463, 374] width 926 height 24
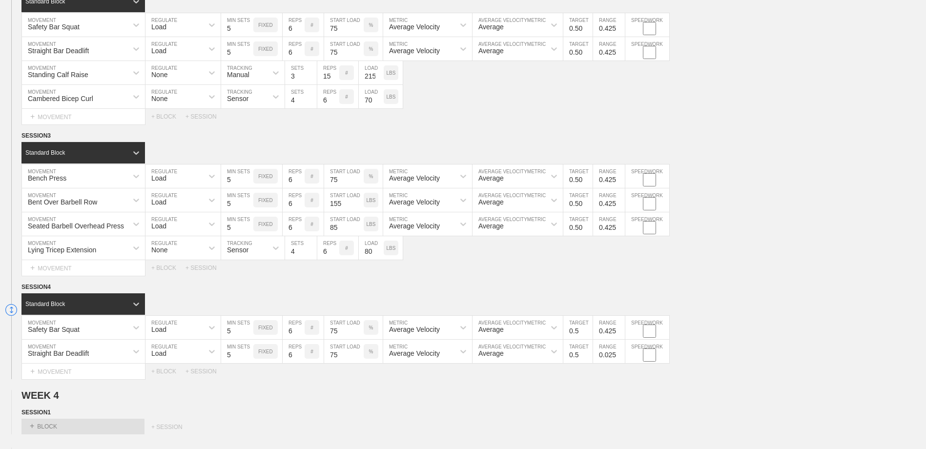
scroll to position [1581, 0]
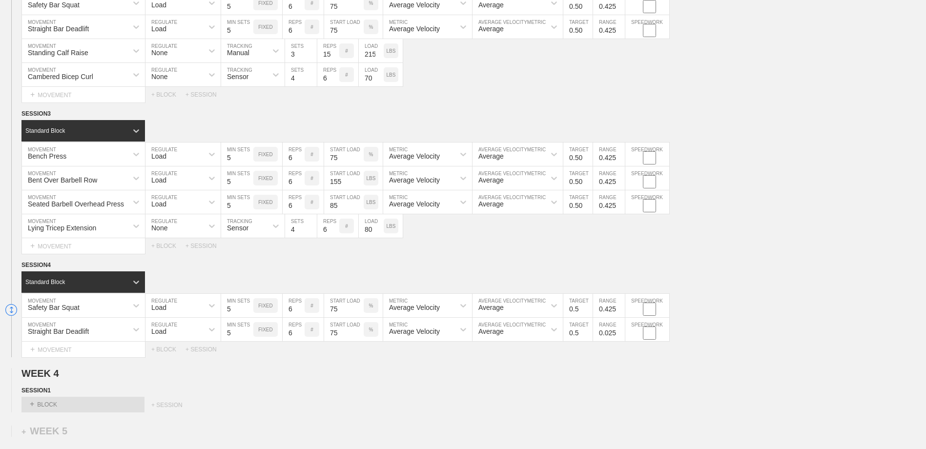
click at [579, 312] on input "0.5" at bounding box center [577, 305] width 29 height 23
click at [579, 334] on input "0.5" at bounding box center [577, 329] width 29 height 23
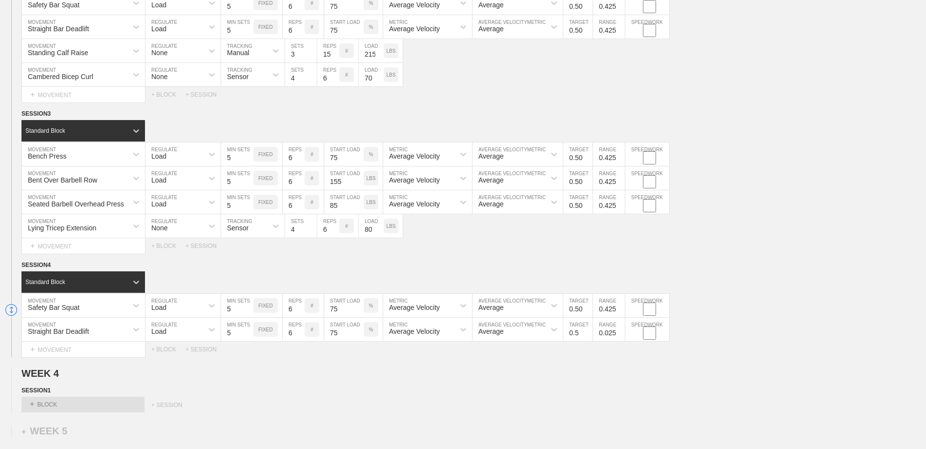
click at [578, 334] on input "0.5" at bounding box center [577, 329] width 29 height 23
drag, startPoint x: 722, startPoint y: 331, endPoint x: 261, endPoint y: 391, distance: 465.5
click
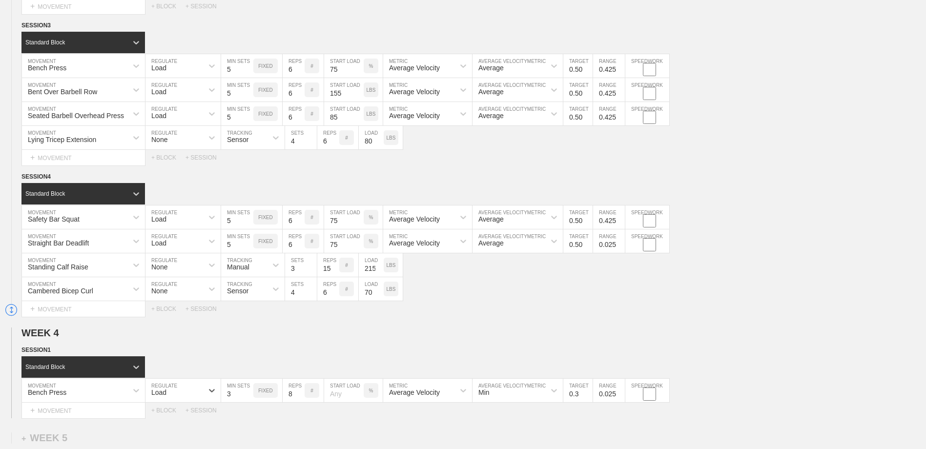
scroll to position [1682, 0]
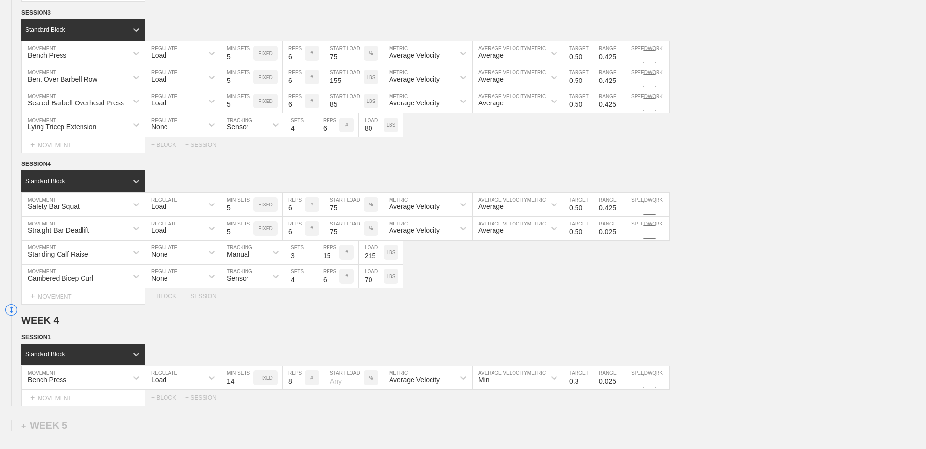
click at [249, 382] on input "14" at bounding box center [237, 377] width 32 height 23
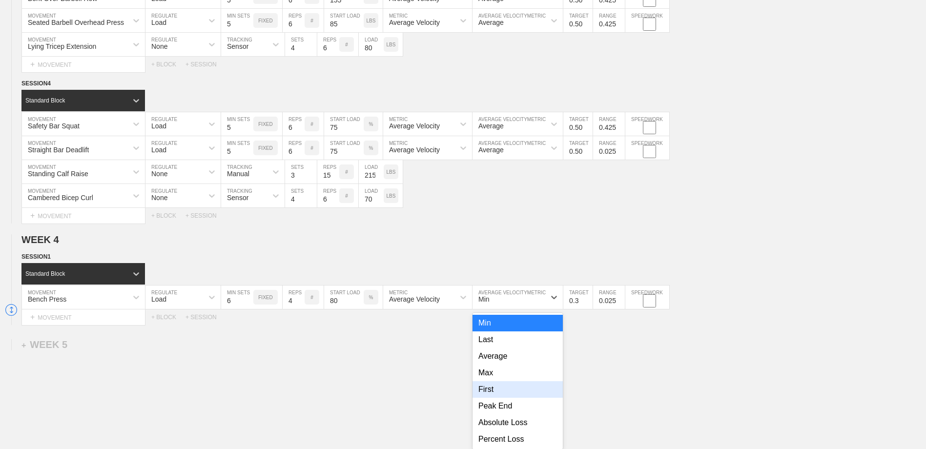
scroll to position [1774, 0]
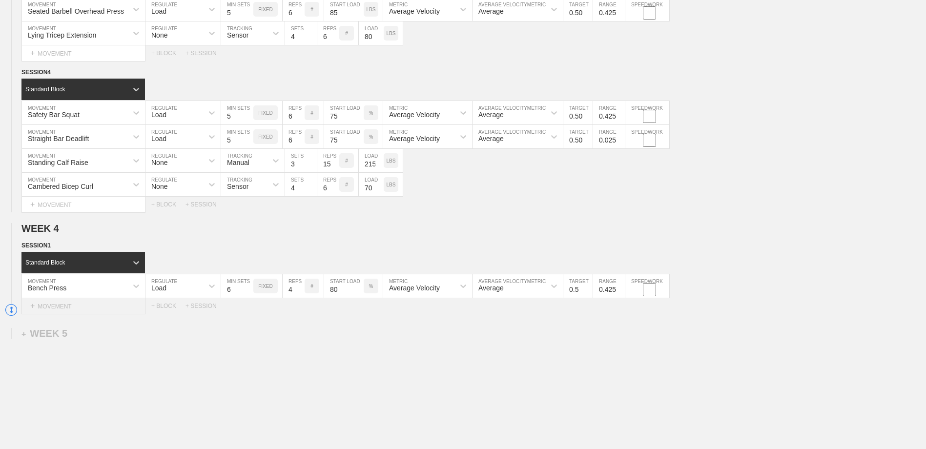
click at [83, 308] on div "+ MOVEMENT" at bounding box center [83, 306] width 124 height 16
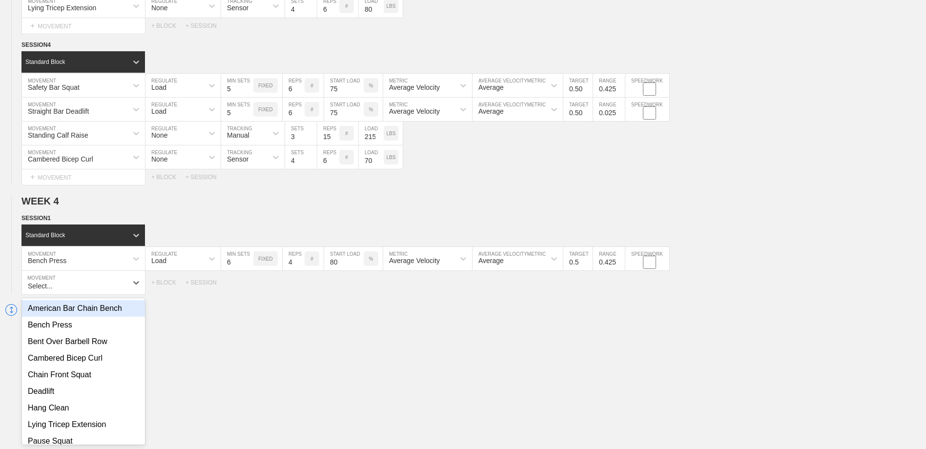
scroll to position [1804, 0]
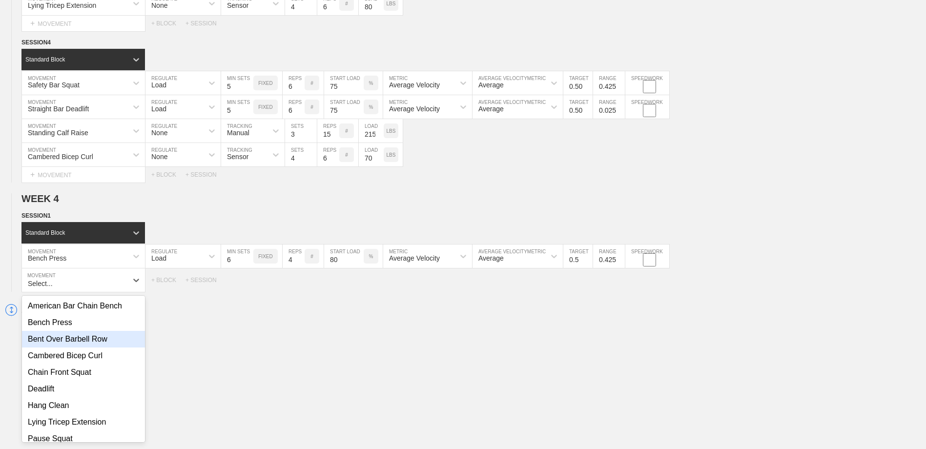
click at [81, 346] on div "Bent Over Barbell Row" at bounding box center [83, 339] width 123 height 17
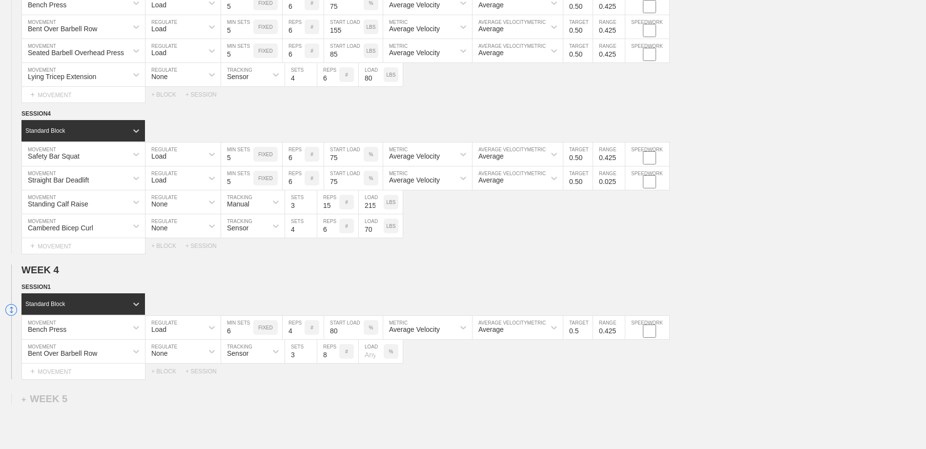
scroll to position [1755, 0]
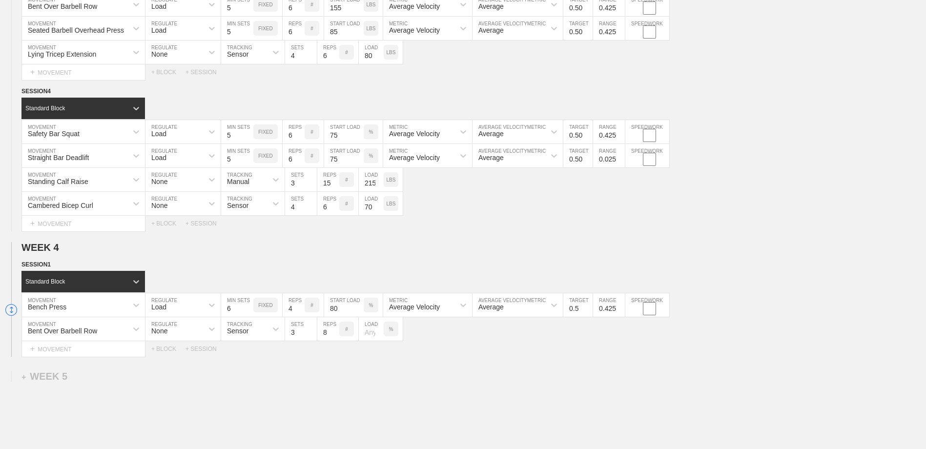
click at [393, 333] on div "%" at bounding box center [391, 329] width 15 height 15
click at [393, 332] on p "KGS" at bounding box center [390, 328] width 10 height 5
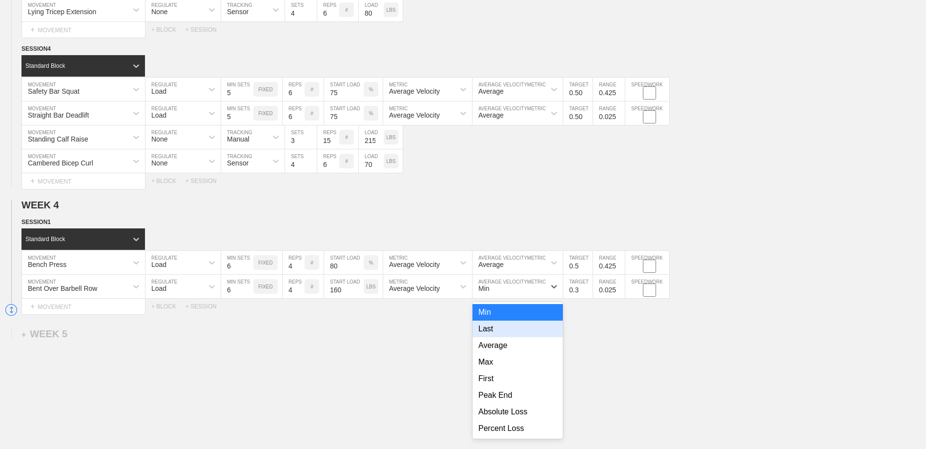
scroll to position [1798, 0]
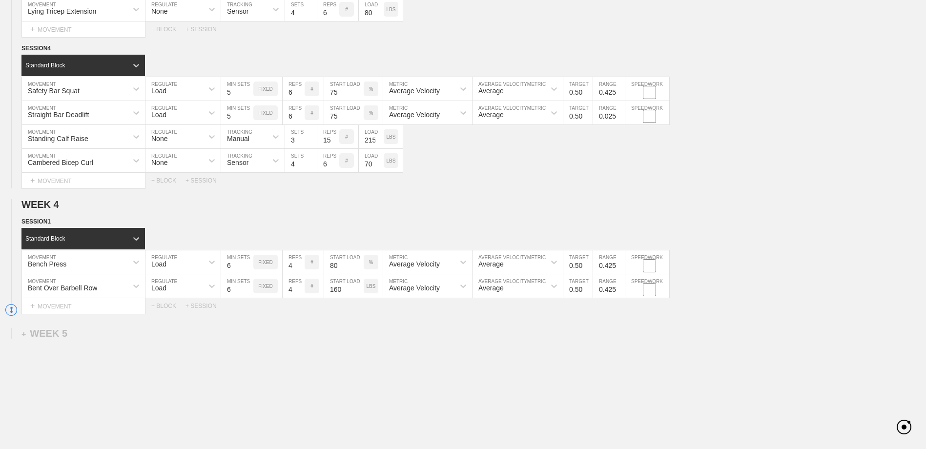
drag, startPoint x: 617, startPoint y: 315, endPoint x: 535, endPoint y: 365, distance: 95.7
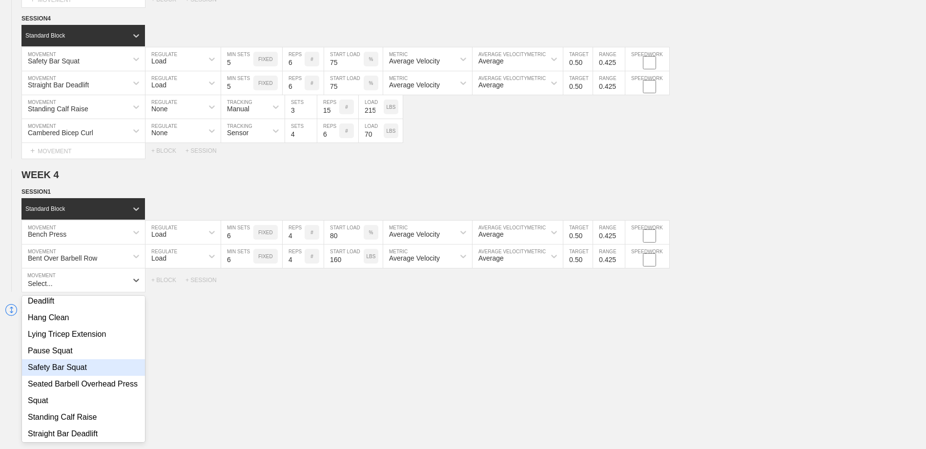
scroll to position [106, 0]
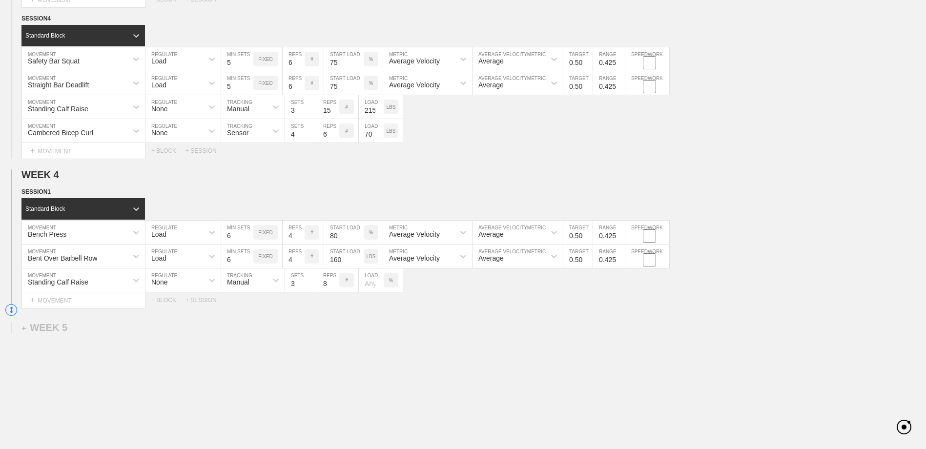
drag, startPoint x: 259, startPoint y: 326, endPoint x: 333, endPoint y: 284, distance: 85.6
drag, startPoint x: 337, startPoint y: 320, endPoint x: 273, endPoint y: 338, distance: 66.1
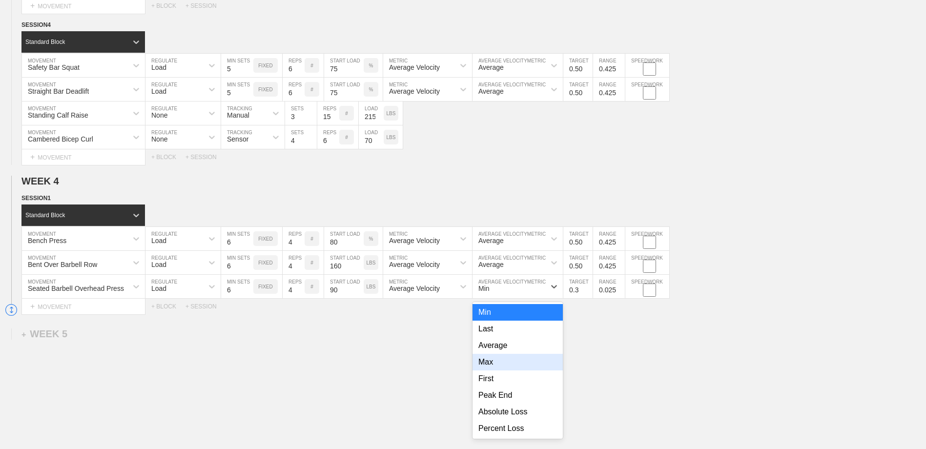
scroll to position [1822, 0]
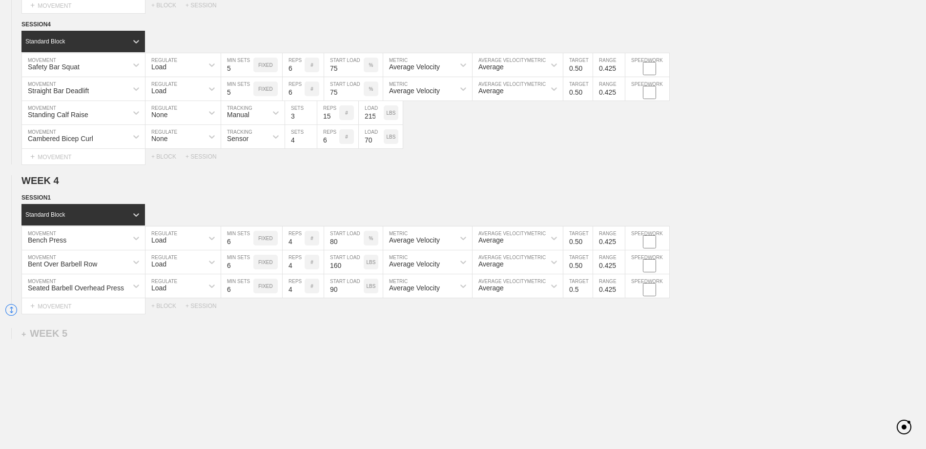
drag, startPoint x: 616, startPoint y: 334, endPoint x: 76, endPoint y: 298, distance: 541.4
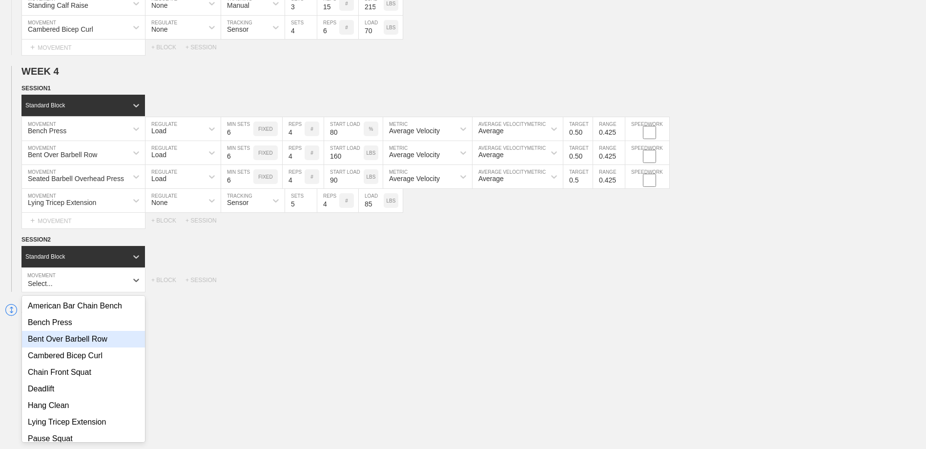
scroll to position [106, 0]
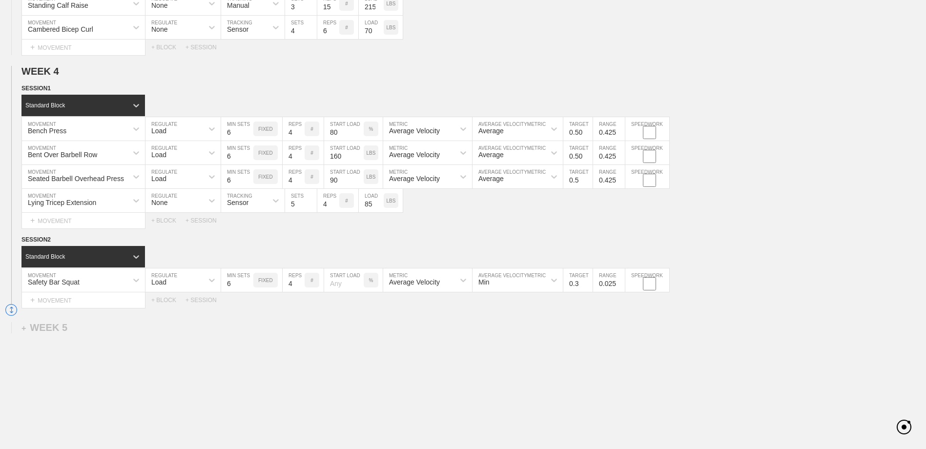
drag, startPoint x: 354, startPoint y: 301, endPoint x: 347, endPoint y: 290, distance: 13.4
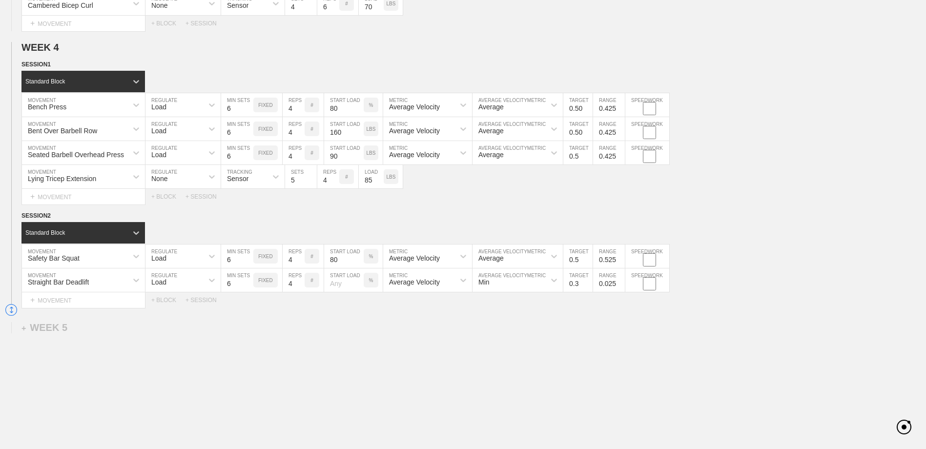
drag, startPoint x: 296, startPoint y: 358, endPoint x: 350, endPoint y: 308, distance: 73.9
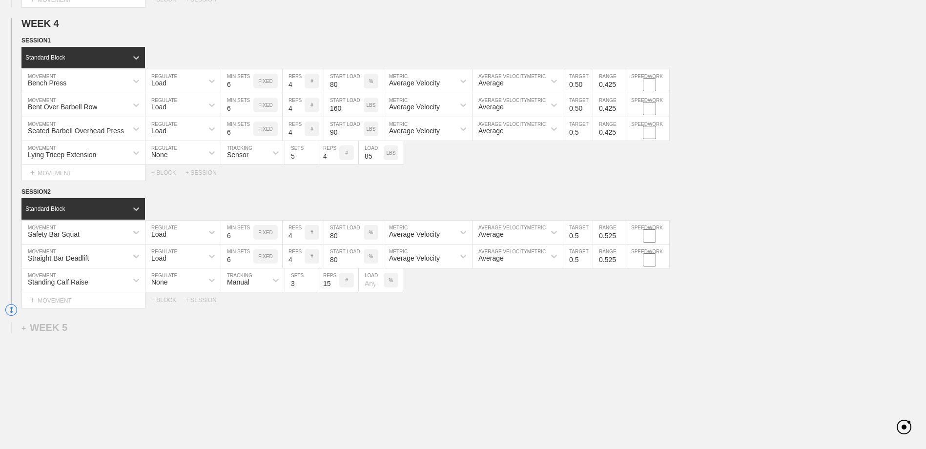
drag, startPoint x: 366, startPoint y: 308, endPoint x: 379, endPoint y: 290, distance: 22.1
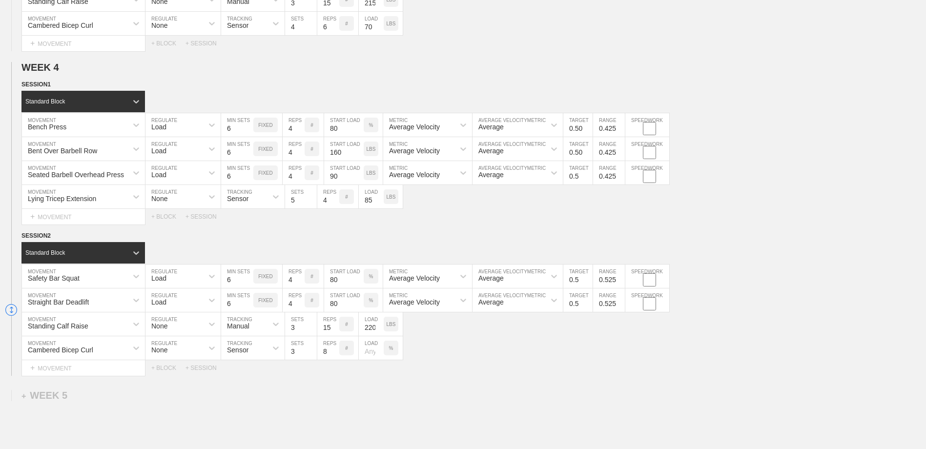
scroll to position [1905, 0]
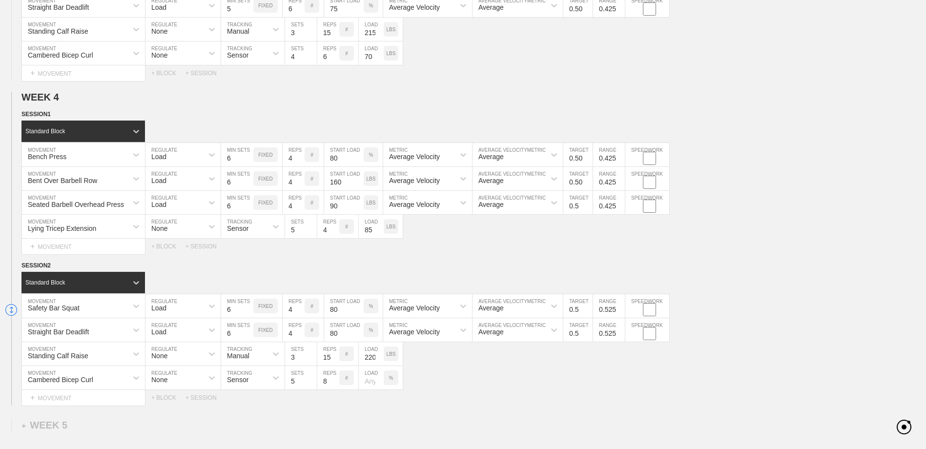
drag, startPoint x: 322, startPoint y: 396, endPoint x: 332, endPoint y: 385, distance: 15.2
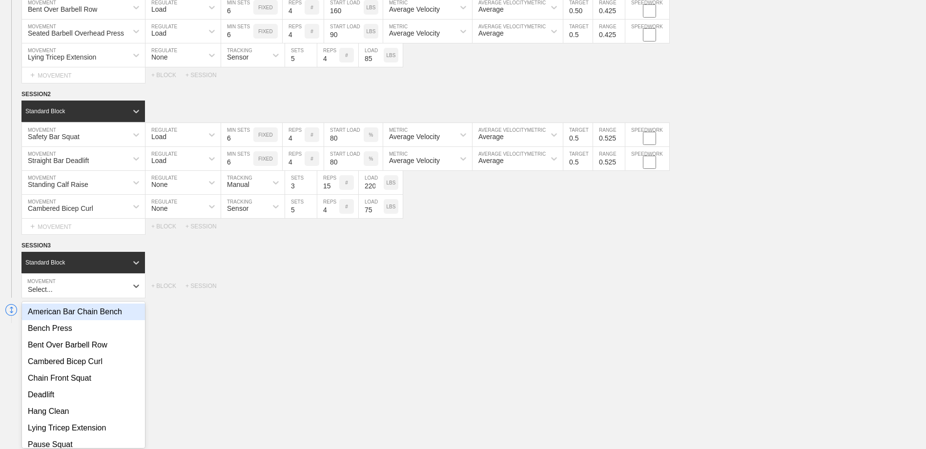
scroll to position [2082, 0]
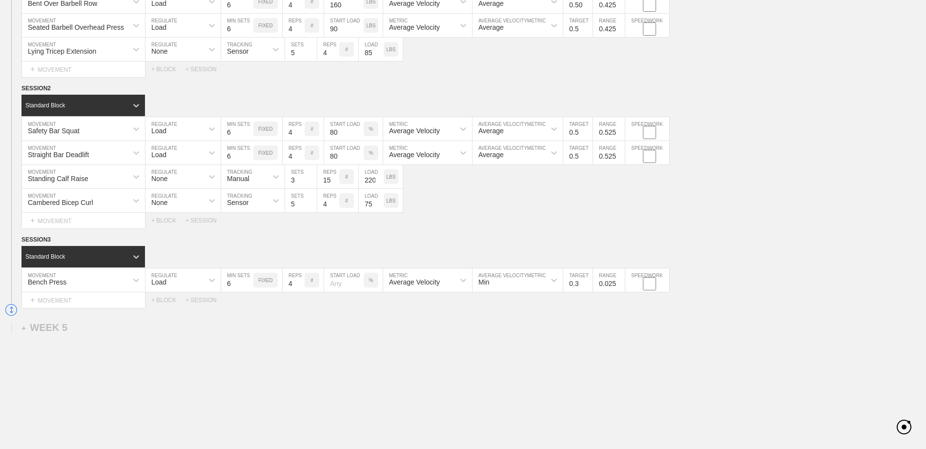
drag, startPoint x: 322, startPoint y: 312, endPoint x: 336, endPoint y: 289, distance: 26.9
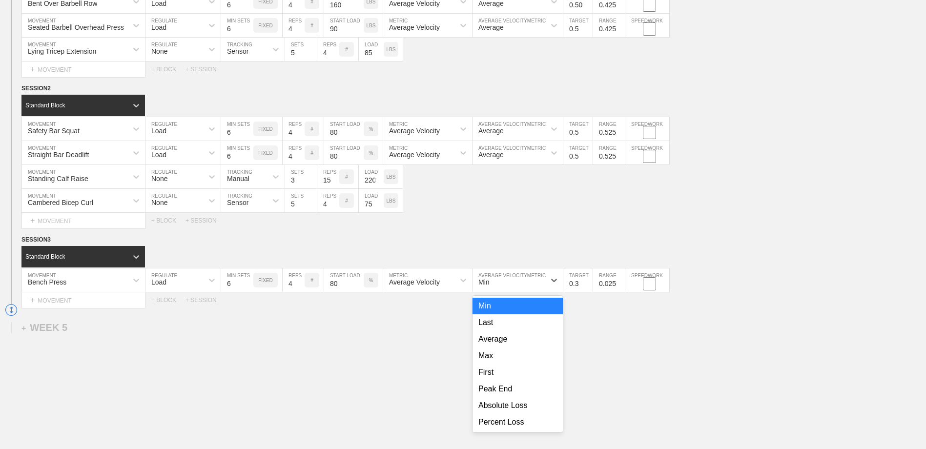
drag, startPoint x: 506, startPoint y: 281, endPoint x: 501, endPoint y: 338, distance: 57.7
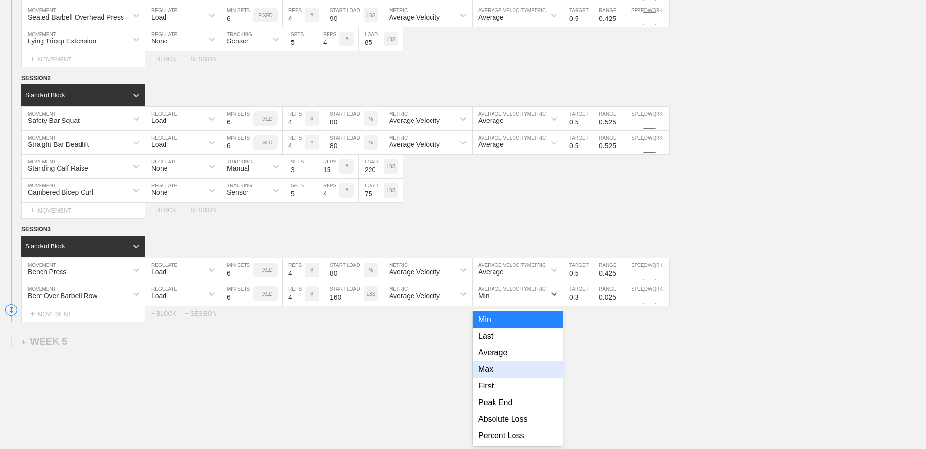
scroll to position [2100, 0]
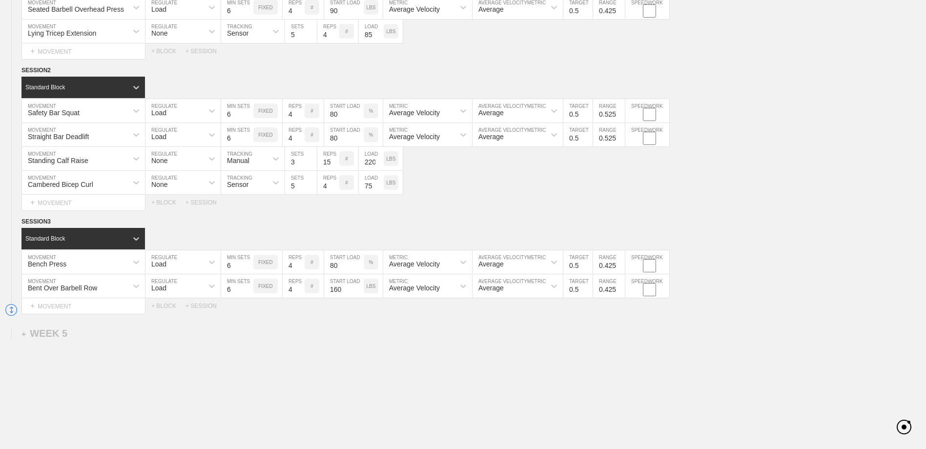
drag, startPoint x: 625, startPoint y: 335, endPoint x: 618, endPoint y: 338, distance: 7.3
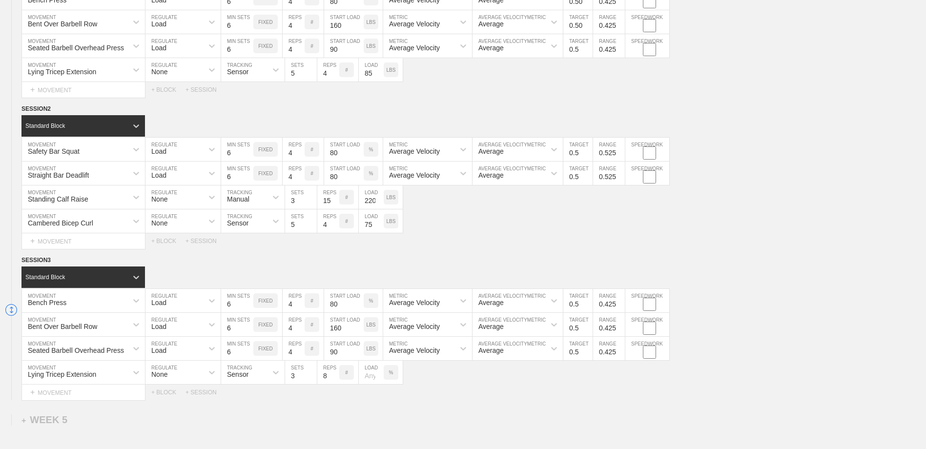
scroll to position [2056, 0]
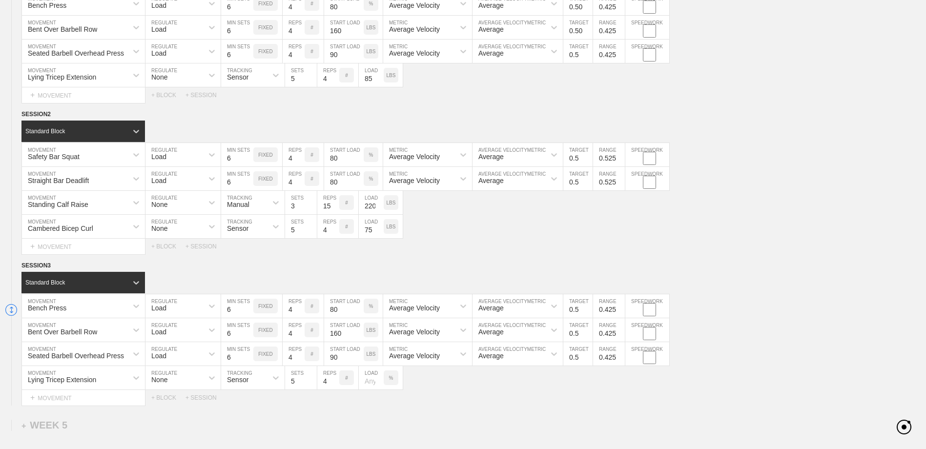
drag, startPoint x: 395, startPoint y: 382, endPoint x: 390, endPoint y: 382, distance: 4.9
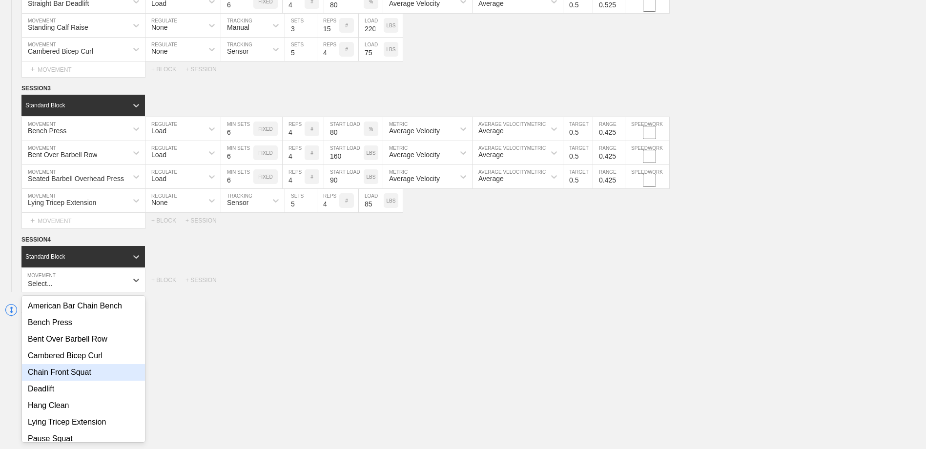
scroll to position [106, 0]
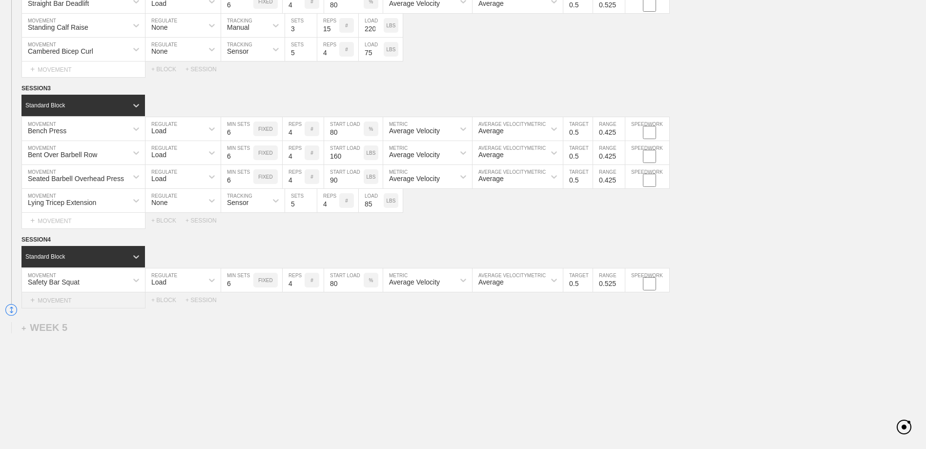
drag, startPoint x: 612, startPoint y: 330, endPoint x: 124, endPoint y: 308, distance: 489.0
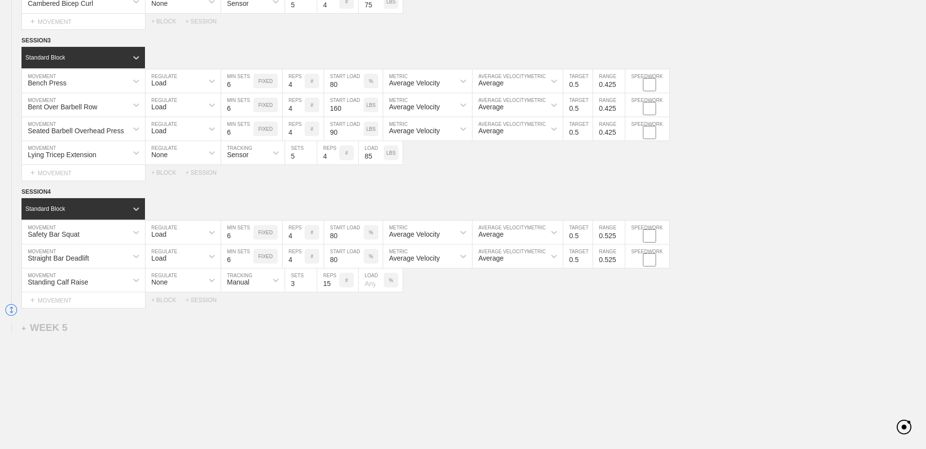
drag, startPoint x: 339, startPoint y: 333, endPoint x: 392, endPoint y: 281, distance: 74.2
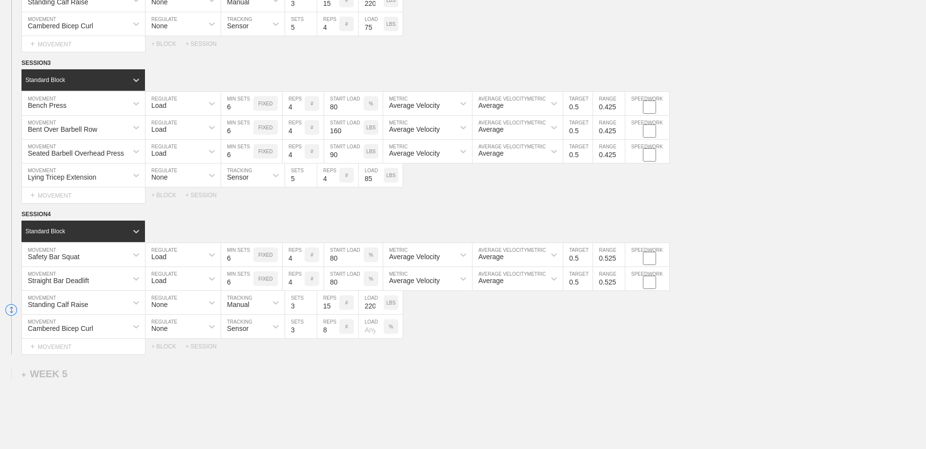
scroll to position [2256, 0]
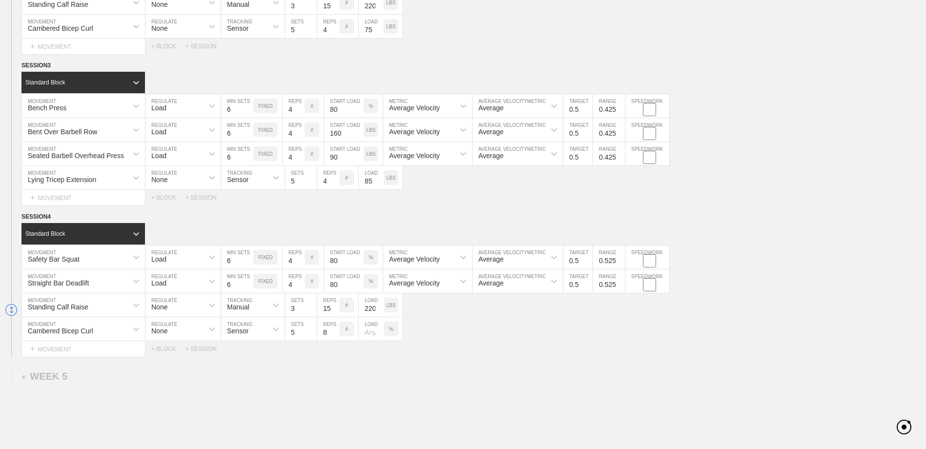
drag, startPoint x: 330, startPoint y: 351, endPoint x: 333, endPoint y: 339, distance: 13.1
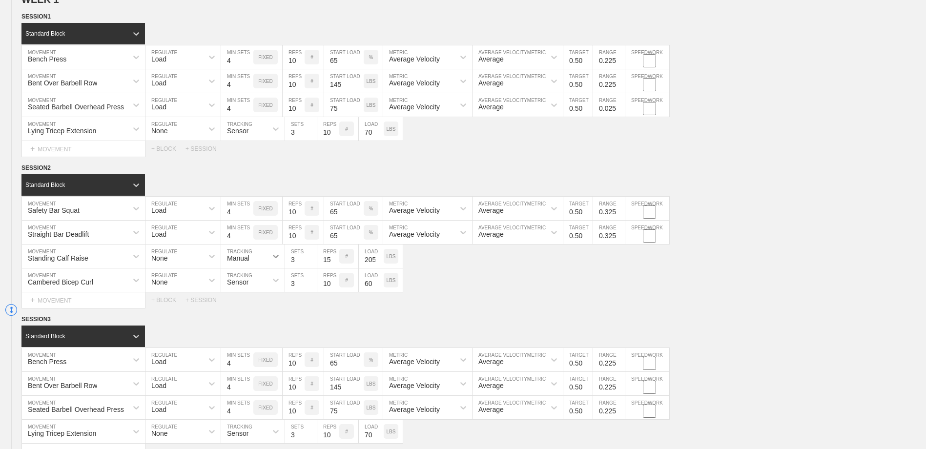
scroll to position [0, 0]
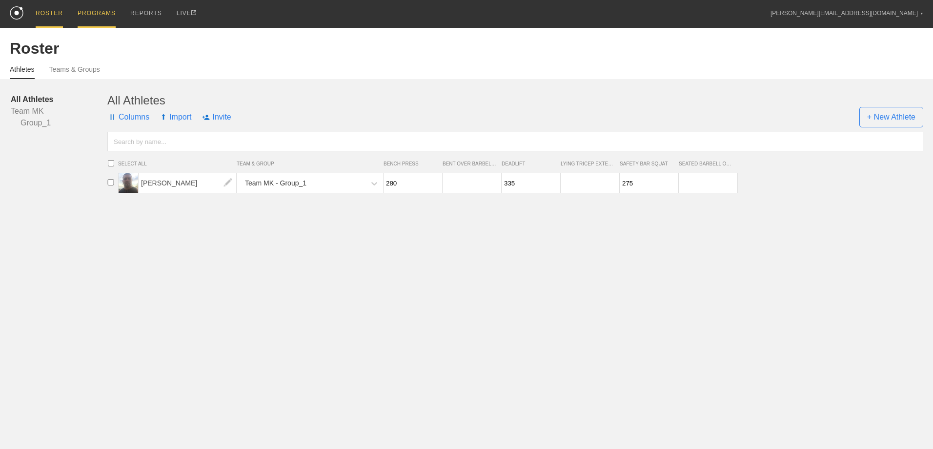
click at [94, 14] on div "PROGRAMS" at bounding box center [97, 14] width 38 height 28
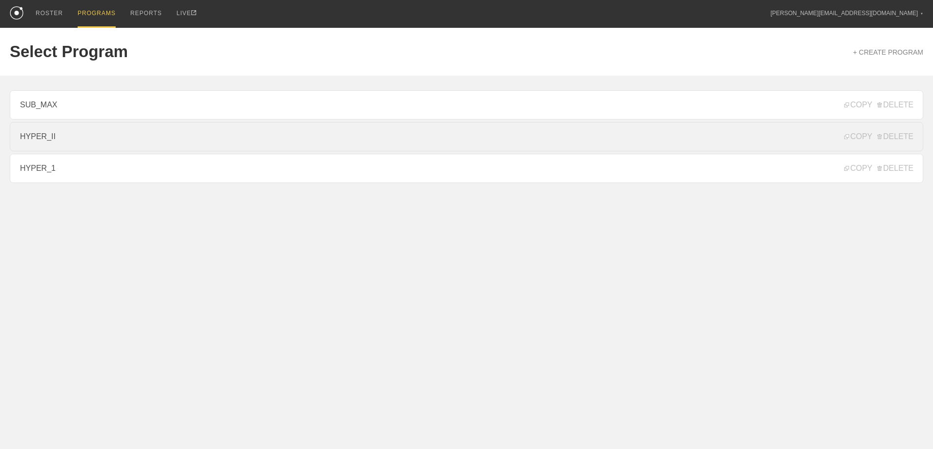
click at [87, 134] on link "HYPER_II" at bounding box center [466, 136] width 913 height 29
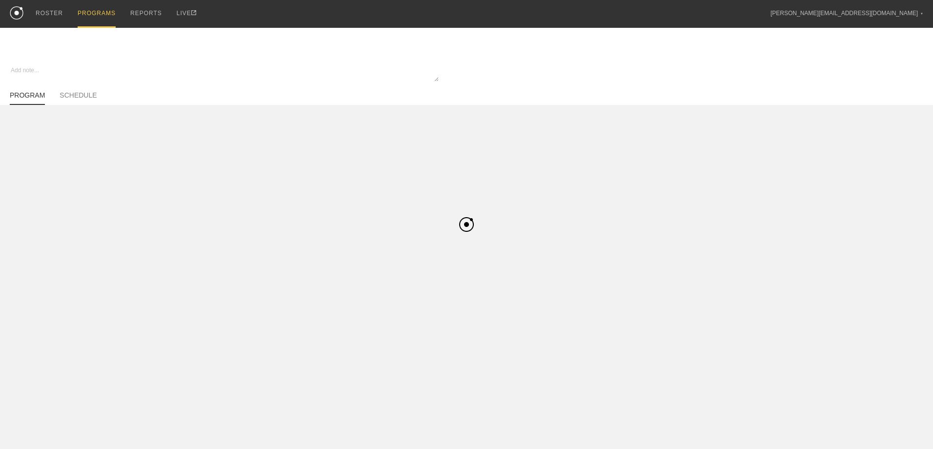
type textarea "x"
type input "HYPER_II"
type textarea "Hypertrophy II - 4 Week Progression (1-0-0, 2-0-0)"
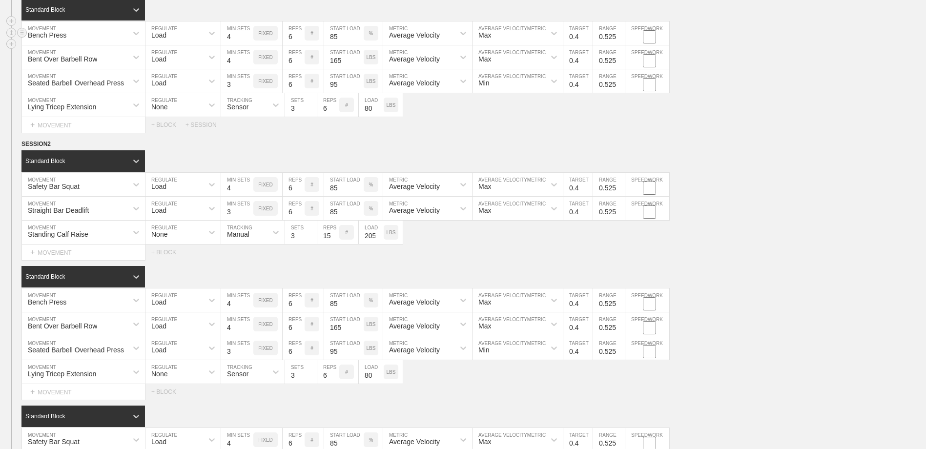
scroll to position [1834, 0]
